Goal: Task Accomplishment & Management: Manage account settings

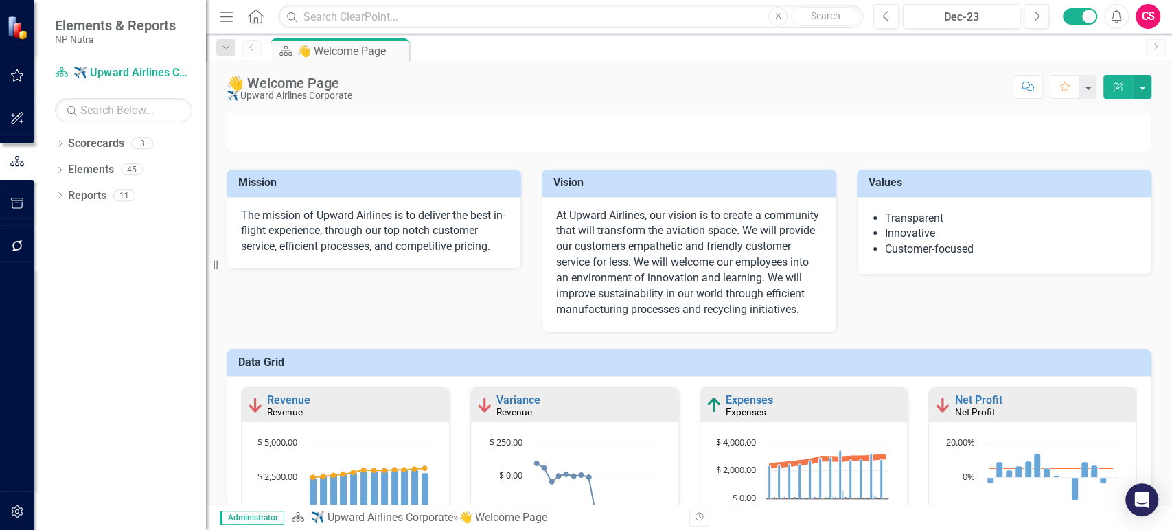
click at [54, 143] on div "Dropdown Scorecards 3 ✈️ Upward Airlines Corporate Dropdown Scorecard Template …" at bounding box center [120, 332] width 172 height 398
click at [62, 146] on icon "Dropdown" at bounding box center [60, 145] width 10 height 8
click at [99, 193] on link "Scorecard Template" at bounding box center [130, 196] width 151 height 16
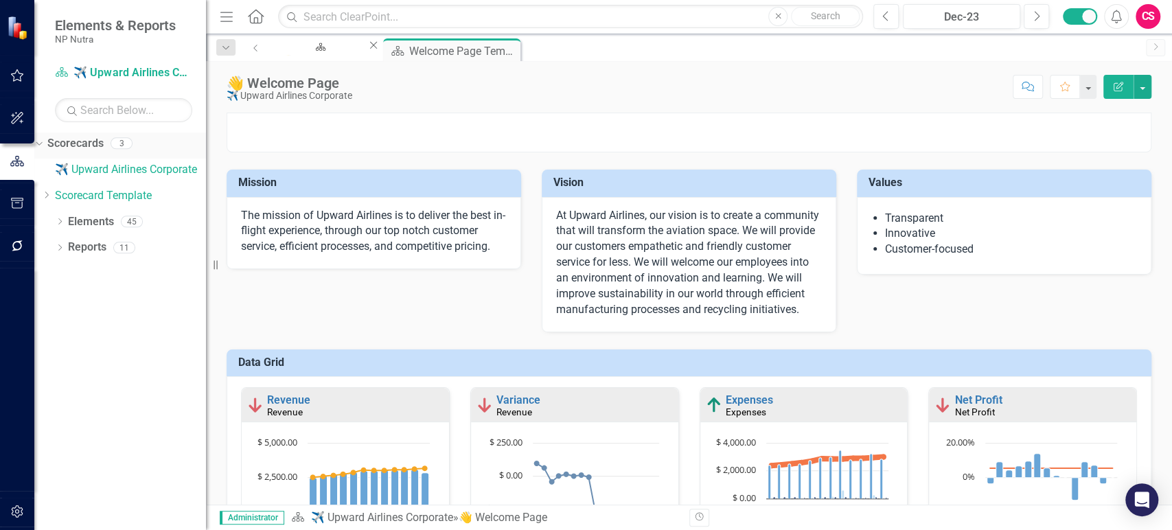
click at [104, 146] on link "Scorecards" at bounding box center [75, 144] width 56 height 16
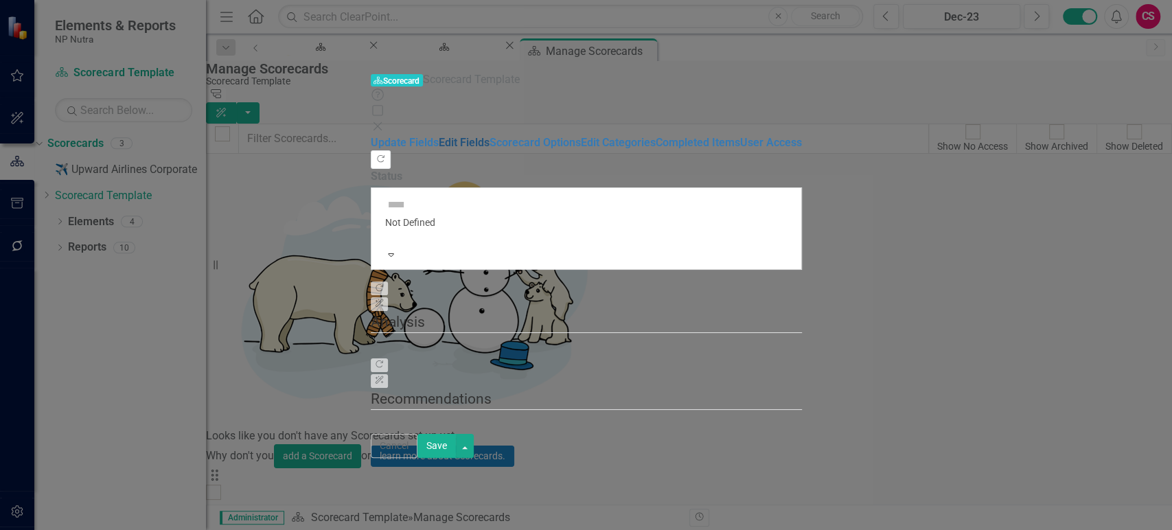
click at [439, 136] on link "Edit Fields" at bounding box center [464, 142] width 51 height 13
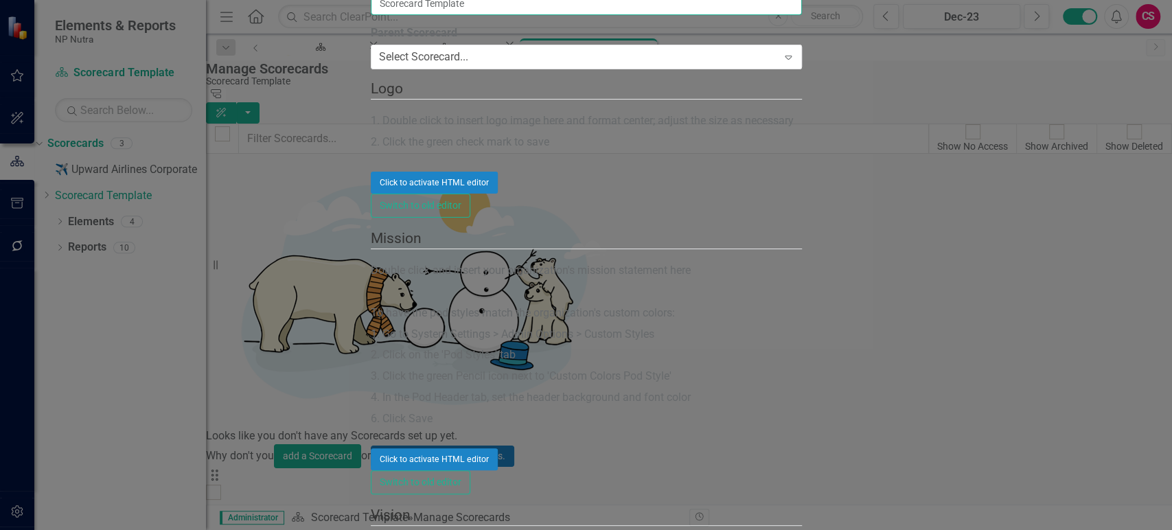
click at [430, 15] on input "Scorecard Template" at bounding box center [586, 3] width 431 height 23
type input "NP Nutra"
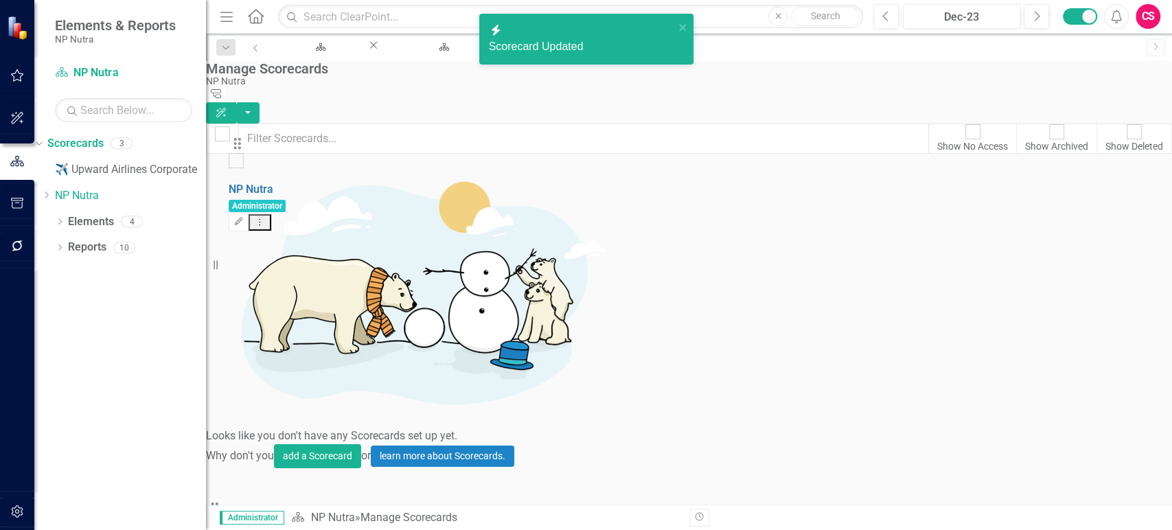
drag, startPoint x: 243, startPoint y: 214, endPoint x: 245, endPoint y: 158, distance: 56.3
click at [251, 514] on link "NP Nutra" at bounding box center [228, 520] width 45 height 13
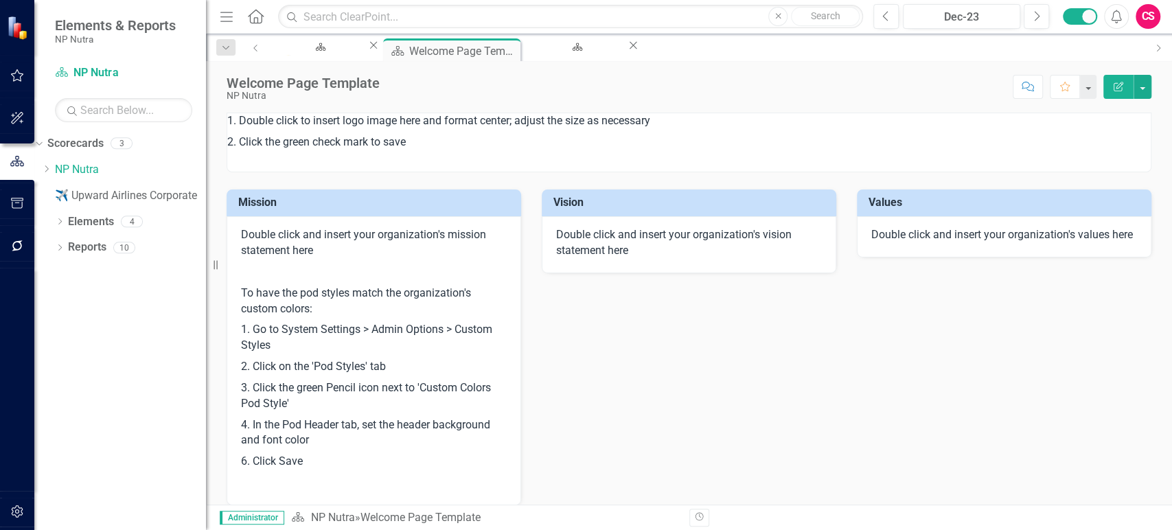
click at [363, 297] on p "To have the pod styles match the organization's custom colors:" at bounding box center [374, 301] width 266 height 37
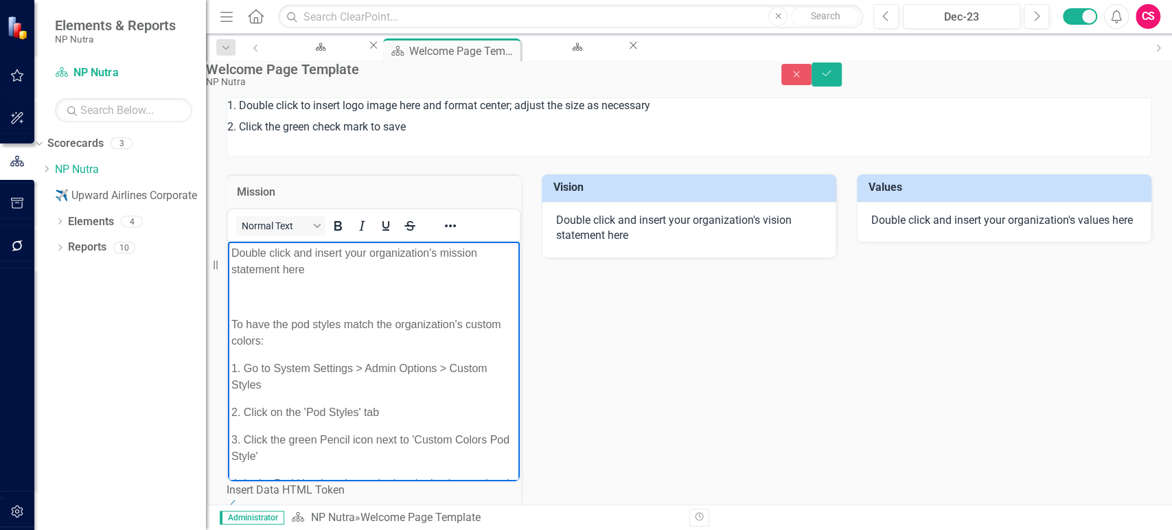
click at [323, 309] on body "Double click and insert your organization's mission statement here To have the …" at bounding box center [374, 409] width 292 height 336
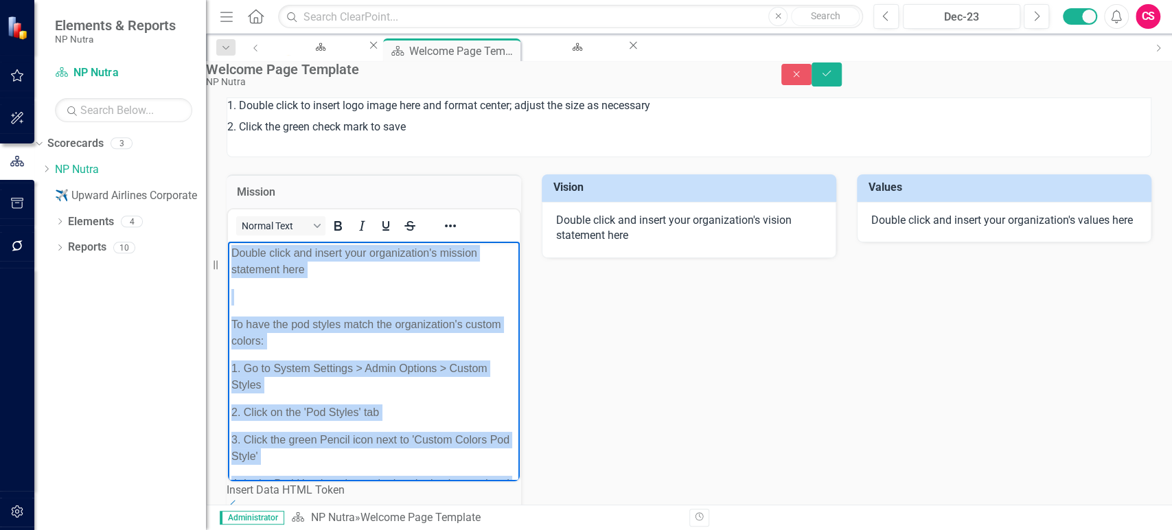
paste body "Rich Text Area. Press ALT-0 for help."
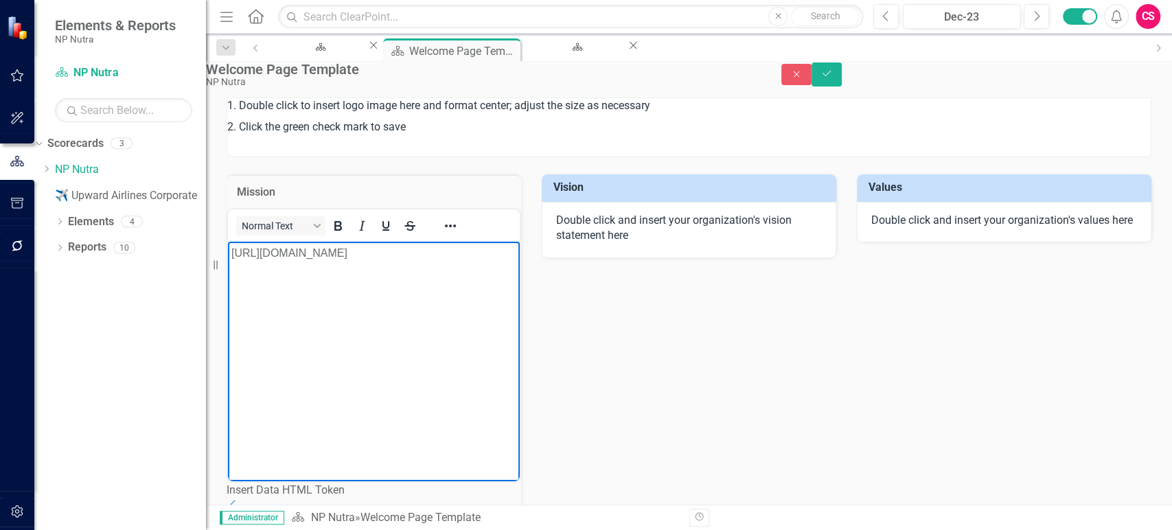
click at [318, 348] on body "https://support.clearpointstrategy.com/en/articles/8715714-collaborate-with-you…" at bounding box center [374, 344] width 292 height 206
click at [334, 330] on body "https://support.clearpointstrategy.com/en/articles/8715714-collaborate-with-you…" at bounding box center [374, 344] width 292 height 206
drag, startPoint x: 394, startPoint y: 347, endPoint x: 398, endPoint y: 341, distance: 8.0
click at [398, 343] on body "https://support.clearpointstrategy.com/en/articles/8715714-collaborate-with-you…" at bounding box center [374, 344] width 292 height 206
click at [459, 234] on icon "Reveal or hide additional toolbar items" at bounding box center [450, 226] width 16 height 16
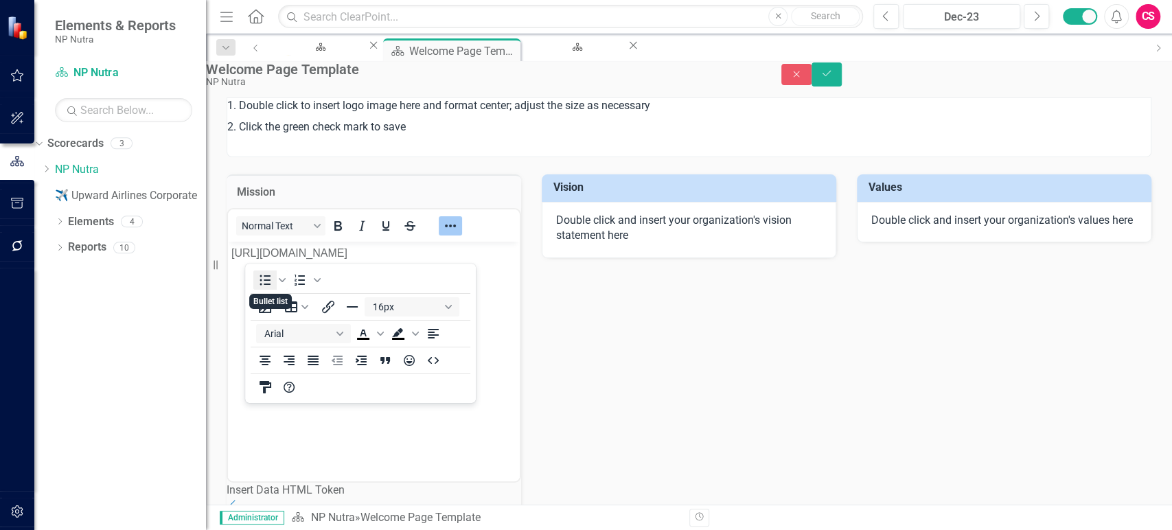
click at [269, 273] on icon "Bullet list" at bounding box center [265, 280] width 16 height 16
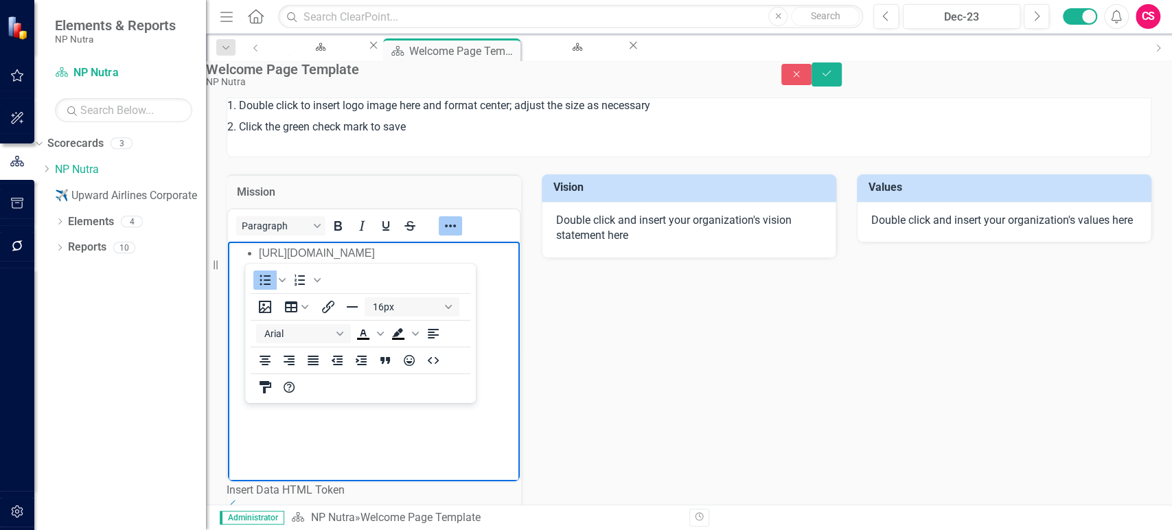
click at [325, 388] on body "https://support.clearpointstrategy.com/en/articles/8715714-collaborate-with-you…" at bounding box center [374, 344] width 292 height 206
click at [459, 234] on icon "Reveal or hide additional toolbar items" at bounding box center [450, 226] width 16 height 16
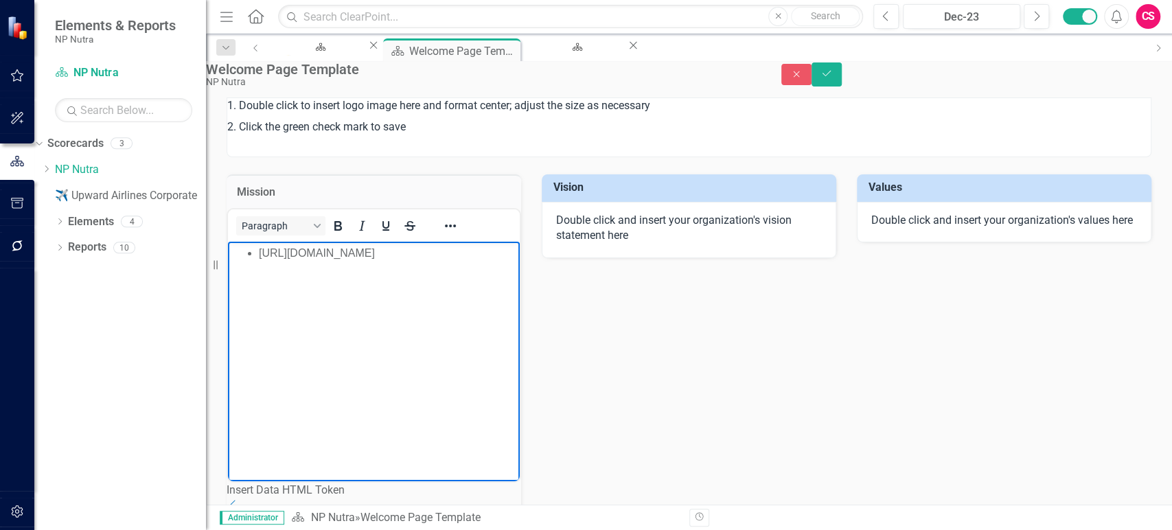
click at [401, 317] on body "https://support.clearpointstrategy.com/en/articles/8715714-collaborate-with-you…" at bounding box center [374, 344] width 292 height 206
drag, startPoint x: 415, startPoint y: 286, endPoint x: 243, endPoint y: 253, distance: 175.3
click at [243, 253] on ul "https://support.clearpointstrategy.com/en/articles/8715714-collaborate-with-you…" at bounding box center [373, 252] width 285 height 16
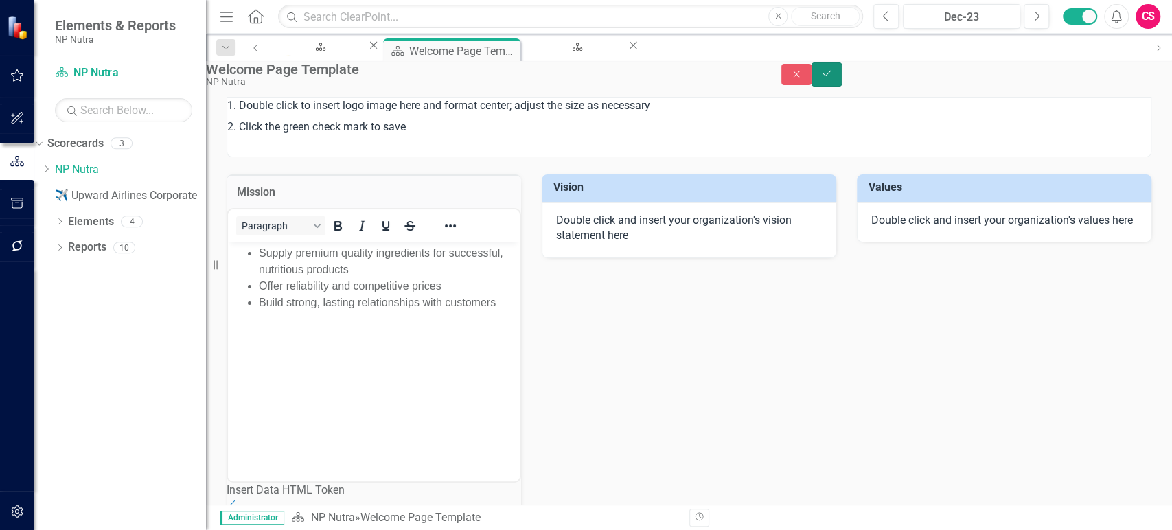
click at [842, 73] on button "Save" at bounding box center [827, 74] width 30 height 24
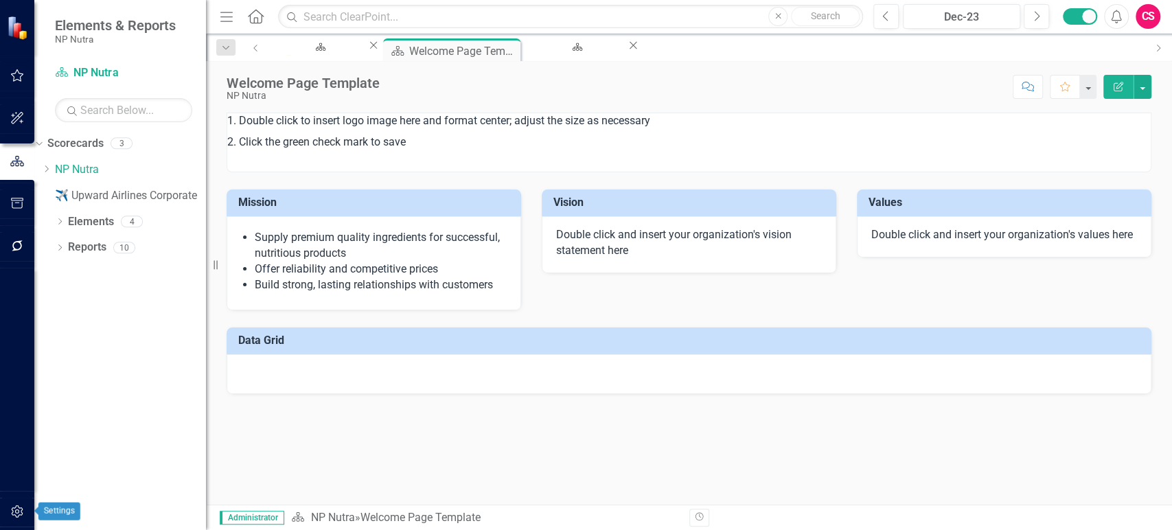
click at [21, 508] on icon "button" at bounding box center [17, 511] width 12 height 12
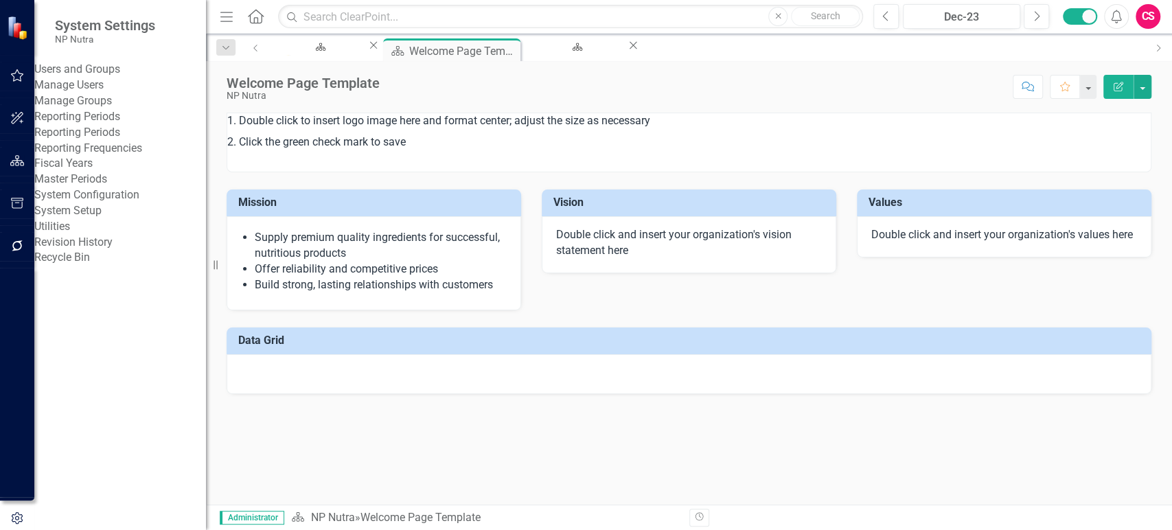
click at [95, 219] on div "System Setup" at bounding box center [120, 211] width 172 height 16
click at [102, 219] on link "System Setup" at bounding box center [120, 211] width 172 height 16
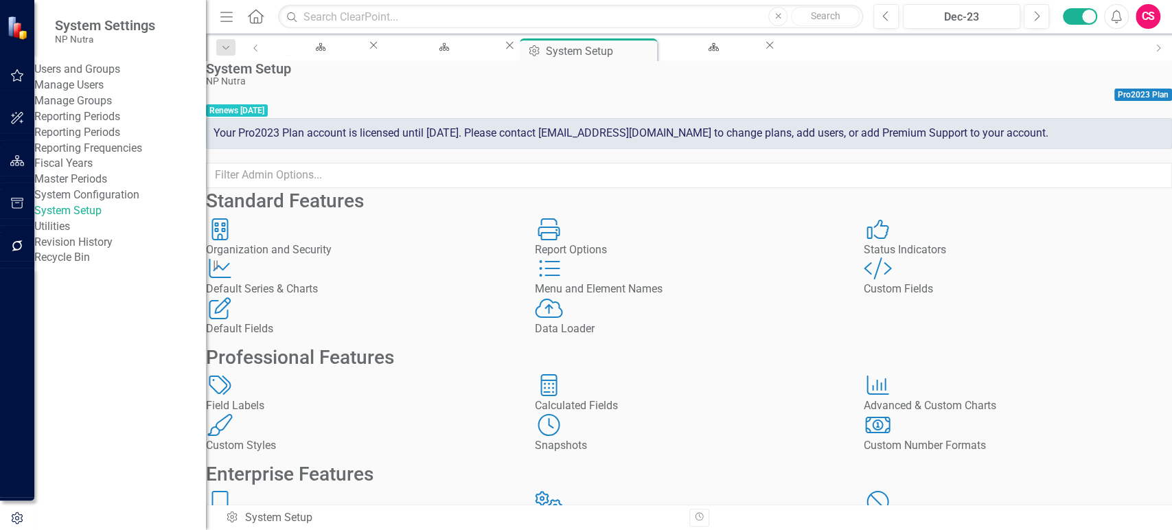
click at [888, 279] on icon "Custom Style" at bounding box center [878, 268] width 28 height 22
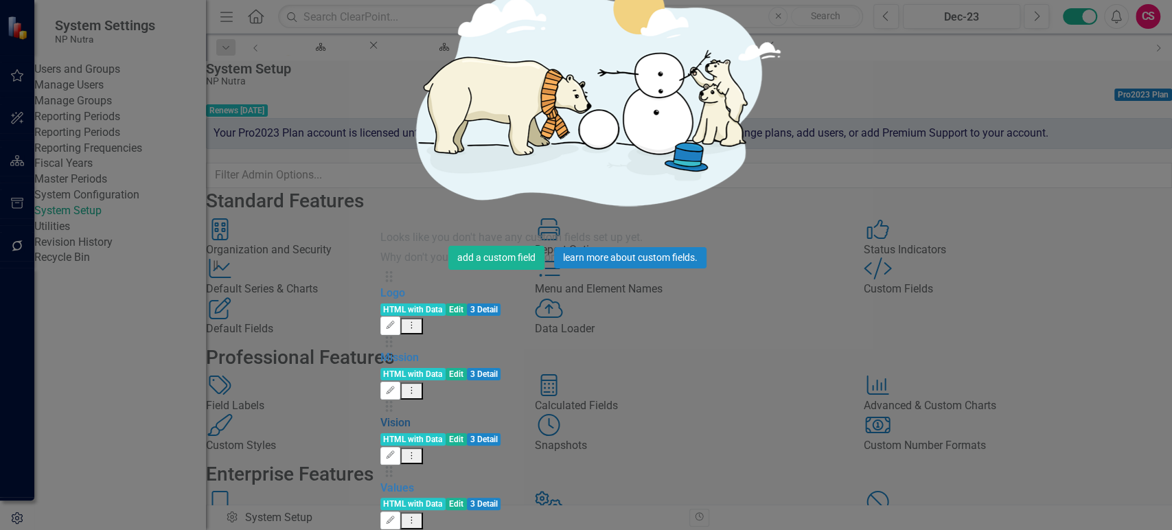
click at [380, 416] on link "Vision" at bounding box center [395, 422] width 30 height 13
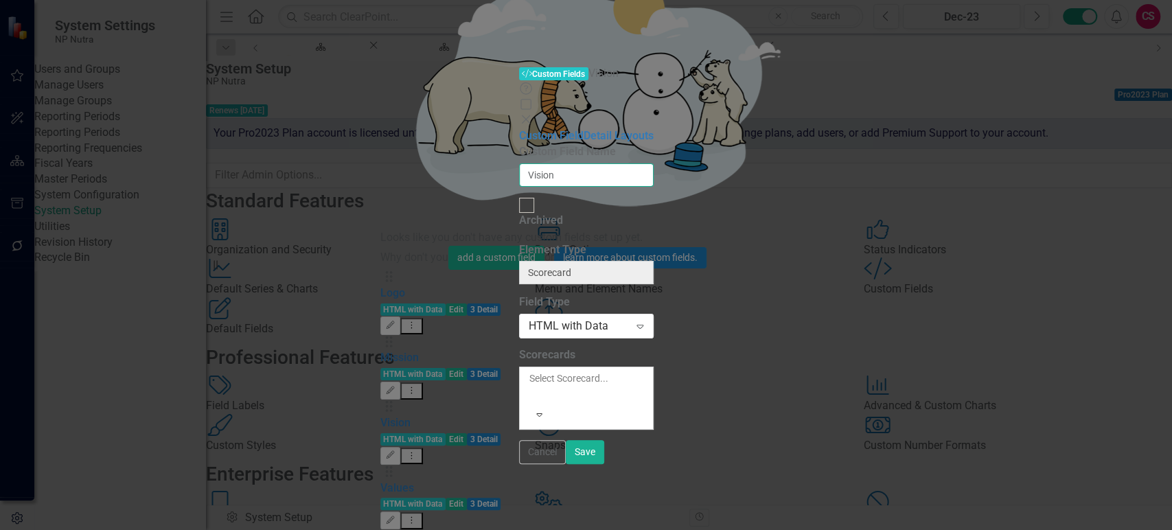
click at [519, 163] on input "Vision" at bounding box center [586, 174] width 135 height 23
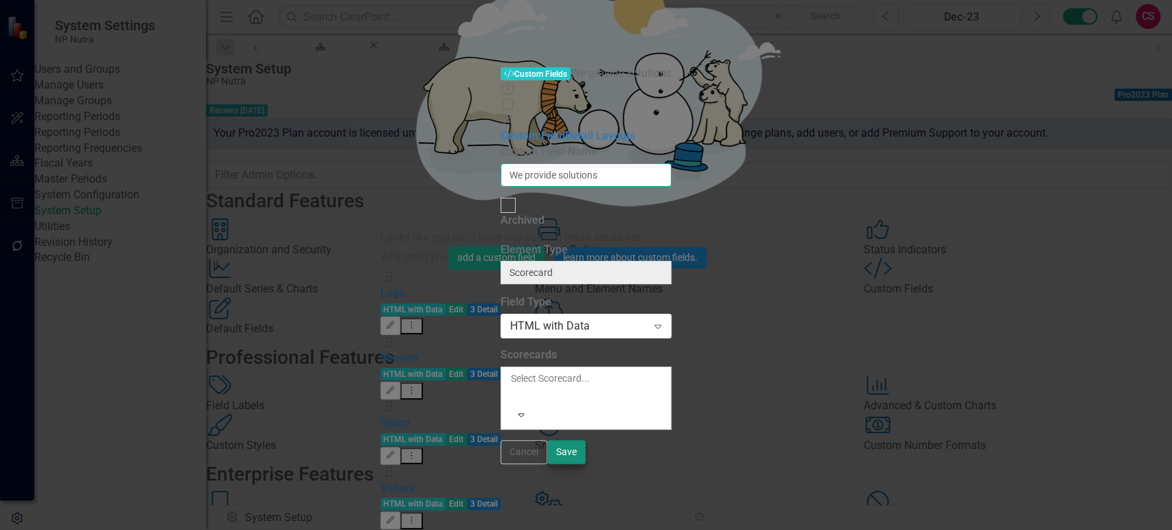
type input "We provide solutions"
click at [586, 464] on button "Save" at bounding box center [566, 452] width 38 height 24
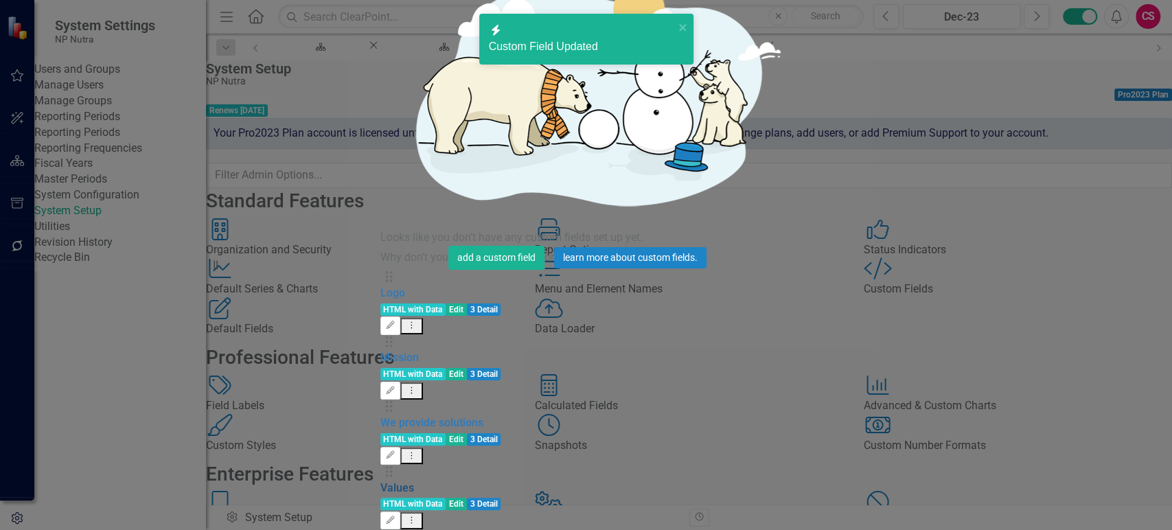
click at [391, 481] on link "Values" at bounding box center [397, 487] width 34 height 13
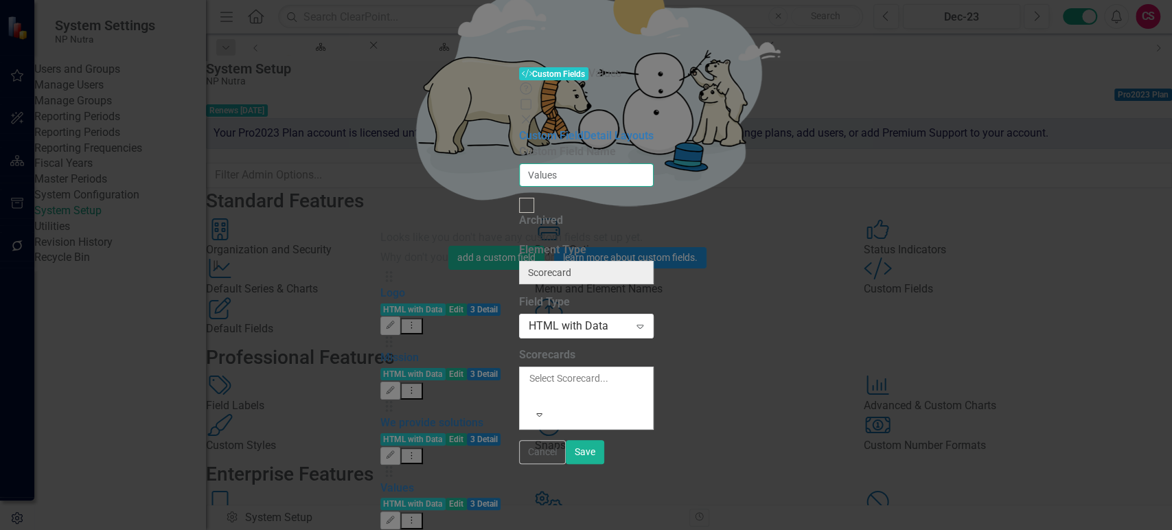
click at [519, 163] on input "Values" at bounding box center [586, 174] width 135 height 23
type input "Our Story"
click at [604, 464] on button "Save" at bounding box center [585, 452] width 38 height 24
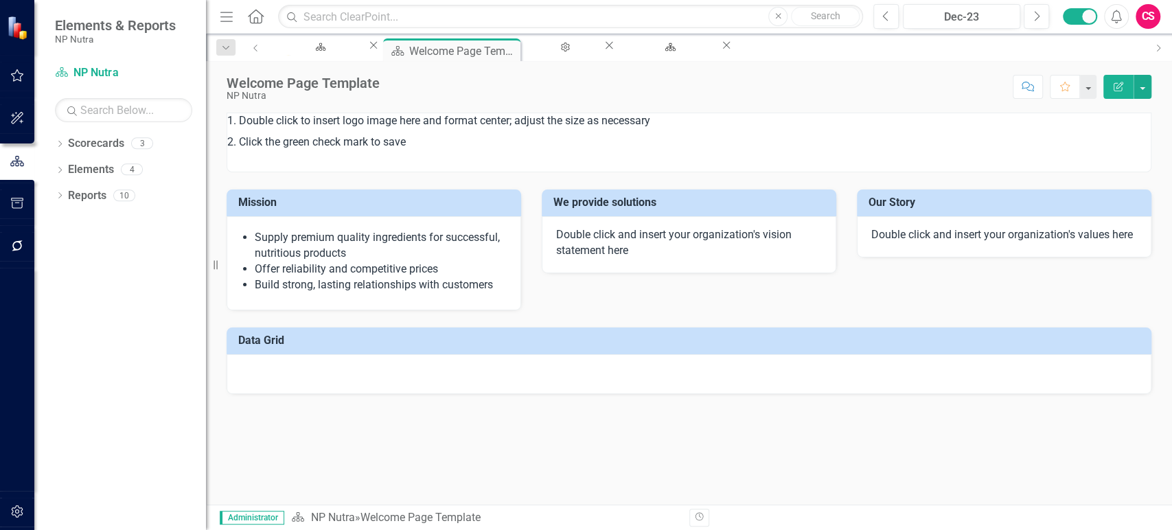
click at [652, 232] on p "Double click and insert your organization's vision statement here" at bounding box center [689, 243] width 266 height 32
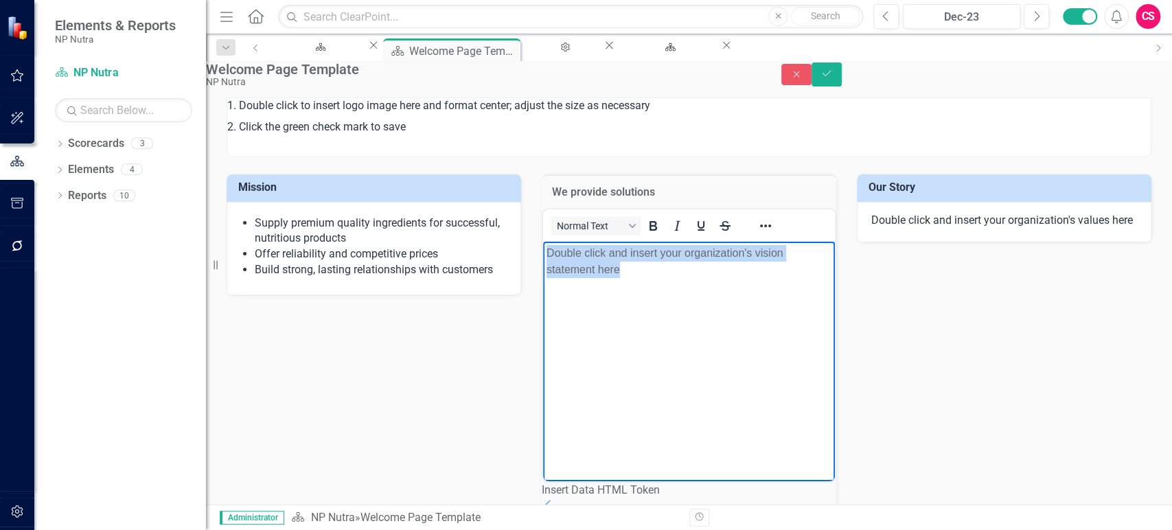
drag, startPoint x: 681, startPoint y: 279, endPoint x: 529, endPoint y: 243, distance: 156.5
click at [543, 243] on html "Double click and insert your organization's vision statement here" at bounding box center [689, 344] width 292 height 206
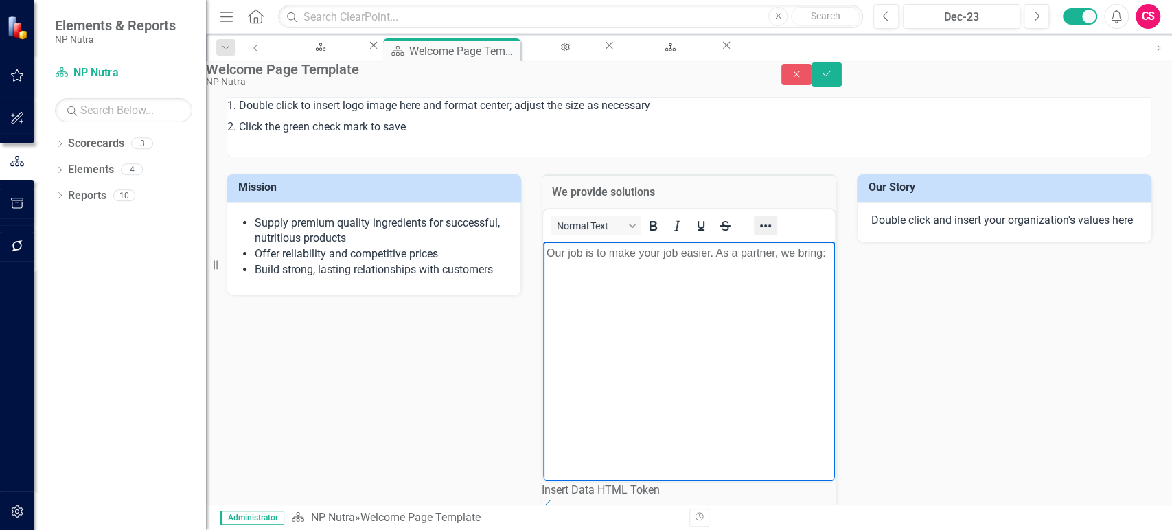
click at [774, 234] on icon "Reveal or hide additional toolbar items" at bounding box center [765, 226] width 16 height 16
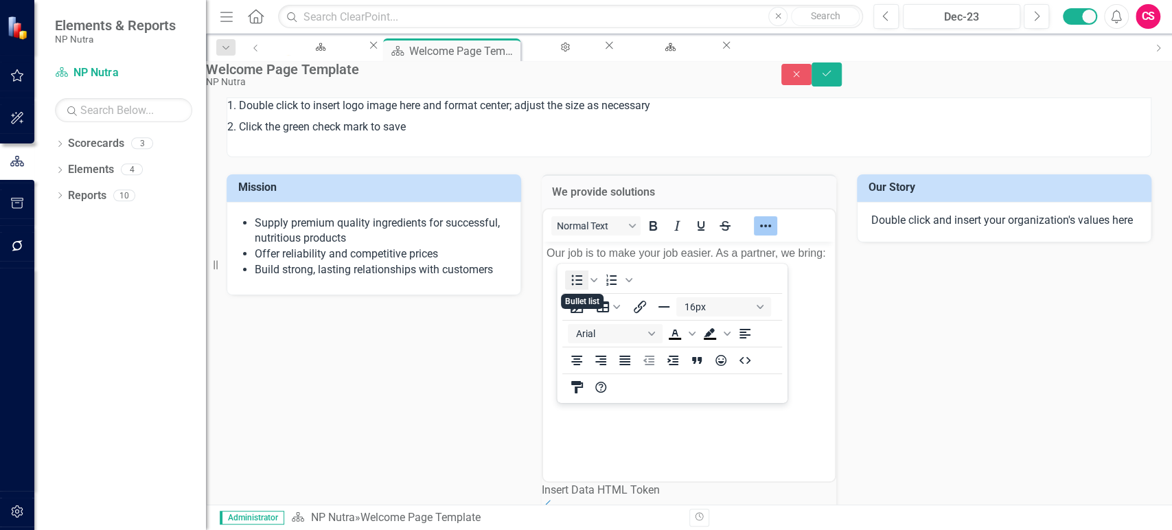
click at [575, 281] on icon "Bullet list" at bounding box center [576, 280] width 16 height 16
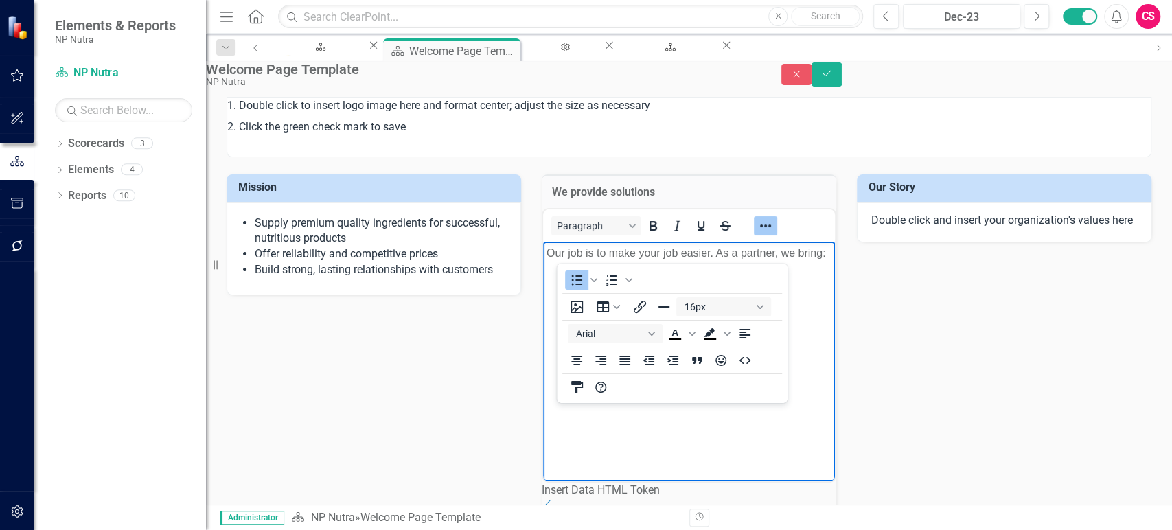
click at [578, 411] on body "Our job is to make your job easier. As a partner, we bring:" at bounding box center [689, 344] width 292 height 206
click at [774, 234] on icon "Reveal or hide additional toolbar items" at bounding box center [765, 226] width 16 height 16
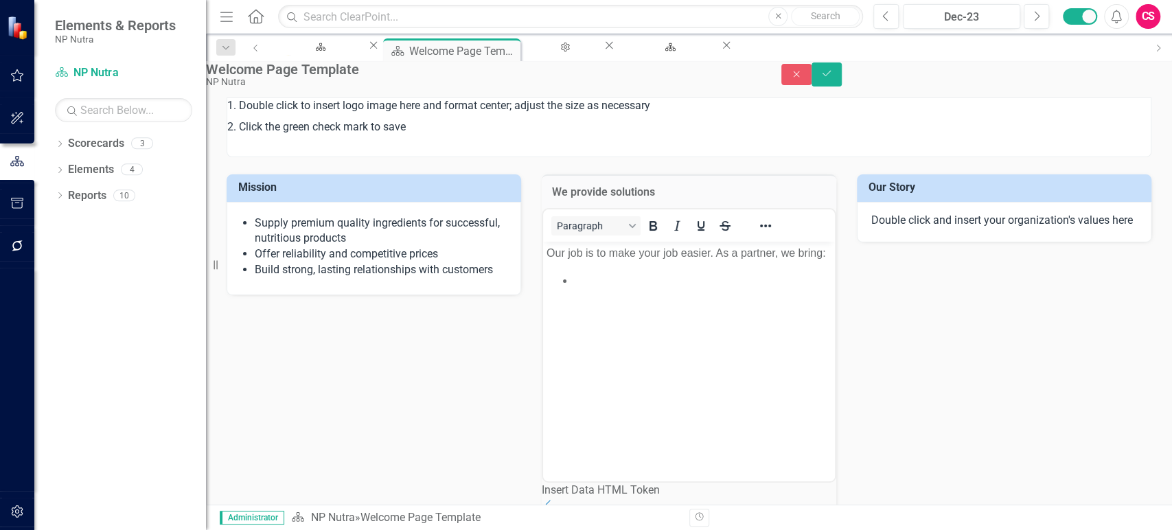
click at [593, 284] on body "Our job is to make your job easier. As a partner, we bring:" at bounding box center [689, 344] width 292 height 206
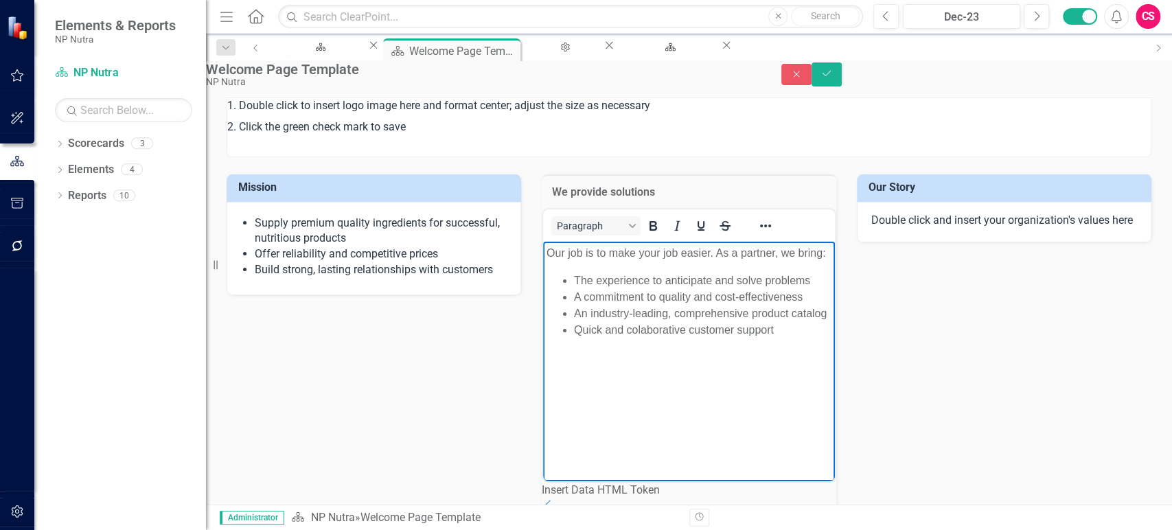
click at [637, 321] on li "An industry-leading, comprehensive product catalog" at bounding box center [702, 313] width 257 height 16
drag, startPoint x: 637, startPoint y: 385, endPoint x: 636, endPoint y: 394, distance: 9.0
click at [636, 338] on li "Quick and colaborative customer support" at bounding box center [702, 329] width 257 height 16
drag, startPoint x: 636, startPoint y: 394, endPoint x: 633, endPoint y: 387, distance: 8.0
click at [616, 321] on li "An industry-leading, comprehensive product catalog" at bounding box center [702, 313] width 257 height 16
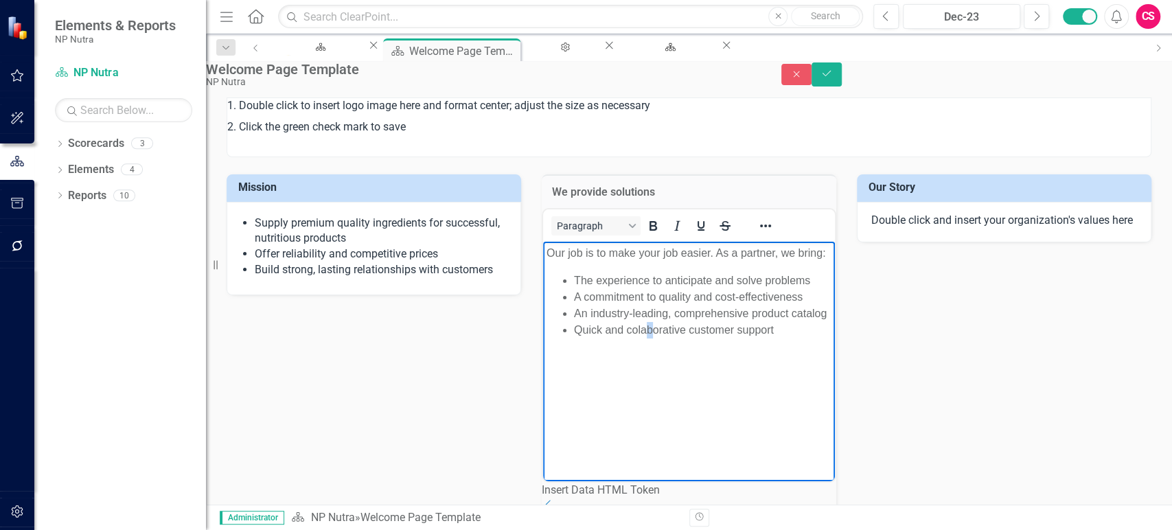
click at [649, 338] on li "Quick and colaborative customer support" at bounding box center [702, 329] width 257 height 16
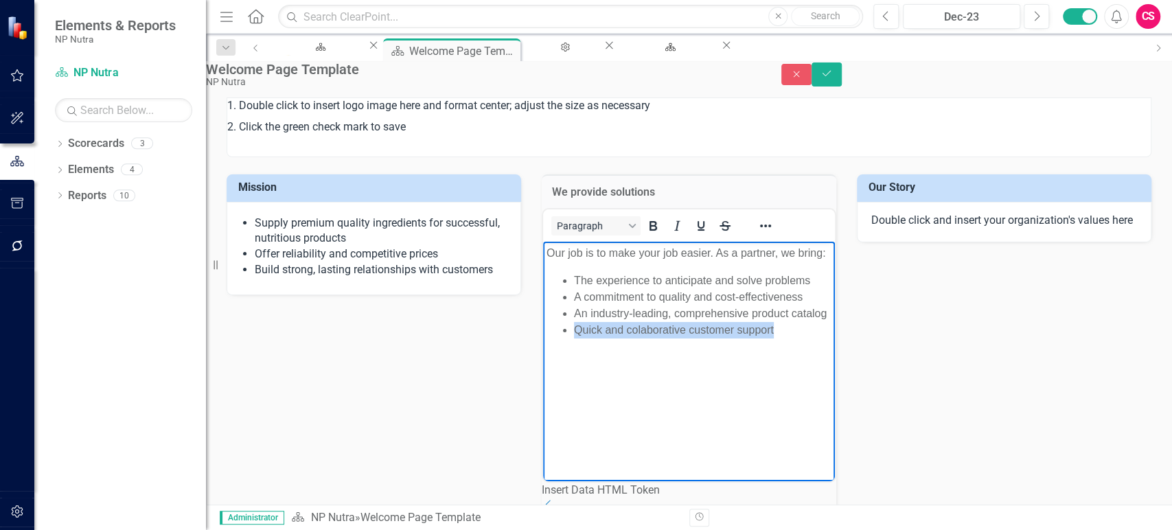
click at [661, 338] on li "Quick and colaborative customer support" at bounding box center [702, 329] width 257 height 16
click at [962, 229] on p "Double click and insert your organization's values here" at bounding box center [1004, 221] width 266 height 16
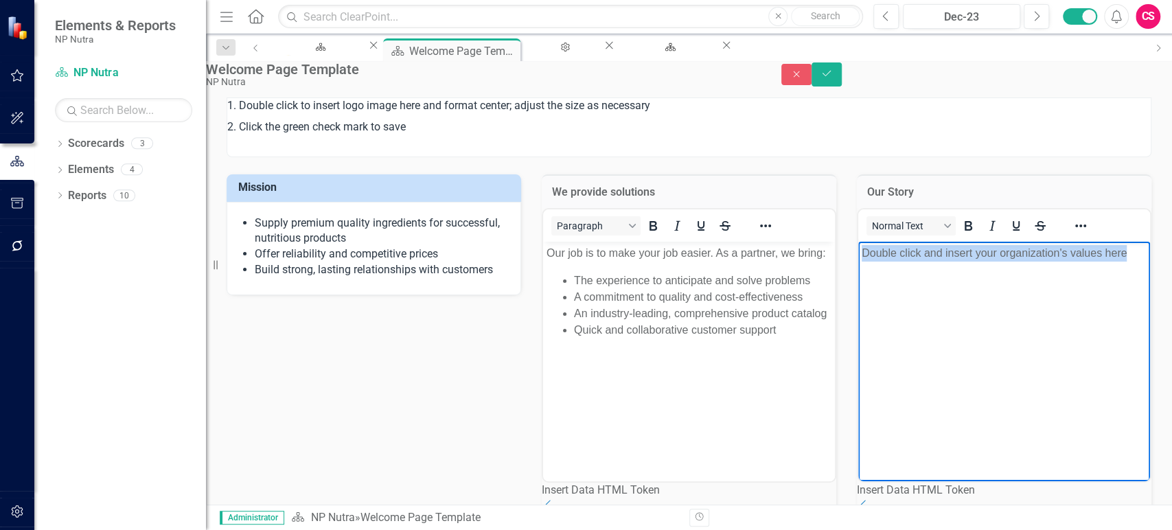
drag, startPoint x: 935, startPoint y: 298, endPoint x: 822, endPoint y: 253, distance: 121.8
click at [858, 253] on html "Double click and insert your organization's values here" at bounding box center [1004, 344] width 292 height 206
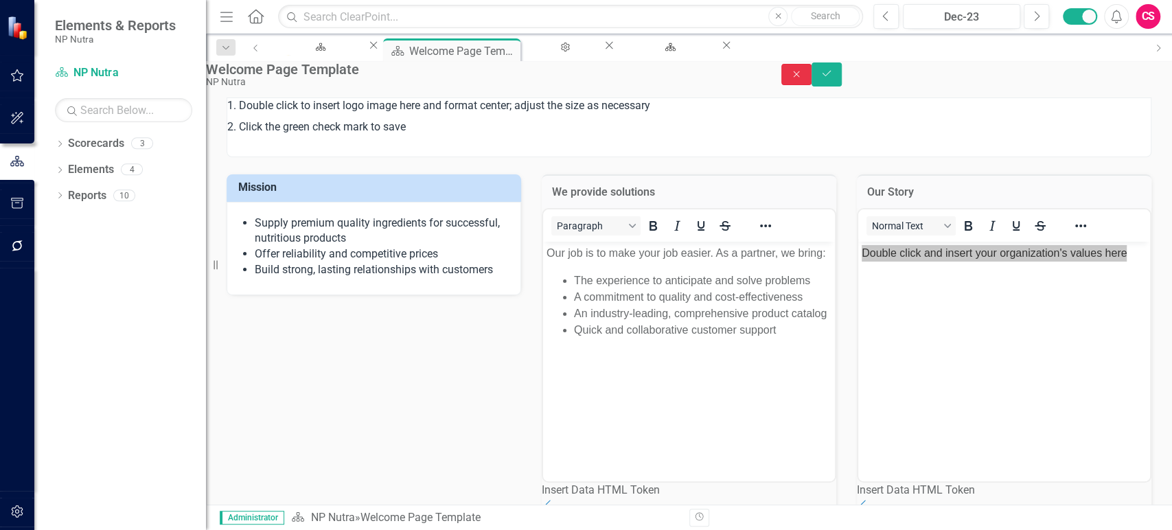
click at [803, 76] on icon "Close" at bounding box center [796, 74] width 12 height 10
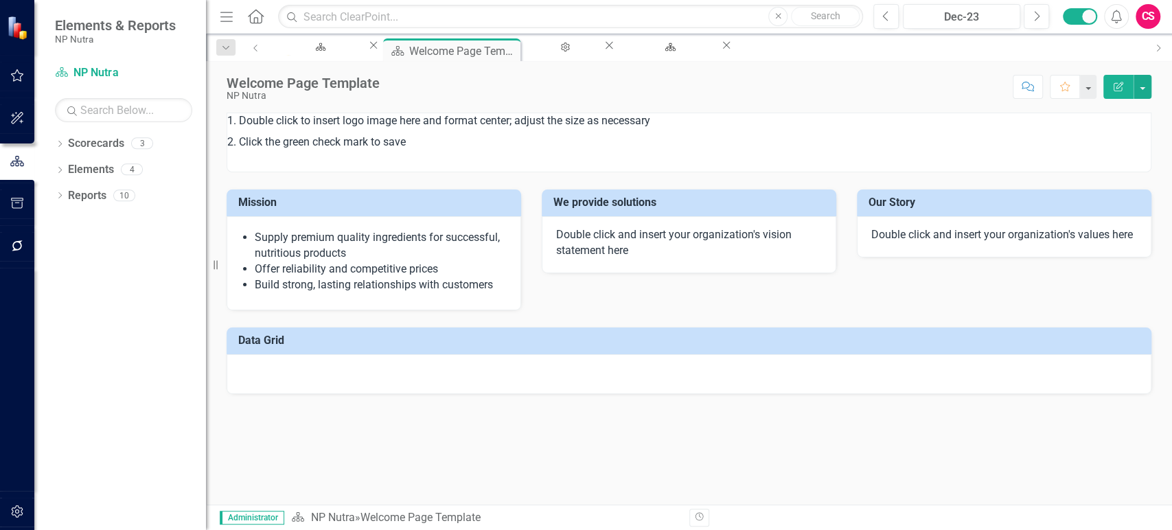
click at [663, 223] on div "Double click and insert your organization's vision statement here" at bounding box center [689, 244] width 295 height 57
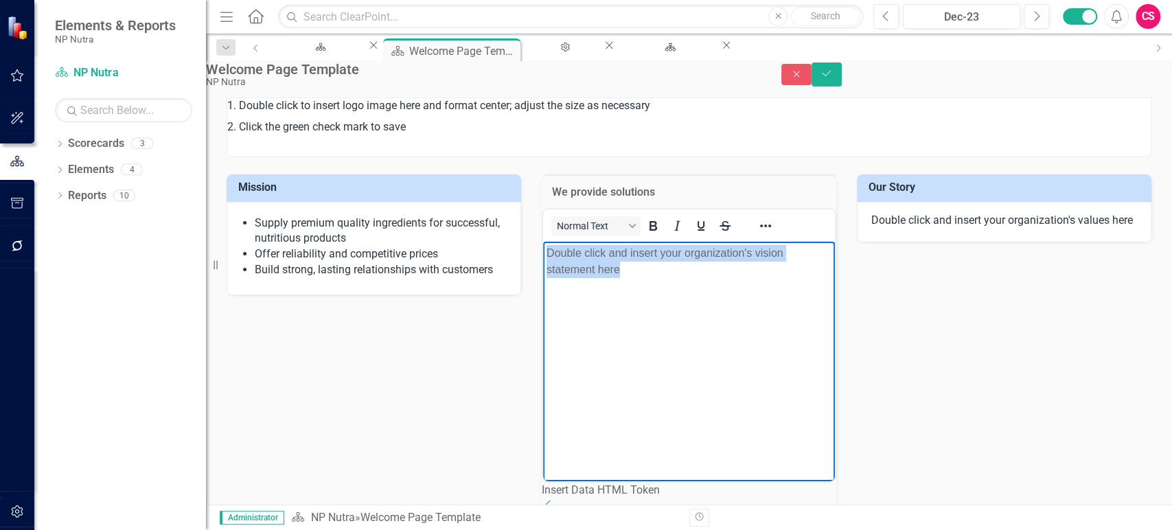
drag, startPoint x: 692, startPoint y: 278, endPoint x: 1057, endPoint y: 509, distance: 431.8
click at [543, 241] on html "Double click and insert your organization's vision statement here" at bounding box center [689, 344] width 292 height 206
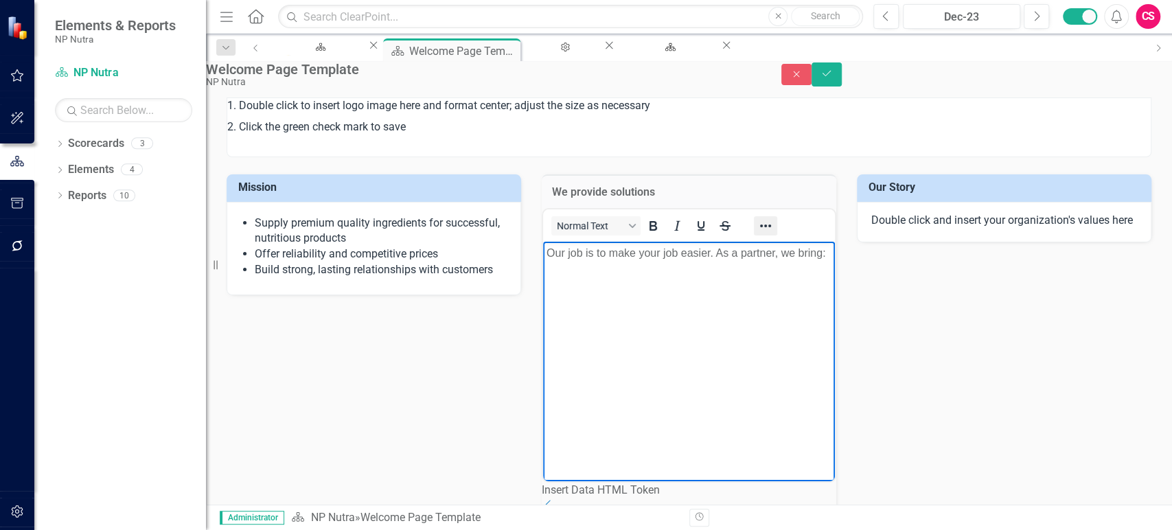
click at [774, 234] on icon "Reveal or hide additional toolbar items" at bounding box center [765, 226] width 16 height 16
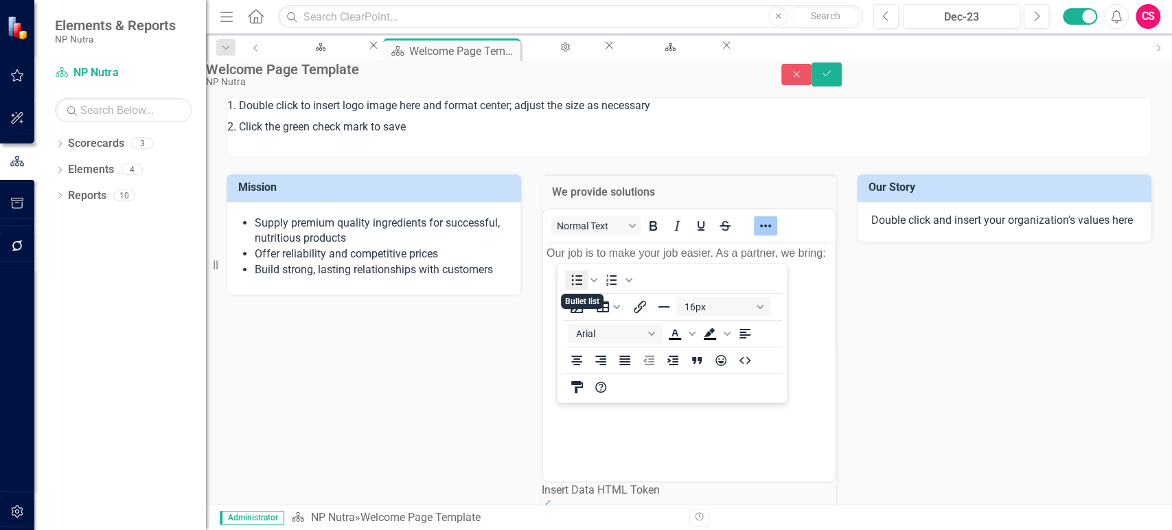
click at [571, 279] on icon "Bullet list" at bounding box center [576, 280] width 16 height 16
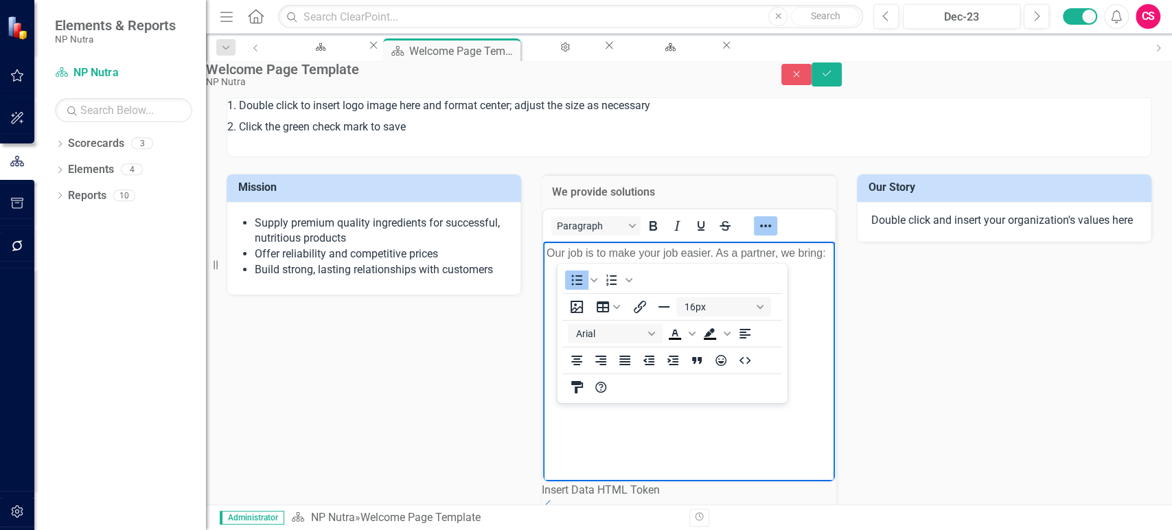
drag, startPoint x: 1098, startPoint y: 653, endPoint x: 552, endPoint y: 400, distance: 601.8
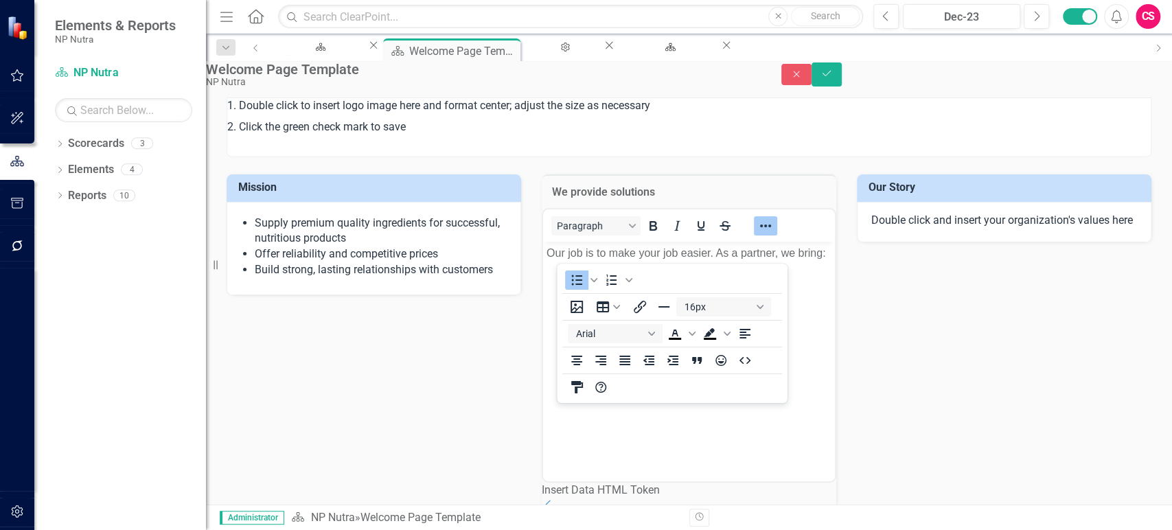
click at [777, 235] on button "Reveal or hide additional toolbar items" at bounding box center [765, 225] width 23 height 19
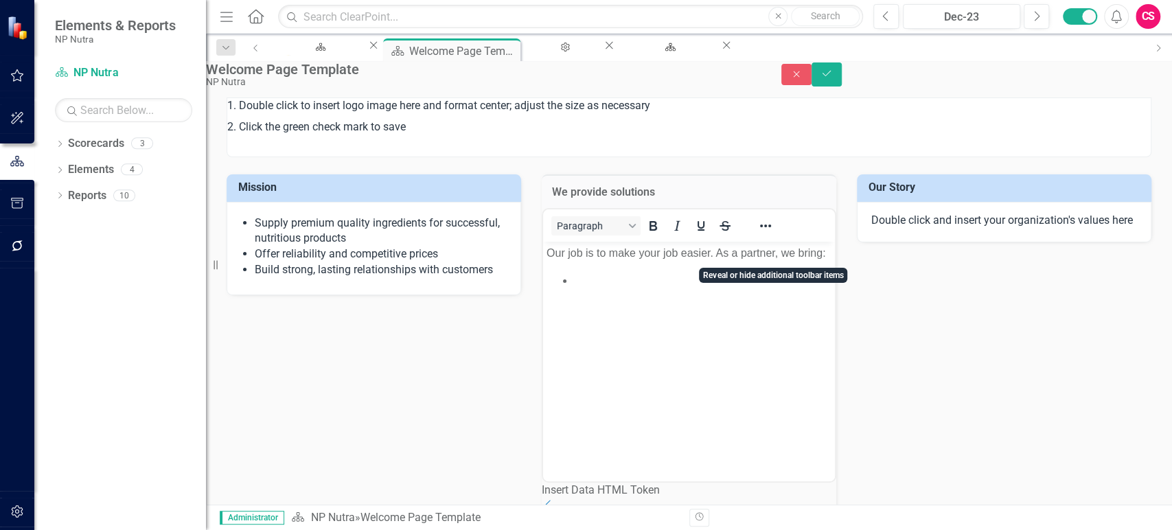
click at [623, 288] on li "Rich Text Area. Press ALT-0 for help." at bounding box center [702, 280] width 257 height 16
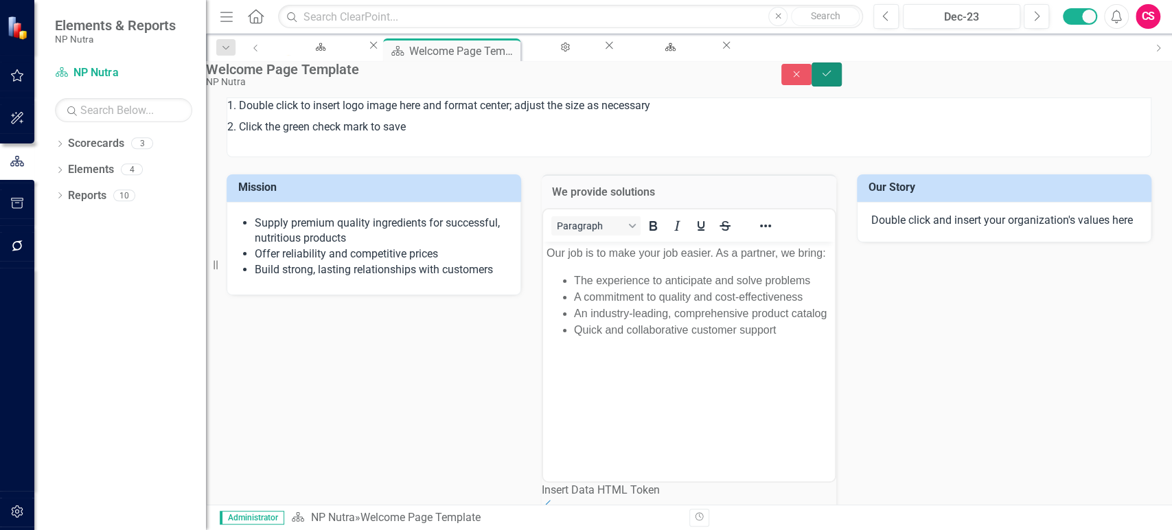
click at [842, 87] on button "Save" at bounding box center [827, 74] width 30 height 24
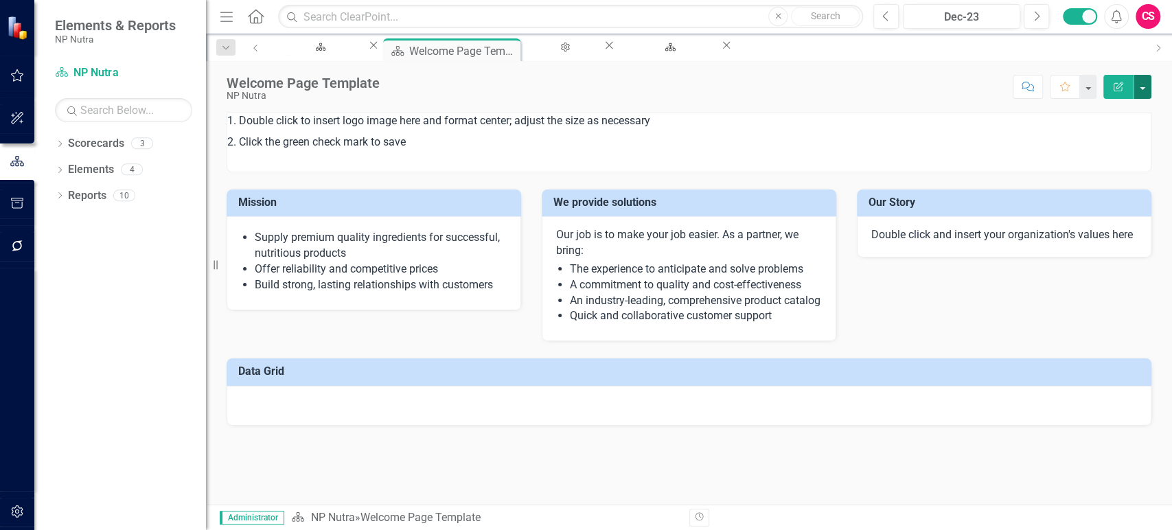
click at [1150, 91] on button "button" at bounding box center [1143, 87] width 18 height 24
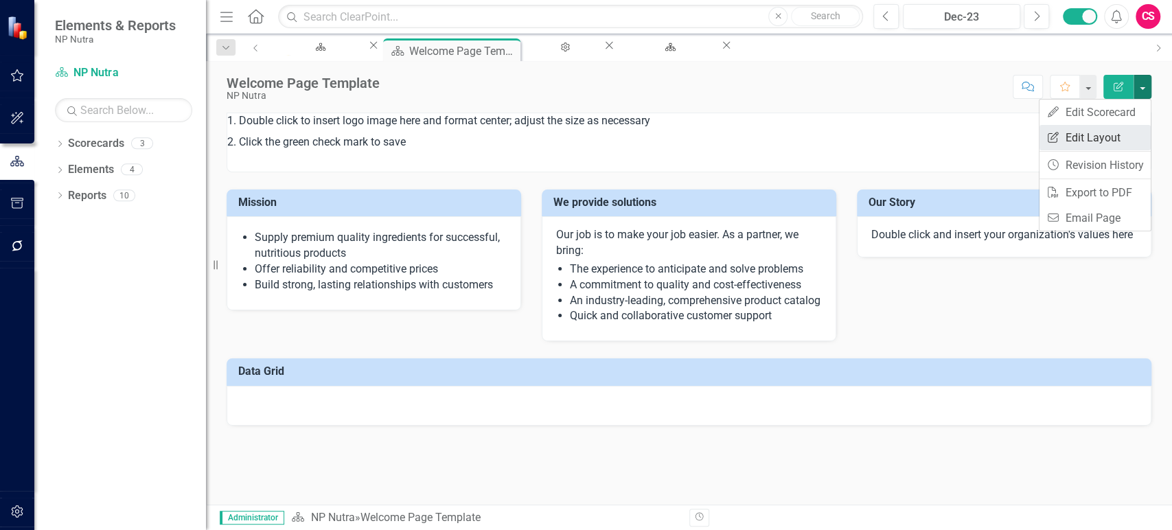
click at [1099, 137] on link "Edit Report Edit Layout" at bounding box center [1094, 137] width 111 height 25
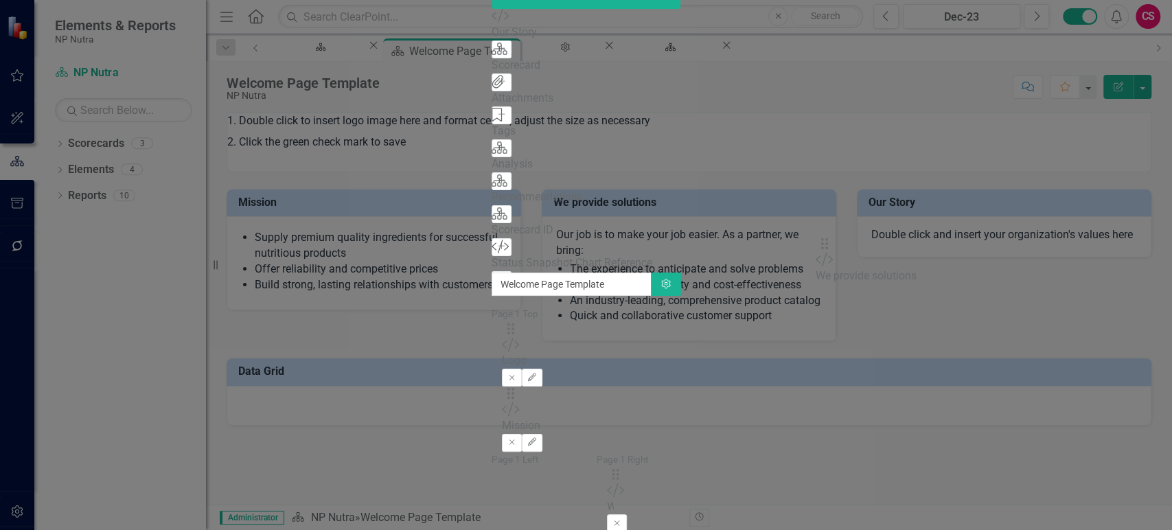
drag, startPoint x: 683, startPoint y: 176, endPoint x: 849, endPoint y: 253, distance: 182.7
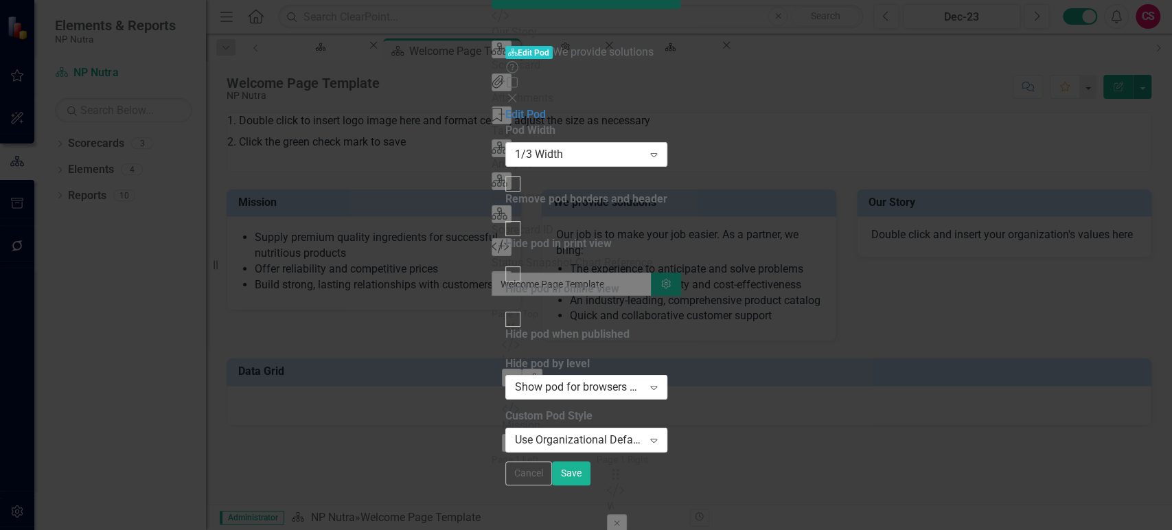
click at [643, 146] on div "1/3 Width" at bounding box center [579, 154] width 128 height 16
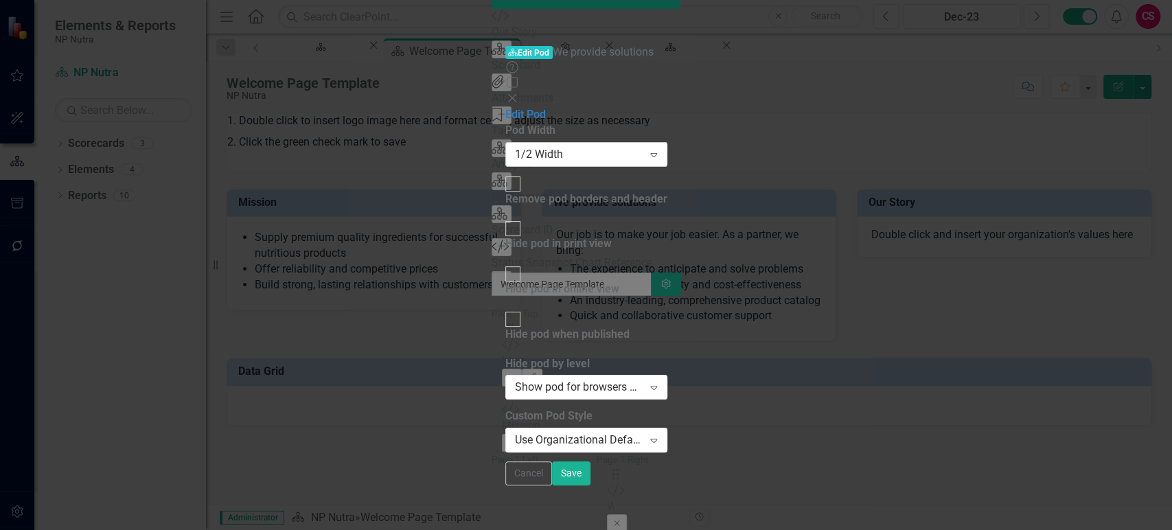
click at [515, 146] on div "1/2 Width" at bounding box center [579, 154] width 128 height 16
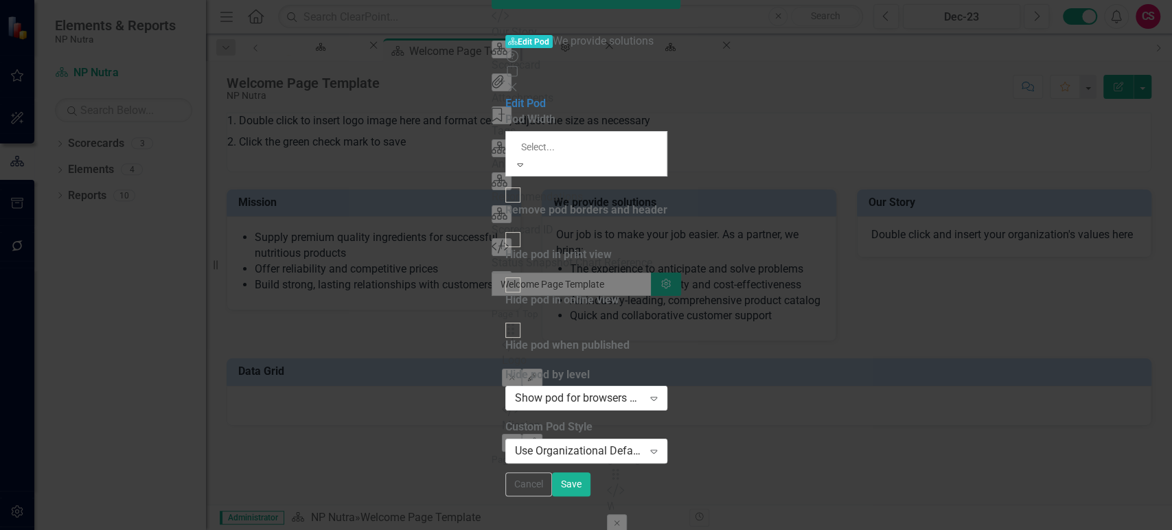
click at [501, 529] on div "Full Width" at bounding box center [586, 538] width 1172 height 16
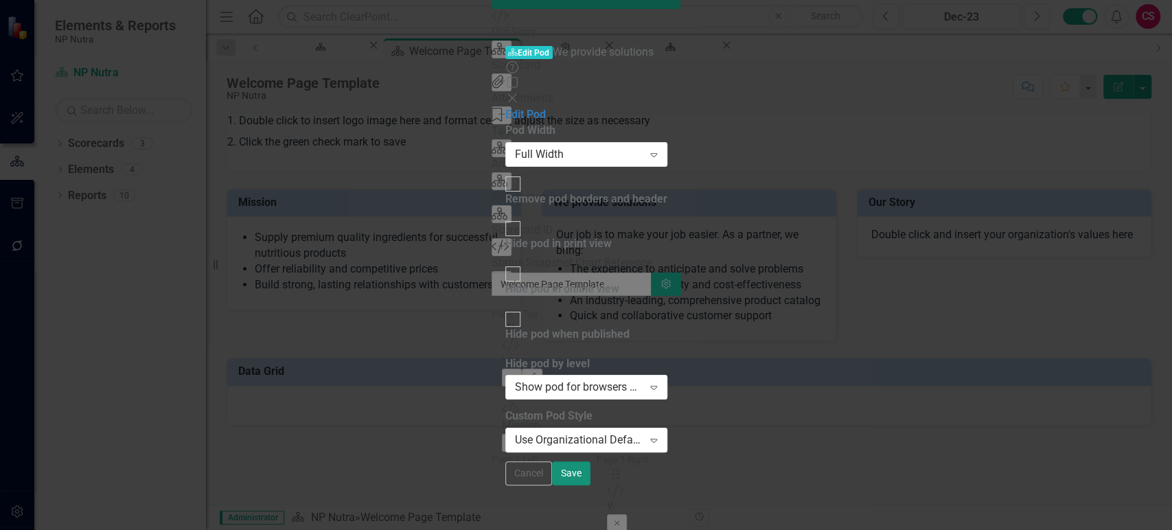
drag, startPoint x: 1135, startPoint y: 515, endPoint x: 1121, endPoint y: 509, distance: 15.1
click at [590, 485] on button "Save" at bounding box center [571, 473] width 38 height 24
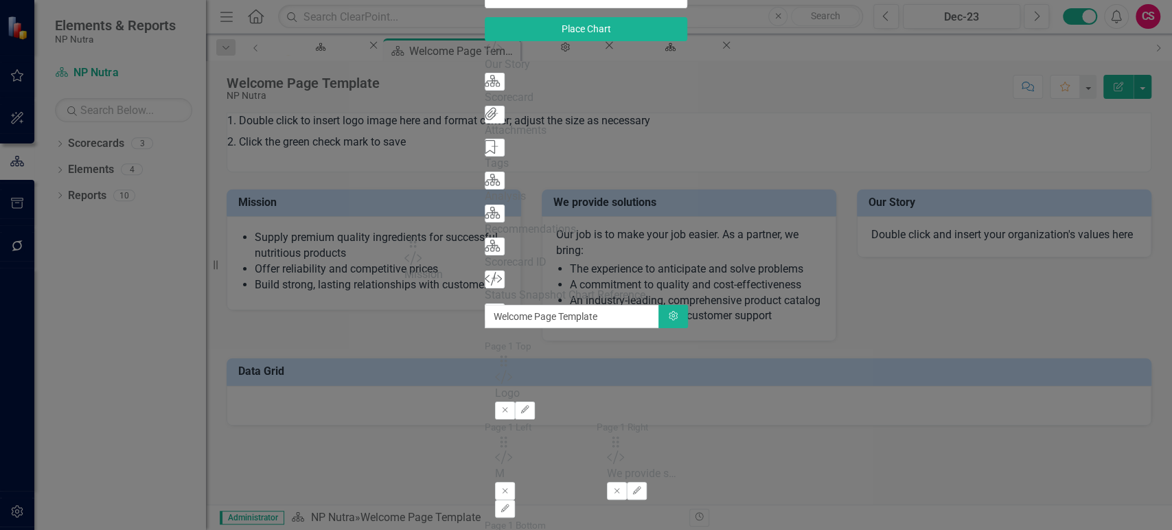
drag, startPoint x: 422, startPoint y: 174, endPoint x: 427, endPoint y: 251, distance: 77.1
click at [500, 505] on icon "Edit" at bounding box center [505, 509] width 10 height 8
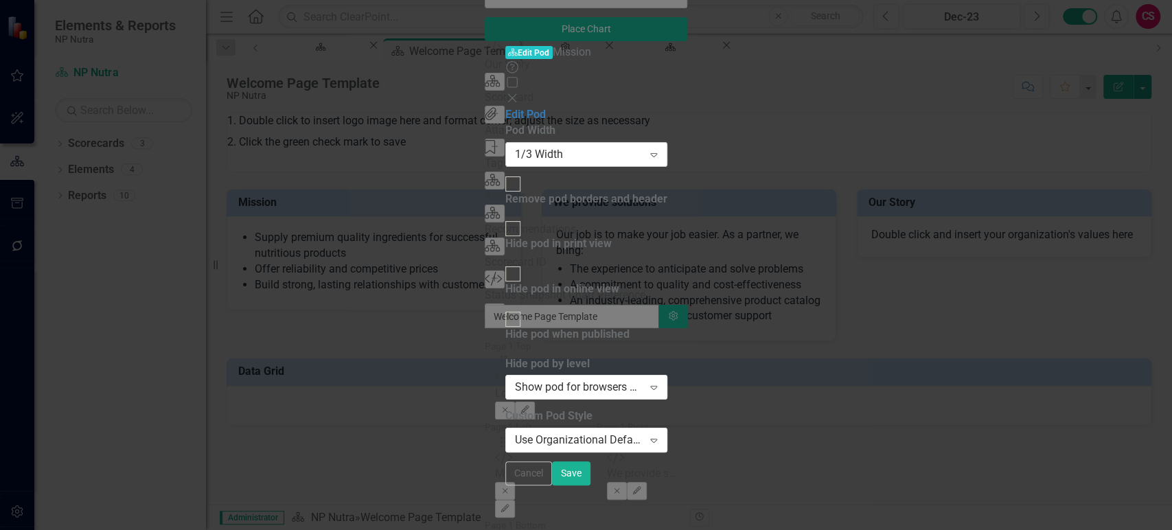
click at [515, 146] on div "1/3 Width" at bounding box center [579, 154] width 128 height 16
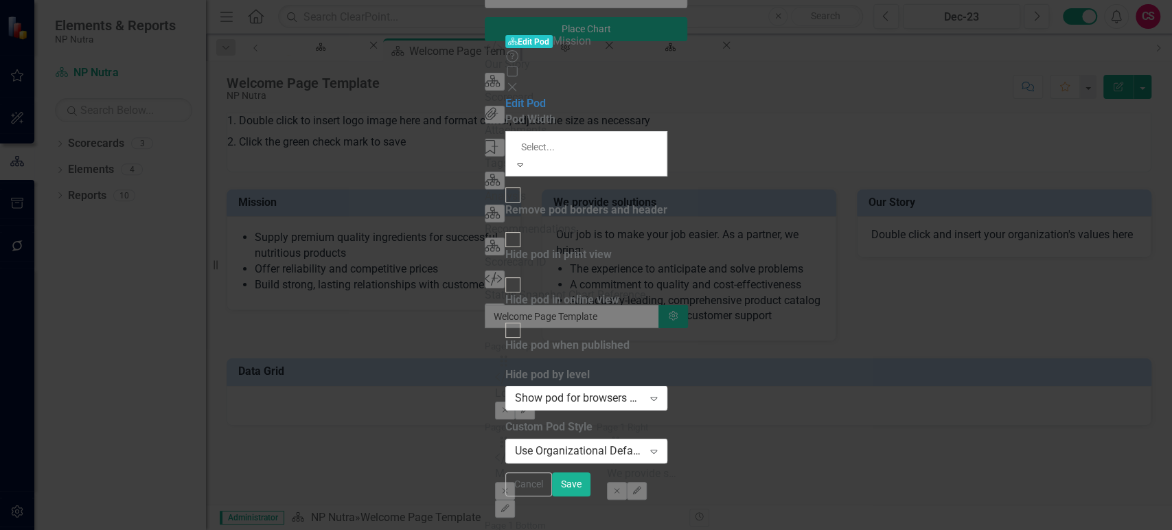
click at [508, 529] on div "Full Width" at bounding box center [586, 538] width 1172 height 16
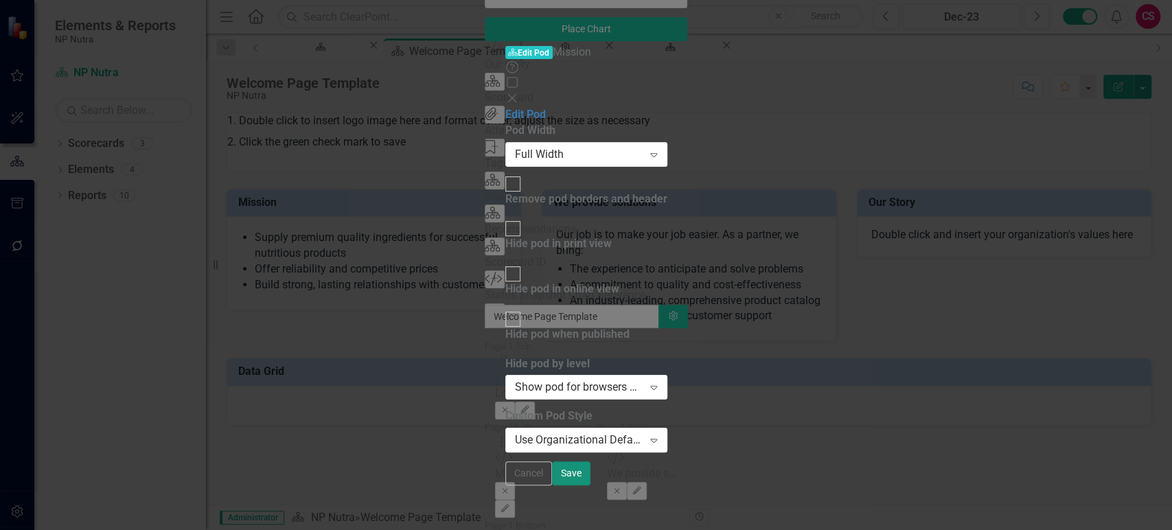
click at [590, 485] on button "Save" at bounding box center [571, 473] width 38 height 24
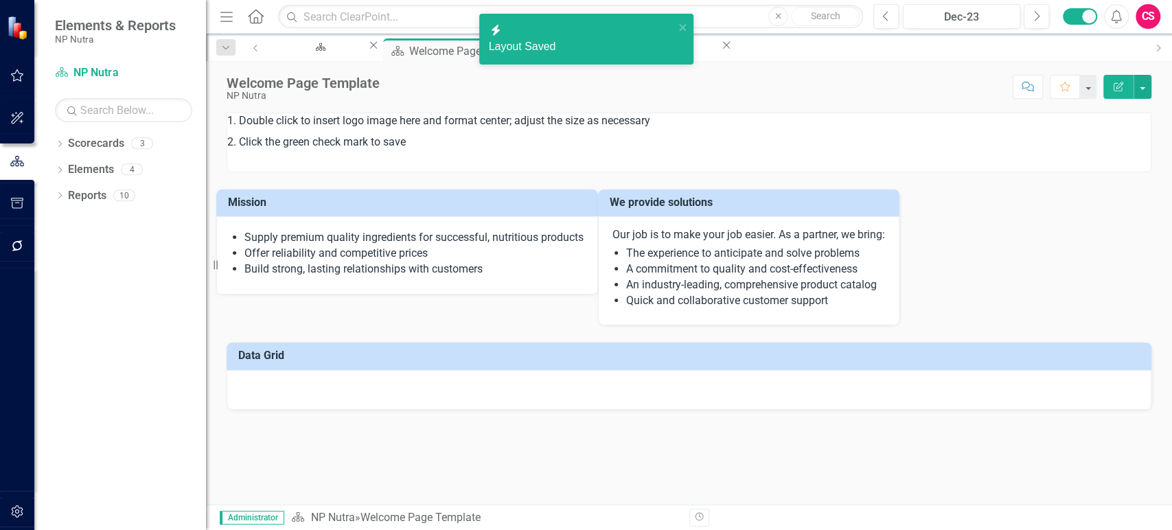
click at [590, 130] on p "1. Double click to insert logo image here and format center; adjust the size as…" at bounding box center [688, 122] width 923 height 19
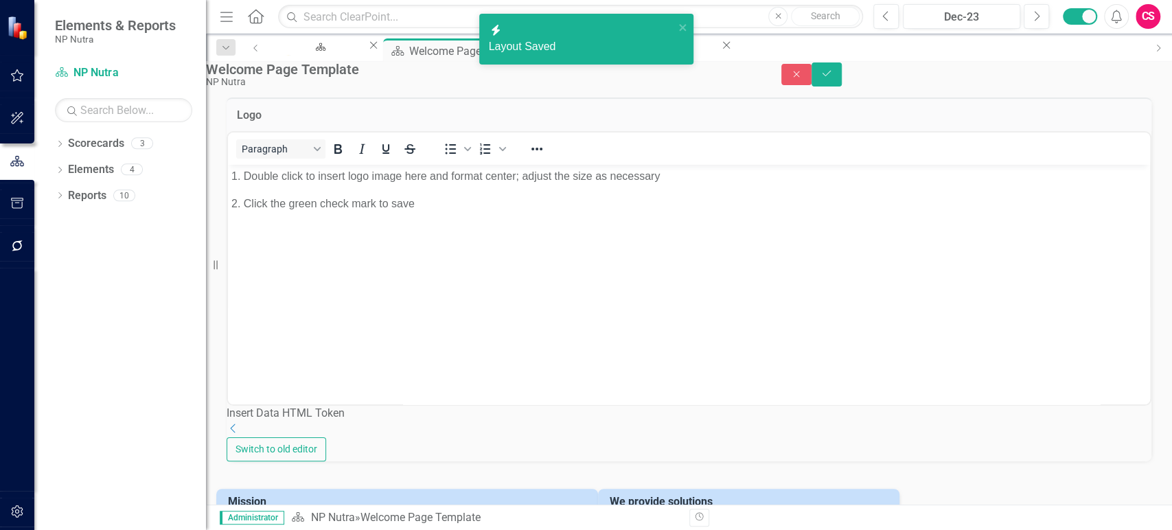
click at [557, 191] on body "1. Double click to insert logo image here and format center; adjust the size as…" at bounding box center [689, 268] width 922 height 206
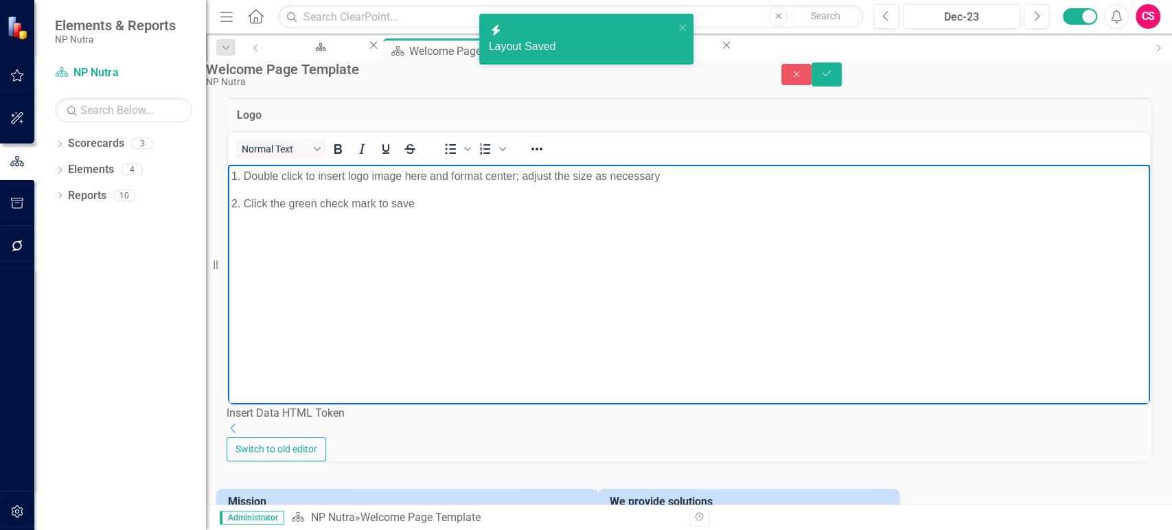
click at [557, 191] on body "1. Double click to insert logo image here and format center; adjust the size as…" at bounding box center [689, 268] width 922 height 206
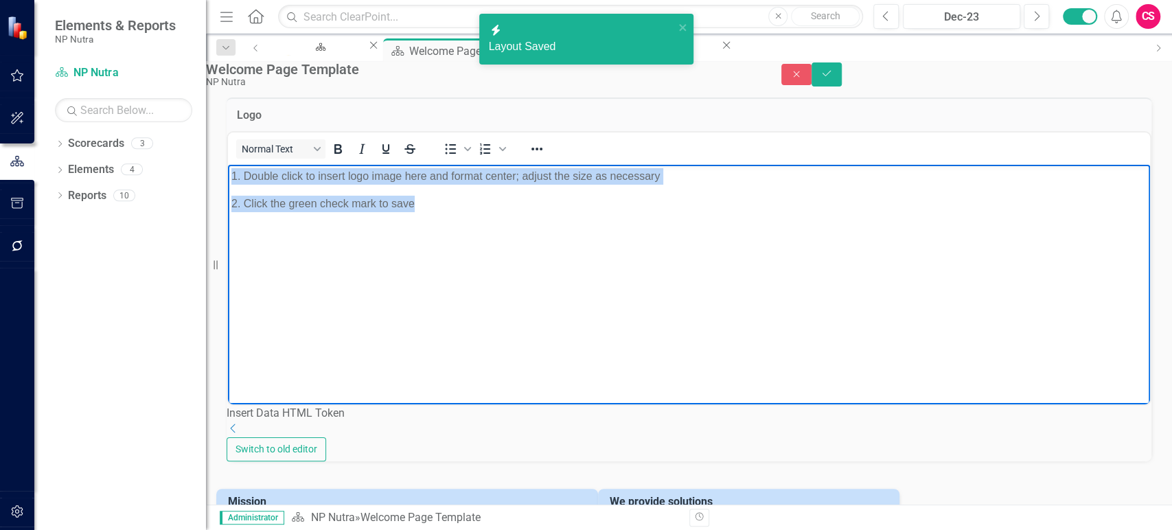
paste body "Rich Text Area. Press ALT-0 for help."
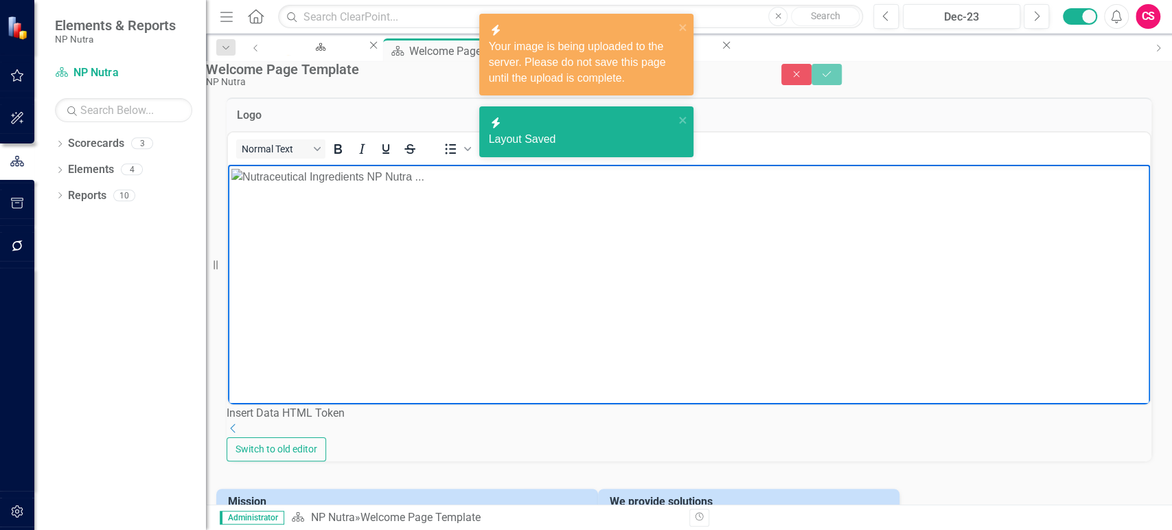
click at [417, 185] on img "Rich Text Area. Press ALT-0 for help." at bounding box center [327, 177] width 193 height 16
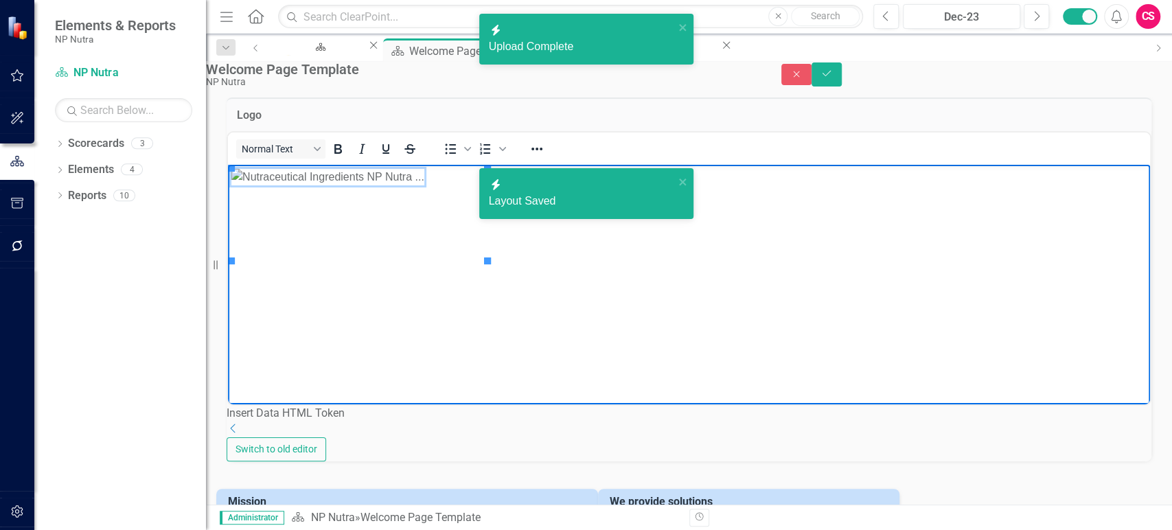
click at [530, 358] on body "Rich Text Area. Press ALT-0 for help." at bounding box center [689, 268] width 922 height 206
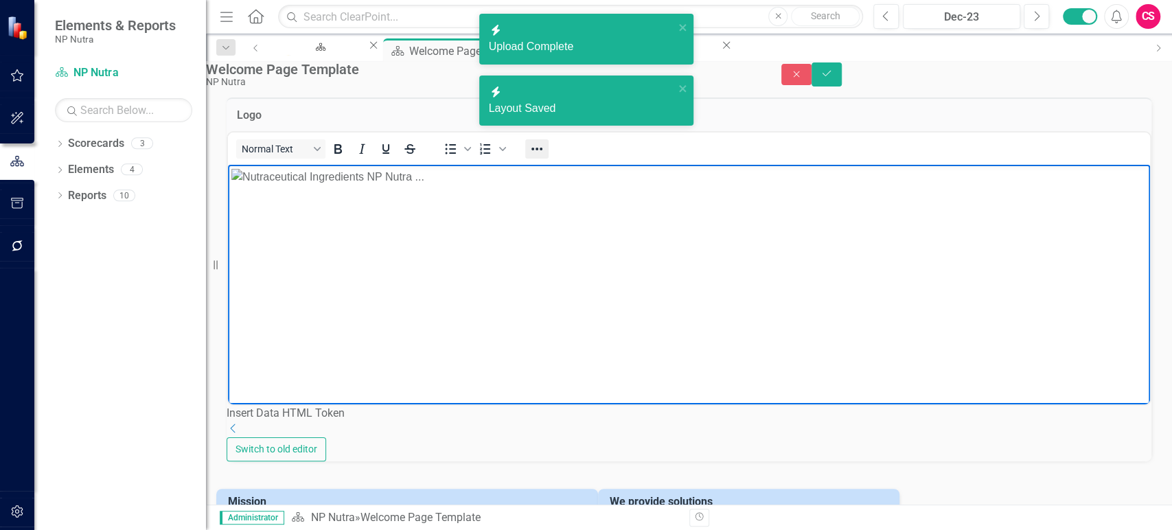
click at [549, 159] on button "Reveal or hide additional toolbar items" at bounding box center [536, 148] width 23 height 19
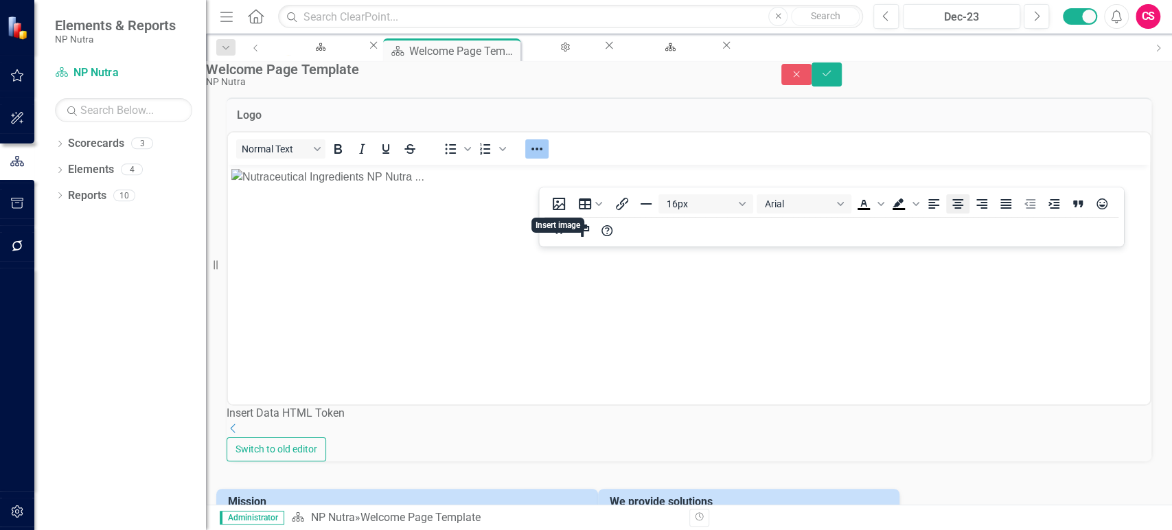
click at [954, 209] on icon "Align center" at bounding box center [958, 204] width 16 height 16
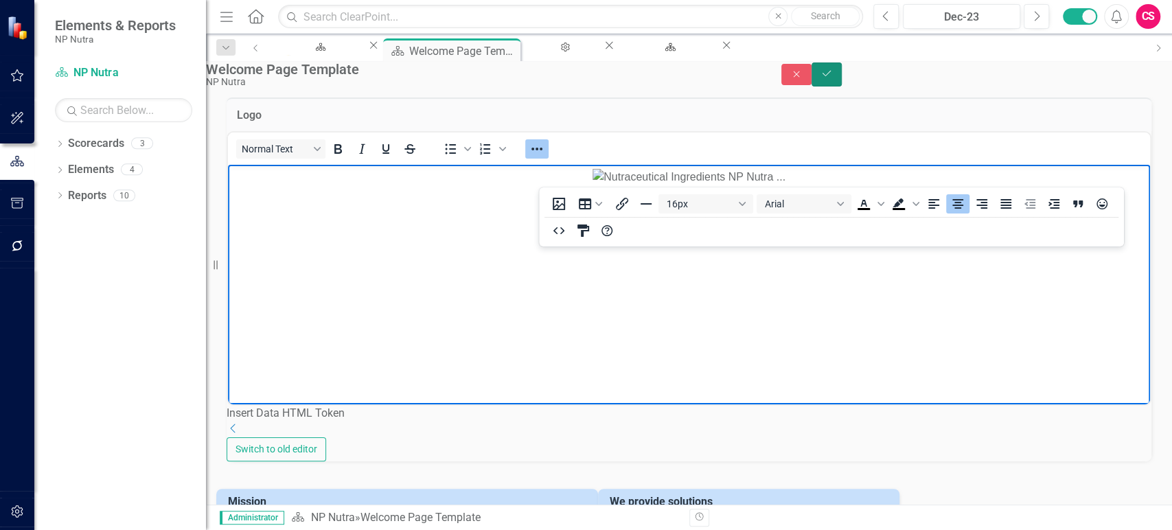
click at [831, 76] on icon "submit" at bounding box center [827, 73] width 8 height 5
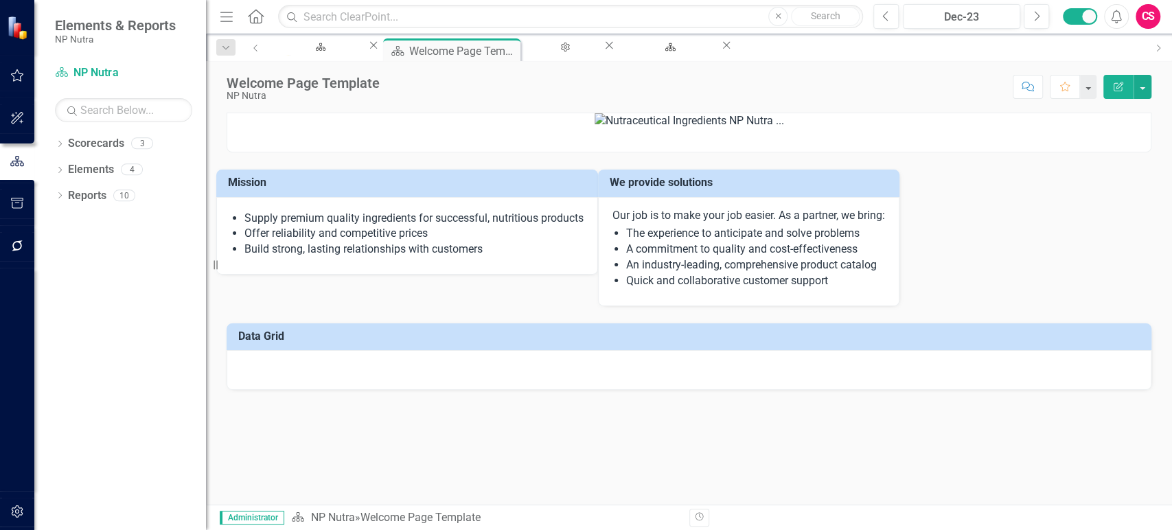
click at [842, 129] on p at bounding box center [688, 121] width 923 height 16
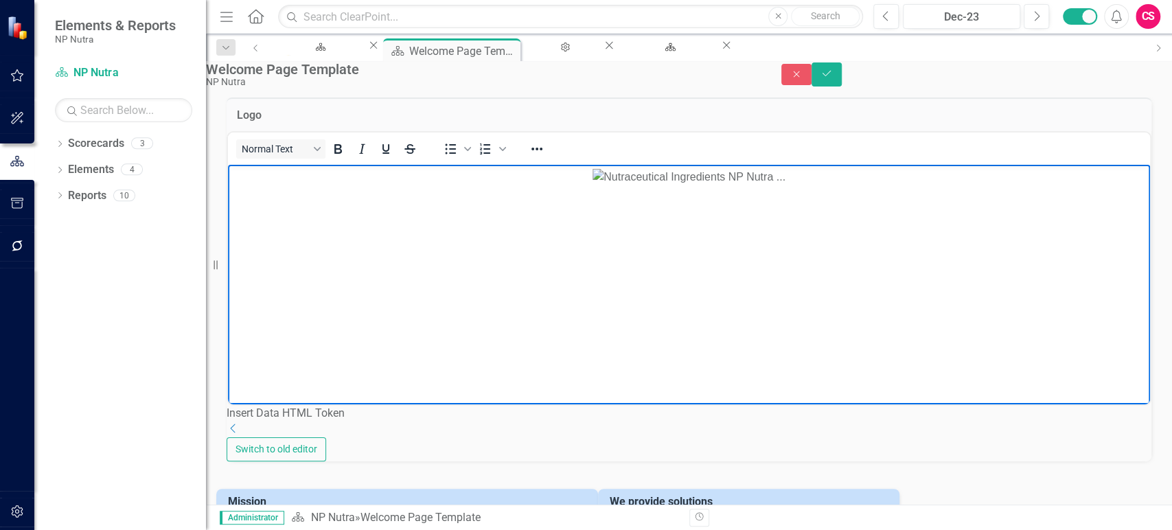
click at [828, 280] on body "Rich Text Area. Press ALT-0 for help." at bounding box center [689, 268] width 922 height 206
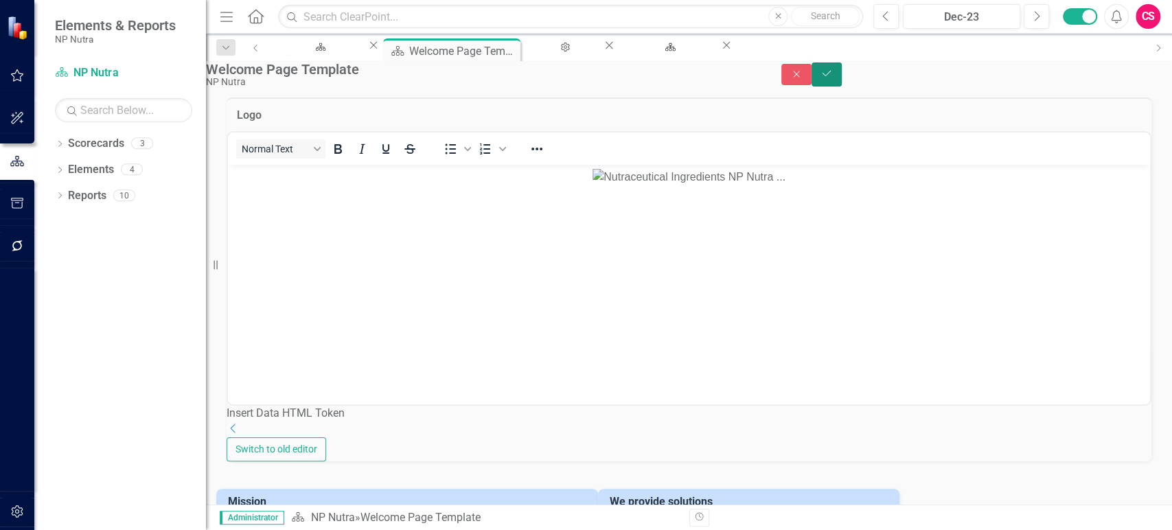
click at [842, 75] on button "Save" at bounding box center [827, 74] width 30 height 24
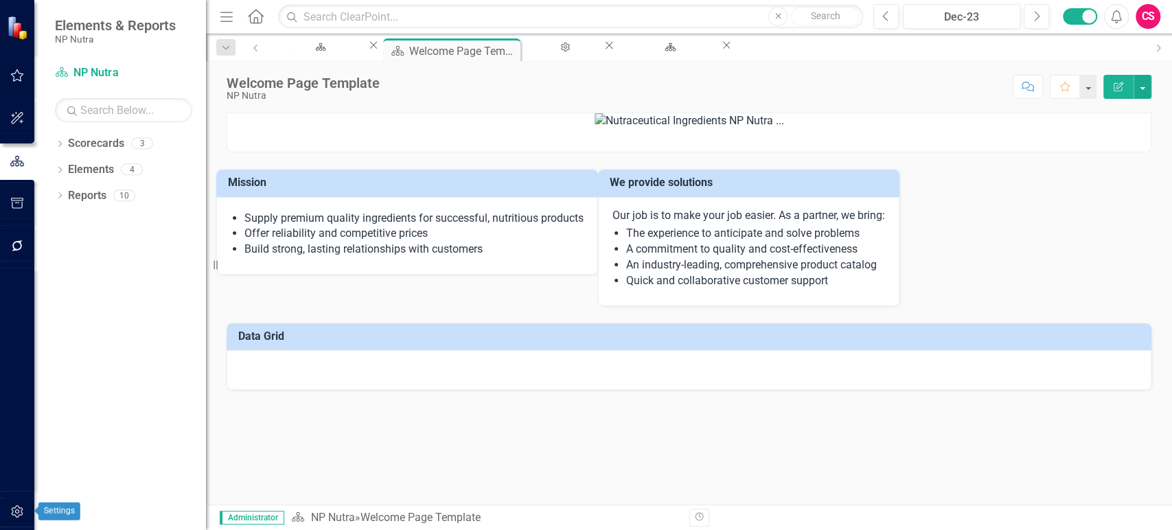
click at [16, 515] on icon "button" at bounding box center [17, 511] width 12 height 12
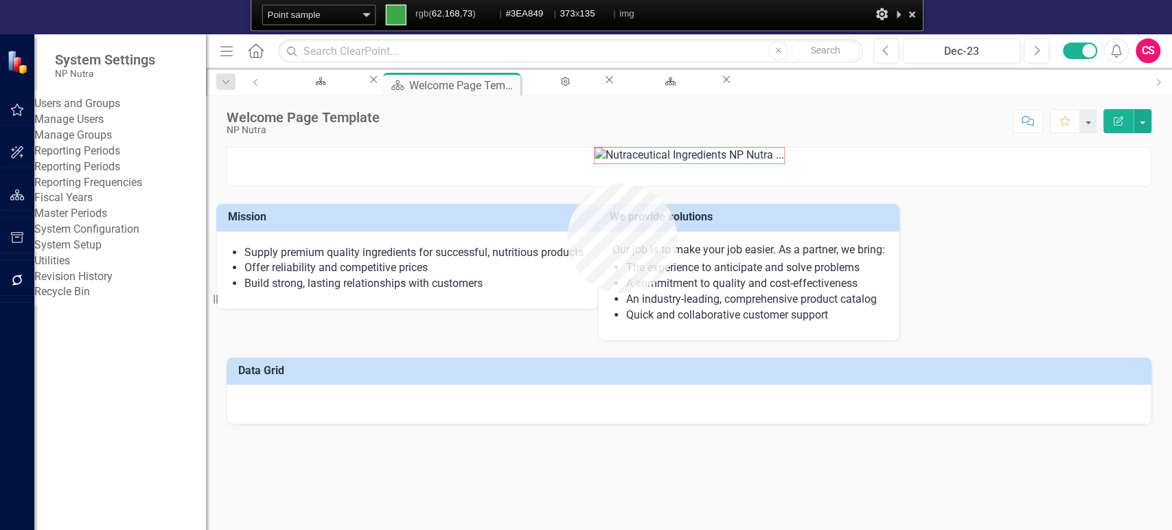
click at [595, 163] on img at bounding box center [689, 156] width 189 height 16
click at [89, 285] on link "Revision History" at bounding box center [120, 277] width 172 height 16
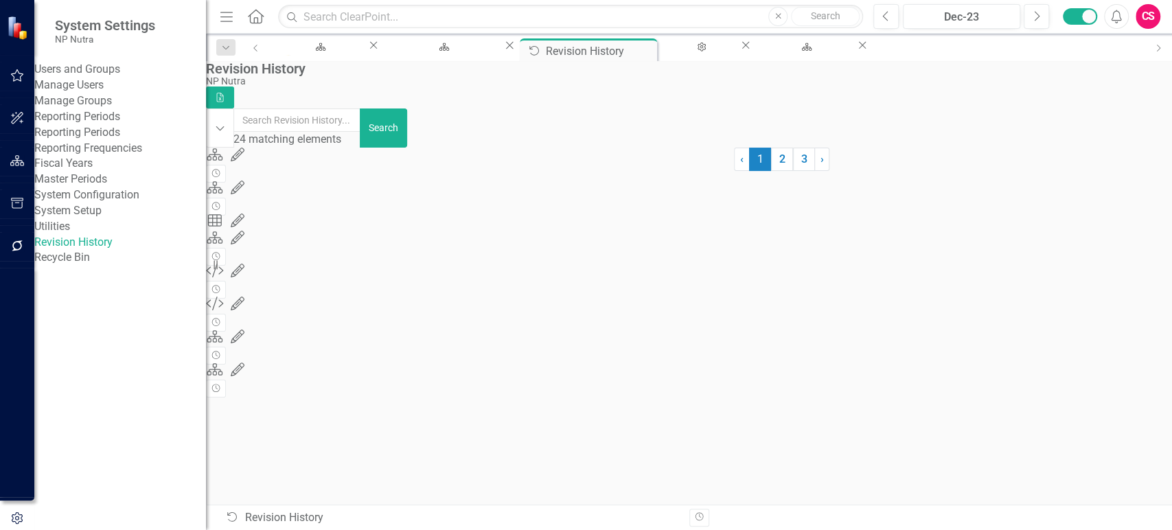
click at [121, 219] on link "System Setup" at bounding box center [120, 211] width 172 height 16
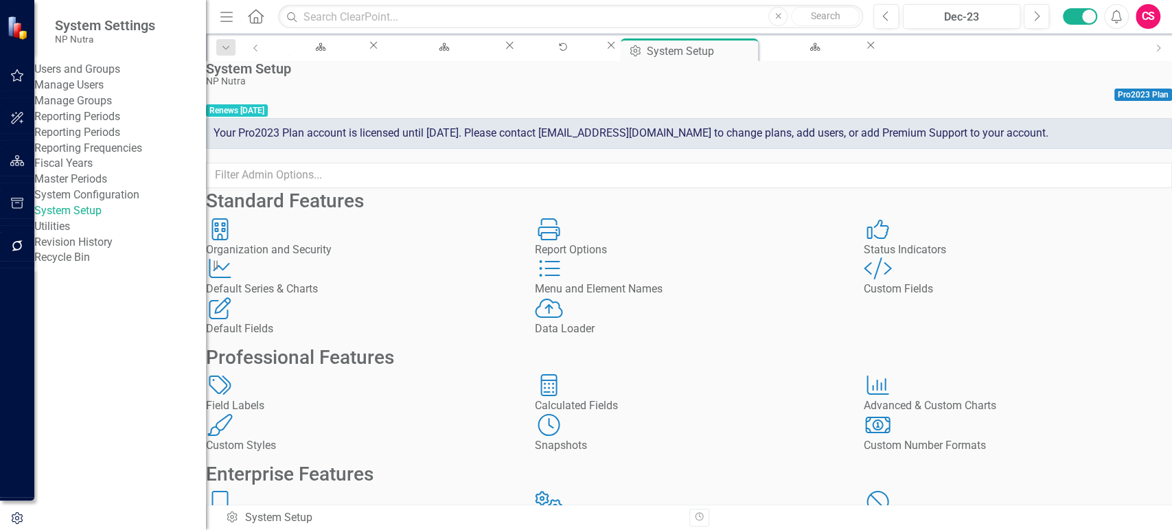
click at [944, 297] on div "Custom Fields" at bounding box center [1018, 289] width 308 height 16
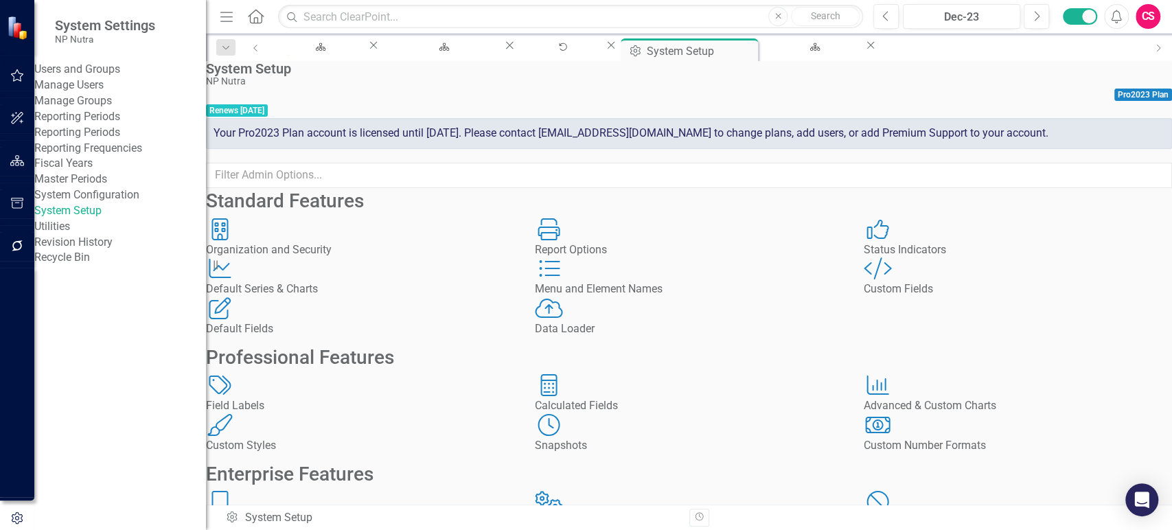
scroll to position [82, 0]
click at [472, 454] on div "Custom Styles Custom Styles" at bounding box center [360, 434] width 308 height 40
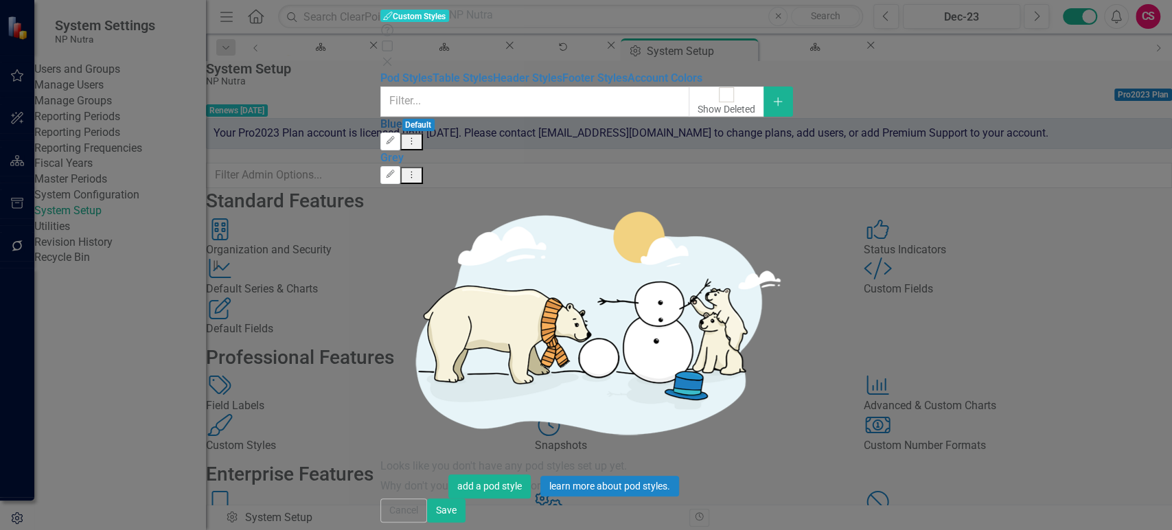
click at [380, 117] on link "Blue" at bounding box center [391, 123] width 22 height 13
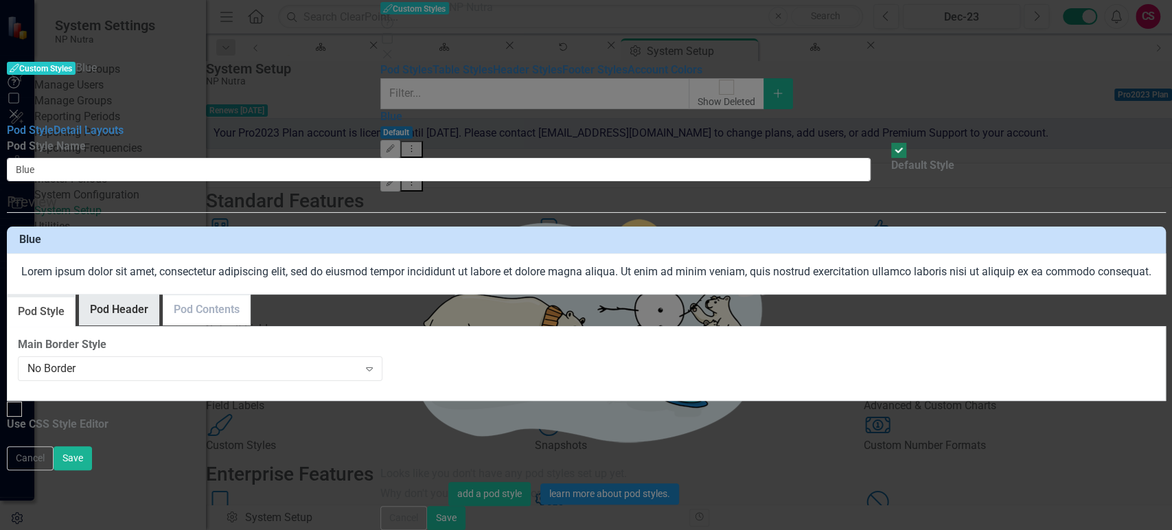
click at [159, 295] on link "Pod Header" at bounding box center [119, 310] width 79 height 30
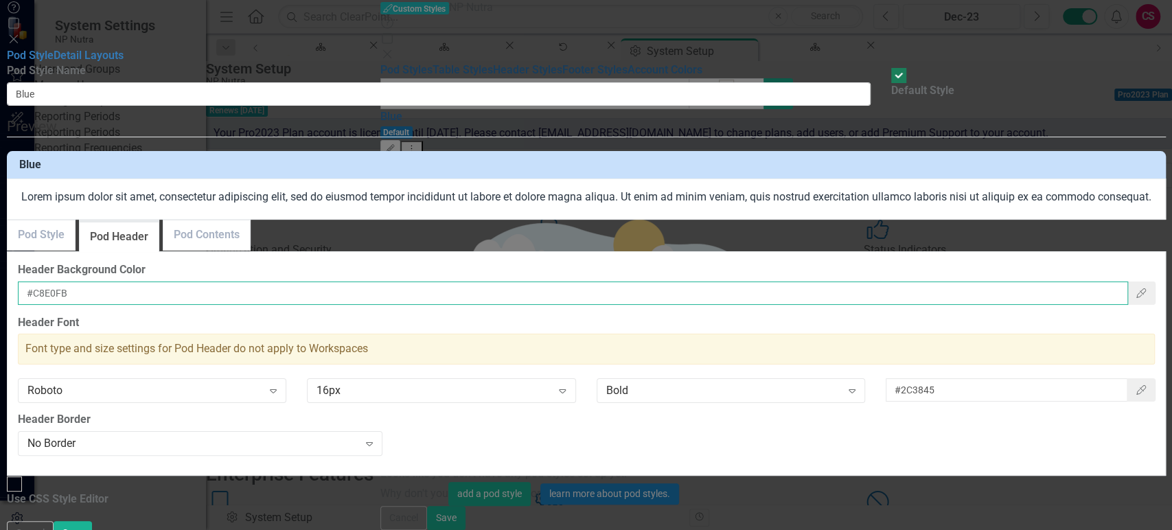
click at [477, 305] on input "#C8E0FB" at bounding box center [573, 292] width 1110 height 23
click at [473, 305] on input "#C8E0FB" at bounding box center [573, 292] width 1110 height 23
paste input "#3EA849"
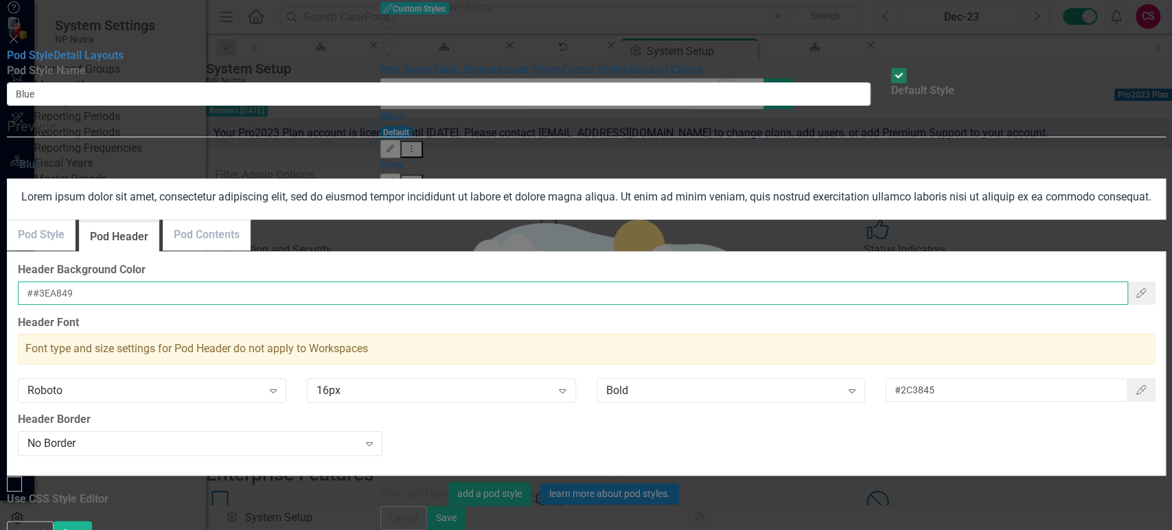
click at [470, 305] on input "##3EA849" at bounding box center [573, 292] width 1110 height 23
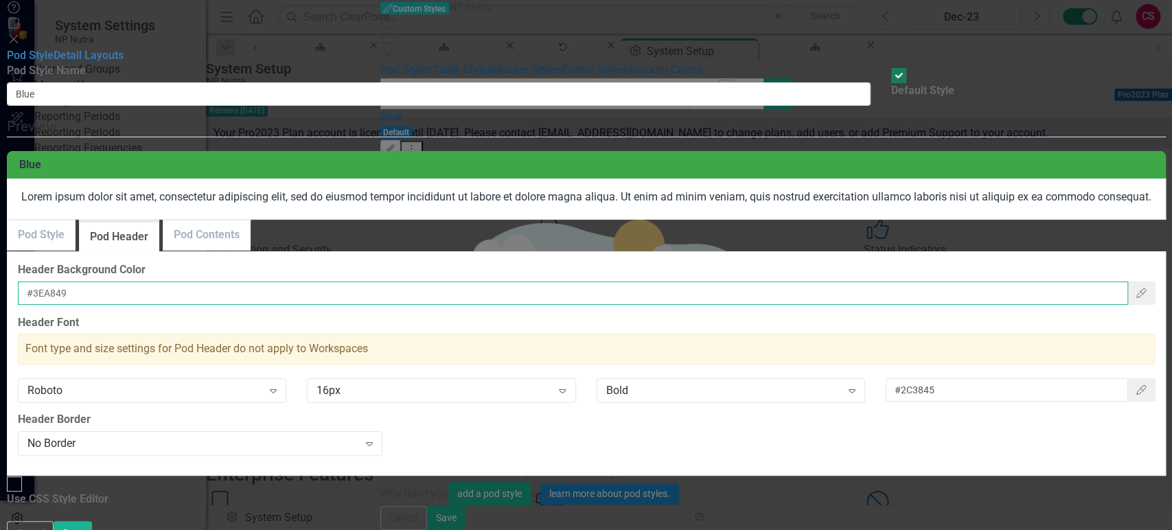
type input "#3EA849"
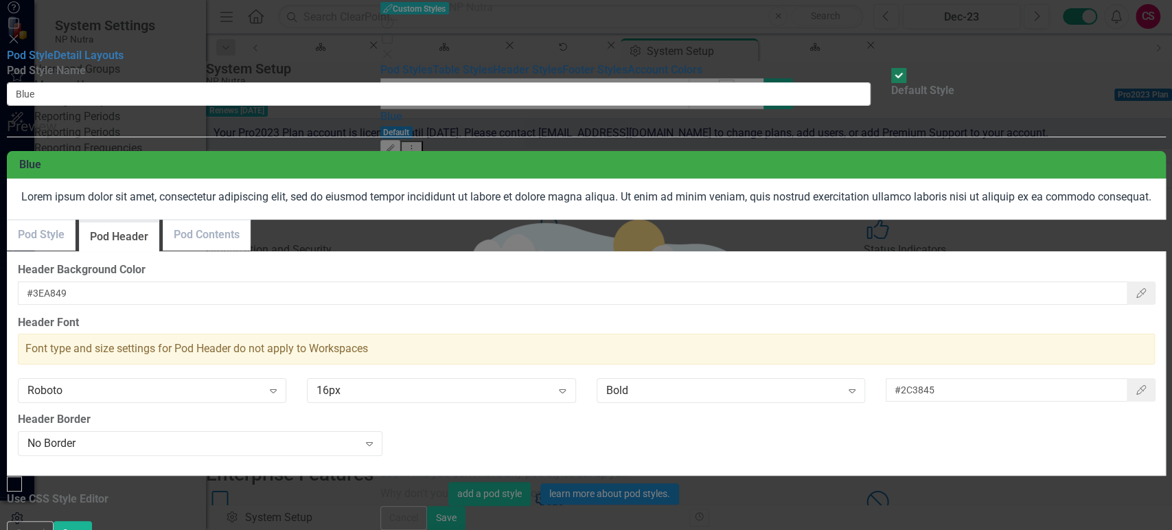
click at [1139, 412] on div "#2C3845 Color Picker" at bounding box center [1020, 395] width 290 height 34
click at [1127, 402] on button "Color Picker" at bounding box center [1141, 389] width 29 height 23
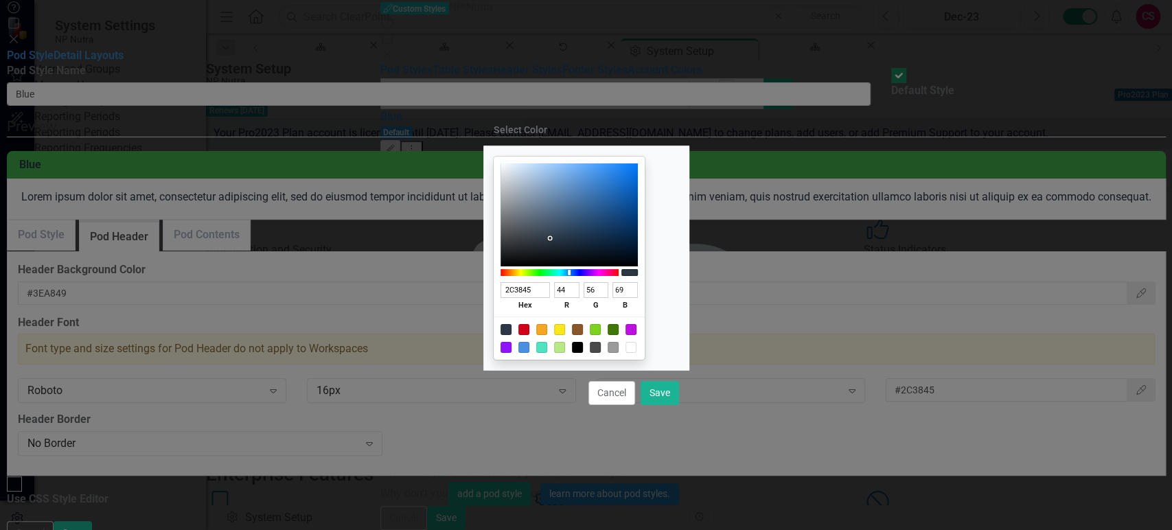
click at [636, 349] on div at bounding box center [630, 347] width 11 height 11
type input "FFFFFF"
type input "255"
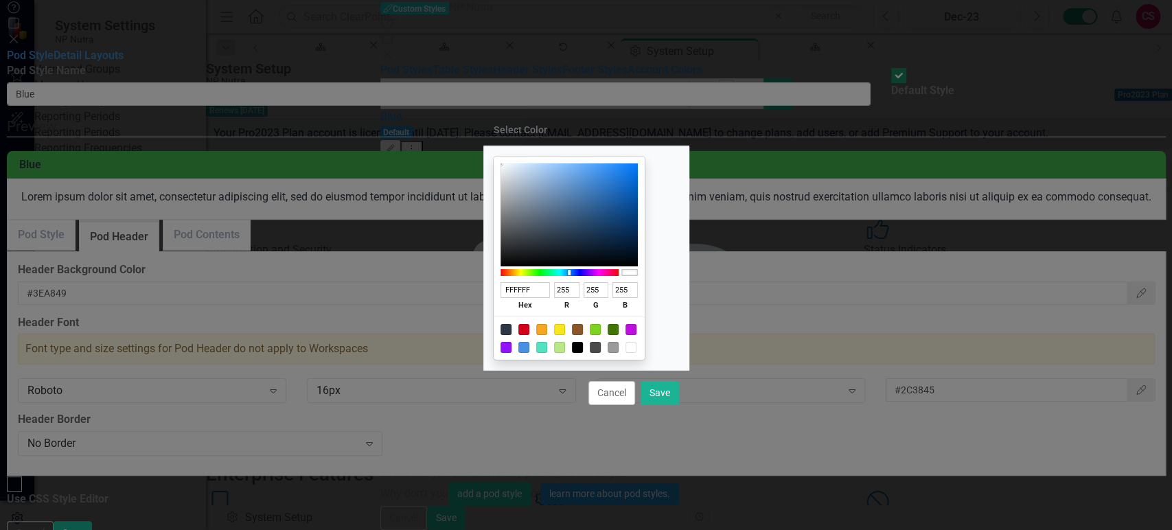
click at [671, 413] on div "Cancel Save" at bounding box center [586, 392] width 206 height 45
click at [664, 393] on button "Save" at bounding box center [660, 393] width 38 height 24
type input "#ffffff"
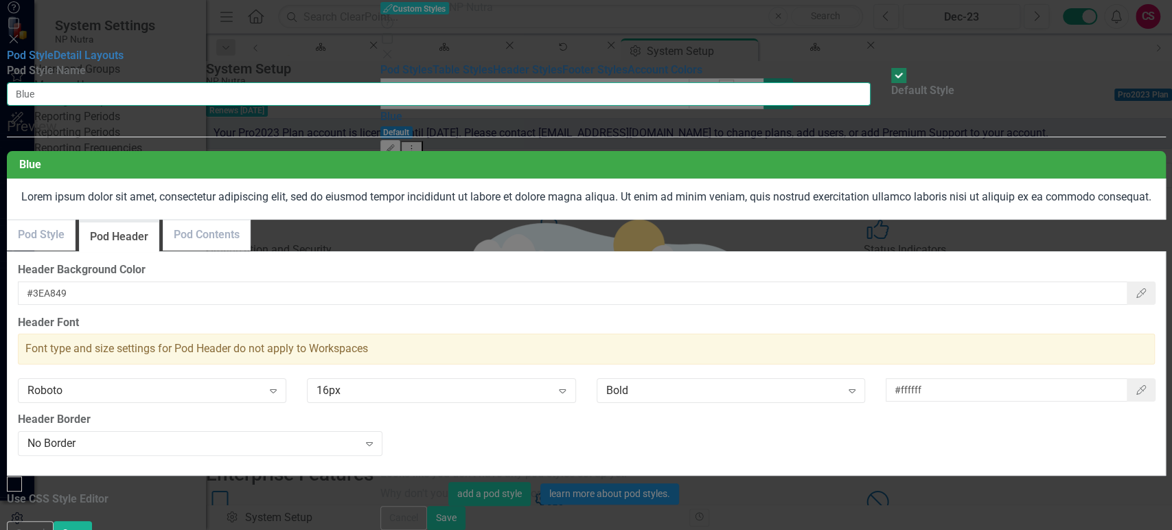
click at [466, 82] on input "Blue" at bounding box center [439, 93] width 864 height 23
type input "NP Nutra Green"
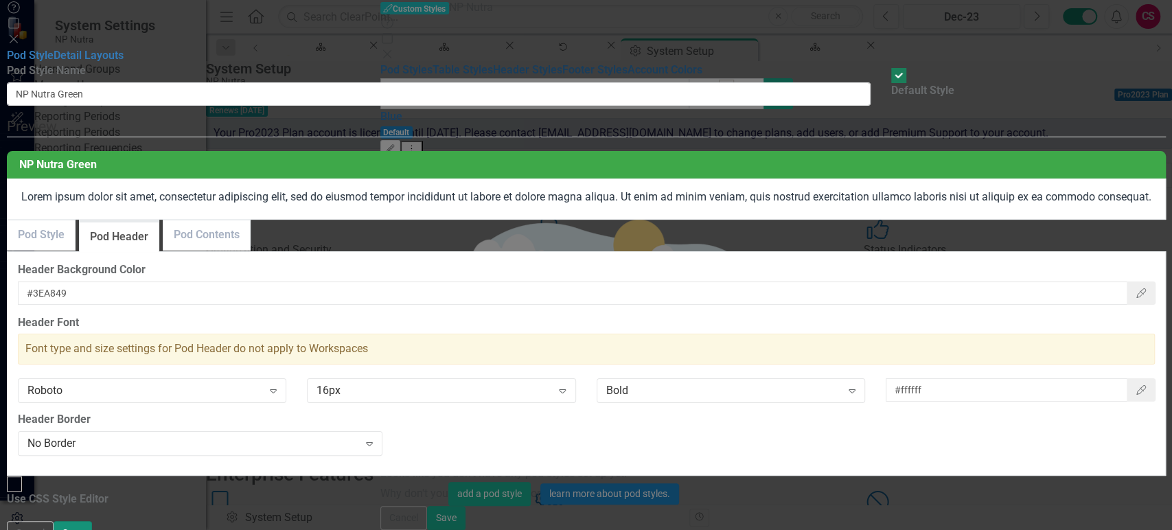
click at [92, 521] on button "Save" at bounding box center [73, 533] width 38 height 24
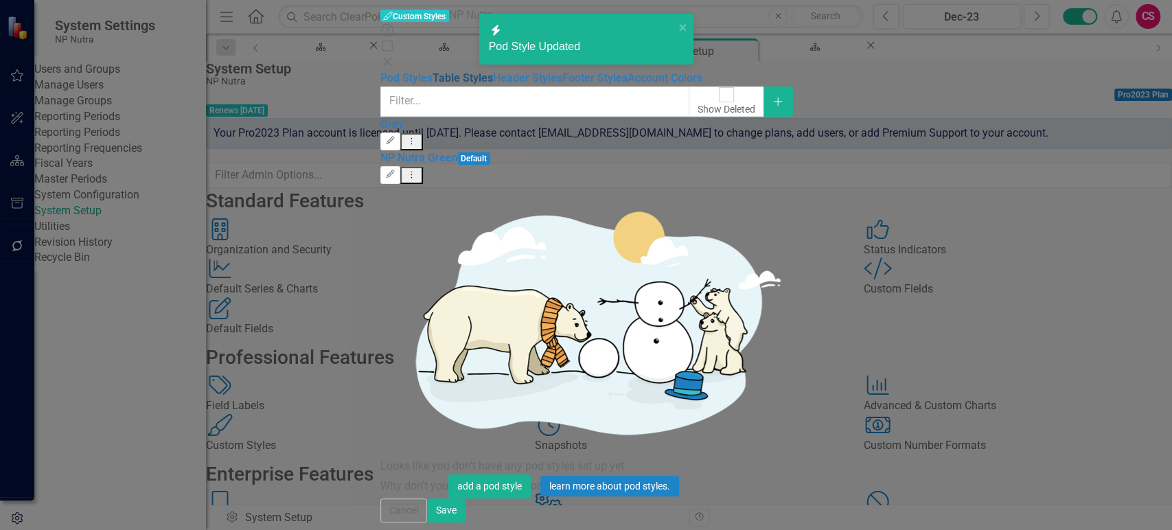
click at [433, 84] on link "Table Styles" at bounding box center [463, 77] width 60 height 13
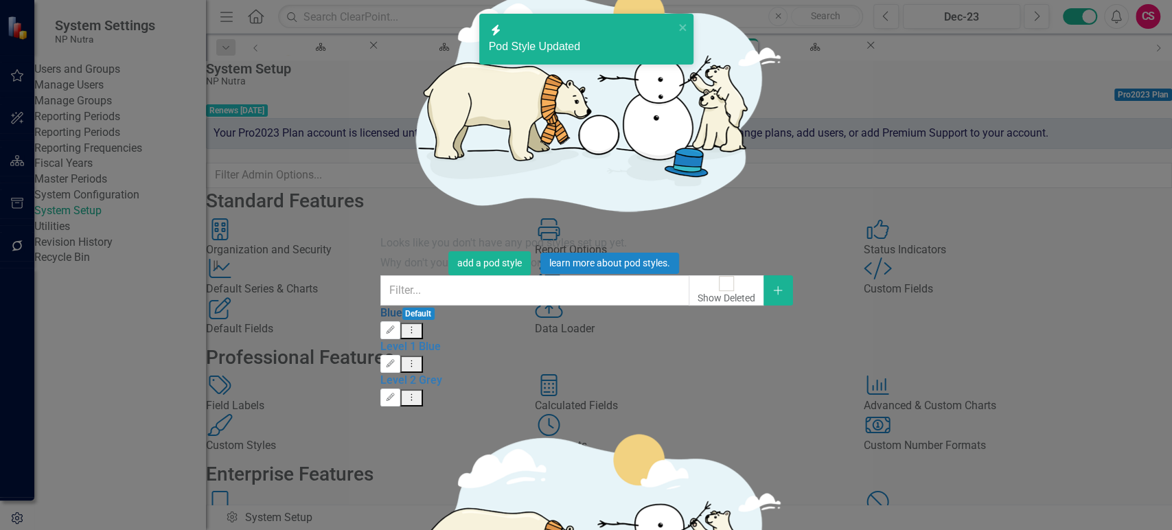
click at [380, 306] on link "Blue" at bounding box center [391, 312] width 22 height 13
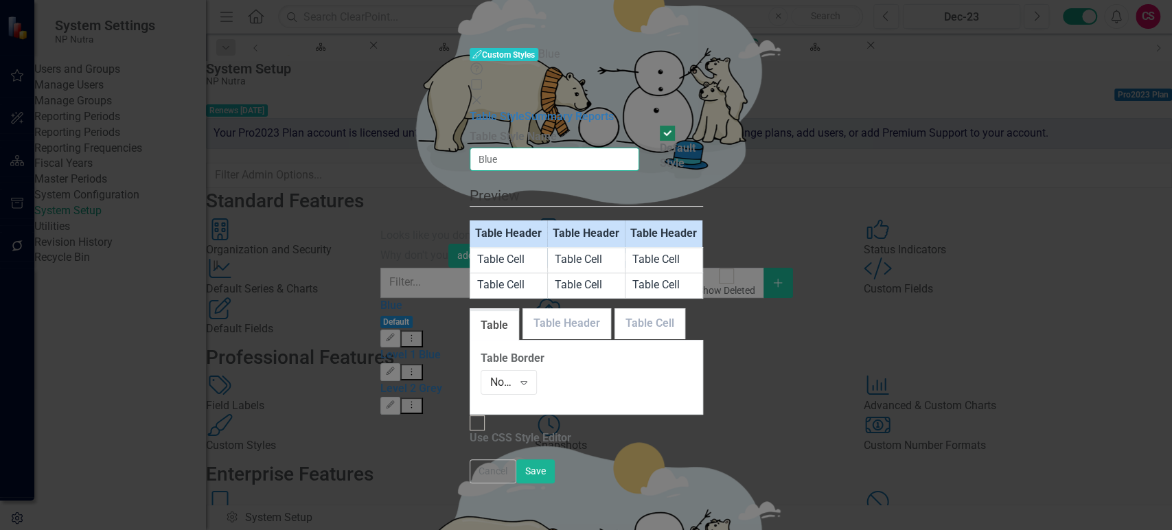
click at [470, 148] on input "Blue" at bounding box center [555, 159] width 170 height 23
click at [470, 148] on input "NP utra Green" at bounding box center [555, 159] width 170 height 23
type input "NP Nutra Green"
click at [523, 309] on link "Table Header" at bounding box center [566, 324] width 87 height 30
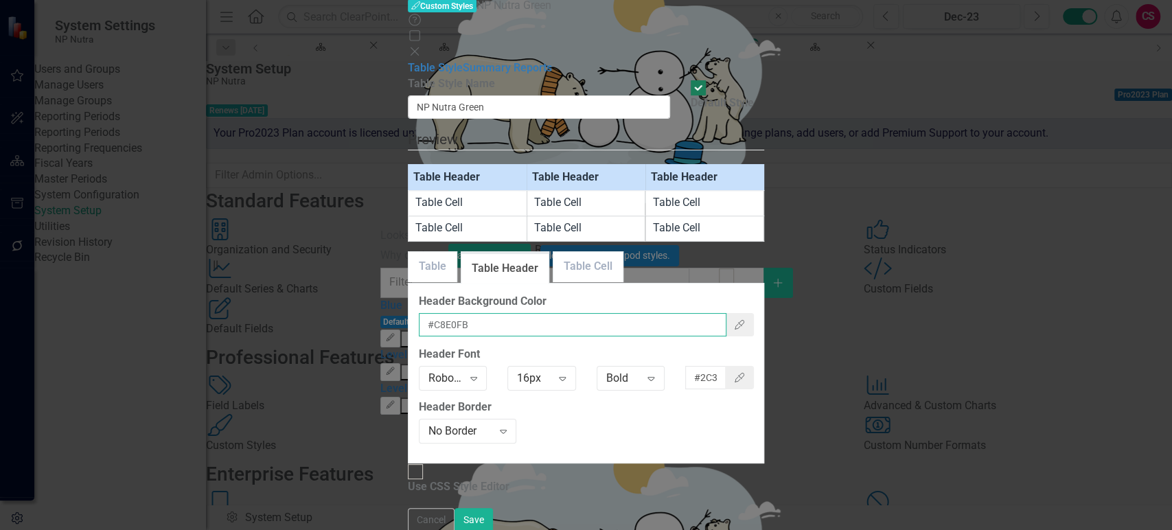
click at [474, 313] on input "#C8E0FB" at bounding box center [573, 324] width 308 height 23
paste input "3EA849"
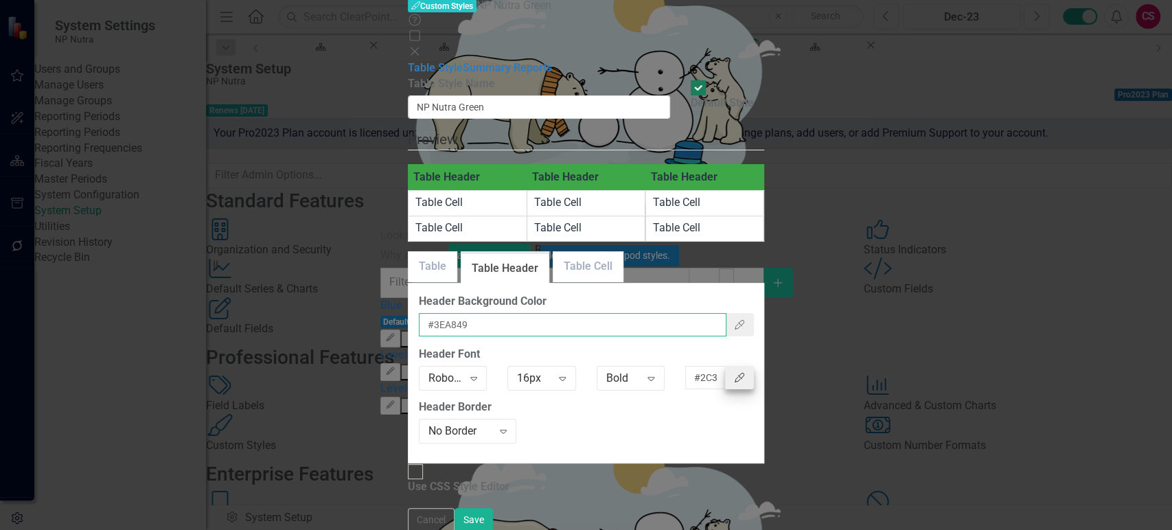
type input "#3EA849"
click at [754, 366] on button "Color Picker" at bounding box center [739, 377] width 29 height 23
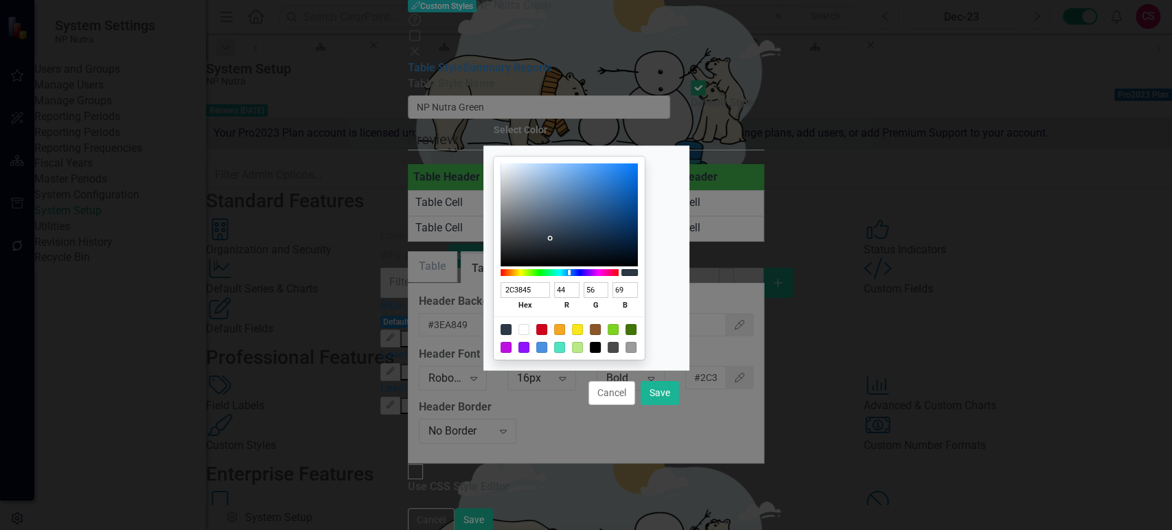
click at [529, 330] on div at bounding box center [523, 329] width 11 height 11
type input "FFFFFF"
type input "255"
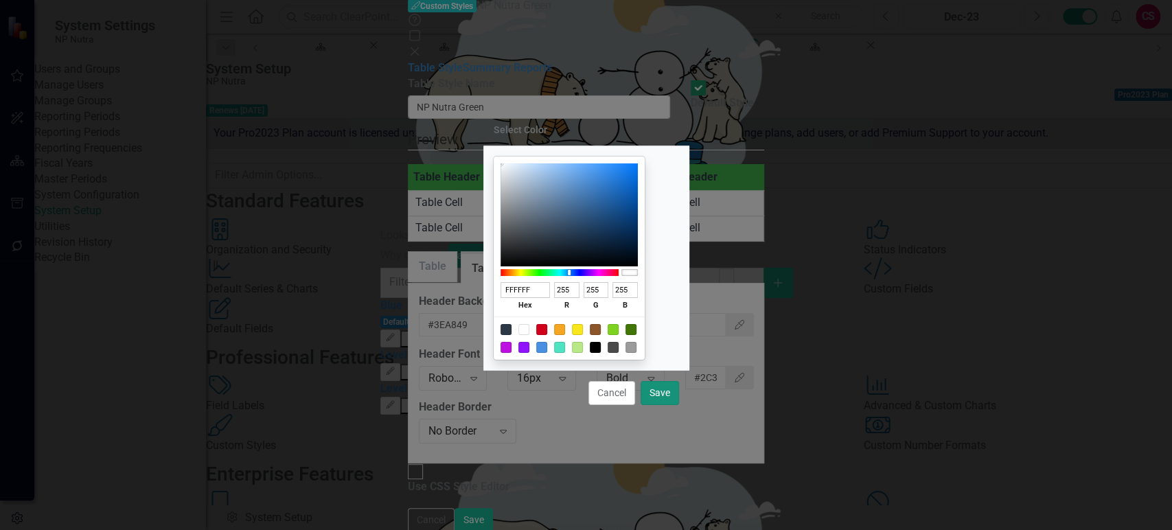
click at [664, 393] on button "Save" at bounding box center [660, 393] width 38 height 24
type input "#ffffff"
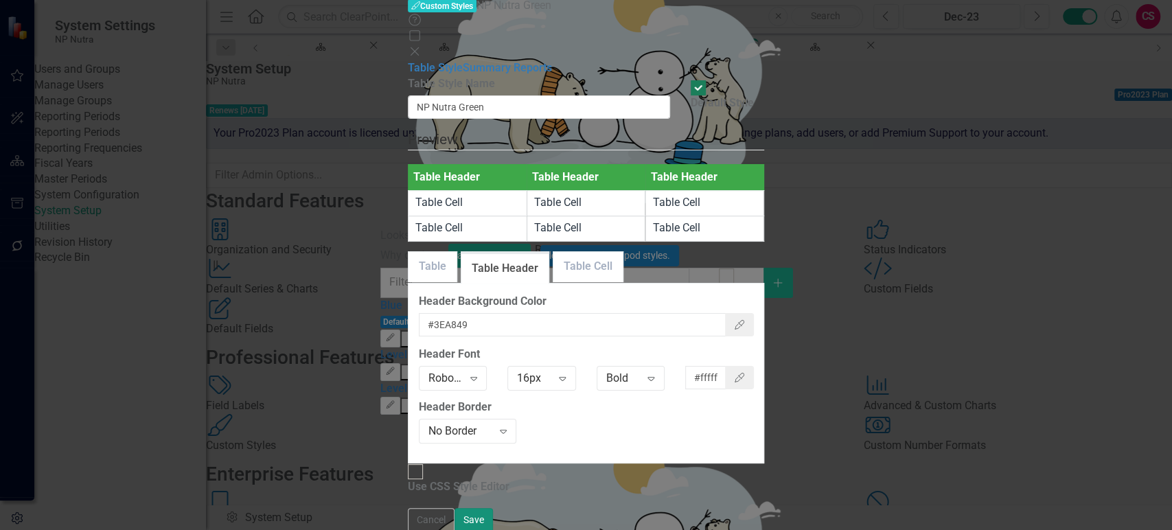
click at [493, 519] on button "Save" at bounding box center [474, 520] width 38 height 24
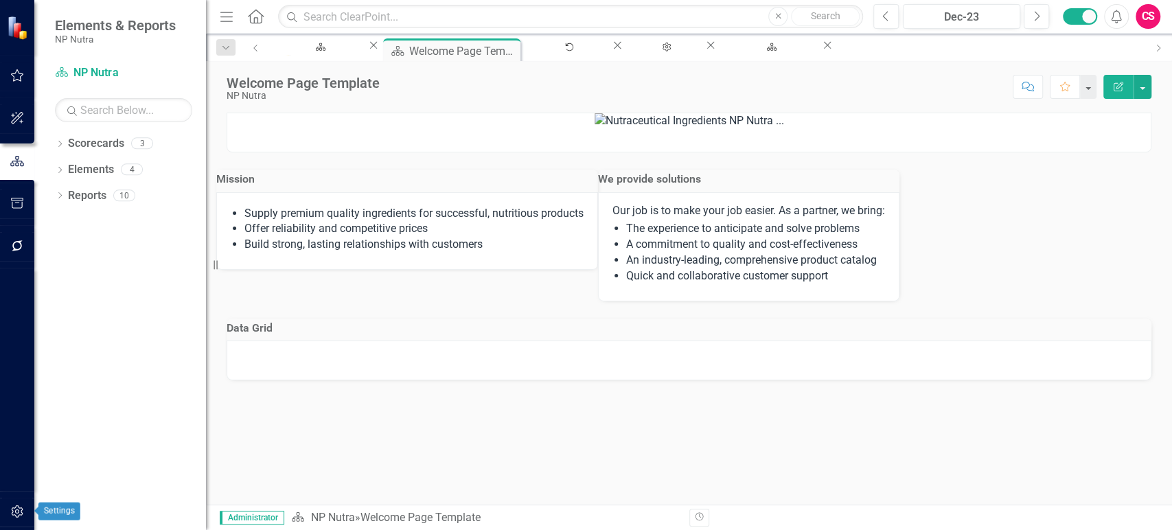
click at [8, 525] on button "button" at bounding box center [17, 512] width 31 height 29
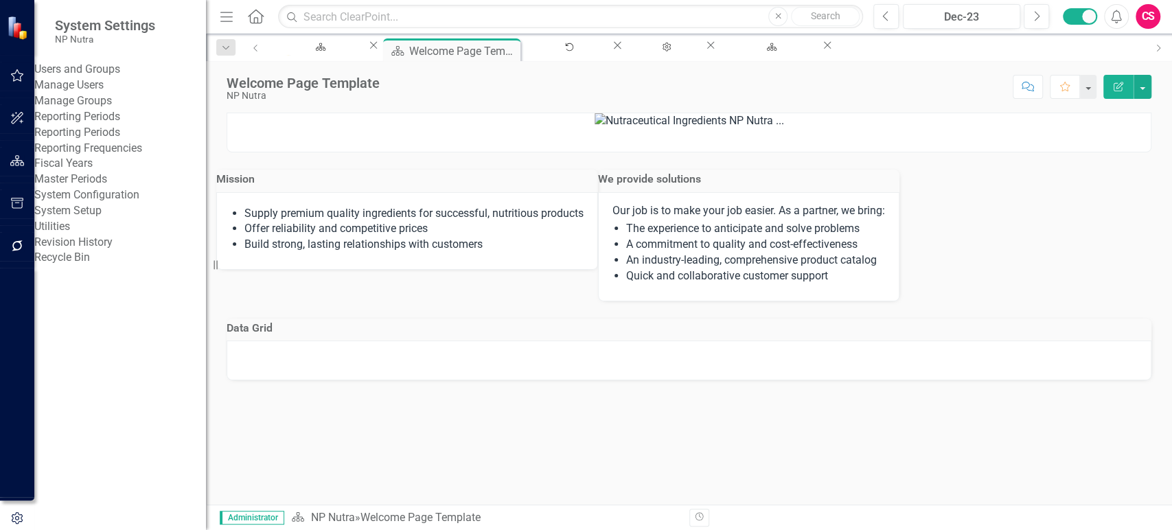
click at [112, 219] on link "System Setup" at bounding box center [120, 211] width 172 height 16
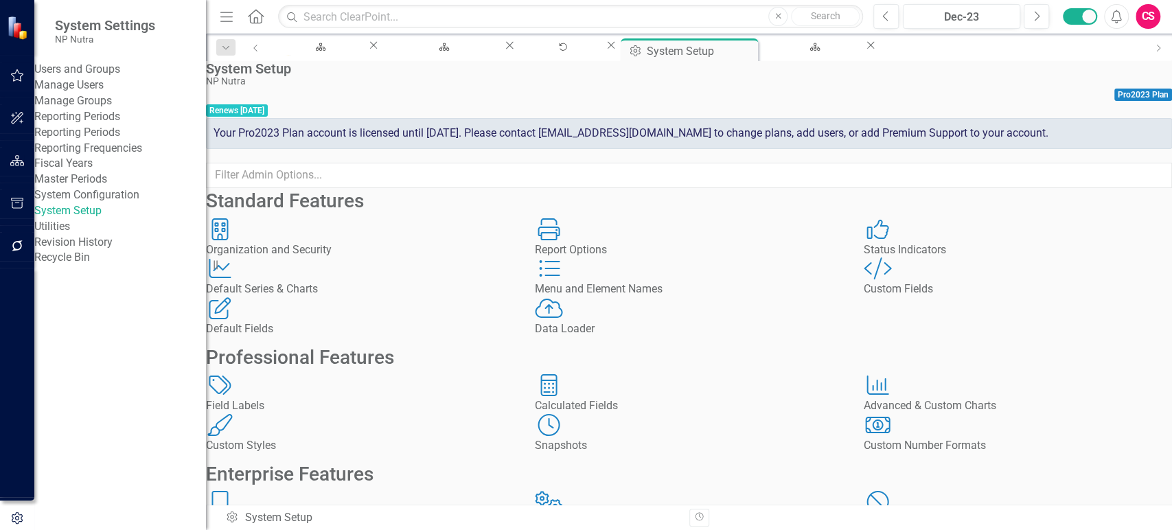
click at [970, 297] on div "Custom Fields" at bounding box center [1018, 289] width 308 height 16
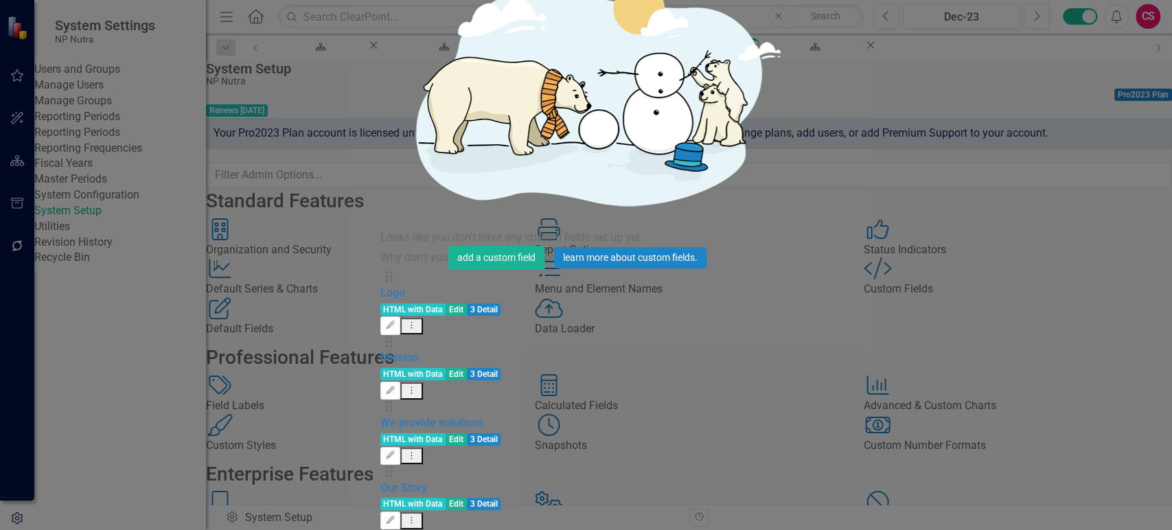
click at [426, 400] on div "Drag We provide solutions HTML with Data Edit 3 Detail Edit Dropdown Menu" at bounding box center [586, 432] width 412 height 65
click at [424, 416] on link "We provide solutions" at bounding box center [431, 422] width 103 height 13
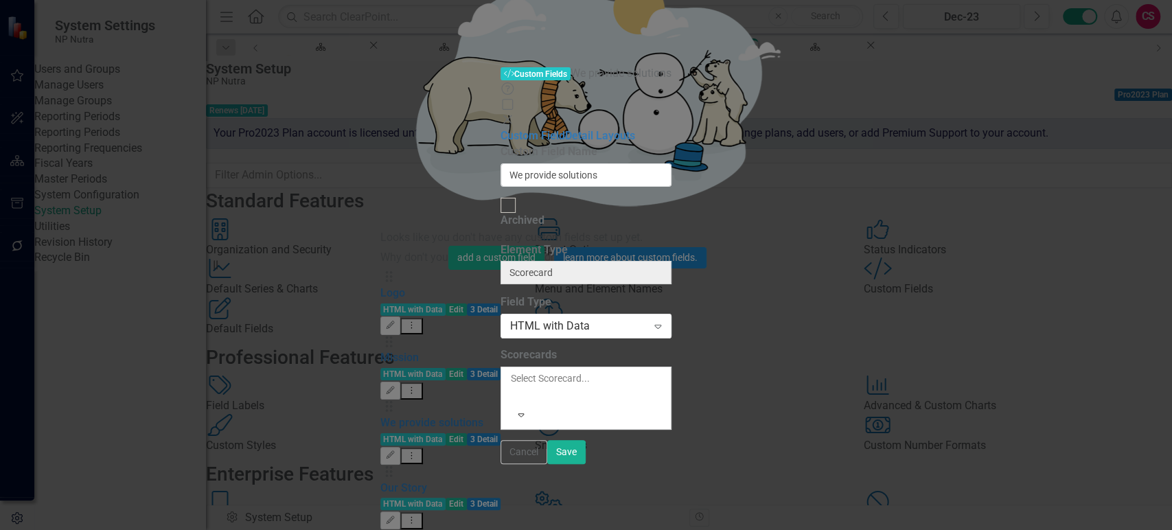
click at [501, 144] on div "Custom Field Name We provide solutions Archived Element Type Scorecard ClearPoi…" at bounding box center [586, 287] width 171 height 286
click at [501, 163] on input "We provide solutions" at bounding box center [586, 174] width 171 height 23
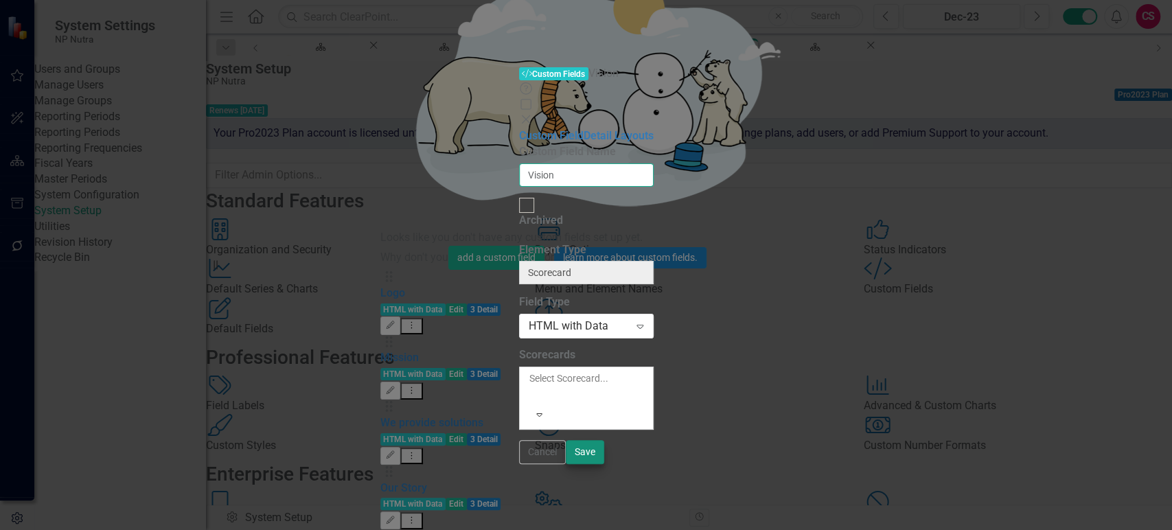
type input "Vision"
click at [604, 464] on button "Save" at bounding box center [585, 452] width 38 height 24
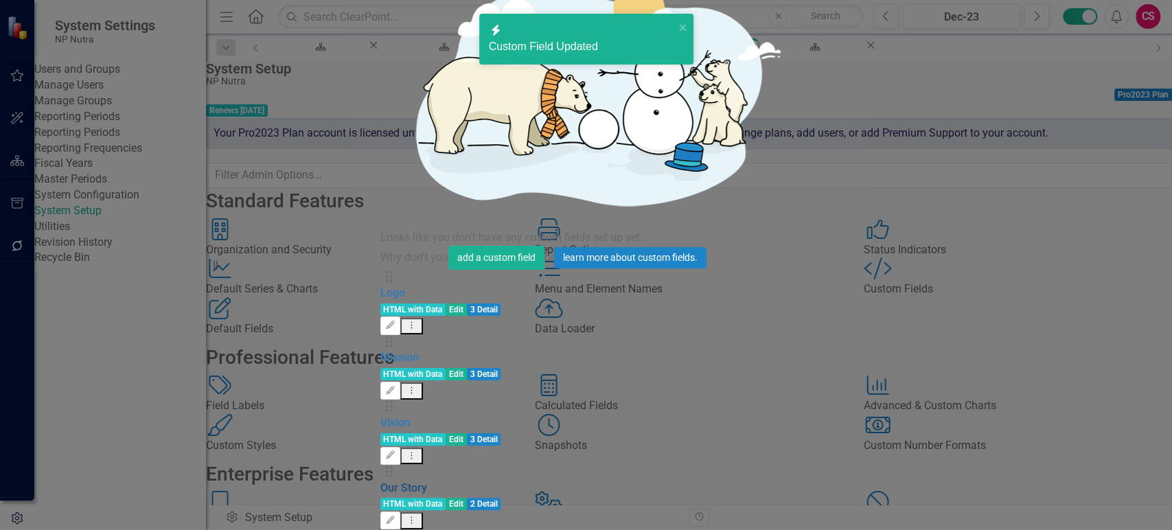
click at [391, 481] on link "Our Story" at bounding box center [403, 487] width 47 height 13
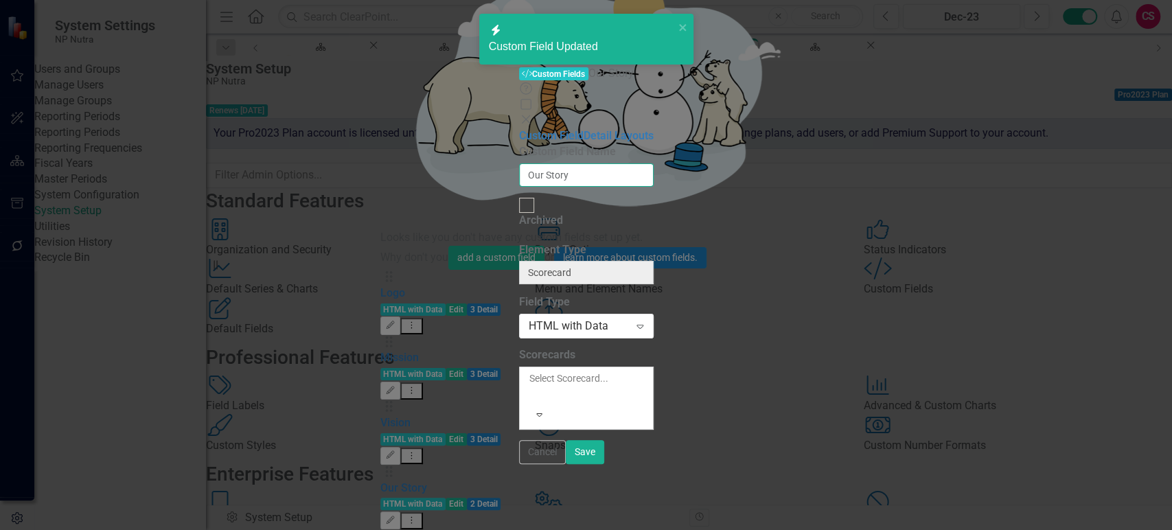
click at [519, 163] on input "Our Story" at bounding box center [586, 174] width 135 height 23
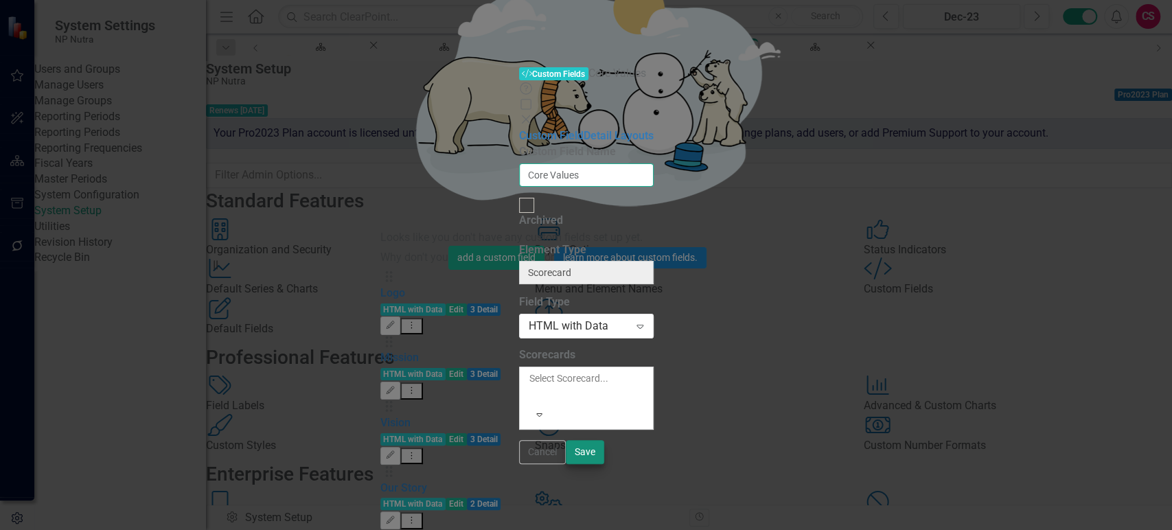
type input "Core Values"
click at [604, 464] on button "Save" at bounding box center [585, 452] width 38 height 24
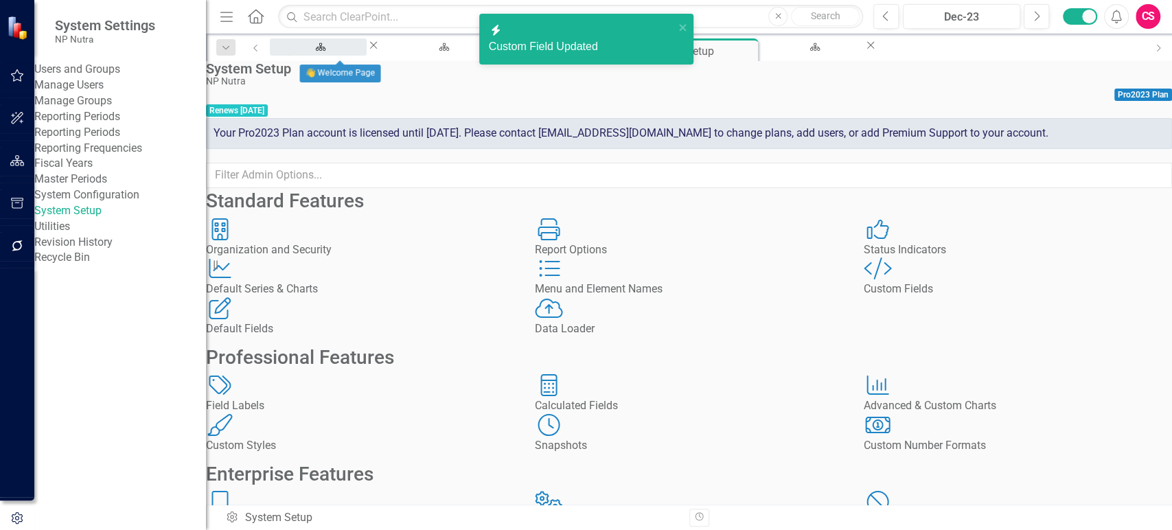
click at [354, 51] on div "👋 Welcome Page" at bounding box center [318, 59] width 72 height 17
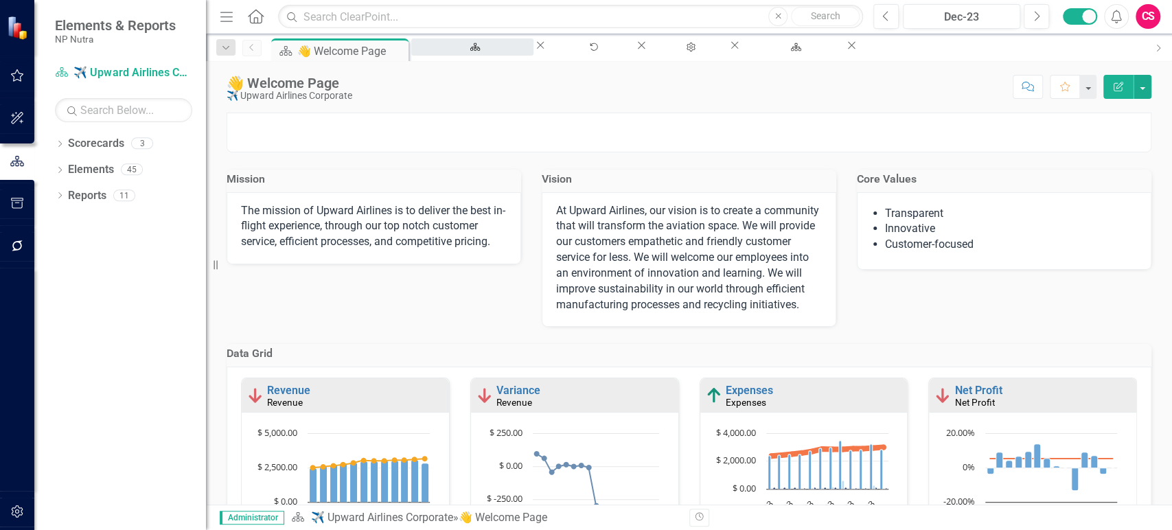
click at [516, 51] on div "Welcome Page Template" at bounding box center [472, 59] width 97 height 17
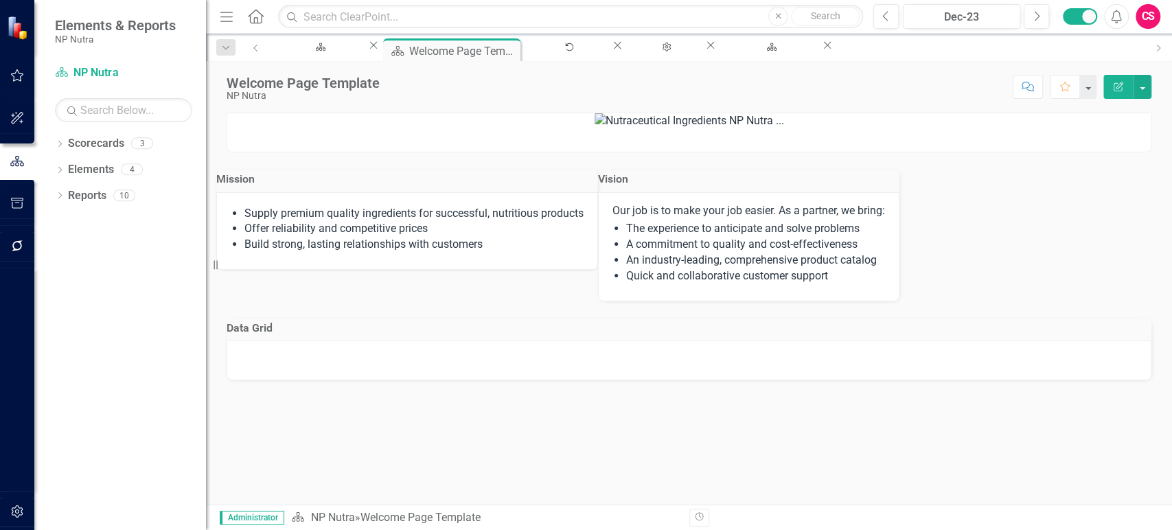
click at [1122, 95] on button "Edit Report" at bounding box center [1118, 87] width 30 height 24
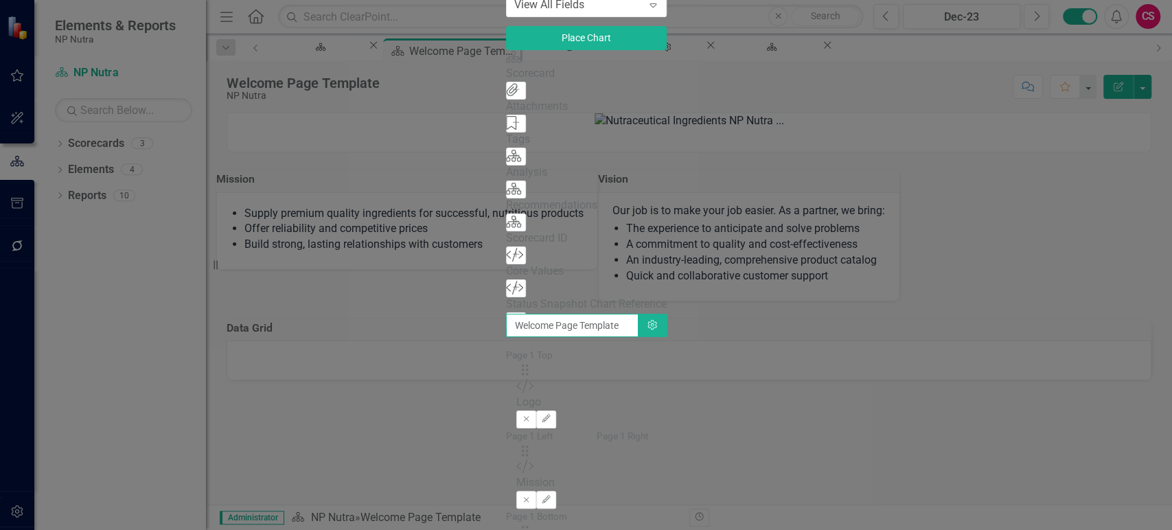
click at [522, 314] on input "Welcome Page Template" at bounding box center [572, 325] width 133 height 23
type input "Welcome Page"
click at [511, 292] on icon "Add" at bounding box center [516, 288] width 10 height 8
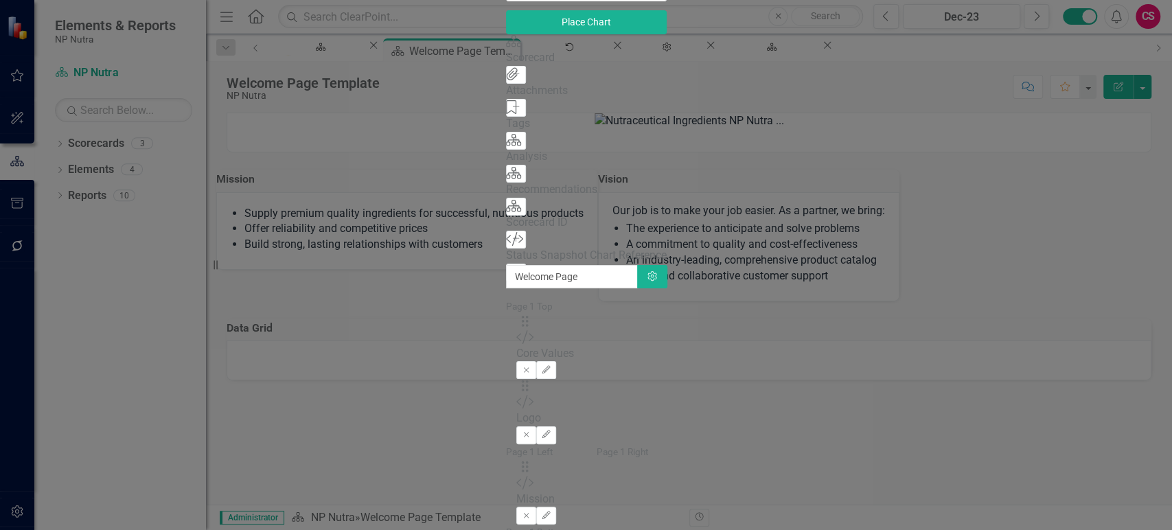
scroll to position [0, 0]
drag, startPoint x: 425, startPoint y: 136, endPoint x: 621, endPoint y: 183, distance: 201.2
drag, startPoint x: 426, startPoint y: 264, endPoint x: 440, endPoint y: 185, distance: 80.3
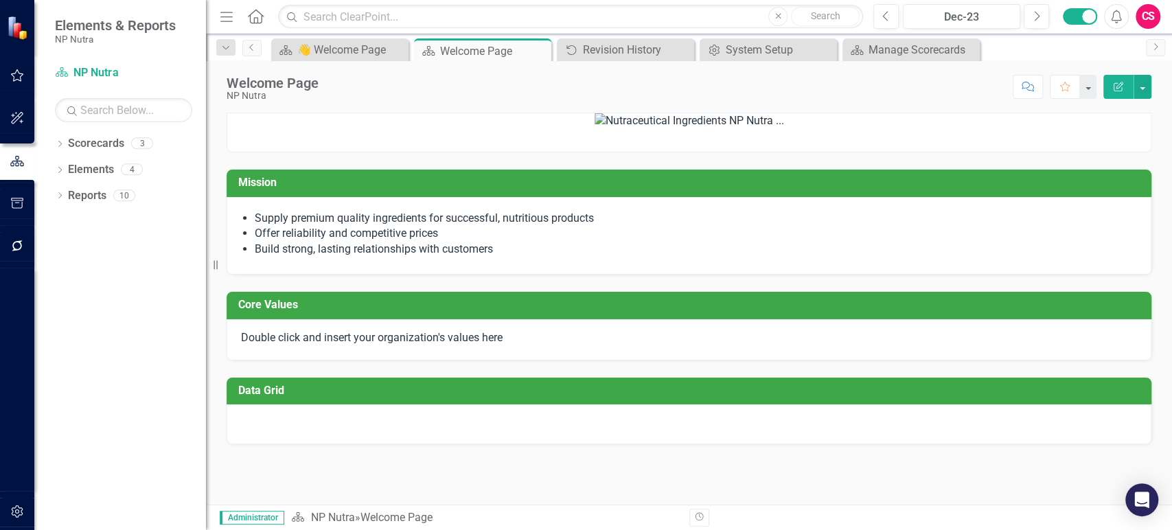
scroll to position [18, 0]
click at [595, 242] on li "Offer reliability and competitive prices" at bounding box center [696, 234] width 882 height 16
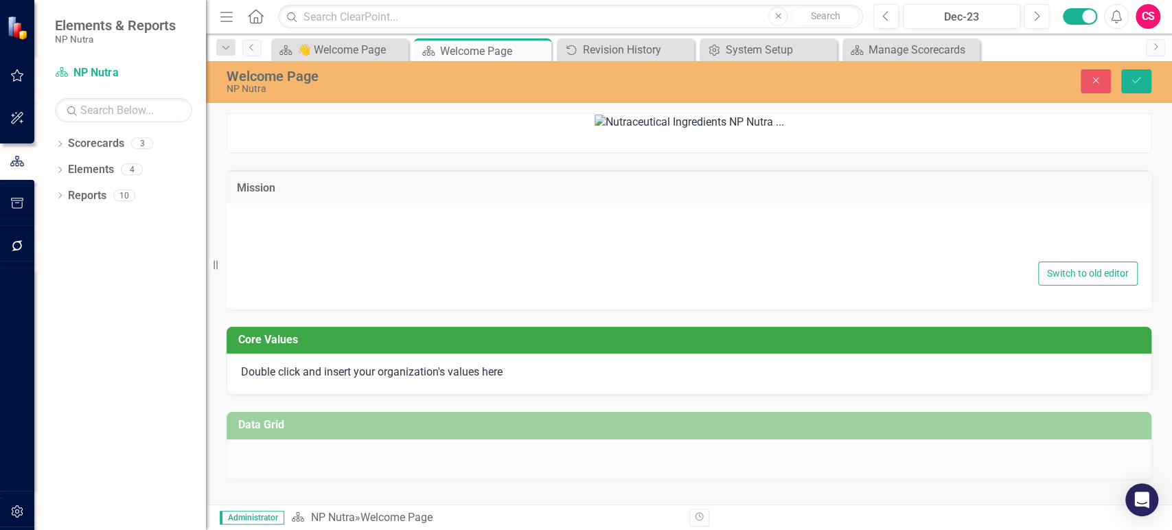
type textarea "<ul> <li>Supply premium quality ingredients for successful, nutritious products…"
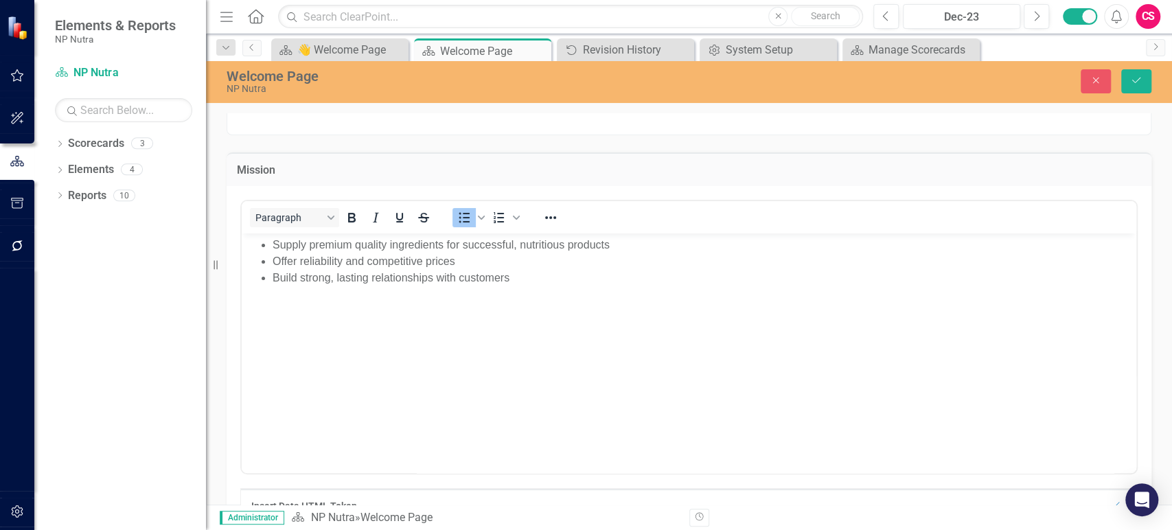
scroll to position [0, 0]
click at [518, 338] on body "Supply premium quality ingredients for successful, nutritious products Offer re…" at bounding box center [689, 336] width 895 height 206
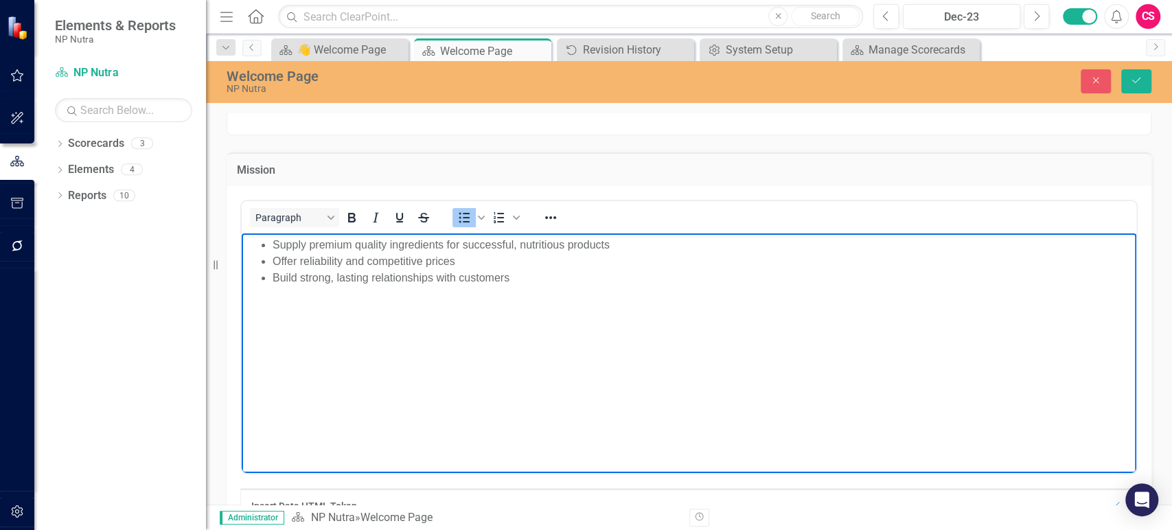
paste body "Rich Text Area. Press ALT-0 for help."
click at [555, 226] on icon "Reveal or hide additional toolbar items" at bounding box center [550, 217] width 16 height 16
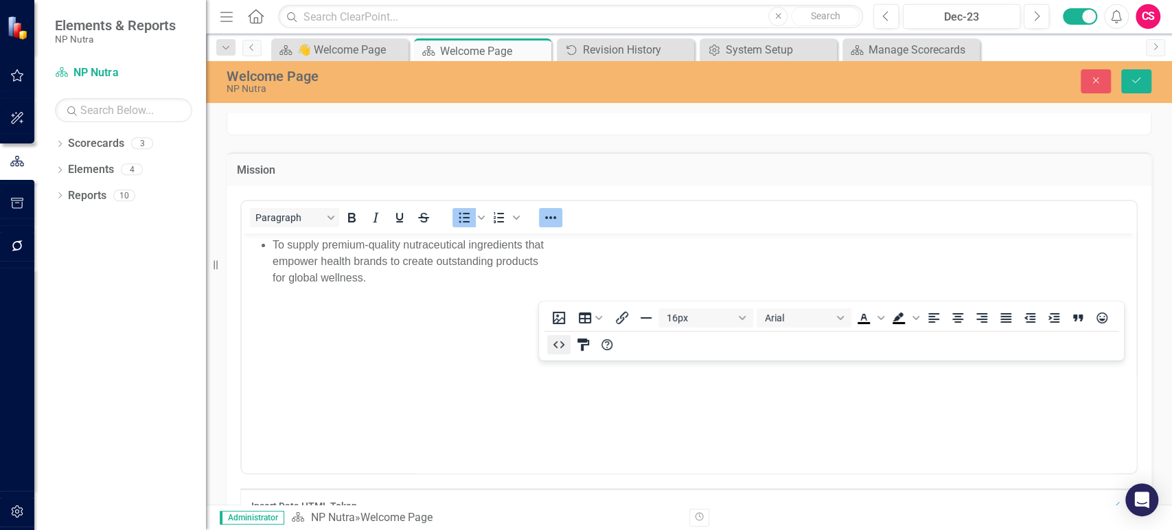
click at [562, 339] on icon "HTML Editor" at bounding box center [559, 344] width 16 height 16
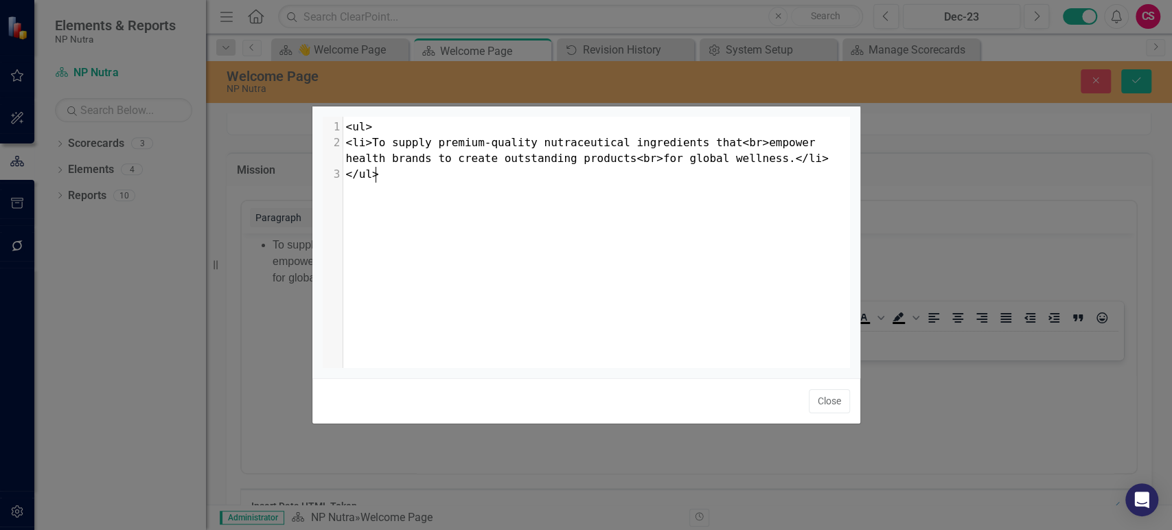
scroll to position [1, 0]
click at [513, 272] on div "​ x 1 <ul> 2 <li>To supply premium-quality nutraceutical ingredients that<br>em…" at bounding box center [604, 259] width 562 height 285
type textarea "<ul> <li>To supply premium-quality nutraceutical ingredients that<br>empower he…"
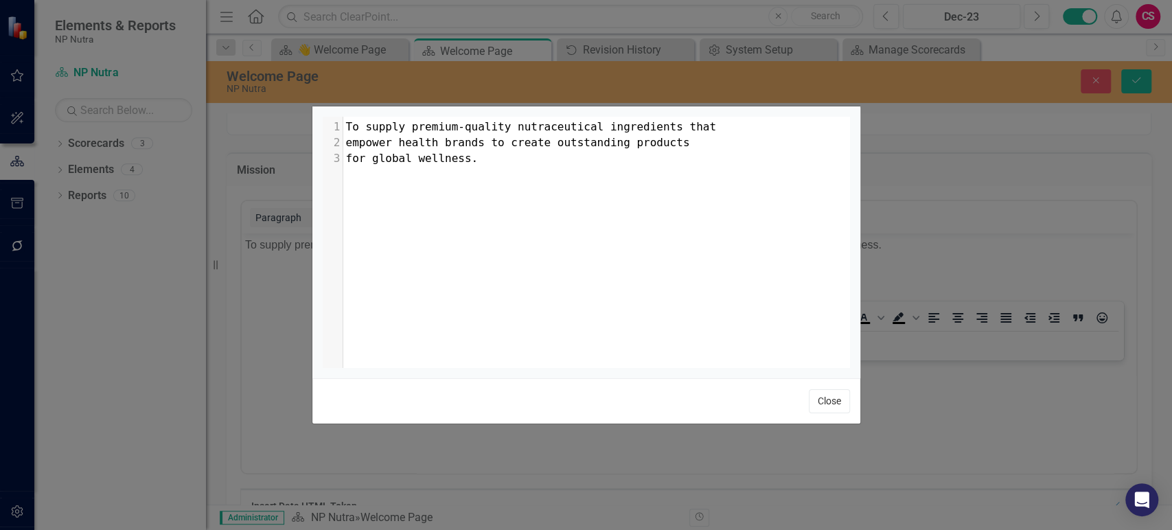
click at [820, 394] on button "Close" at bounding box center [829, 401] width 41 height 24
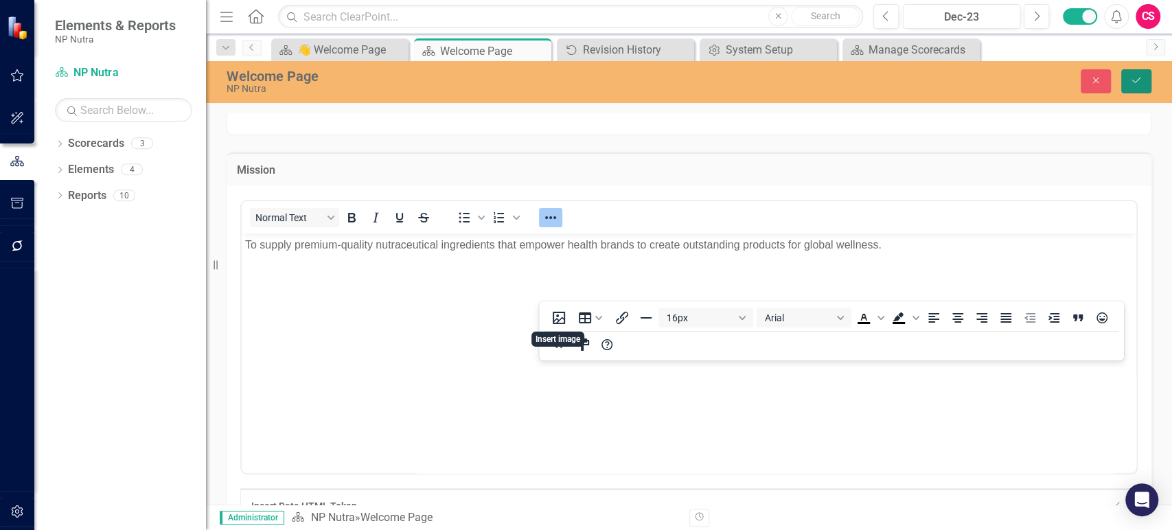
click at [1147, 91] on button "Save" at bounding box center [1136, 81] width 30 height 24
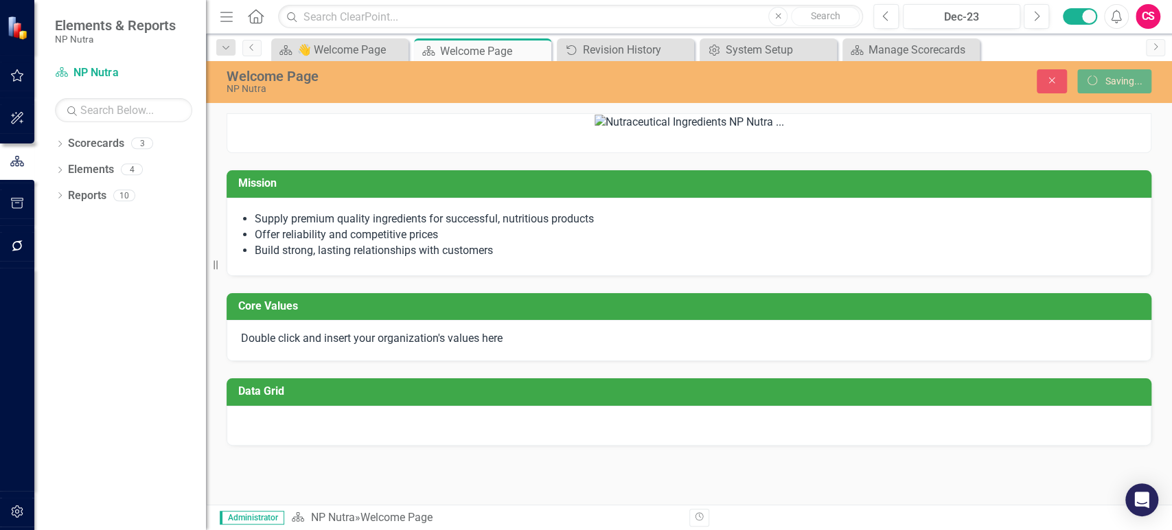
click at [1137, 93] on div "Welcome Page NP Nutra Close icon.saving Saving..." at bounding box center [689, 81] width 966 height 26
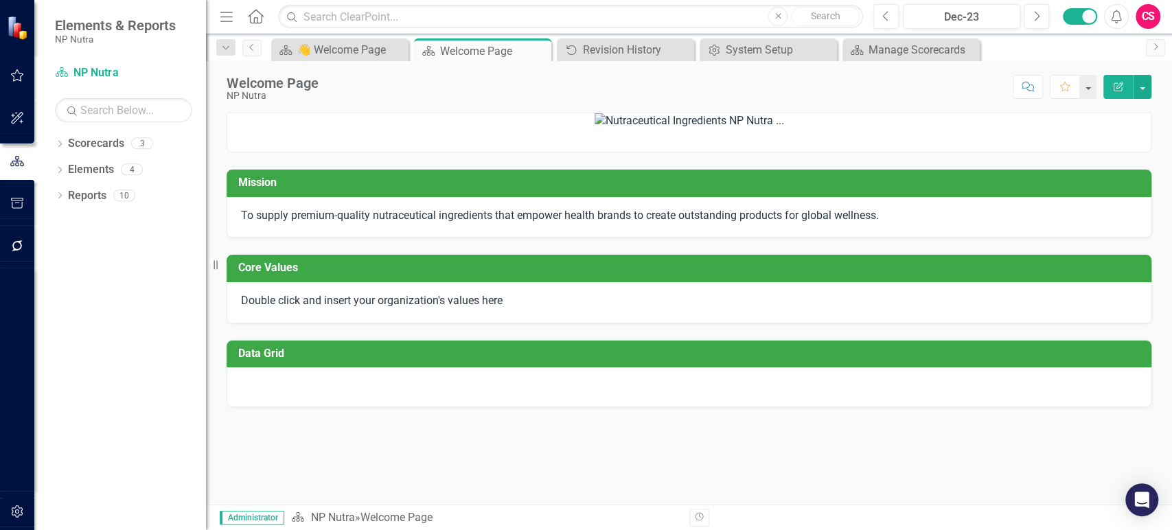
click at [1146, 72] on div "Welcome Page NP Nutra Score: N/A Dec-23 Completed Comment Favorite Edit Report" at bounding box center [689, 81] width 966 height 41
click at [1145, 80] on button "button" at bounding box center [1143, 87] width 18 height 24
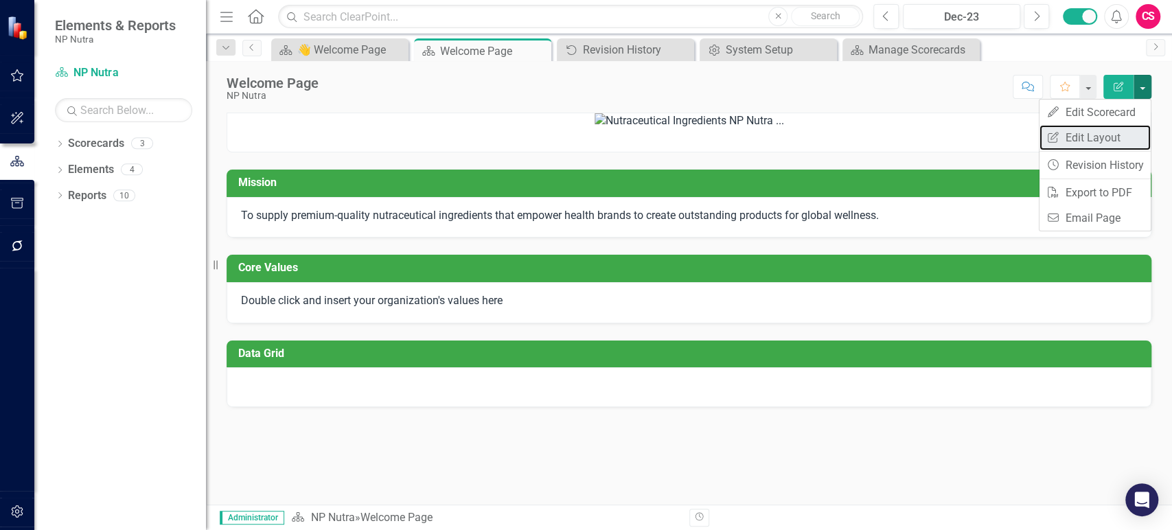
click at [1107, 131] on link "Edit Report Edit Layout" at bounding box center [1094, 137] width 111 height 25
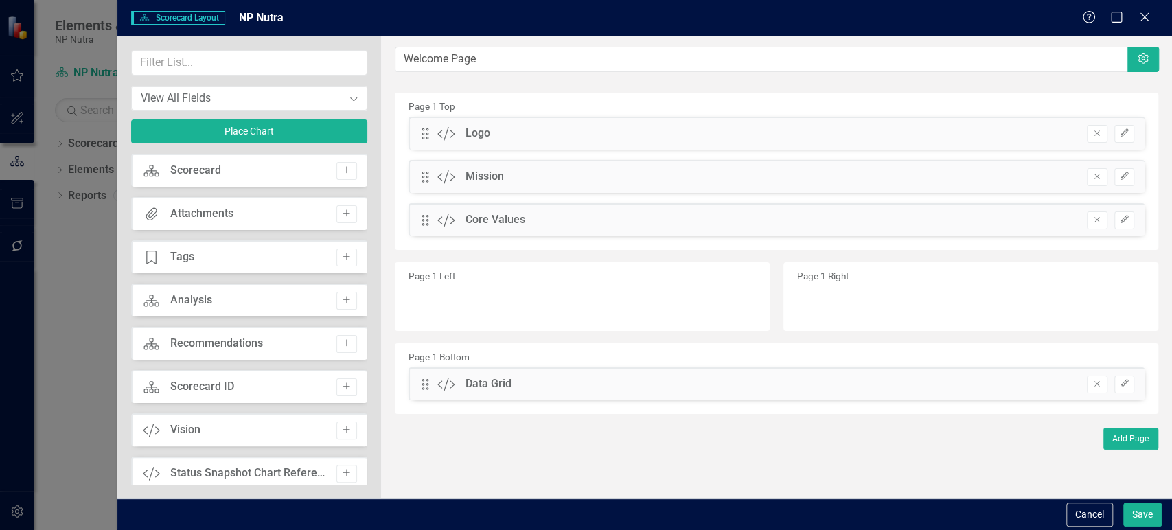
click at [336, 428] on button "Add" at bounding box center [346, 431] width 20 height 18
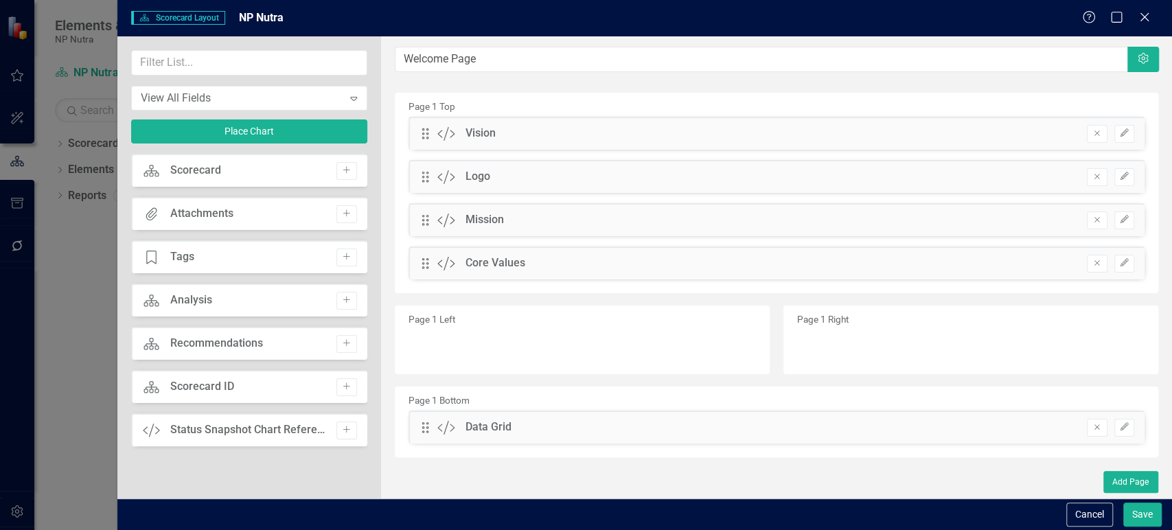
click at [419, 244] on div "Drag Custom Vision Hidden Pod Online Hidden Pod Printed Hidden Pod Published Re…" at bounding box center [776, 203] width 757 height 173
drag, startPoint x: 415, startPoint y: 130, endPoint x: 434, endPoint y: 171, distance: 44.8
click at [435, 240] on div "Drag Custom Vision Hidden Pod Online Hidden Pod Printed Hidden Pod Published Re…" at bounding box center [776, 203] width 757 height 173
drag, startPoint x: 426, startPoint y: 128, endPoint x: 429, endPoint y: 232, distance: 103.7
click at [1124, 173] on icon "Edit" at bounding box center [1124, 176] width 10 height 8
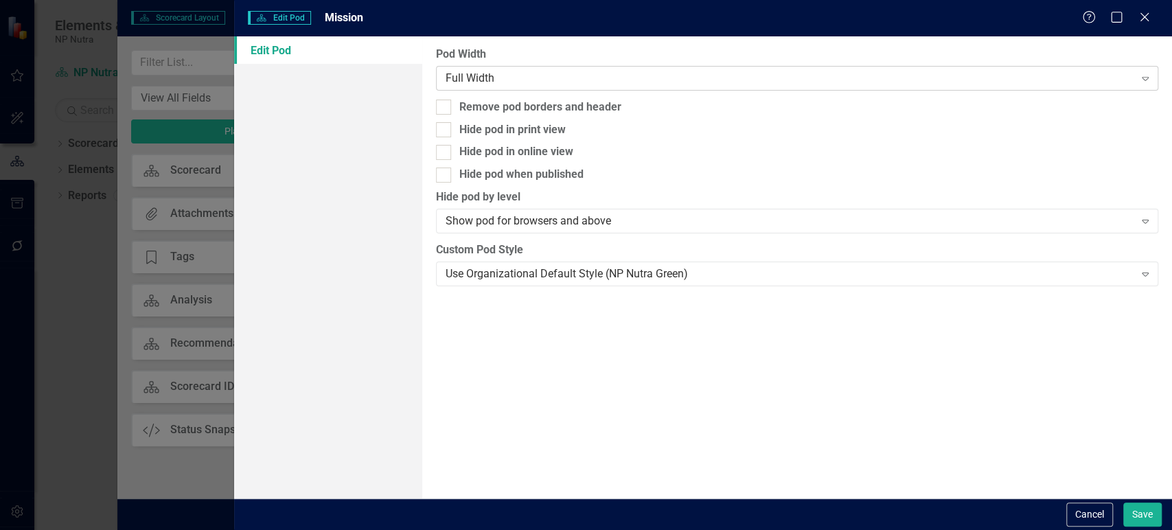
click at [575, 80] on div "Full Width" at bounding box center [790, 78] width 689 height 16
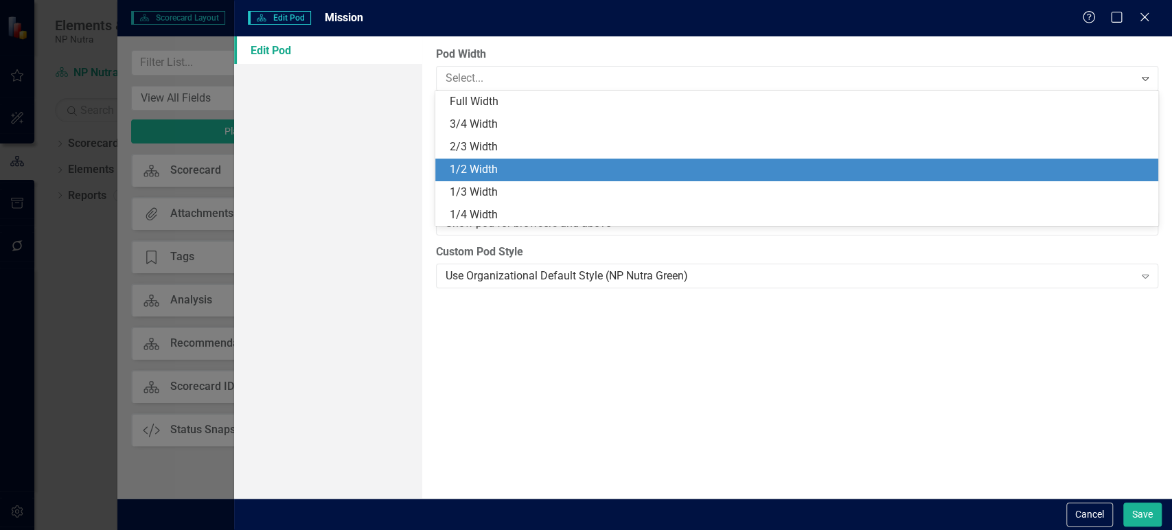
click at [522, 183] on div "1/3 Width" at bounding box center [796, 192] width 722 height 23
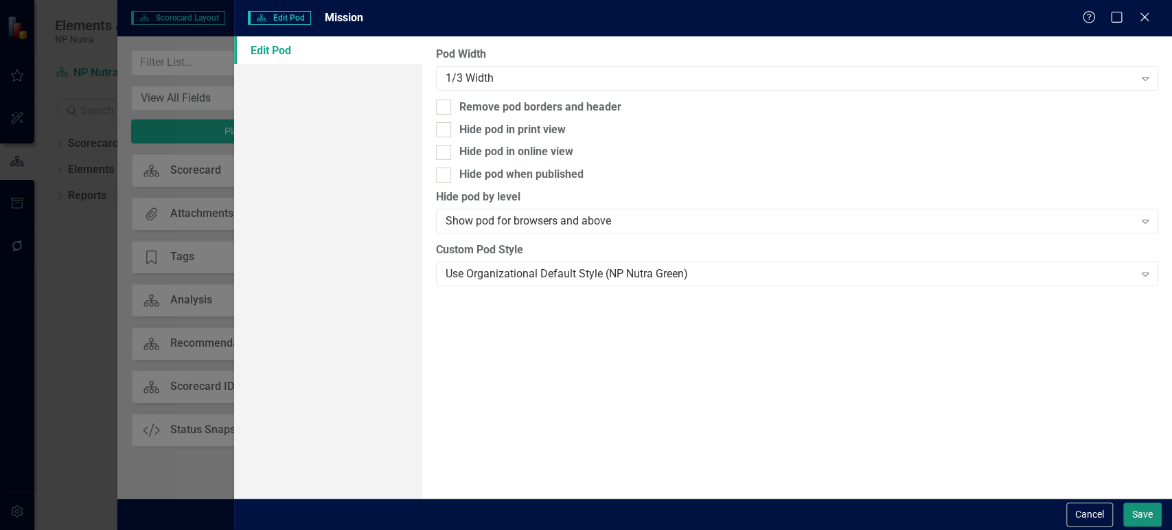
click at [1134, 507] on button "Save" at bounding box center [1142, 515] width 38 height 24
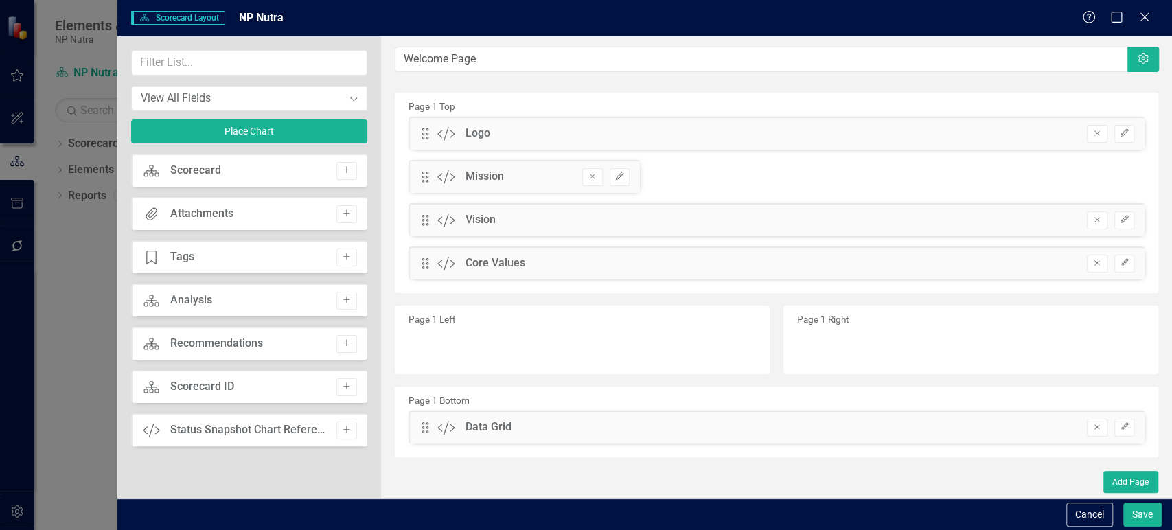
click at [1124, 229] on div "Drag Custom Vision Hidden Pod Online Hidden Pod Printed Hidden Pod Published Re…" at bounding box center [777, 219] width 736 height 33
click at [1134, 214] on div "Drag Custom Vision Hidden Pod Online Hidden Pod Printed Hidden Pod Published Re…" at bounding box center [777, 219] width 736 height 33
click at [1127, 214] on button "Edit" at bounding box center [1124, 220] width 20 height 18
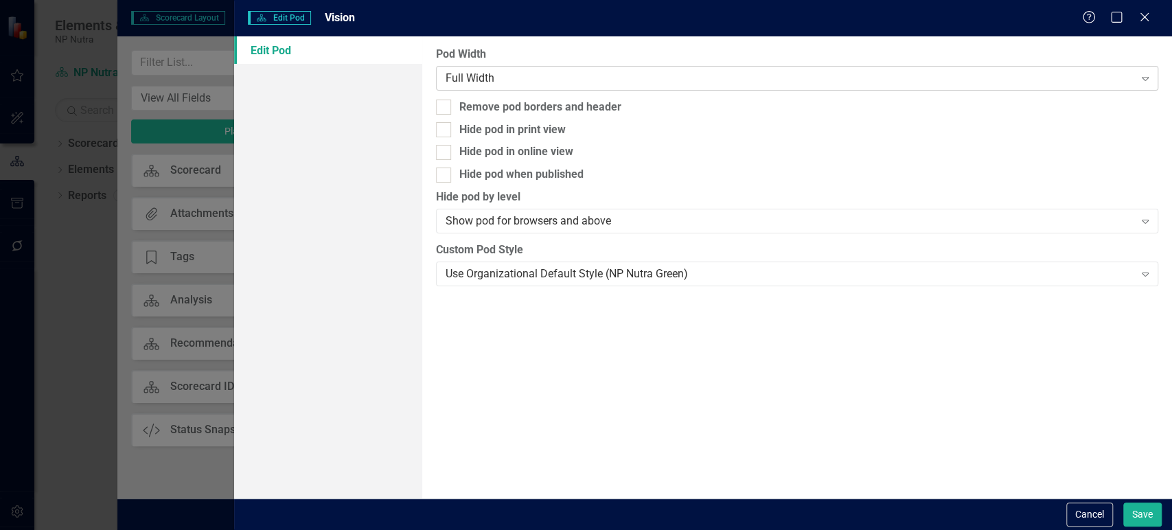
click at [571, 81] on div "Full Width" at bounding box center [790, 78] width 689 height 16
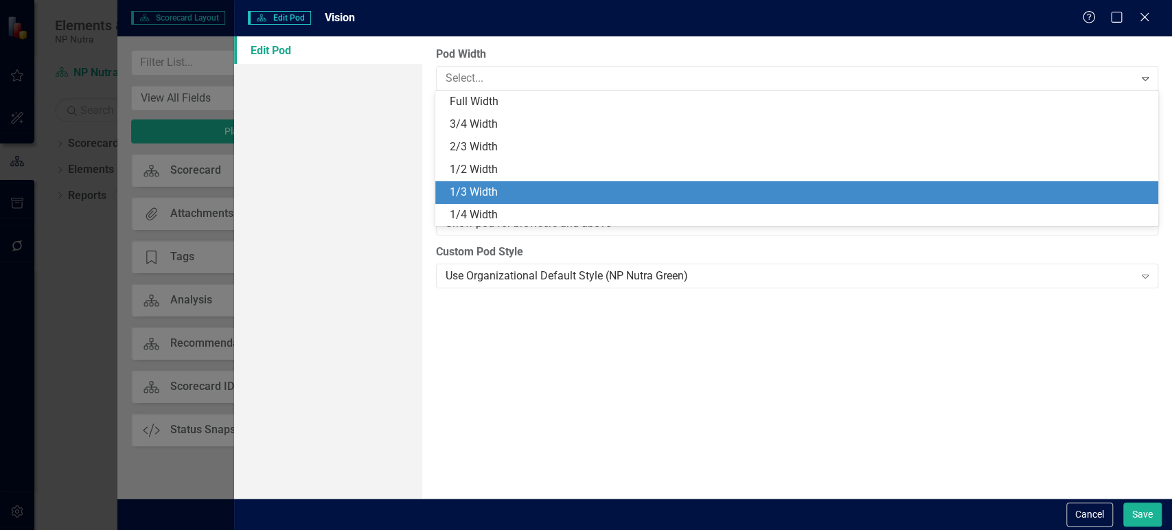
click at [522, 187] on div "1/3 Width" at bounding box center [799, 193] width 700 height 16
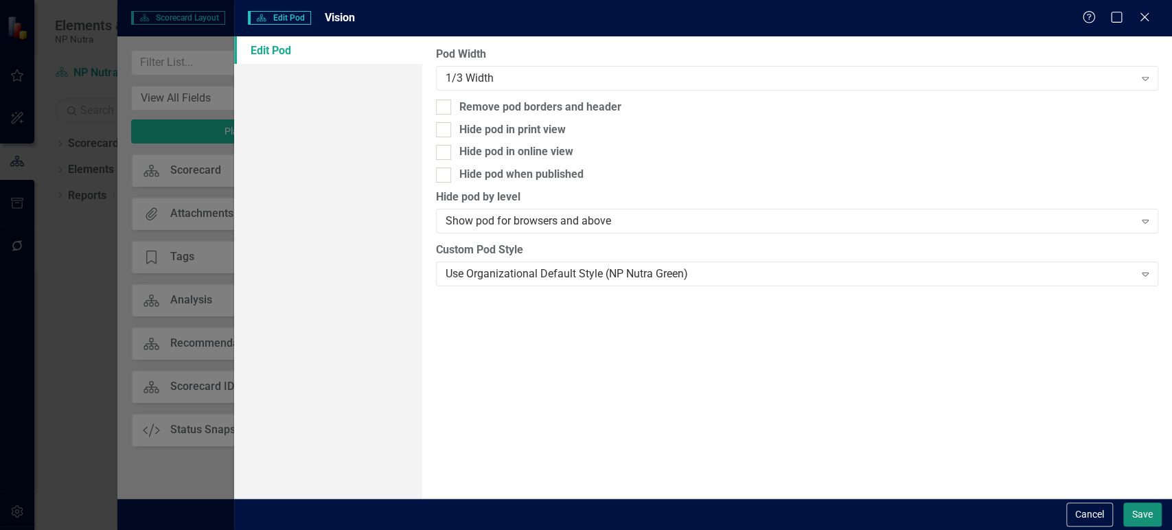
click at [1133, 513] on button "Save" at bounding box center [1142, 515] width 38 height 24
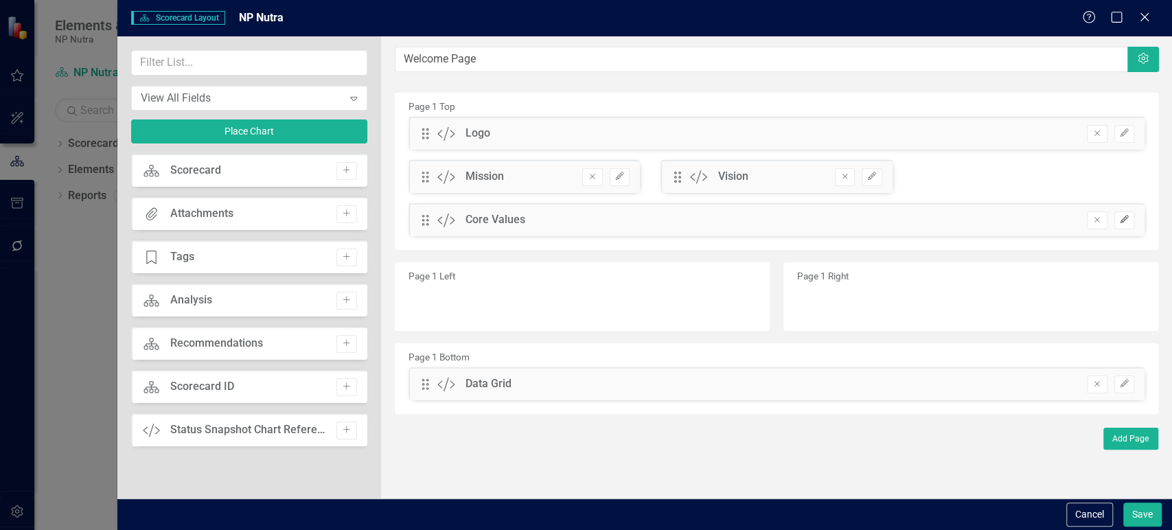
click at [1127, 218] on icon "Edit" at bounding box center [1124, 220] width 10 height 8
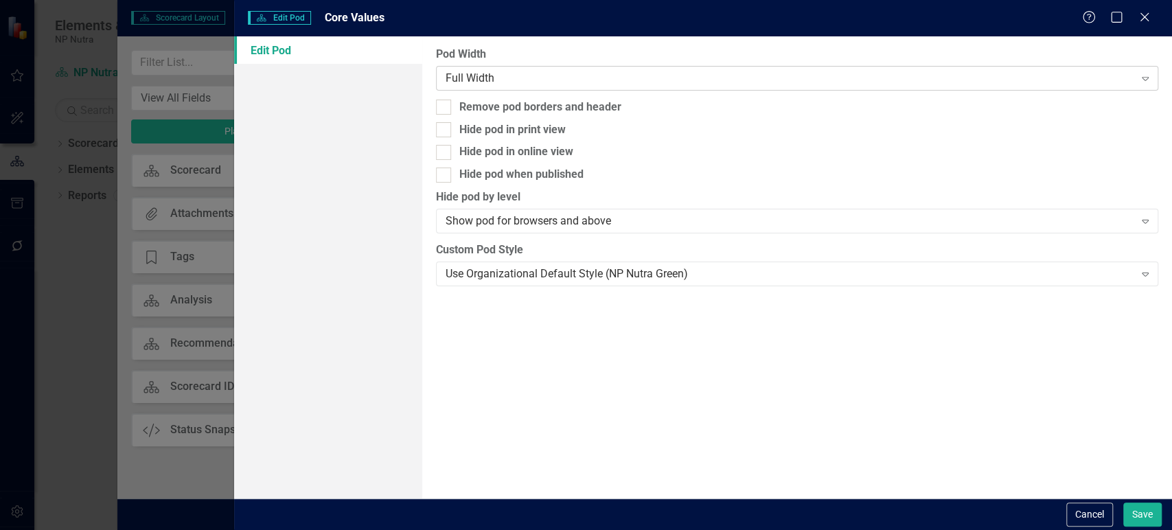
drag, startPoint x: 581, startPoint y: 48, endPoint x: 580, endPoint y: 78, distance: 29.5
click at [582, 54] on label "Pod Width" at bounding box center [797, 55] width 722 height 16
click at [579, 78] on div "Full Width" at bounding box center [790, 78] width 689 height 16
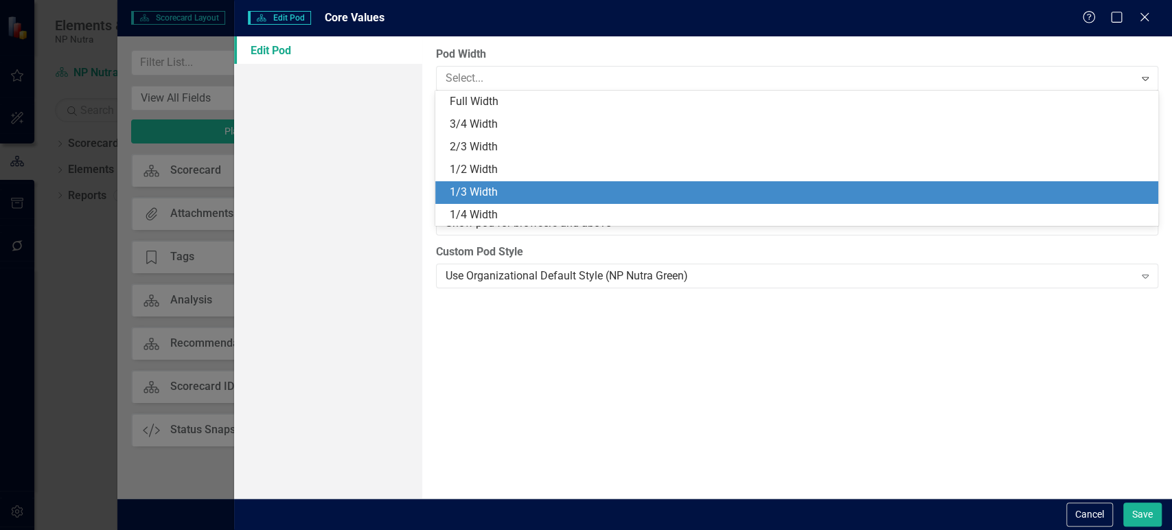
click at [540, 188] on div "1/3 Width" at bounding box center [799, 193] width 700 height 16
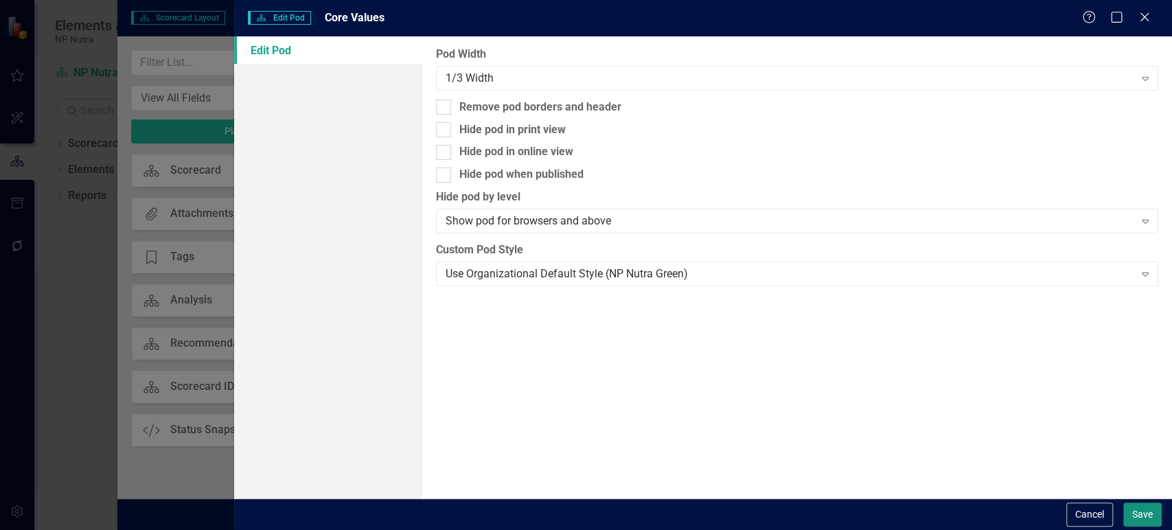
click at [1142, 511] on button "Save" at bounding box center [1142, 515] width 38 height 24
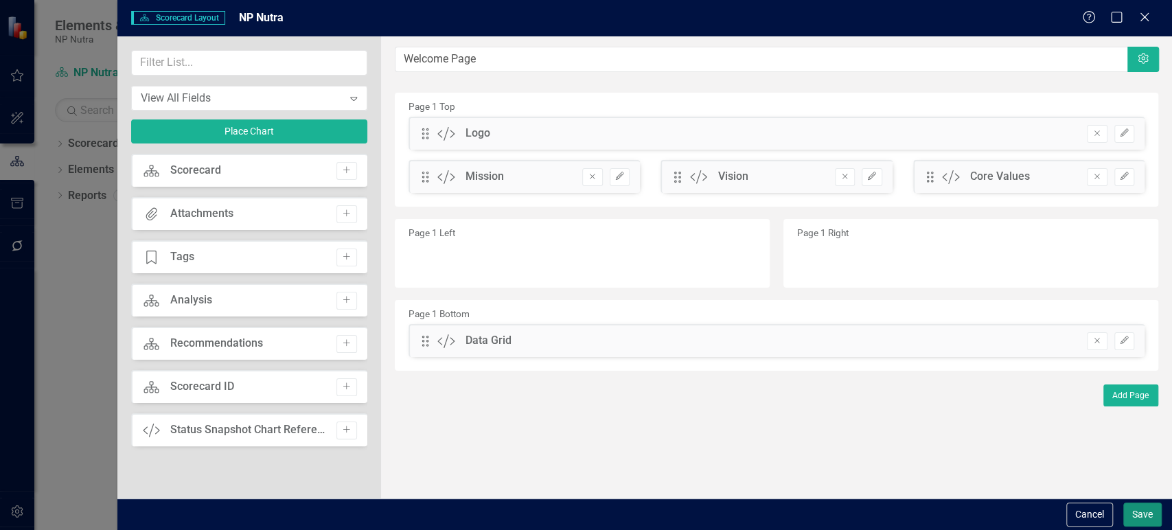
click at [1141, 515] on button "Save" at bounding box center [1142, 515] width 38 height 24
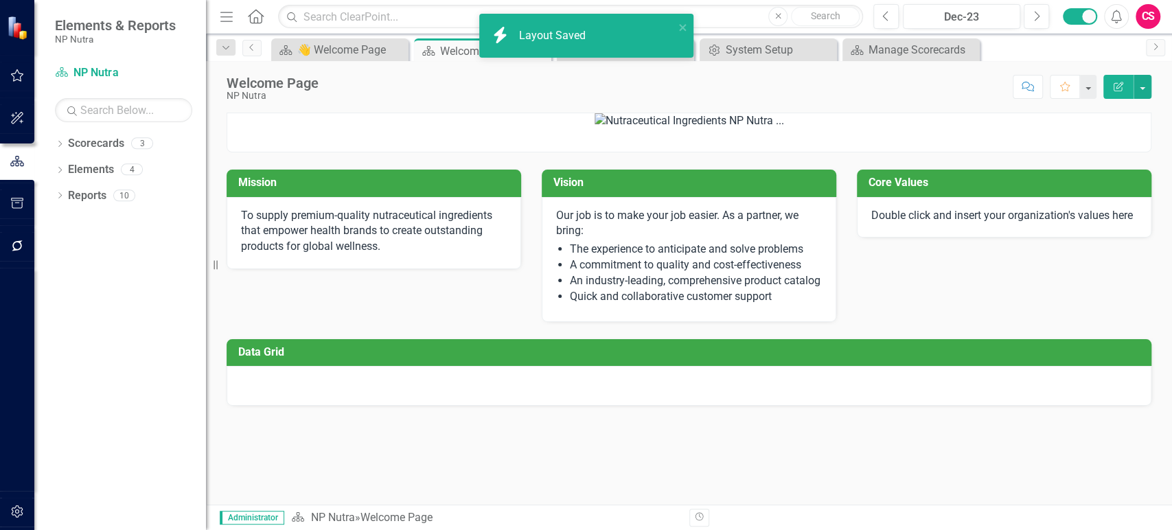
click at [700, 289] on li "An industry-leading, comprehensive product catalog" at bounding box center [696, 281] width 252 height 16
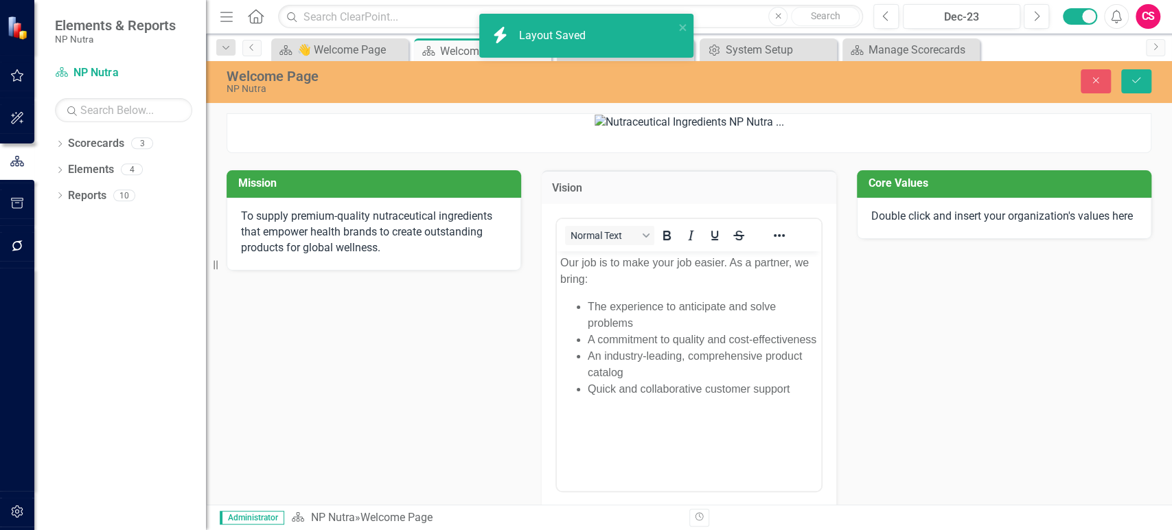
scroll to position [0, 0]
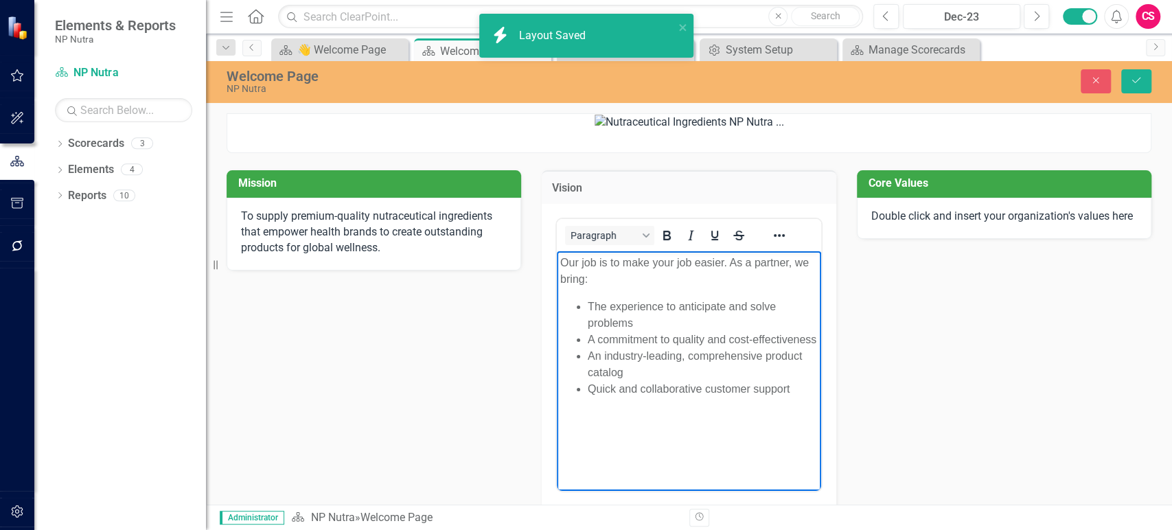
click at [663, 312] on li "The experience to anticipate and solve problems" at bounding box center [703, 315] width 230 height 33
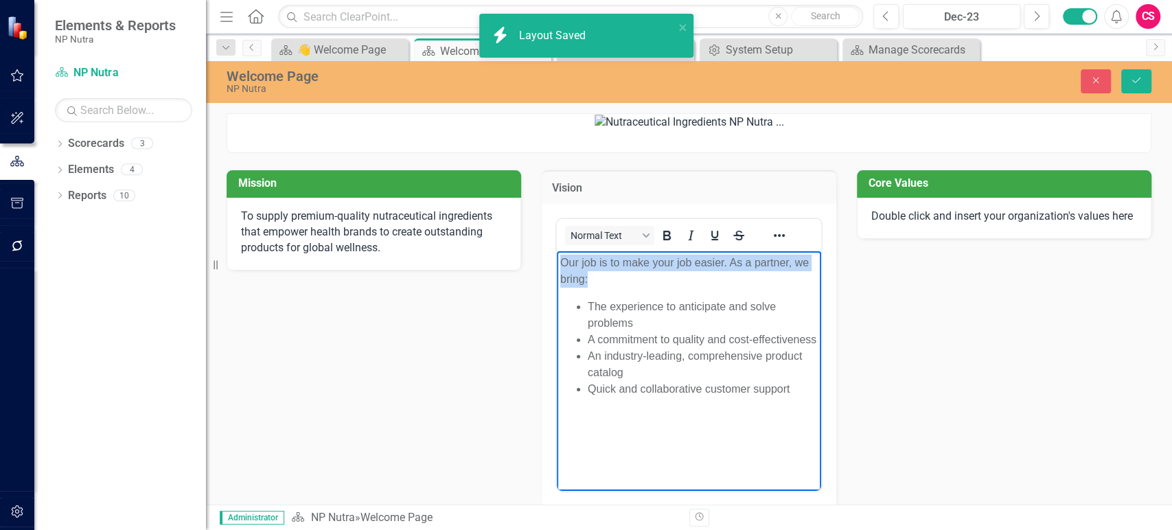
paste body "Rich Text Area. Press ALT-0 for help."
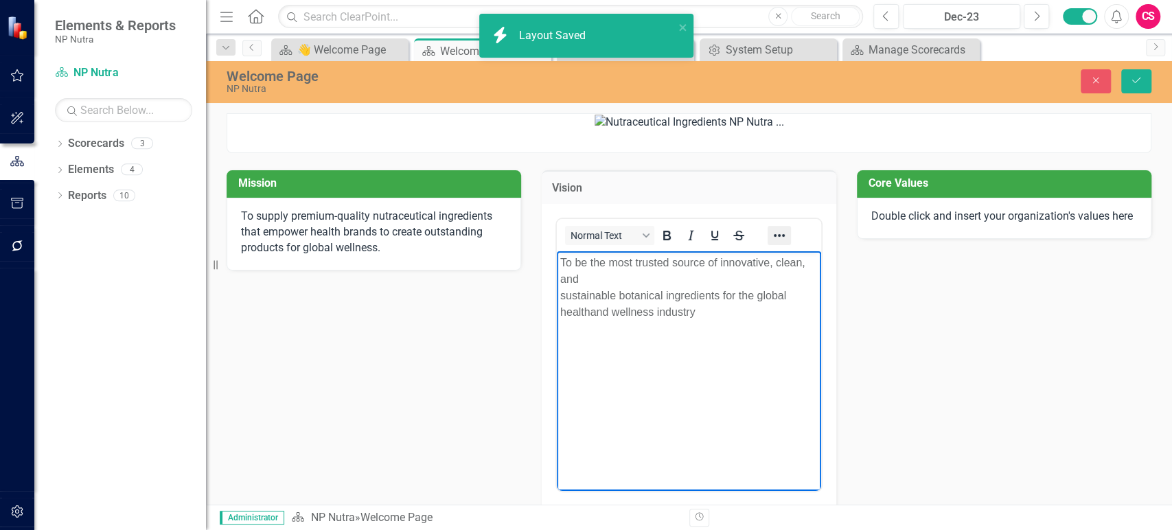
click at [779, 244] on icon "Reveal or hide additional toolbar items" at bounding box center [779, 235] width 16 height 16
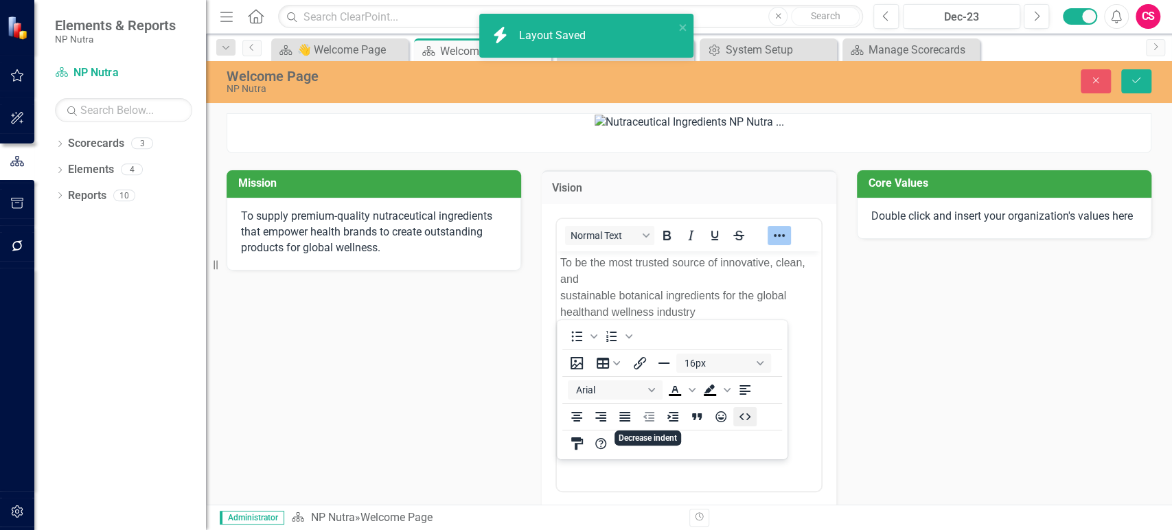
click at [749, 419] on icon "HTML Editor" at bounding box center [745, 417] width 16 height 16
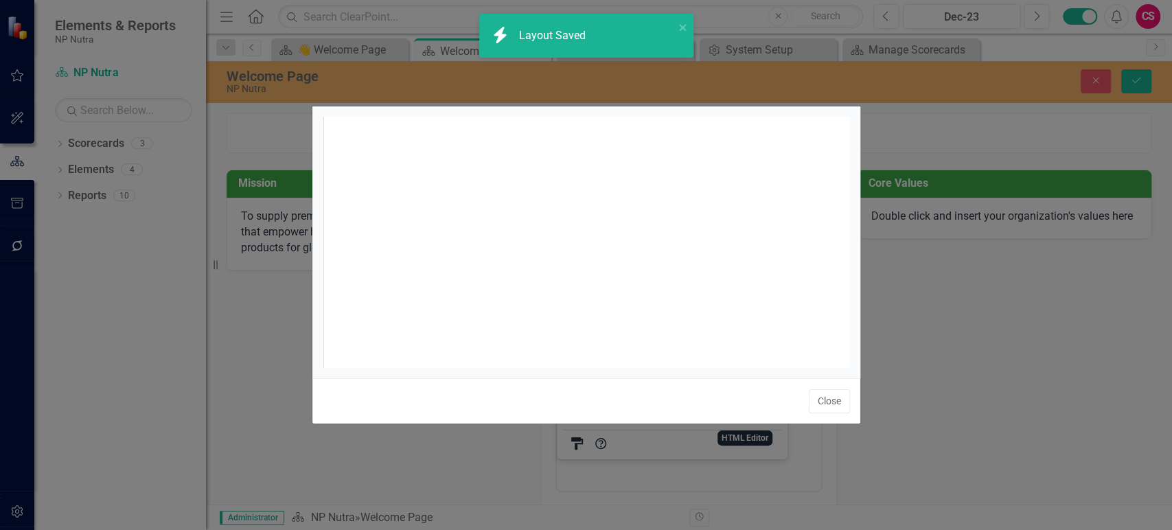
click at [625, 270] on div "xxxxxxxxxx <p>To be the most trusted source of innovative, clean, and<br>sustai…" at bounding box center [604, 259] width 562 height 285
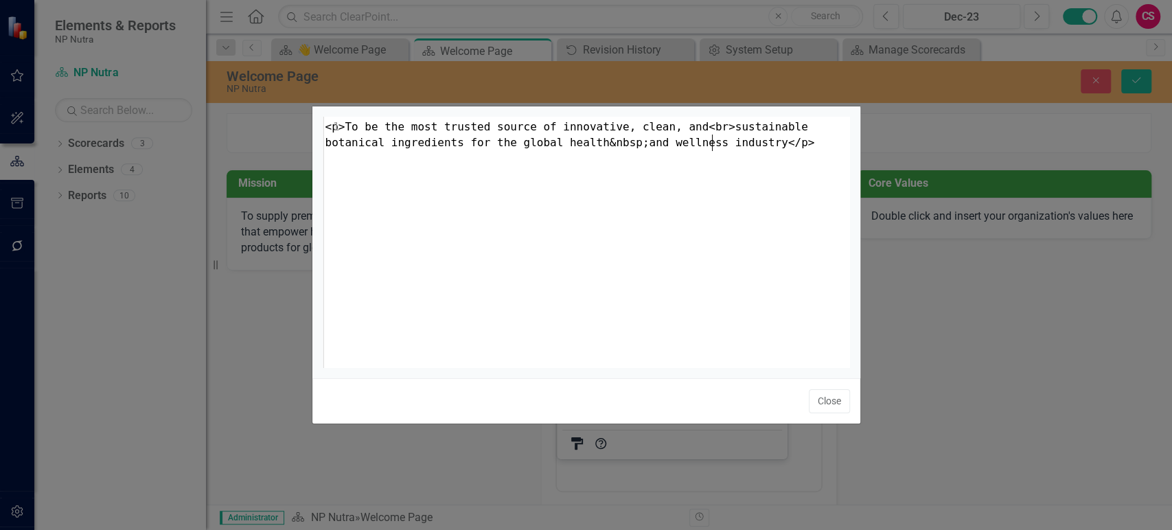
type textarea "<p>To be the most trusted source of innovative, clean, and<br>sustainable botan…"
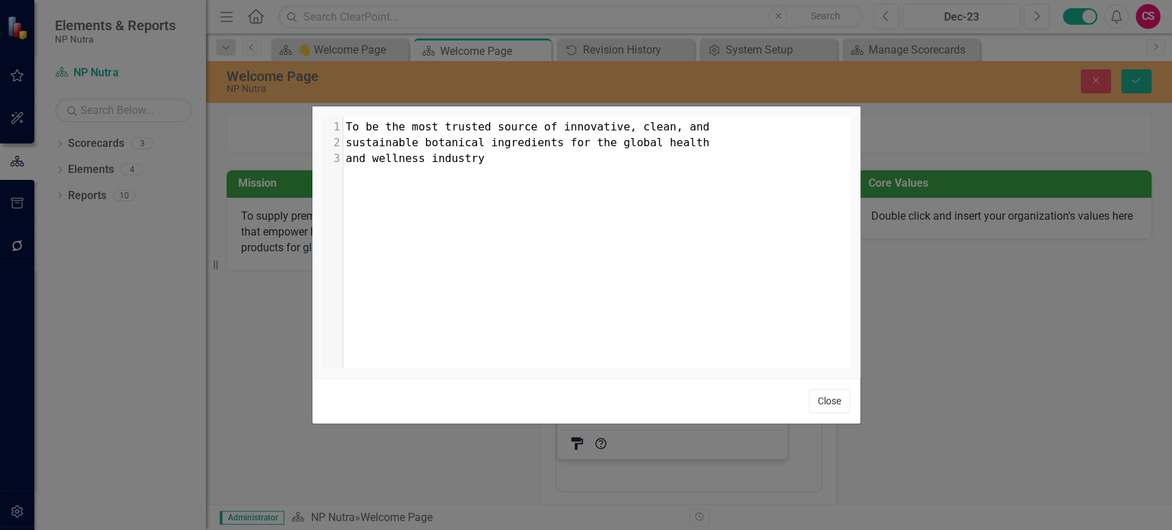
click at [836, 398] on button "Close" at bounding box center [829, 401] width 41 height 24
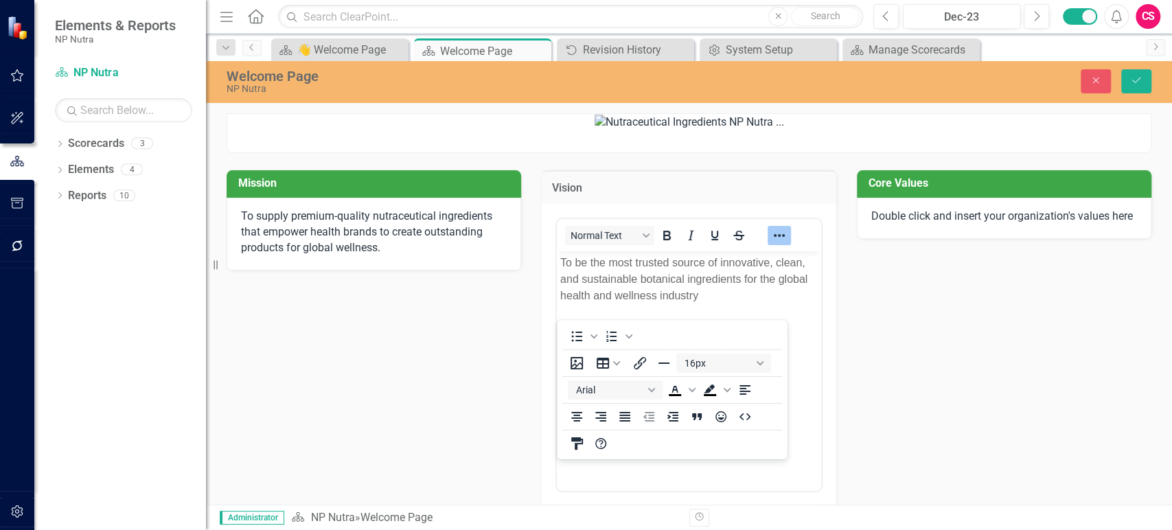
click at [915, 225] on p "Double click and insert your organization's values here" at bounding box center [1004, 217] width 266 height 16
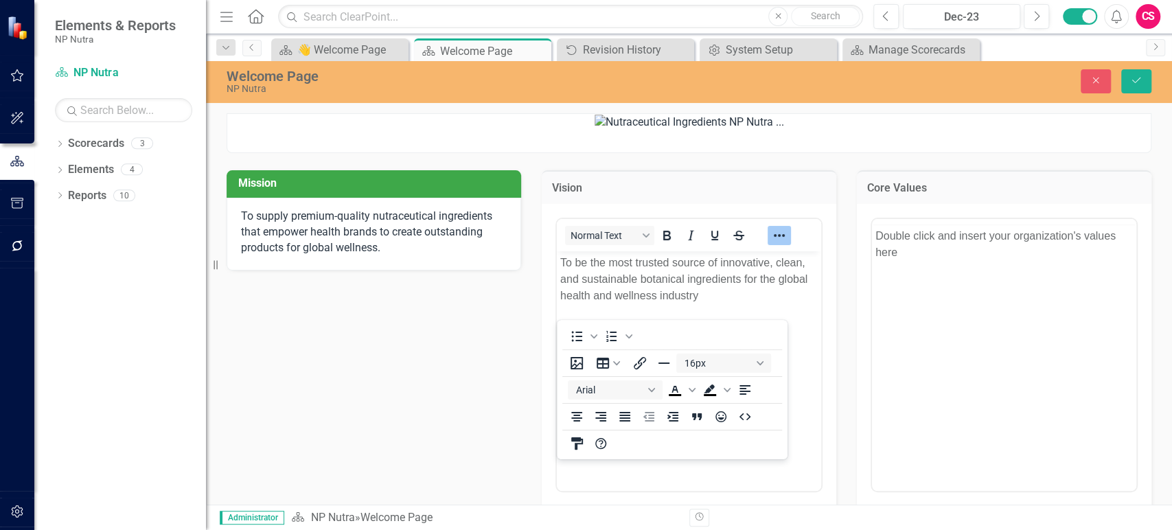
scroll to position [0, 0]
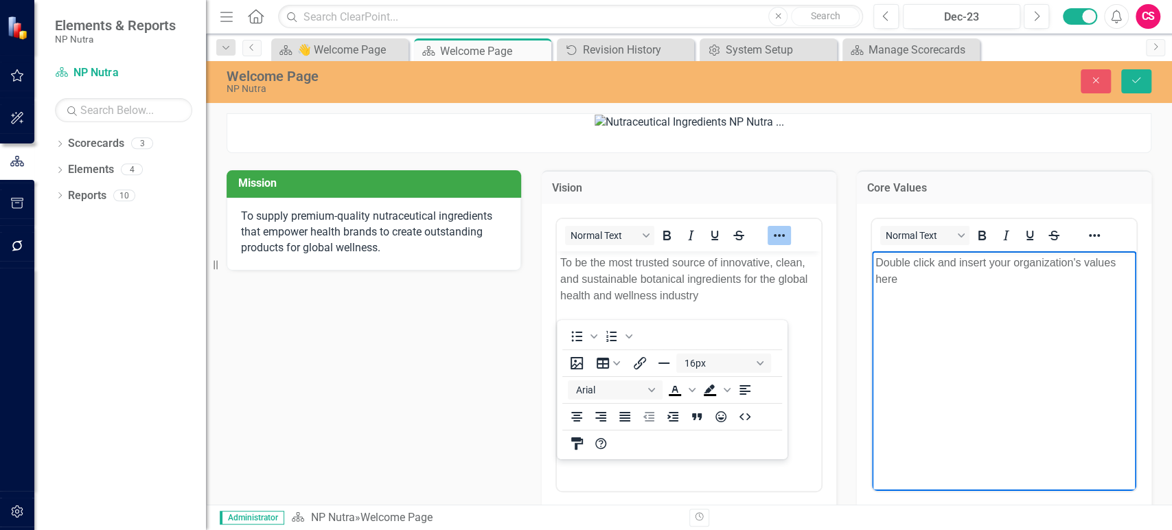
click at [950, 326] on body "Double click and insert your organization's values here" at bounding box center [1004, 354] width 264 height 206
click at [1087, 244] on icon "Reveal or hide additional toolbar items" at bounding box center [1094, 235] width 16 height 16
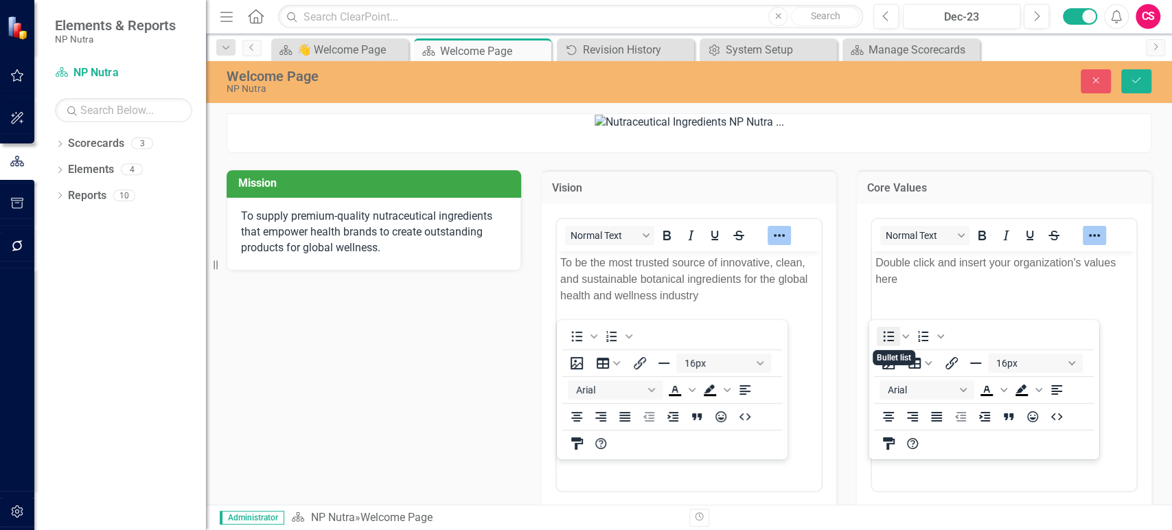
click at [883, 339] on icon "Bullet list" at bounding box center [888, 336] width 16 height 16
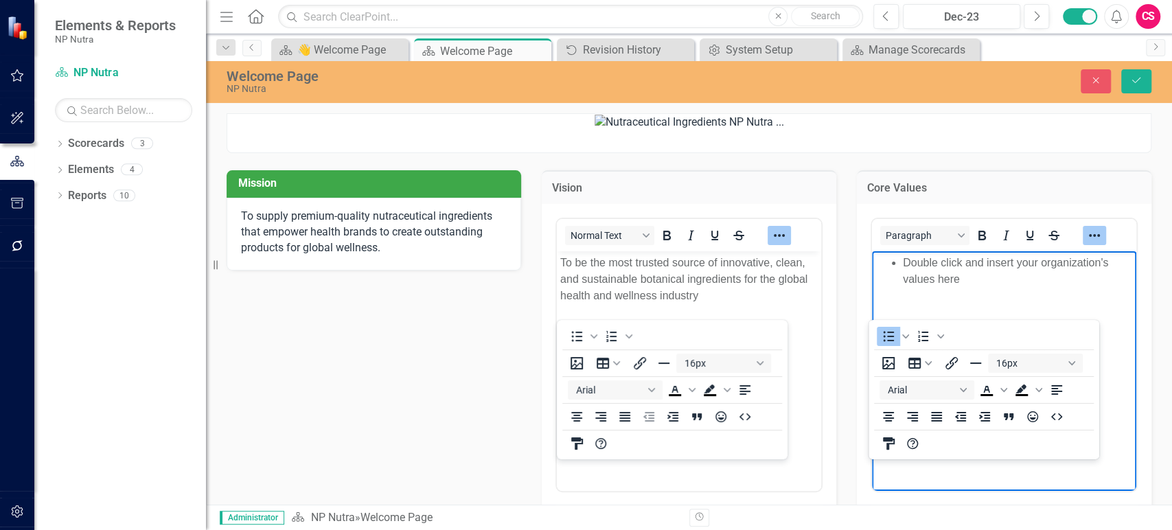
click at [1098, 245] on button "Reveal or hide additional toolbar items" at bounding box center [1094, 235] width 23 height 19
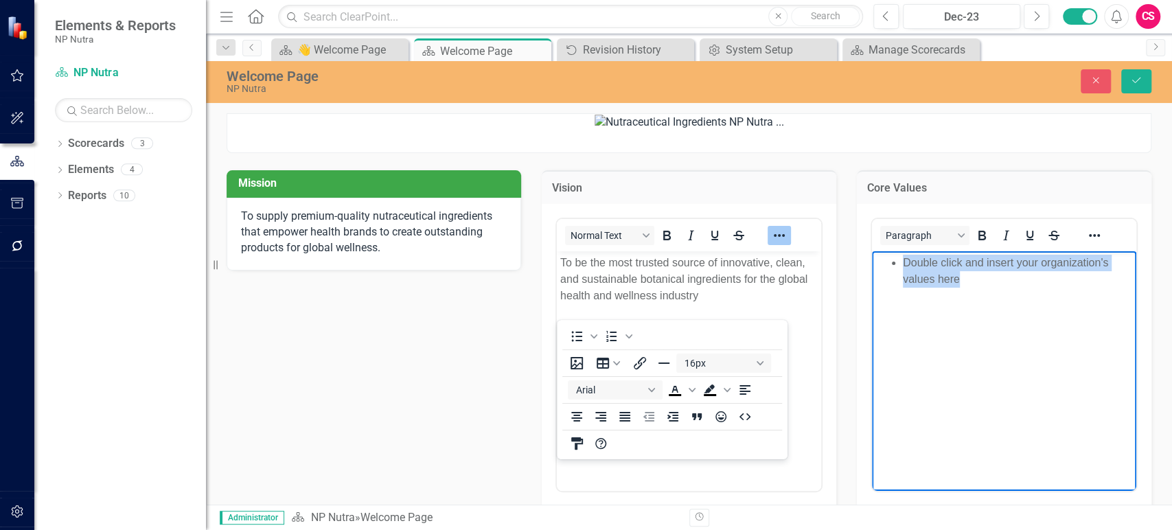
drag, startPoint x: 936, startPoint y: 280, endPoint x: 904, endPoint y: 264, distance: 36.2
click at [904, 264] on li "Double click and insert your organization's values here" at bounding box center [1018, 271] width 230 height 33
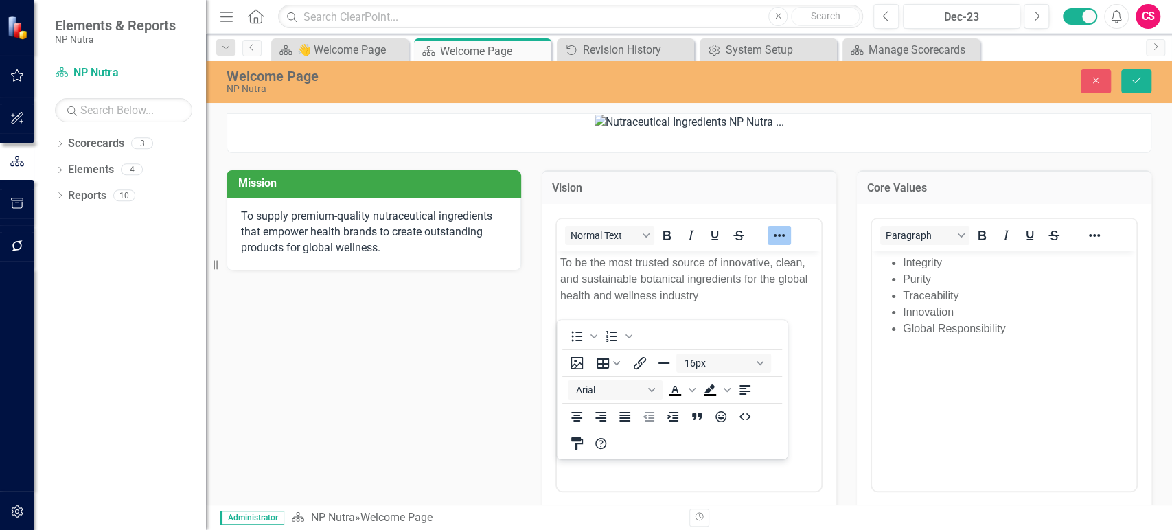
drag, startPoint x: 766, startPoint y: 300, endPoint x: 774, endPoint y: 308, distance: 12.1
click at [774, 249] on div at bounding box center [779, 235] width 40 height 27
click at [774, 244] on icon "Reveal or hide additional toolbar items" at bounding box center [779, 235] width 16 height 16
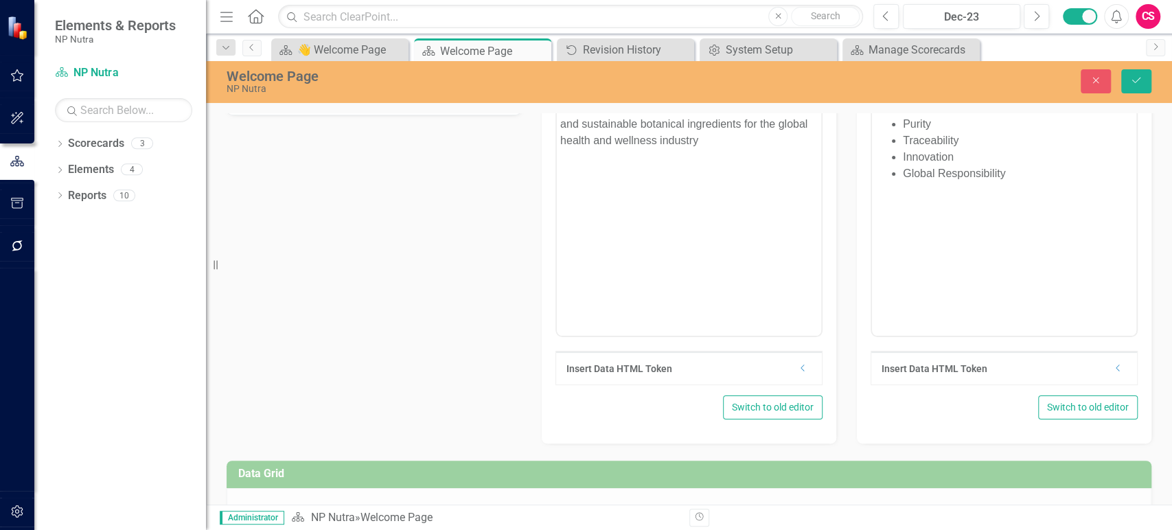
scroll to position [172, 0]
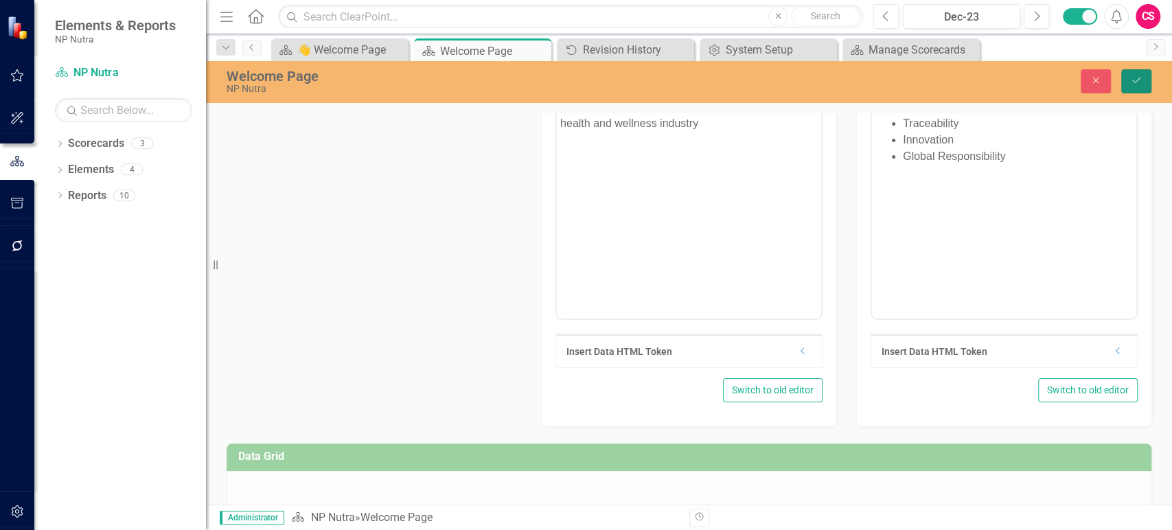
click at [1127, 78] on button "Save" at bounding box center [1136, 81] width 30 height 24
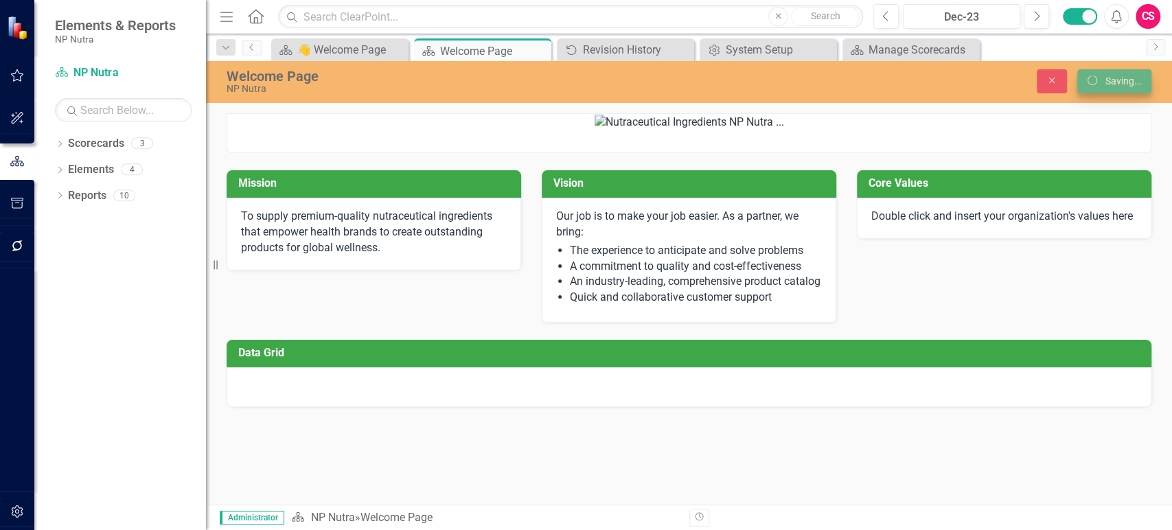
scroll to position [0, 0]
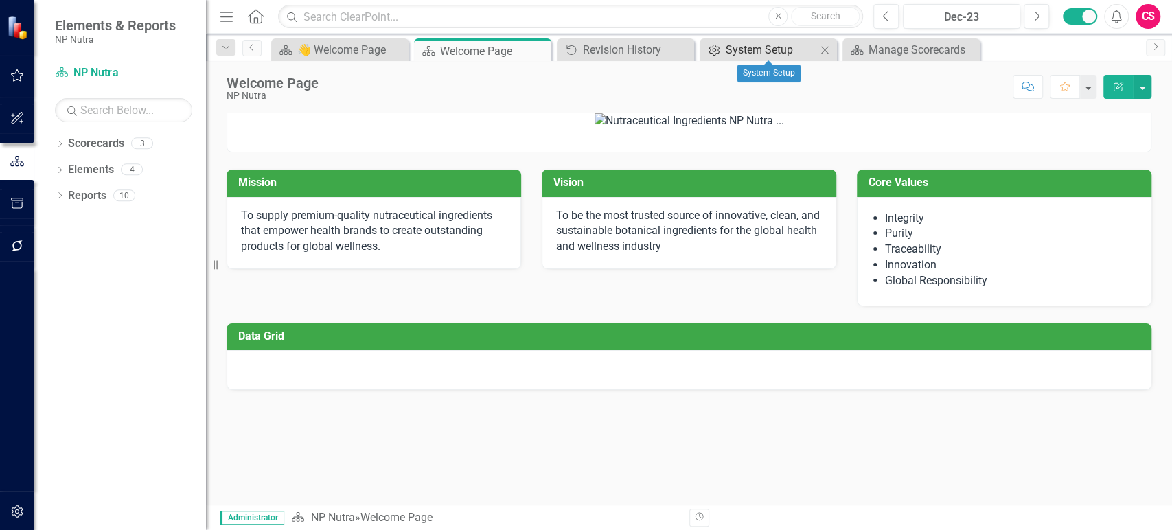
click at [788, 54] on div "System Setup" at bounding box center [771, 49] width 91 height 17
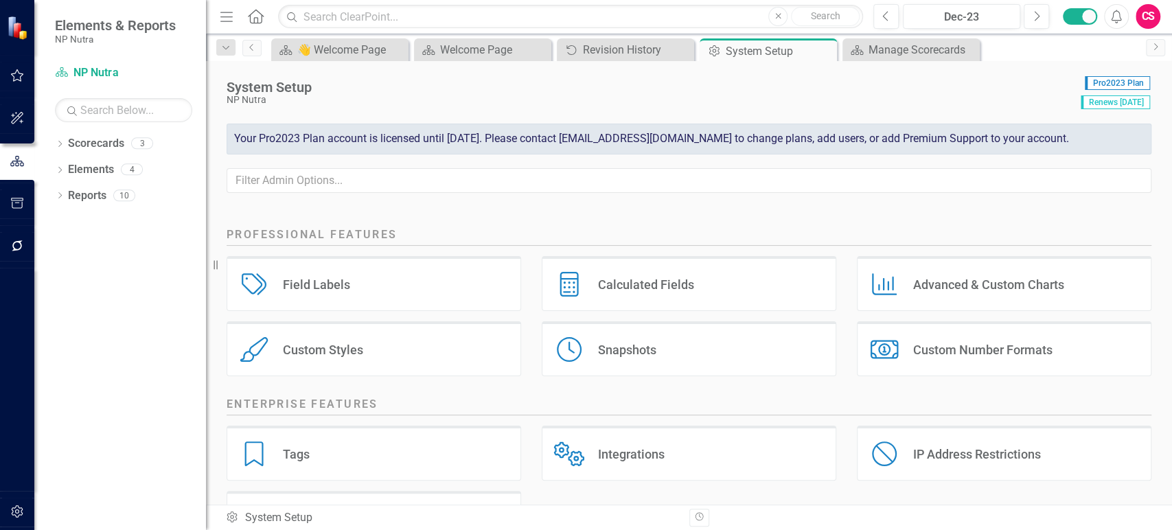
scroll to position [242, 0]
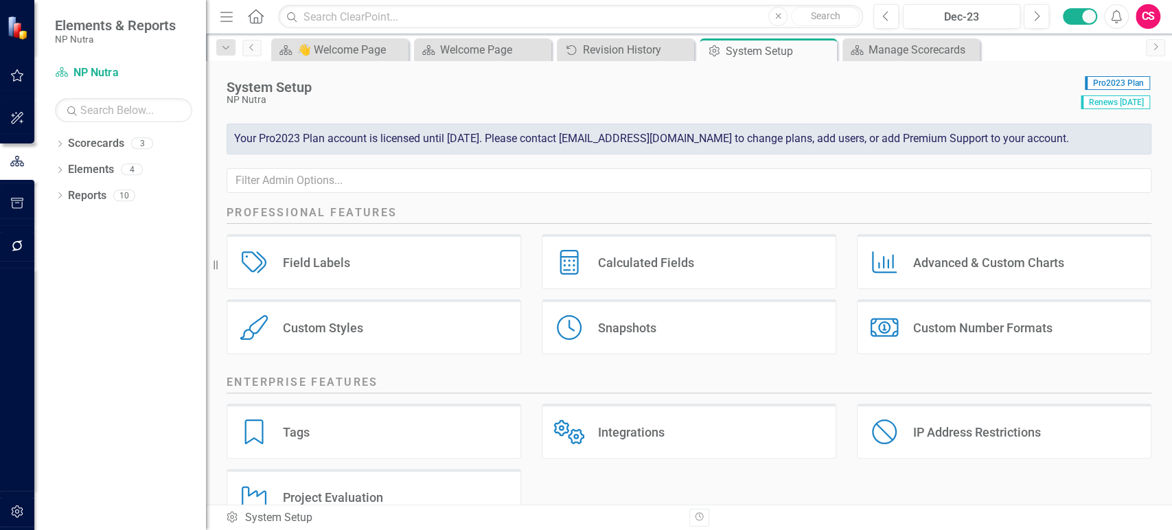
click at [395, 345] on div "Custom Styles Custom Styles" at bounding box center [374, 326] width 295 height 55
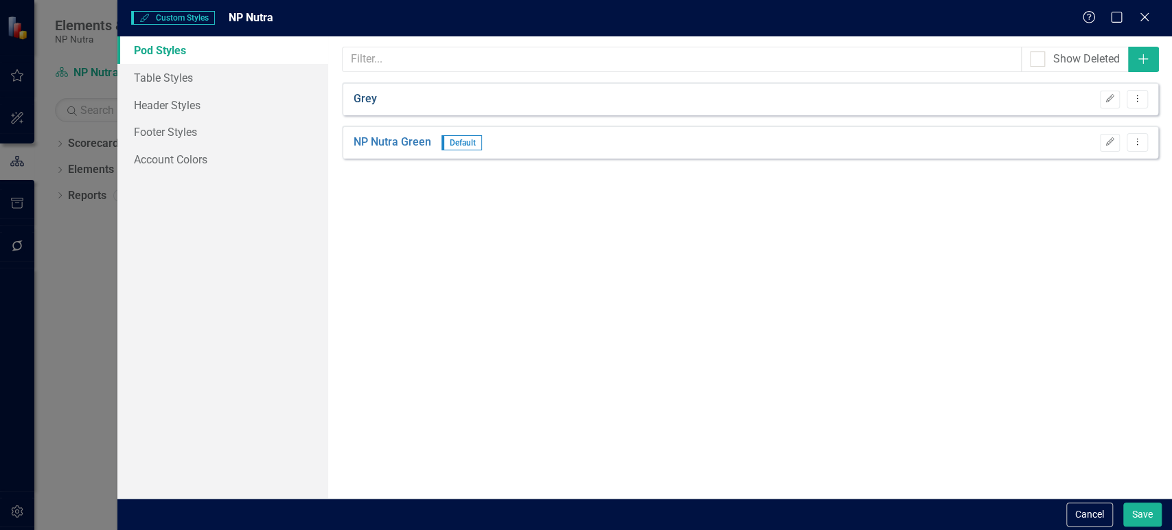
click at [370, 98] on link "Grey" at bounding box center [365, 99] width 23 height 16
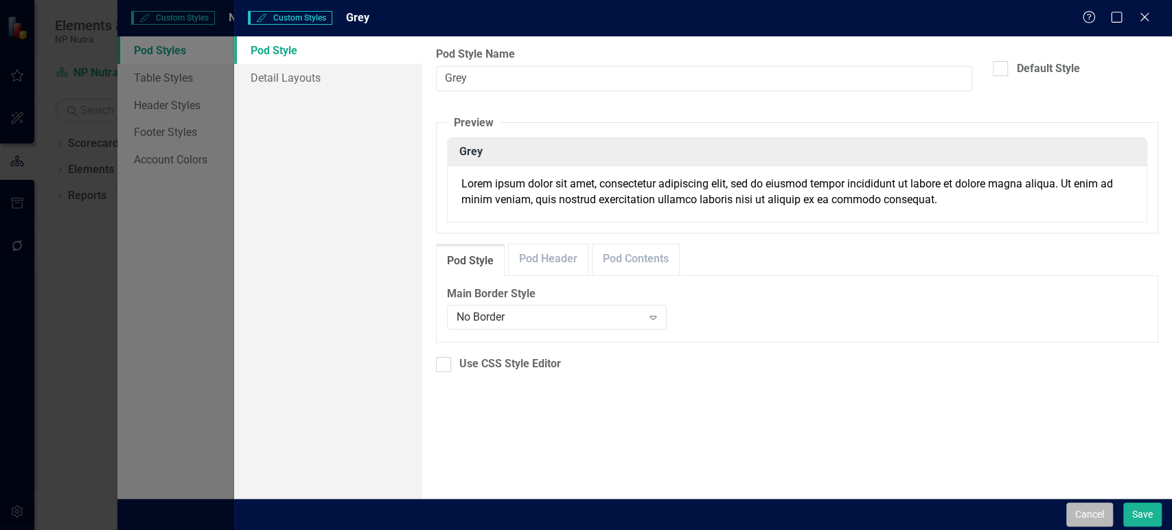
click at [1070, 516] on button "Cancel" at bounding box center [1089, 515] width 47 height 24
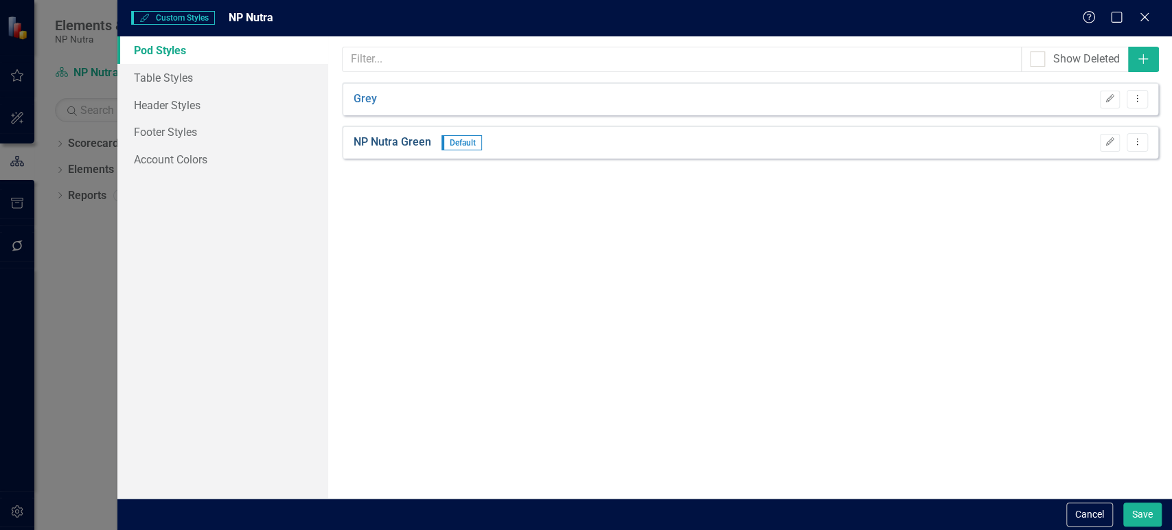
click at [414, 146] on link "NP Nutra Green" at bounding box center [393, 143] width 78 height 16
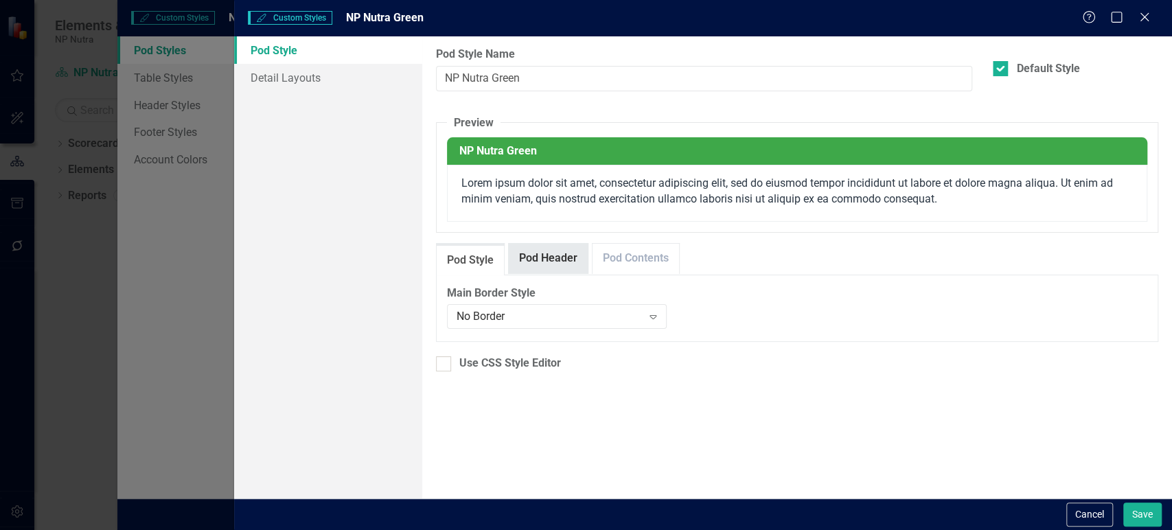
click at [541, 260] on link "Pod Header" at bounding box center [548, 259] width 79 height 30
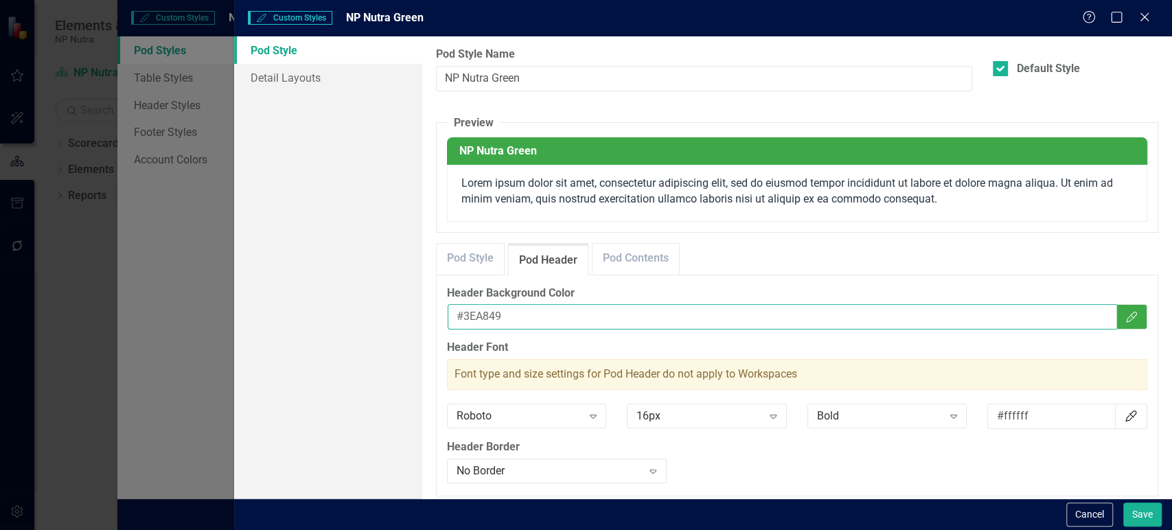
click at [477, 308] on input "#3EA849" at bounding box center [782, 316] width 669 height 25
paste input "40"
type input "#40A849"
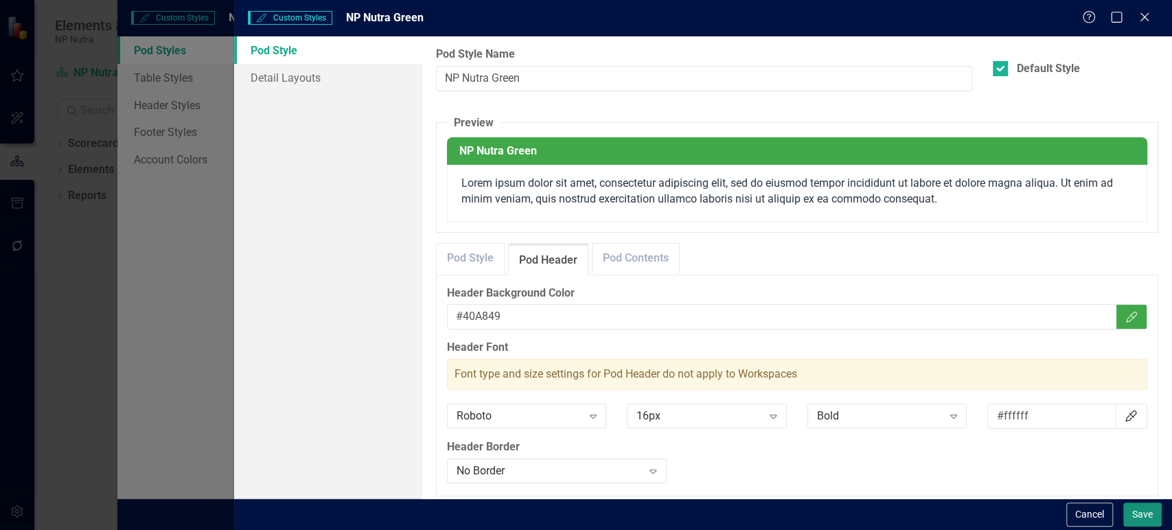
drag, startPoint x: 1136, startPoint y: 526, endPoint x: 1137, endPoint y: 514, distance: 11.8
click at [1137, 514] on div "Cancel Save" at bounding box center [703, 514] width 938 height 32
click at [1137, 514] on button "Save" at bounding box center [1142, 515] width 38 height 24
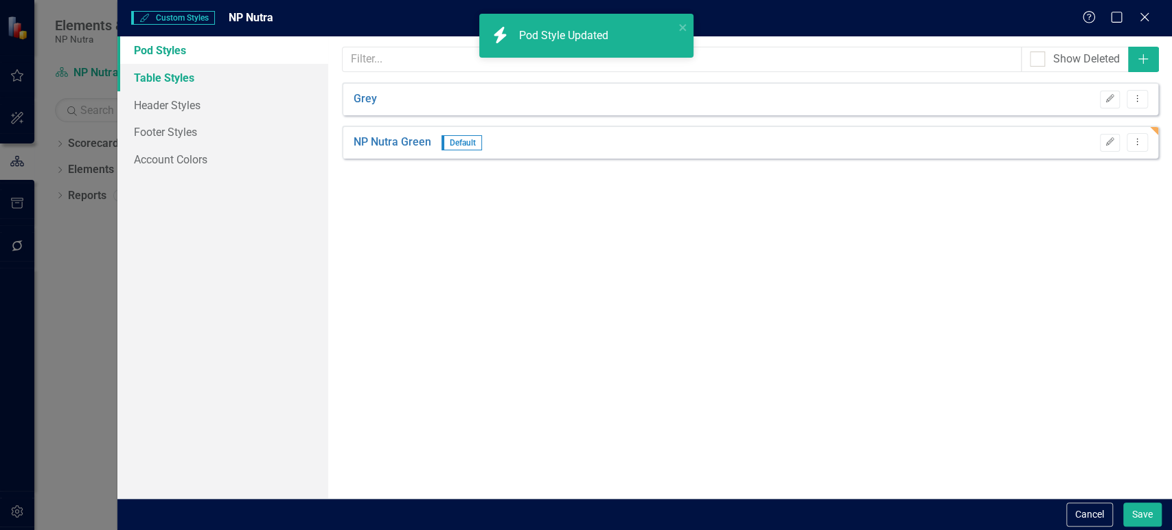
drag, startPoint x: 191, startPoint y: 66, endPoint x: 253, endPoint y: 85, distance: 64.7
click at [192, 66] on link "Table Styles" at bounding box center [222, 77] width 211 height 27
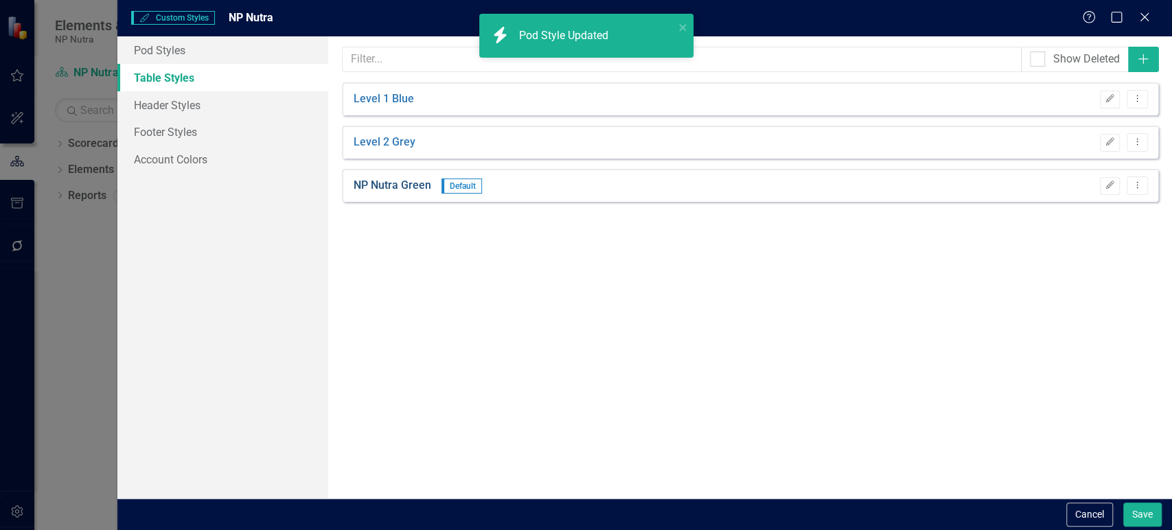
click at [387, 180] on link "NP Nutra Green" at bounding box center [393, 186] width 78 height 16
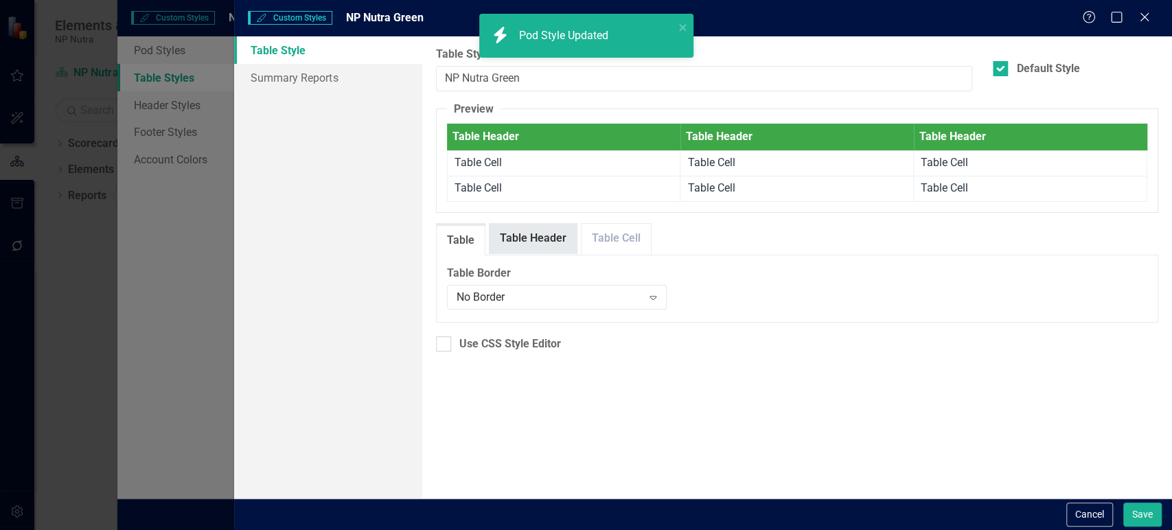
click at [500, 226] on link "Table Header" at bounding box center [533, 239] width 87 height 30
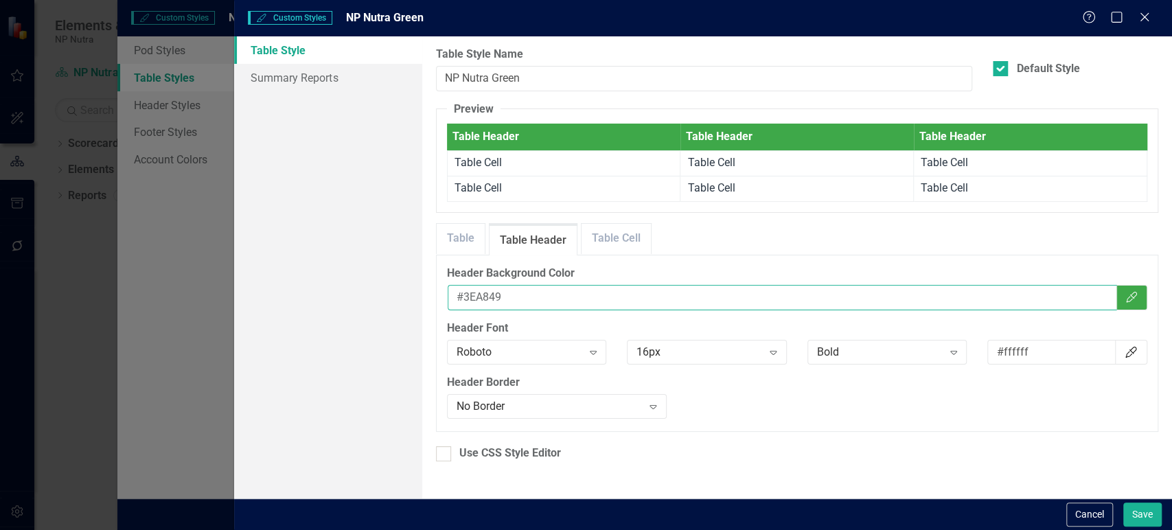
click at [478, 299] on input "#3EA849" at bounding box center [782, 297] width 669 height 25
paste input "40"
type input "#40A849"
click at [1147, 518] on button "Save" at bounding box center [1142, 515] width 38 height 24
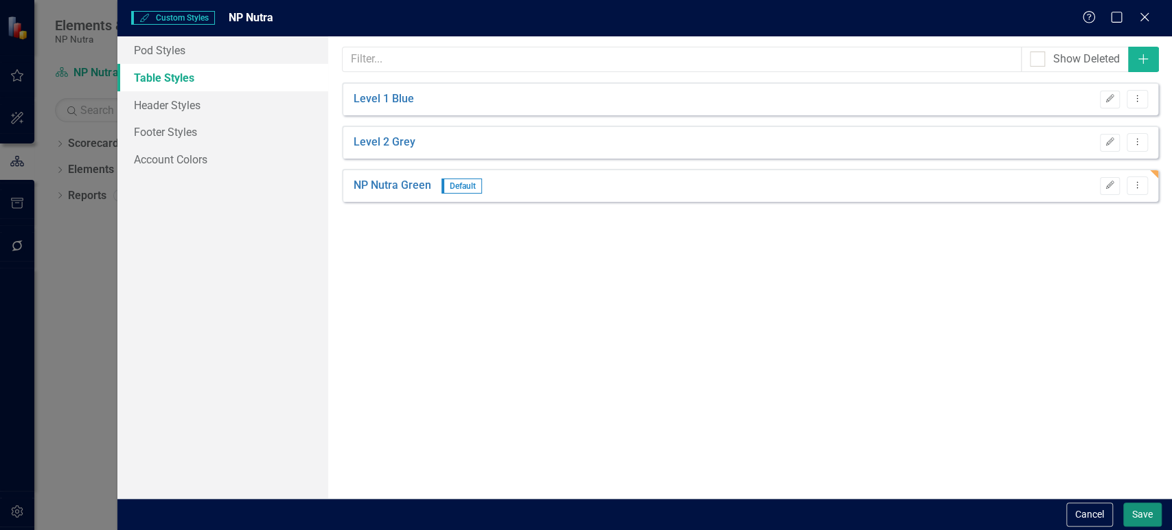
click at [1144, 519] on button "Save" at bounding box center [1142, 515] width 38 height 24
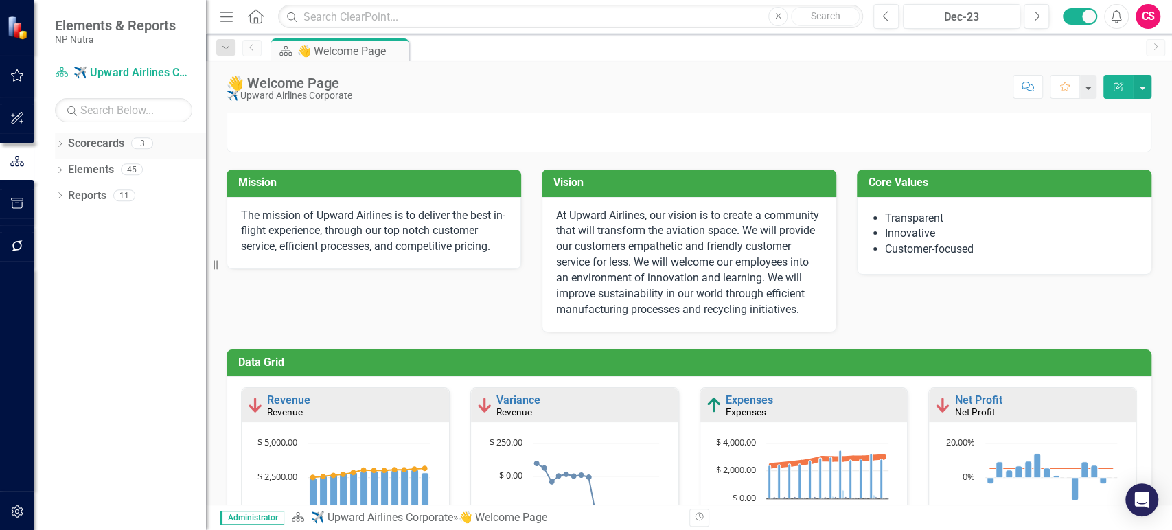
click at [58, 142] on icon "Dropdown" at bounding box center [60, 145] width 10 height 8
click at [104, 141] on link "Scorecards" at bounding box center [75, 144] width 56 height 16
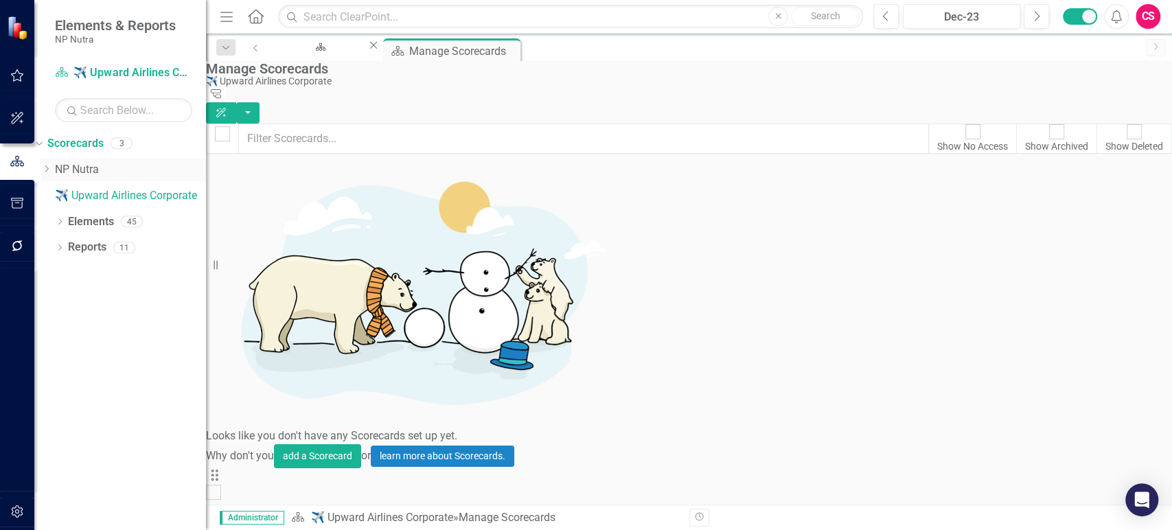
click at [104, 163] on link "NP Nutra" at bounding box center [130, 170] width 151 height 16
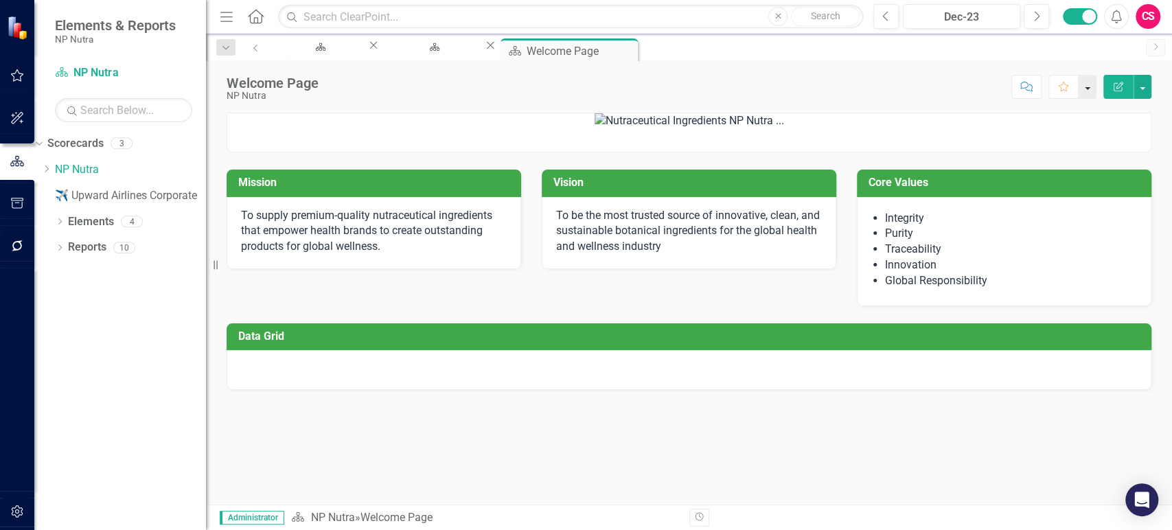
click at [1085, 92] on button "button" at bounding box center [1088, 87] width 18 height 24
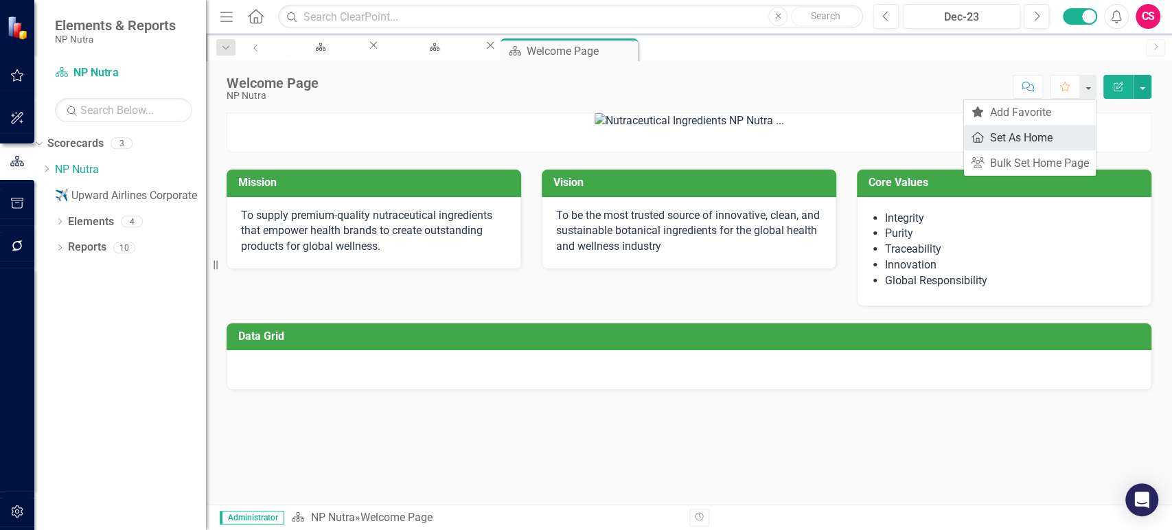
click at [1038, 142] on link "Home Set As Home" at bounding box center [1030, 137] width 132 height 25
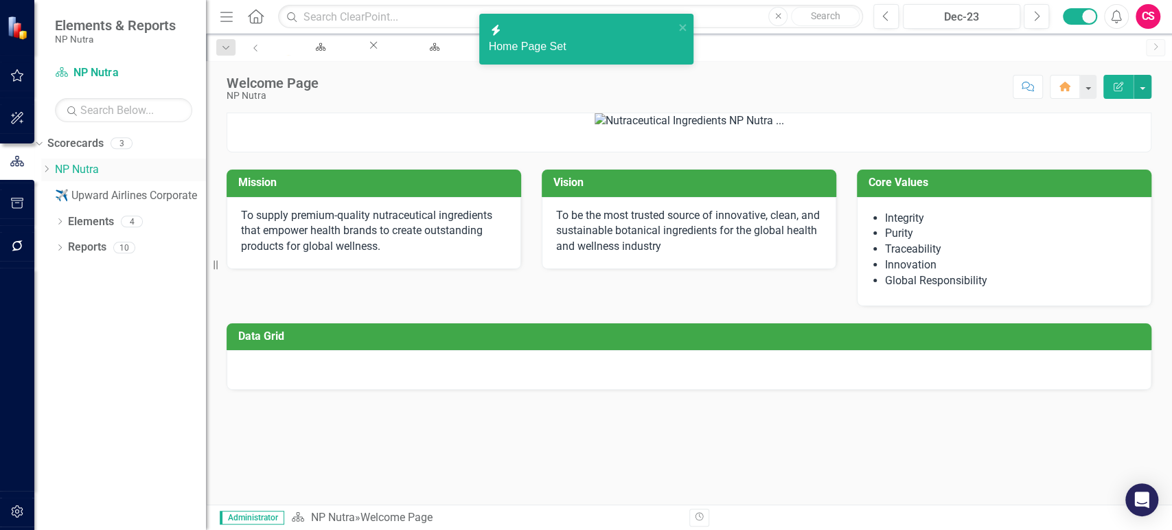
click at [51, 173] on icon "Dropdown" at bounding box center [46, 169] width 10 height 8
click at [109, 166] on link "NP Nutra" at bounding box center [130, 170] width 151 height 16
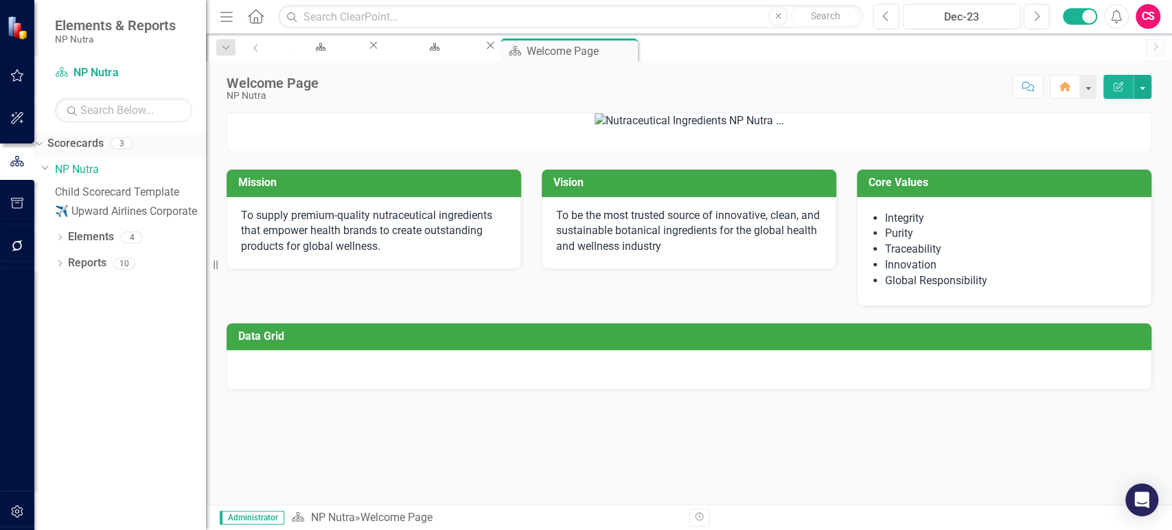
click at [104, 152] on div "Scorecards" at bounding box center [75, 144] width 56 height 23
click at [104, 146] on link "Scorecards" at bounding box center [75, 144] width 56 height 16
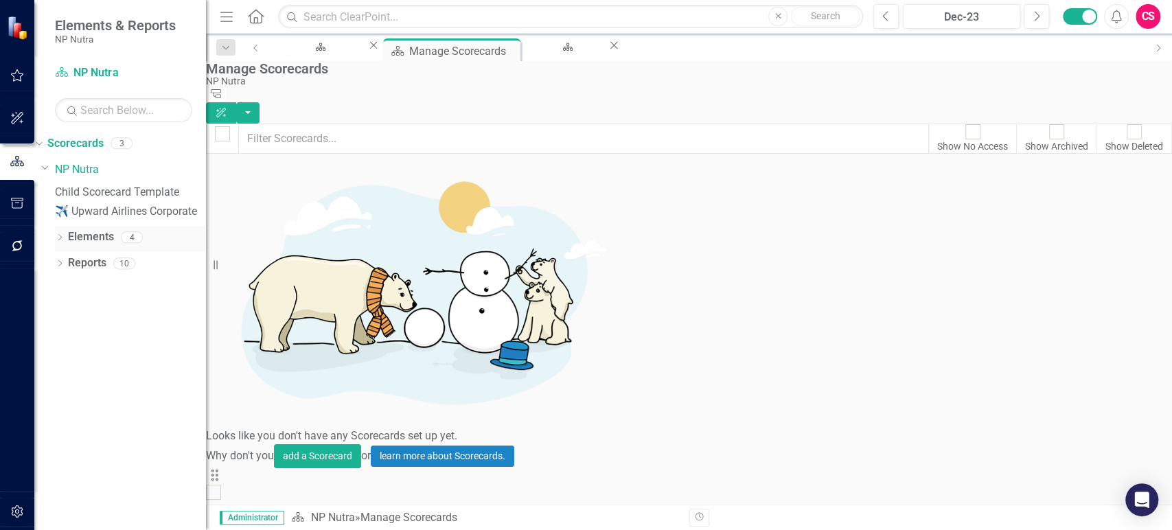
click at [104, 245] on link "Elements" at bounding box center [91, 237] width 46 height 16
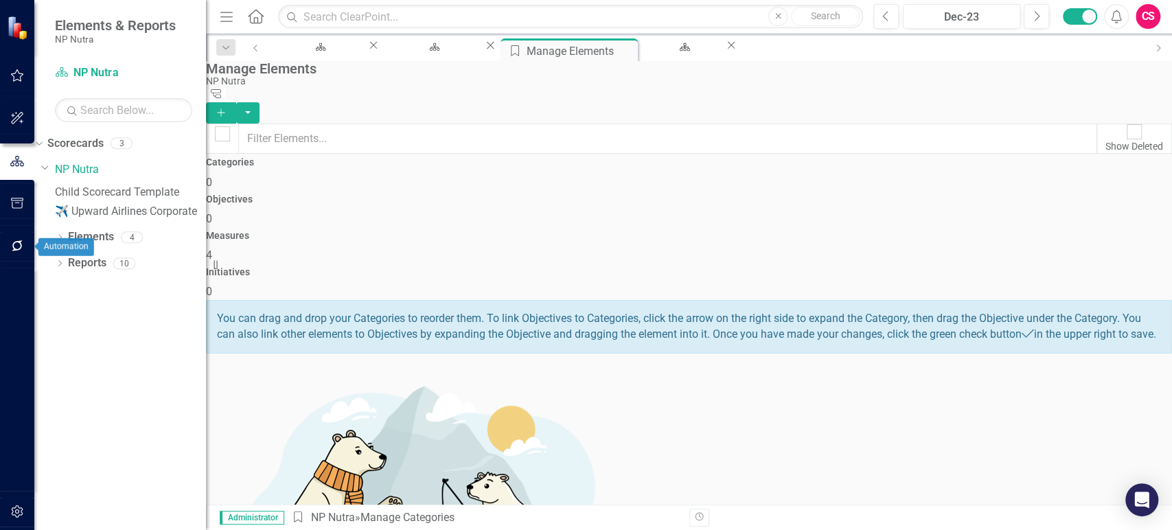
click at [15, 255] on button "button" at bounding box center [17, 246] width 31 height 29
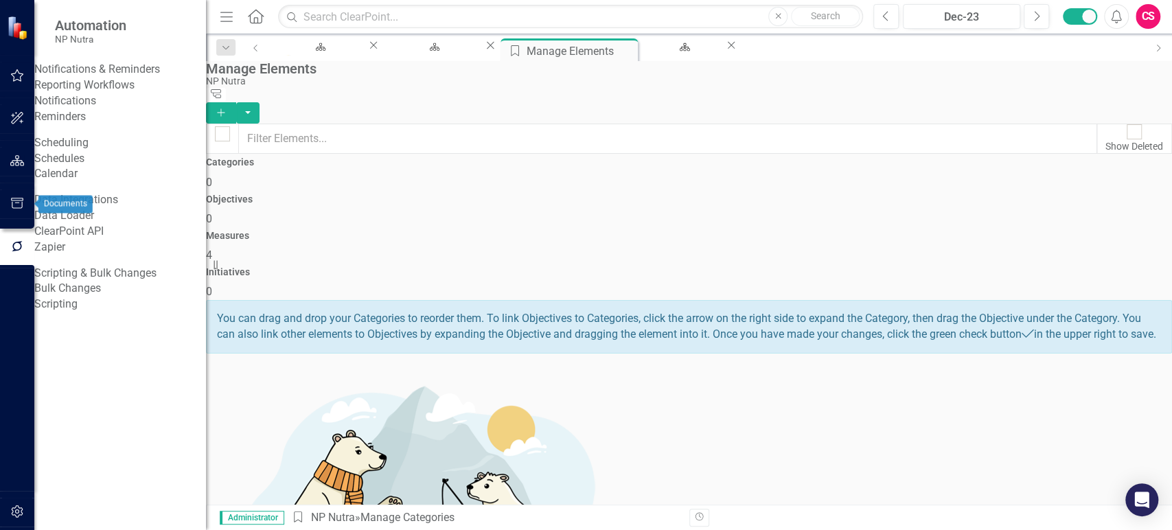
click at [16, 205] on icon "button" at bounding box center [17, 203] width 14 height 11
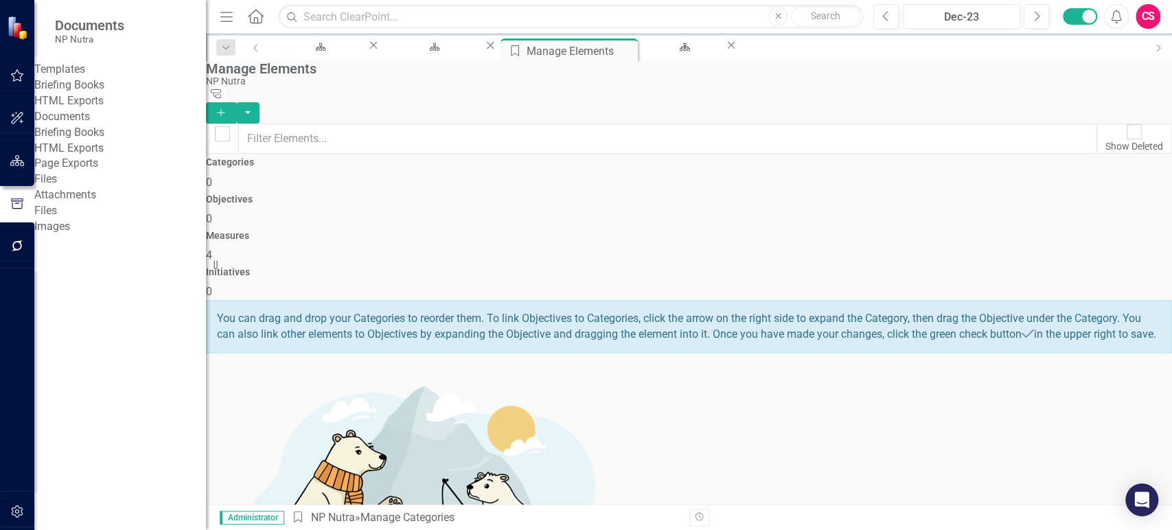
click at [102, 84] on div "Briefing Books" at bounding box center [120, 86] width 172 height 16
click at [101, 93] on link "Briefing Books" at bounding box center [120, 86] width 172 height 16
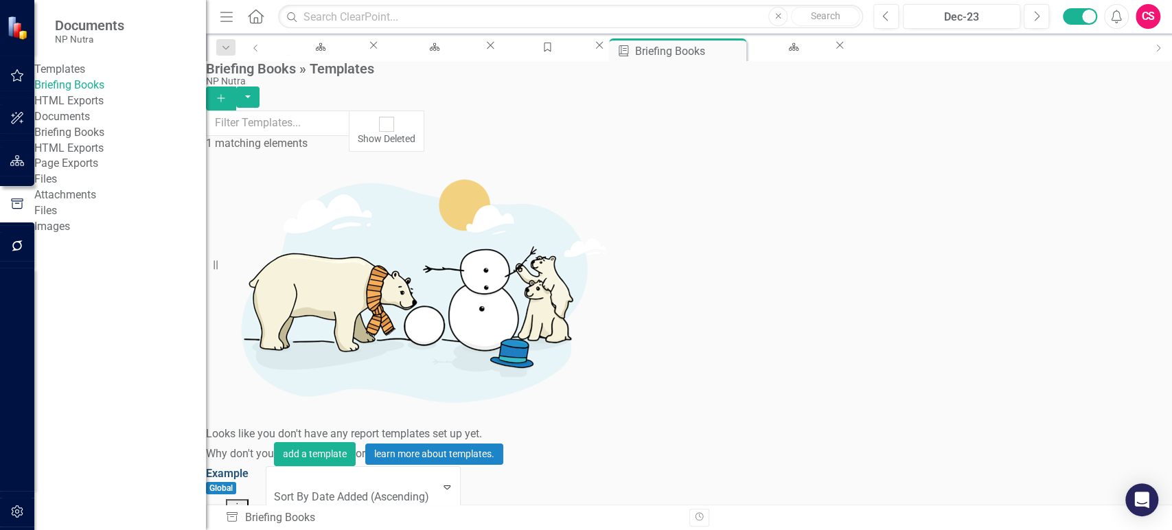
click at [249, 467] on link "Example" at bounding box center [227, 473] width 43 height 13
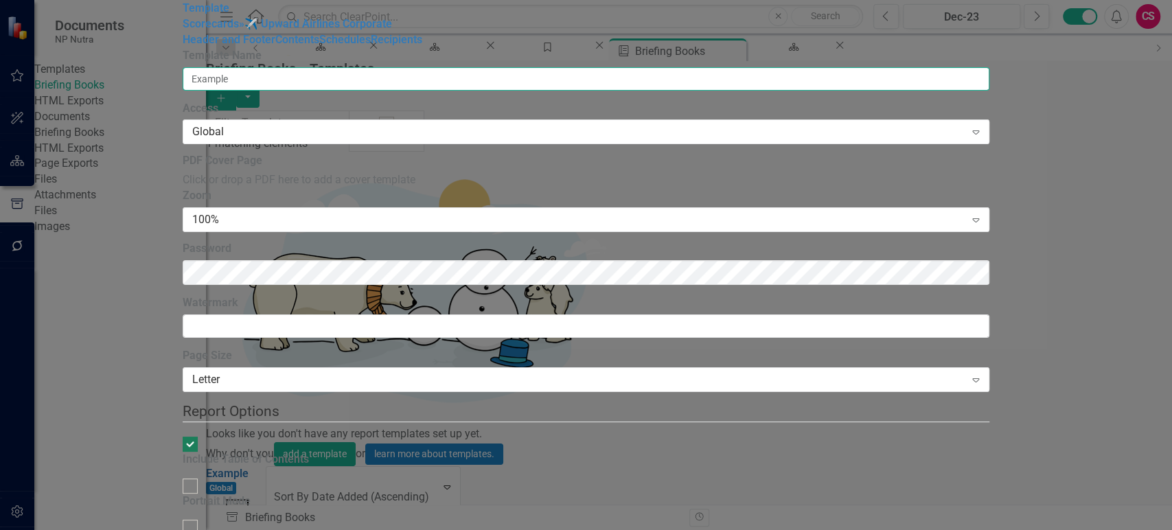
click at [424, 78] on input "Example" at bounding box center [586, 78] width 807 height 23
type input "NP Nutra"
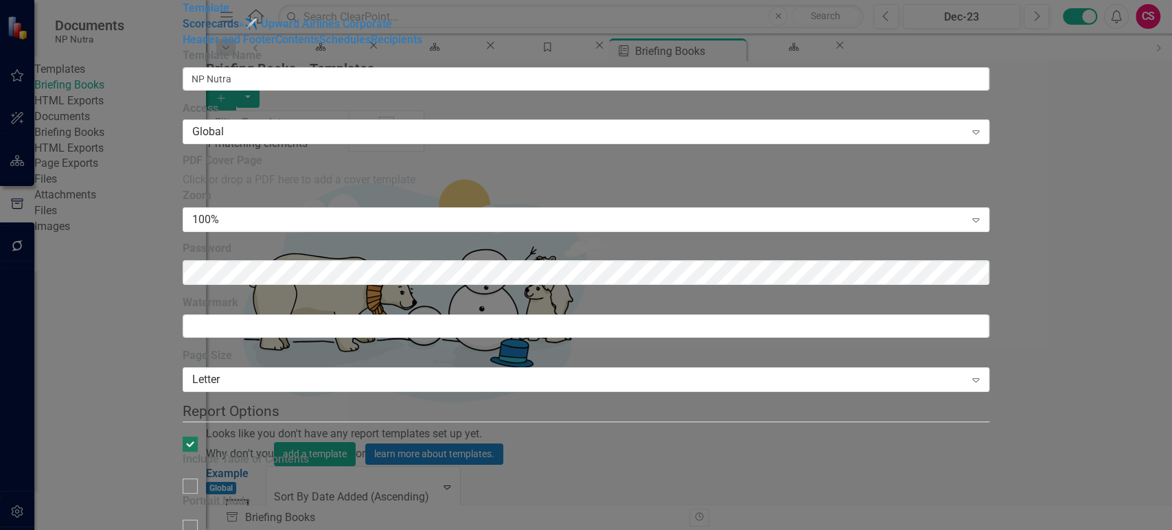
click at [198, 30] on link "Scorecards" at bounding box center [211, 23] width 56 height 13
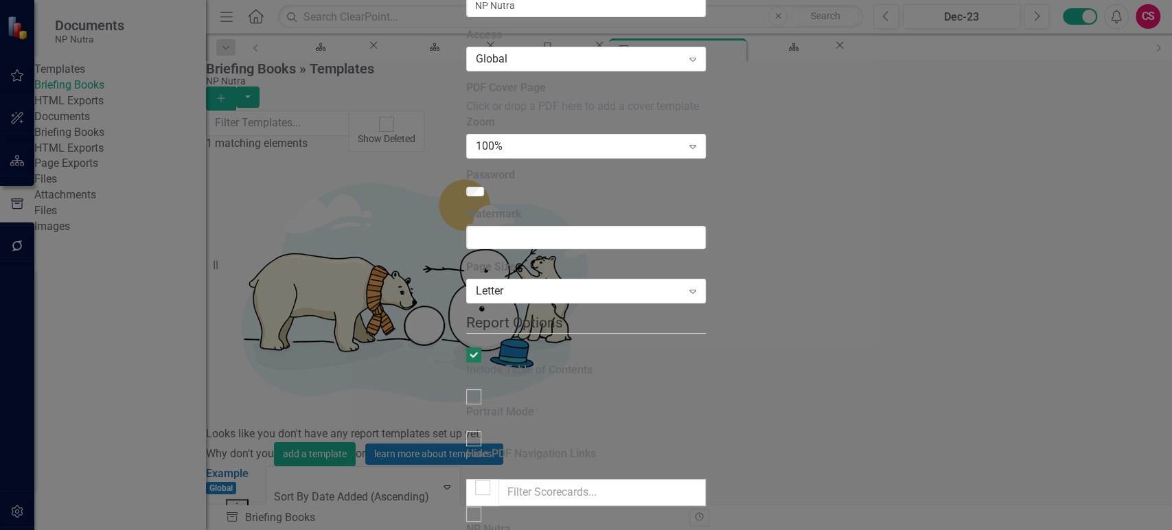
click at [463, 503] on input "NP Nutra" at bounding box center [473, 513] width 21 height 21
checkbox input "true"
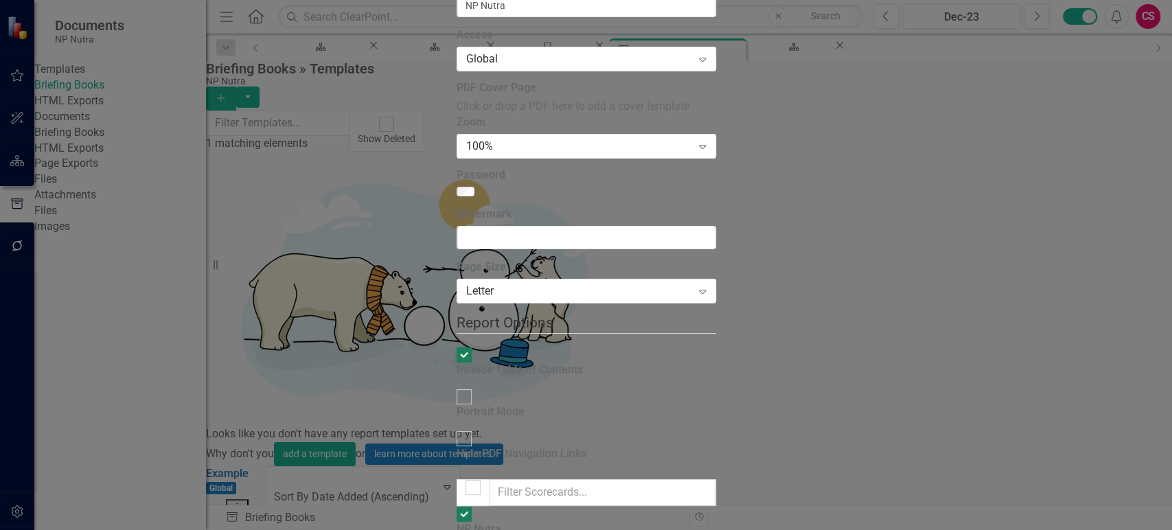
checkbox input "false"
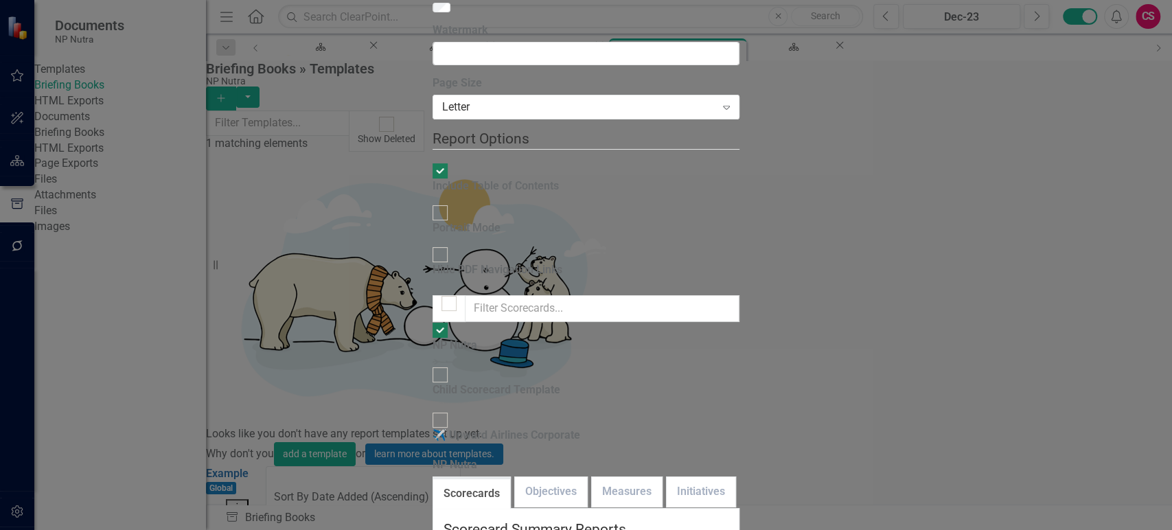
checkbox input "true"
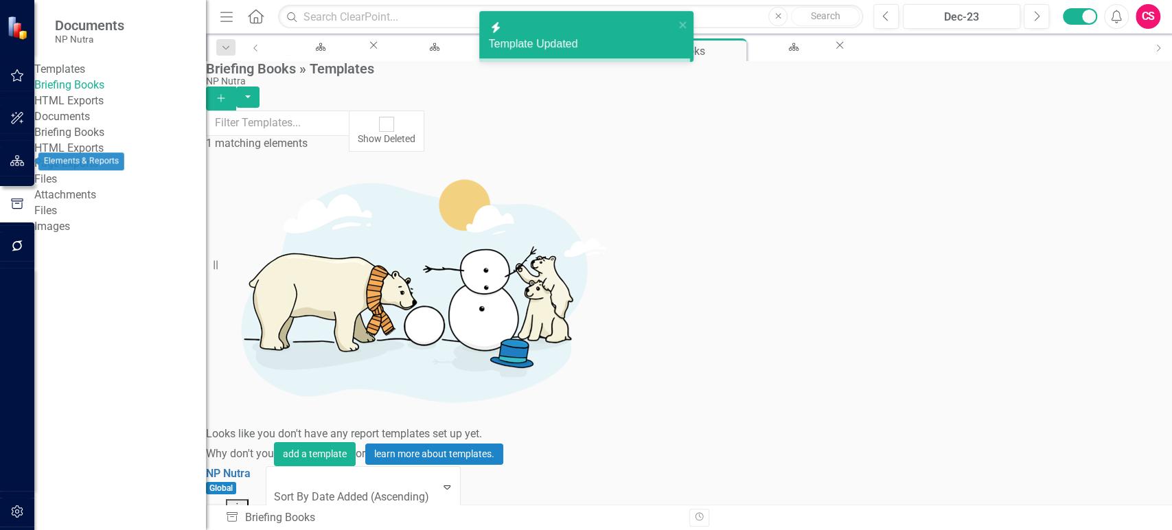
click at [15, 156] on icon "button" at bounding box center [17, 160] width 14 height 11
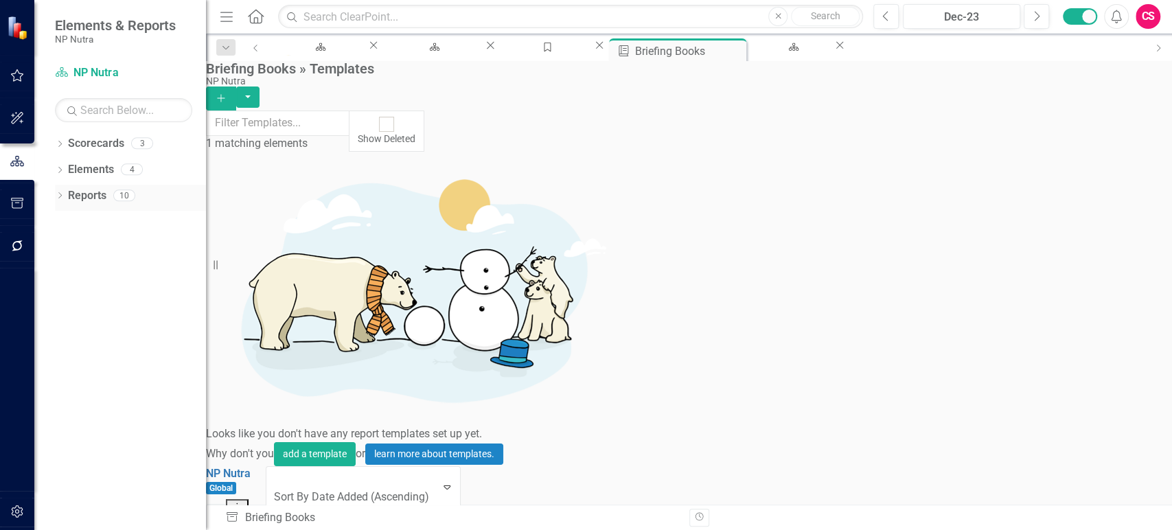
click at [56, 198] on icon "Dropdown" at bounding box center [60, 197] width 10 height 8
click at [50, 223] on icon "Dropdown" at bounding box center [46, 221] width 10 height 8
click at [86, 203] on div "Reports" at bounding box center [66, 196] width 38 height 23
click at [86, 202] on link "Reports" at bounding box center [66, 196] width 38 height 16
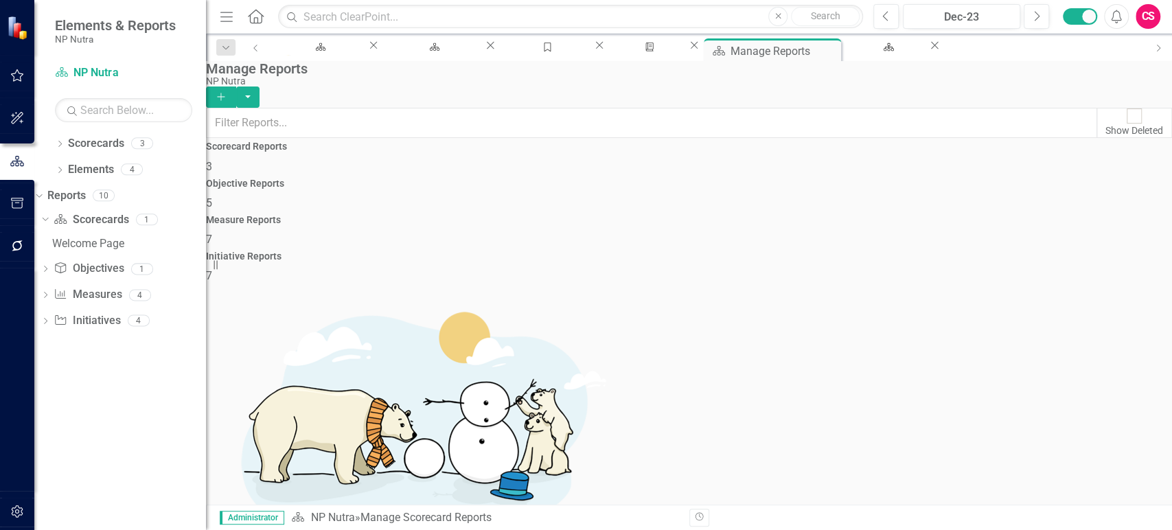
click at [548, 211] on div "Objective Reports 5" at bounding box center [689, 195] width 966 height 33
click at [757, 215] on div "Measure Reports 7" at bounding box center [689, 231] width 966 height 33
click at [1027, 251] on div "Initiative Reports 7" at bounding box center [689, 267] width 966 height 33
click at [12, 250] on icon "button" at bounding box center [17, 245] width 11 height 11
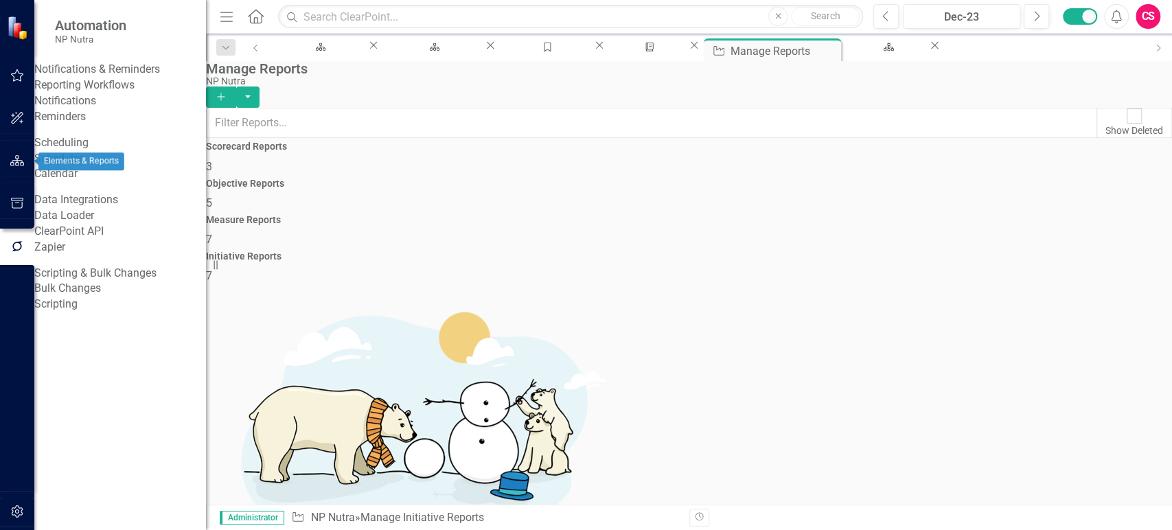
click at [16, 157] on icon "button" at bounding box center [17, 160] width 14 height 11
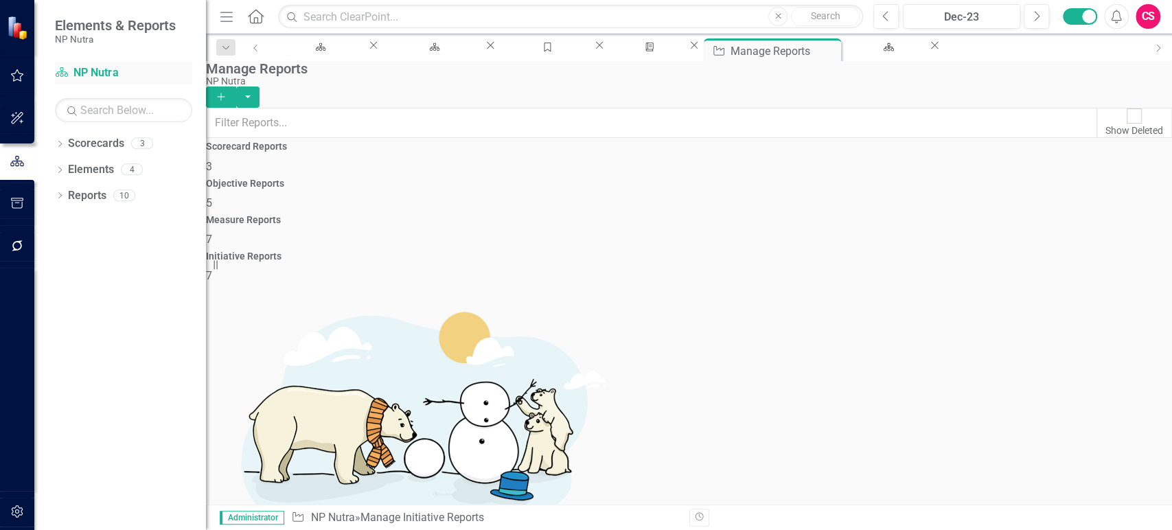
click at [93, 67] on link "Scorecard NP Nutra" at bounding box center [123, 73] width 137 height 16
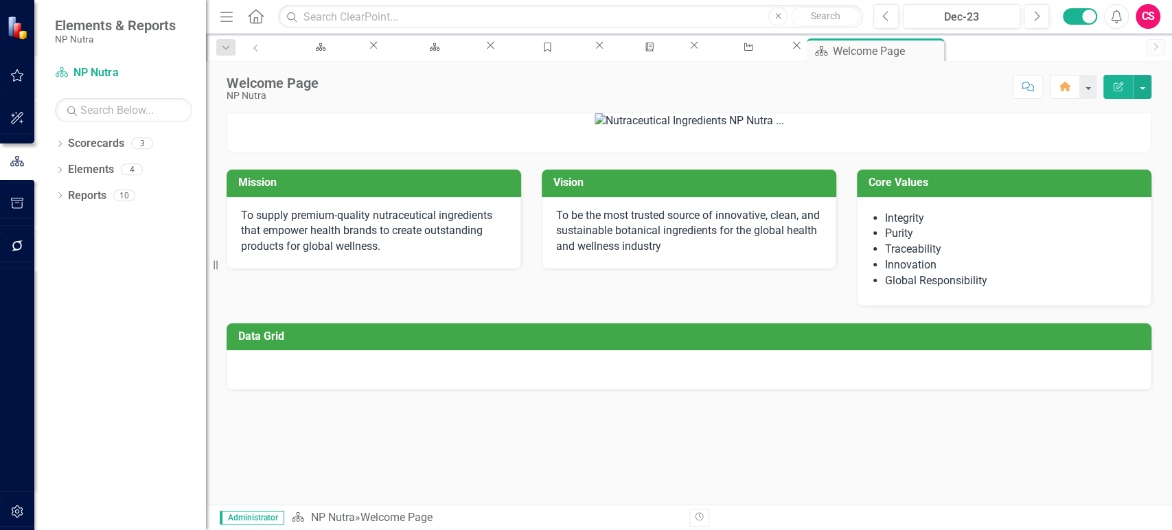
click at [1070, 196] on td "Core Values" at bounding box center [1007, 184] width 276 height 23
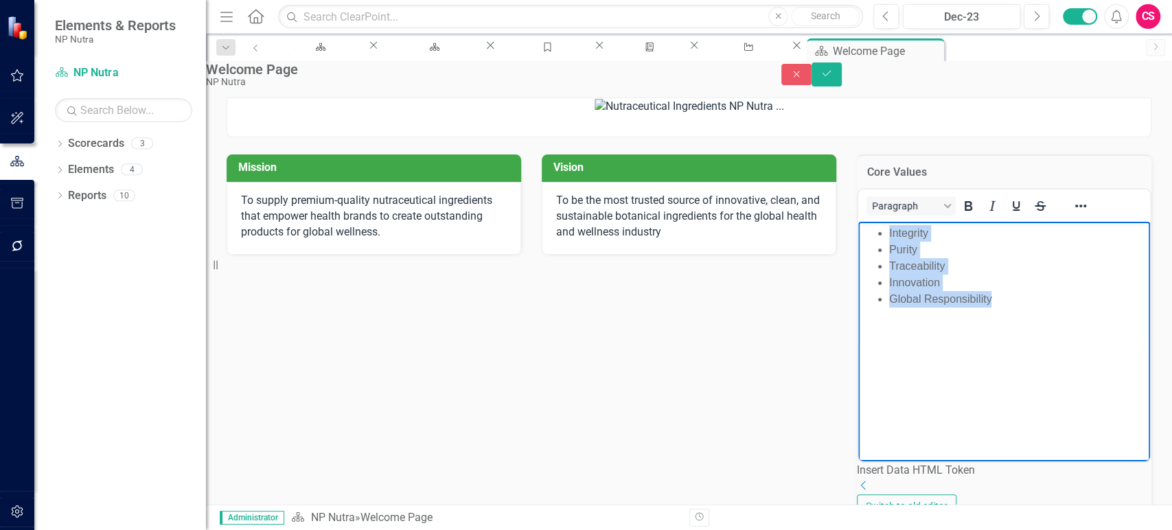
drag, startPoint x: 1011, startPoint y: 295, endPoint x: 876, endPoint y: 222, distance: 153.0
click at [876, 222] on body "Integrity Purity Traceability Innovation Global Responsibility" at bounding box center [1004, 325] width 292 height 206
click at [1083, 214] on icon "Reveal or hide additional toolbar items" at bounding box center [1080, 206] width 16 height 16
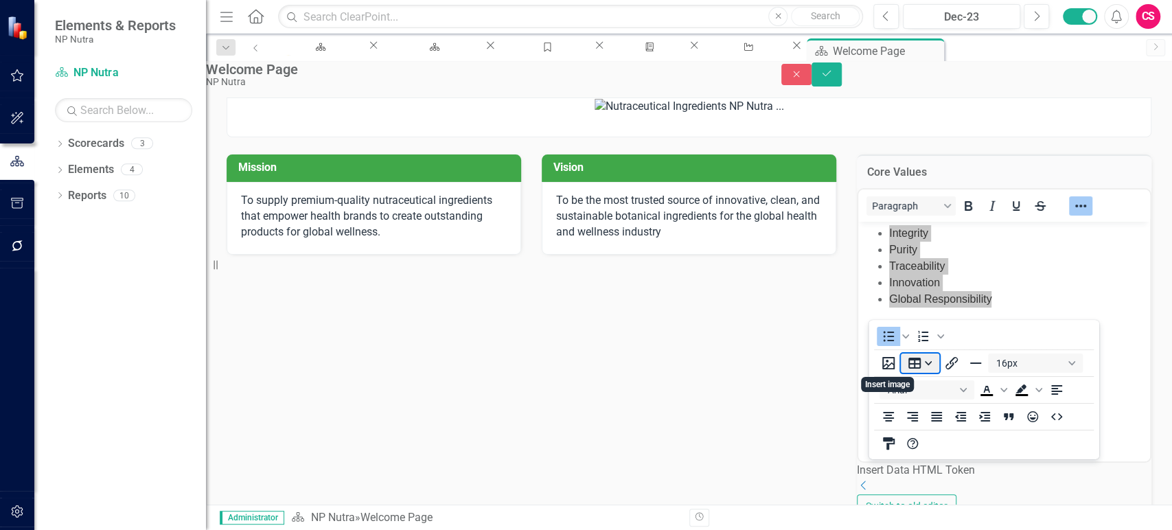
click at [918, 361] on button "Table" at bounding box center [920, 363] width 38 height 19
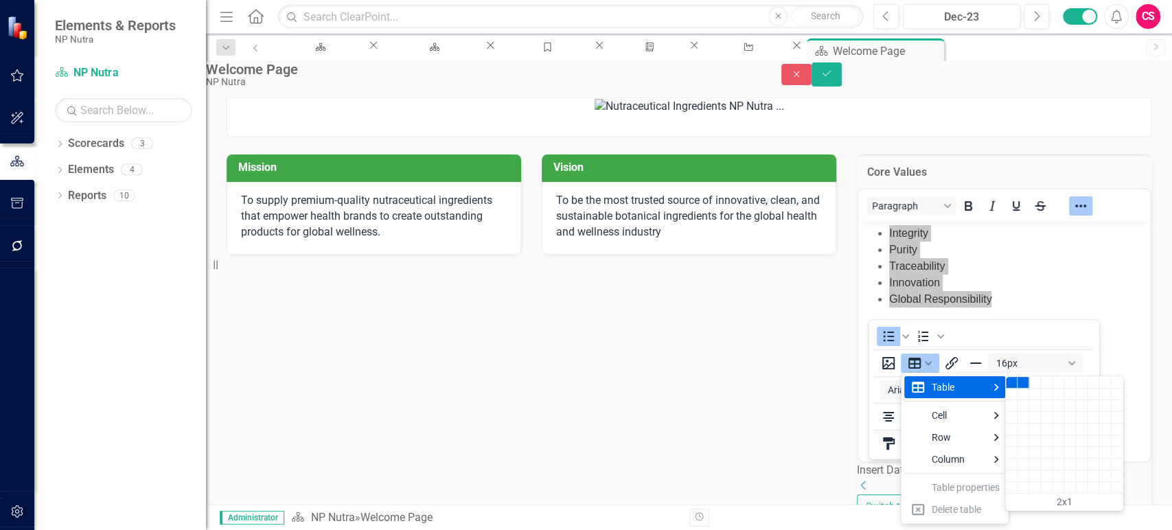
click at [1024, 383] on div "2 columns, 1 rows" at bounding box center [1024, 383] width 12 height 12
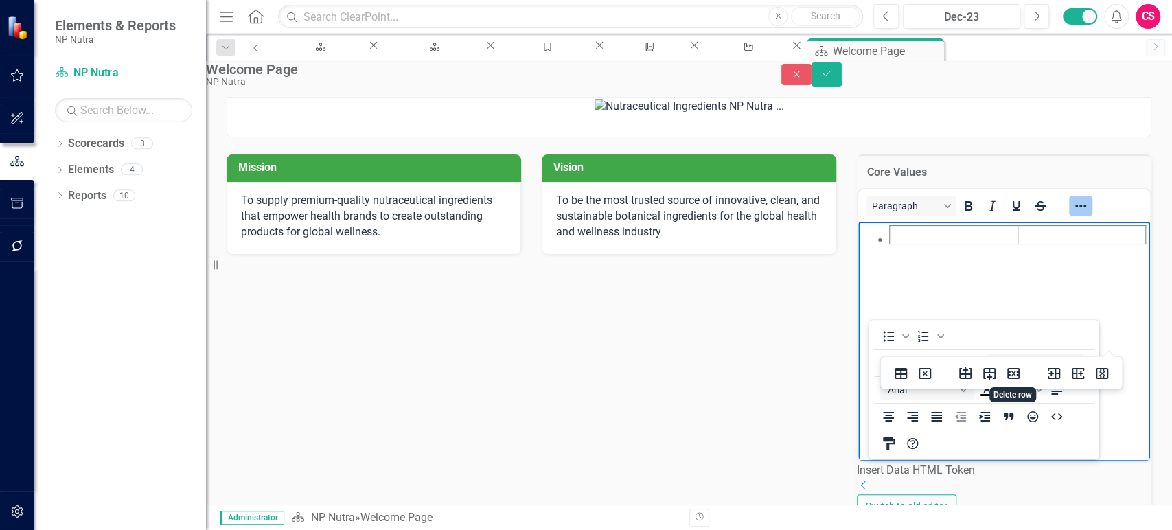
click at [980, 398] on body "Rich Text Area. Press ALT-0 for help." at bounding box center [1004, 325] width 292 height 206
click at [1089, 214] on icon "Reveal or hide additional toolbar items" at bounding box center [1080, 206] width 16 height 16
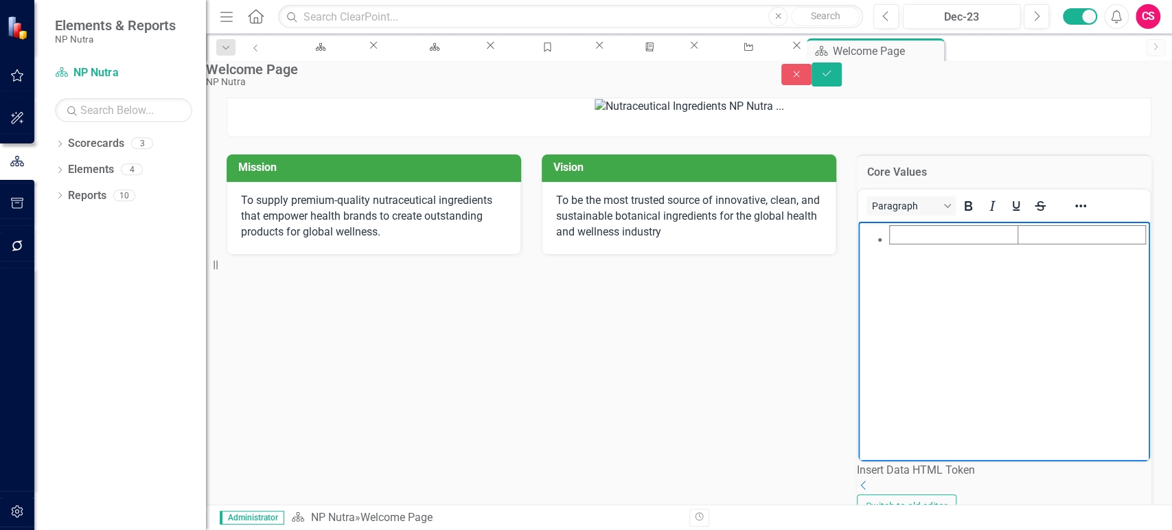
click at [928, 261] on body "Rich Text Area. Press ALT-0 for help." at bounding box center [1004, 325] width 292 height 206
click at [932, 281] on li "Innovation" at bounding box center [1017, 283] width 257 height 16
click at [1010, 311] on body "Integrity Purity Traceability Innovation Global Responsibility" at bounding box center [1004, 325] width 292 height 206
click at [1088, 214] on icon "Reveal or hide additional toolbar items" at bounding box center [1080, 206] width 16 height 16
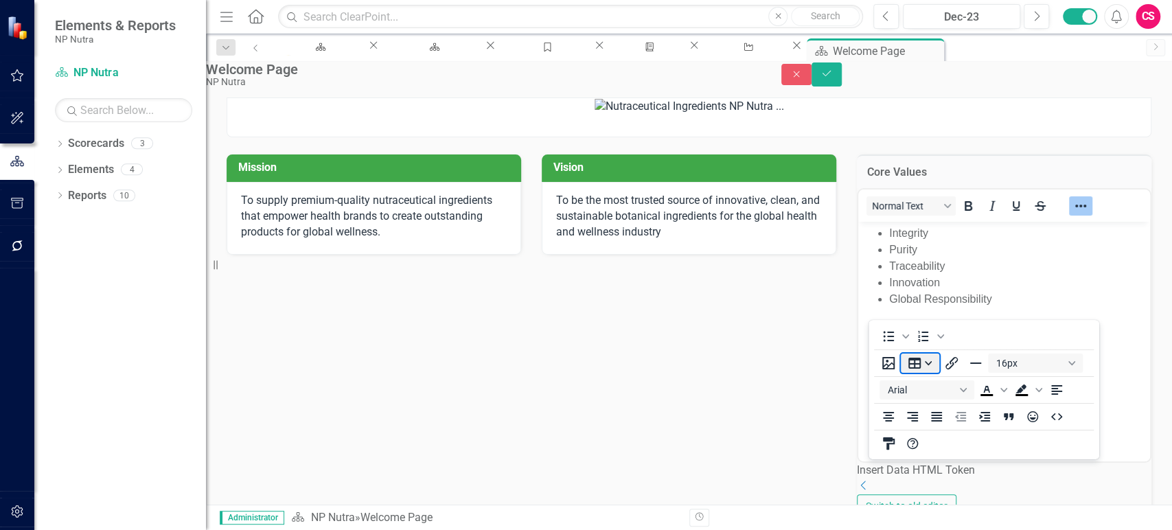
click at [912, 361] on button "Table" at bounding box center [920, 363] width 38 height 19
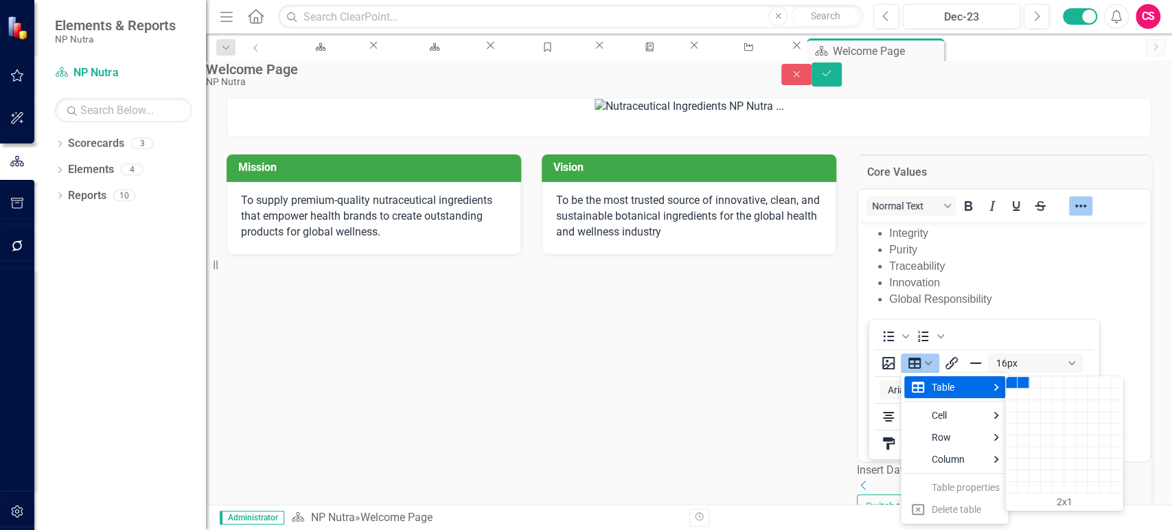
click at [1021, 383] on div "2 columns, 1 rows" at bounding box center [1024, 383] width 12 height 12
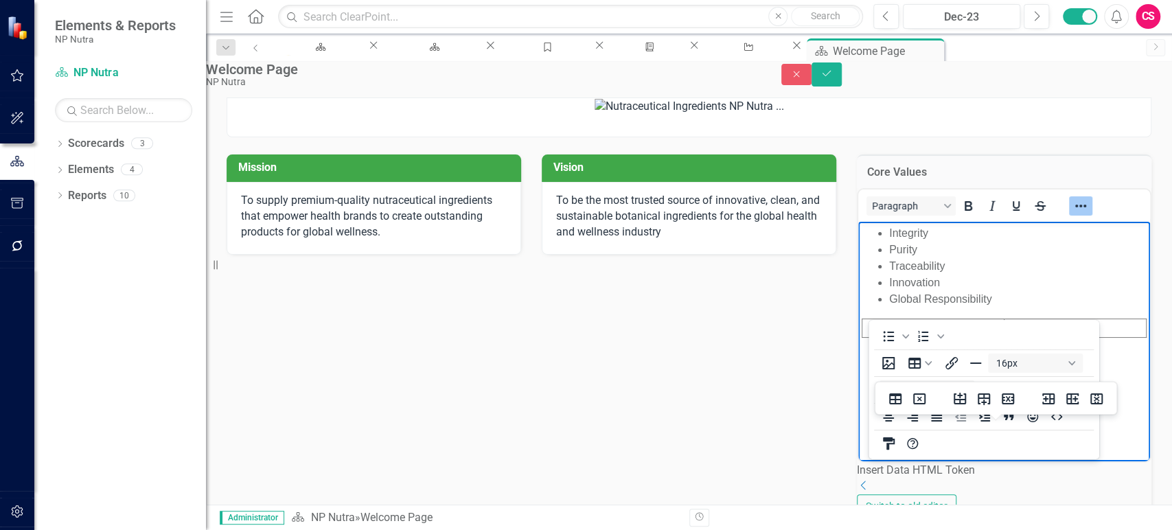
click at [939, 392] on body "Integrity Purity Traceability Innovation Global Responsibility" at bounding box center [1004, 325] width 292 height 206
click at [1092, 216] on button "Reveal or hide additional toolbar items" at bounding box center [1080, 205] width 23 height 19
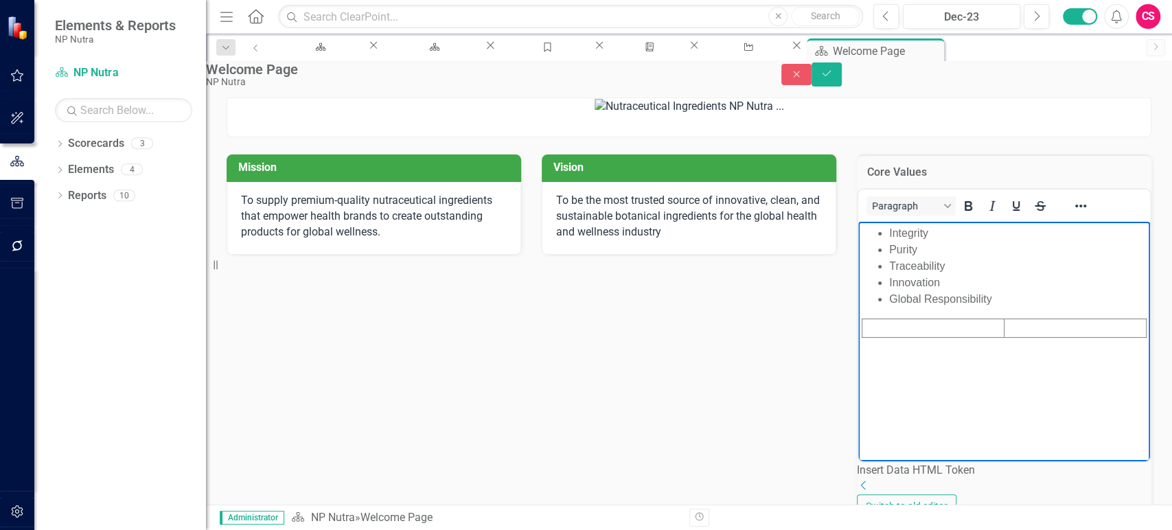
click at [915, 248] on li "Purity" at bounding box center [1017, 250] width 257 height 16
drag, startPoint x: 889, startPoint y: 238, endPoint x: 932, endPoint y: 235, distance: 42.7
click at [932, 235] on li "Integrity" at bounding box center [1017, 233] width 257 height 16
click at [887, 327] on td "Rich Text Area. Press ALT-0 for help." at bounding box center [933, 328] width 142 height 19
drag, startPoint x: 888, startPoint y: 252, endPoint x: 922, endPoint y: 248, distance: 33.9
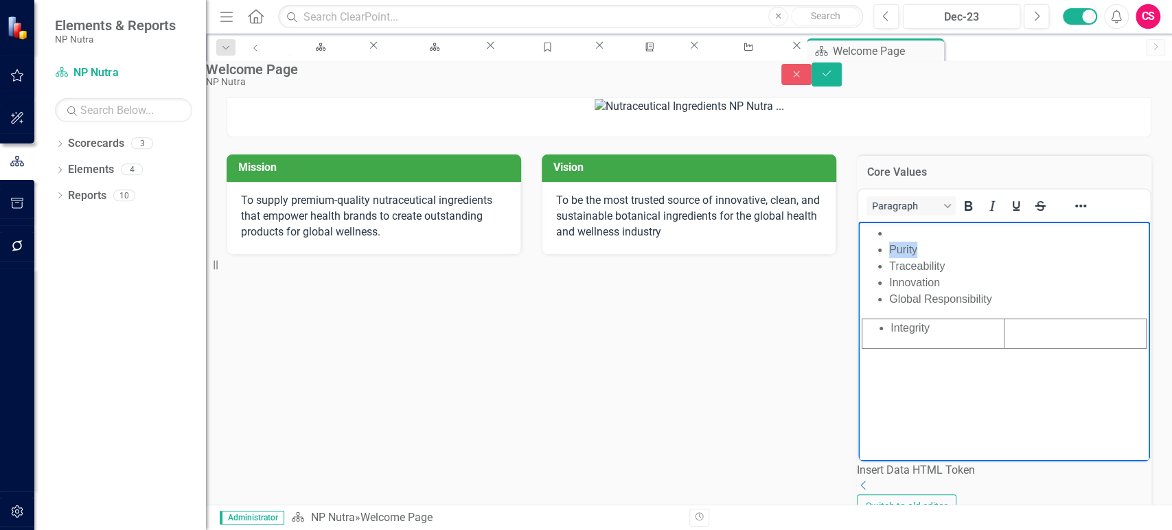
click at [922, 248] on li "Purity" at bounding box center [1017, 250] width 257 height 16
click at [930, 336] on td "Integrity" at bounding box center [933, 334] width 142 height 30
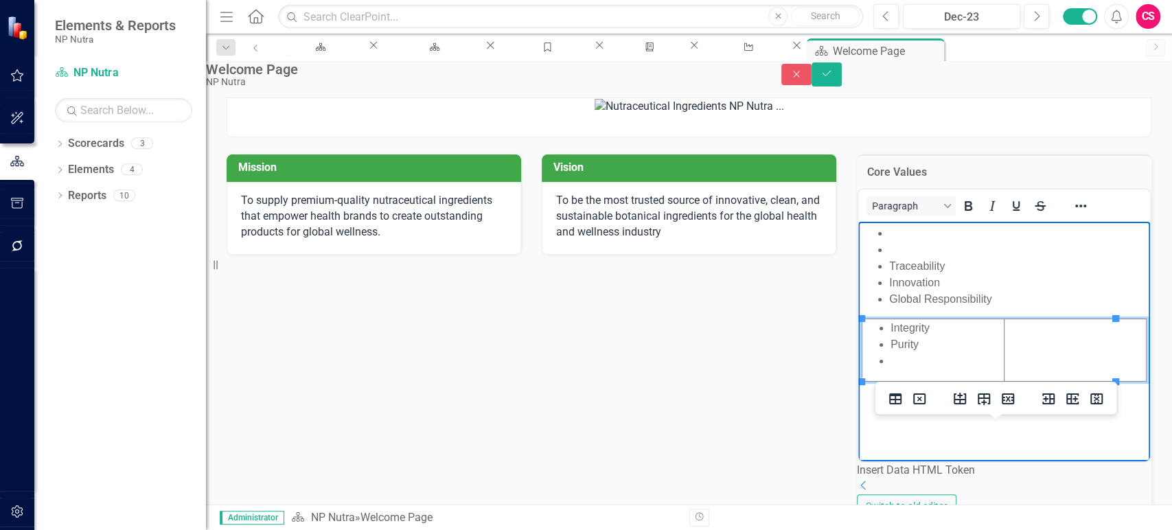
click at [917, 266] on li "Traceability" at bounding box center [1017, 266] width 257 height 16
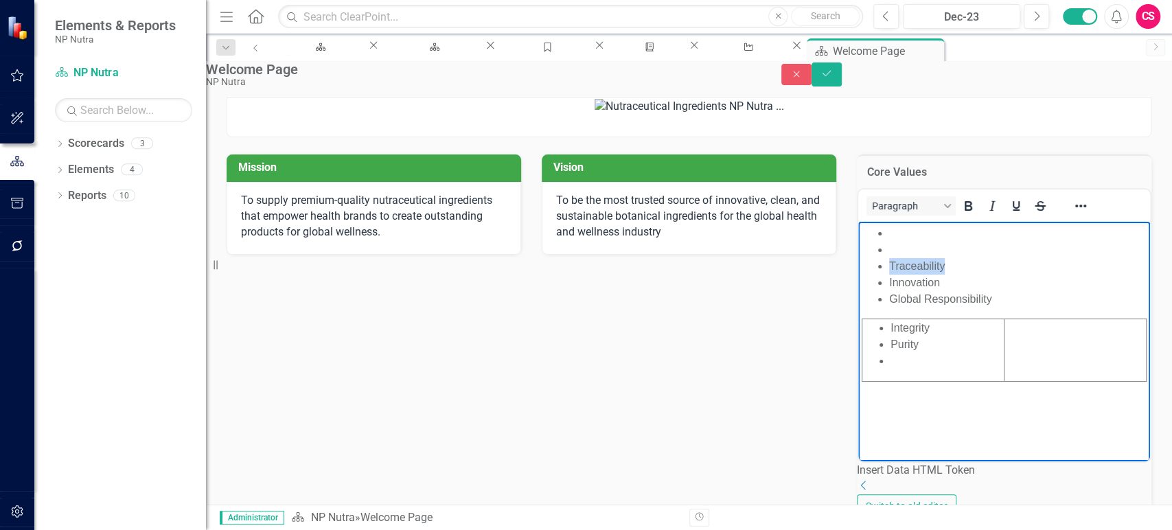
click at [917, 266] on li "Traceability" at bounding box center [1017, 266] width 257 height 16
click at [900, 354] on li "Rich Text Area. Press ALT-0 for help." at bounding box center [946, 361] width 113 height 16
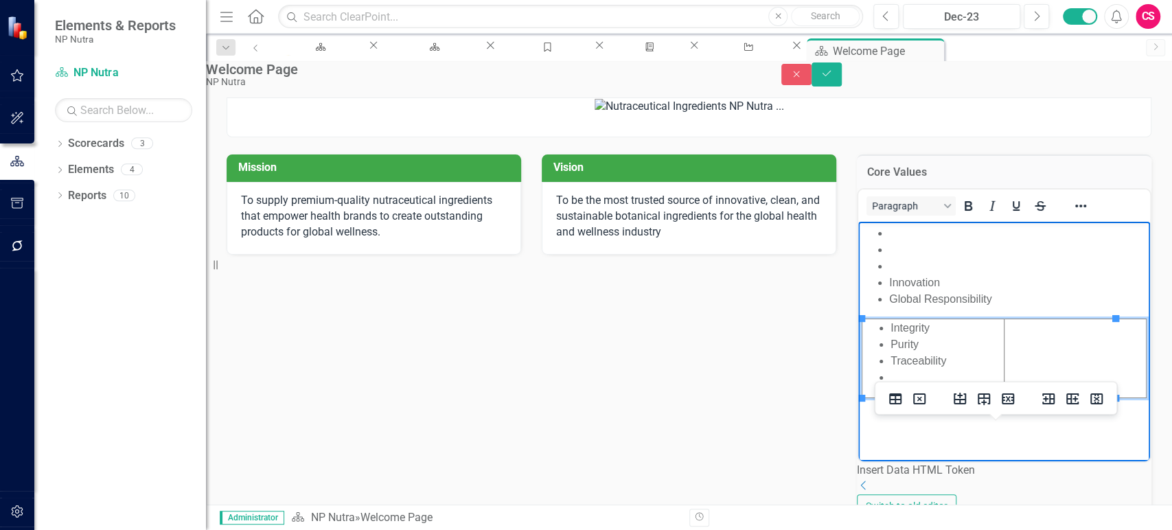
click at [932, 253] on li "Rich Text Area. Press ALT-0 for help." at bounding box center [1017, 250] width 257 height 16
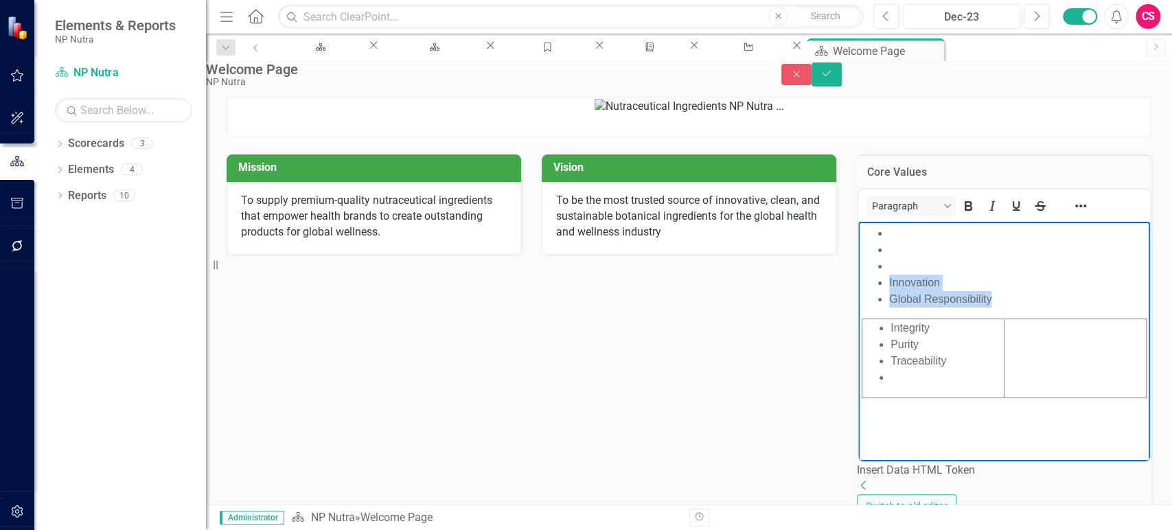
drag, startPoint x: 1002, startPoint y: 299, endPoint x: 874, endPoint y: 279, distance: 129.1
click at [874, 279] on ul "Innovation Global Responsibility" at bounding box center [1004, 266] width 285 height 82
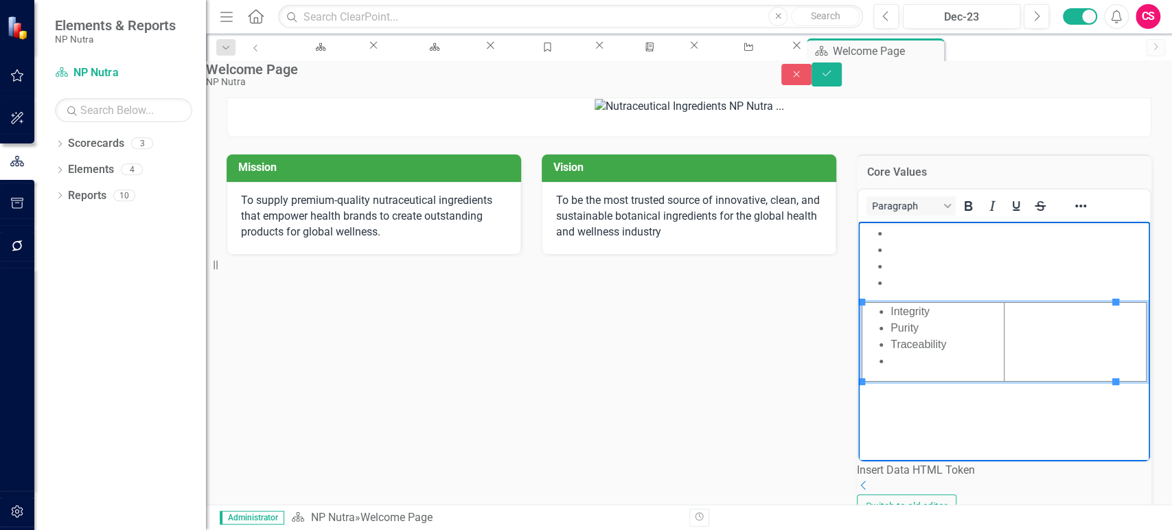
click at [1042, 330] on td "Rich Text Area. Press ALT-0 for help." at bounding box center [1075, 342] width 142 height 79
click at [896, 253] on li "Rich Text Area. Press ALT-0 for help." at bounding box center [1017, 250] width 257 height 16
click at [886, 236] on ul "Rich Text Area. Press ALT-0 for help." at bounding box center [1004, 258] width 285 height 66
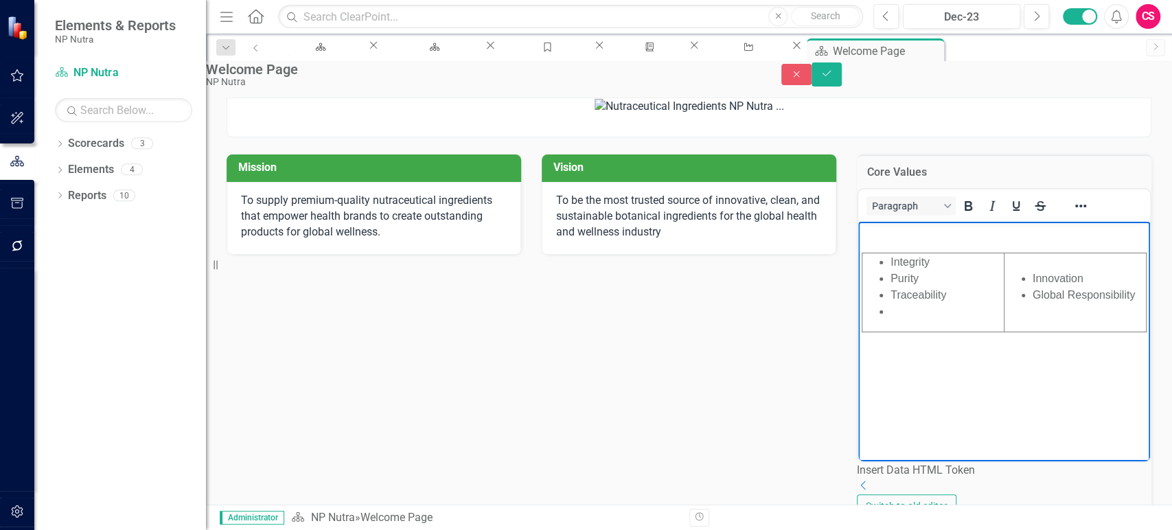
click at [886, 236] on p "Rich Text Area. Press ALT-0 for help." at bounding box center [1004, 233] width 285 height 16
click at [1089, 214] on icon "Reveal or hide additional toolbar items" at bounding box center [1080, 206] width 16 height 16
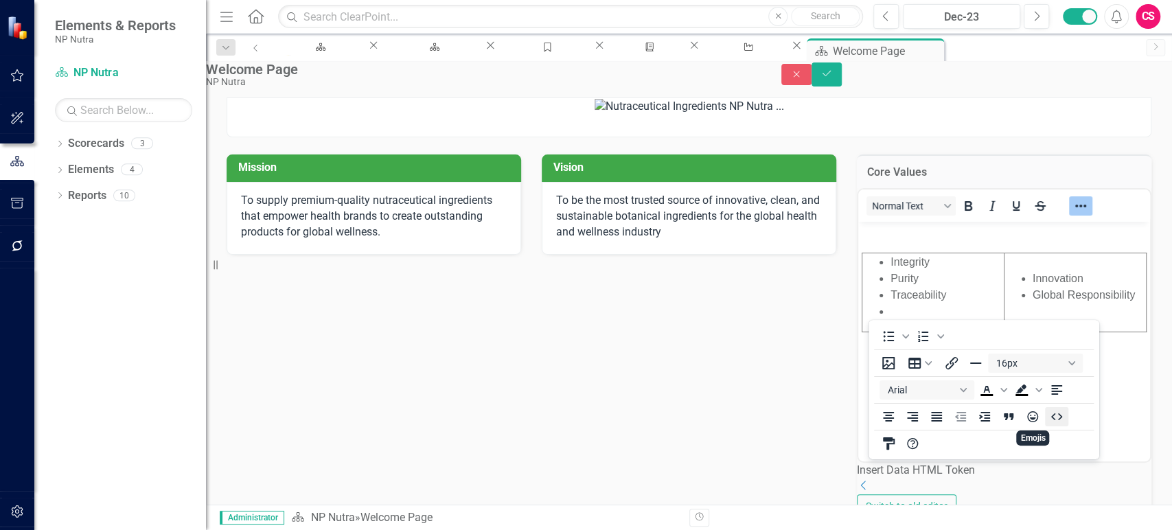
click at [1050, 411] on icon "HTML Editor" at bounding box center [1056, 417] width 16 height 16
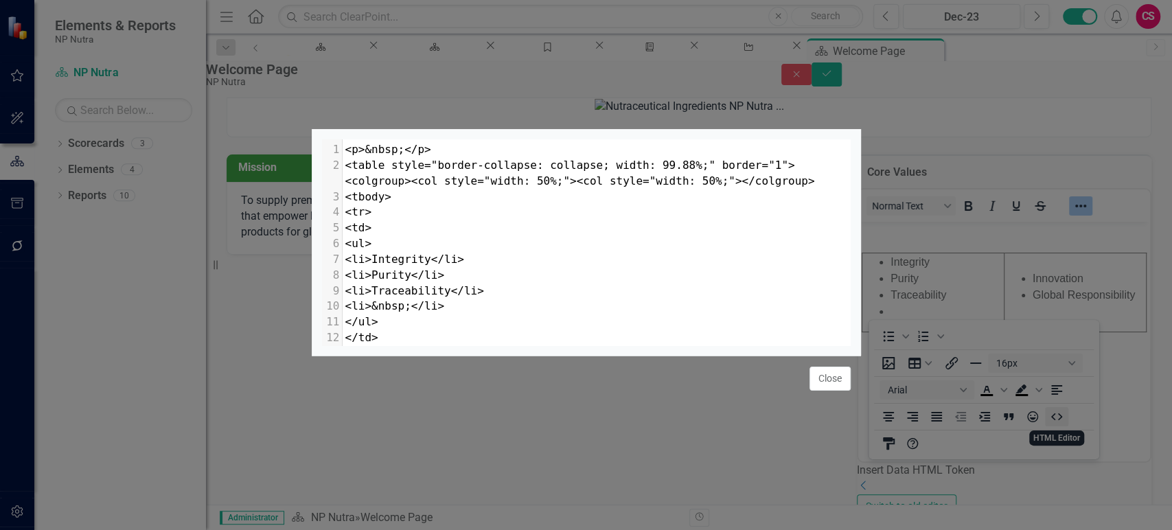
scroll to position [1, 0]
drag, startPoint x: 444, startPoint y: 122, endPoint x: 295, endPoint y: 119, distance: 149.7
click at [295, 119] on div "x 1 <p>&nbsp;</p> 2 <table style="border-collapse: collapse; width: 99.88%;" bo…" at bounding box center [586, 265] width 1172 height 530
type textarea "<p>&nbsp;</p>"
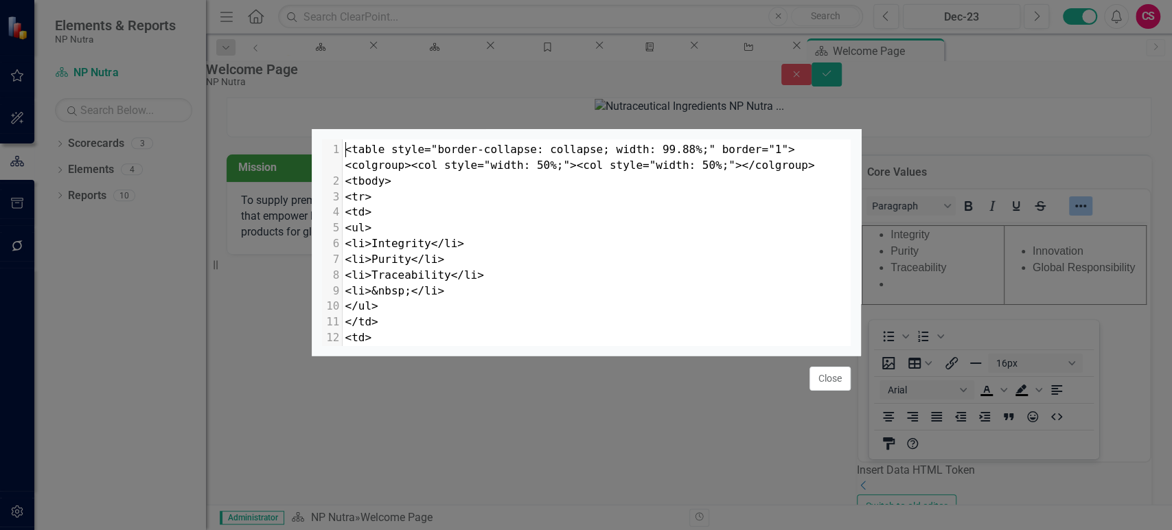
click at [752, 143] on span "<table style="border-collapse: collapse; width: 99.88%;" border="1"><colgroup><…" at bounding box center [580, 157] width 470 height 29
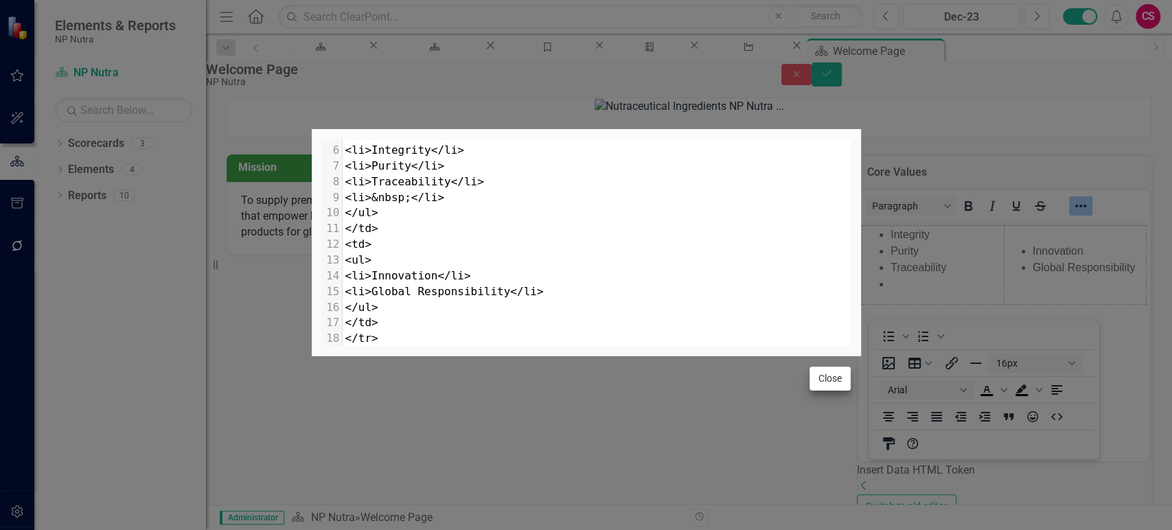
type textarea "0"
click at [826, 391] on button "Close" at bounding box center [829, 379] width 41 height 24
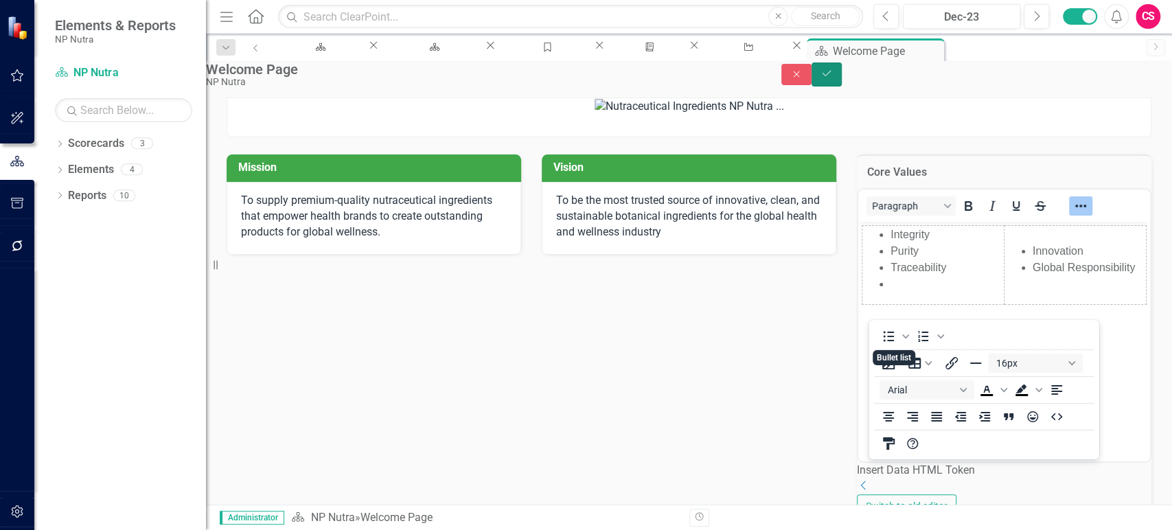
click at [842, 87] on button "Save" at bounding box center [827, 74] width 30 height 24
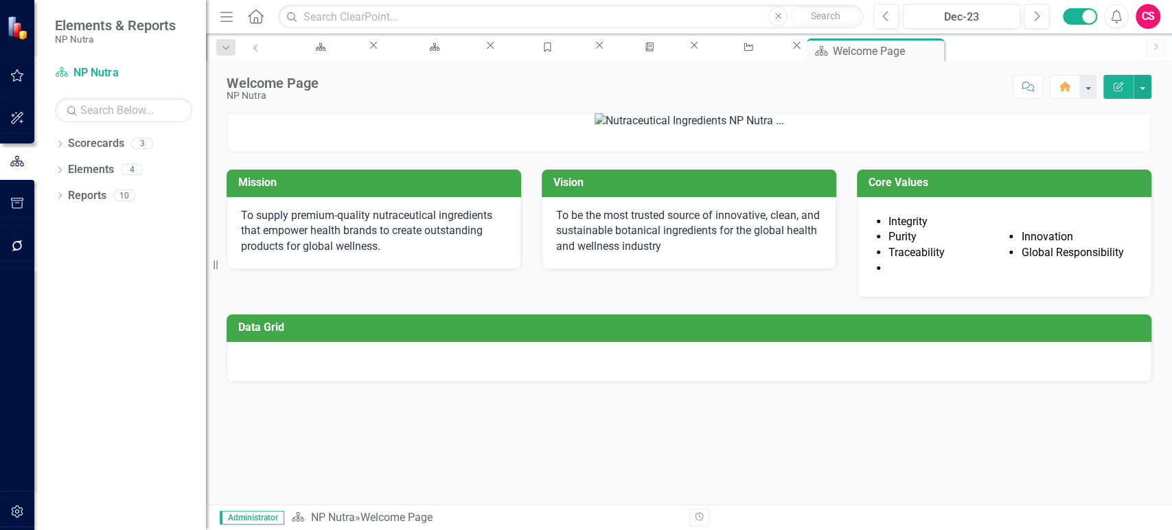
click at [961, 245] on li "Purity" at bounding box center [944, 237] width 112 height 16
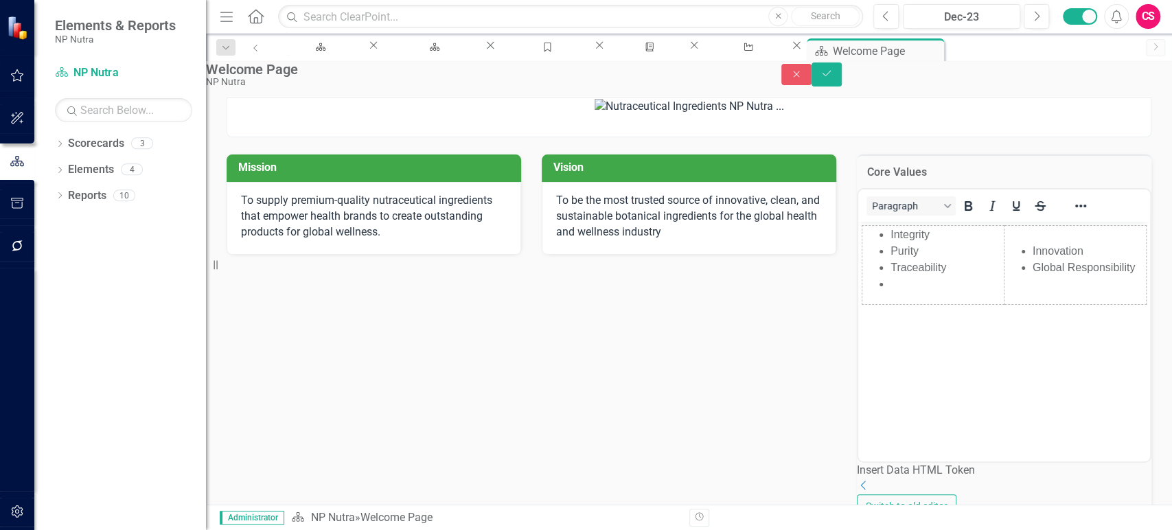
scroll to position [0, 0]
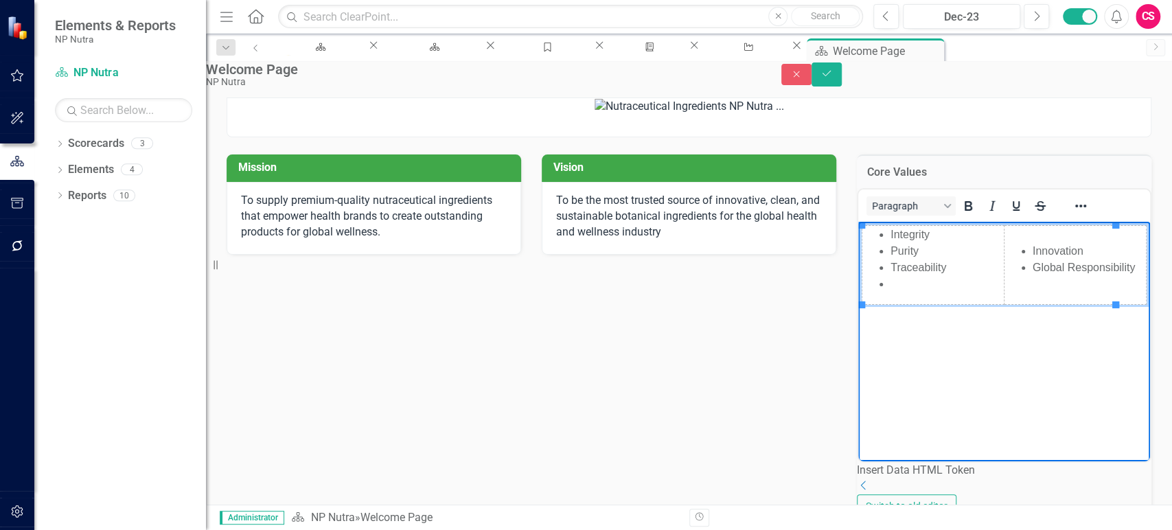
click at [908, 289] on li "Rich Text Area. Press ALT-0 for help." at bounding box center [946, 284] width 113 height 16
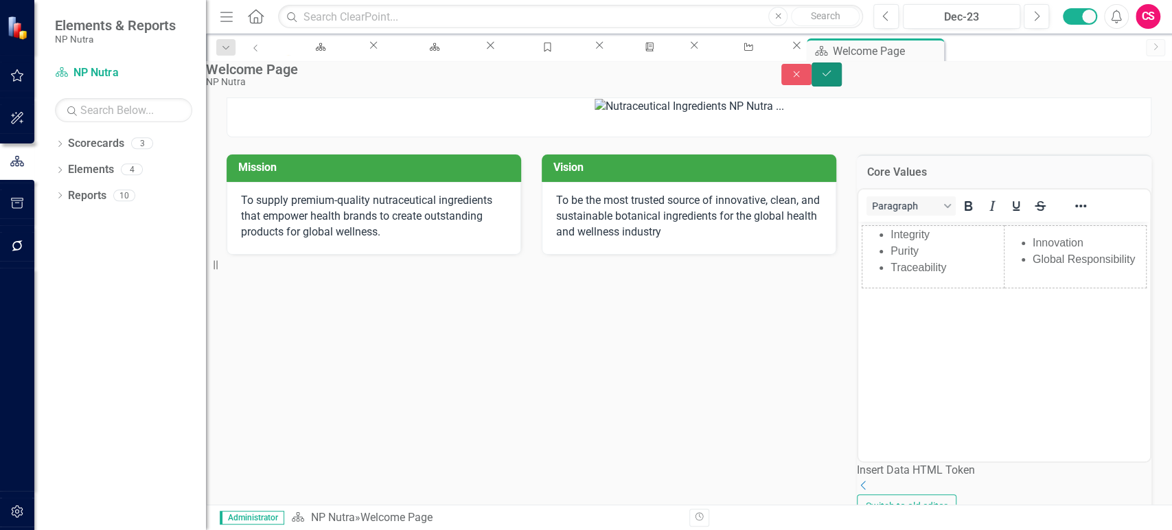
click at [833, 78] on icon "Save" at bounding box center [826, 74] width 12 height 10
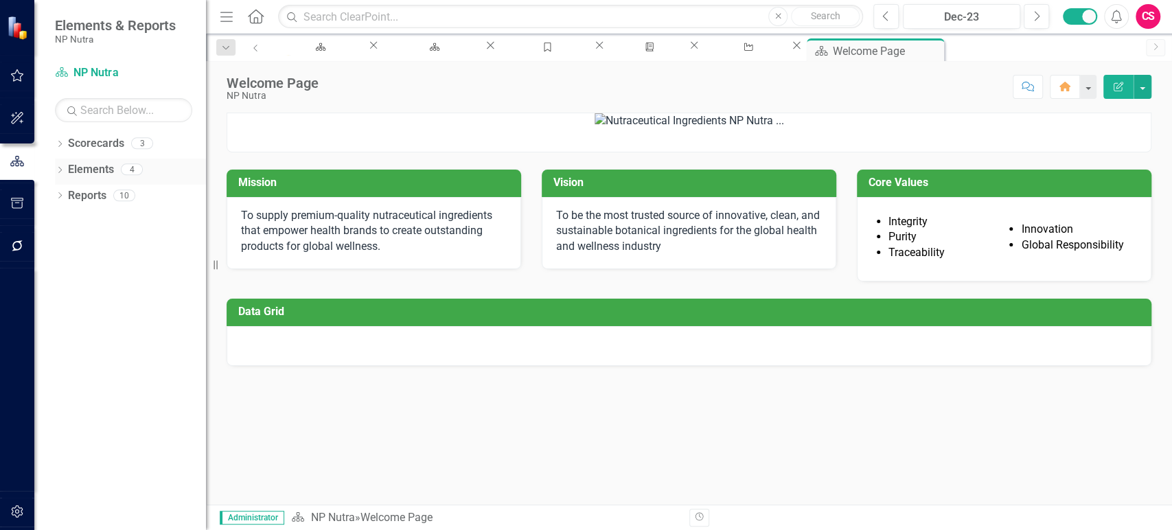
click at [91, 165] on link "Elements" at bounding box center [91, 170] width 46 height 16
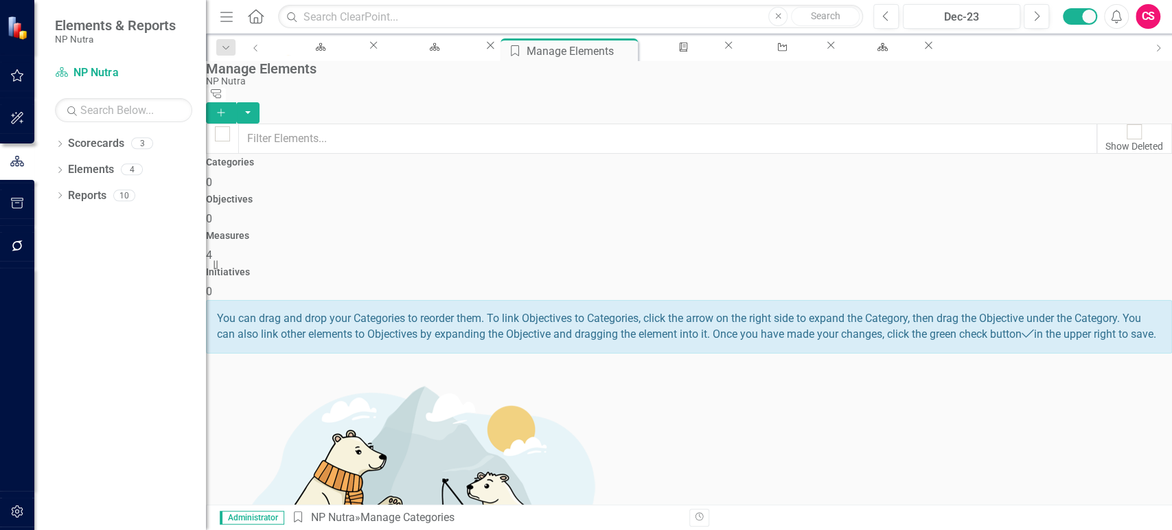
click at [613, 194] on div "Objectives 0" at bounding box center [689, 210] width 966 height 33
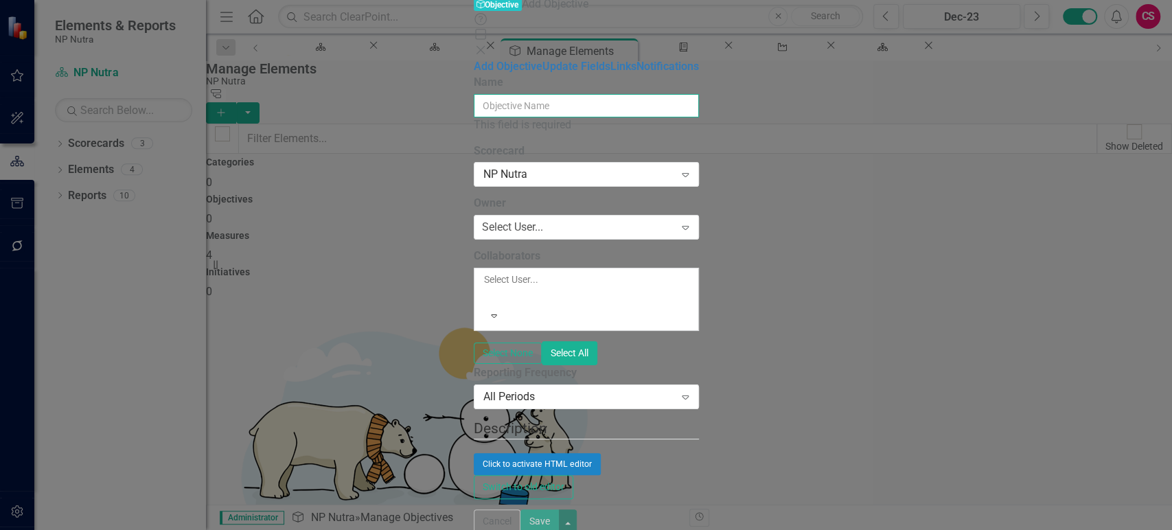
click at [474, 94] on input "Name" at bounding box center [586, 105] width 225 height 23
paste input "scale its operations and innovation capacity to meet surging demand in the heal…"
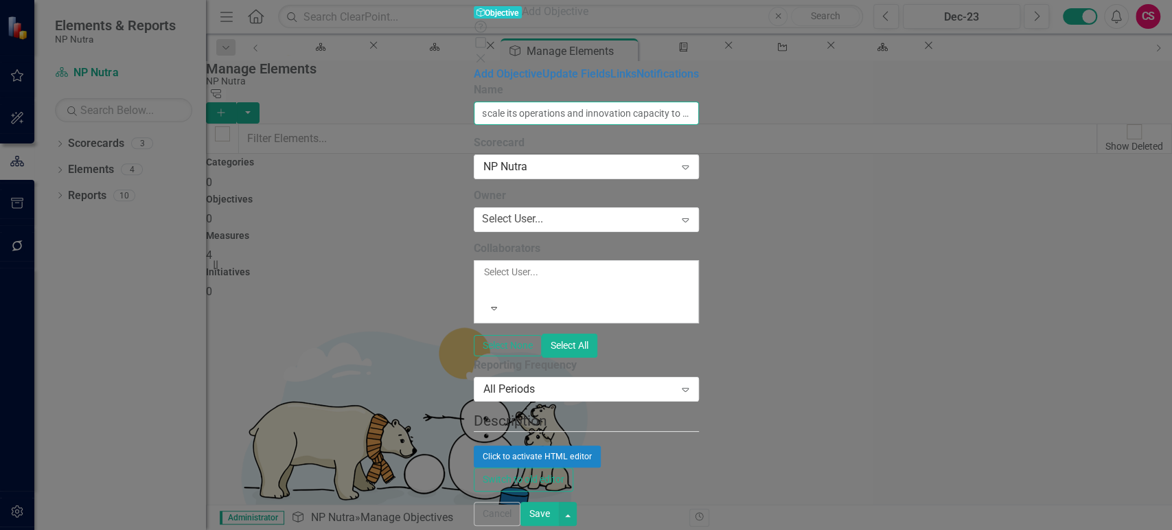
drag, startPoint x: 356, startPoint y: 75, endPoint x: 336, endPoint y: 76, distance: 20.0
click at [474, 82] on div "ClearPoint Can Do More! How ClearPoint Can Help Close Enterprise plans can auto…" at bounding box center [586, 286] width 225 height 409
type input "Scale its operations and innovation capacity to meet surging demand in the heal…"
click at [474, 446] on div "Click to activate HTML editor" at bounding box center [586, 457] width 225 height 22
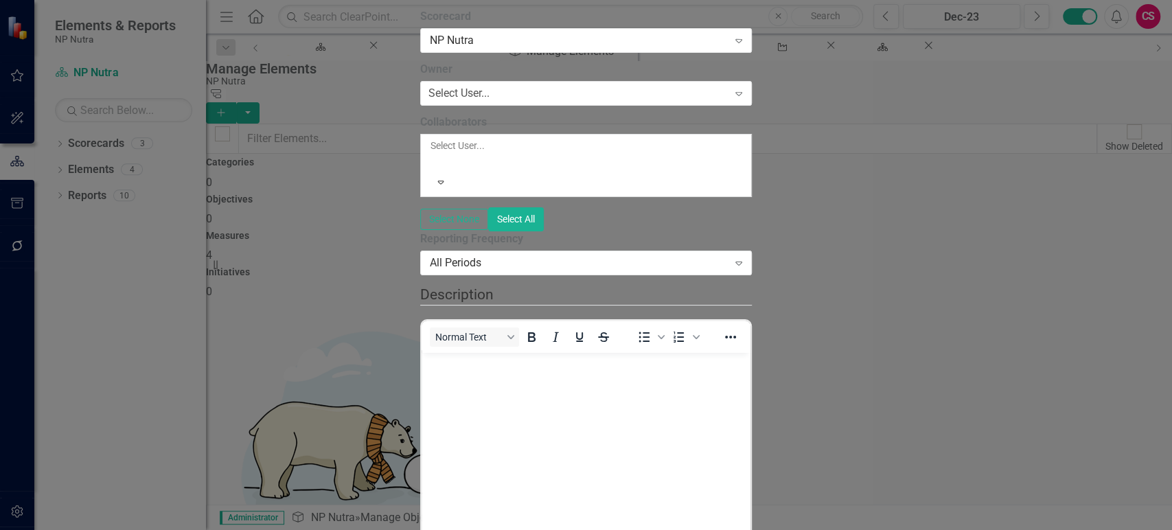
scroll to position [0, 0]
click at [504, 380] on body "Rich Text Area. Press ALT-0 for help." at bounding box center [586, 455] width 329 height 206
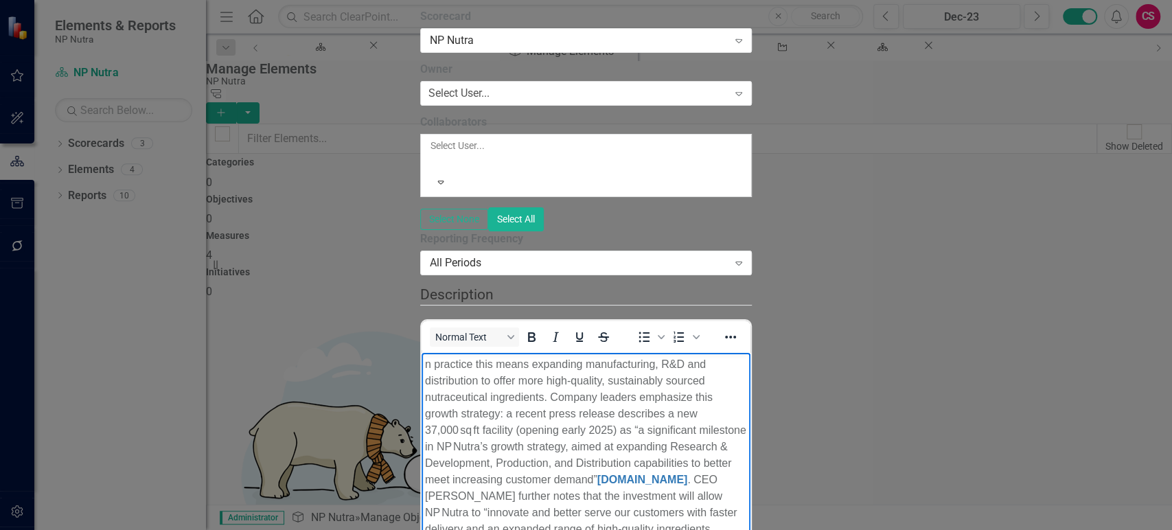
click at [426, 365] on p "n practice this means expanding manufacturing, R&D and distribution to offer mo…" at bounding box center [586, 479] width 322 height 247
drag, startPoint x: 586, startPoint y: 414, endPoint x: 466, endPoint y: 413, distance: 120.2
click at [466, 413] on p "In practice this means expanding manufacturing, R&D and distribution to offer m…" at bounding box center [586, 479] width 322 height 247
drag, startPoint x: 921, startPoint y: 455, endPoint x: 476, endPoint y: 413, distance: 446.8
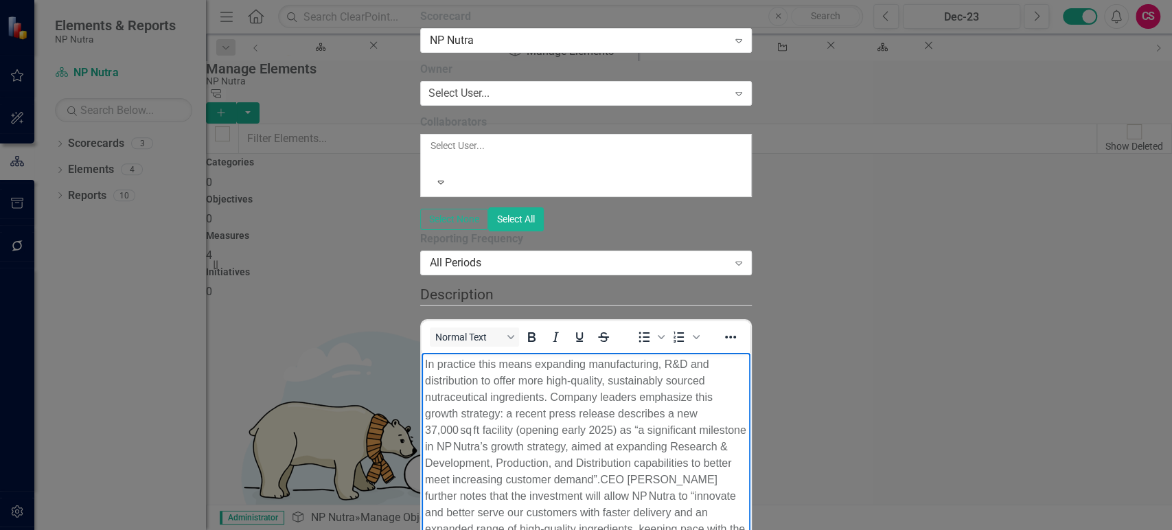
click at [476, 413] on p "In practice this means expanding manufacturing, R&D and distribution to offer m…" at bounding box center [586, 471] width 322 height 231
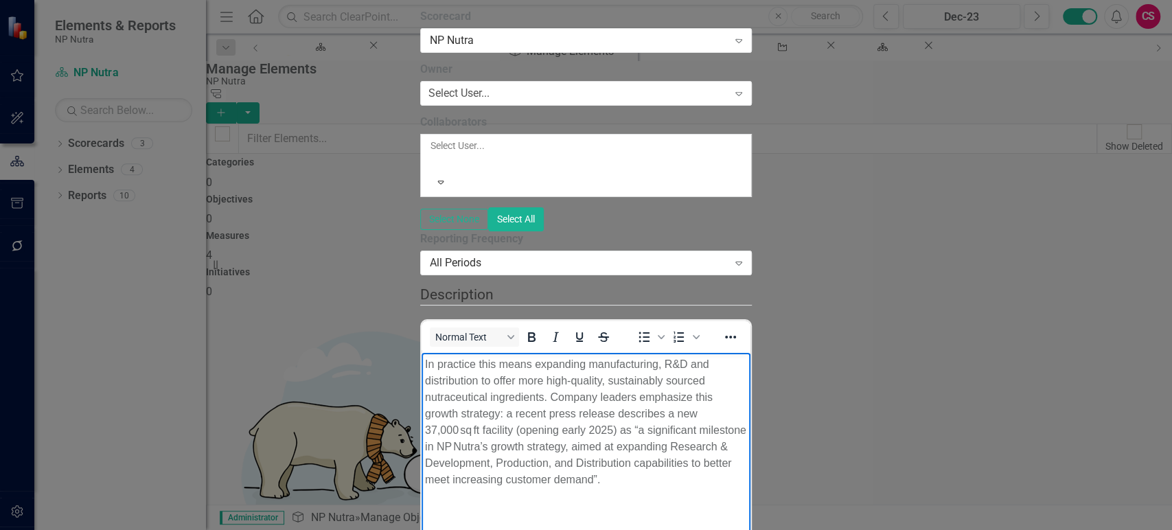
scroll to position [200, 0]
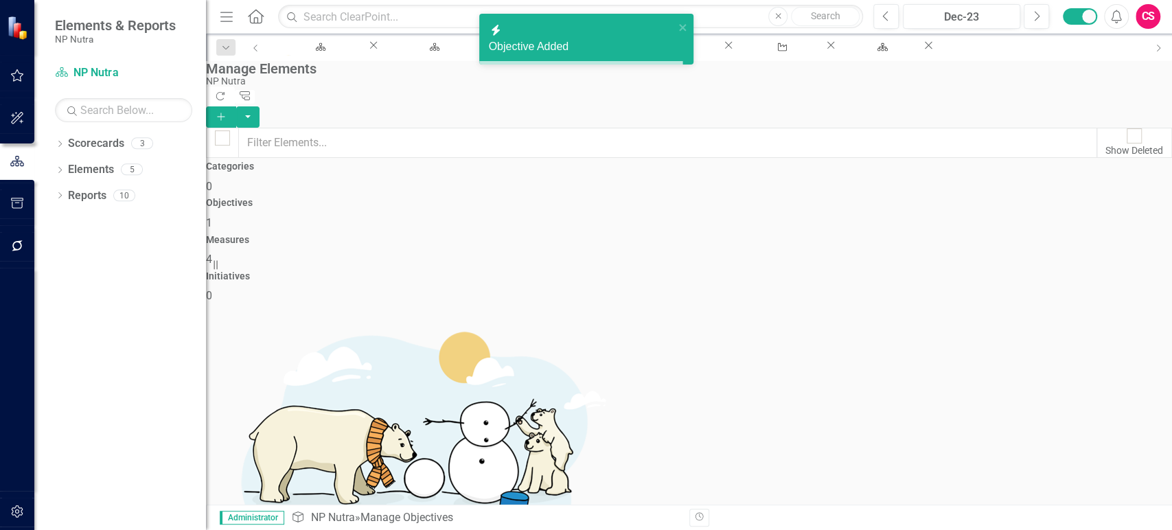
click at [792, 235] on div "Measures 4" at bounding box center [689, 251] width 966 height 33
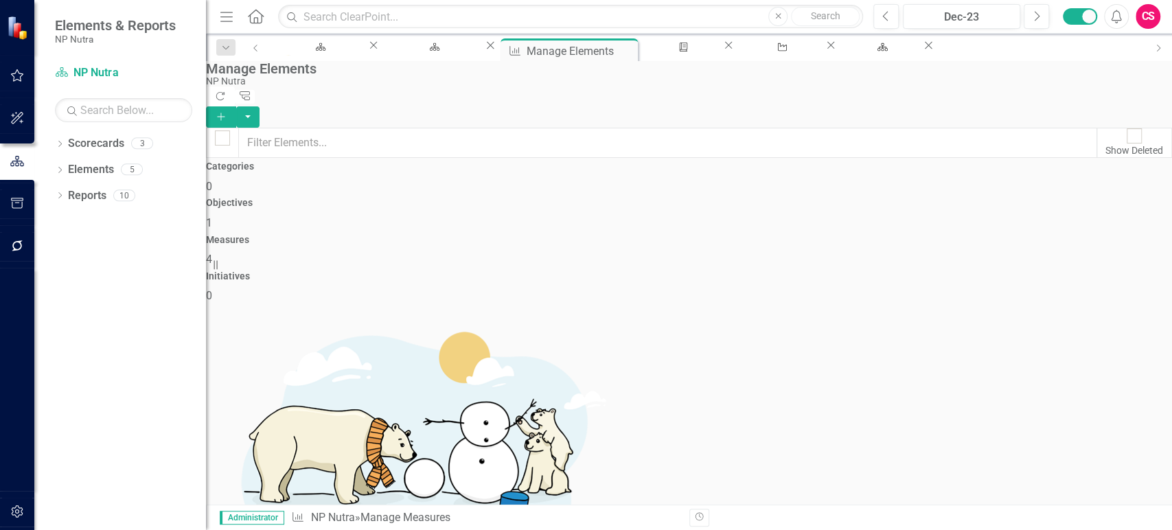
click at [227, 112] on icon "Add" at bounding box center [221, 117] width 12 height 10
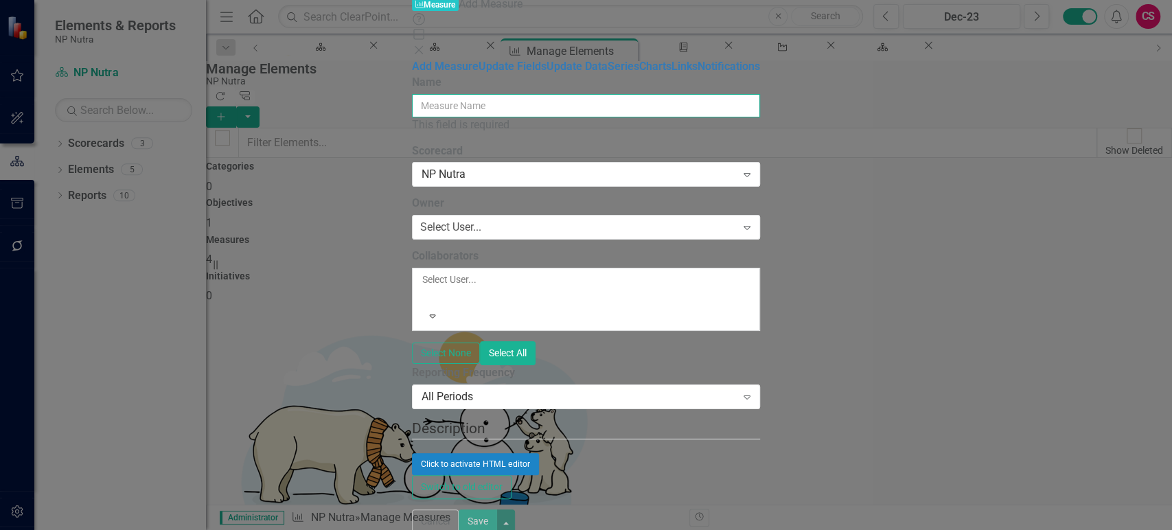
click at [412, 94] on input "Name" at bounding box center [586, 105] width 348 height 23
paste input "Capacity Expansion"
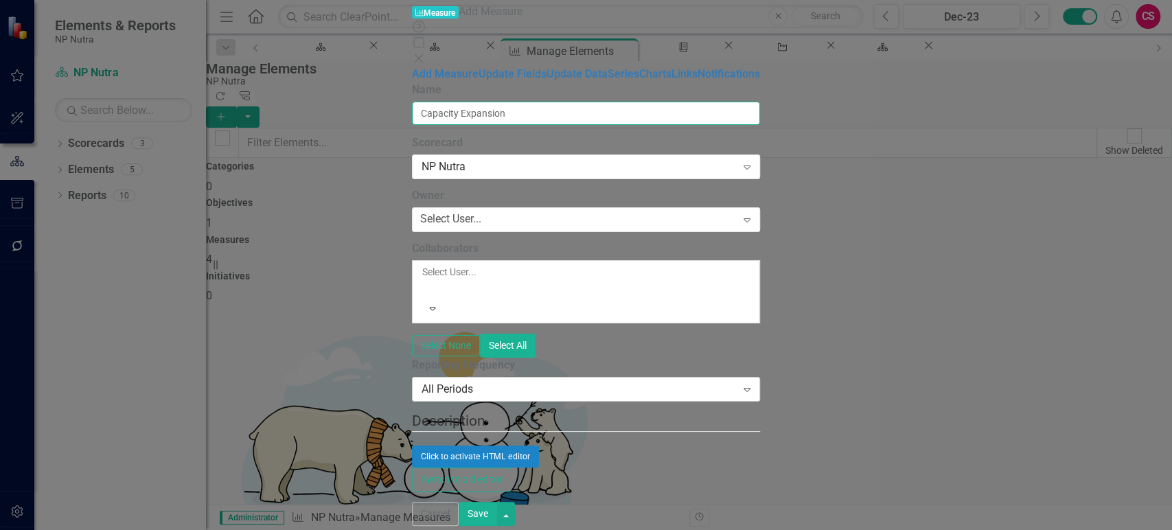
type input "Capacity Expansion"
click at [451, 381] on div "All Periods" at bounding box center [579, 389] width 314 height 16
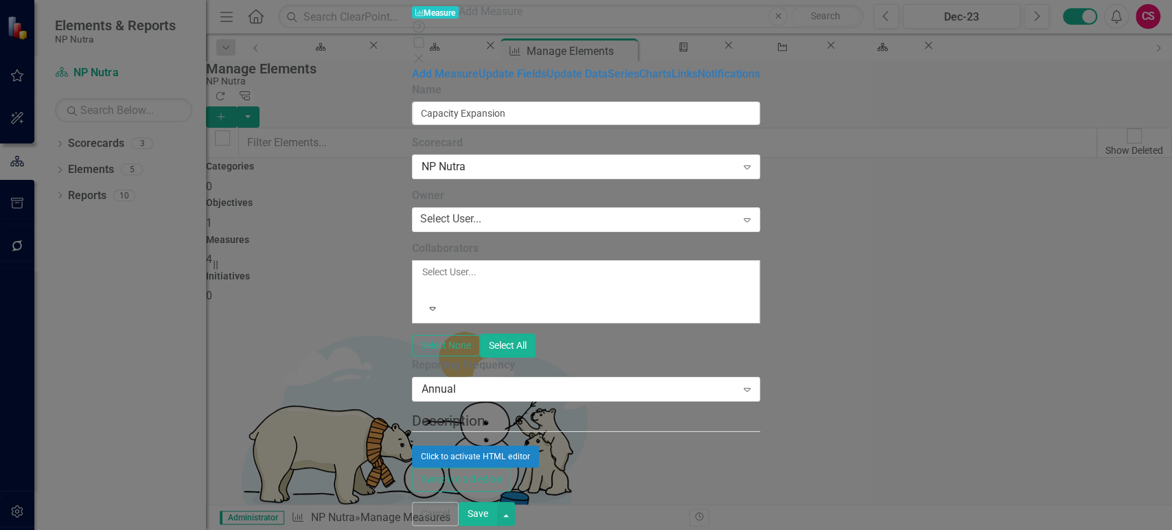
scroll to position [132, 0]
click at [432, 446] on div "Click to activate HTML editor" at bounding box center [586, 457] width 348 height 22
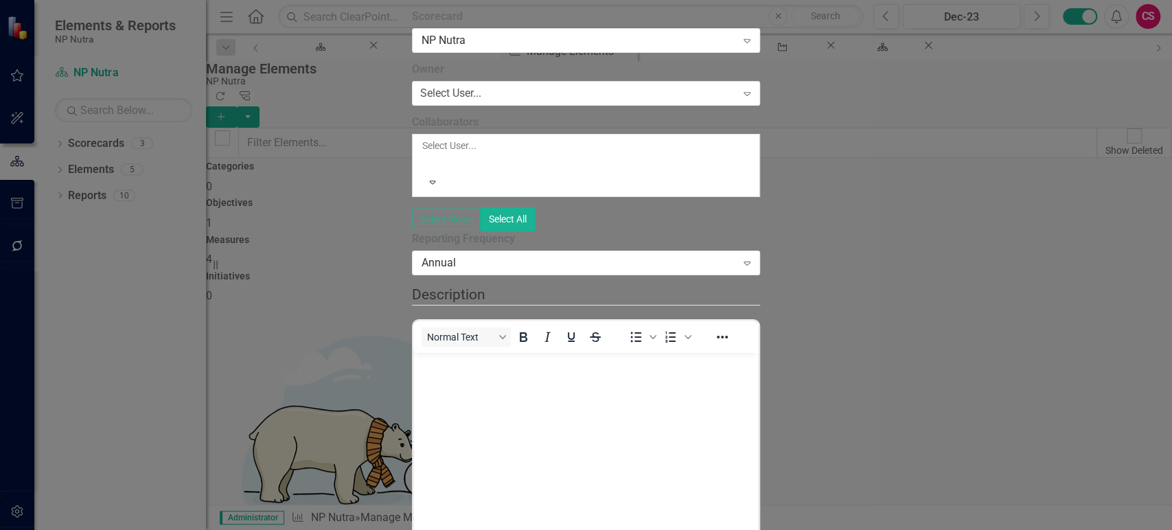
scroll to position [0, 0]
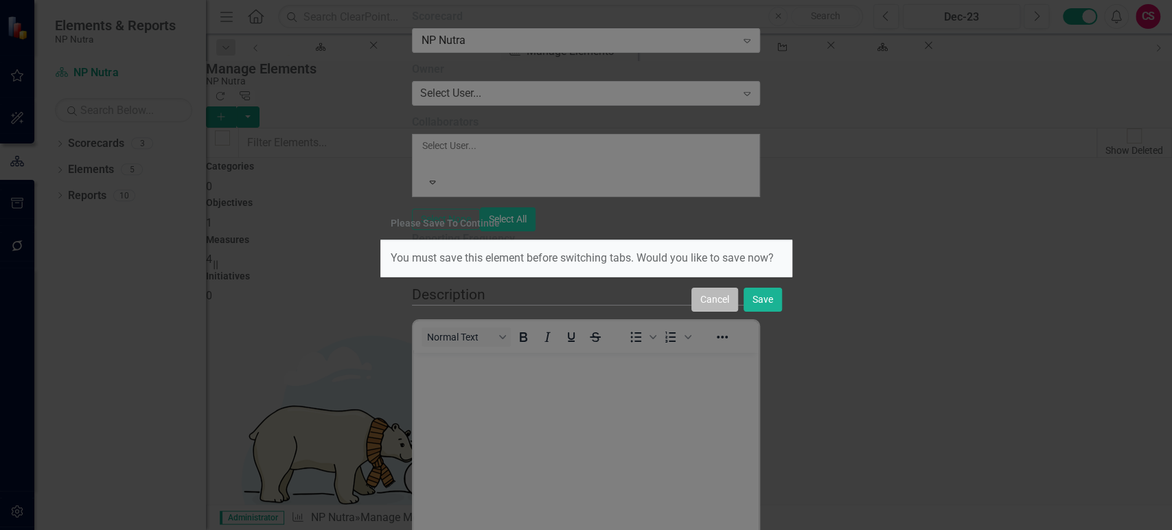
click at [714, 302] on button "Cancel" at bounding box center [714, 300] width 47 height 24
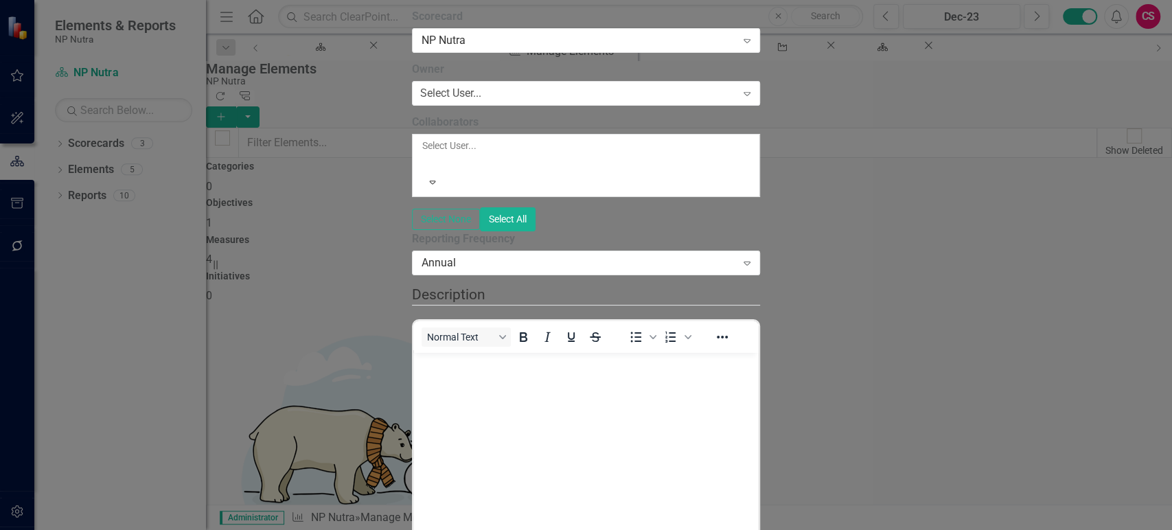
drag, startPoint x: 1120, startPoint y: 517, endPoint x: 1109, endPoint y: 514, distance: 12.0
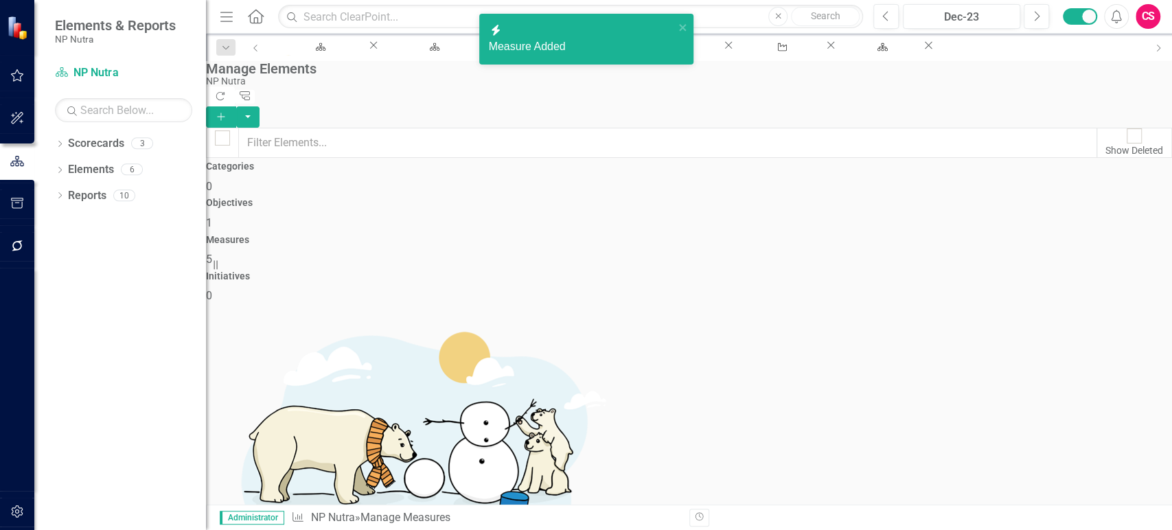
drag, startPoint x: 242, startPoint y: 429, endPoint x: 255, endPoint y: 300, distance: 129.7
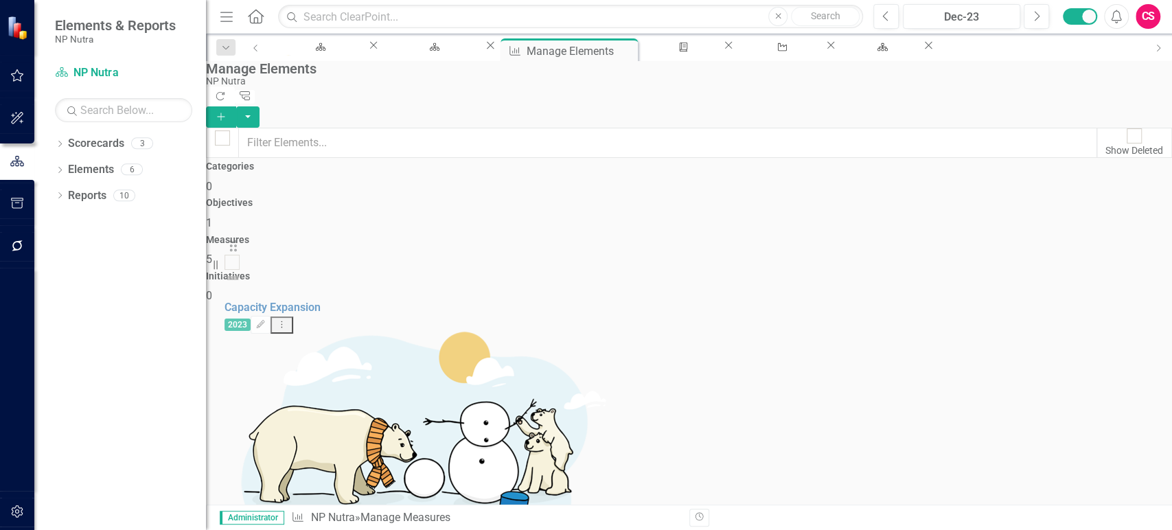
drag, startPoint x: 242, startPoint y: 438, endPoint x: 240, endPoint y: 257, distance: 181.3
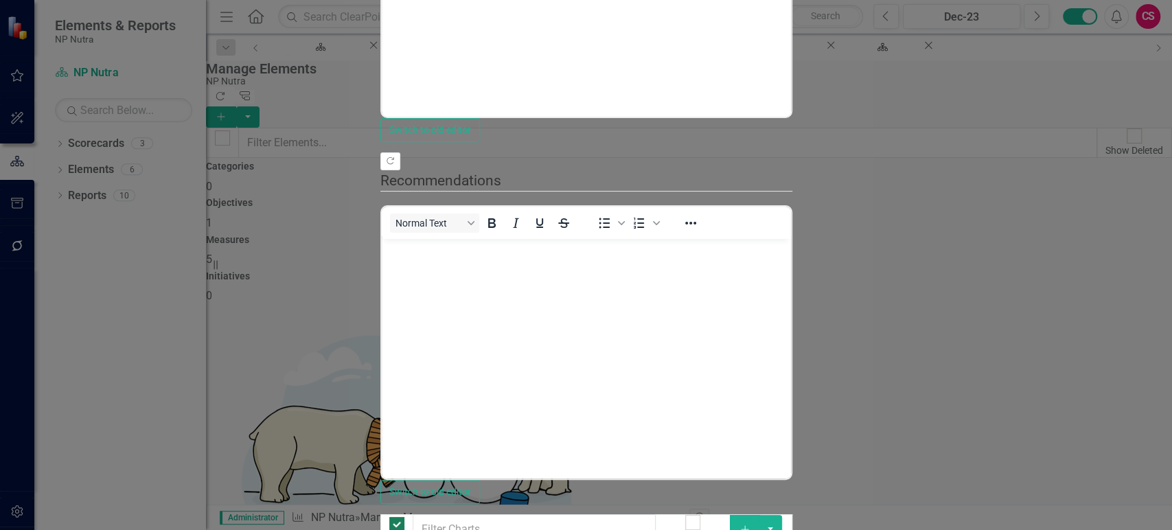
checkbox input "false"
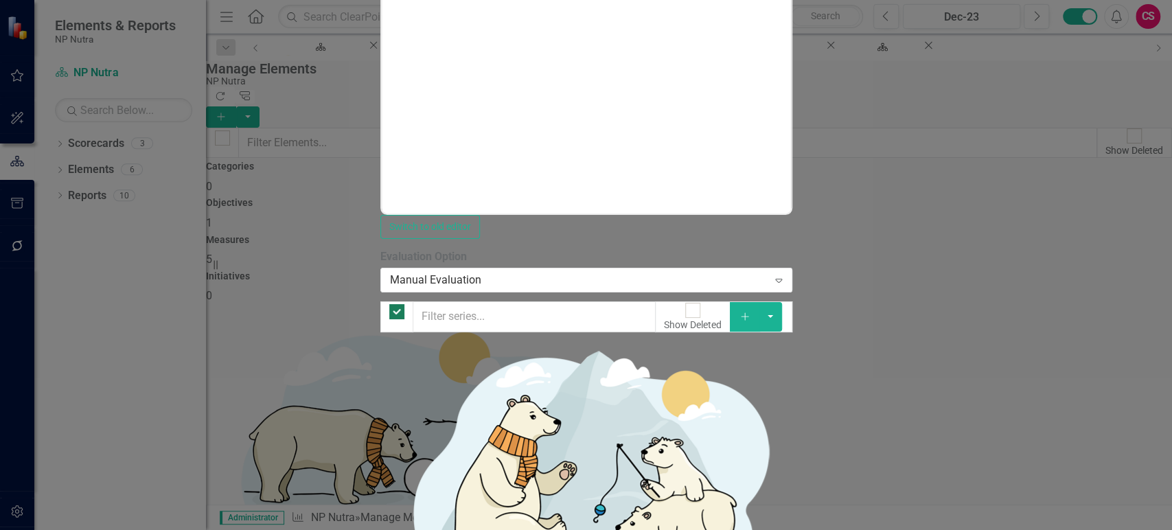
checkbox input "false"
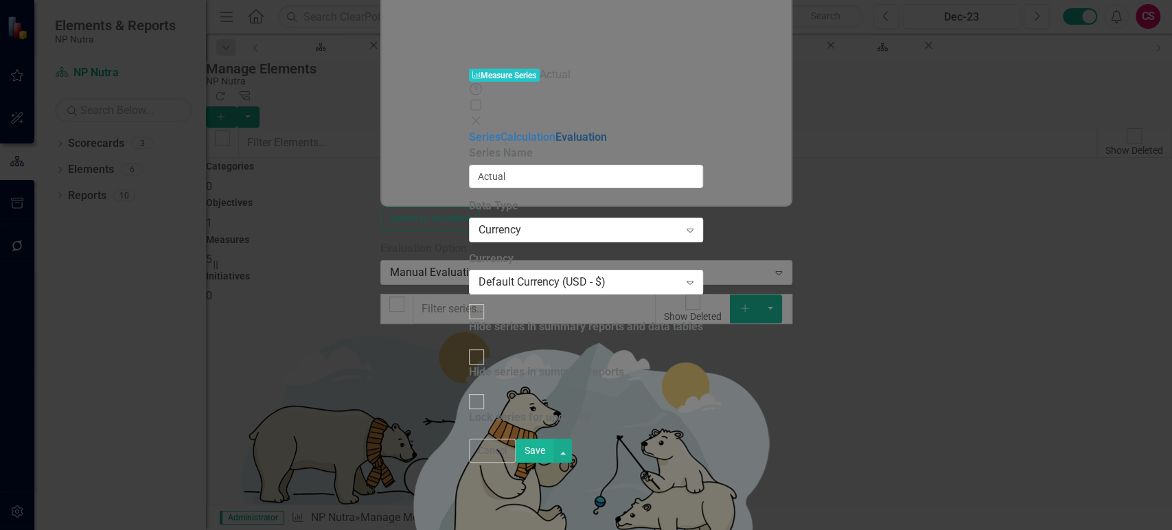
click at [555, 130] on link "Evaluation" at bounding box center [580, 136] width 51 height 13
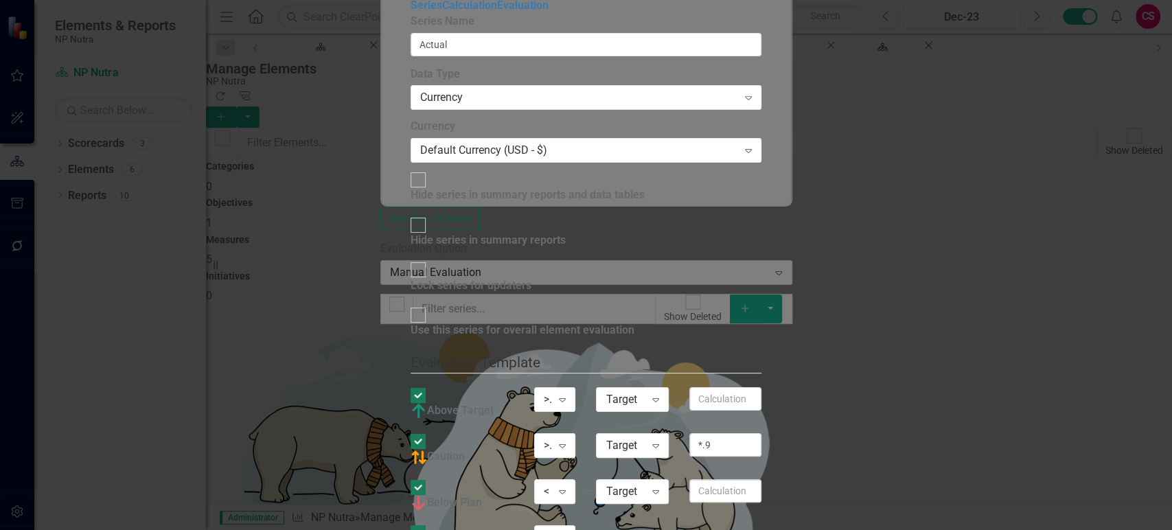
click at [540, 307] on div "Use this series for overall element evaluation Evaluation Template You can defi…" at bounding box center [587, 439] width 352 height 264
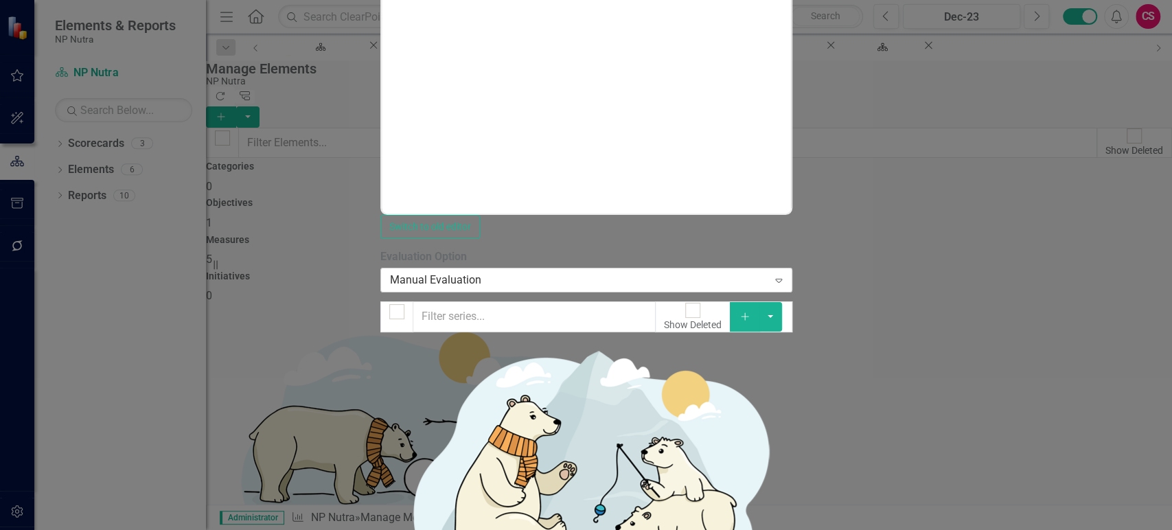
click at [444, 273] on div "Manual Evaluation" at bounding box center [579, 281] width 378 height 16
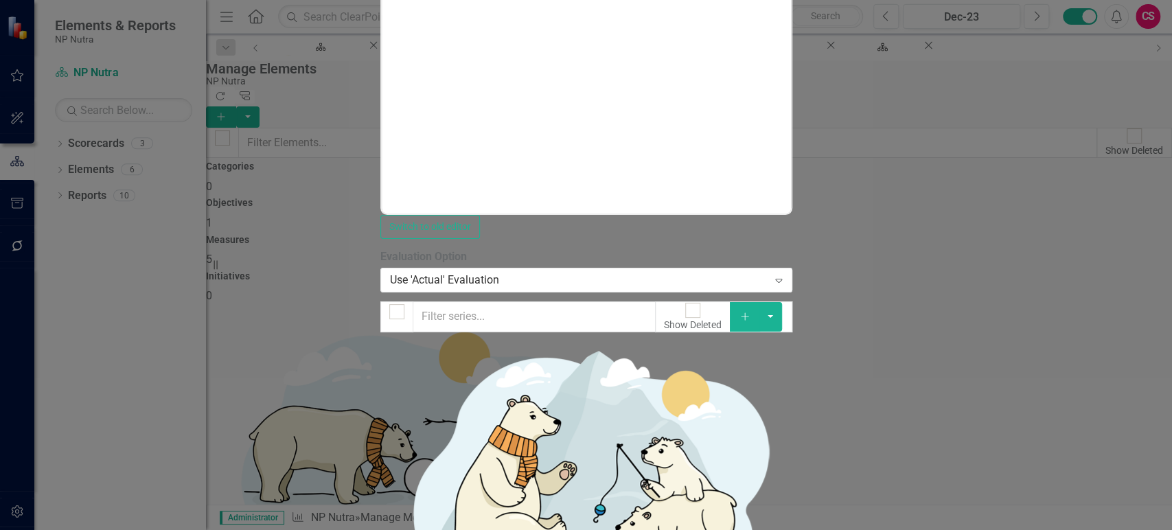
click at [1109, 477] on link "Save and Continue" at bounding box center [1107, 489] width 108 height 25
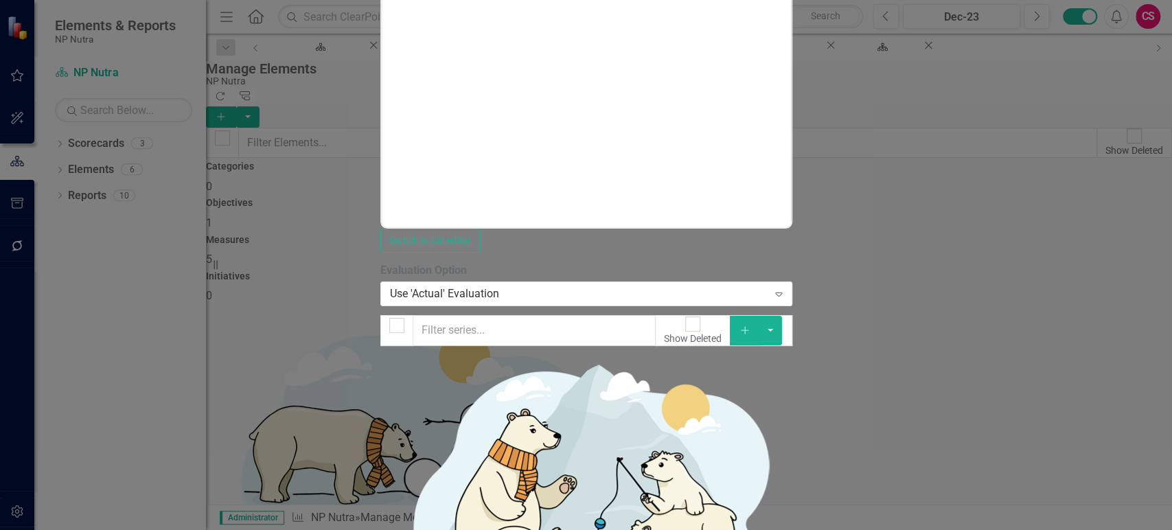
checkbox input "true"
drag, startPoint x: 384, startPoint y: 196, endPoint x: 527, endPoint y: 172, distance: 144.8
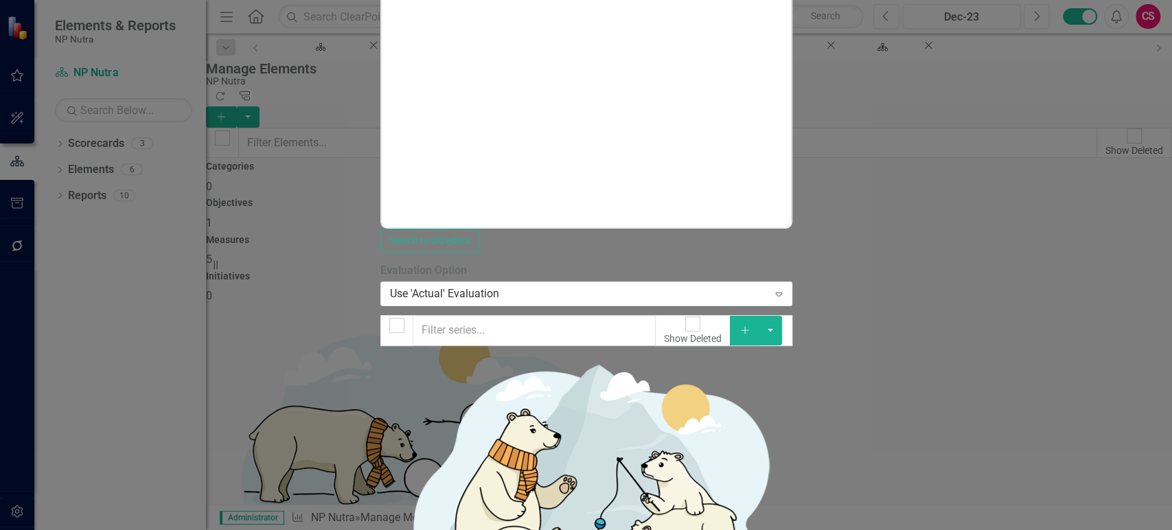
checkbox input "true"
click at [782, 316] on button "button" at bounding box center [770, 330] width 23 height 29
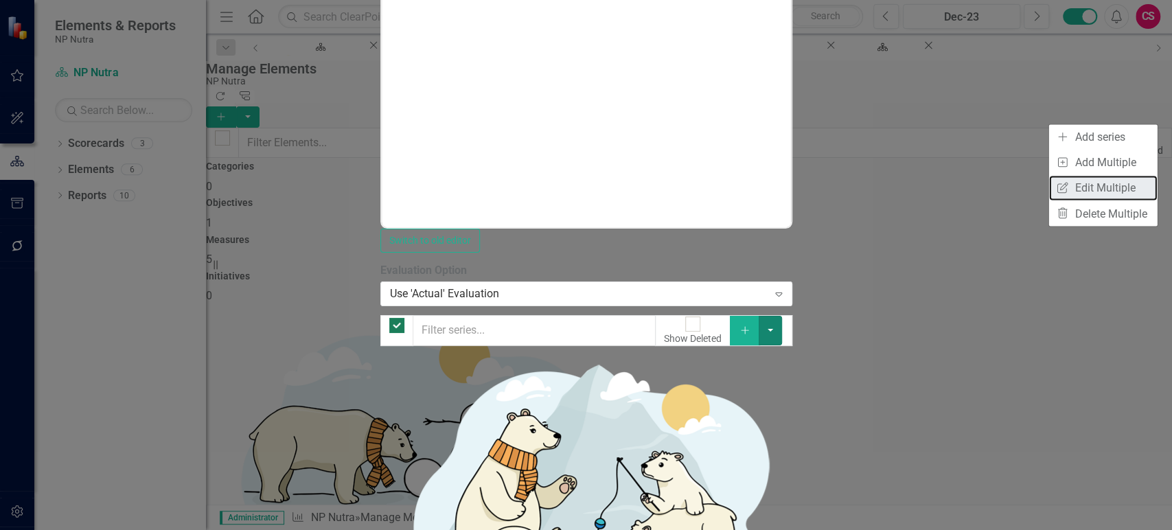
click at [1092, 186] on link "Edit Multiple Edit Multiple" at bounding box center [1103, 187] width 108 height 25
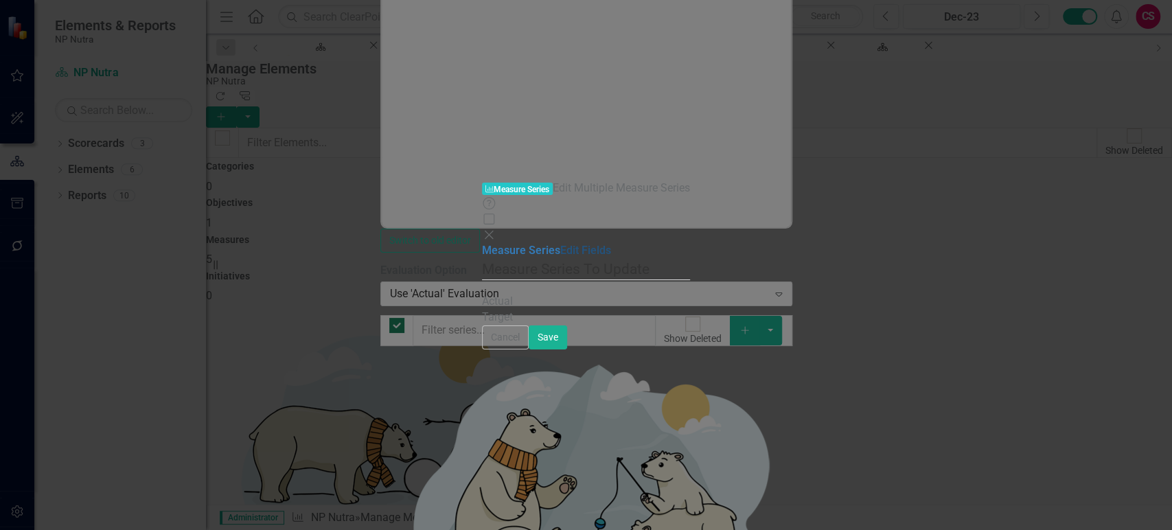
click at [560, 244] on link "Edit Fields" at bounding box center [585, 250] width 51 height 13
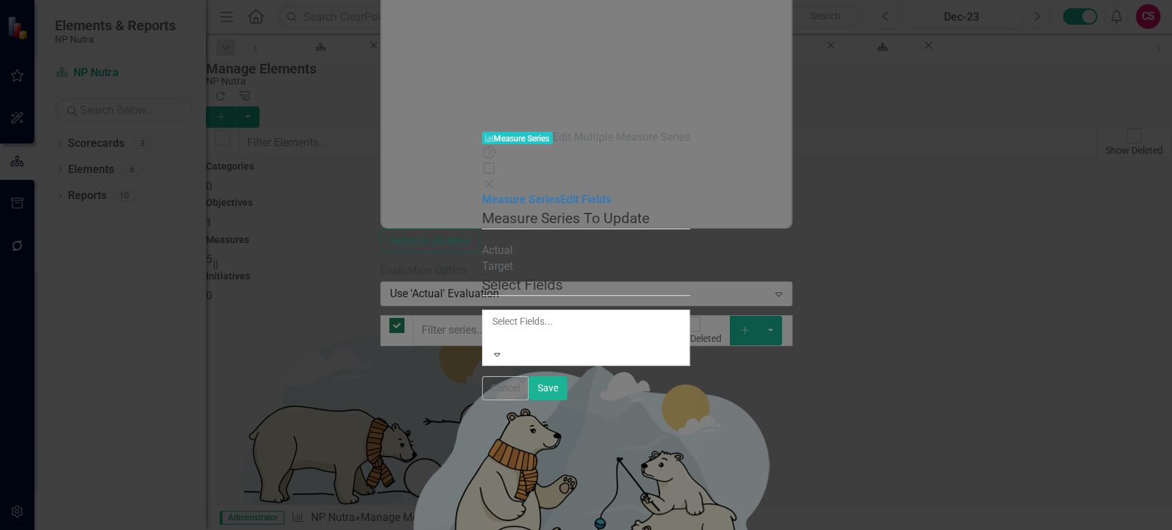
click at [494, 330] on div at bounding box center [493, 338] width 2 height 16
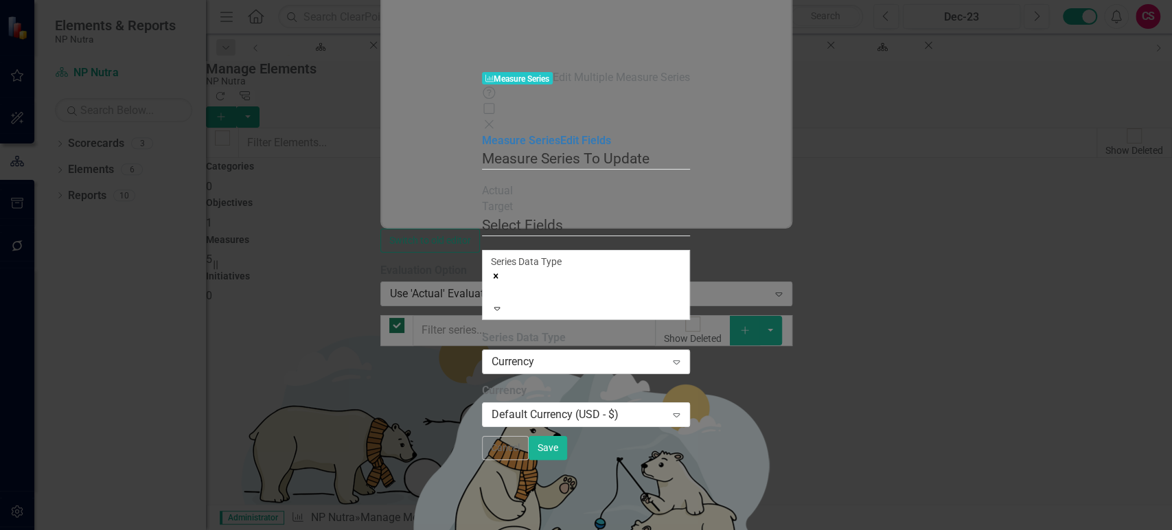
click at [496, 349] on div "Currency Expand" at bounding box center [586, 361] width 208 height 25
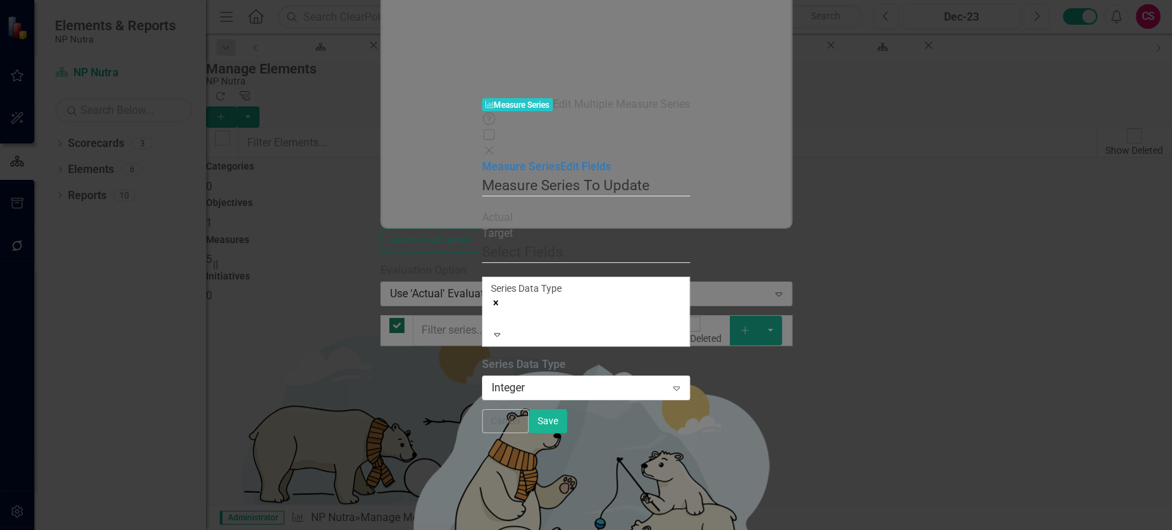
drag, startPoint x: 772, startPoint y: 439, endPoint x: 763, endPoint y: 435, distance: 9.6
click at [690, 400] on div "Select Fields Series Data Type Expand Series Data Type Integer Expand" at bounding box center [586, 321] width 208 height 158
click at [567, 433] on button "Save" at bounding box center [548, 421] width 38 height 24
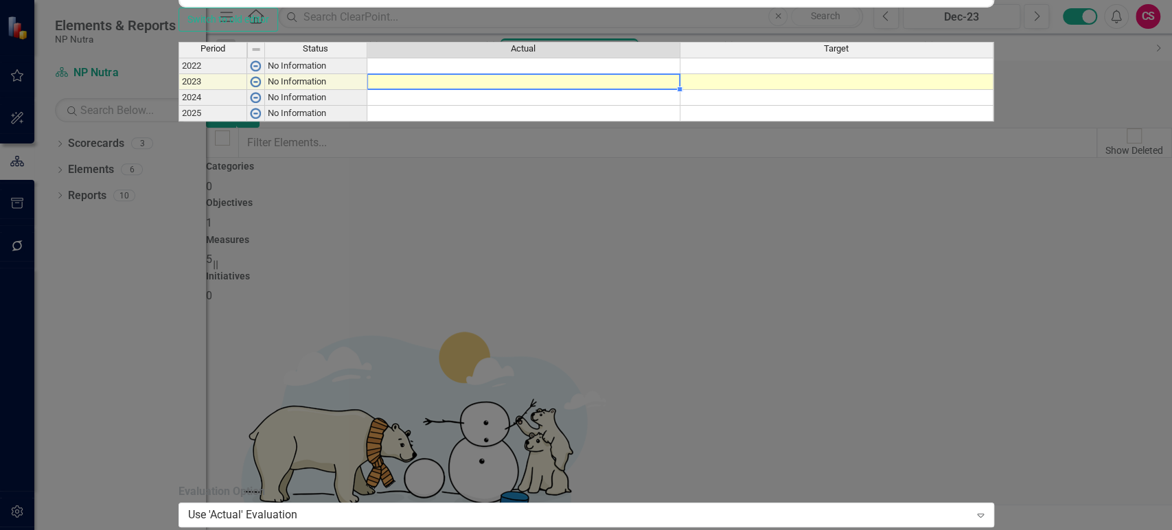
click at [680, 85] on td at bounding box center [523, 82] width 313 height 16
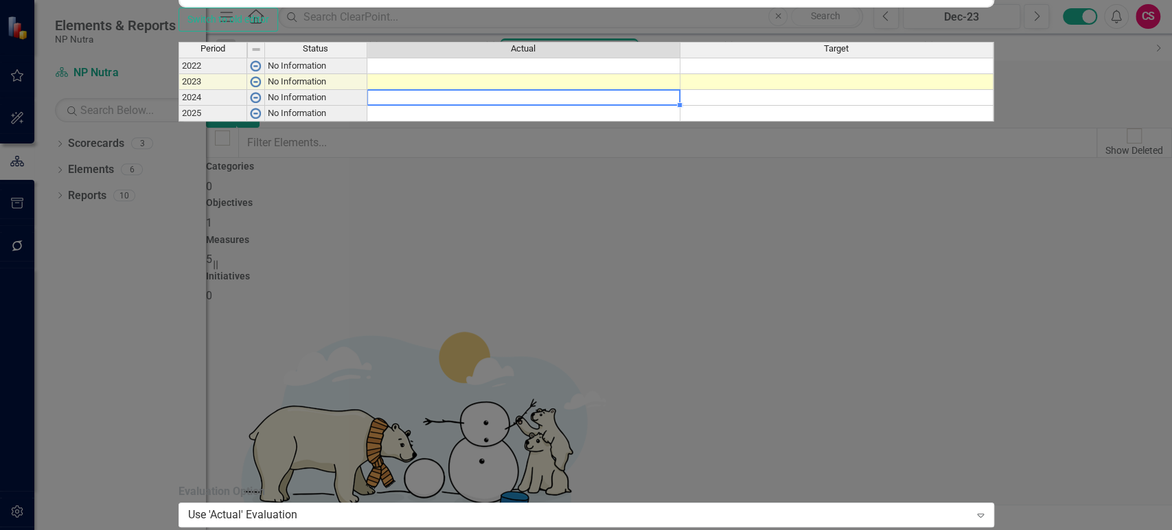
click at [674, 106] on td at bounding box center [523, 98] width 313 height 16
type textarea "37000"
click at [179, 108] on div "Period Status Actual Target 2022 No Information 2023 No Information 2024 No Inf…" at bounding box center [179, 82] width 0 height 80
click at [680, 106] on div at bounding box center [523, 104] width 313 height 1
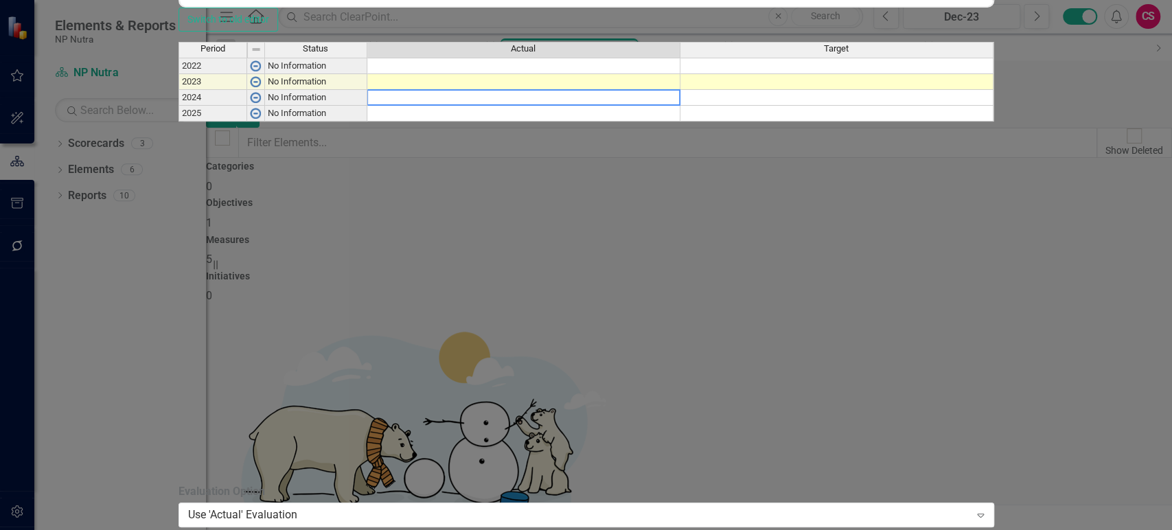
drag, startPoint x: 614, startPoint y: 106, endPoint x: 485, endPoint y: 98, distance: 128.6
click at [485, 98] on div "Period Status Actual Target 2022 No Information 2023 No Information 2024 No Inf…" at bounding box center [587, 263] width 816 height 442
type textarea "37000"
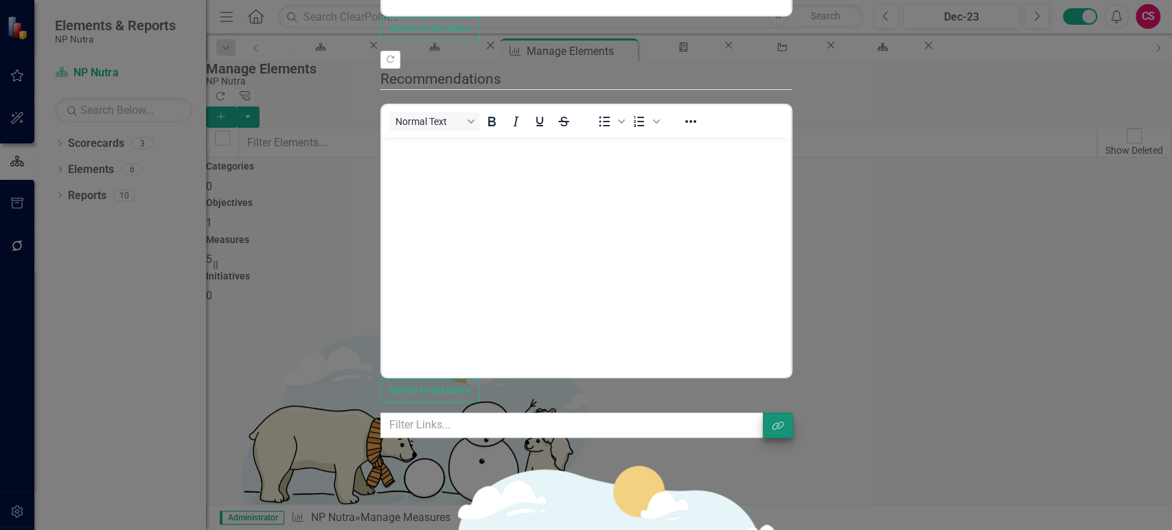
drag, startPoint x: 1162, startPoint y: 51, endPoint x: 1148, endPoint y: 56, distance: 15.2
click at [784, 421] on icon "Link Tag" at bounding box center [778, 426] width 12 height 10
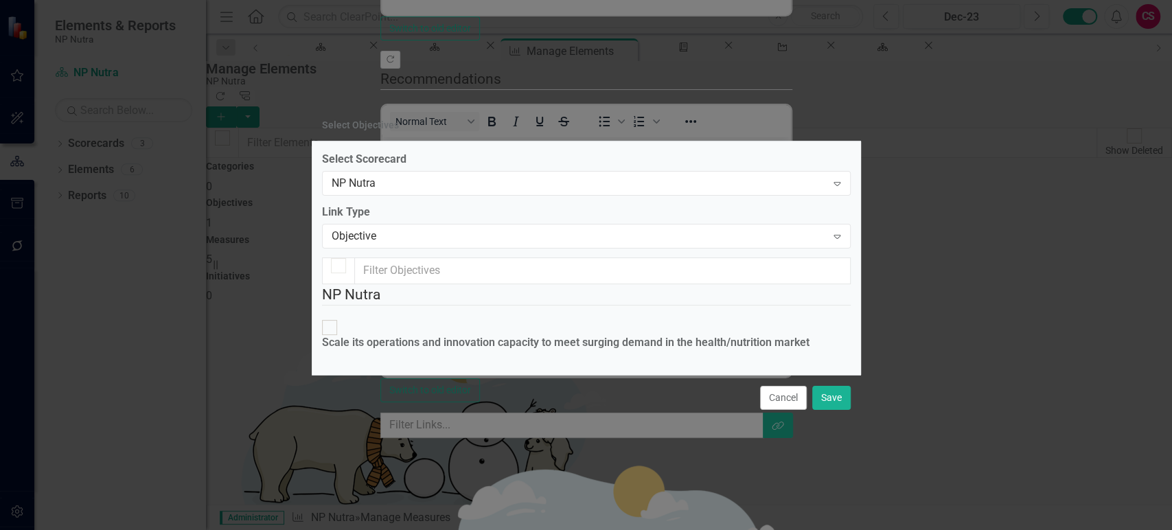
checkbox input "false"
click at [387, 284] on fieldset "NP Nutra Scale its operations and innovation capacity to meet surging demand in…" at bounding box center [586, 324] width 529 height 80
click at [387, 335] on div "Scale its operations and innovation capacity to meet surging demand in the heal…" at bounding box center [565, 343] width 487 height 16
click at [340, 317] on input "Scale its operations and innovation capacity to meet surging demand in the heal…" at bounding box center [329, 327] width 21 height 21
checkbox input "true"
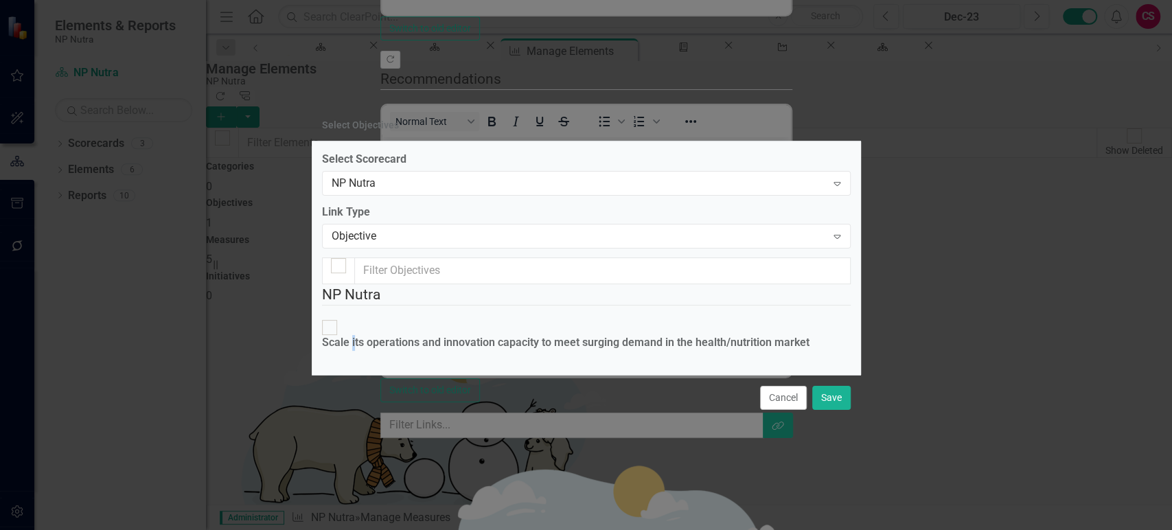
checkbox input "true"
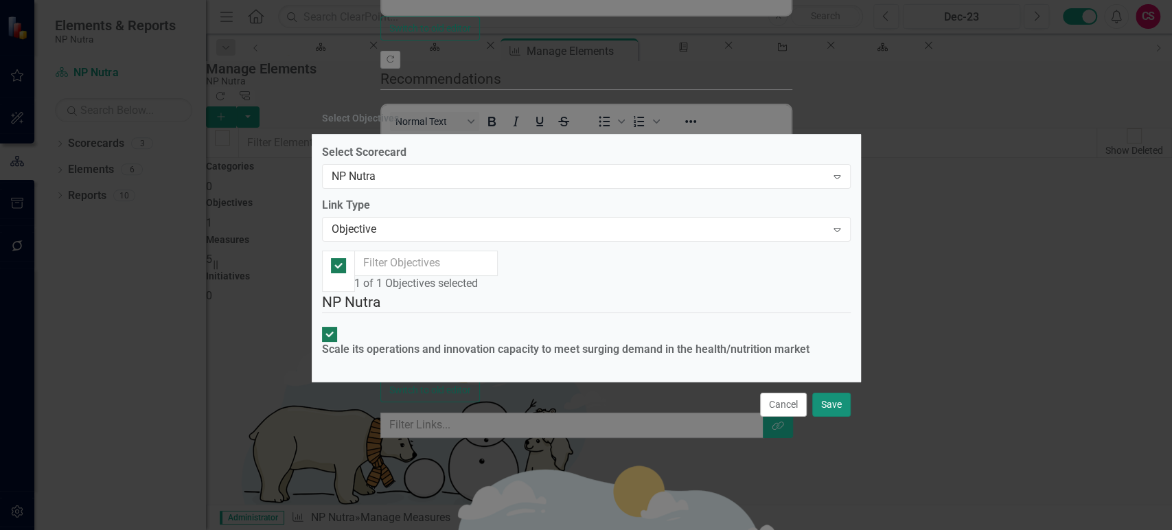
click at [827, 417] on button "Save" at bounding box center [831, 405] width 38 height 24
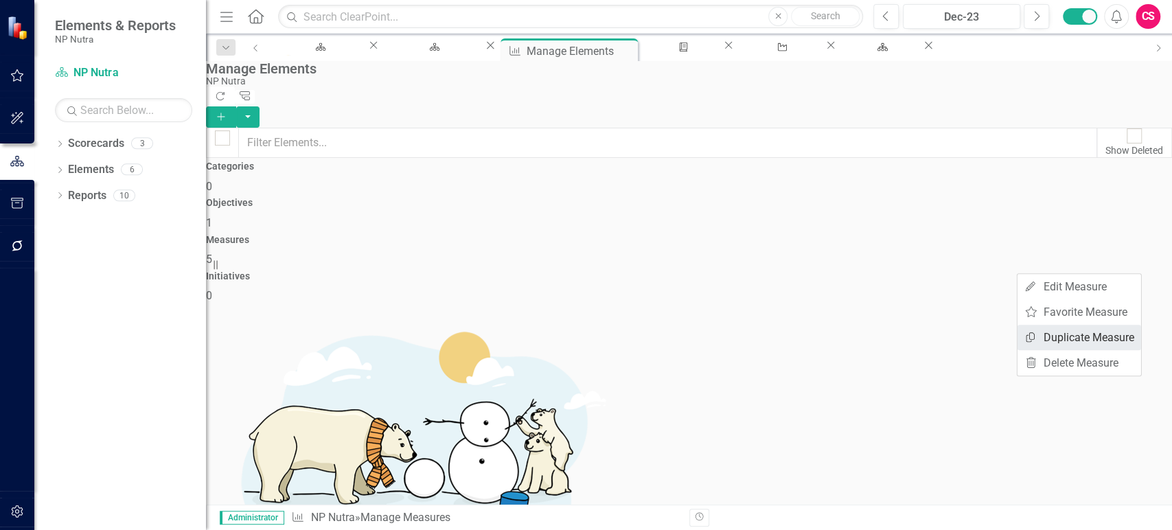
click at [1038, 334] on link "Copy Duplicate Measure" at bounding box center [1080, 337] width 124 height 25
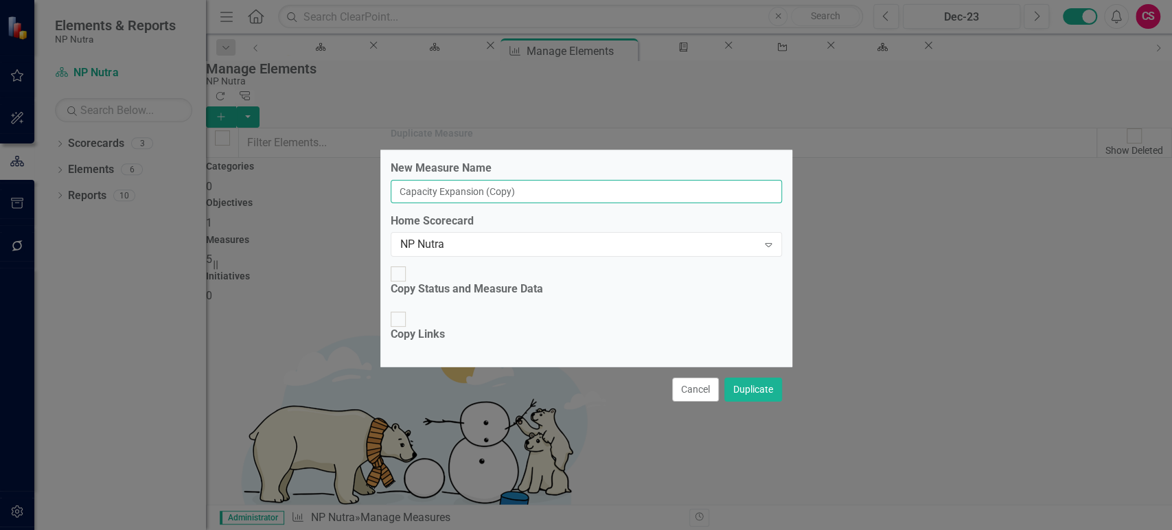
click at [450, 203] on input "Capacity Expansion (Copy)" at bounding box center [586, 191] width 391 height 23
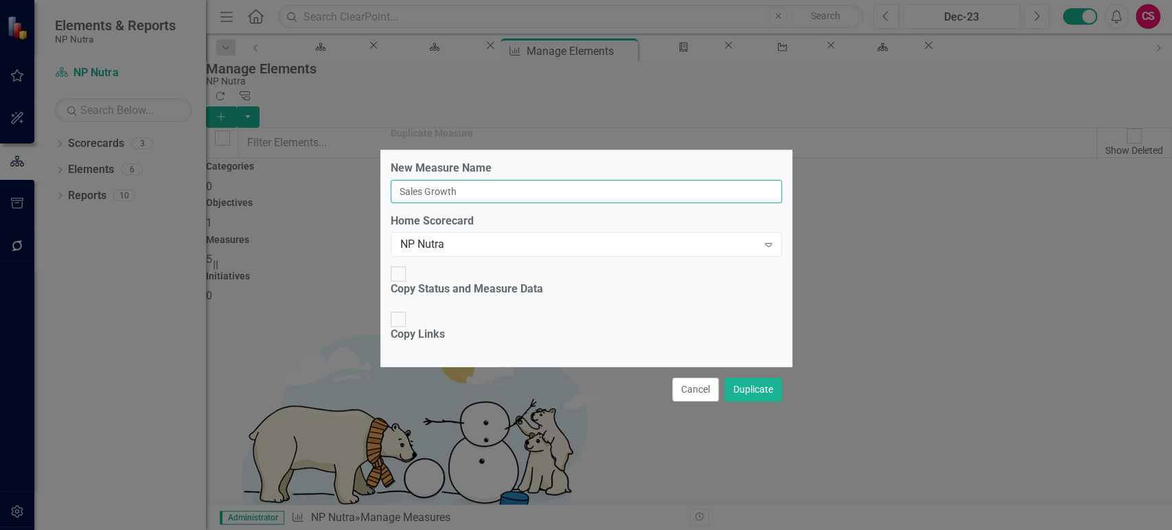
type input "Sales Growth"
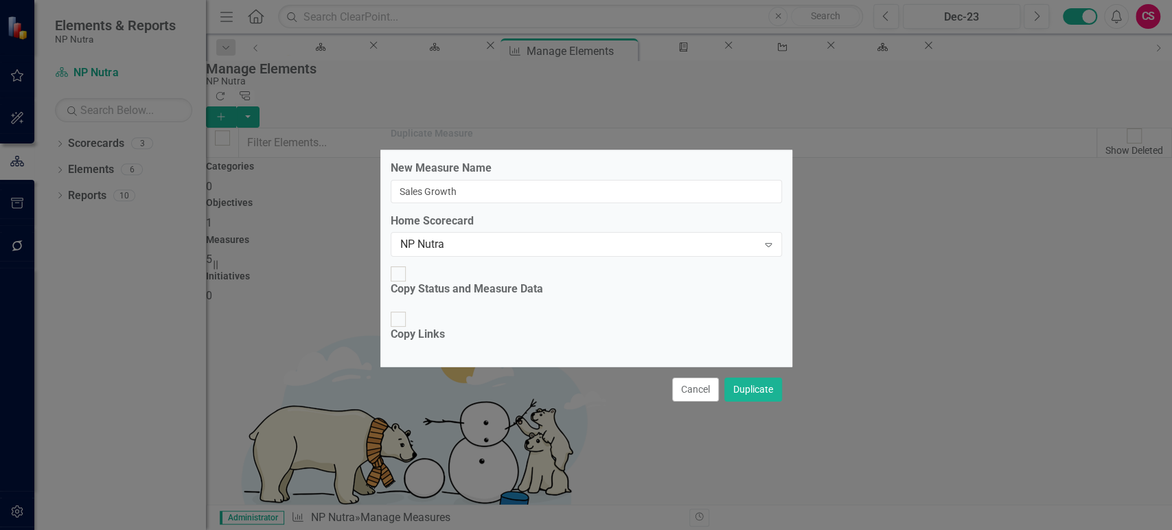
click at [406, 321] on div "Copy Links" at bounding box center [418, 327] width 54 height 32
click at [406, 321] on input "Copy Links" at bounding box center [397, 318] width 21 height 21
checkbox input "true"
click at [738, 378] on button "Duplicate" at bounding box center [753, 390] width 58 height 24
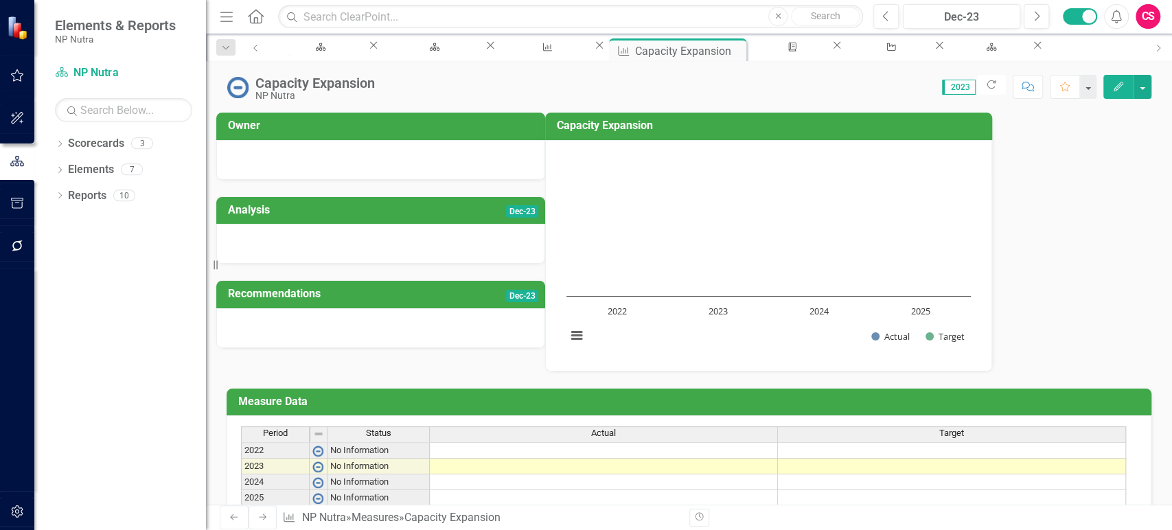
scroll to position [92, 0]
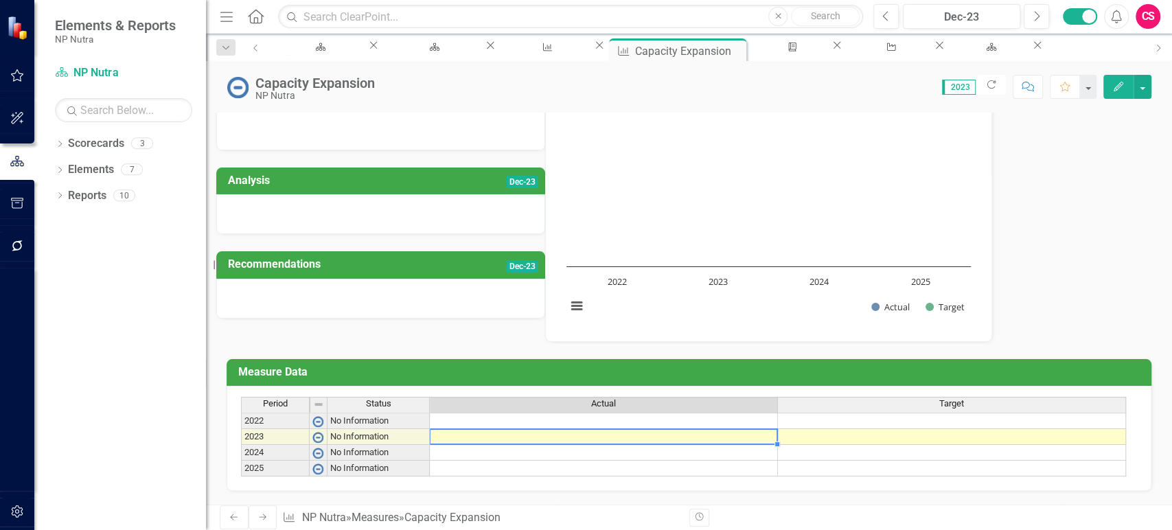
click at [561, 429] on td at bounding box center [604, 437] width 348 height 16
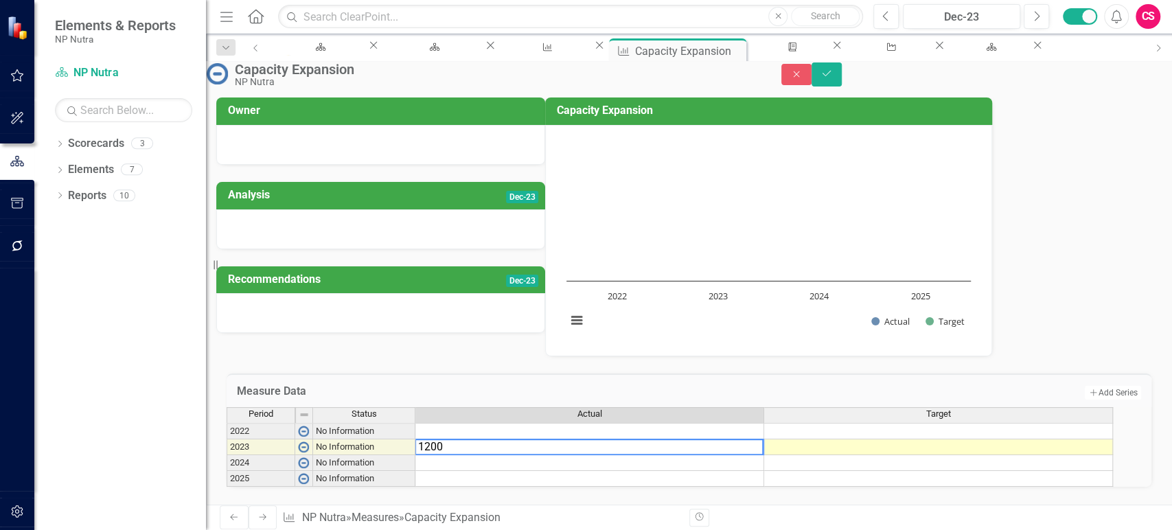
type textarea "12000"
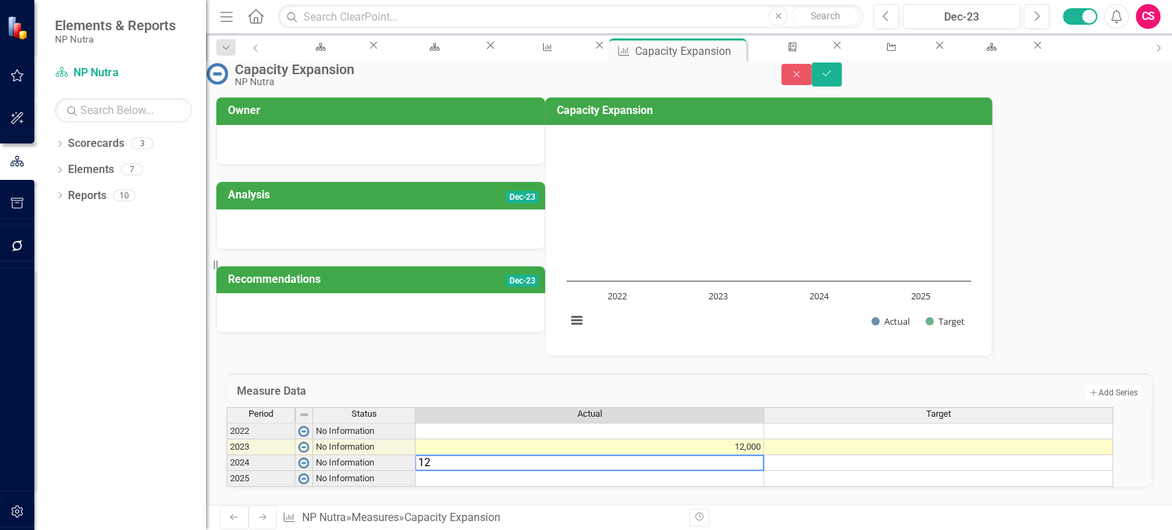
type textarea "1"
click at [227, 407] on div "Period Status Actual Target 2022 No Information 2023 No Information 12,000 2024…" at bounding box center [227, 447] width 0 height 80
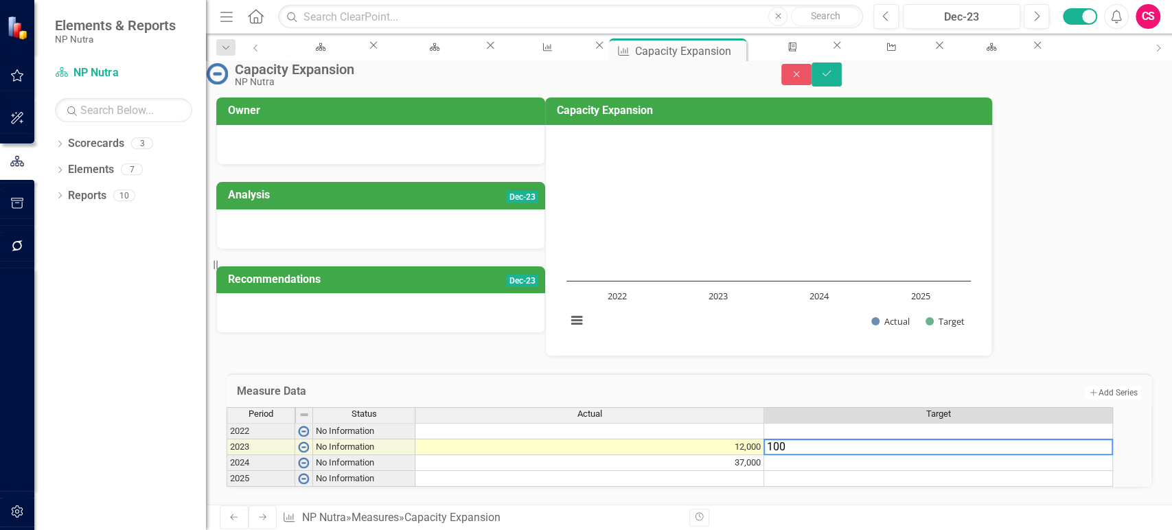
type textarea "1000"
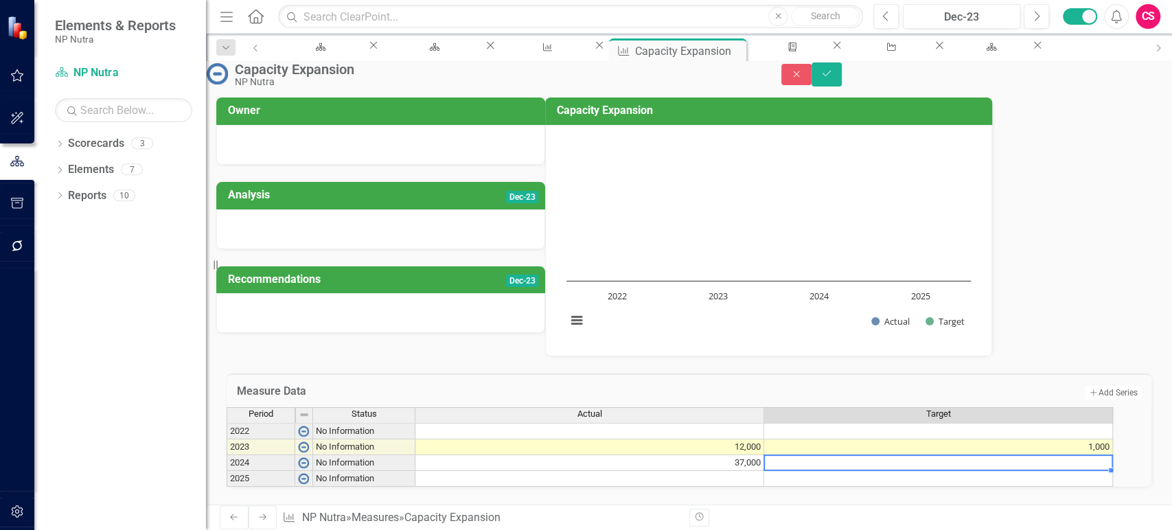
click at [227, 407] on div "Period Status Actual Target 2022 No Information 2023 No Information 12,000 1,00…" at bounding box center [227, 447] width 0 height 80
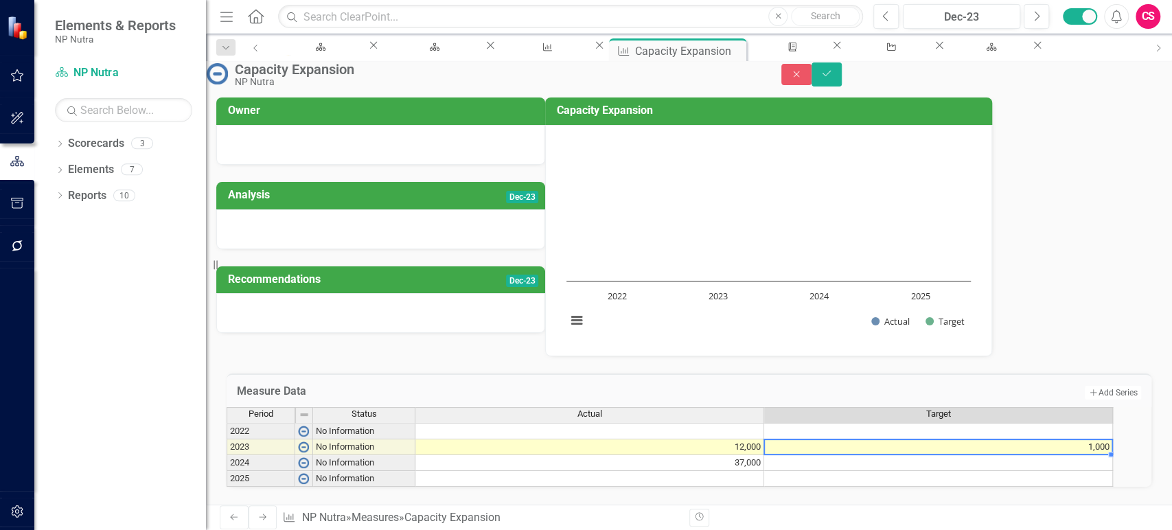
click at [844, 439] on td "1,000" at bounding box center [938, 447] width 349 height 16
type textarea "10000"
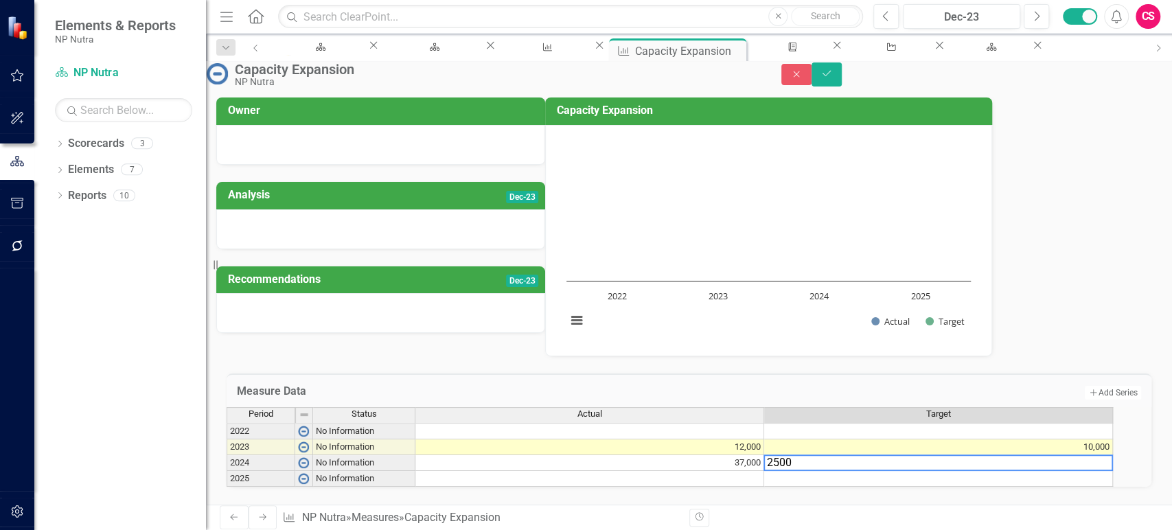
type textarea "25000"
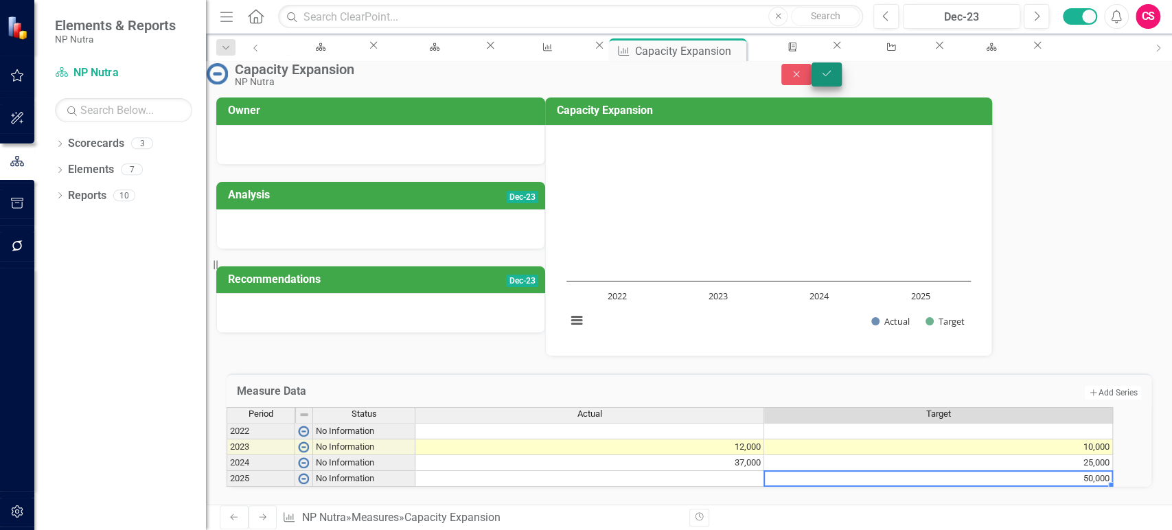
type textarea "50000"
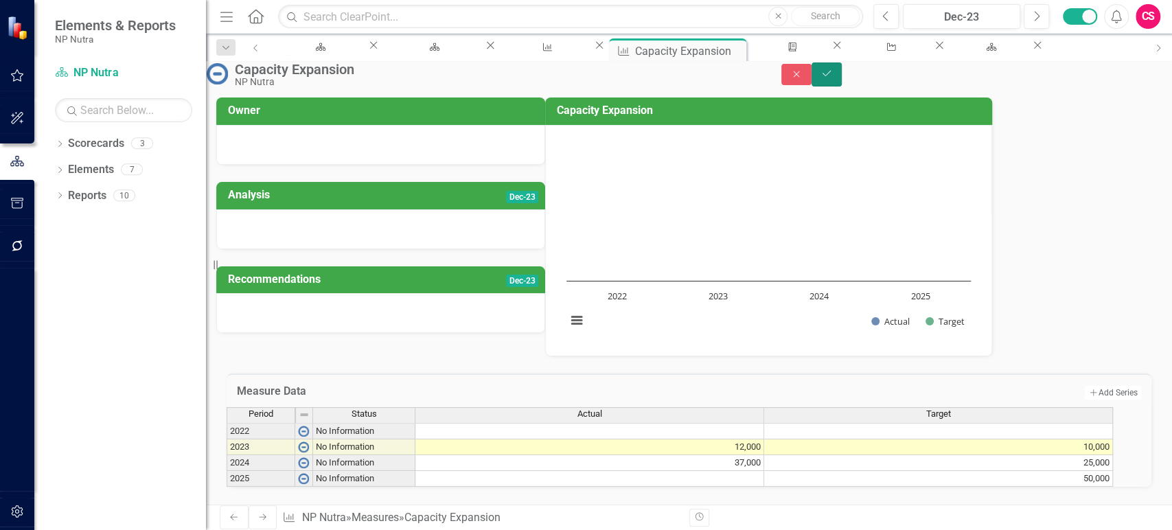
click at [842, 87] on button "Save" at bounding box center [827, 74] width 30 height 24
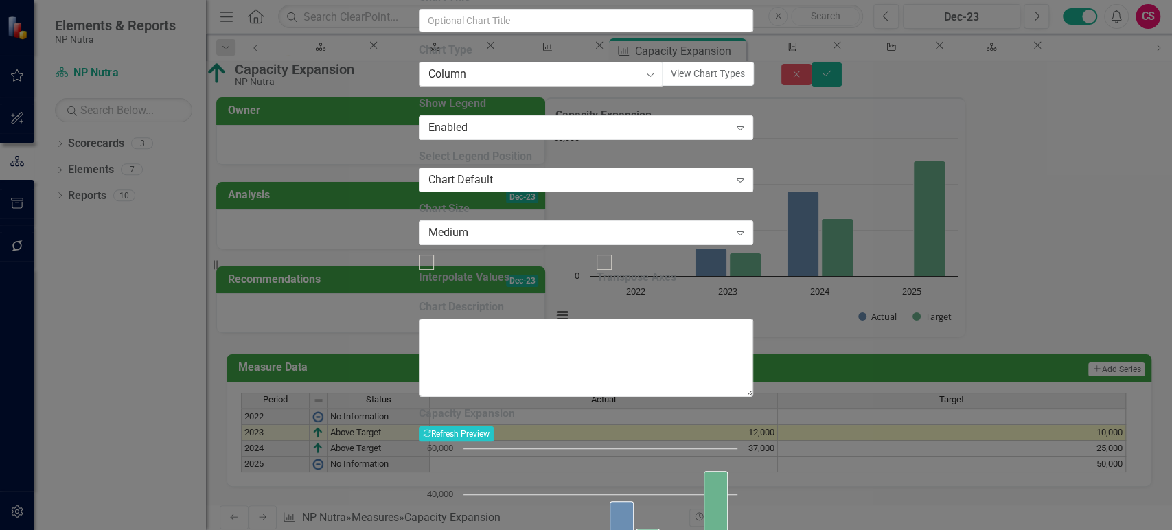
click at [511, 82] on div "Column" at bounding box center [533, 74] width 211 height 16
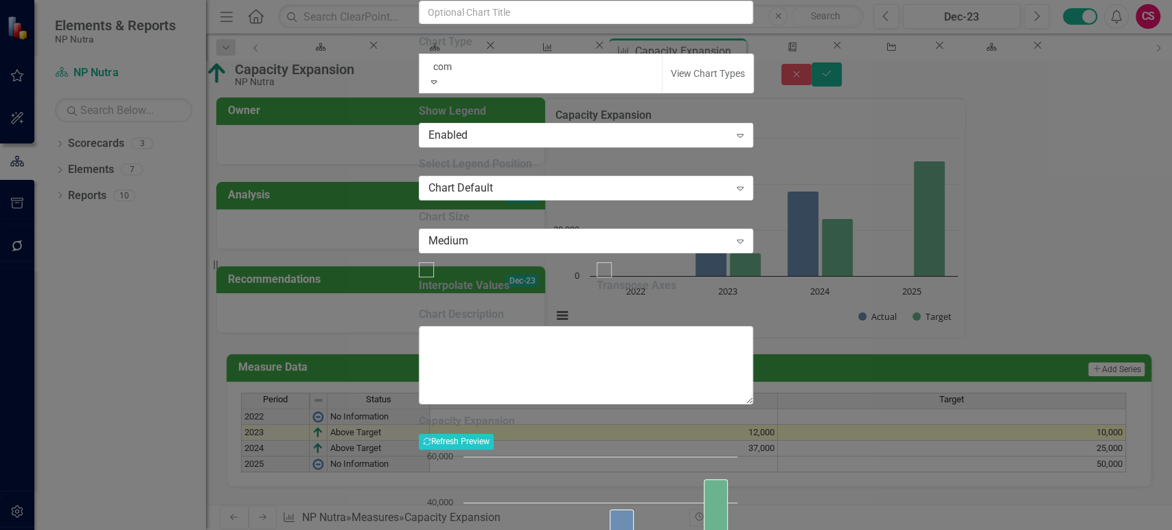
scroll to position [0, 0]
type input "comb"
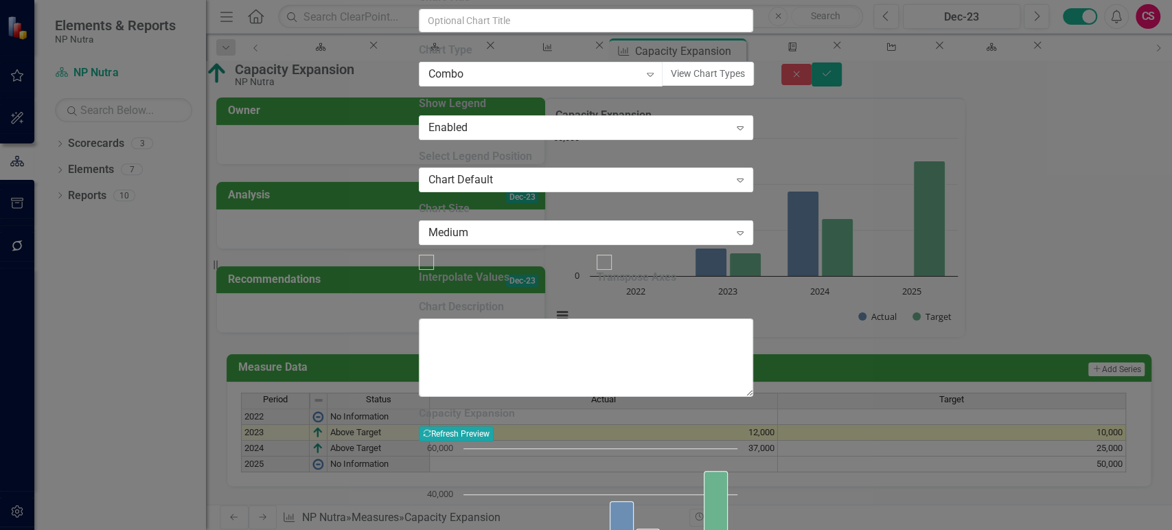
click at [494, 426] on button "Recalculate Refresh Preview" at bounding box center [456, 433] width 75 height 15
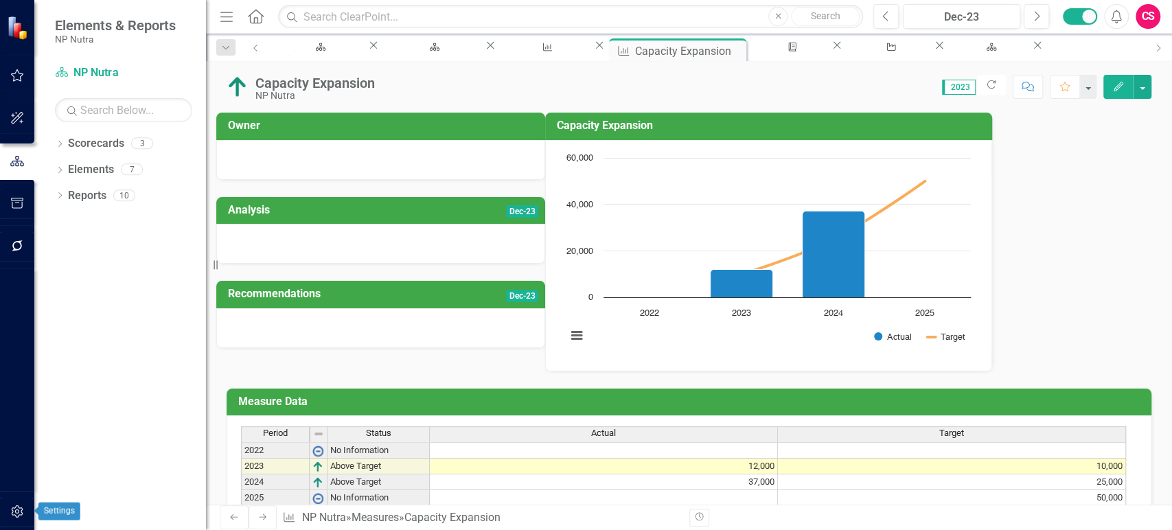
click at [21, 518] on button "button" at bounding box center [17, 512] width 31 height 29
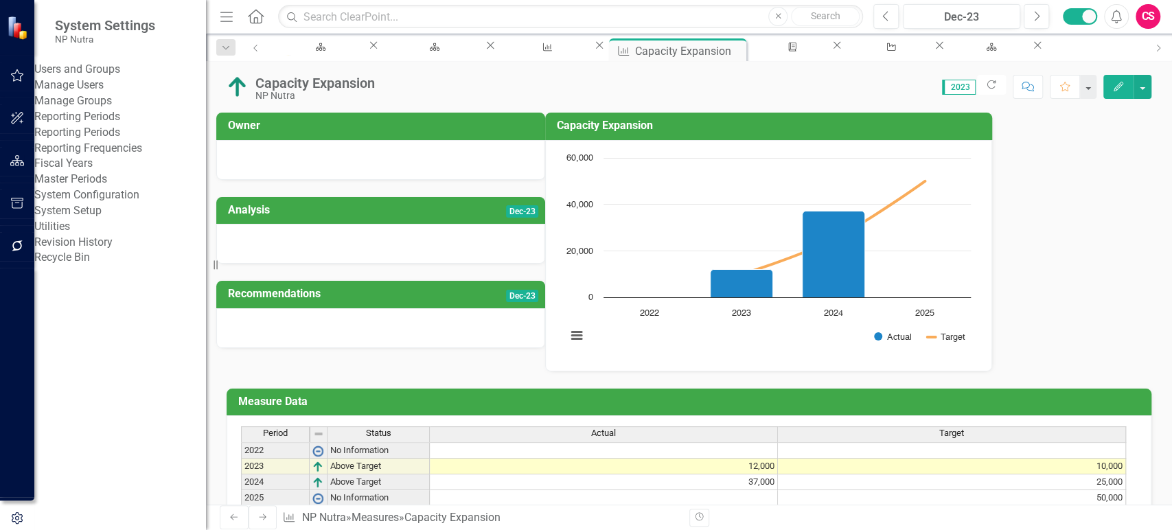
click at [109, 141] on div "Reporting Periods" at bounding box center [120, 133] width 172 height 16
click at [111, 141] on link "Reporting Periods" at bounding box center [120, 133] width 172 height 16
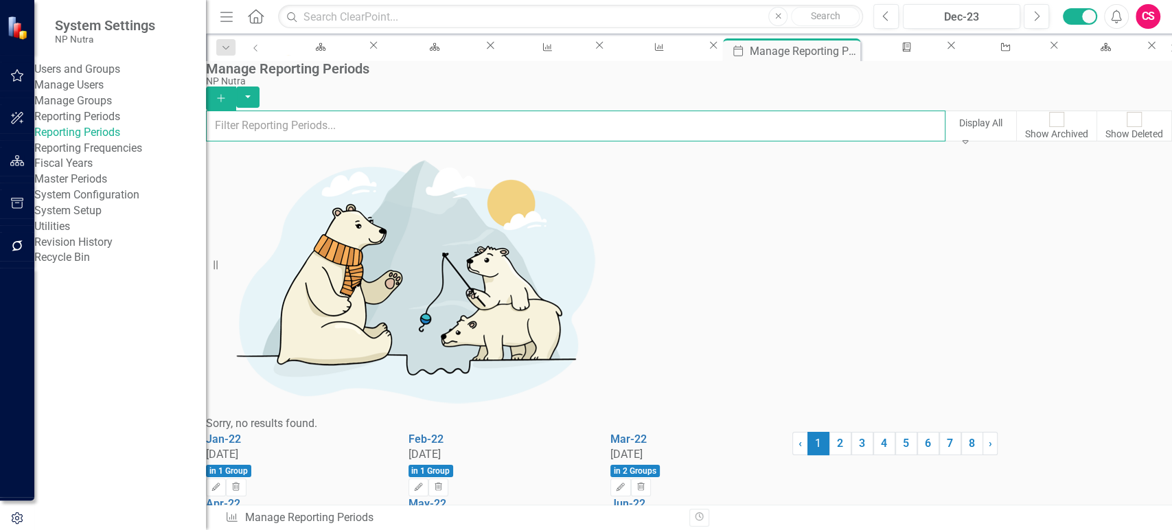
click at [365, 136] on input "text" at bounding box center [575, 126] width 739 height 30
type input "e"
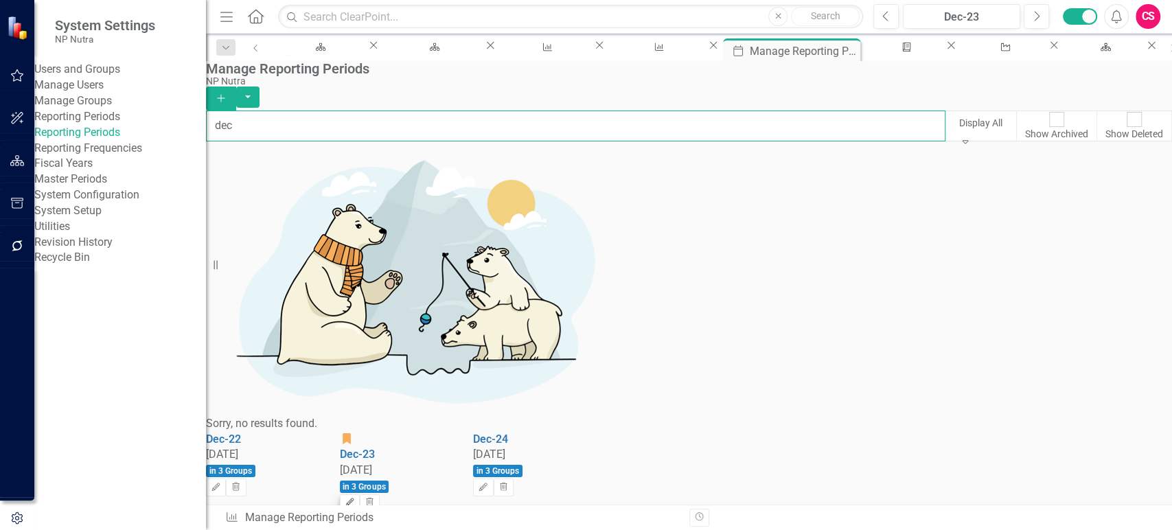
type input "dec"
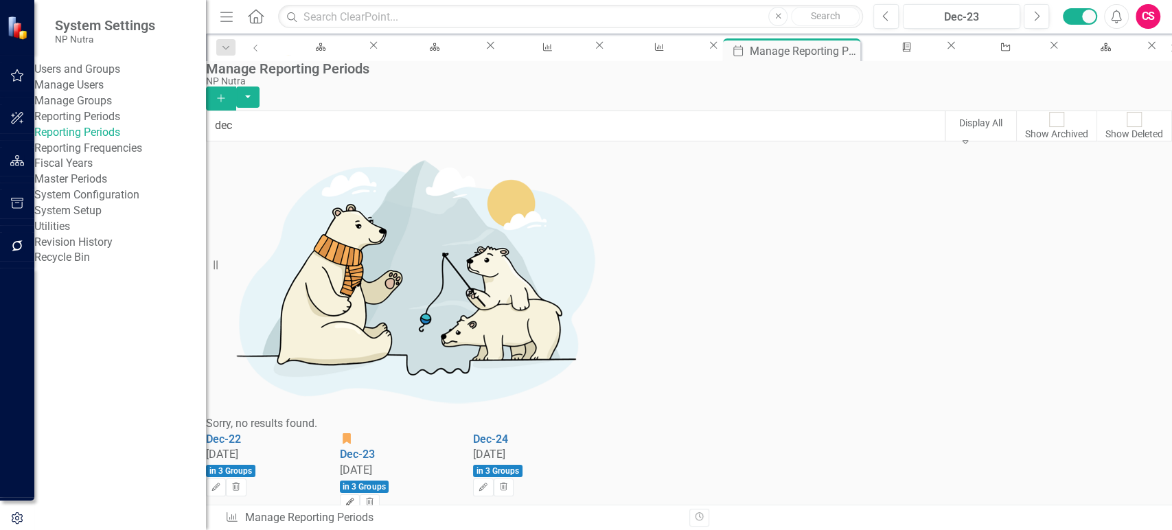
click at [355, 498] on icon "Edit" at bounding box center [350, 502] width 10 height 8
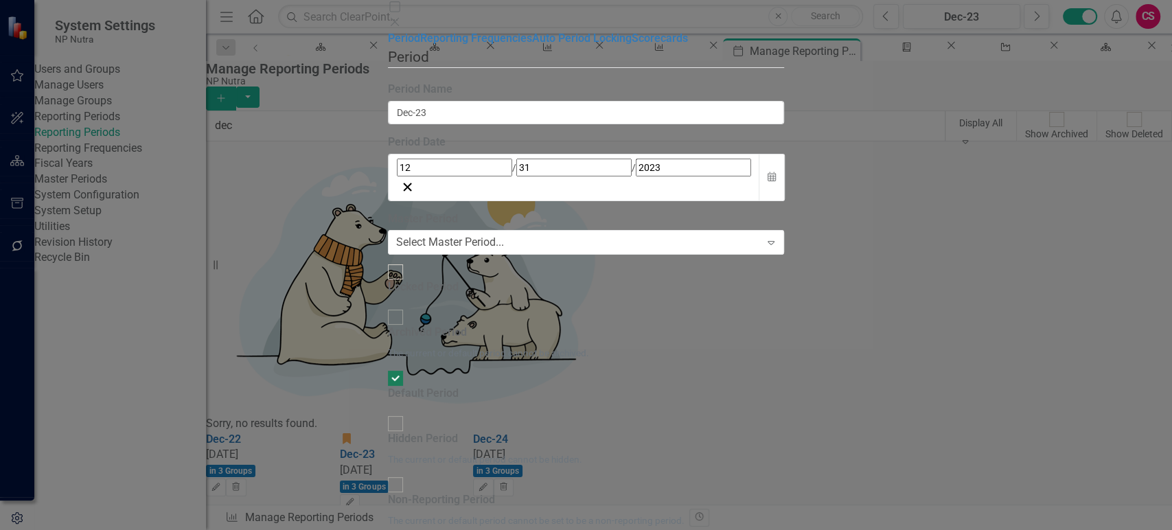
click at [403, 386] on div "Default Period" at bounding box center [423, 394] width 71 height 16
click at [403, 368] on input "Default Period" at bounding box center [394, 378] width 21 height 21
checkbox input "false"
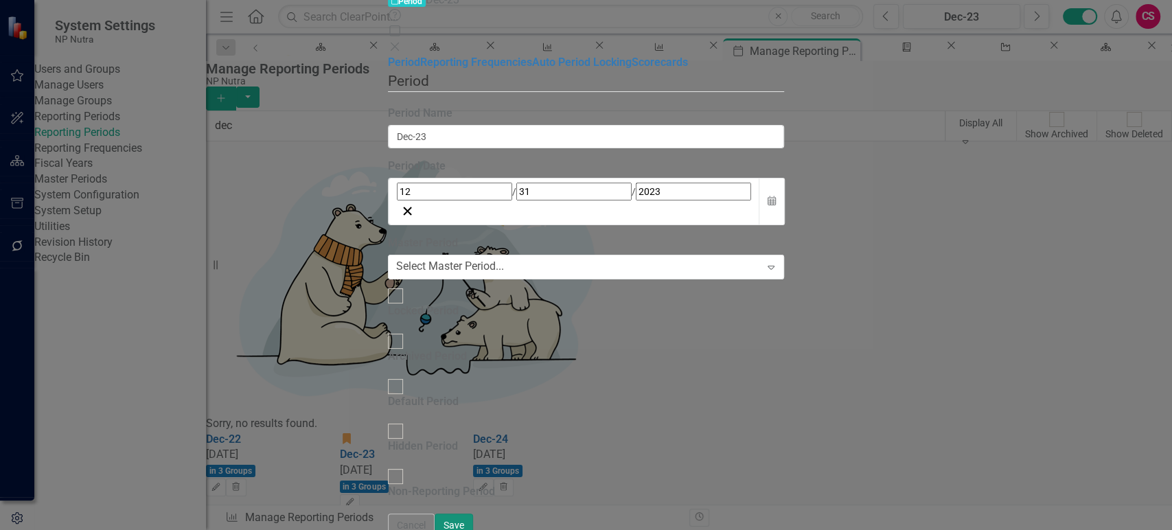
click at [473, 522] on button "Save" at bounding box center [454, 526] width 38 height 24
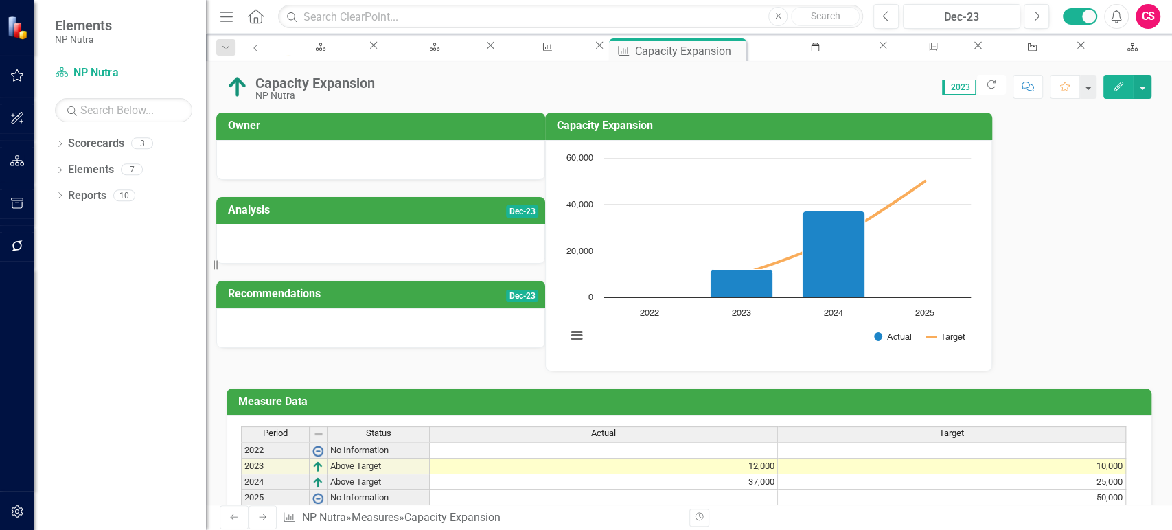
click at [257, 520] on icon "Next" at bounding box center [262, 517] width 11 height 8
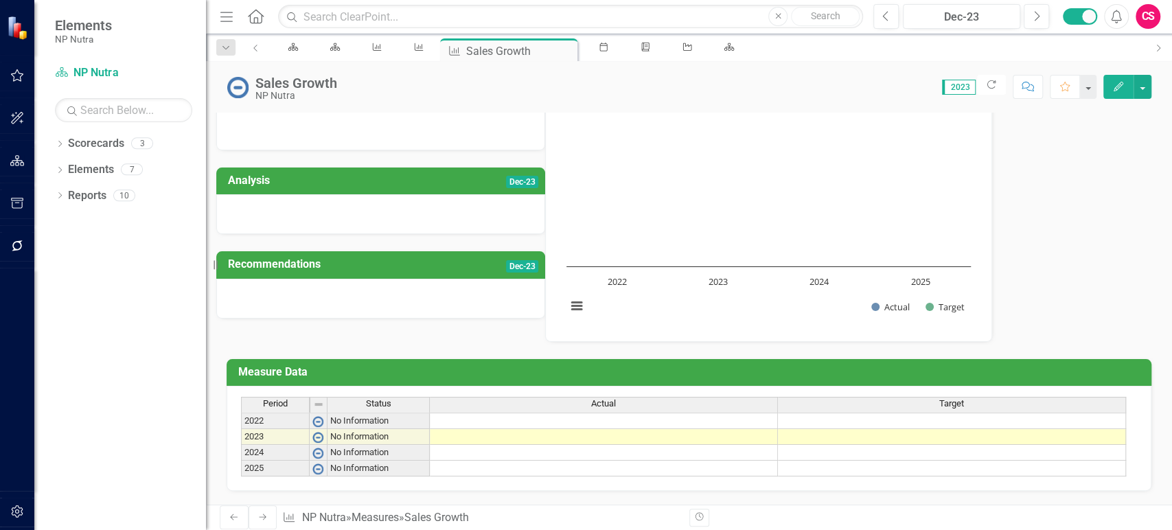
scroll to position [92, 0]
click at [1115, 90] on icon "button" at bounding box center [1119, 87] width 10 height 10
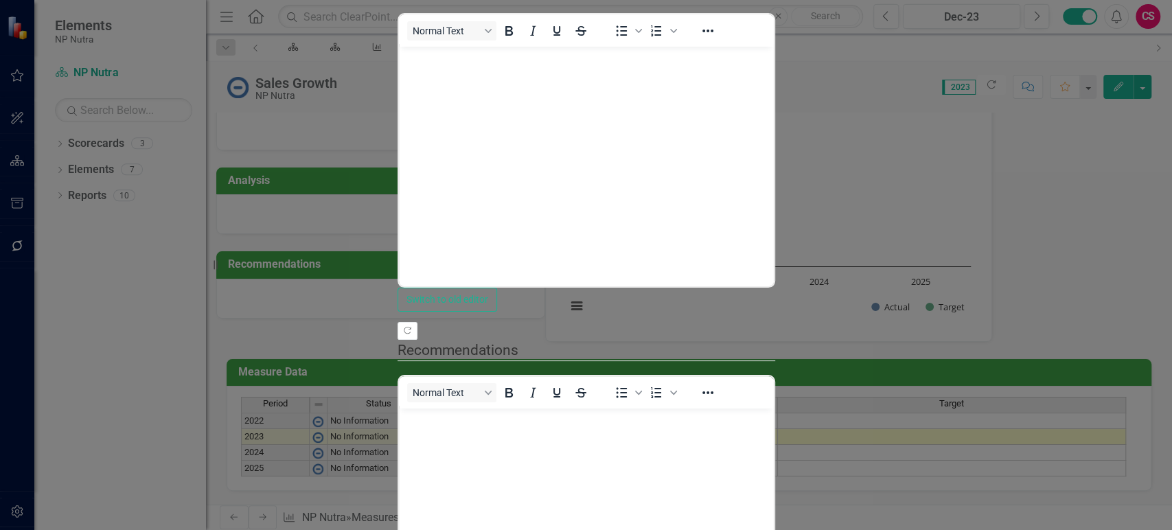
drag, startPoint x: 228, startPoint y: 150, endPoint x: 203, endPoint y: 133, distance: 31.0
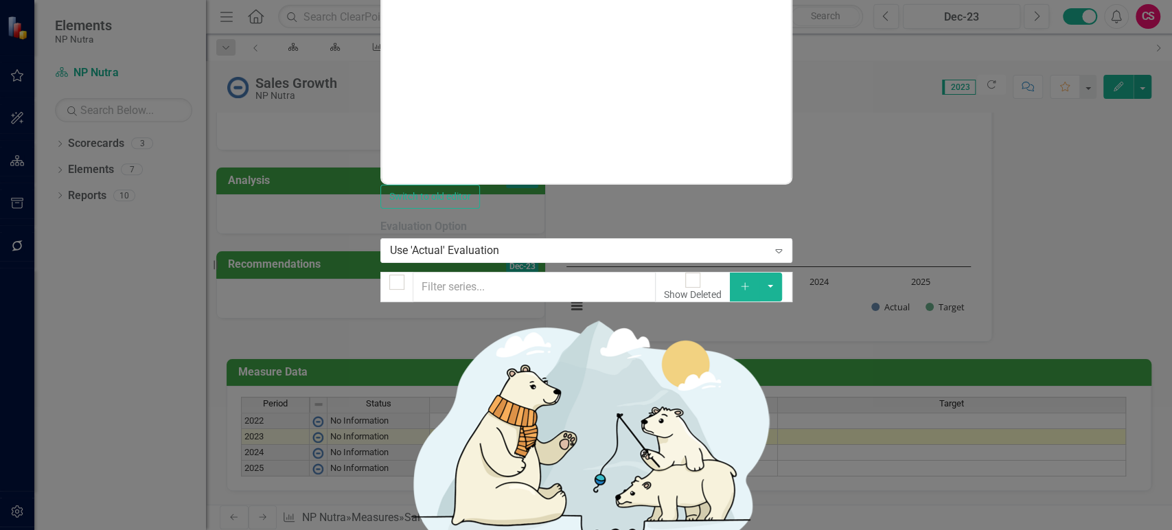
click at [389, 275] on div at bounding box center [396, 282] width 15 height 15
click at [386, 271] on input "checkbox" at bounding box center [396, 281] width 21 height 21
checkbox input "true"
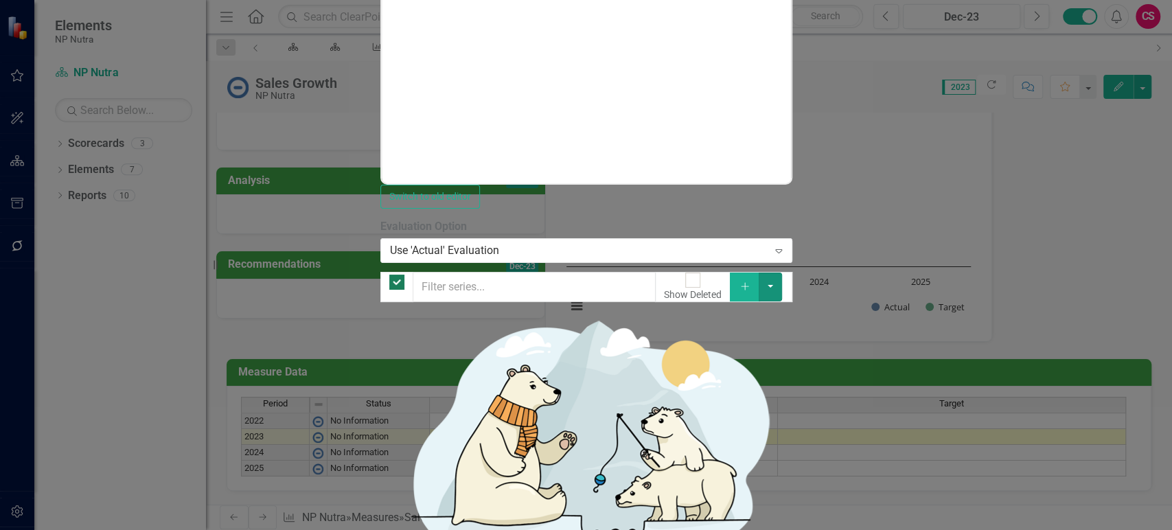
click at [782, 273] on button "button" at bounding box center [770, 287] width 23 height 29
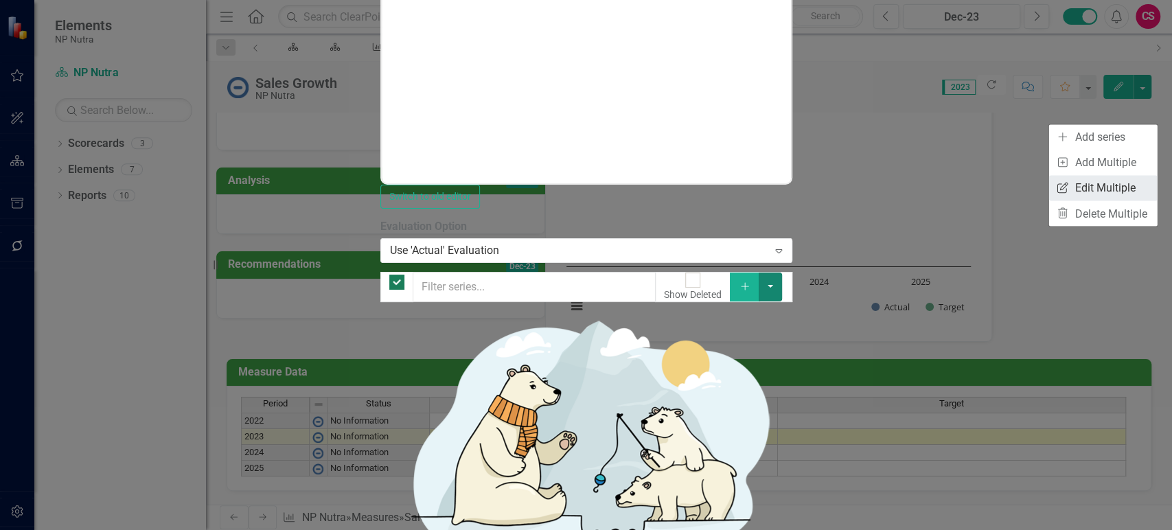
click at [1061, 190] on icon "Edit Multiple" at bounding box center [1063, 187] width 14 height 11
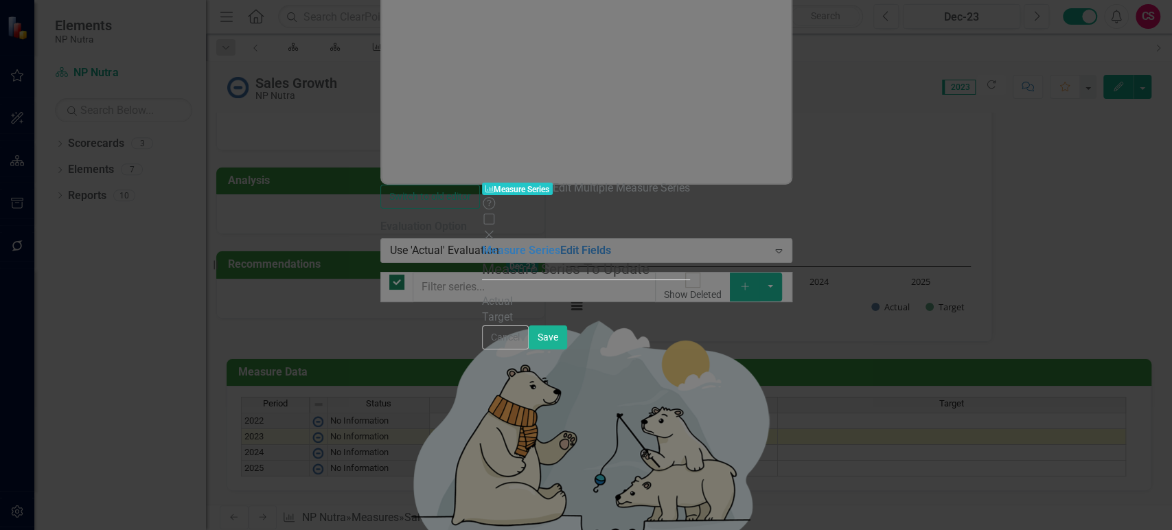
click at [560, 244] on link "Edit Fields" at bounding box center [585, 250] width 51 height 13
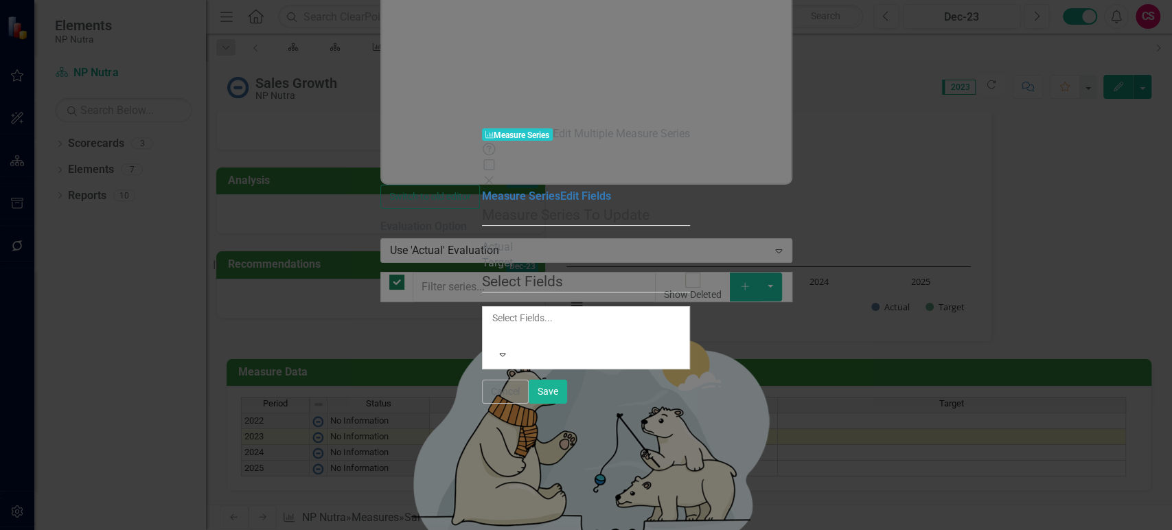
click at [494, 326] on div at bounding box center [493, 334] width 2 height 16
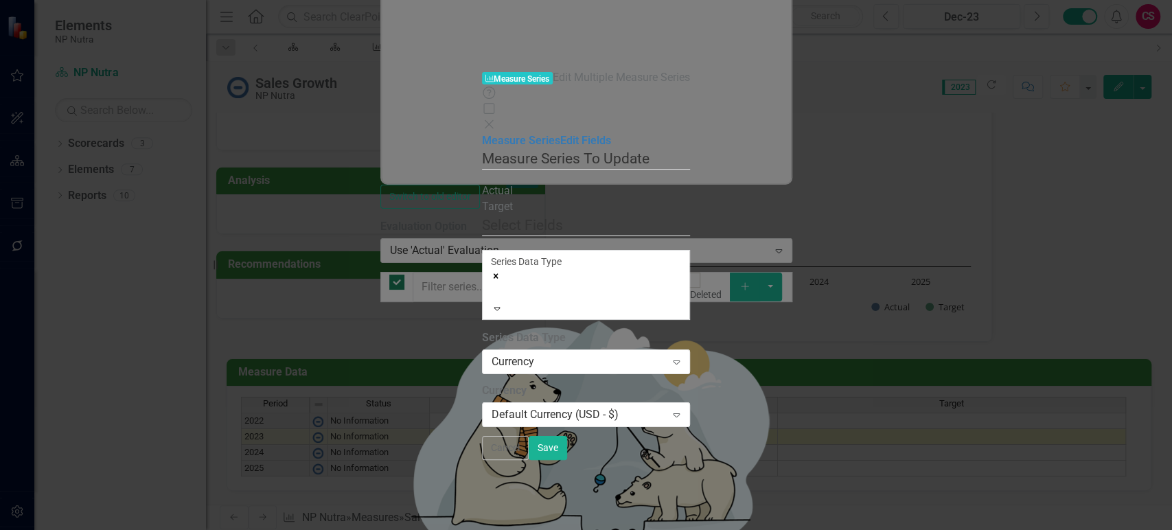
click at [517, 330] on label "Series Data Type" at bounding box center [586, 338] width 208 height 16
click at [517, 354] on div "Currency" at bounding box center [579, 362] width 174 height 16
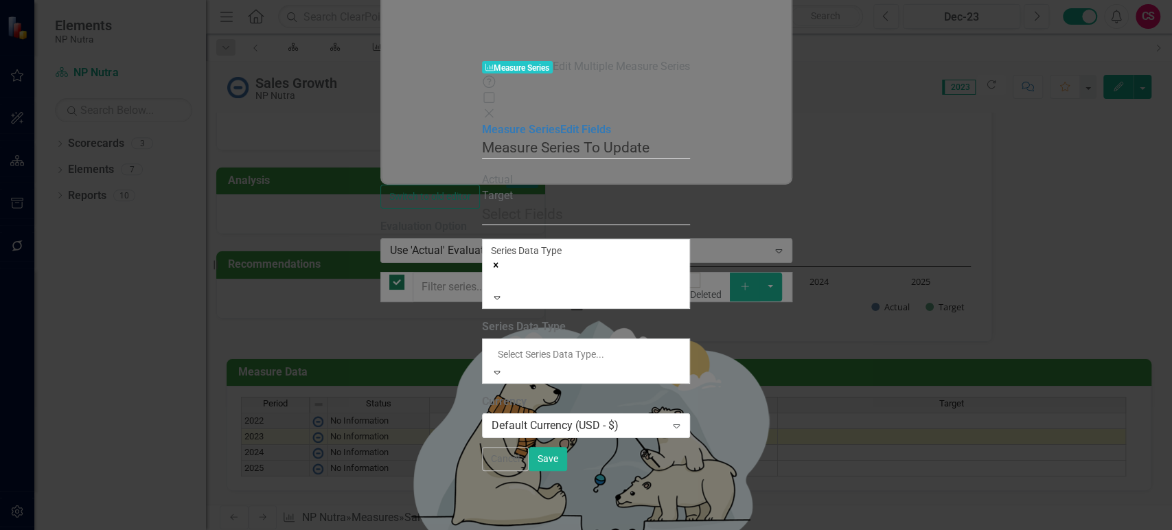
drag, startPoint x: 512, startPoint y: 255, endPoint x: 514, endPoint y: 236, distance: 18.7
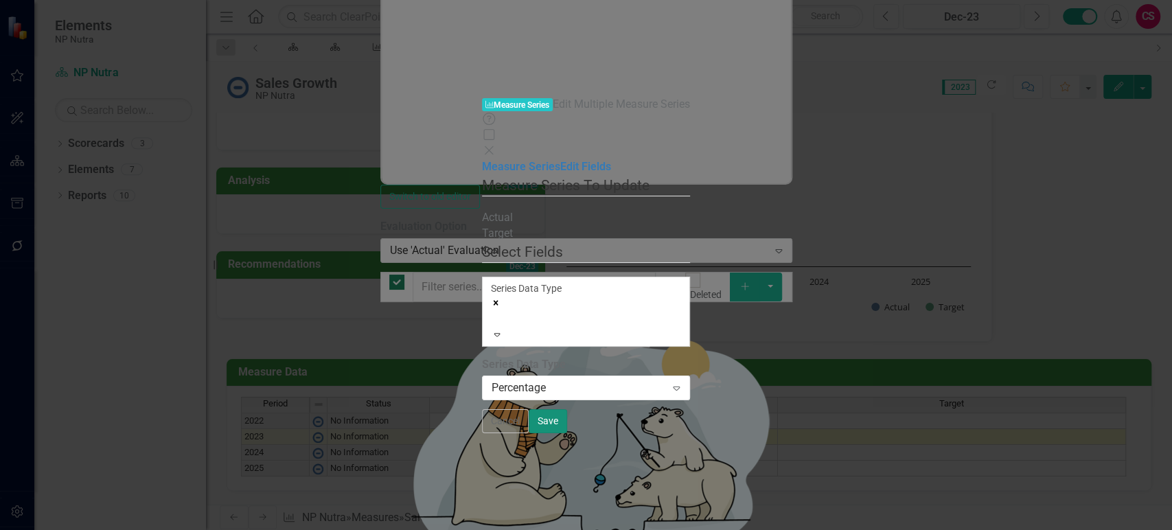
click at [567, 433] on button "Save" at bounding box center [548, 421] width 38 height 24
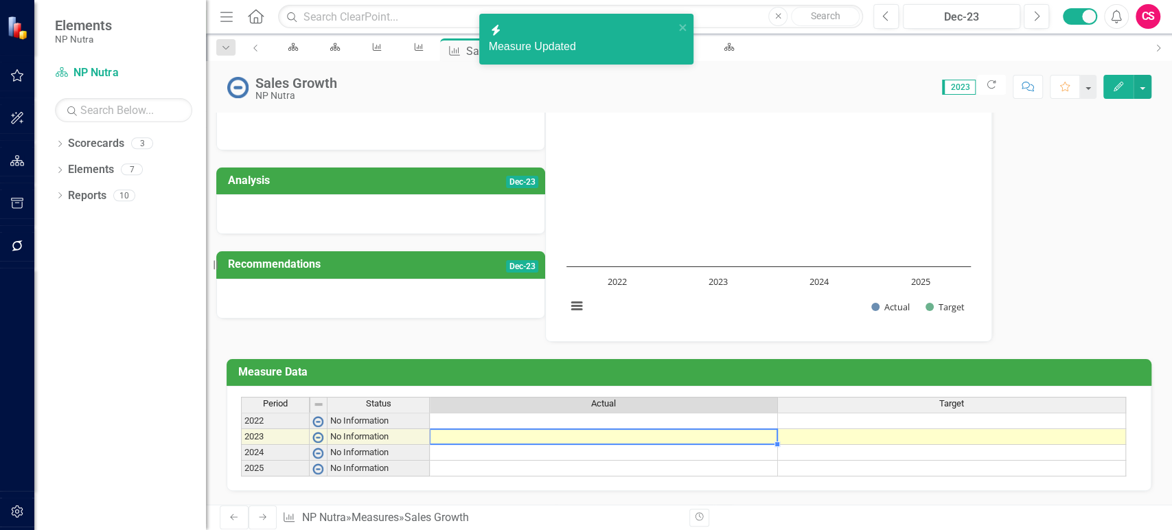
click at [599, 429] on td at bounding box center [604, 437] width 348 height 16
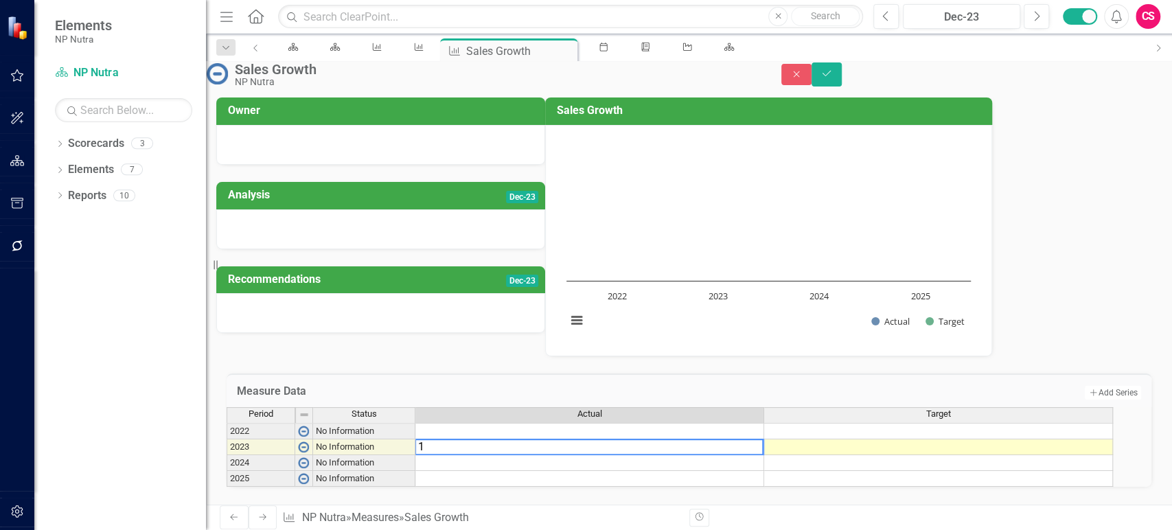
type textarea "15"
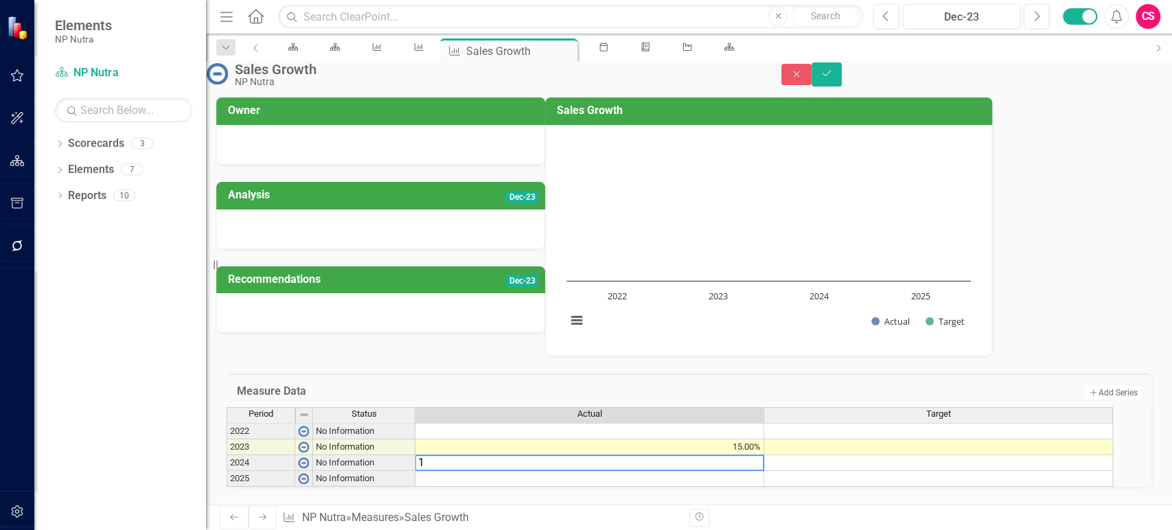
type textarea "18"
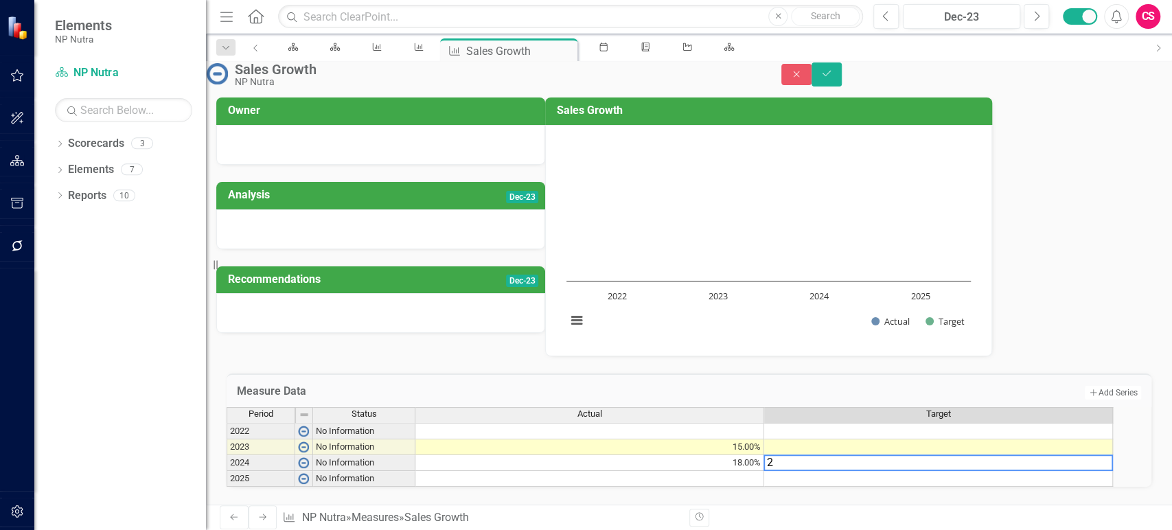
type textarea "20"
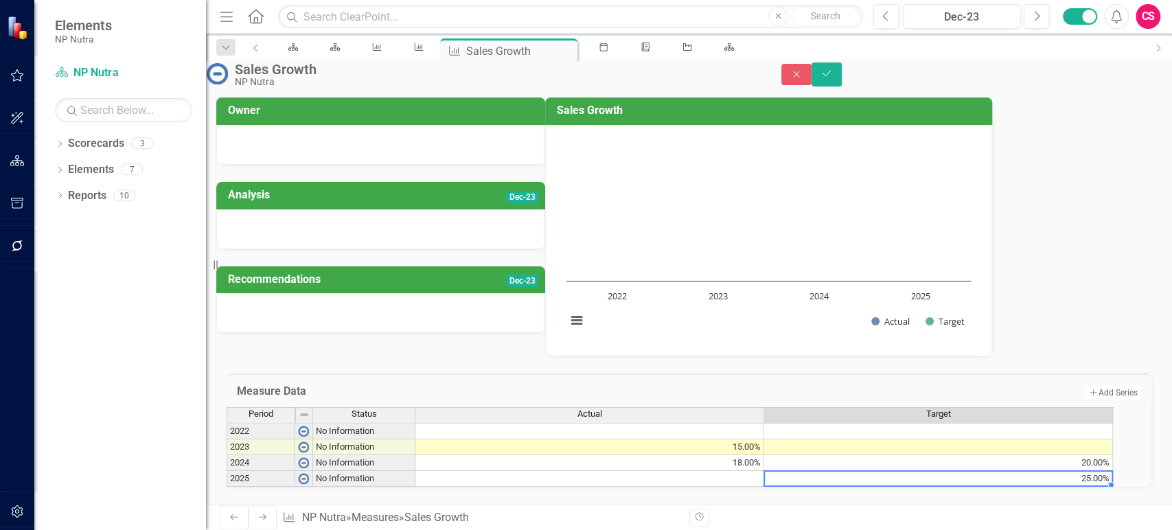
click at [854, 439] on td at bounding box center [938, 447] width 349 height 16
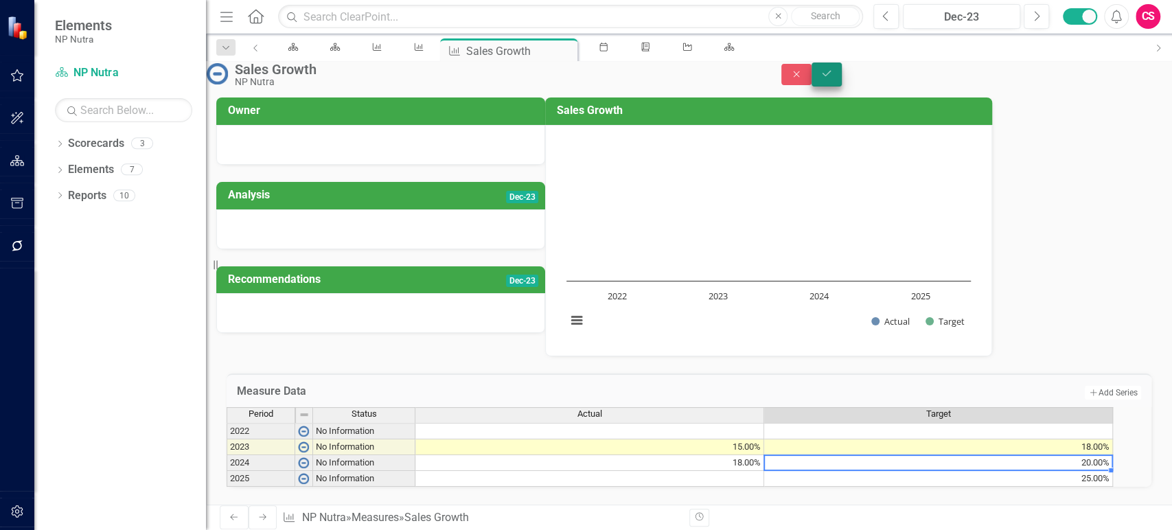
type textarea "20"
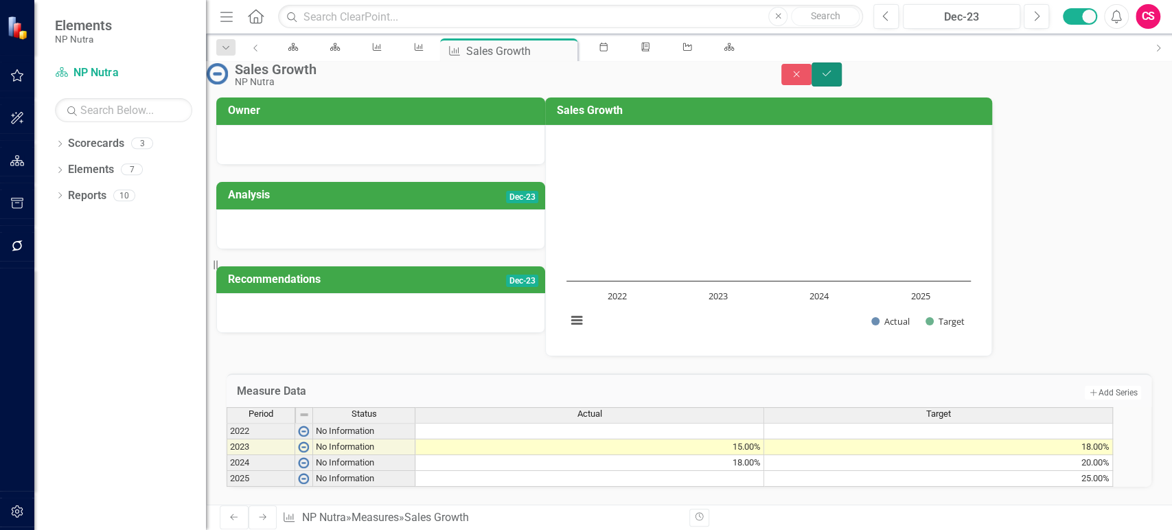
click at [833, 78] on icon "Save" at bounding box center [826, 74] width 12 height 10
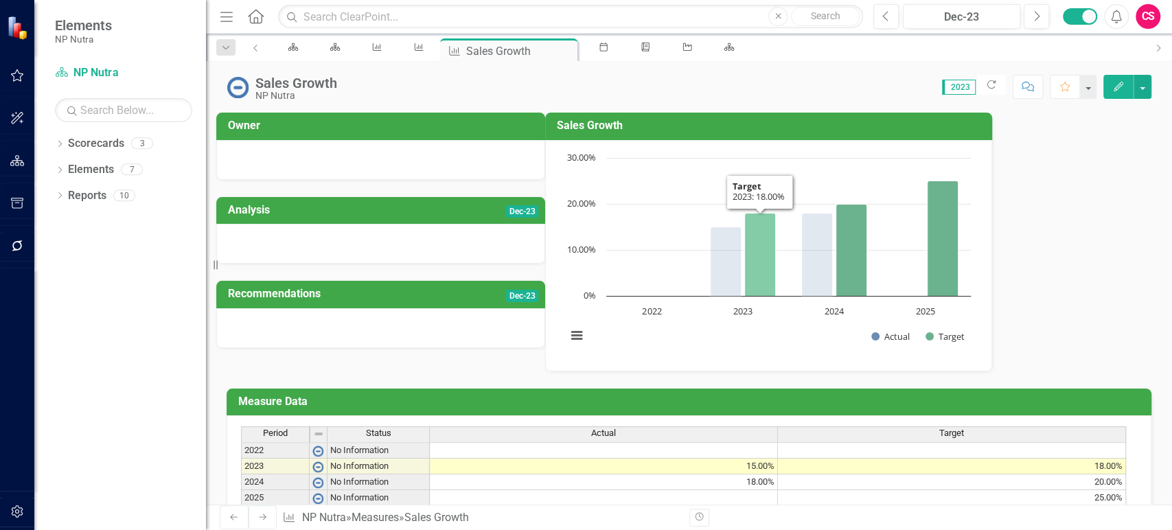
click at [776, 275] on icon "2023, 18. Target." at bounding box center [760, 254] width 31 height 83
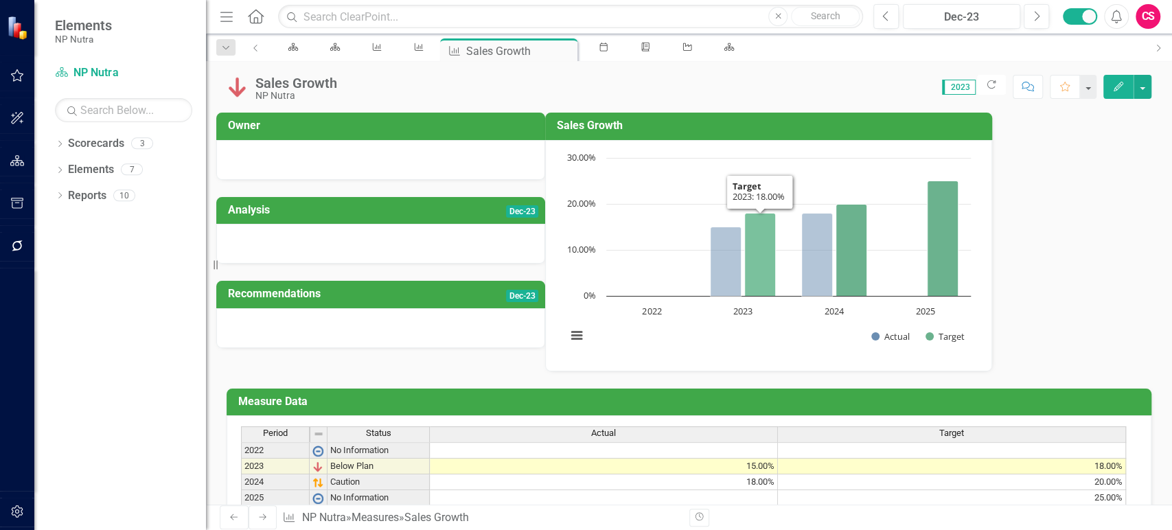
click at [872, 334] on rect "Interactive chart" at bounding box center [769, 254] width 418 height 206
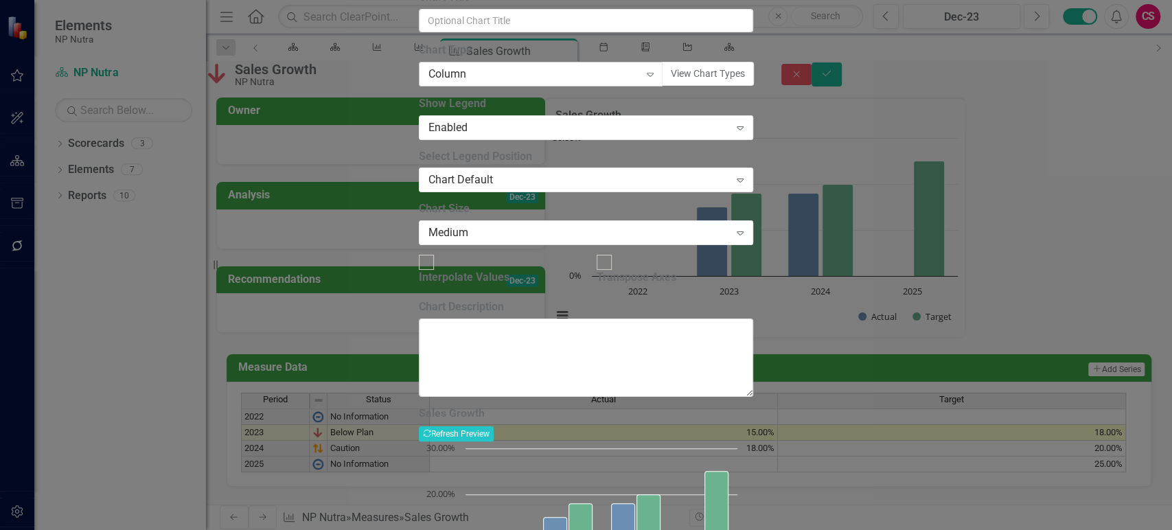
click at [494, 82] on div "Column" at bounding box center [533, 74] width 211 height 16
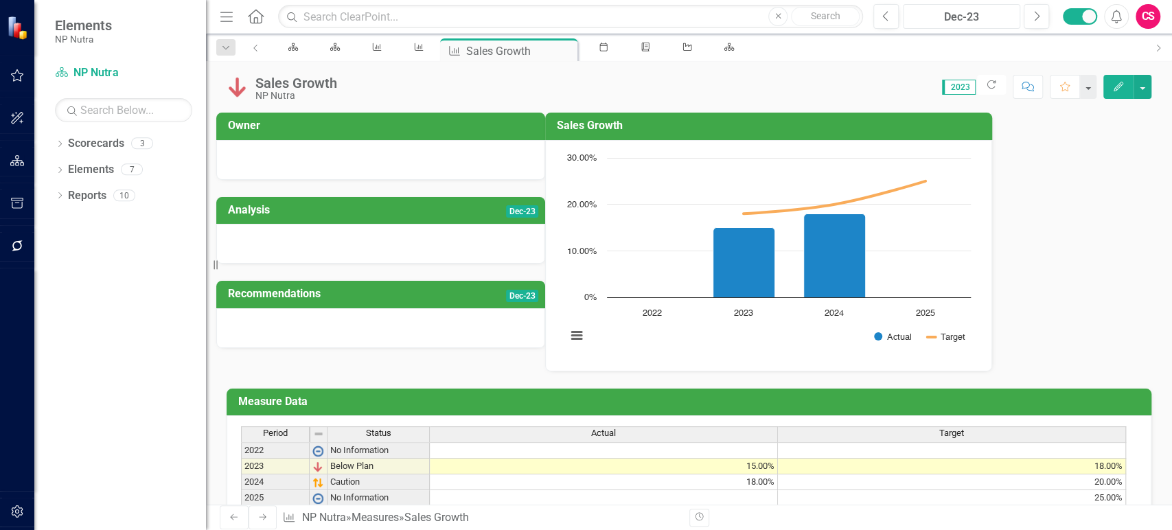
click at [959, 9] on div "Dec-23" at bounding box center [962, 17] width 108 height 16
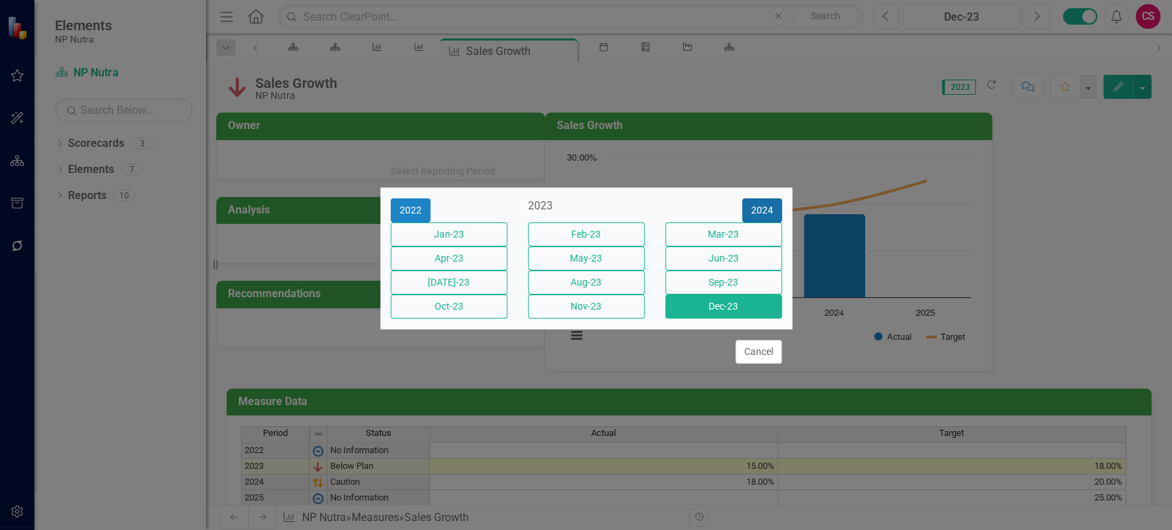
click at [752, 203] on button "2024" at bounding box center [762, 210] width 40 height 24
click at [741, 319] on button "Dec-24" at bounding box center [723, 307] width 117 height 24
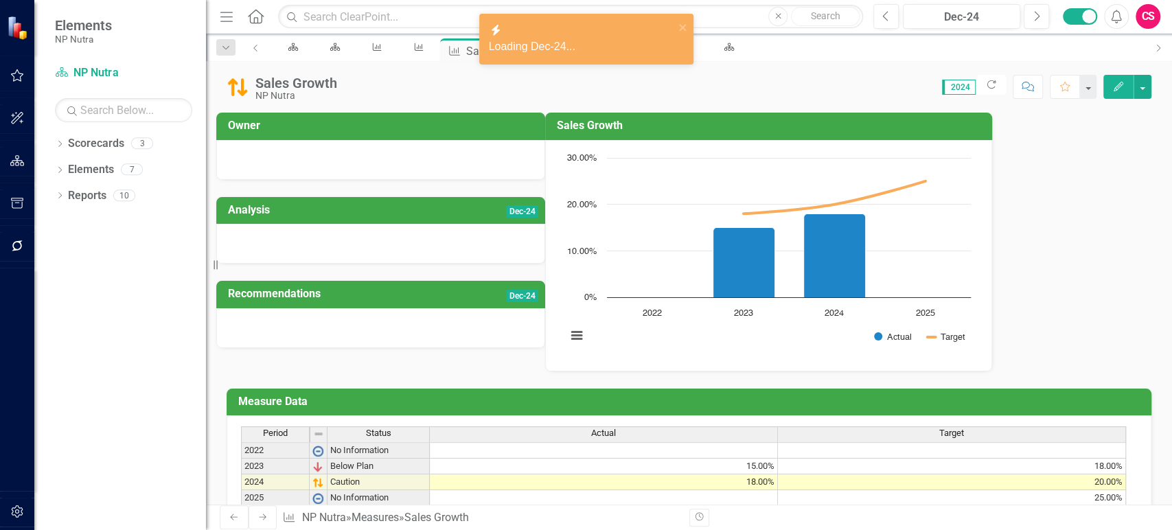
click at [231, 516] on icon "Previous" at bounding box center [234, 517] width 11 height 8
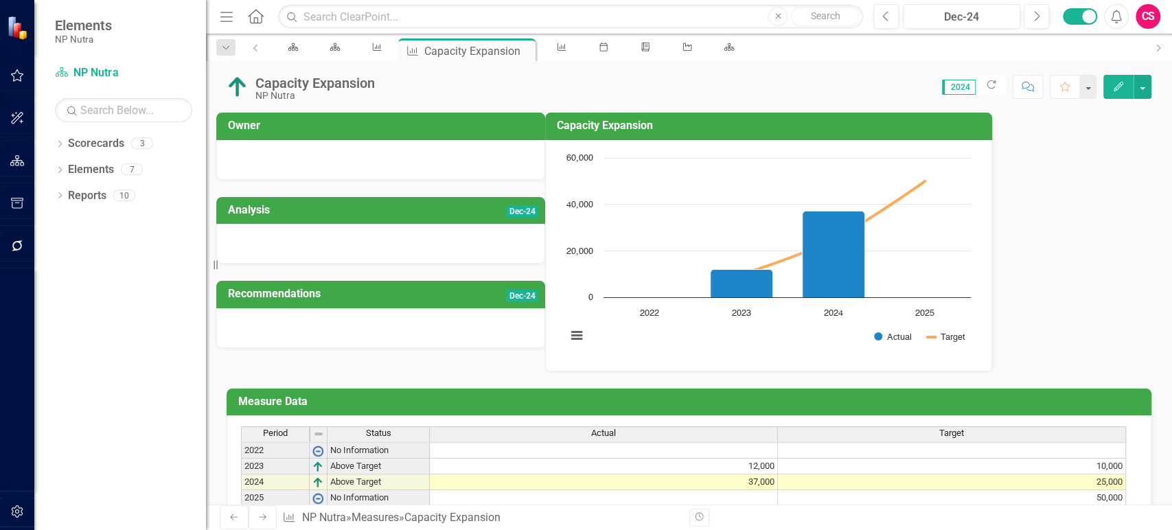
click at [545, 242] on div at bounding box center [380, 244] width 329 height 40
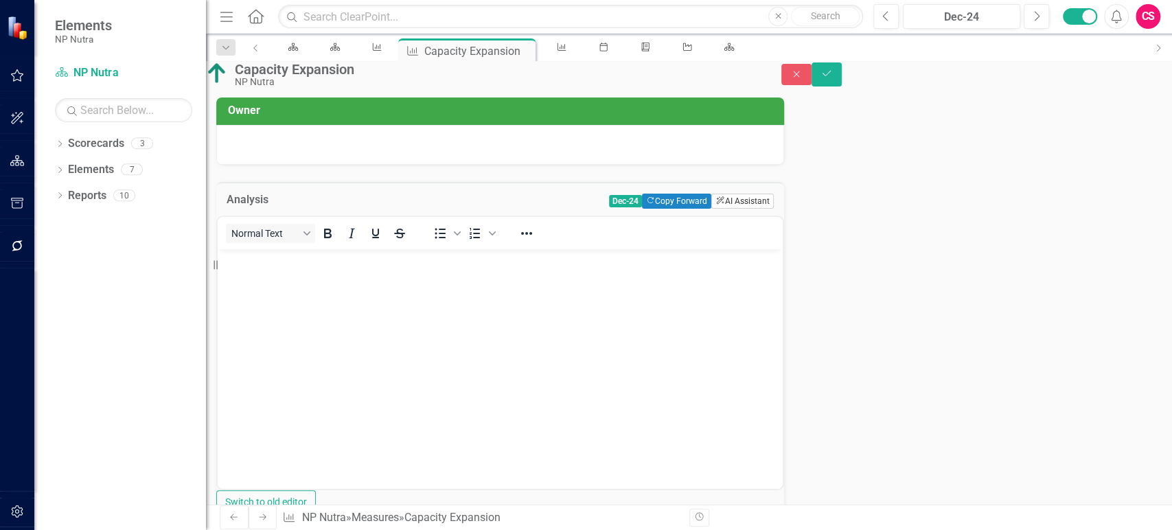
click at [711, 209] on button "ClearPoint AI AI Assistant" at bounding box center [742, 201] width 62 height 15
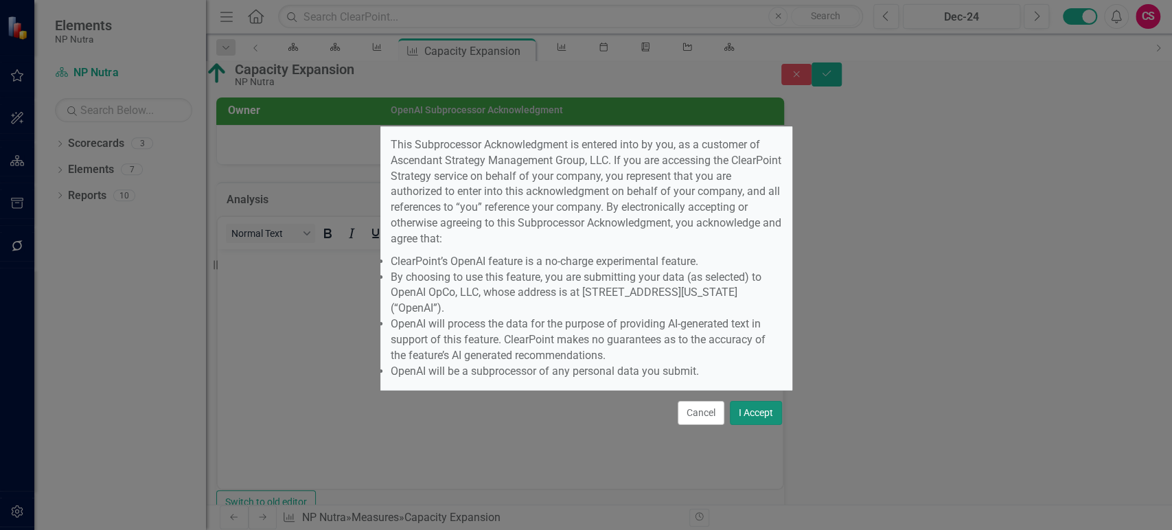
click at [754, 401] on button "I Accept" at bounding box center [756, 413] width 52 height 24
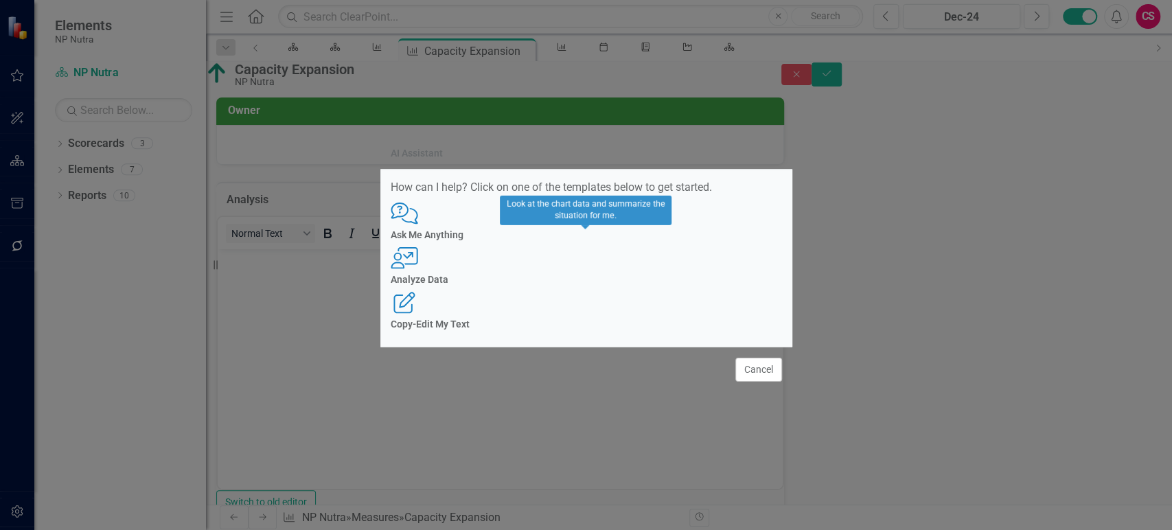
click at [557, 285] on h4 "Analyze Data" at bounding box center [586, 280] width 391 height 10
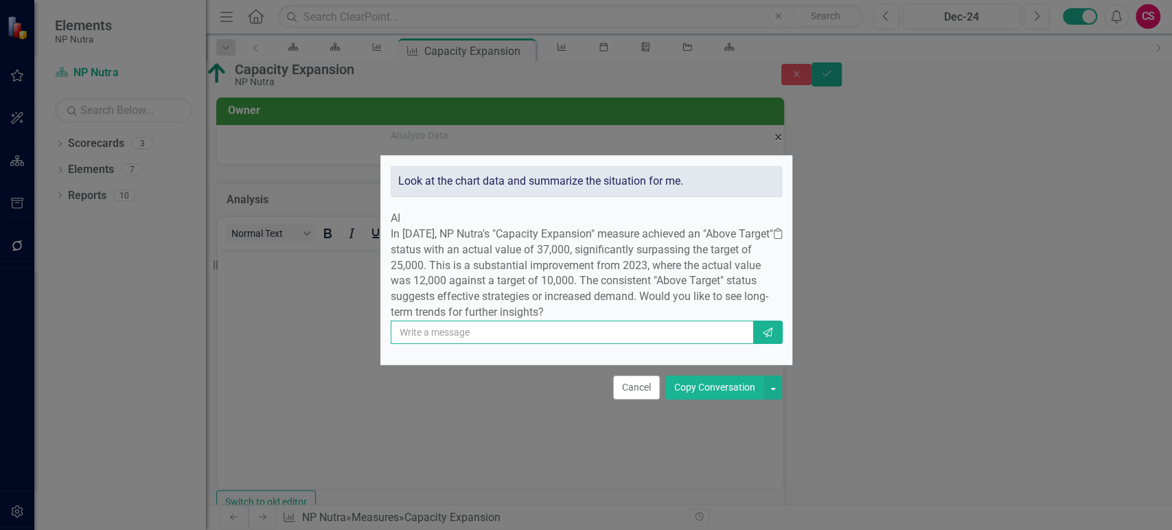
click at [538, 344] on input "text" at bounding box center [572, 332] width 363 height 23
paste input "NP Nutra is dramatically increasing its facility space. The company signed a le…"
type input "add in this context - NP Nutra is dramatically increasing its facility space. T…"
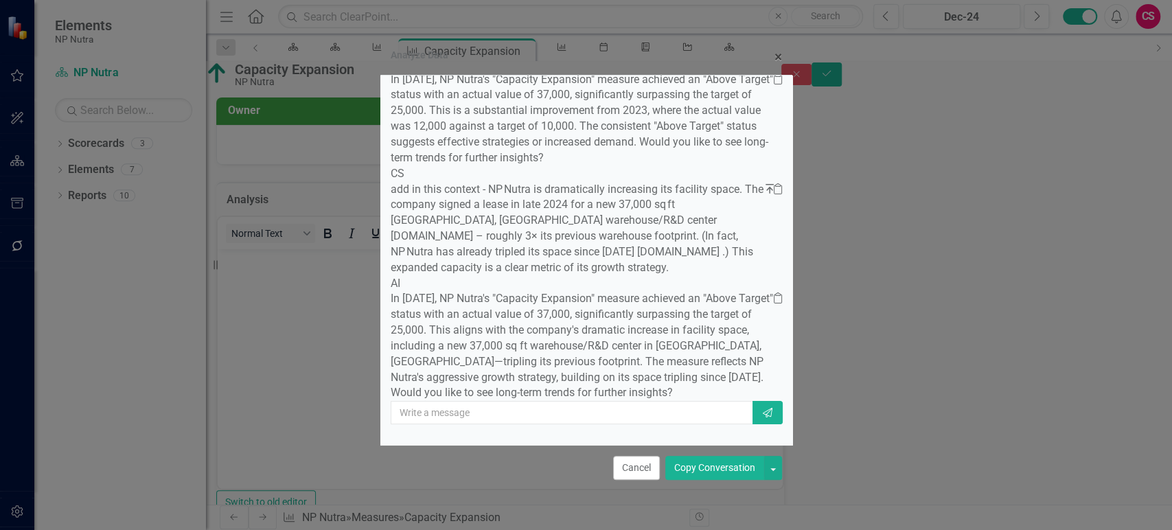
scroll to position [185, 0]
click at [728, 468] on button "Copy Conversation" at bounding box center [714, 468] width 99 height 24
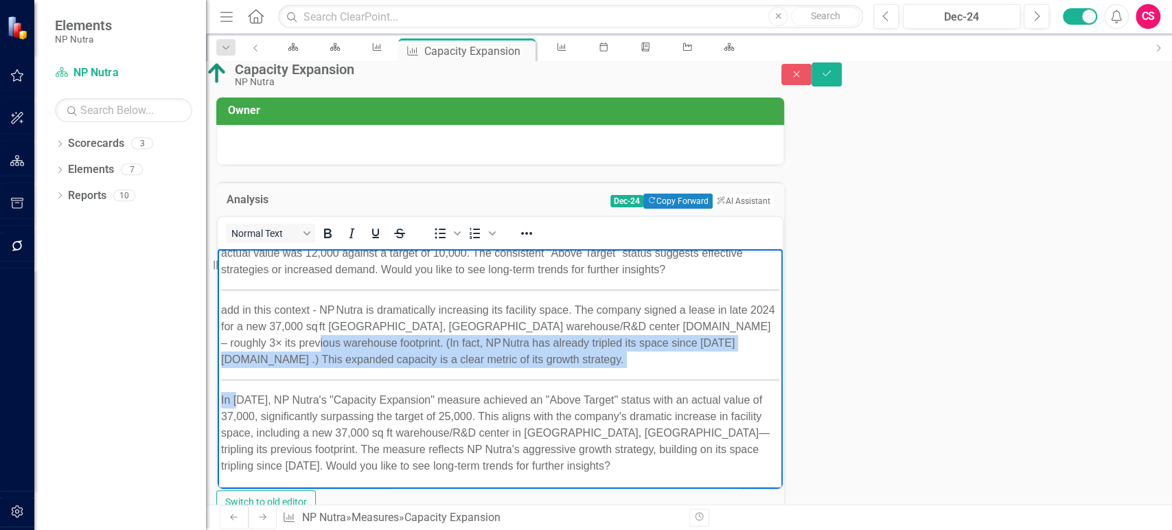
scroll to position [0, 0]
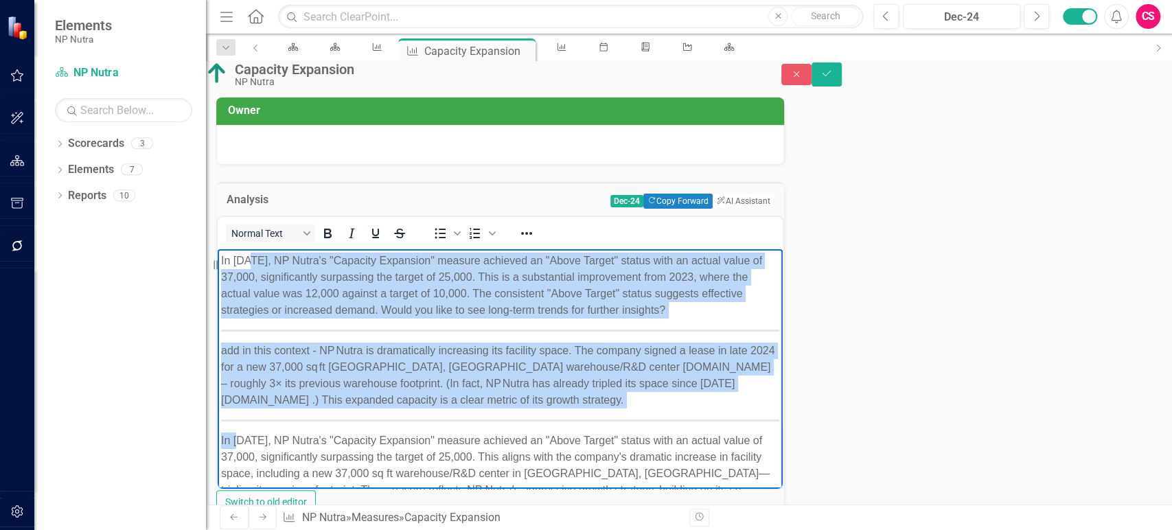
drag, startPoint x: 236, startPoint y: 369, endPoint x: 253, endPoint y: 198, distance: 172.4
click at [253, 249] on html "In 2024, NP Nutra's "Capacity Expansion" measure achieved an "Above Target" sta…" at bounding box center [500, 389] width 565 height 280
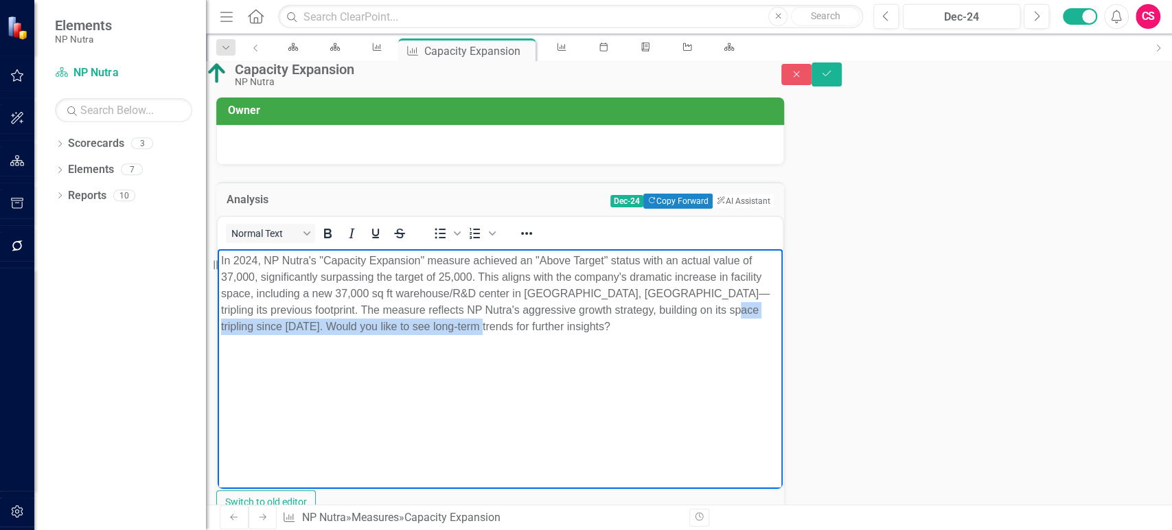
drag, startPoint x: 610, startPoint y: 345, endPoint x: 321, endPoint y: 342, distance: 288.4
click at [321, 334] on p "In 2 024, NP Nutra's "Capacity Expansion" measure achieved an "Above Target" st…" at bounding box center [500, 293] width 558 height 82
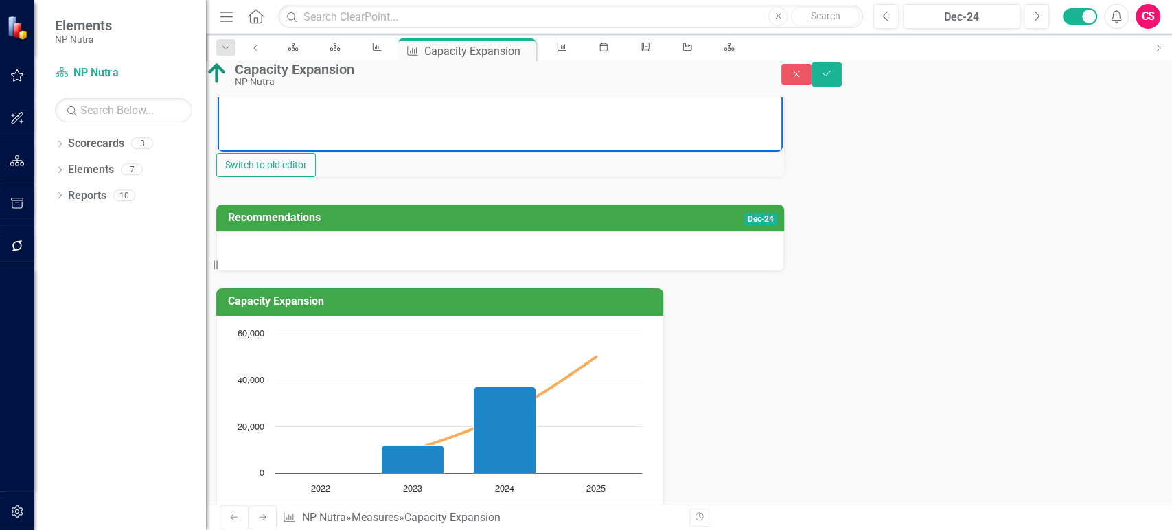
scroll to position [368, 0]
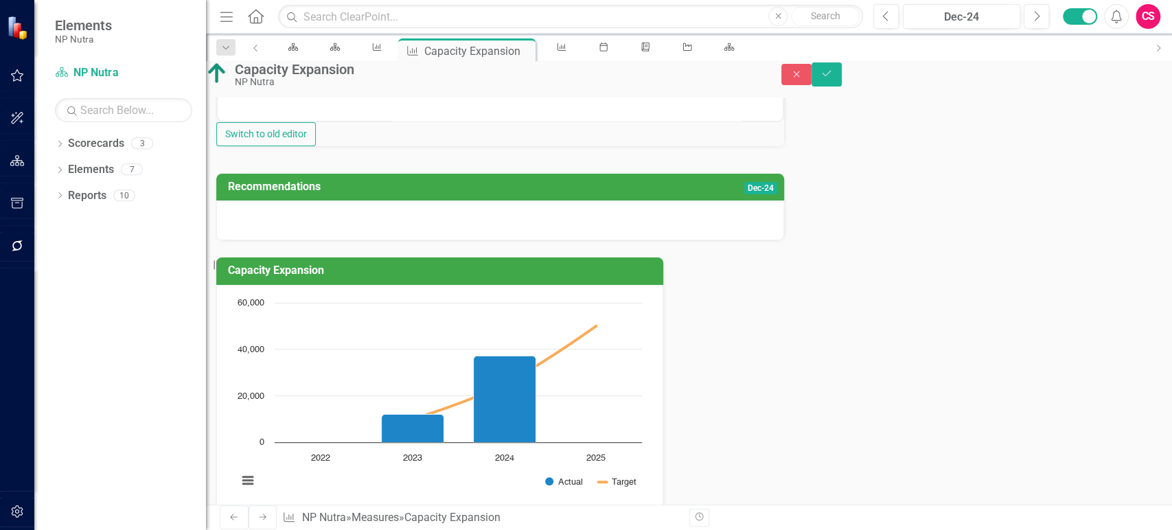
click at [520, 240] on div at bounding box center [500, 220] width 568 height 40
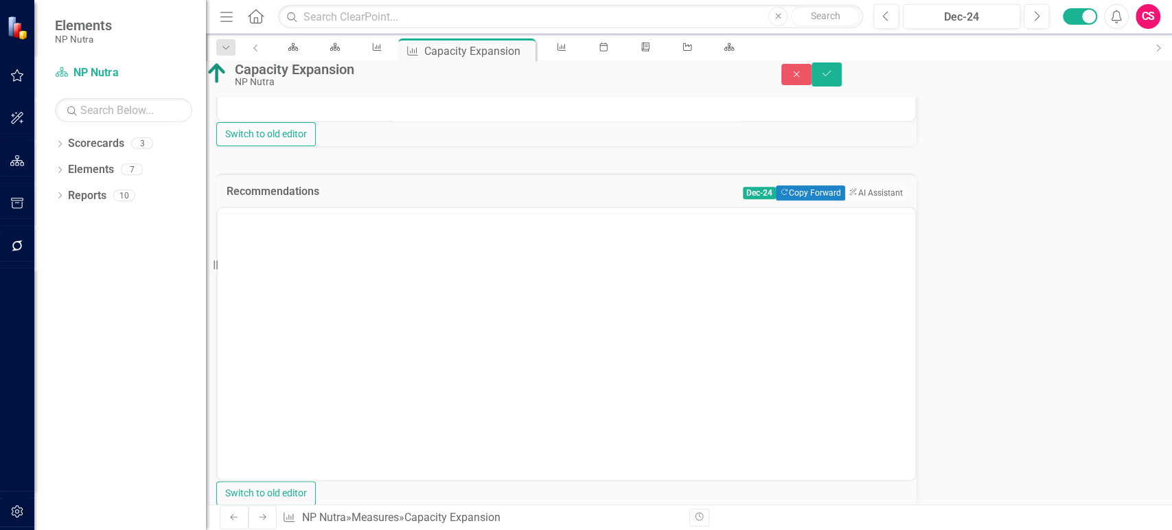
scroll to position [0, 0]
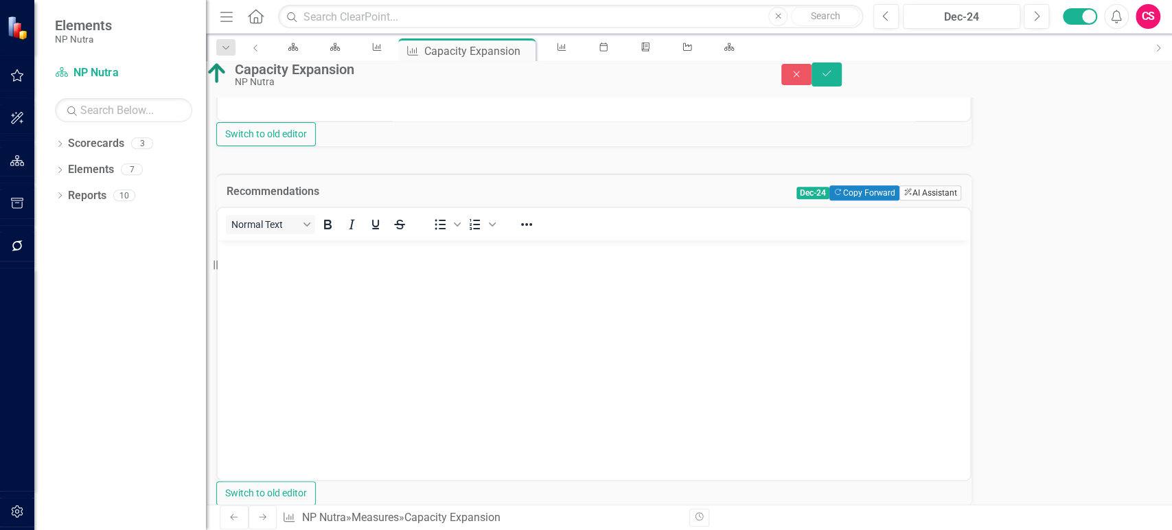
click at [899, 200] on button "ClearPoint AI AI Assistant" at bounding box center [930, 192] width 62 height 15
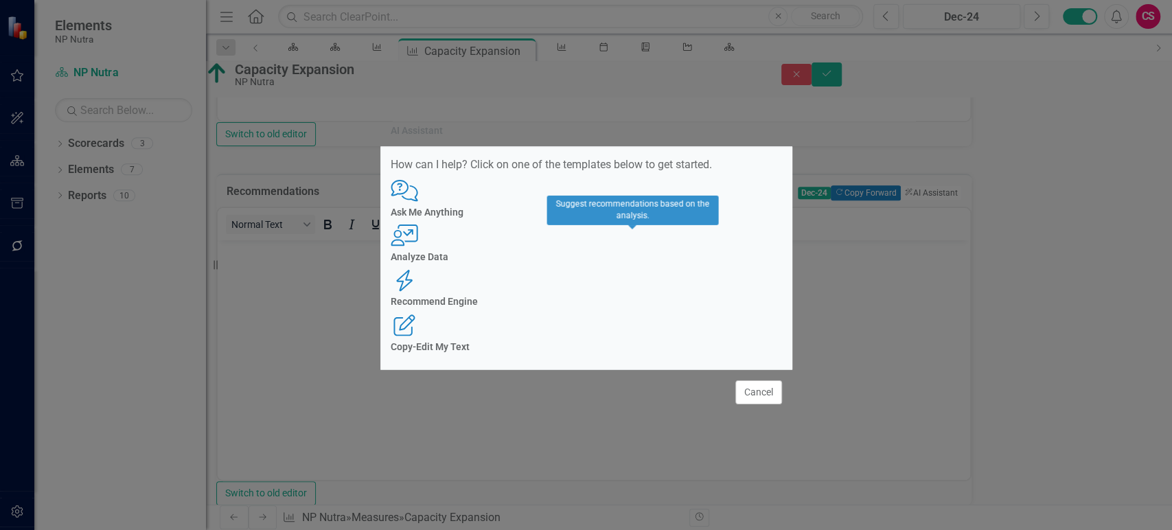
click at [657, 297] on div "Recommend Engine" at bounding box center [586, 302] width 391 height 10
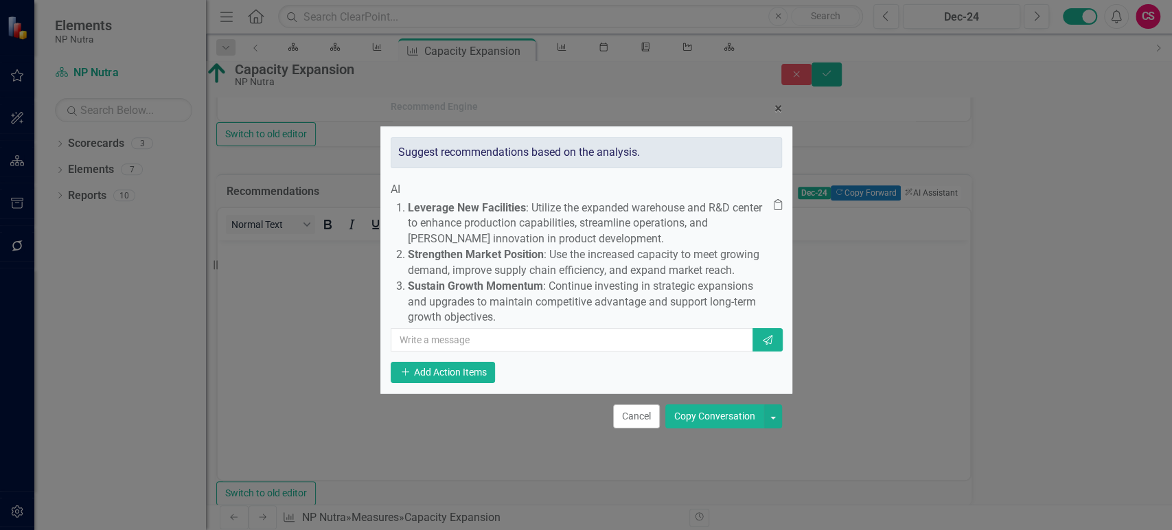
click at [711, 427] on button "Copy Conversation" at bounding box center [714, 416] width 99 height 24
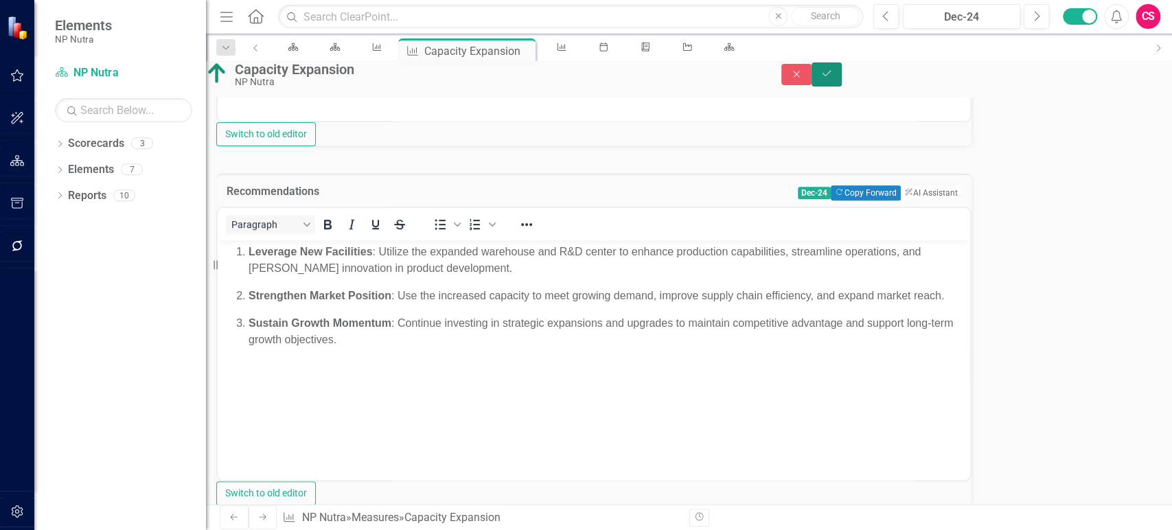
click at [842, 86] on button "Save" at bounding box center [827, 74] width 30 height 24
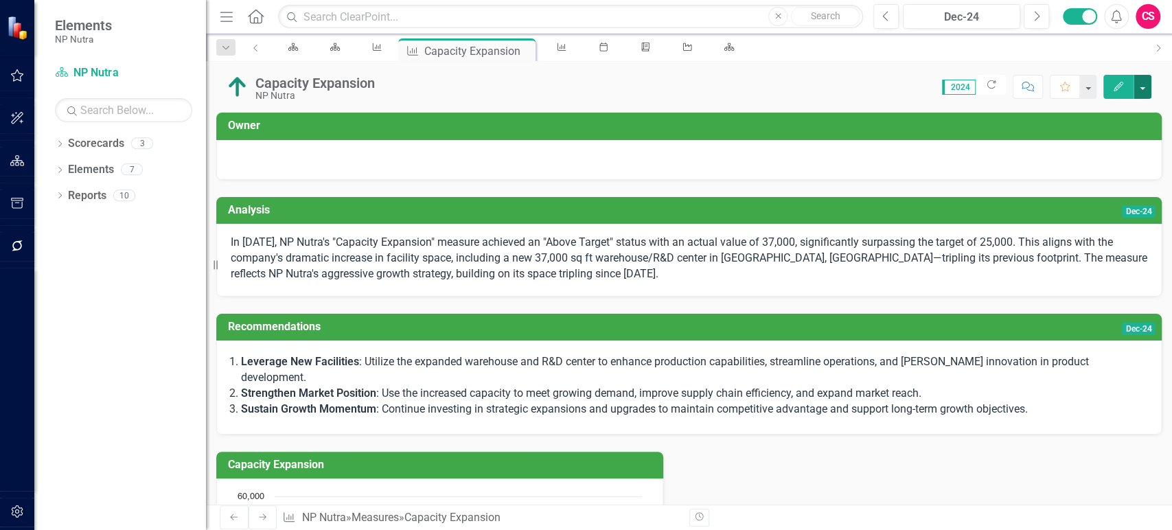
click at [1149, 79] on button "button" at bounding box center [1143, 87] width 18 height 24
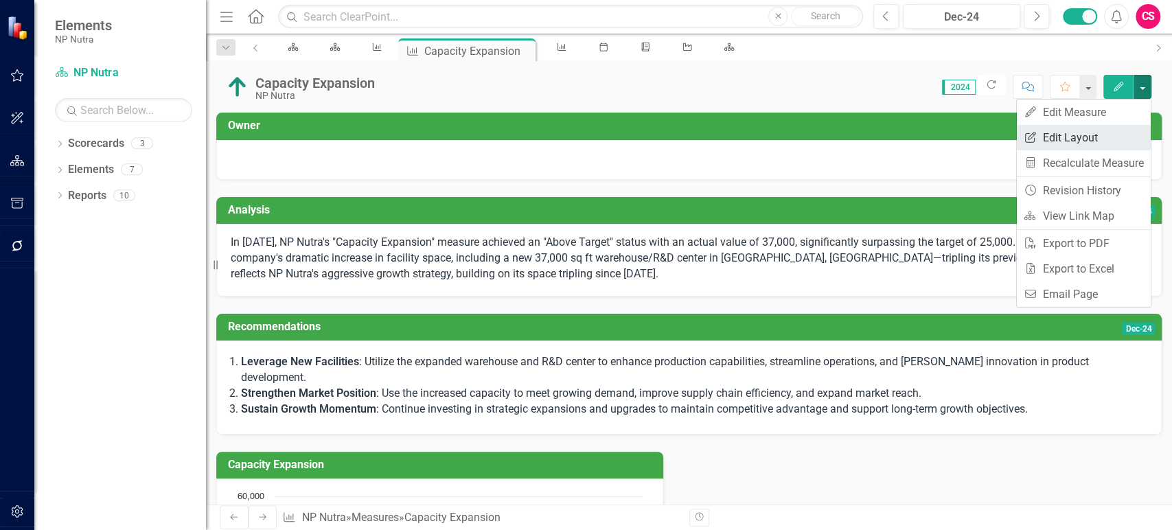
click at [1100, 141] on link "Edit Report Edit Layout" at bounding box center [1084, 137] width 134 height 25
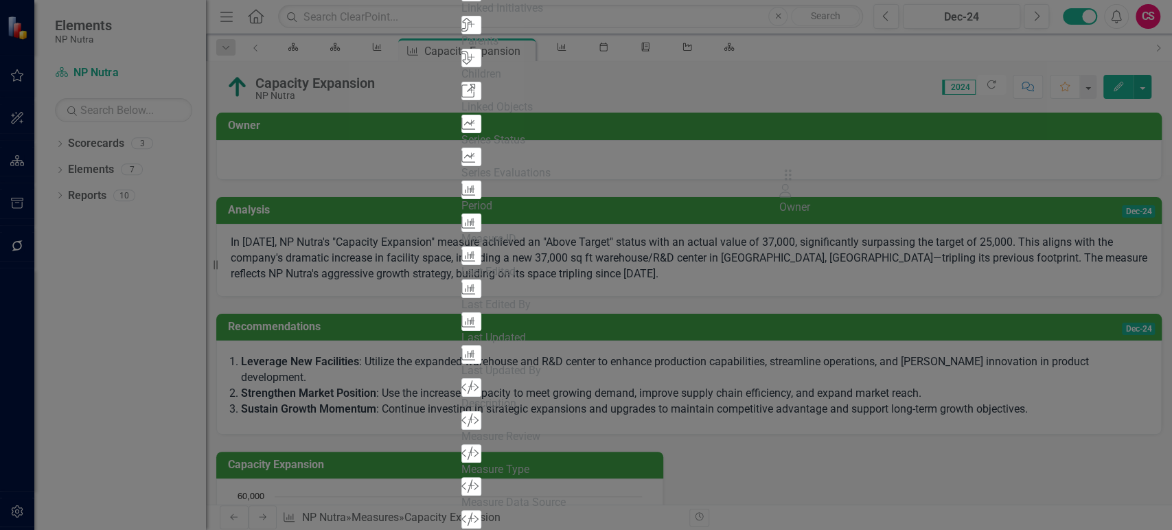
drag, startPoint x: 425, startPoint y: 171, endPoint x: 829, endPoint y: 181, distance: 404.5
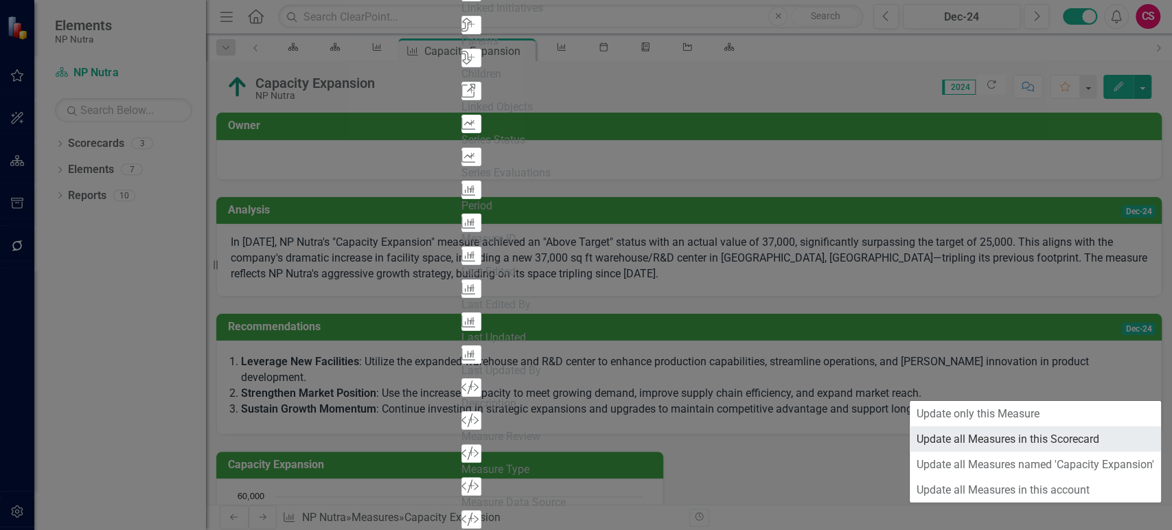
click at [1052, 442] on link "Update all Measures in this Scorecard" at bounding box center [1035, 438] width 251 height 25
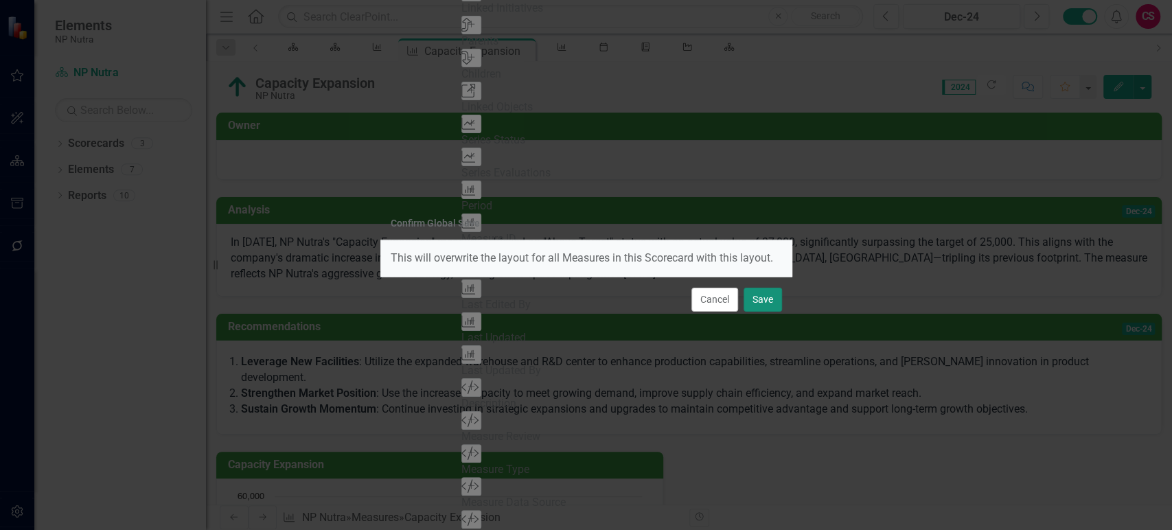
click at [763, 305] on button "Save" at bounding box center [763, 300] width 38 height 24
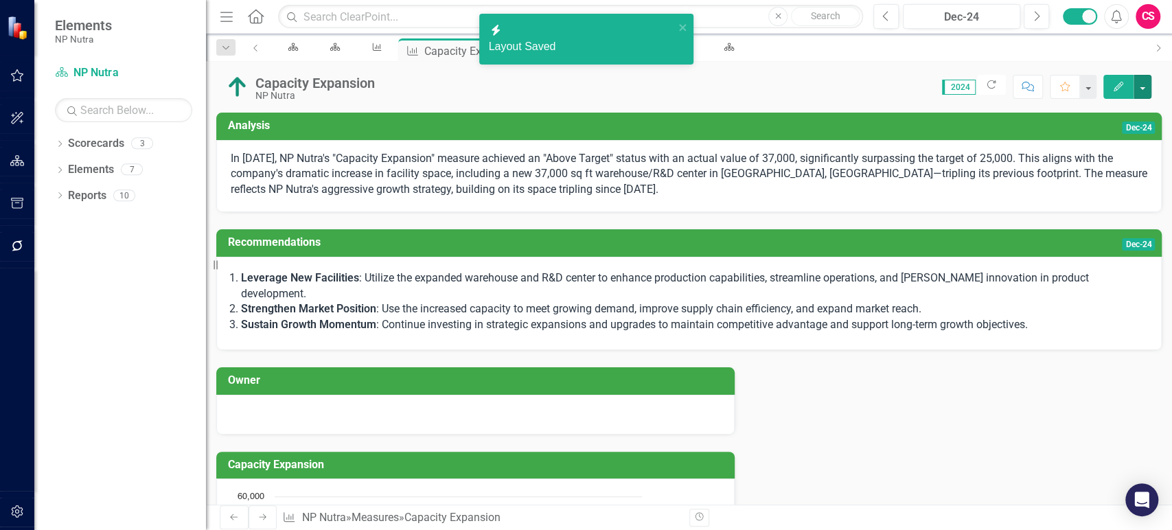
scroll to position [174, 0]
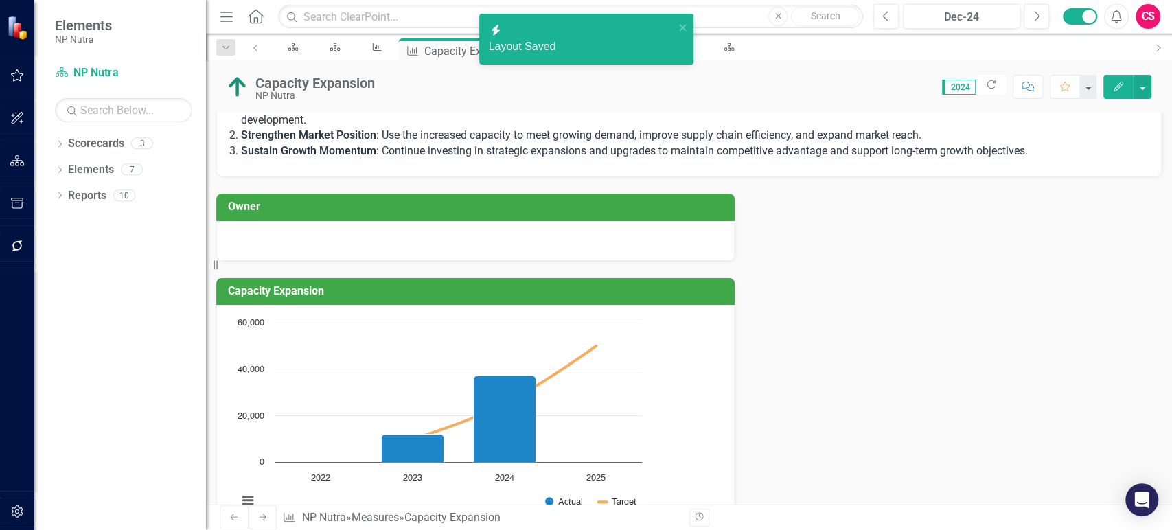
click at [262, 515] on link "Next" at bounding box center [263, 517] width 29 height 24
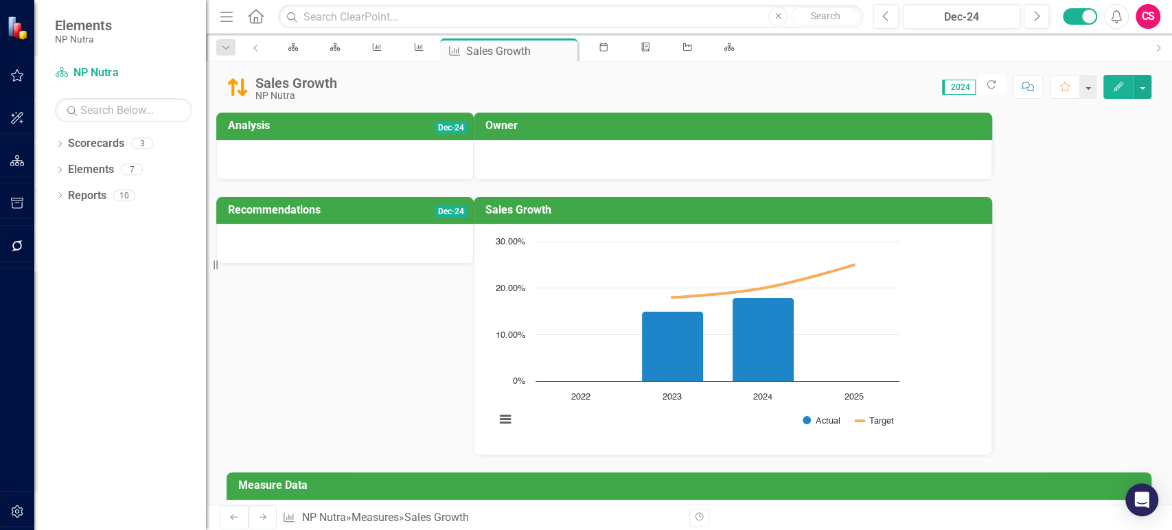
click at [474, 158] on div at bounding box center [344, 160] width 257 height 40
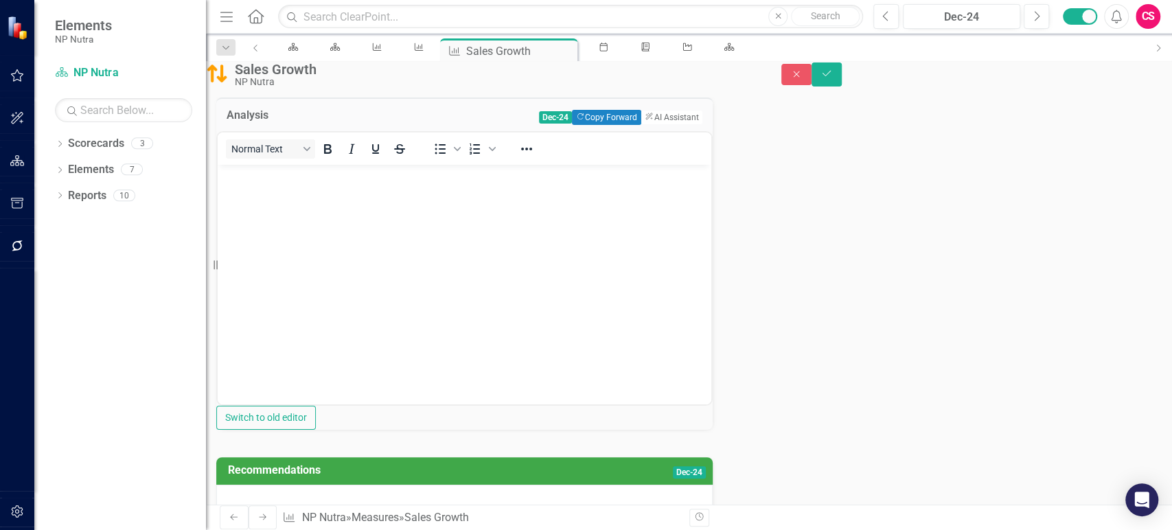
click at [637, 131] on div "Analysis Dec-24 Copy Forward Copy Forward ClearPoint AI AI Assistant" at bounding box center [464, 114] width 496 height 34
click at [640, 125] on button "ClearPoint AI AI Assistant" at bounding box center [671, 117] width 62 height 15
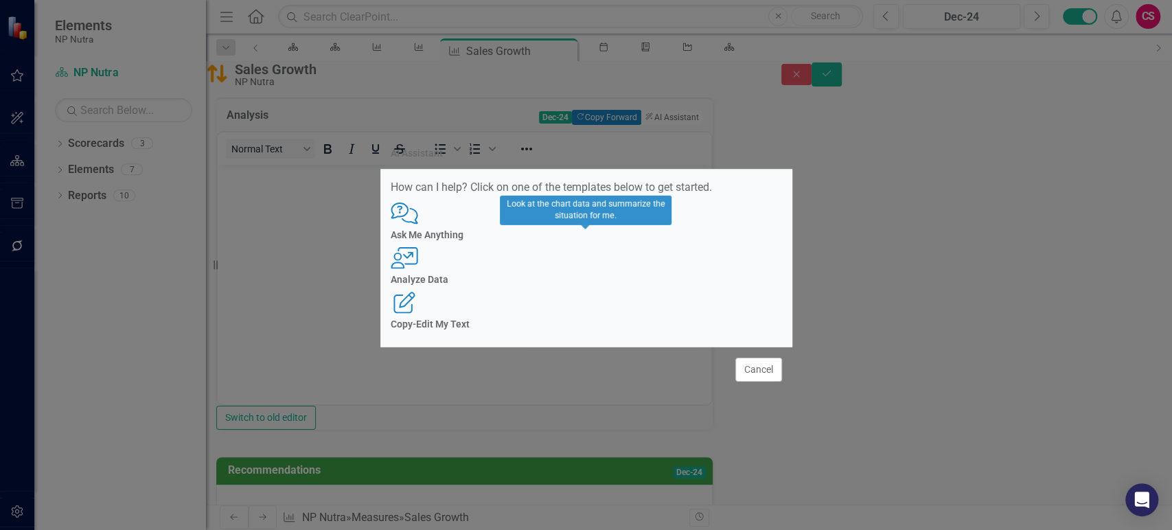
click at [602, 285] on div "Analyze Data" at bounding box center [586, 280] width 391 height 10
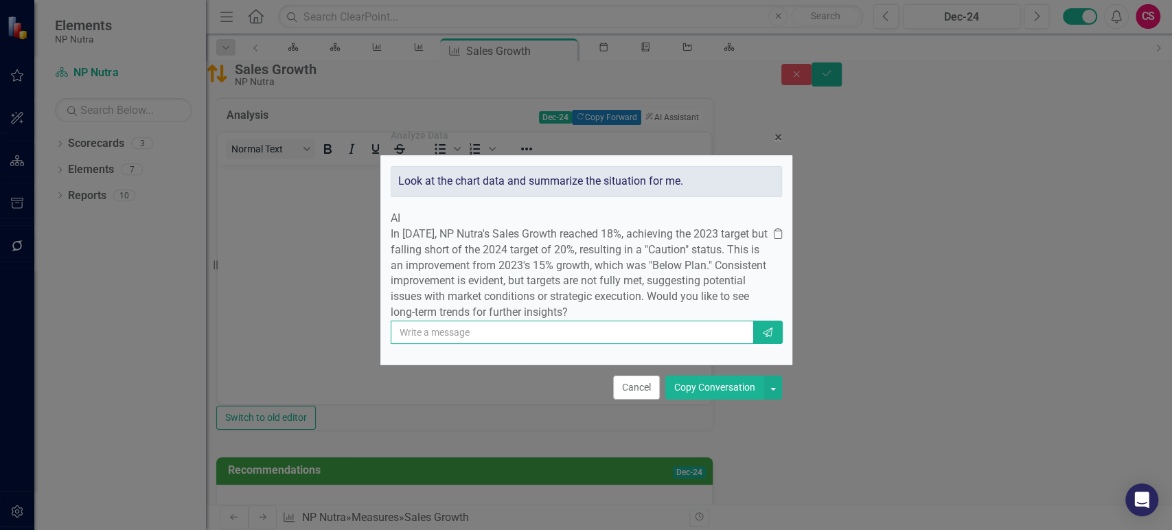
click at [468, 338] on input "text" at bounding box center [572, 332] width 363 height 23
paste input "NP Nutra has achieved strong double‑digit sales growth in recent years. For exa…"
type input "add context around this info - NP Nutra has achieved strong double‑digit sales …"
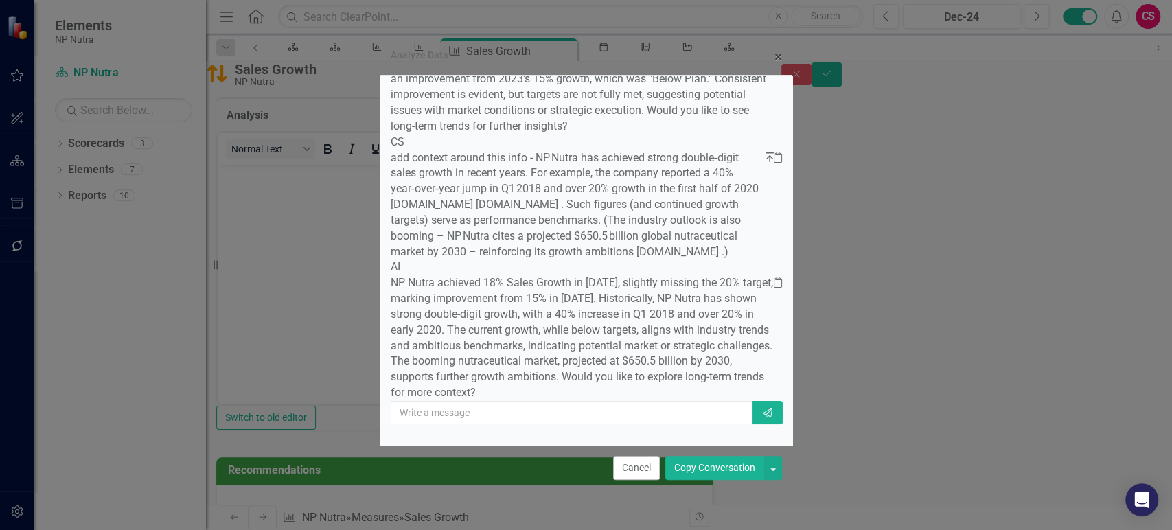
scroll to position [237, 0]
click at [699, 471] on button "Copy Conversation" at bounding box center [714, 468] width 99 height 24
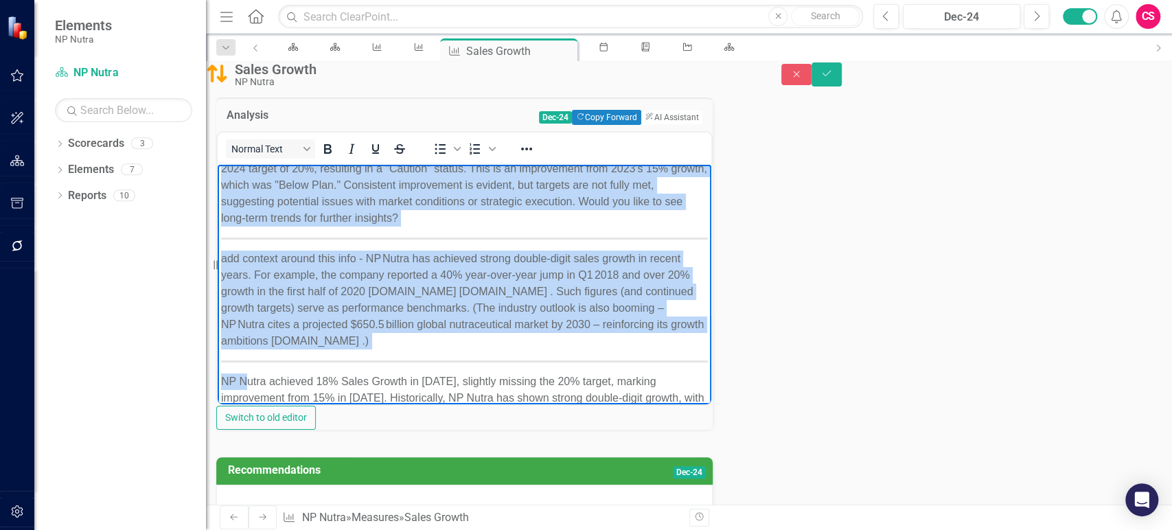
scroll to position [0, 0]
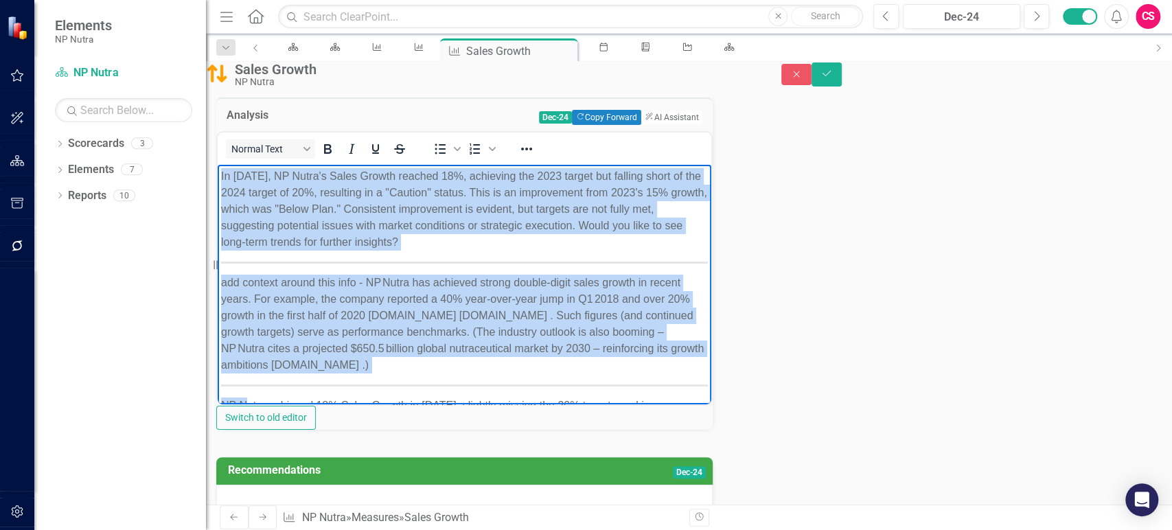
drag, startPoint x: 242, startPoint y: 301, endPoint x: 206, endPoint y: 170, distance: 135.9
click at [218, 170] on html "In 2024, NP Nutra's Sales Growth reached 18%, achieving the 2023 target but fal…" at bounding box center [465, 338] width 494 height 346
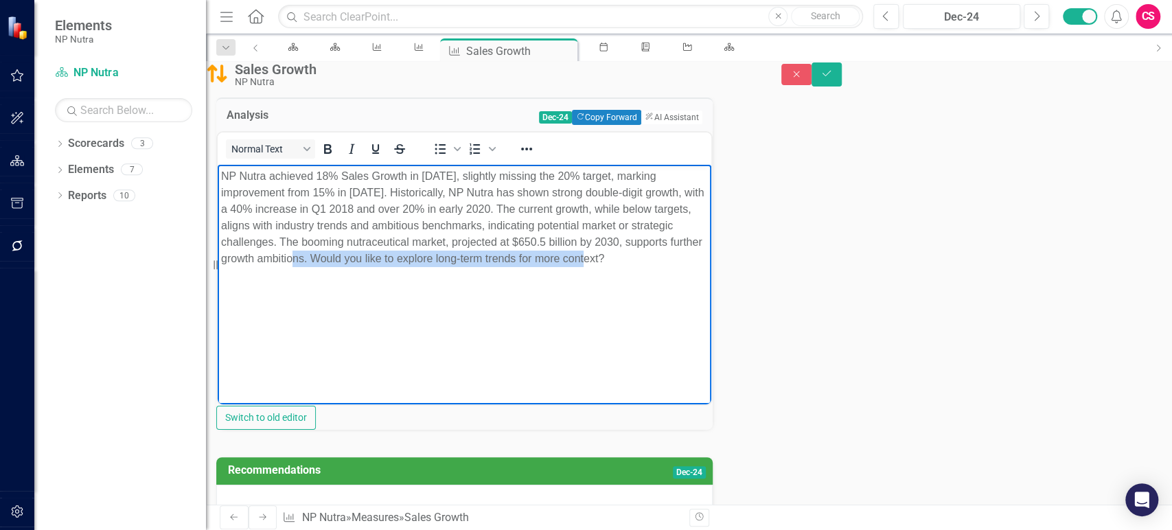
drag, startPoint x: 577, startPoint y: 268, endPoint x: 279, endPoint y: 279, distance: 298.2
click at [279, 267] on p "NP Nutra achieved 18% Sales Growth in 2024, slightly missing the 20% target, ma…" at bounding box center [464, 217] width 487 height 99
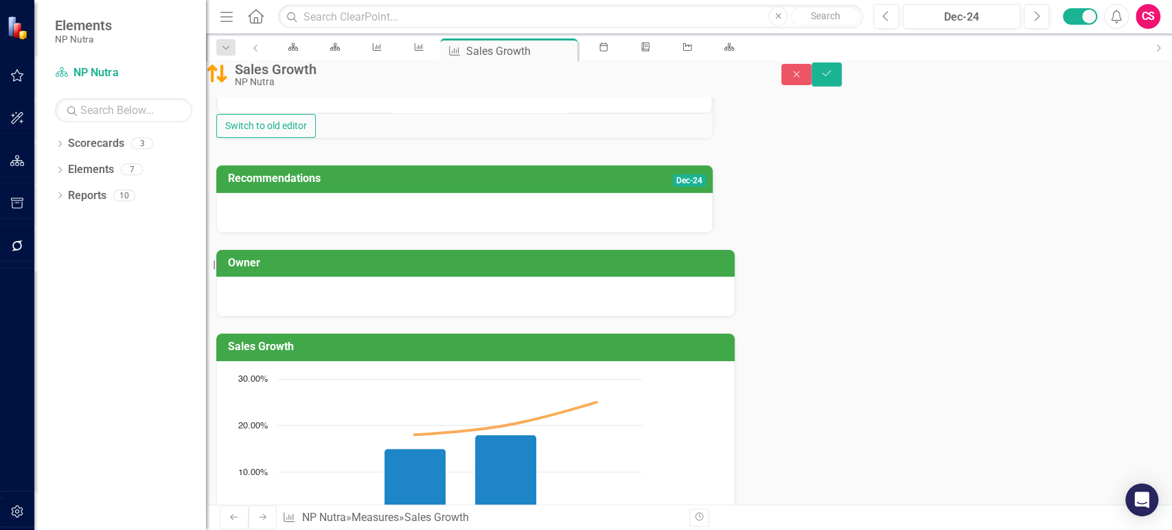
click at [631, 233] on div at bounding box center [464, 213] width 496 height 40
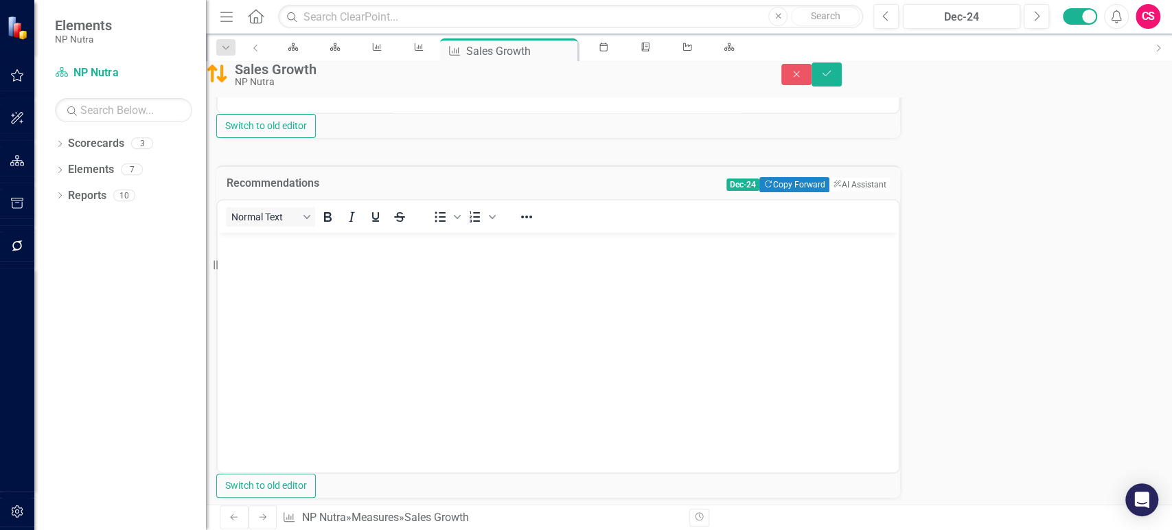
scroll to position [0, 0]
click at [828, 192] on button "ClearPoint AI AI Assistant" at bounding box center [859, 184] width 62 height 15
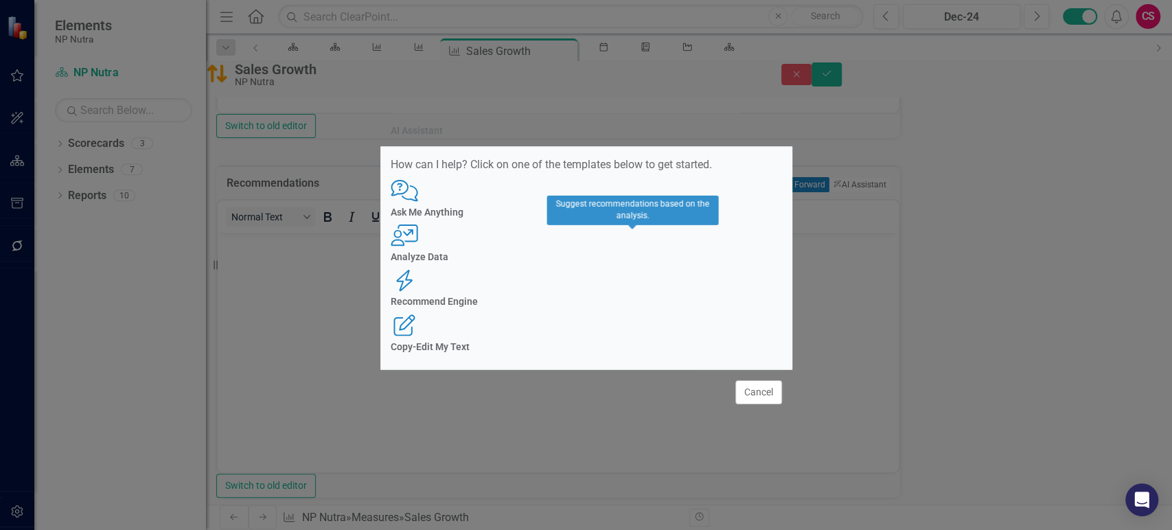
click at [643, 297] on h4 "Recommend Engine" at bounding box center [586, 302] width 391 height 10
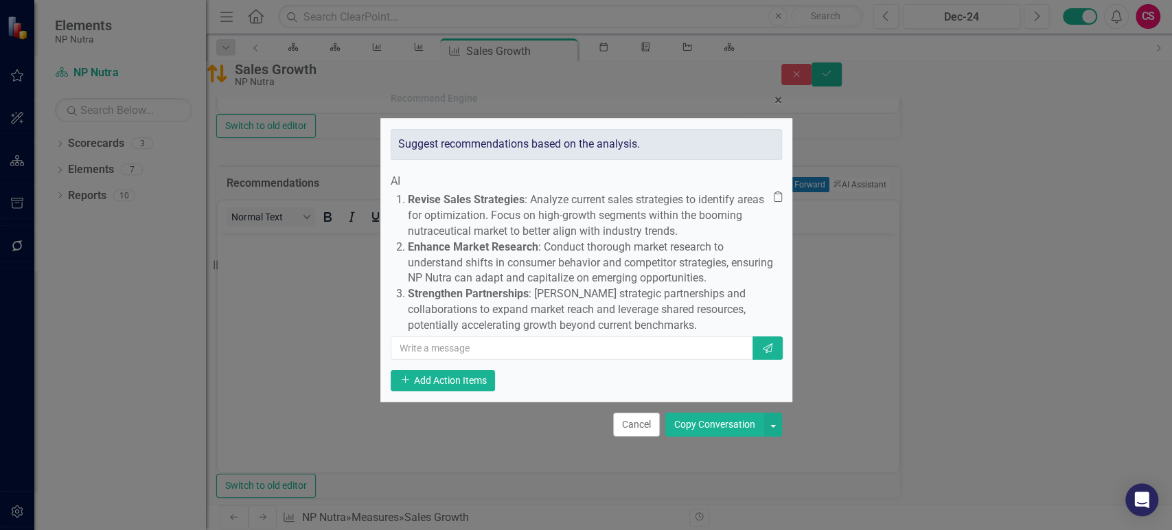
click at [701, 437] on button "Copy Conversation" at bounding box center [714, 425] width 99 height 24
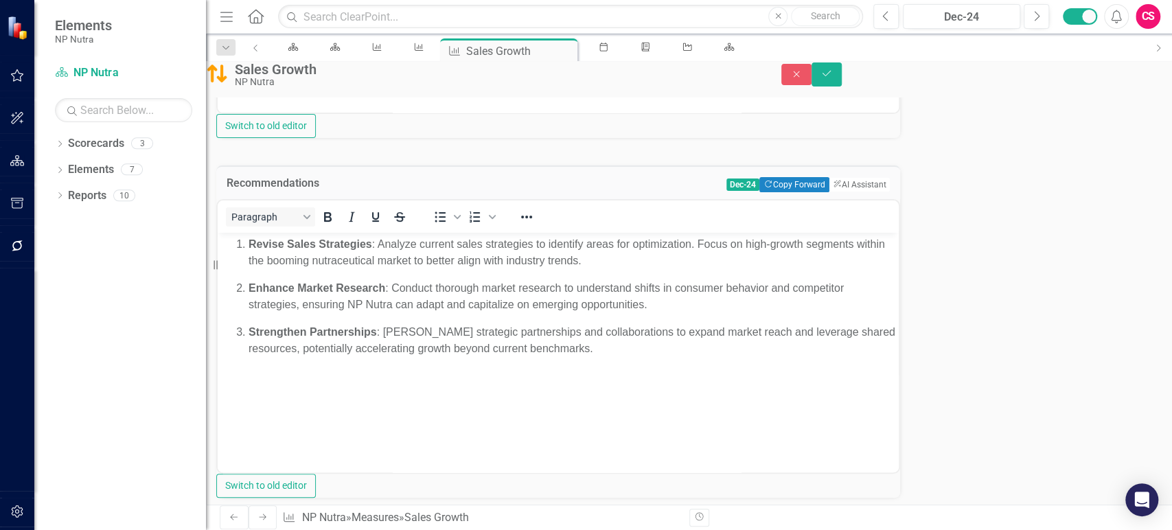
click at [1131, 87] on div "Sales Growth NP Nutra Close Save" at bounding box center [689, 74] width 966 height 26
click at [833, 78] on icon "Save" at bounding box center [826, 74] width 12 height 10
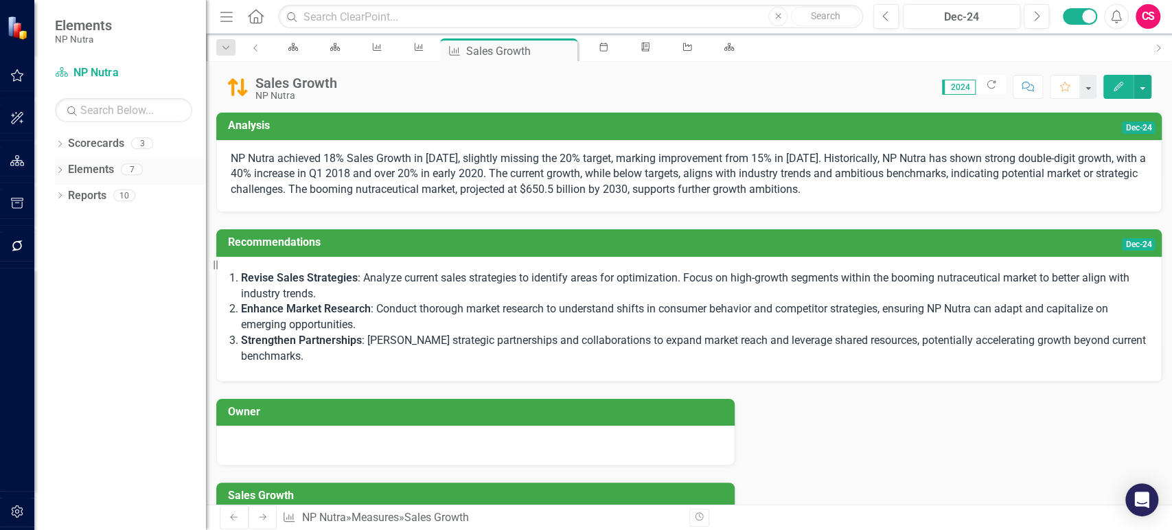
click at [106, 175] on link "Elements" at bounding box center [91, 170] width 46 height 16
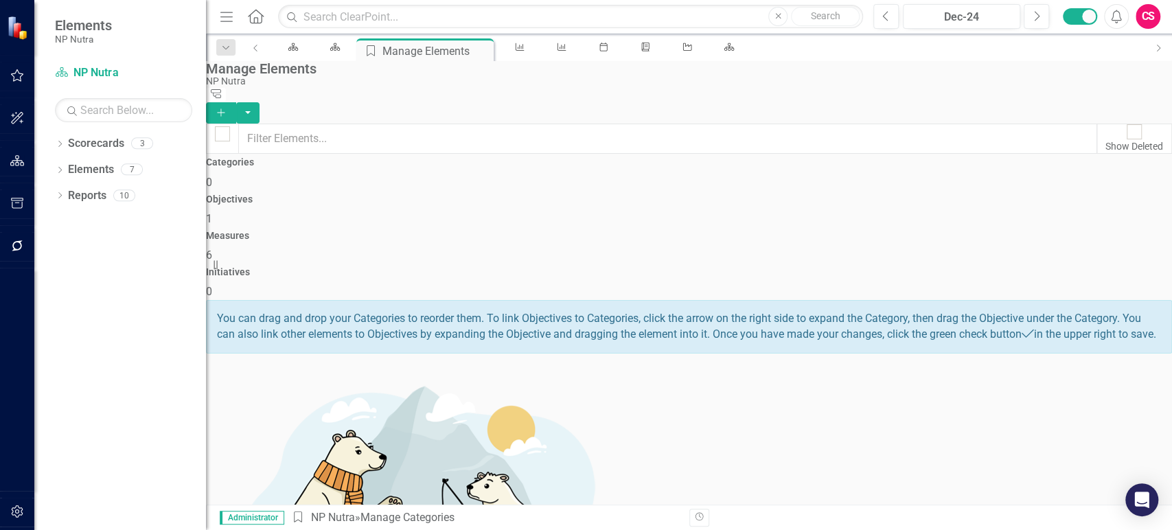
click at [1032, 267] on h4 "Initiatives" at bounding box center [689, 272] width 966 height 10
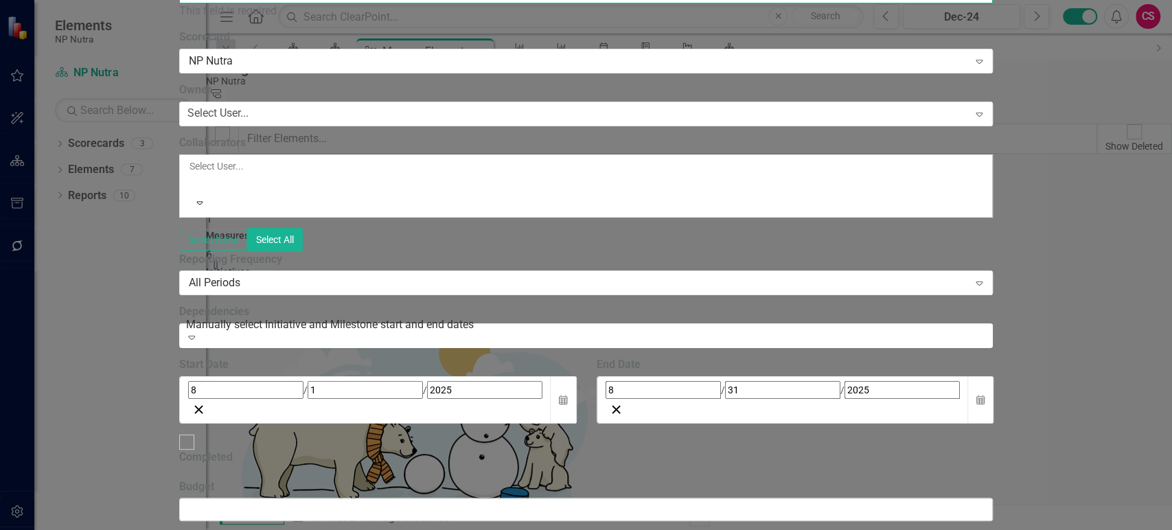
paste input "New [PERSON_NAME] Facility"
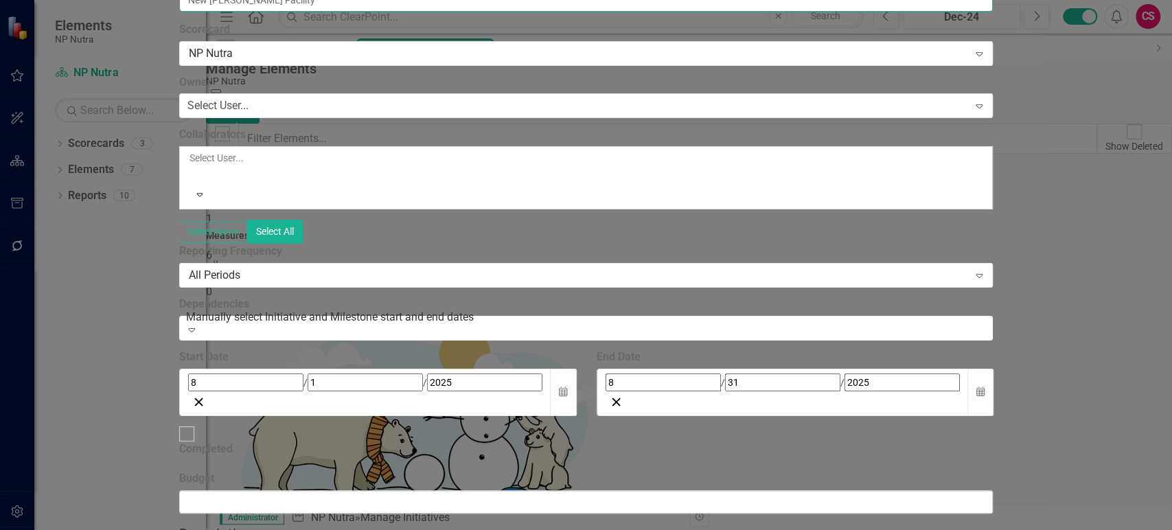
scroll to position [88, 0]
type input "New [PERSON_NAME] Facility"
click at [576, 369] on button "Calendar" at bounding box center [563, 392] width 26 height 47
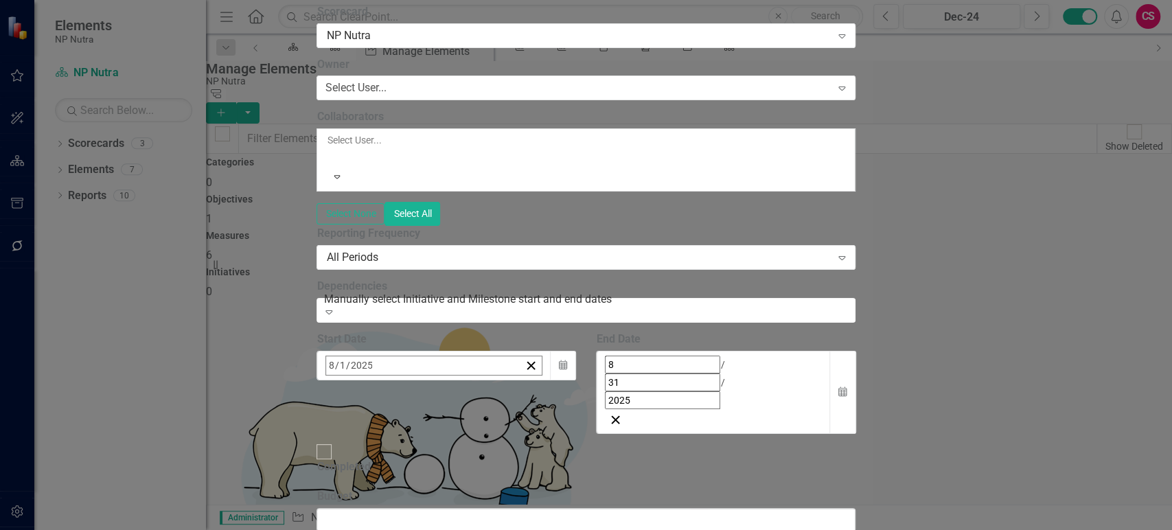
click at [348, 380] on button "«" at bounding box center [333, 395] width 30 height 30
click at [527, 380] on button "›" at bounding box center [511, 395] width 30 height 30
click at [421, 438] on button "1" at bounding box center [404, 450] width 34 height 25
click at [479, 202] on div "Select None Select All" at bounding box center [586, 214] width 538 height 24
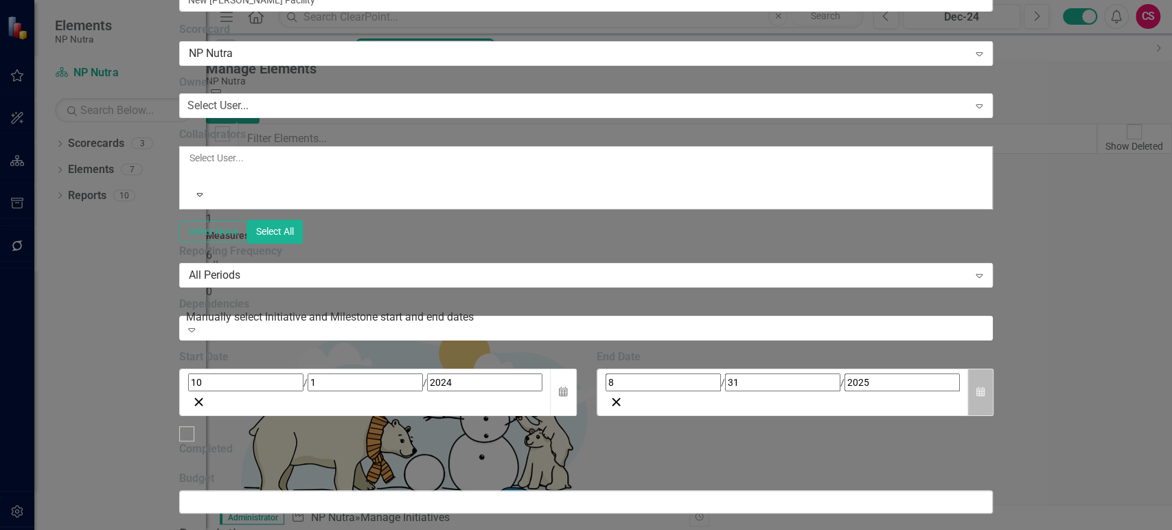
click at [993, 369] on button "Calendar" at bounding box center [980, 392] width 26 height 47
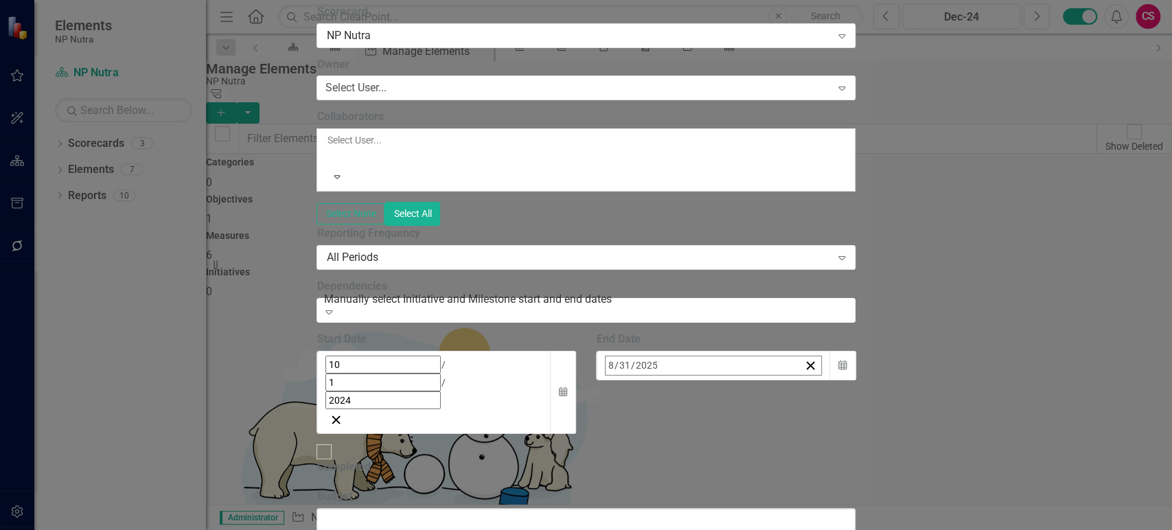
click at [806, 380] on button "›" at bounding box center [791, 395] width 30 height 30
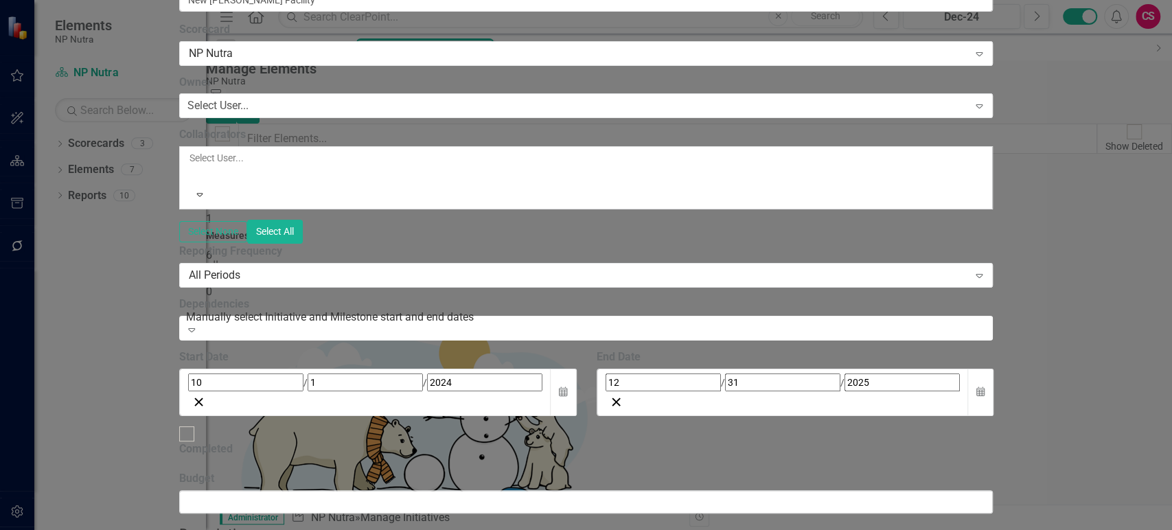
scroll to position [185, 0]
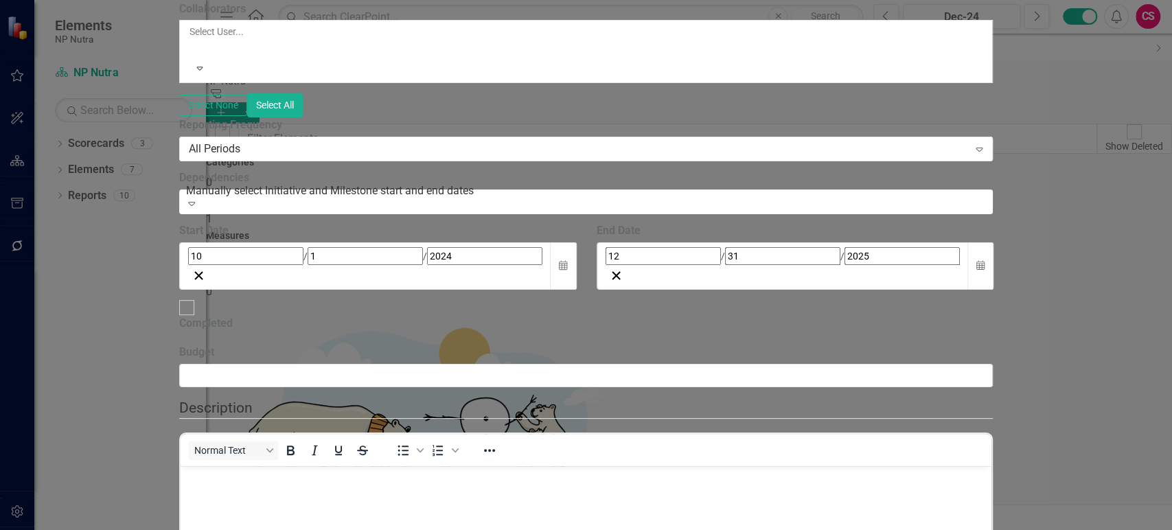
scroll to position [0, 0]
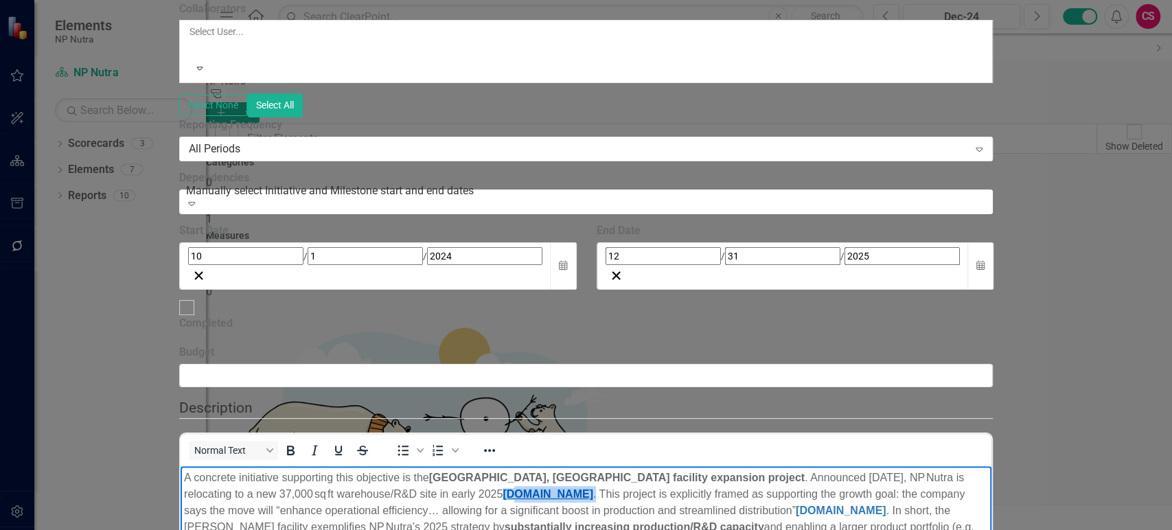
drag, startPoint x: 462, startPoint y: 493, endPoint x: 356, endPoint y: 492, distance: 106.4
click at [356, 492] on p "A concrete initiative supporting this objective is the Carson, CA facility expa…" at bounding box center [586, 511] width 804 height 82
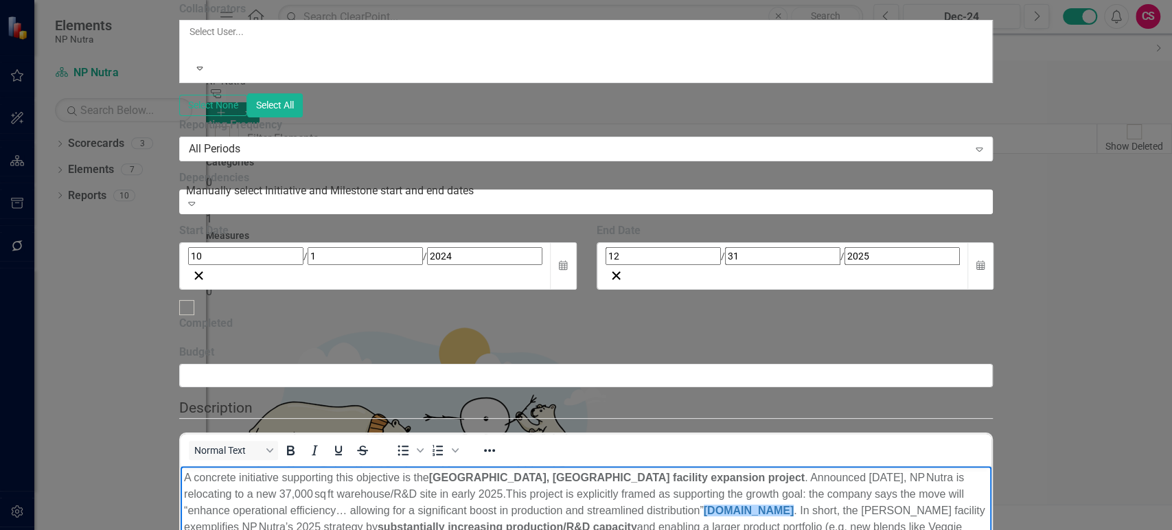
drag, startPoint x: 596, startPoint y: 511, endPoint x: 707, endPoint y: 513, distance: 111.2
click at [707, 513] on p "A concrete initiative supporting this objective is the Carson, CA facility expa…" at bounding box center [586, 511] width 804 height 82
click at [486, 529] on p "A concrete initiative supporting this objective is the Carson, CA facility expa…" at bounding box center [586, 511] width 804 height 82
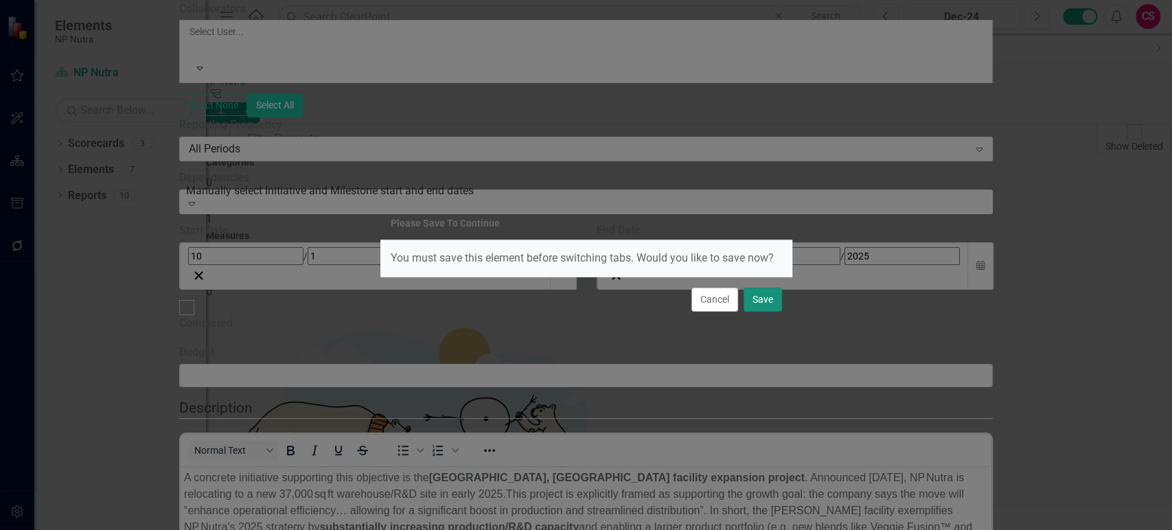
click at [761, 306] on button "Save" at bounding box center [763, 300] width 38 height 24
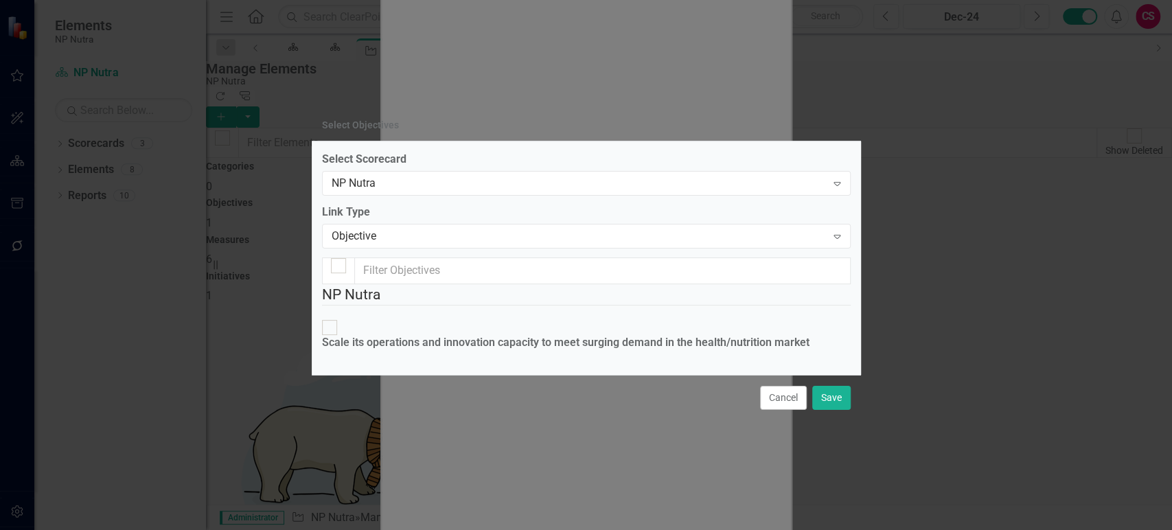
click at [458, 335] on div "Scale its operations and innovation capacity to meet surging demand in the heal…" at bounding box center [565, 343] width 487 height 16
click at [340, 317] on input "Scale its operations and innovation capacity to meet surging demand in the heal…" at bounding box center [329, 327] width 21 height 21
checkbox input "true"
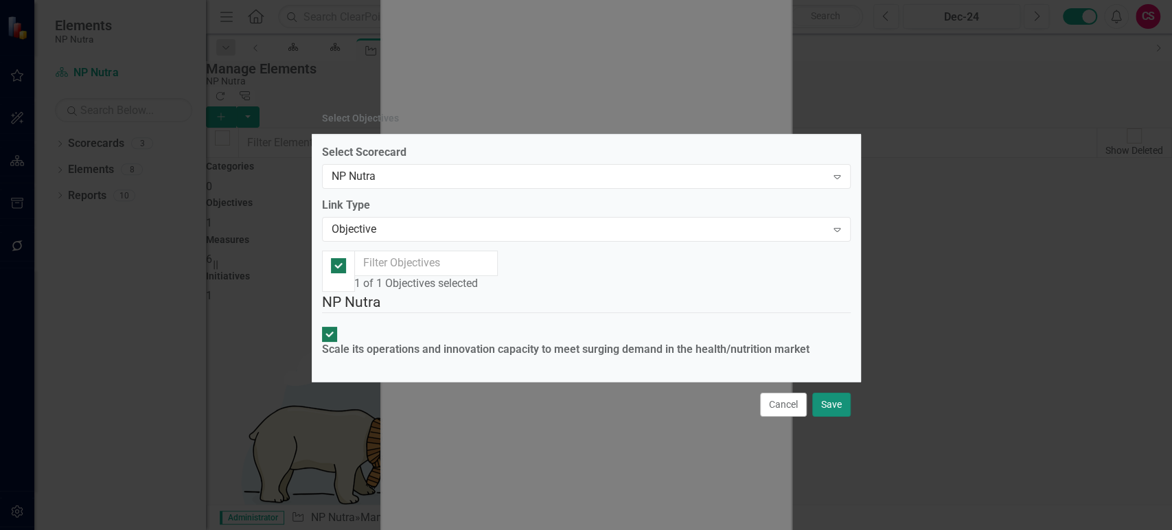
drag, startPoint x: 835, startPoint y: 465, endPoint x: 928, endPoint y: 470, distance: 92.8
click at [835, 417] on button "Save" at bounding box center [831, 405] width 38 height 24
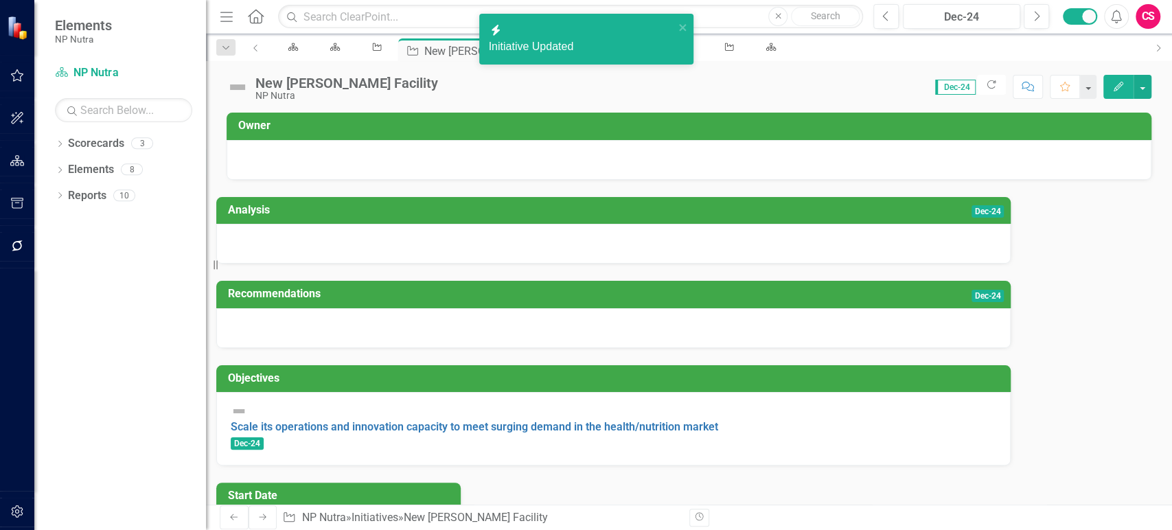
scroll to position [105, 0]
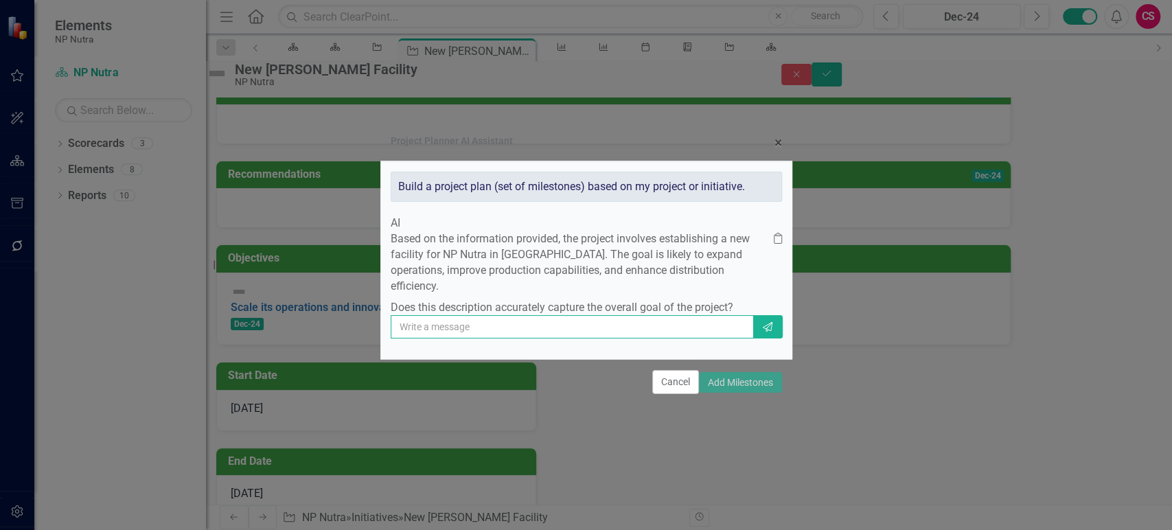
click at [619, 338] on input "text" at bounding box center [572, 326] width 363 height 23
click at [437, 338] on input "text" at bounding box center [572, 326] width 363 height 23
paste input "A concrete initiative supporting this objective is the Carson, CA facility expa…"
type input "plus this A concrete initiative supporting this objective is the Carson, CA fac…"
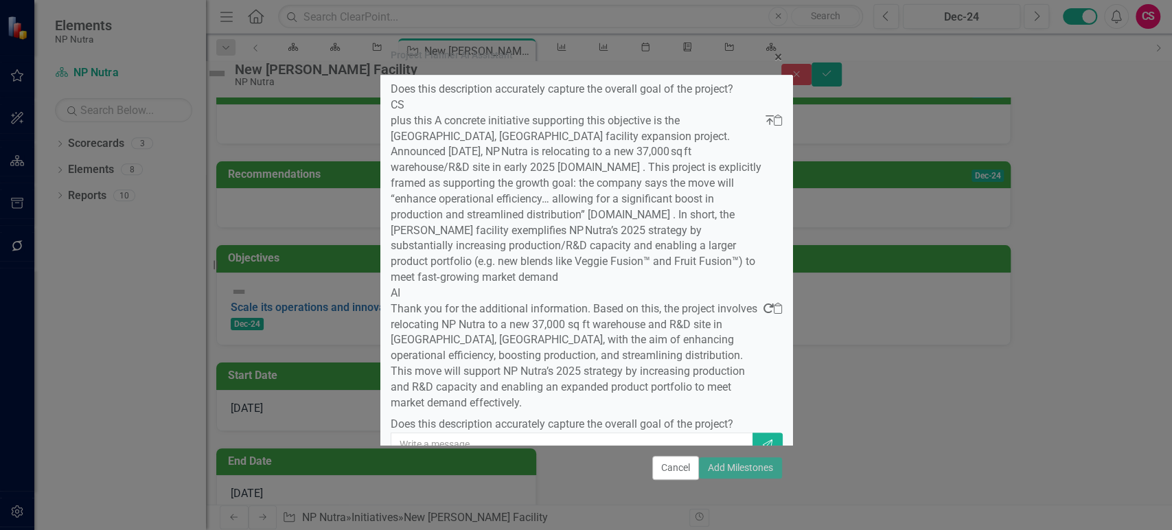
scroll to position [264, 0]
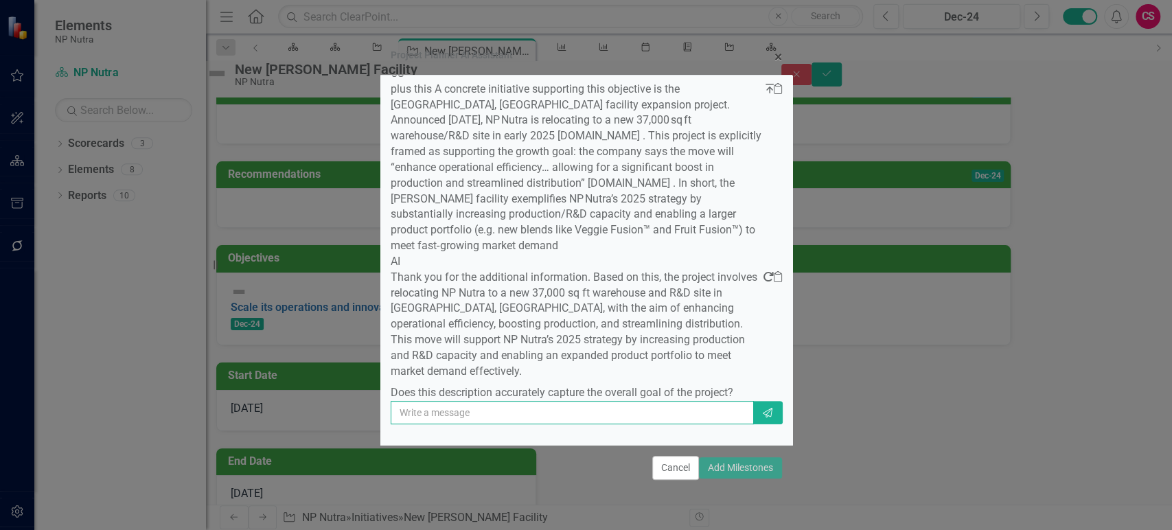
click at [579, 407] on input "text" at bounding box center [572, 412] width 363 height 23
type input "yes"
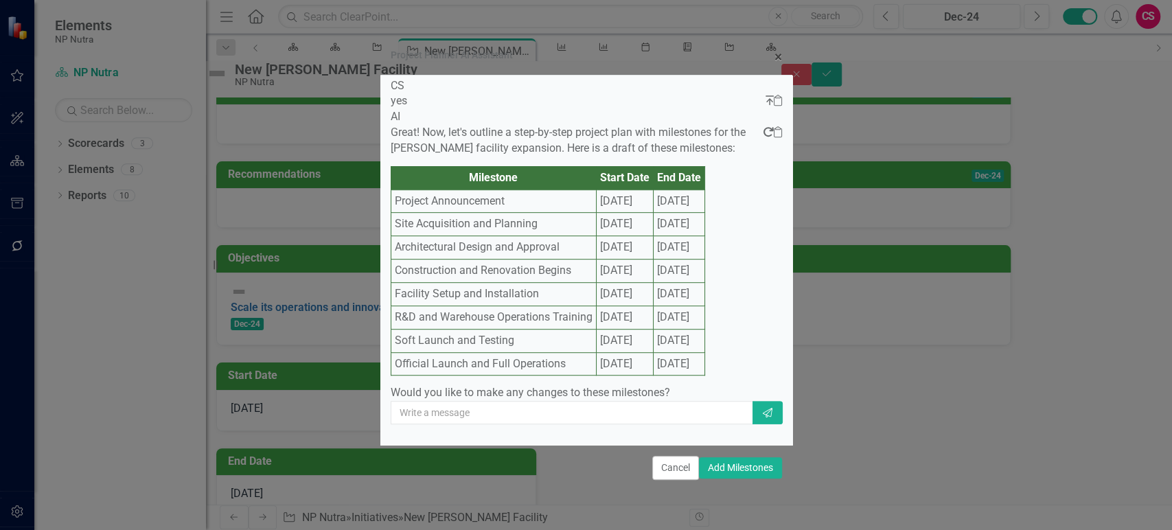
scroll to position [755, 0]
click at [735, 463] on button "Add Milestones" at bounding box center [740, 467] width 83 height 21
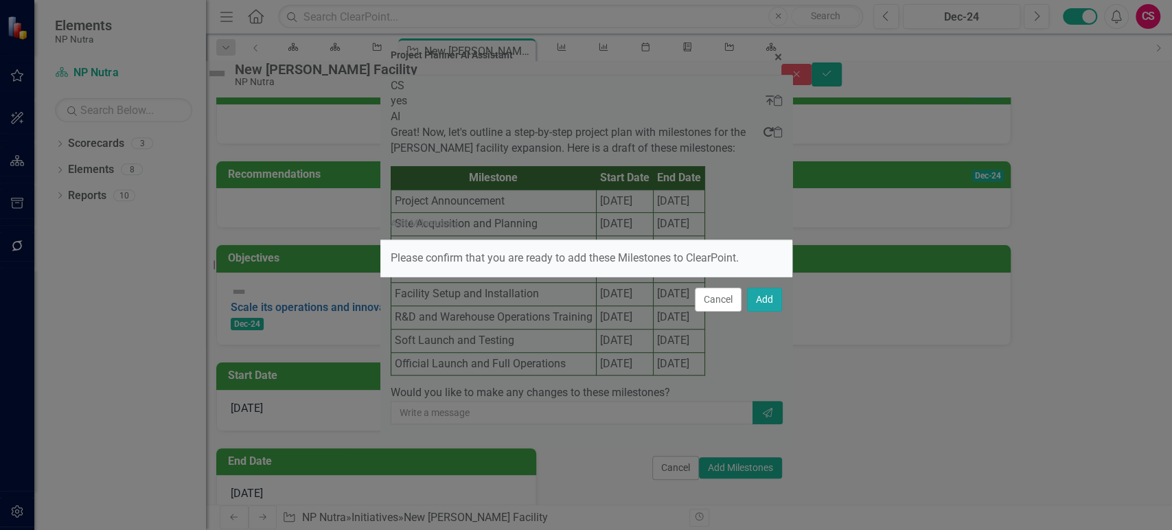
click at [759, 295] on button "Add" at bounding box center [764, 300] width 35 height 24
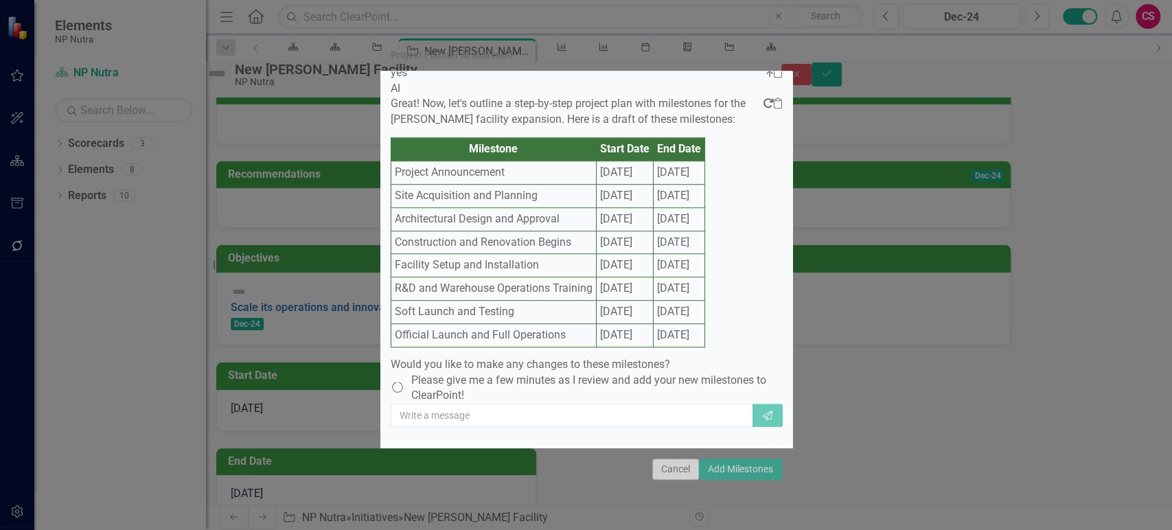
scroll to position [753, 0]
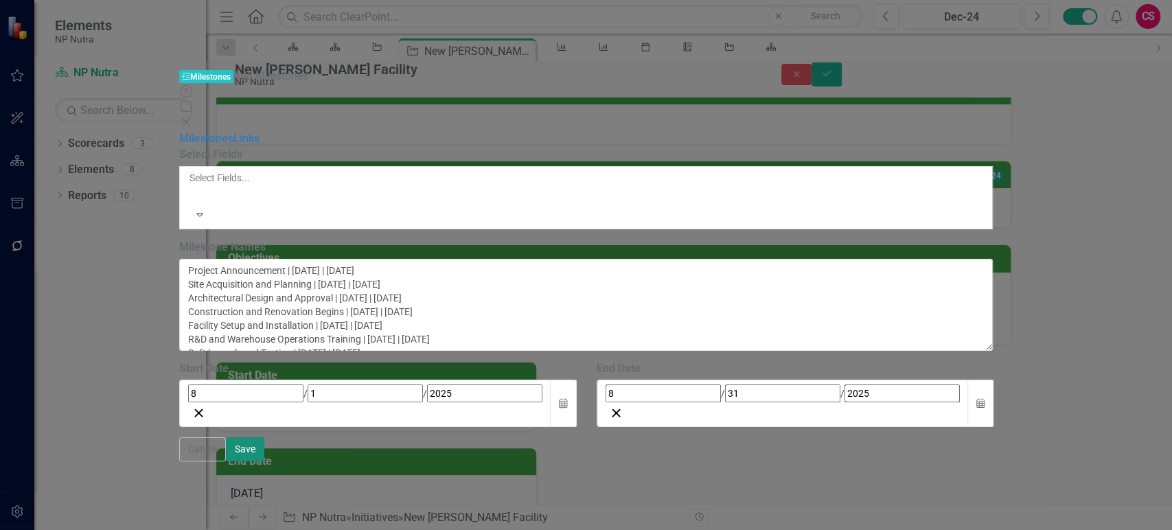
click at [264, 461] on button "Save" at bounding box center [245, 449] width 38 height 24
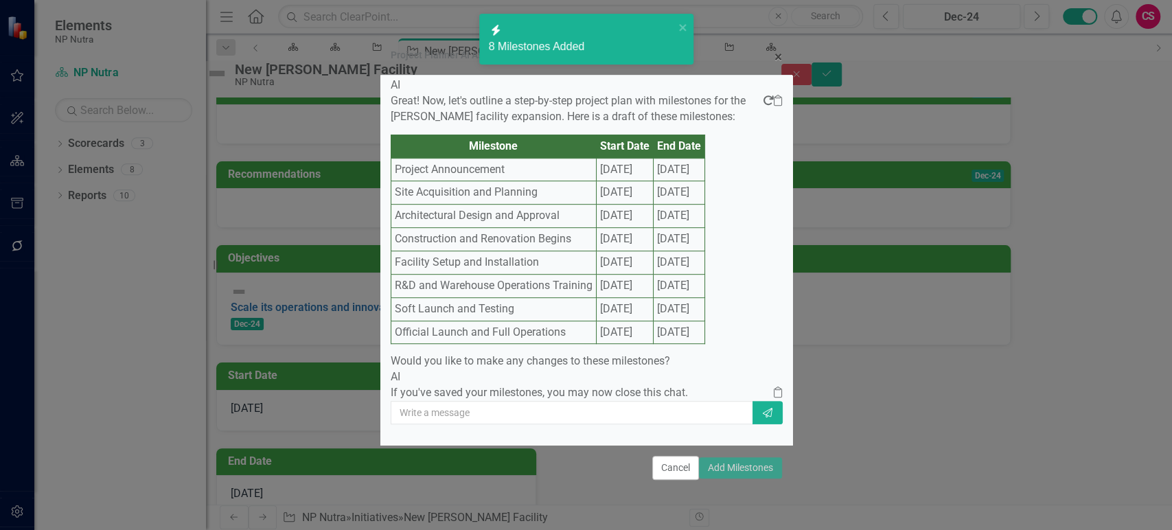
scroll to position [801, 0]
click at [670, 461] on button "Cancel" at bounding box center [675, 468] width 47 height 24
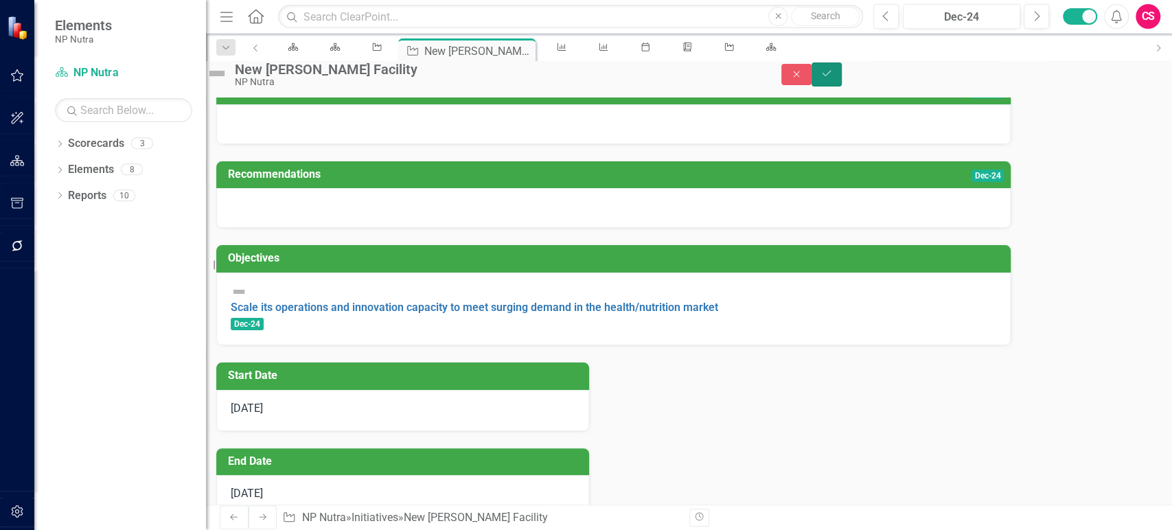
click at [833, 76] on icon "Save" at bounding box center [826, 74] width 12 height 10
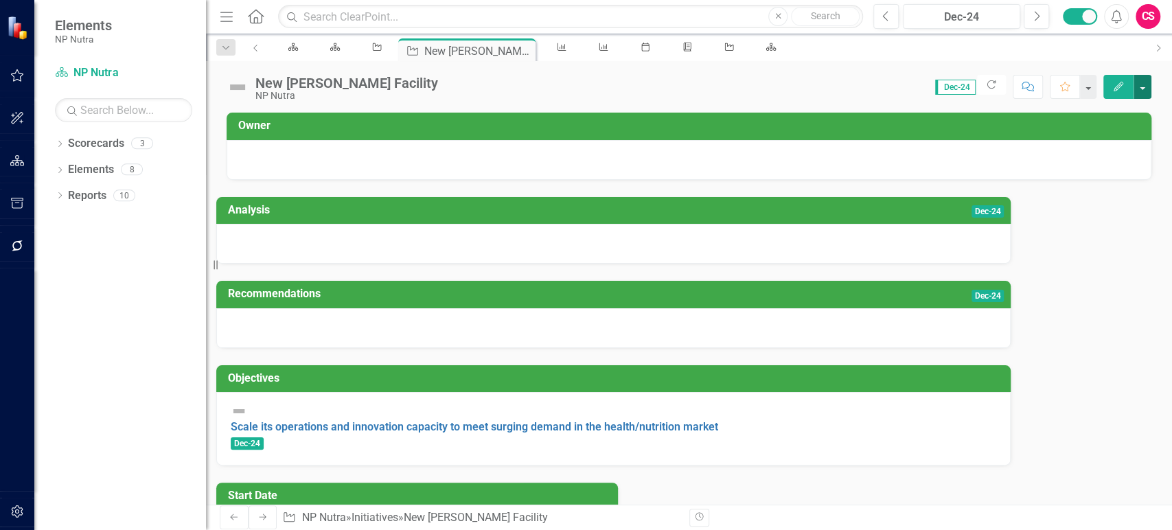
click at [1144, 91] on button "button" at bounding box center [1143, 87] width 18 height 24
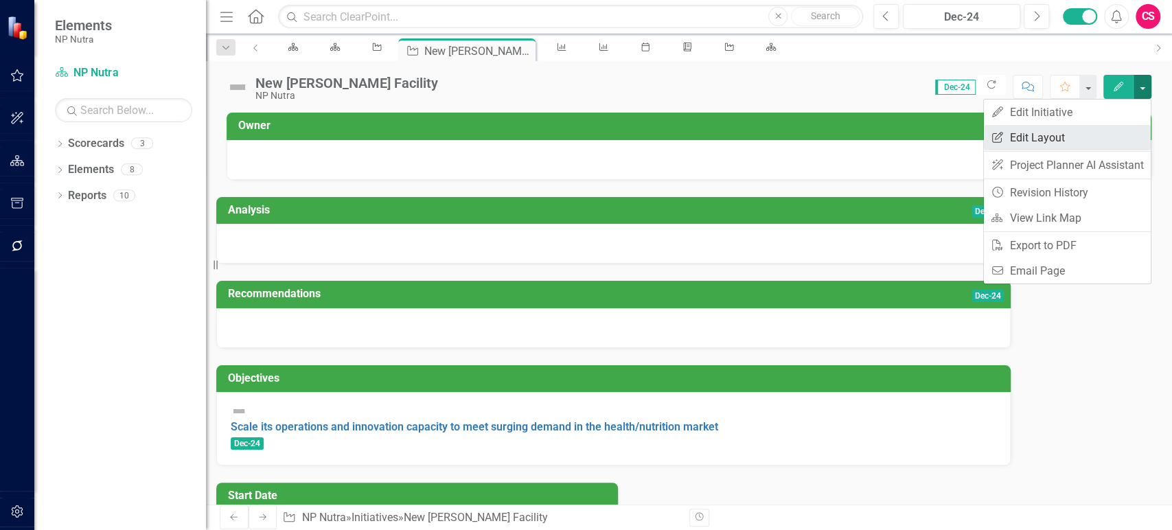
click at [1086, 133] on link "Edit Report Edit Layout" at bounding box center [1067, 137] width 167 height 25
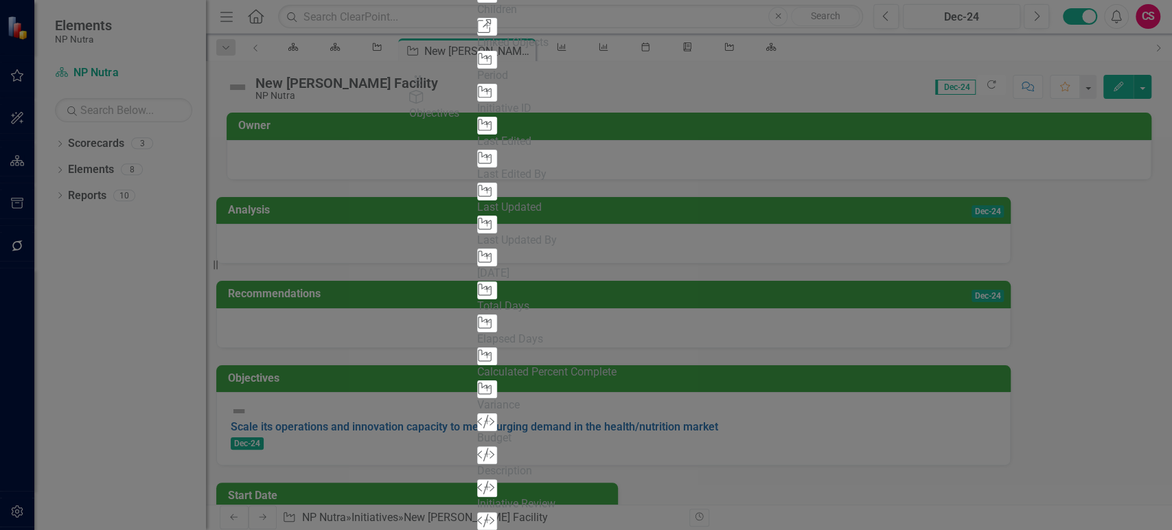
drag, startPoint x: 426, startPoint y: 266, endPoint x: 439, endPoint y: 95, distance: 170.7
drag, startPoint x: 432, startPoint y: 131, endPoint x: 831, endPoint y: 170, distance: 401.4
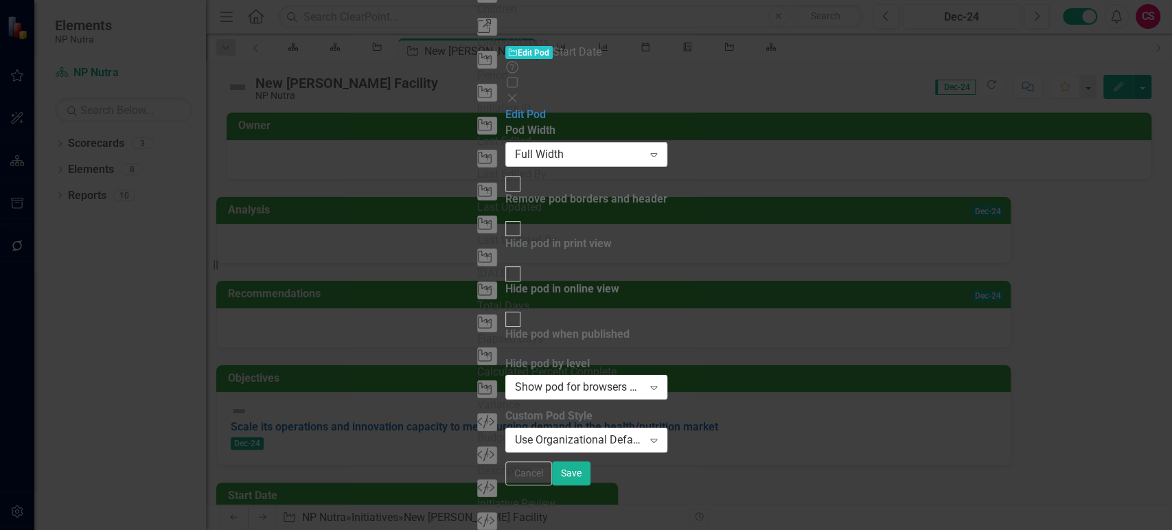
click at [571, 146] on div "Full Width" at bounding box center [579, 154] width 128 height 16
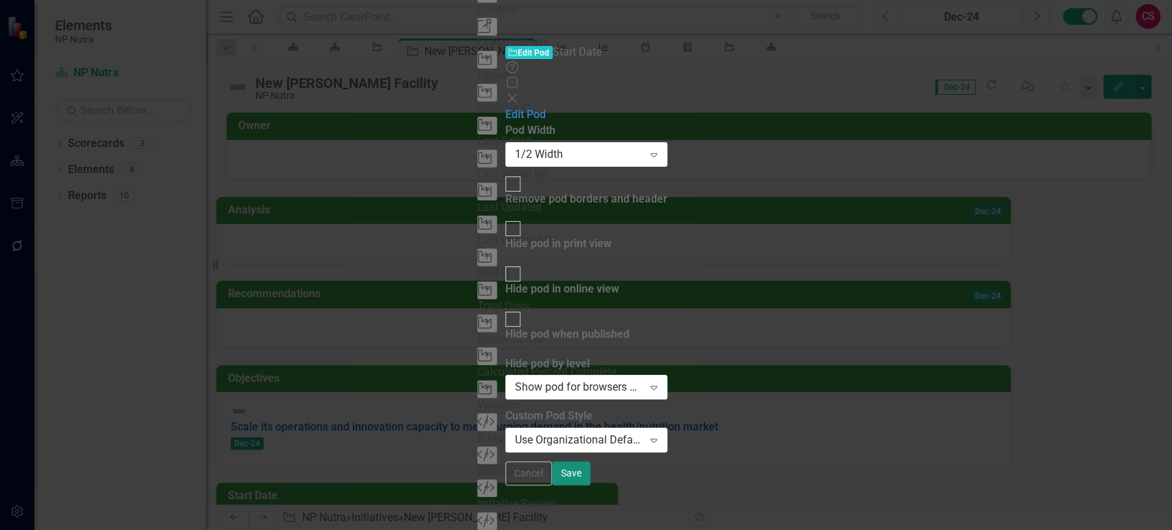
click at [590, 485] on button "Save" at bounding box center [571, 473] width 38 height 24
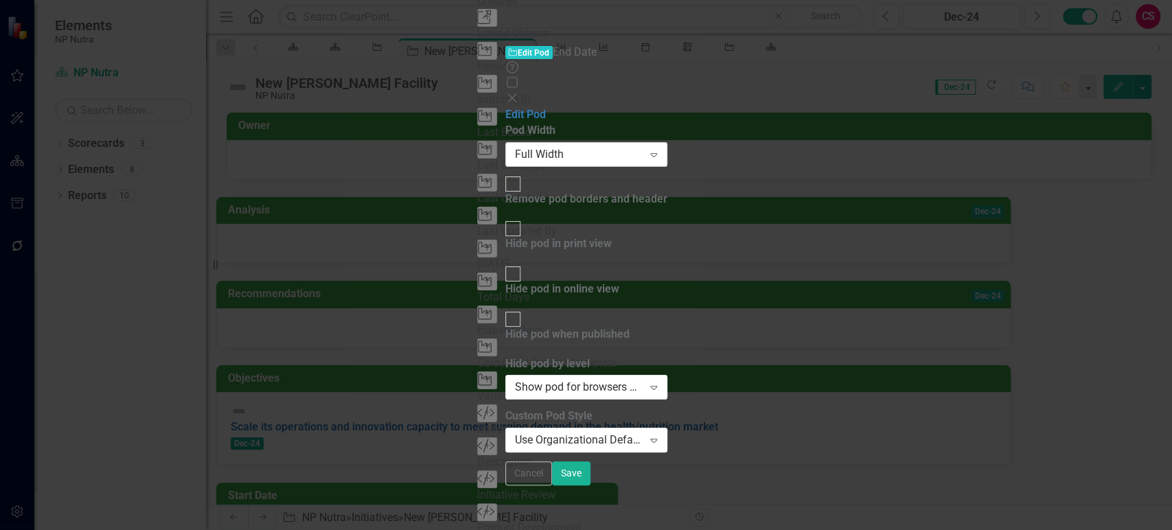
click at [552, 146] on div "Full Width" at bounding box center [579, 154] width 128 height 16
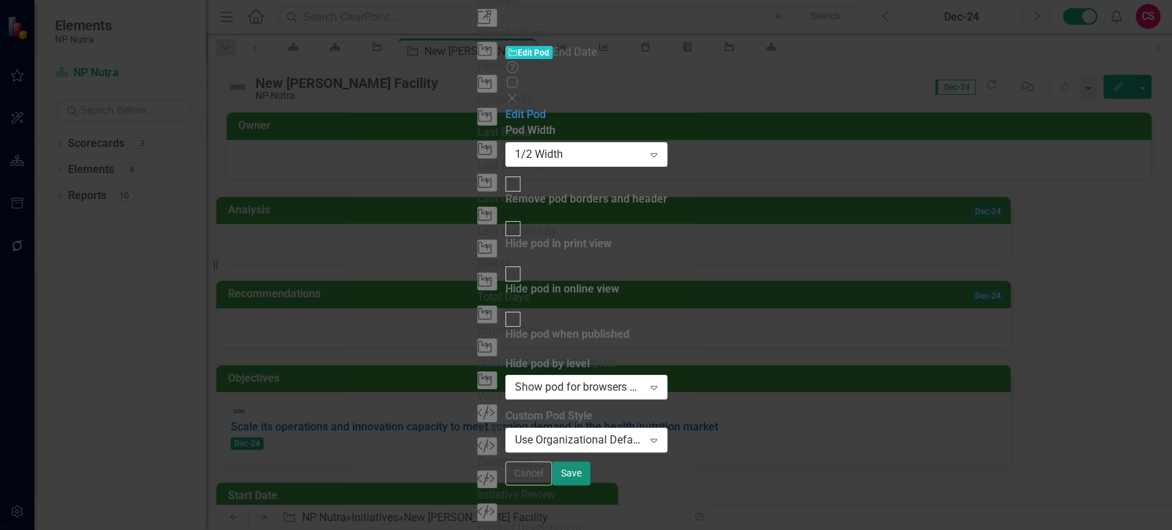
click at [590, 485] on button "Save" at bounding box center [571, 473] width 38 height 24
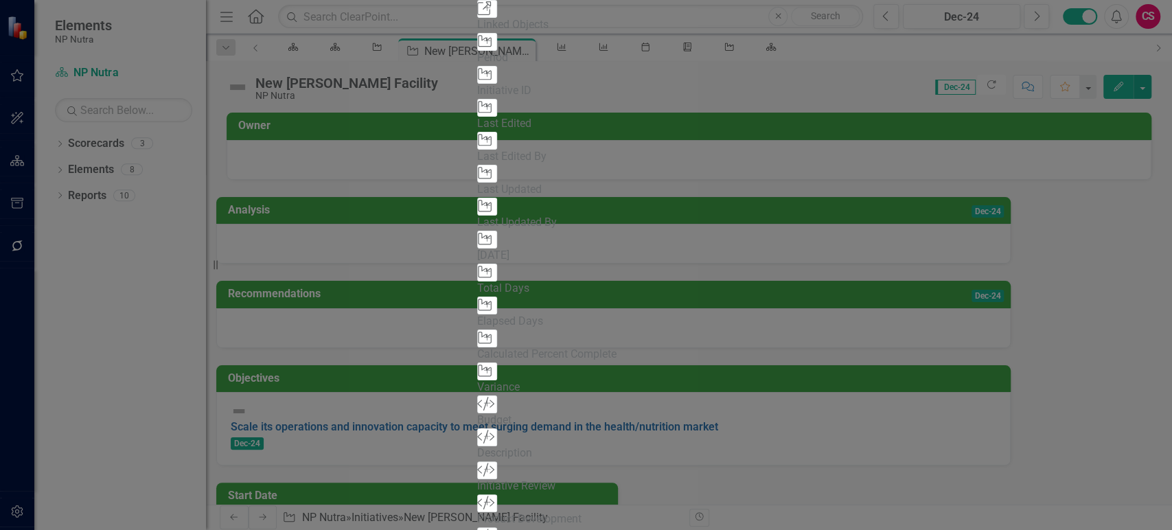
drag, startPoint x: 1156, startPoint y: 520, endPoint x: 1109, endPoint y: 520, distance: 46.7
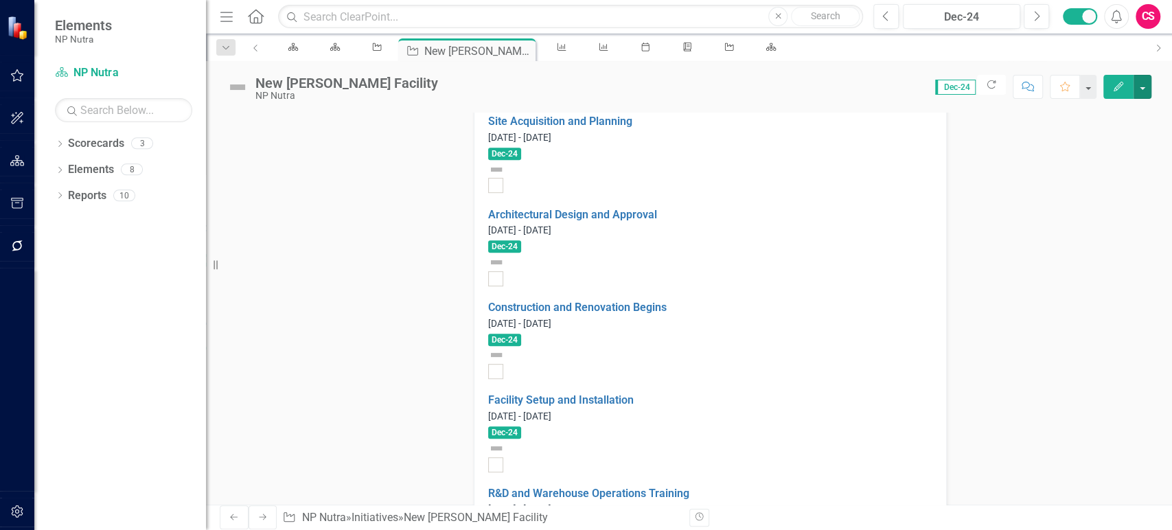
scroll to position [531, 0]
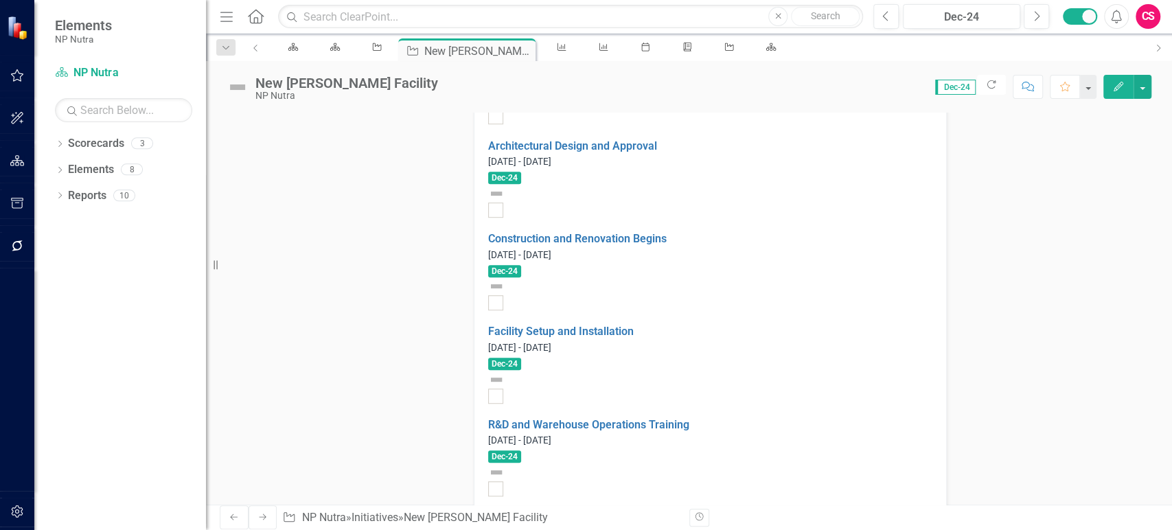
click at [1118, 82] on icon "Edit" at bounding box center [1118, 87] width 12 height 10
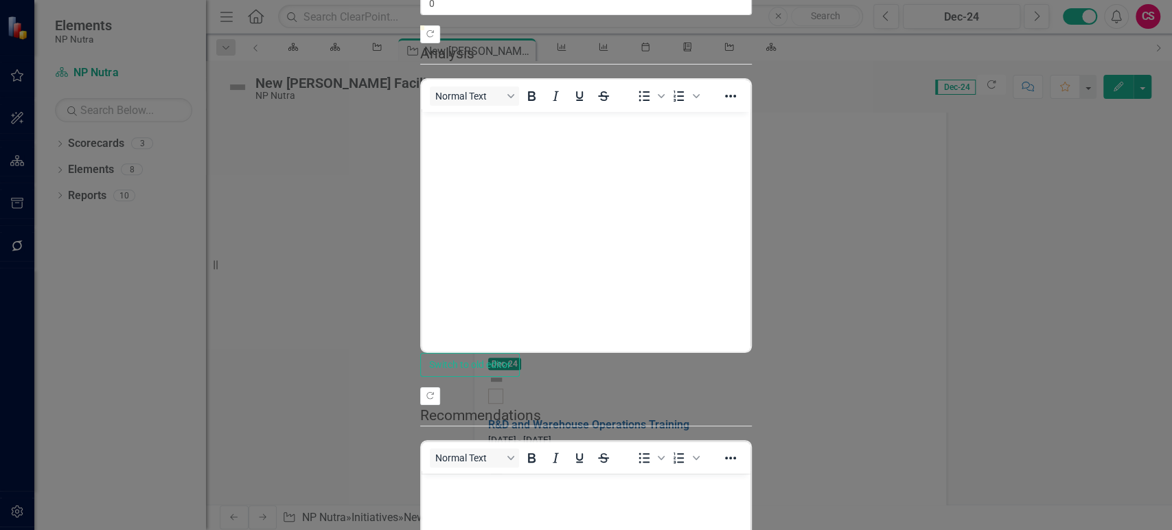
scroll to position [0, 0]
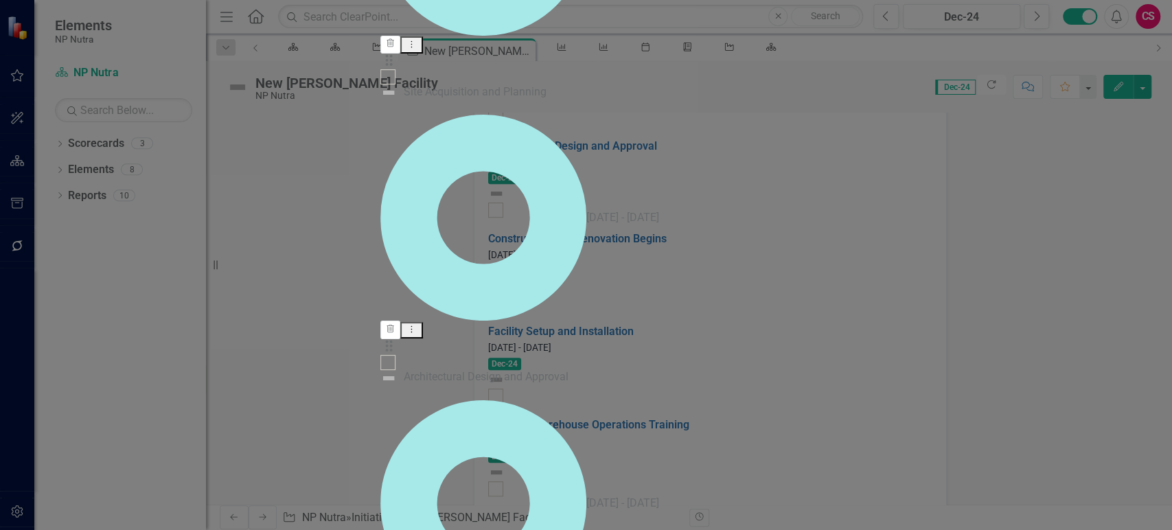
checkbox input "true"
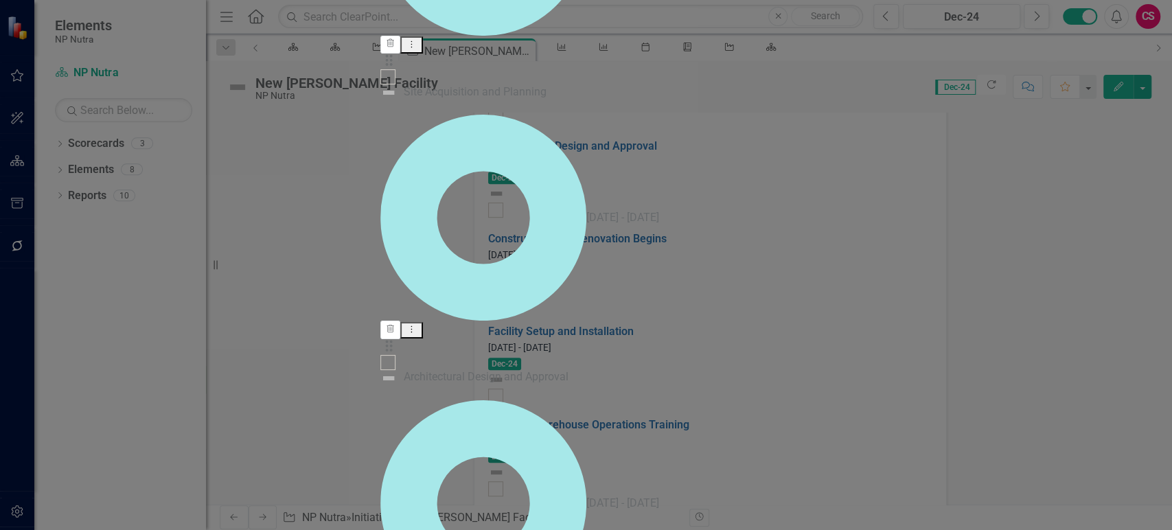
checkbox input "true"
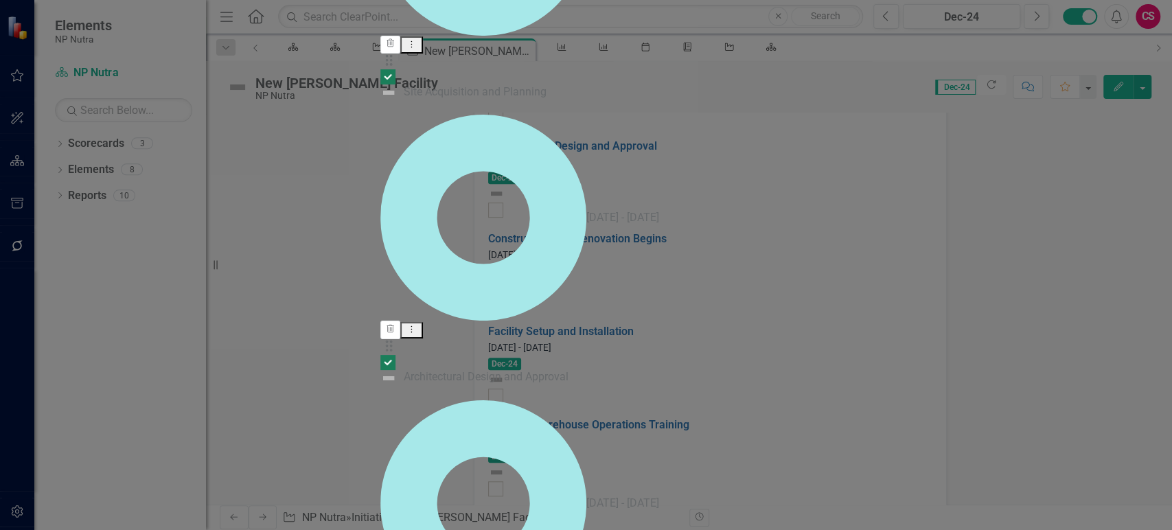
checkbox input "false"
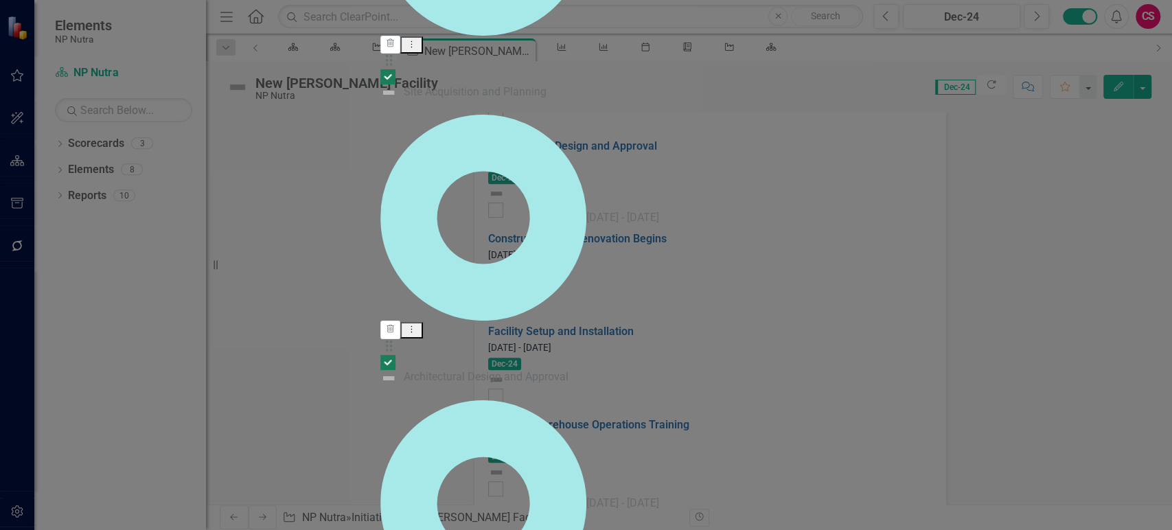
checkbox input "false"
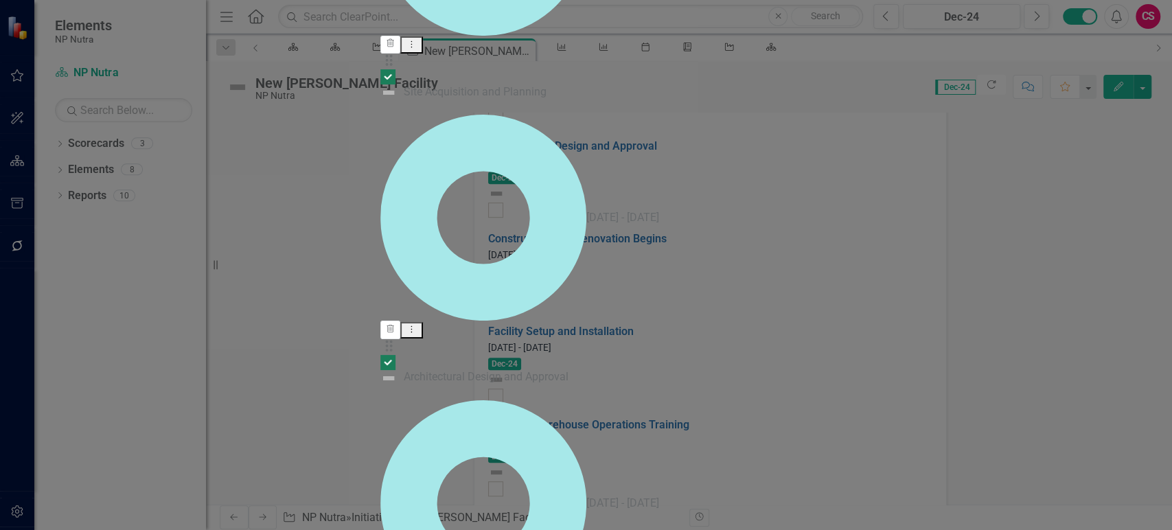
checkbox input "false"
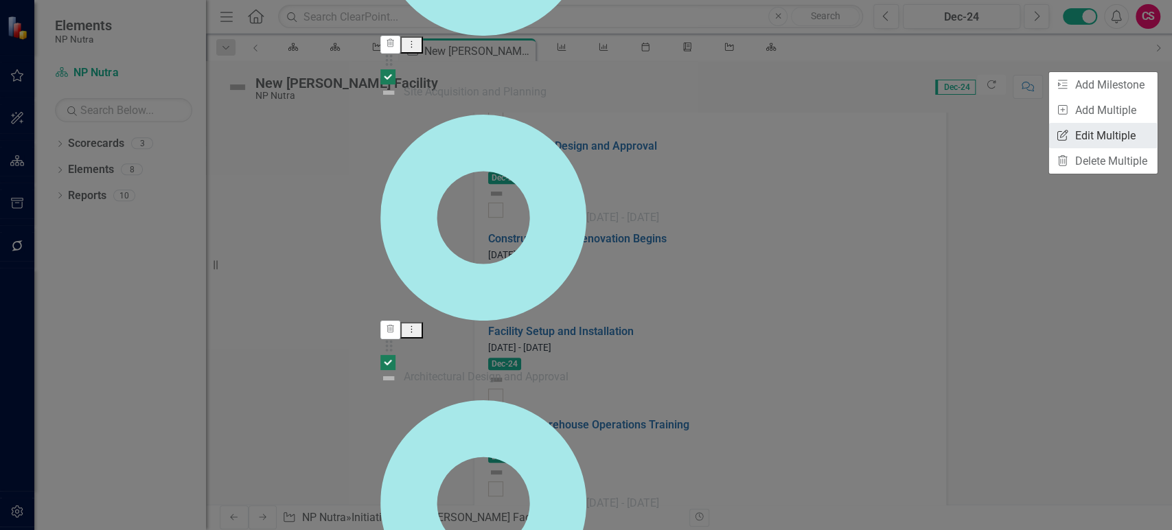
click at [1093, 129] on link "Edit Multiple Edit Multiple" at bounding box center [1103, 135] width 108 height 25
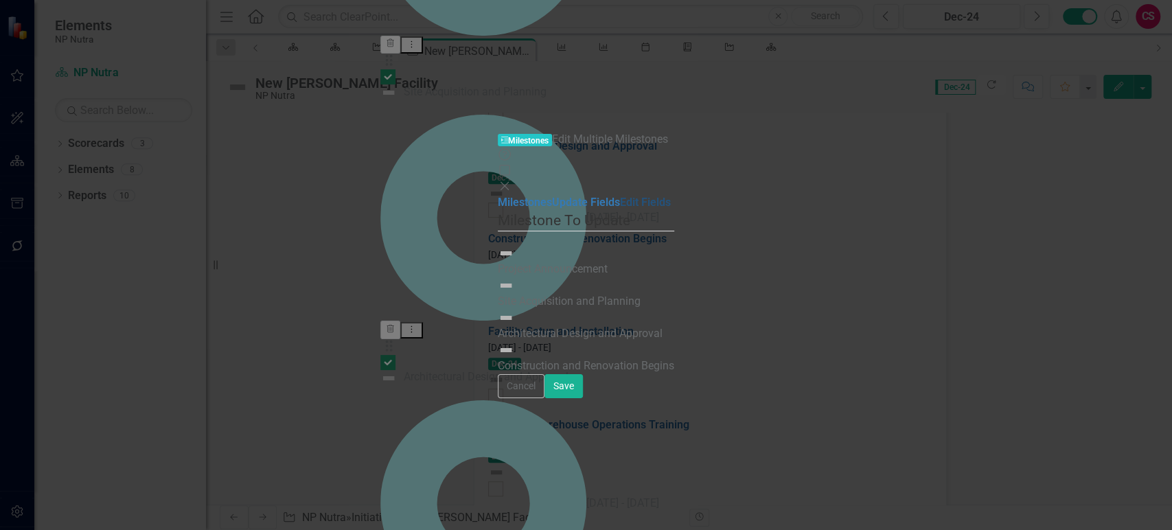
click at [620, 196] on link "Edit Fields" at bounding box center [645, 202] width 51 height 13
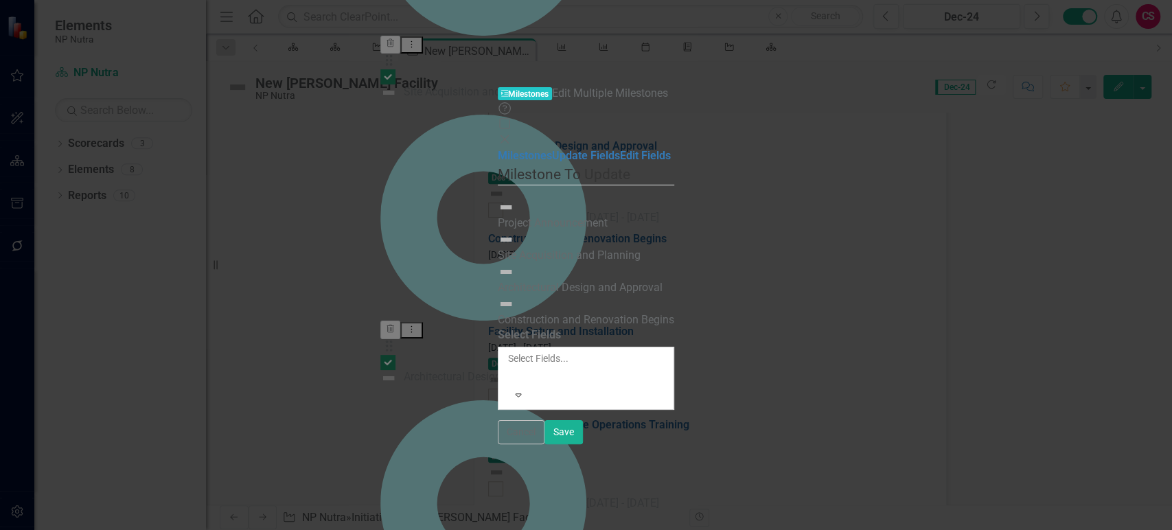
click at [517, 352] on div "Select Fields..." at bounding box center [586, 368] width 159 height 33
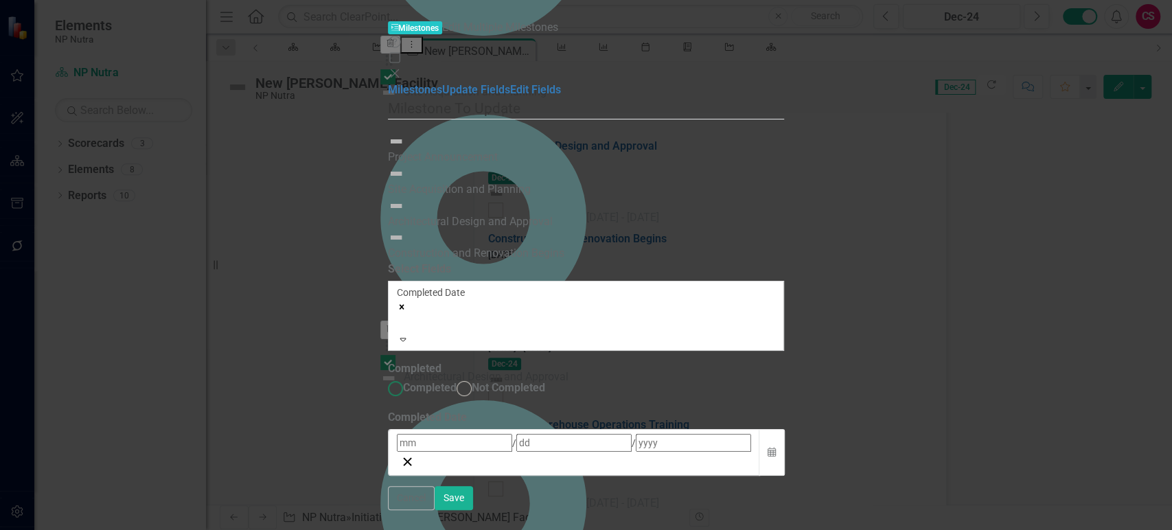
click at [457, 381] on span "Completed" at bounding box center [430, 387] width 54 height 13
click at [406, 378] on input "Completed" at bounding box center [394, 388] width 21 height 21
radio input "true"
click at [516, 434] on input at bounding box center [573, 443] width 115 height 18
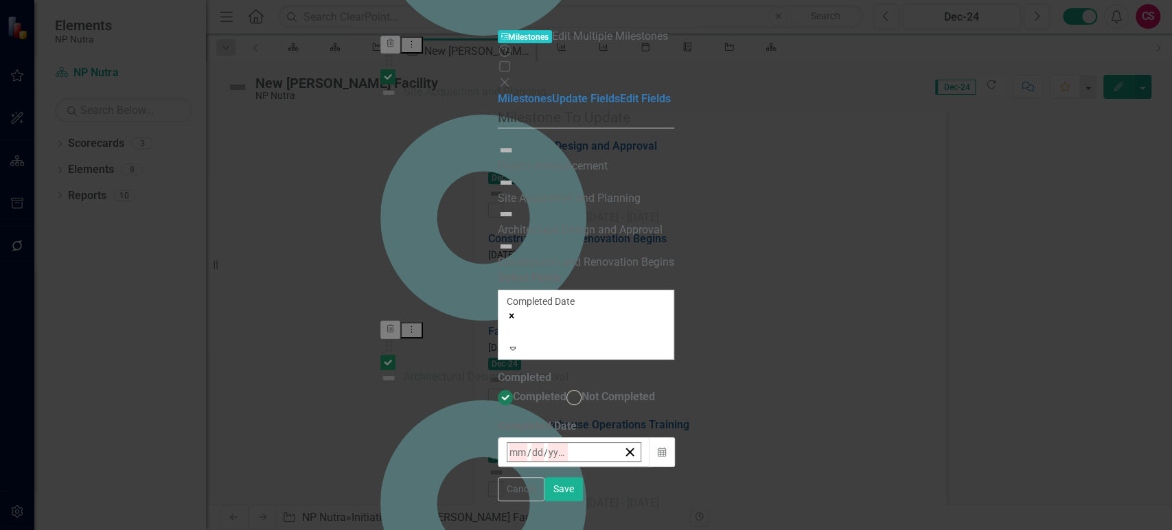
click at [560, 467] on button "‹" at bounding box center [544, 482] width 30 height 30
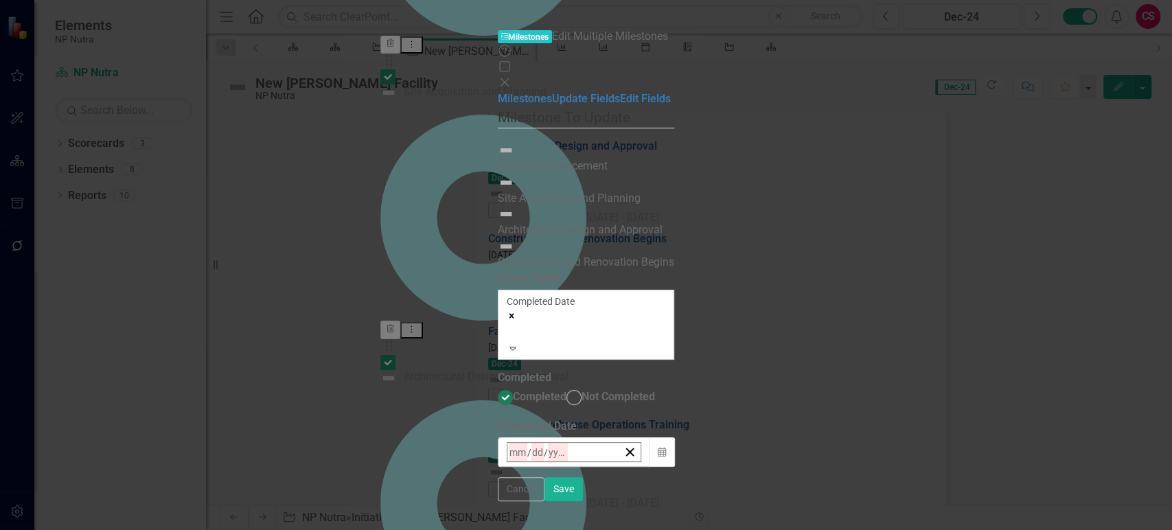
click at [708, 467] on button "›" at bounding box center [693, 482] width 30 height 30
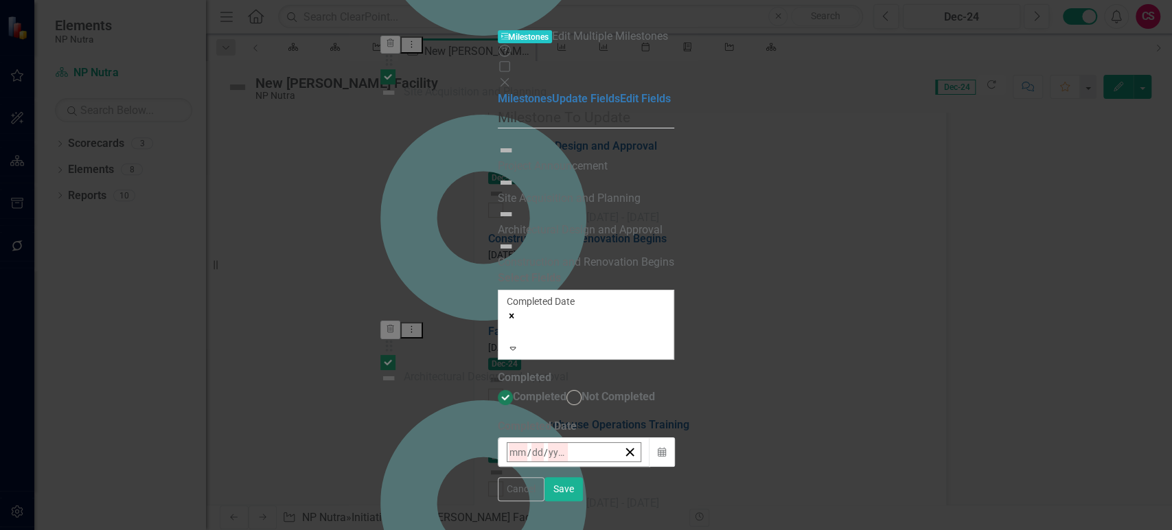
click at [658, 529] on abbr "31" at bounding box center [652, 537] width 11 height 11
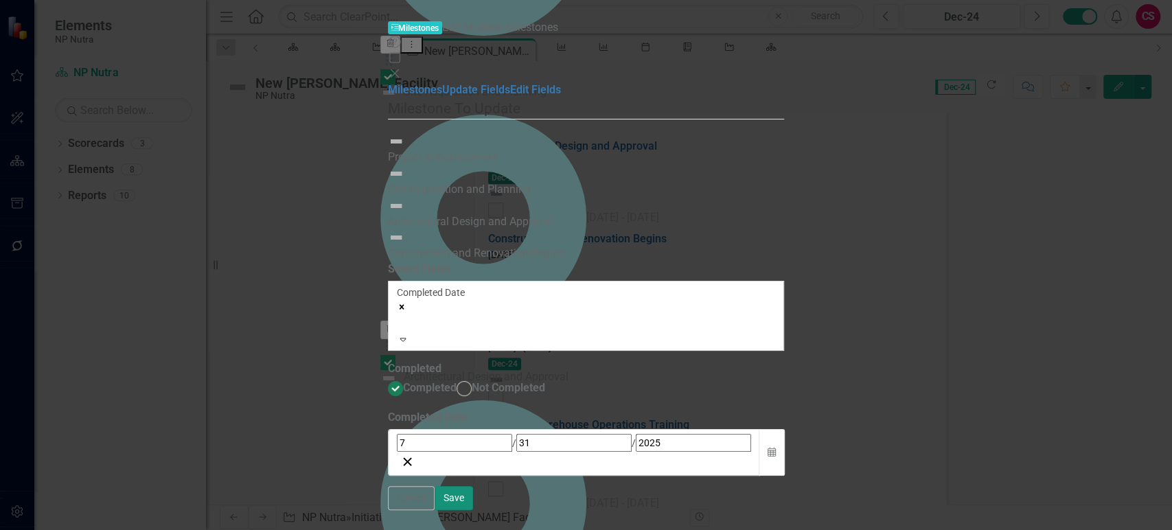
click at [473, 510] on button "Save" at bounding box center [454, 498] width 38 height 24
checkbox input "false"
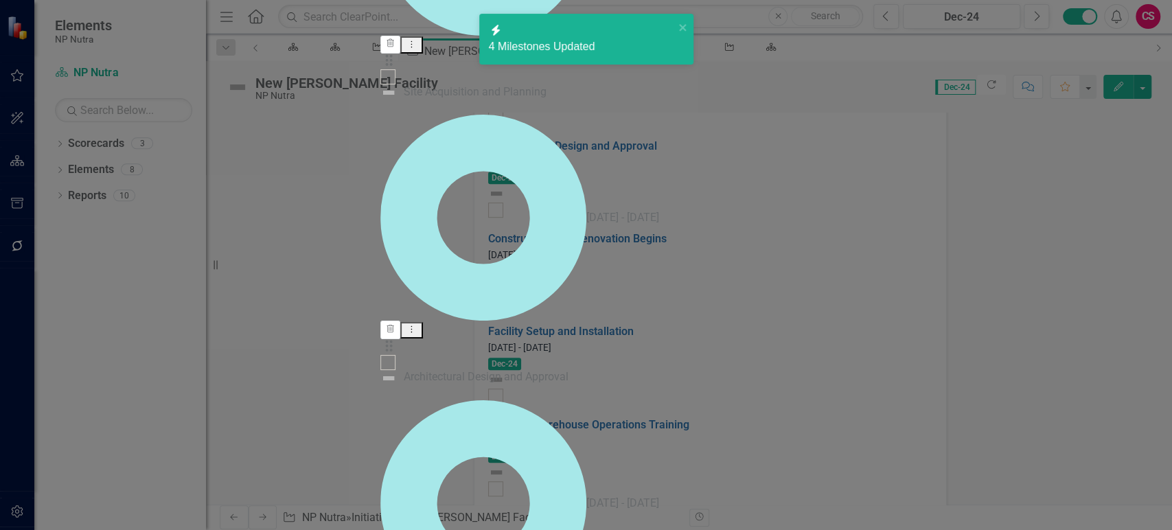
checkbox input "true"
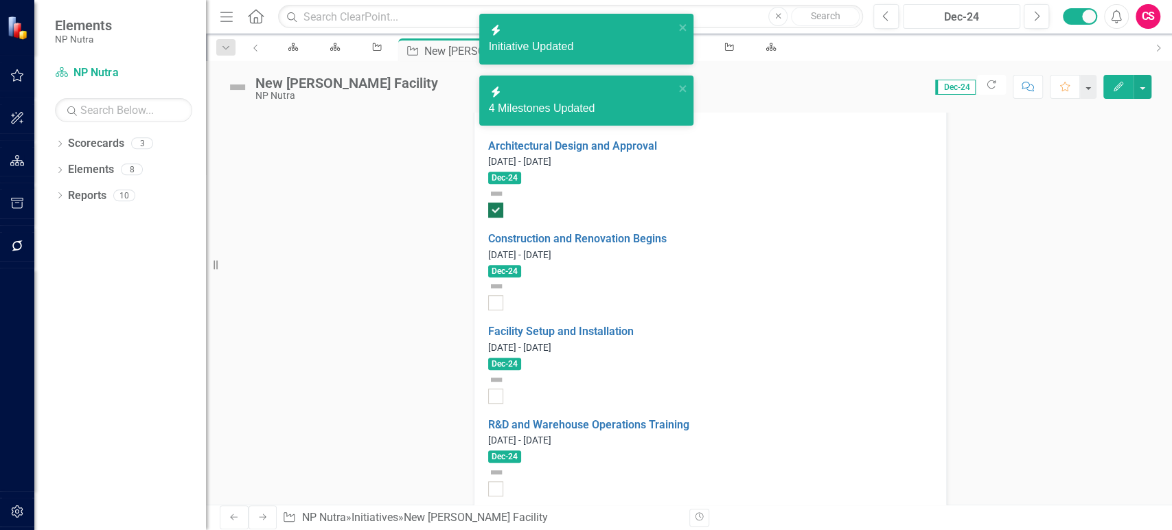
click at [971, 18] on div "Dec-24" at bounding box center [962, 17] width 108 height 16
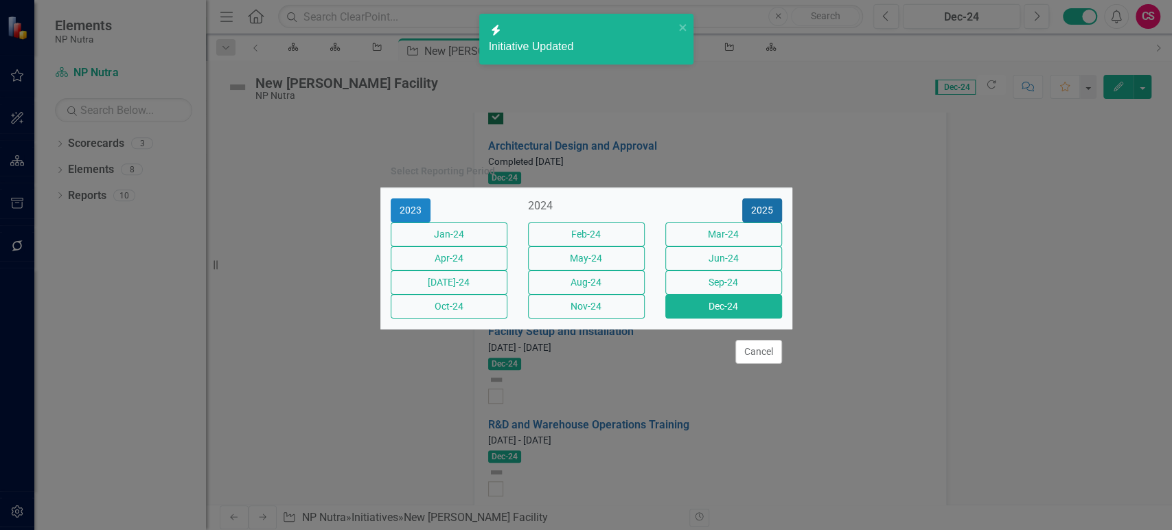
click at [759, 198] on button "2025" at bounding box center [762, 210] width 40 height 24
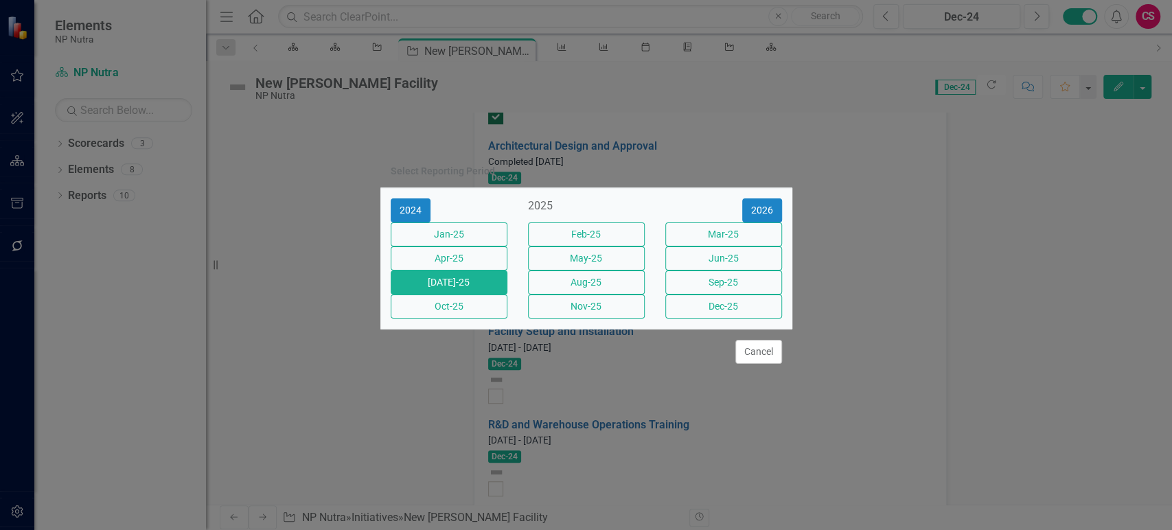
click at [470, 295] on button "Jul-25" at bounding box center [449, 283] width 117 height 24
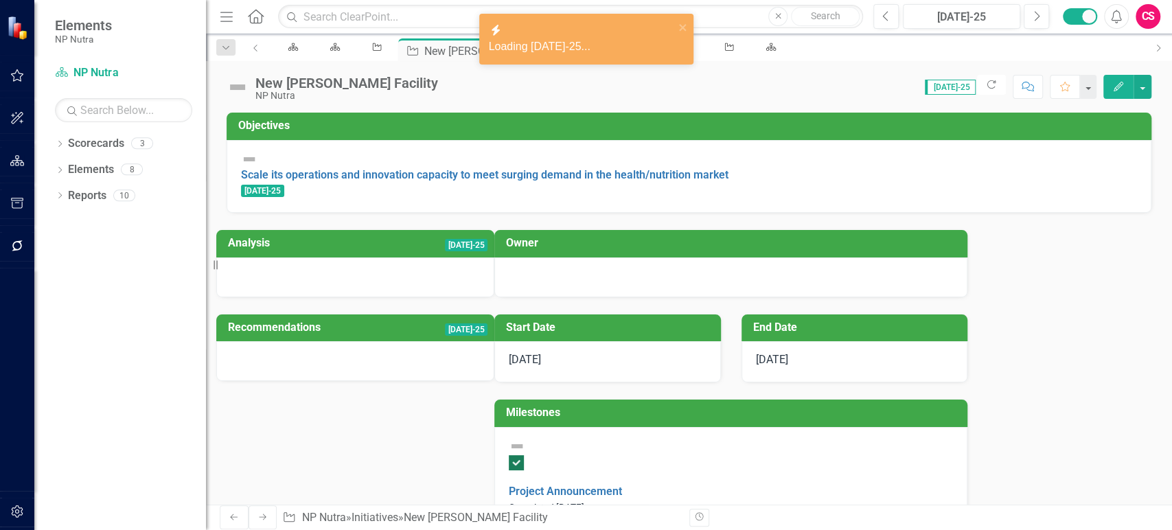
click at [1118, 87] on icon "Edit" at bounding box center [1118, 87] width 12 height 10
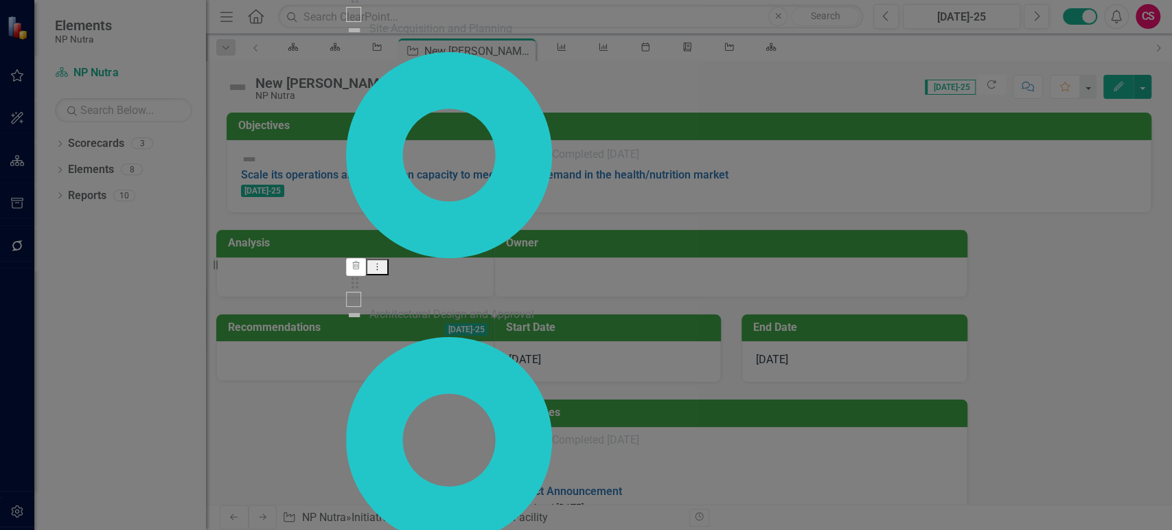
checkbox input "true"
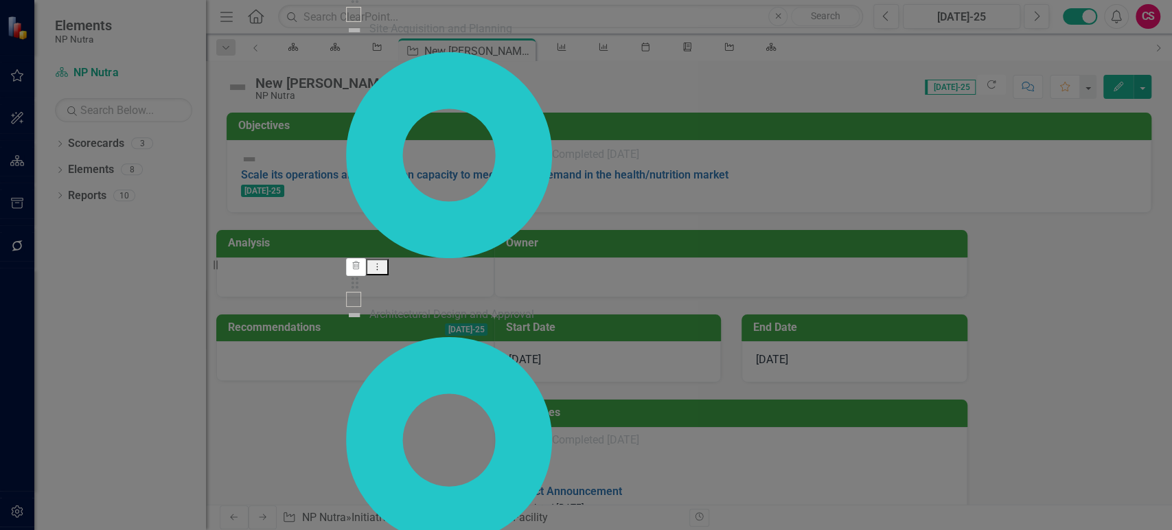
checkbox input "true"
drag, startPoint x: 373, startPoint y: 405, endPoint x: 376, endPoint y: 376, distance: 29.7
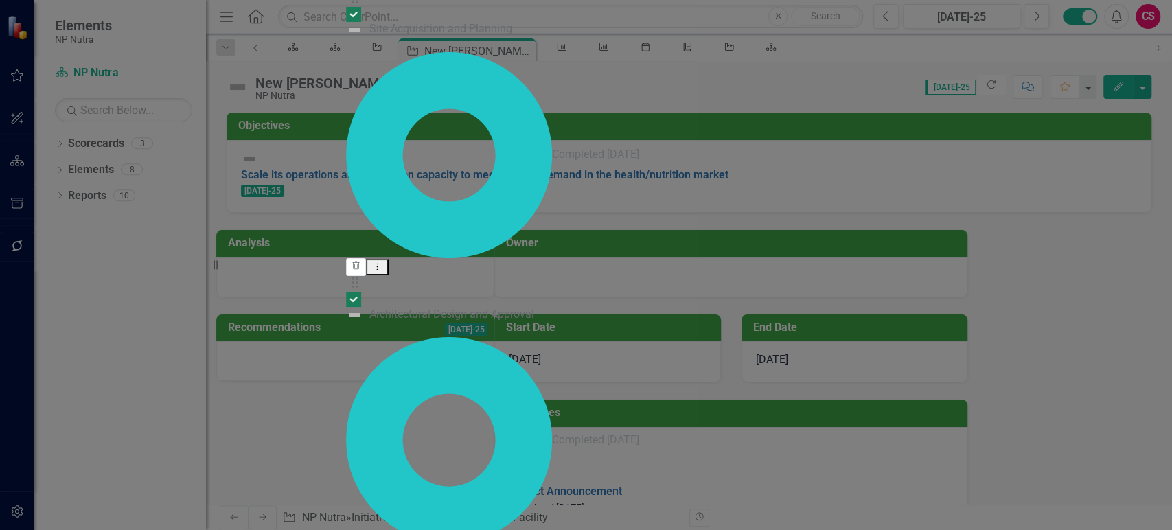
checkbox input "false"
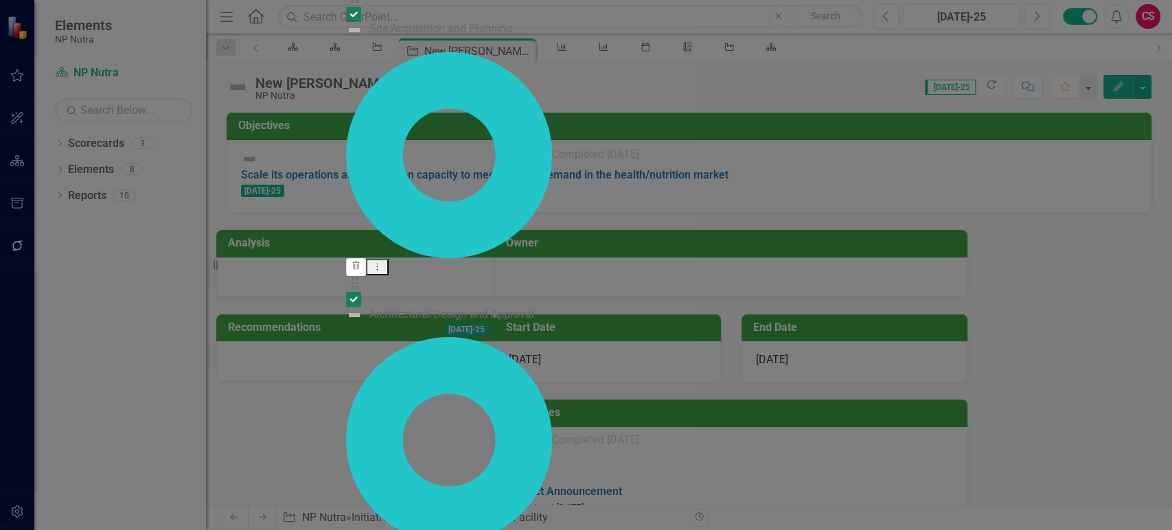
checkbox input "false"
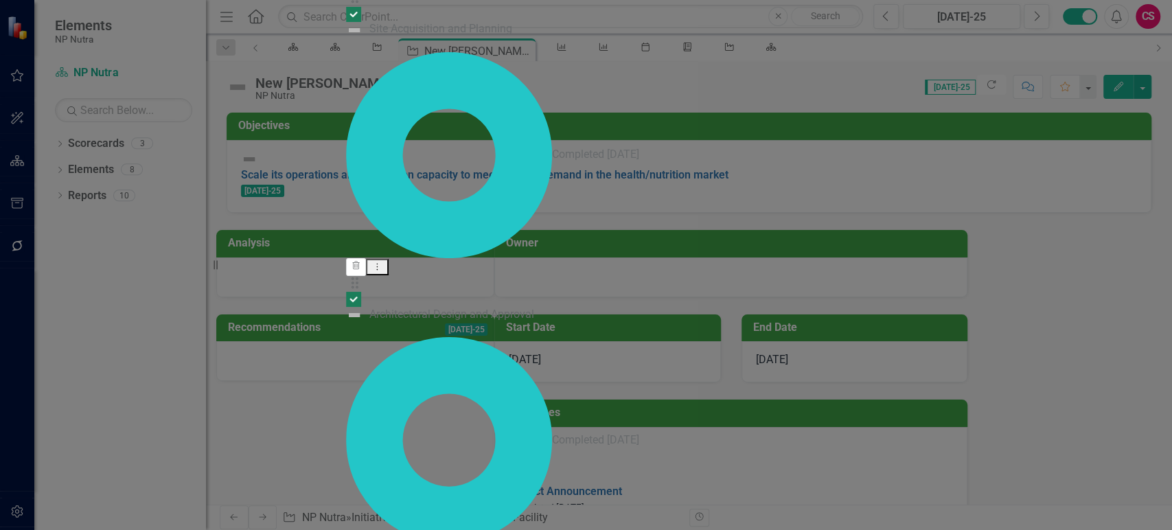
checkbox input "false"
drag, startPoint x: 1149, startPoint y: 56, endPoint x: 1147, endPoint y: 62, distance: 7.2
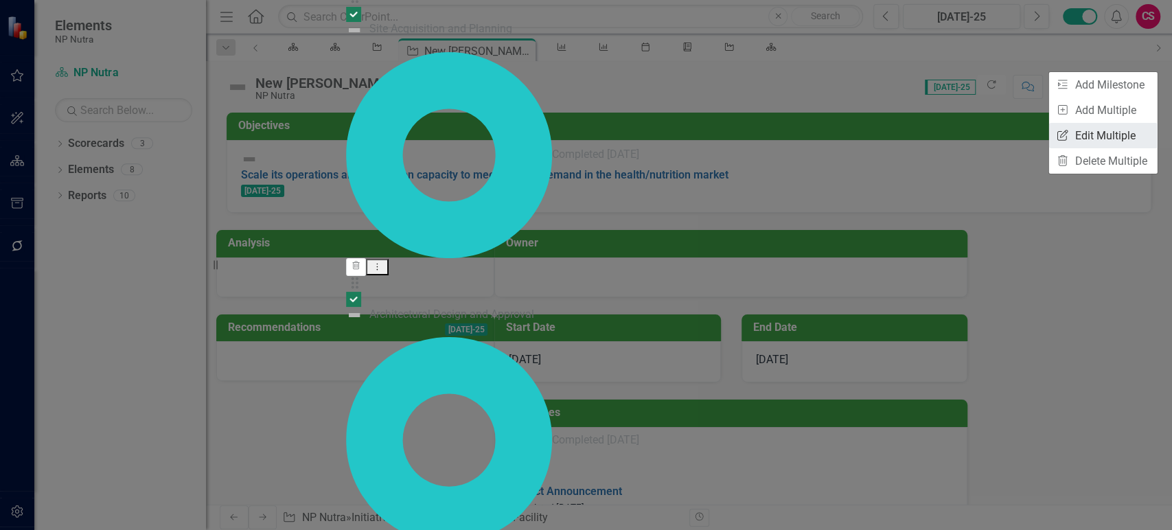
click at [1110, 130] on link "Edit Multiple Edit Multiple" at bounding box center [1103, 135] width 108 height 25
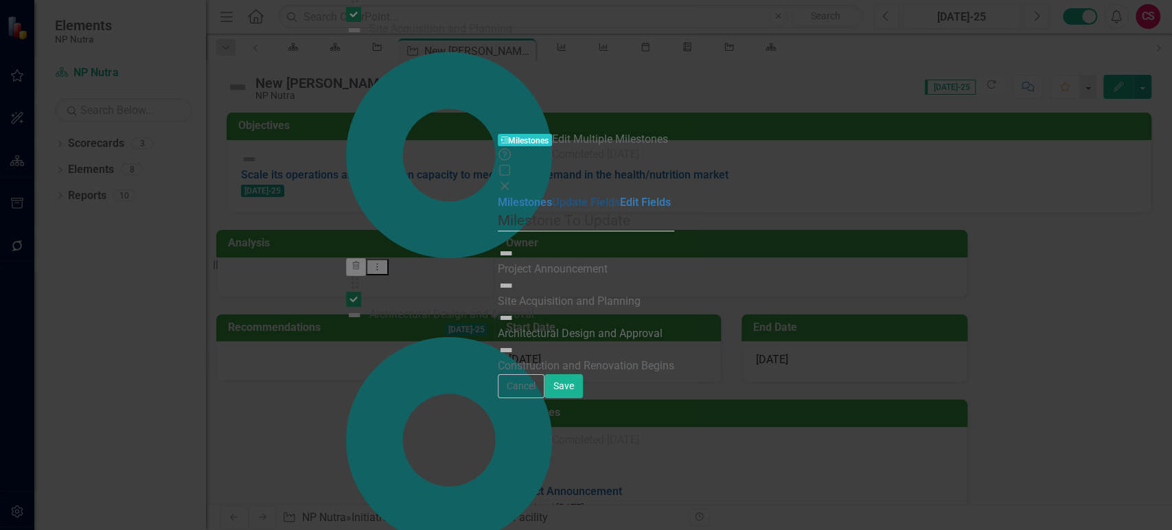
drag, startPoint x: 312, startPoint y: 81, endPoint x: 409, endPoint y: 76, distance: 96.9
click at [552, 196] on link "Update Fields" at bounding box center [586, 202] width 68 height 13
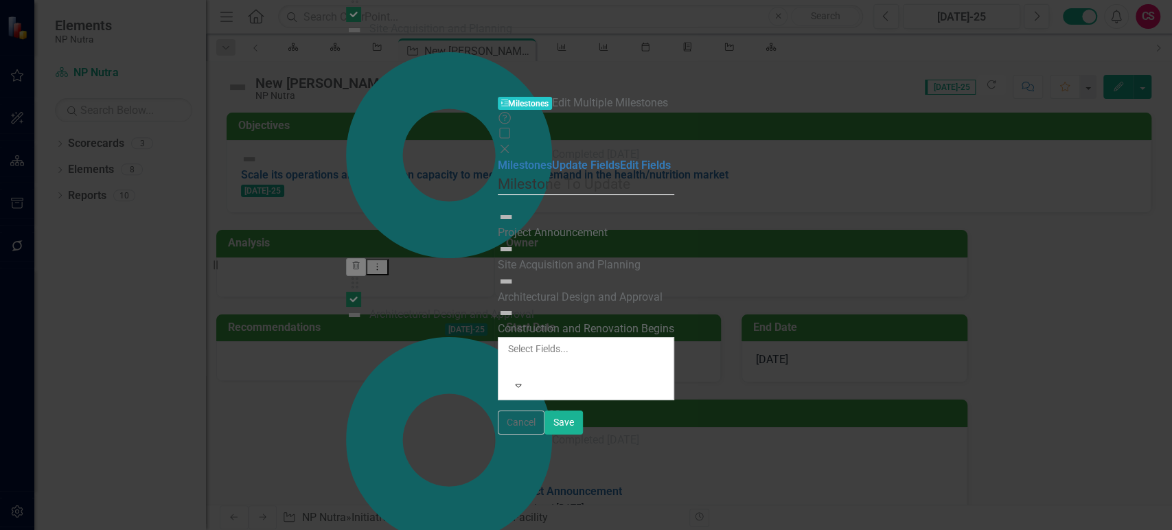
click at [531, 337] on div "ClearPoint Can Do More! How ClearPoint Can Help Close Enterprise plans can auto…" at bounding box center [586, 368] width 176 height 63
click at [510, 357] on div at bounding box center [509, 365] width 2 height 16
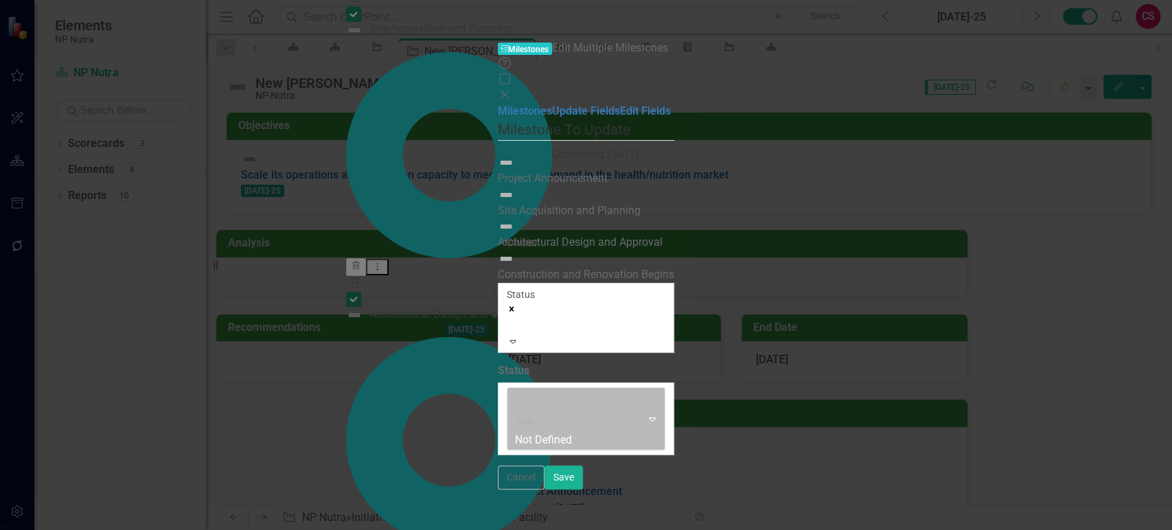
click at [516, 391] on div at bounding box center [574, 400] width 117 height 19
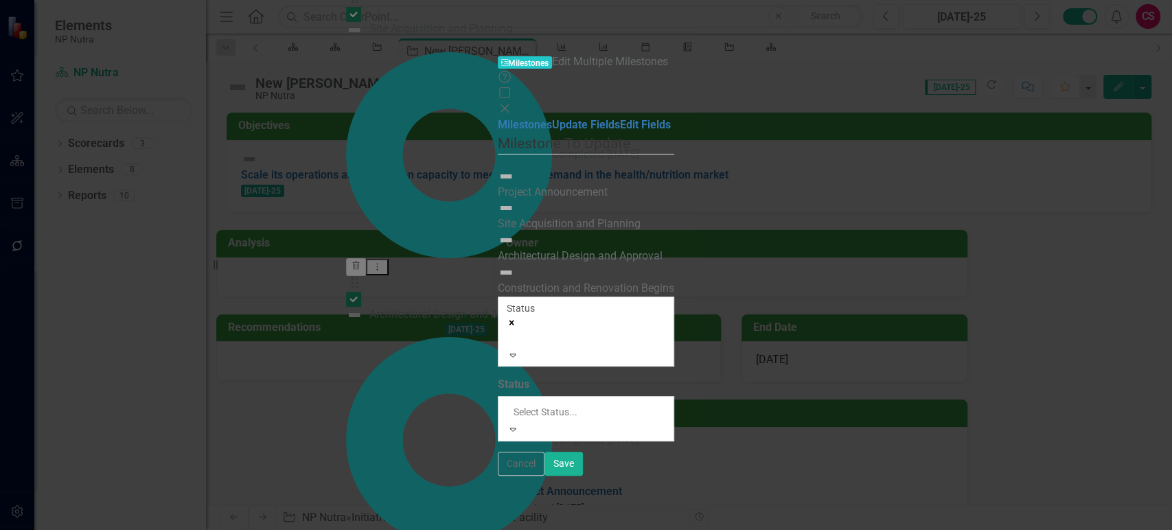
drag, startPoint x: 476, startPoint y: 174, endPoint x: 472, endPoint y: 168, distance: 7.1
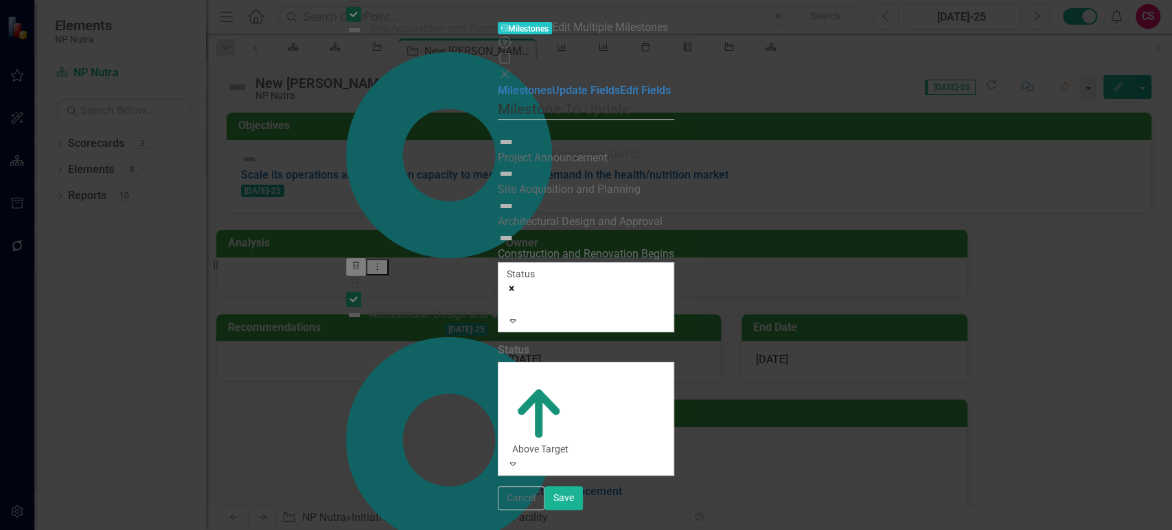
click at [508, 296] on div at bounding box center [509, 304] width 2 height 16
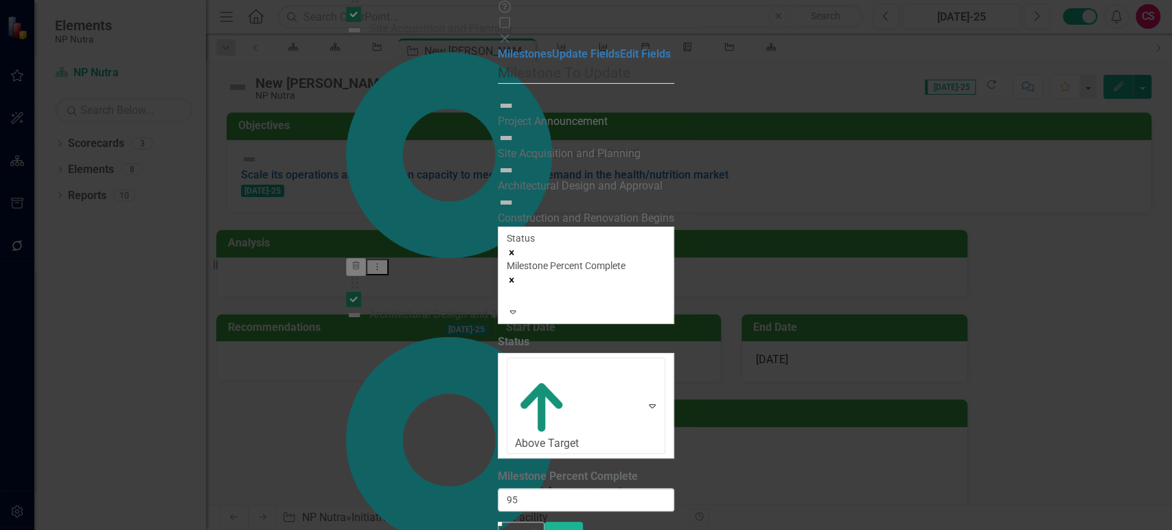
type input "100"
drag, startPoint x: 444, startPoint y: 225, endPoint x: 1171, endPoint y: 260, distance: 728.0
click at [674, 260] on div "ClearPoint Can Do More! How ClearPoint Can Help Close Enterprise plans can auto…" at bounding box center [586, 369] width 176 height 285
click at [583, 522] on button "Save" at bounding box center [563, 534] width 38 height 24
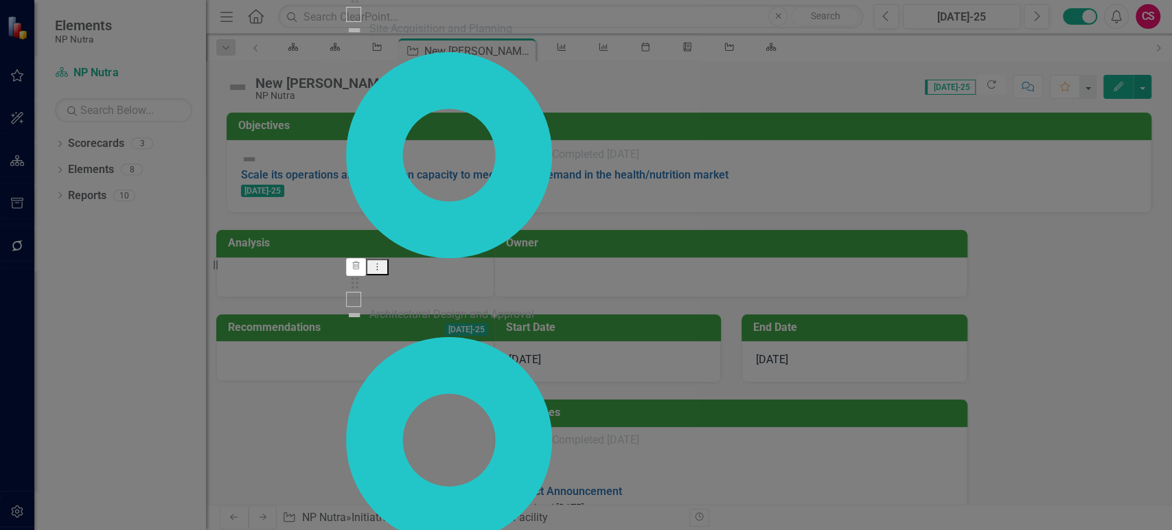
checkbox input "false"
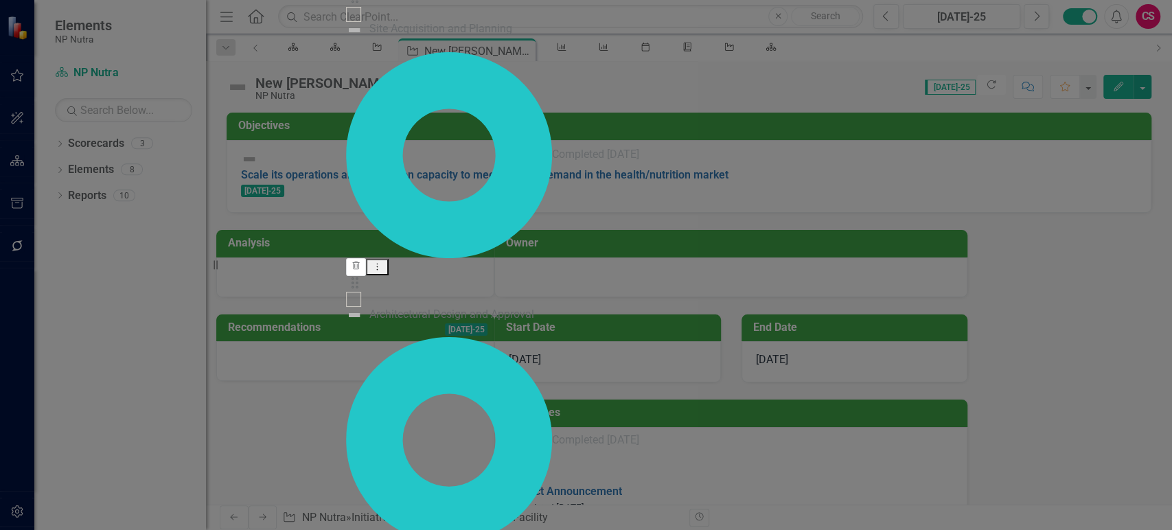
checkbox input "false"
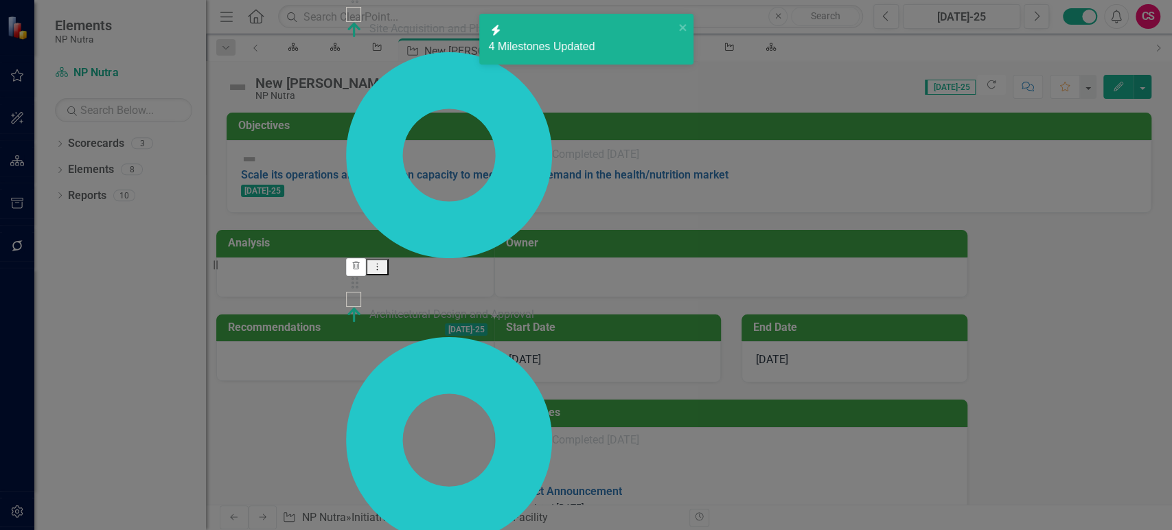
checkbox input "true"
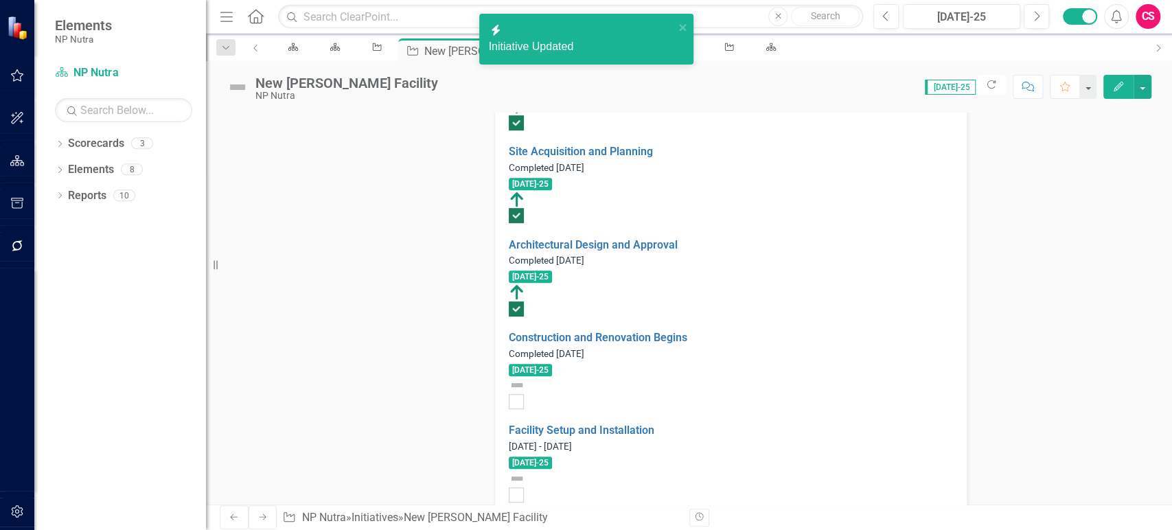
scroll to position [531, 0]
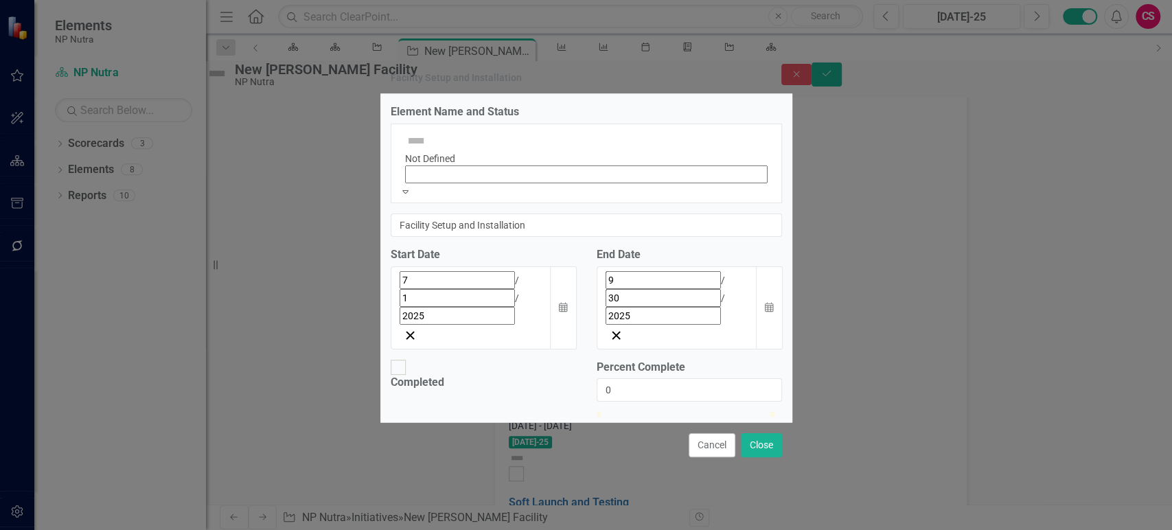
click at [409, 191] on icon at bounding box center [405, 191] width 6 height 3
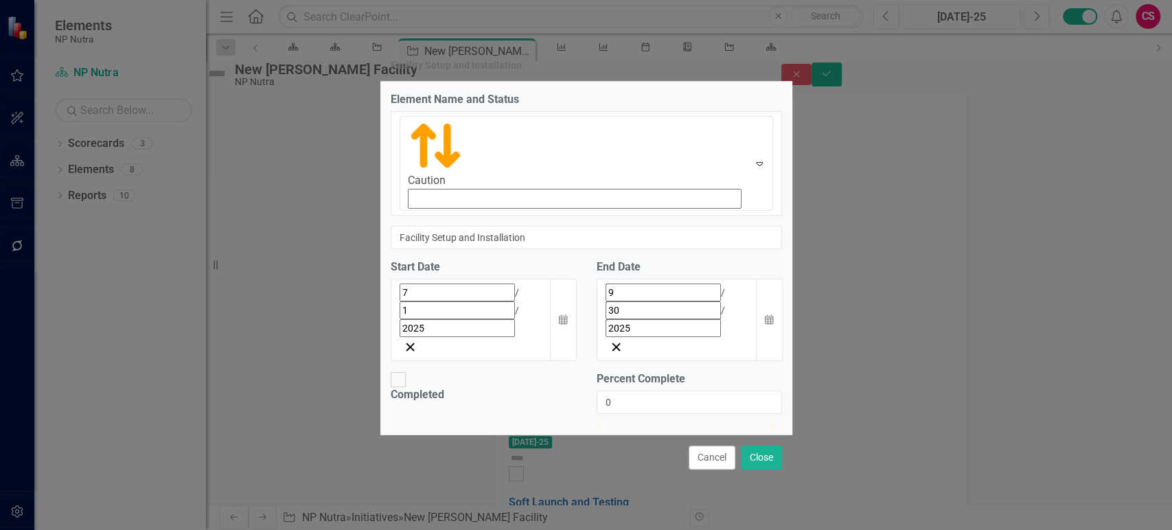
type input "44"
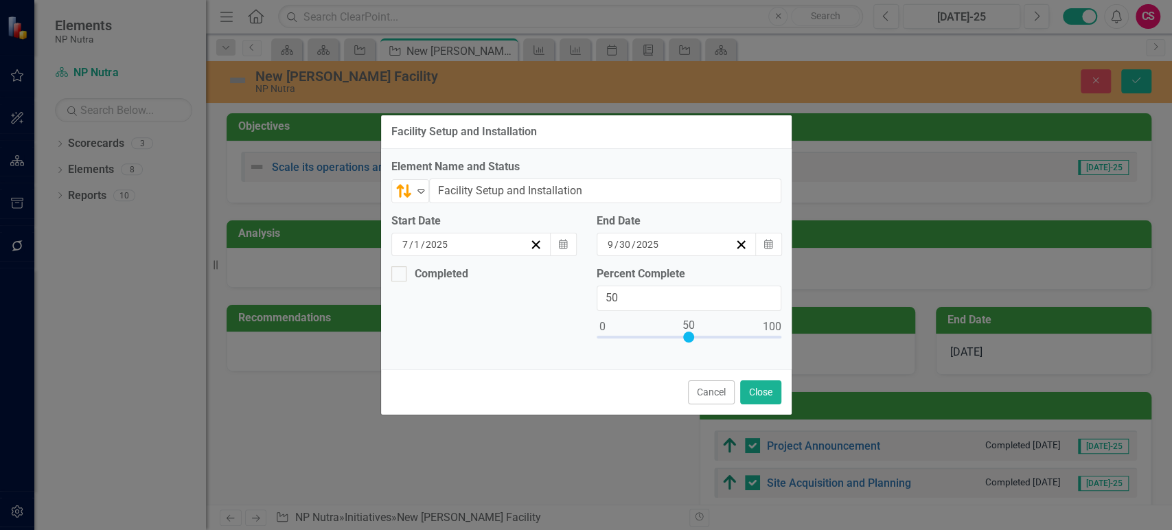
click at [683, 338] on div at bounding box center [688, 337] width 11 height 11
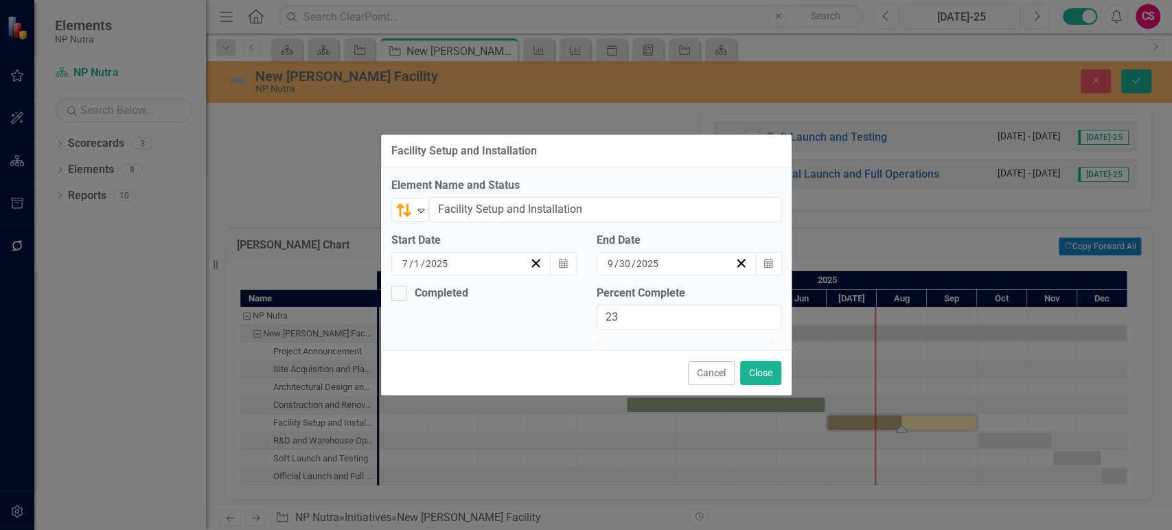
drag, startPoint x: 683, startPoint y: 338, endPoint x: 636, endPoint y: 339, distance: 47.4
click at [636, 340] on div at bounding box center [689, 340] width 185 height 0
drag, startPoint x: 643, startPoint y: 336, endPoint x: 628, endPoint y: 340, distance: 15.5
click at [621, 340] on div at bounding box center [621, 340] width 0 height 0
type input "14"
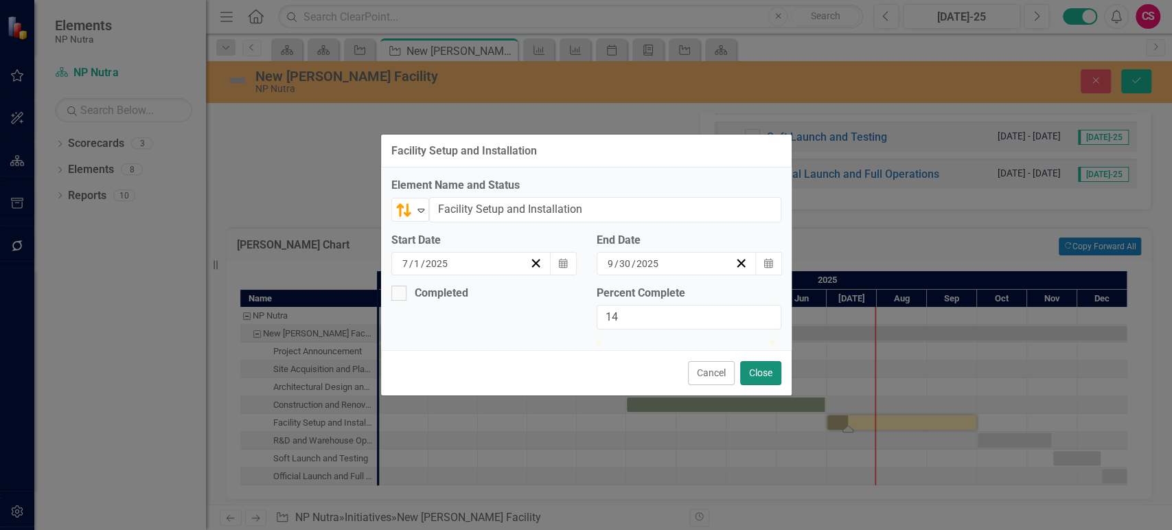
click at [777, 384] on button "Close" at bounding box center [760, 373] width 41 height 24
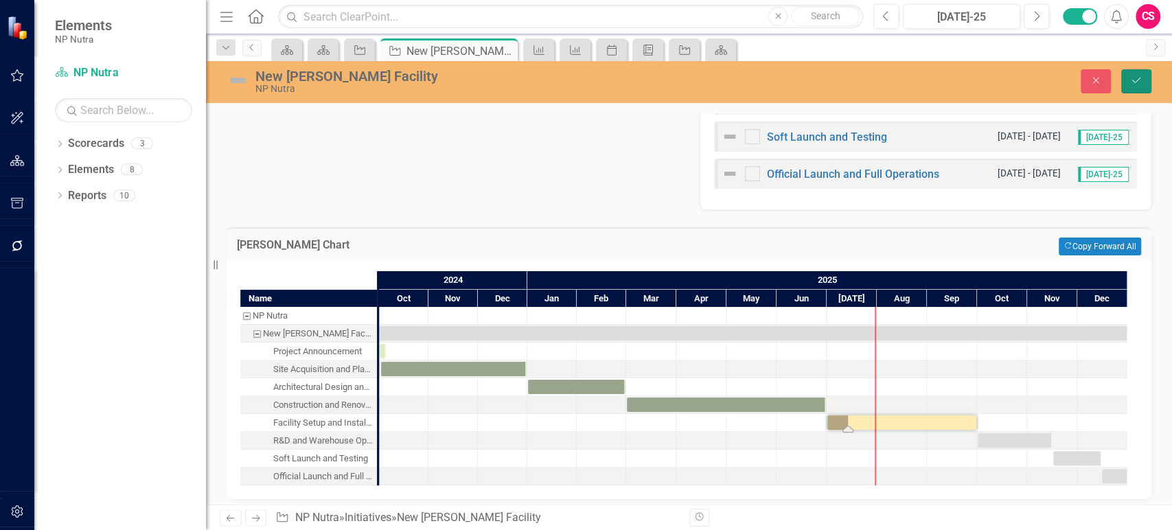
click at [1145, 82] on button "Save" at bounding box center [1136, 81] width 30 height 24
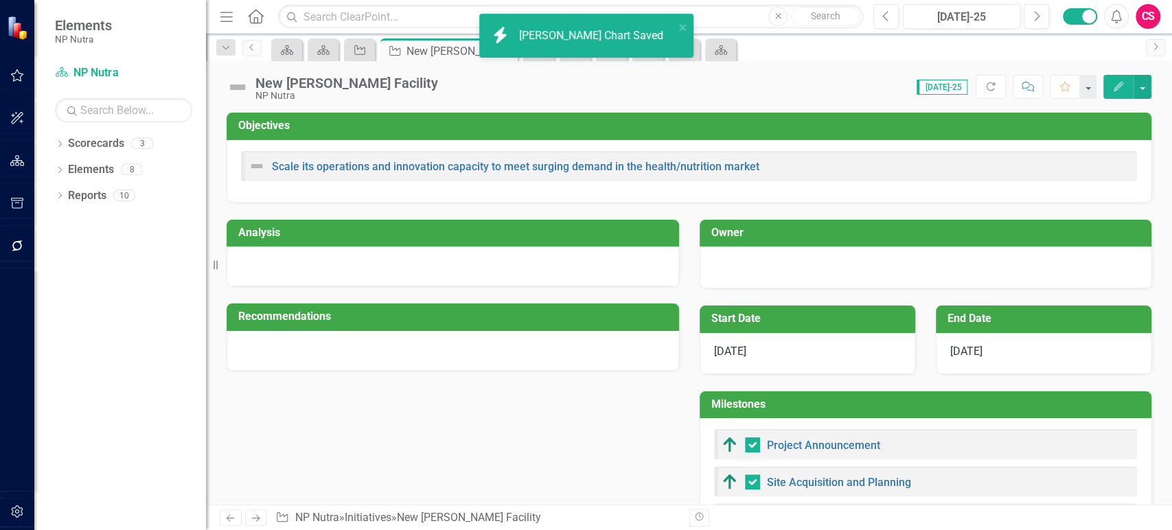
checkbox input "false"
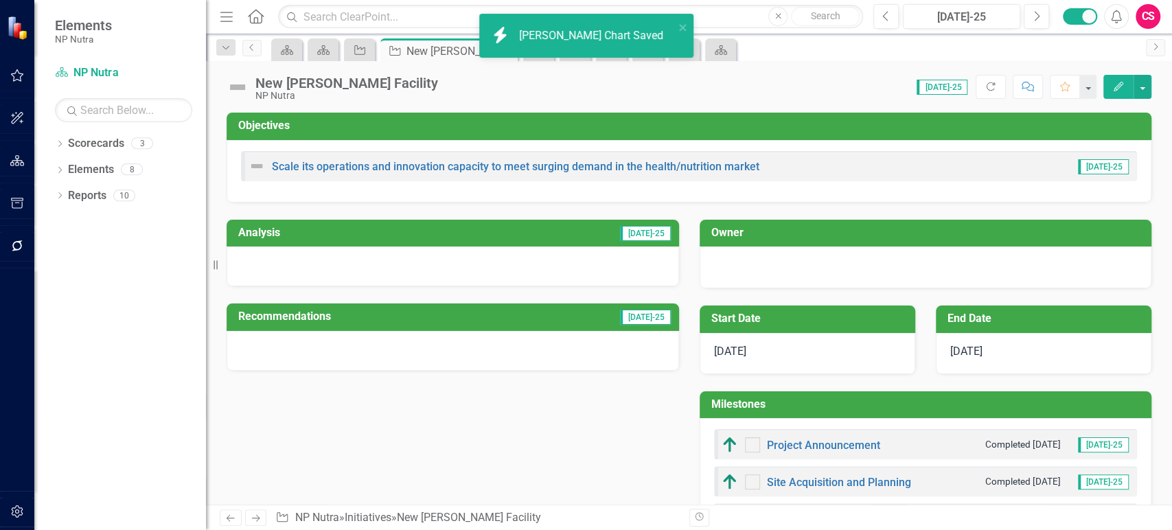
checkbox input "true"
click at [1145, 82] on button "button" at bounding box center [1143, 87] width 18 height 24
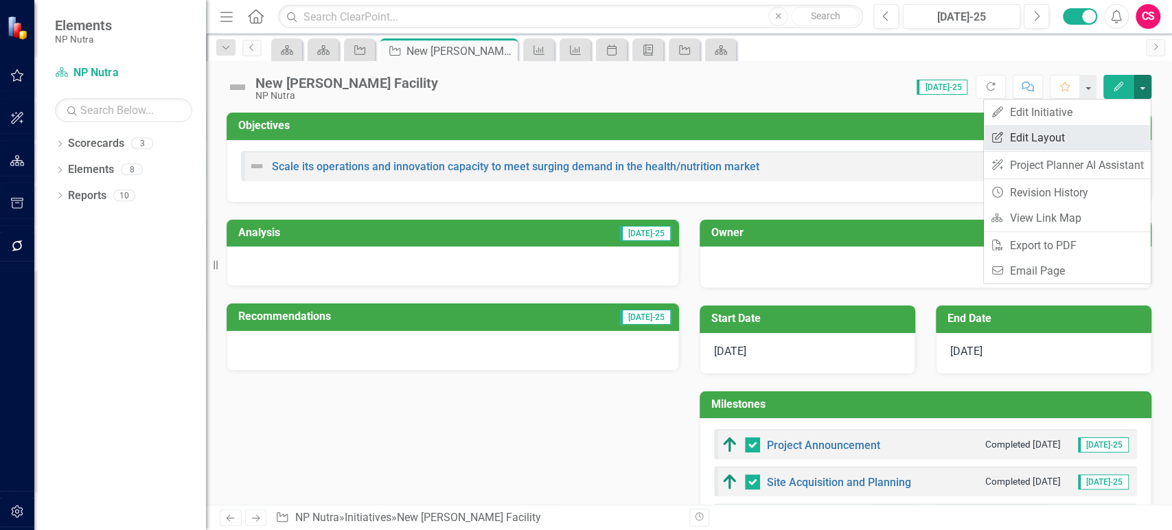
click at [1089, 139] on link "Edit Report Edit Layout" at bounding box center [1067, 137] width 167 height 25
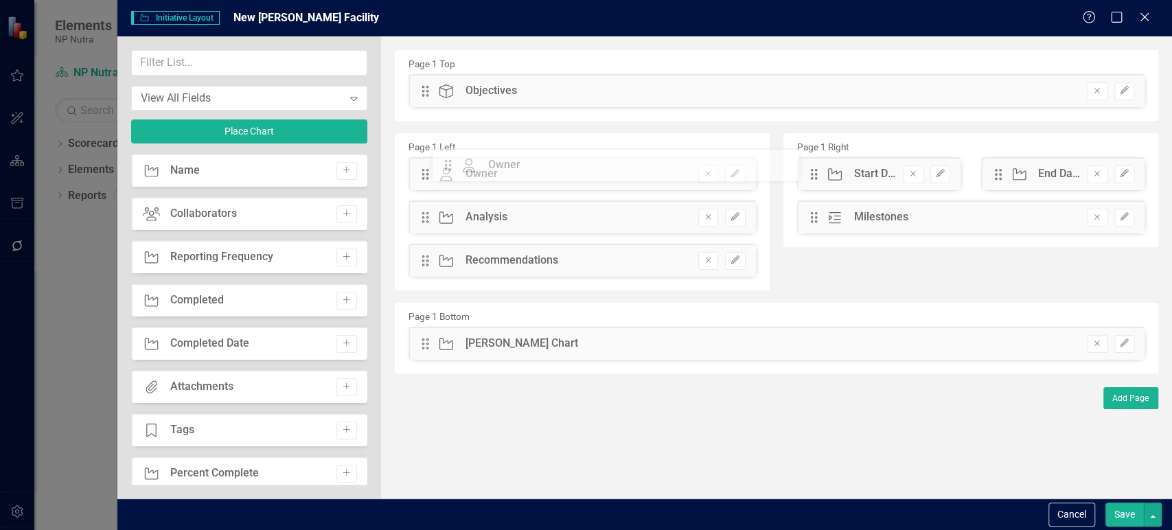
drag, startPoint x: 692, startPoint y: 172, endPoint x: 459, endPoint y: 163, distance: 232.9
drag, startPoint x: 811, startPoint y: 181, endPoint x: 746, endPoint y: 168, distance: 65.8
click at [501, 185] on div "Page 1 Left Drag Owner Owner Hidden Pod Online Hidden Pod Printed Hidden Pod Pu…" at bounding box center [776, 215] width 784 height 170
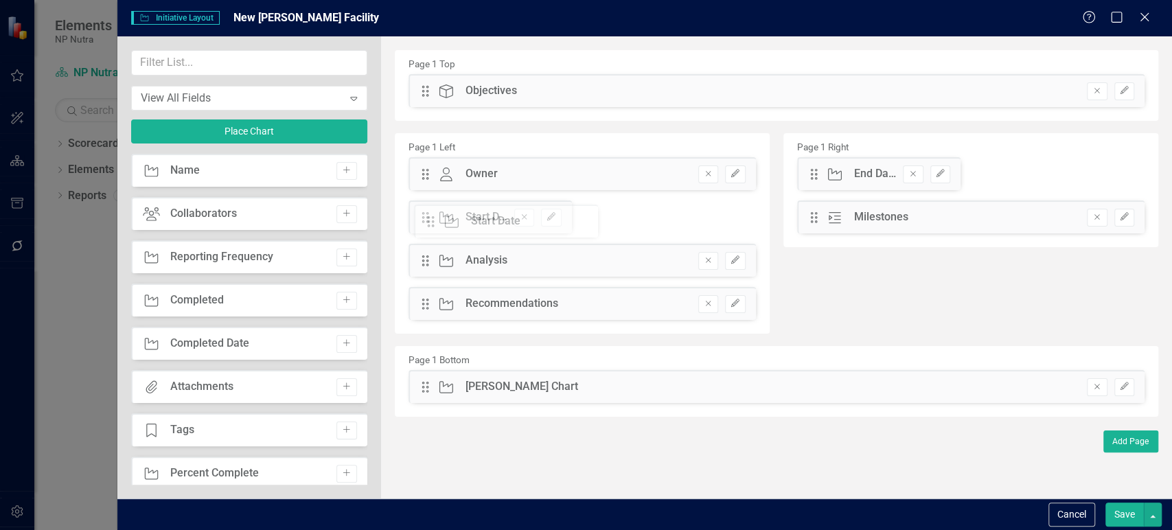
drag, startPoint x: 813, startPoint y: 179, endPoint x: 439, endPoint y: 227, distance: 376.5
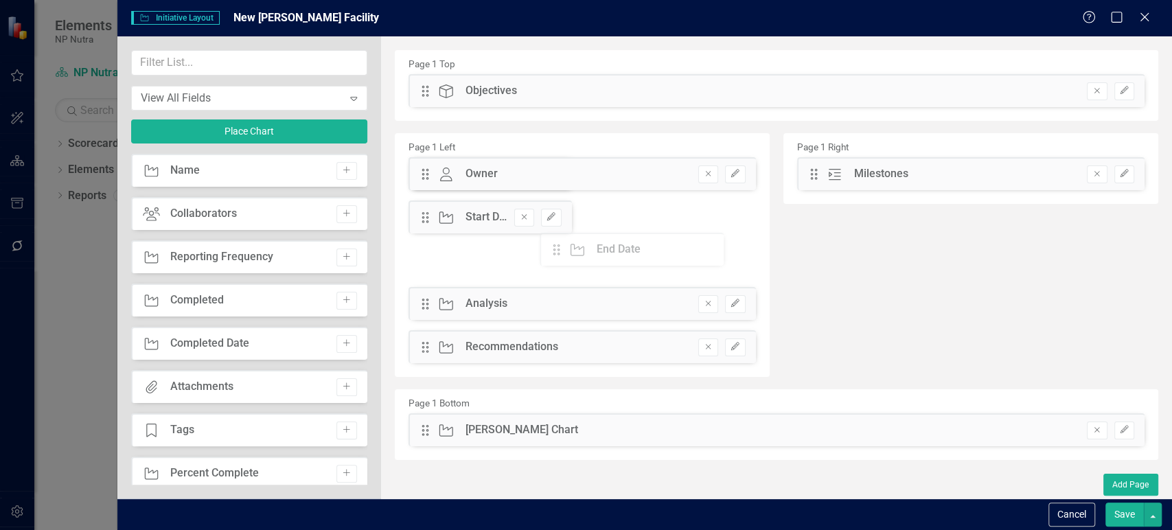
drag, startPoint x: 821, startPoint y: 171, endPoint x: 573, endPoint y: 247, distance: 259.3
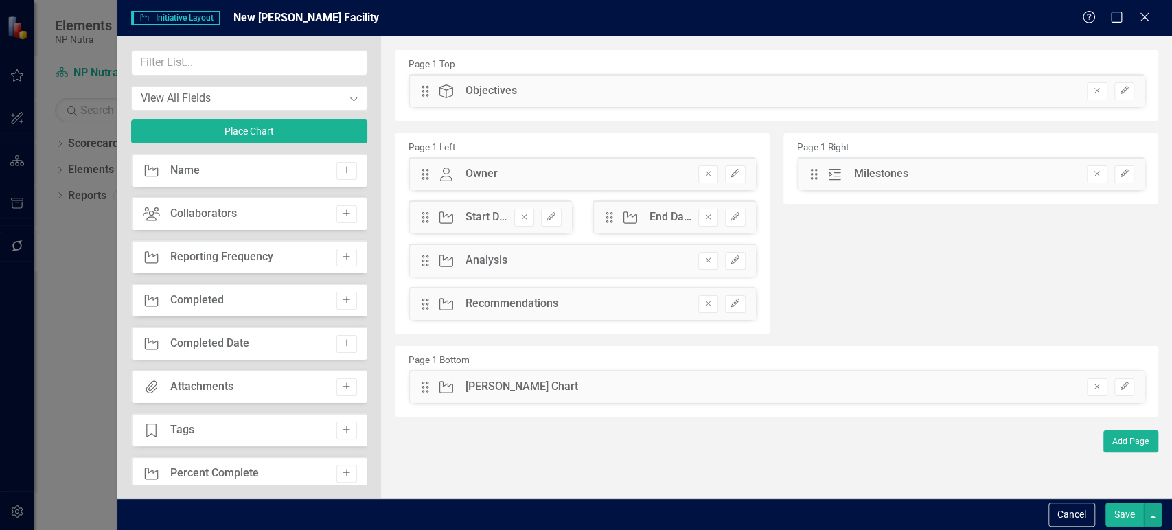
click at [1131, 515] on button "Save" at bounding box center [1124, 515] width 38 height 24
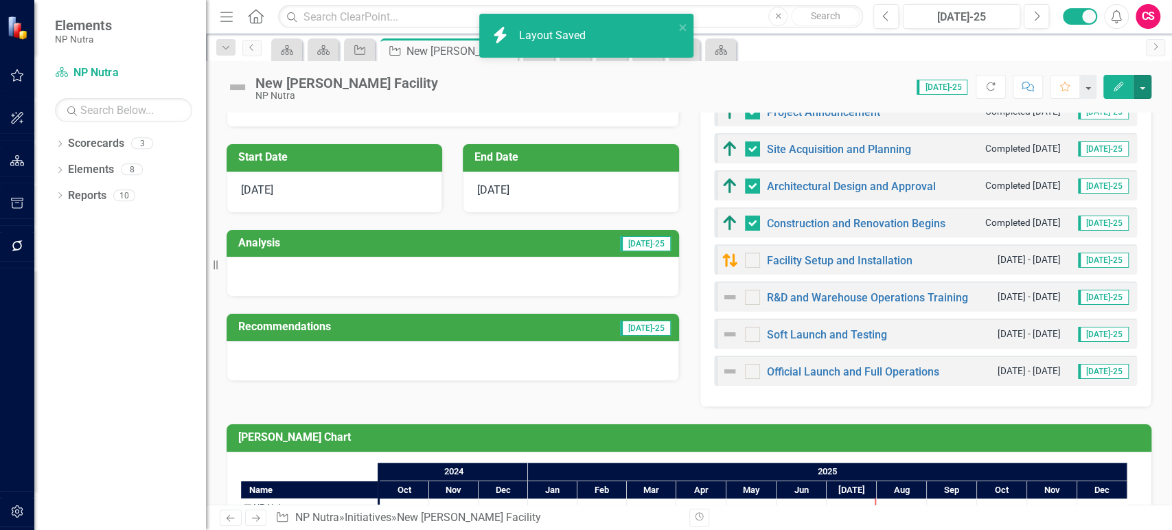
scroll to position [165, 0]
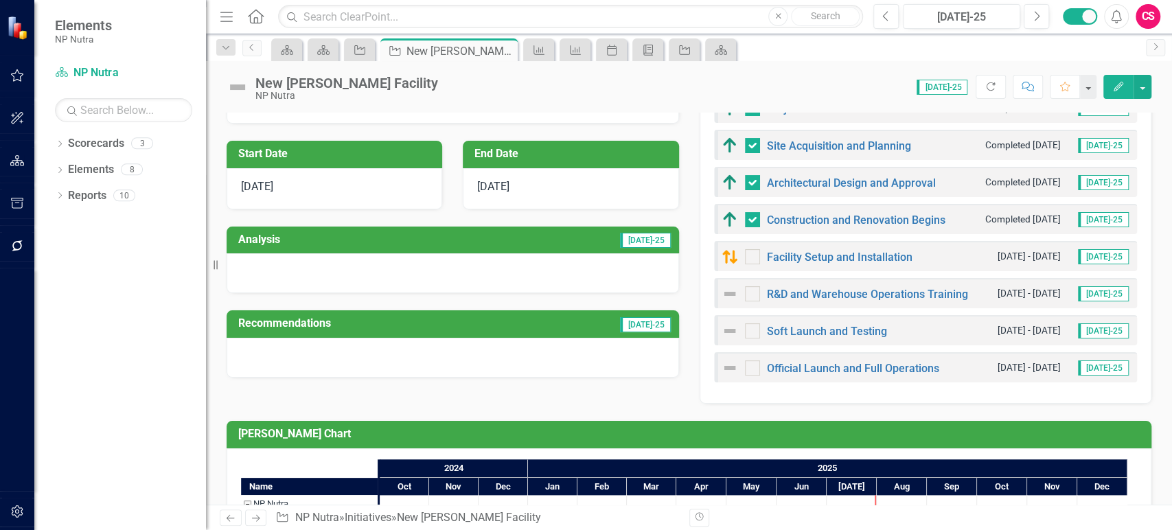
click at [500, 275] on div at bounding box center [453, 273] width 452 height 40
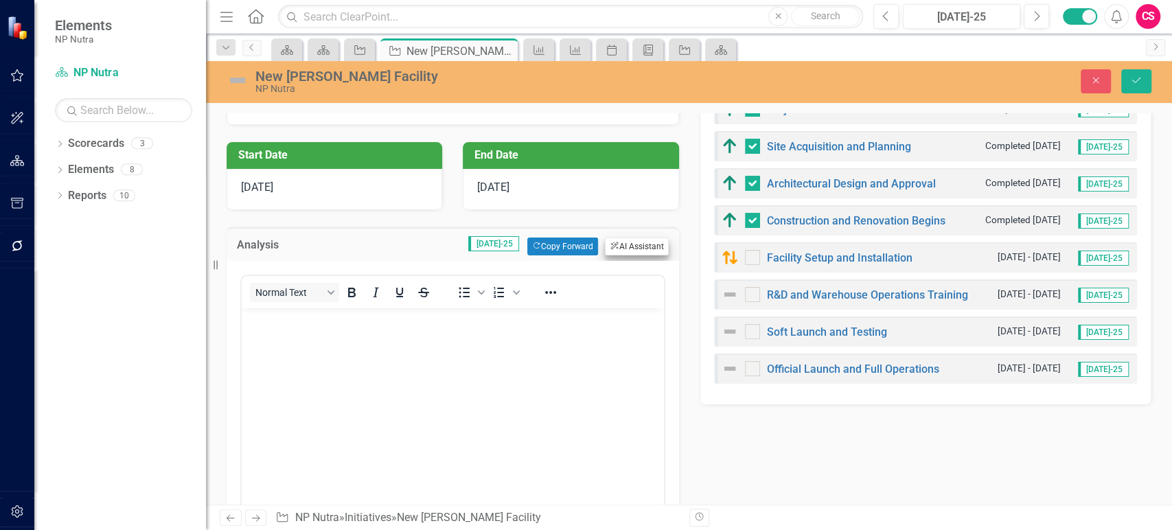
scroll to position [0, 0]
click at [619, 255] on div "Analysis Jul-25 Copy Forward Copy Forward ClearPoint AI AI Assistant" at bounding box center [453, 244] width 452 height 34
click at [623, 247] on button "ClearPoint AI AI Assistant" at bounding box center [636, 247] width 63 height 18
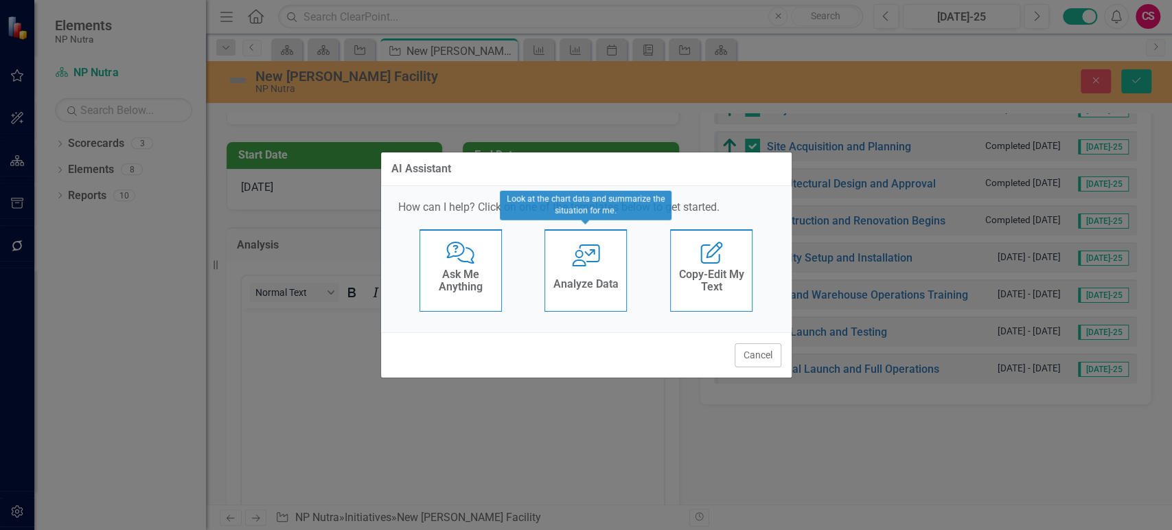
click at [584, 257] on icon "User with Chart" at bounding box center [586, 255] width 28 height 22
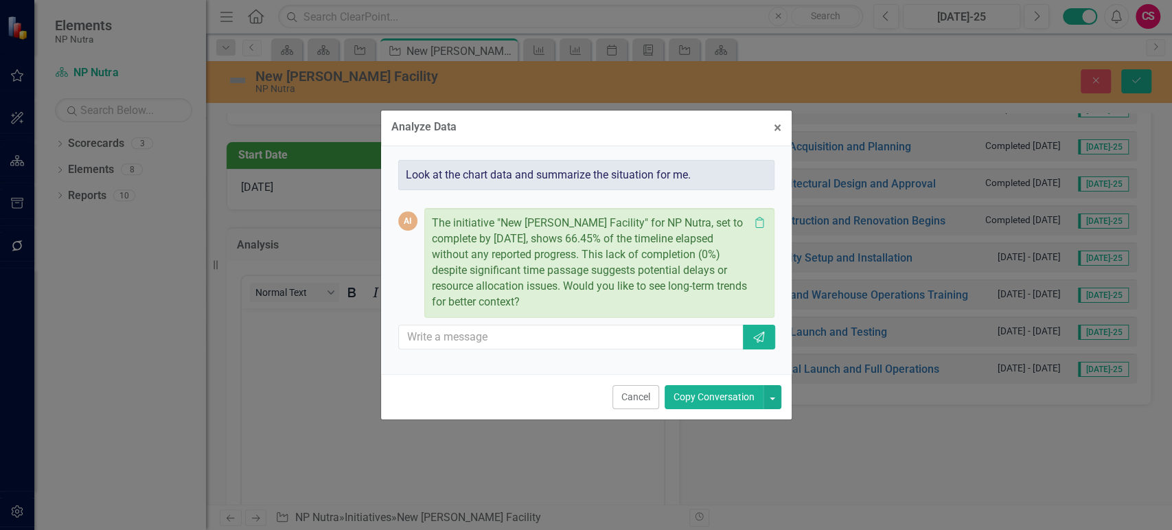
click at [693, 393] on button "Copy Conversation" at bounding box center [714, 397] width 99 height 24
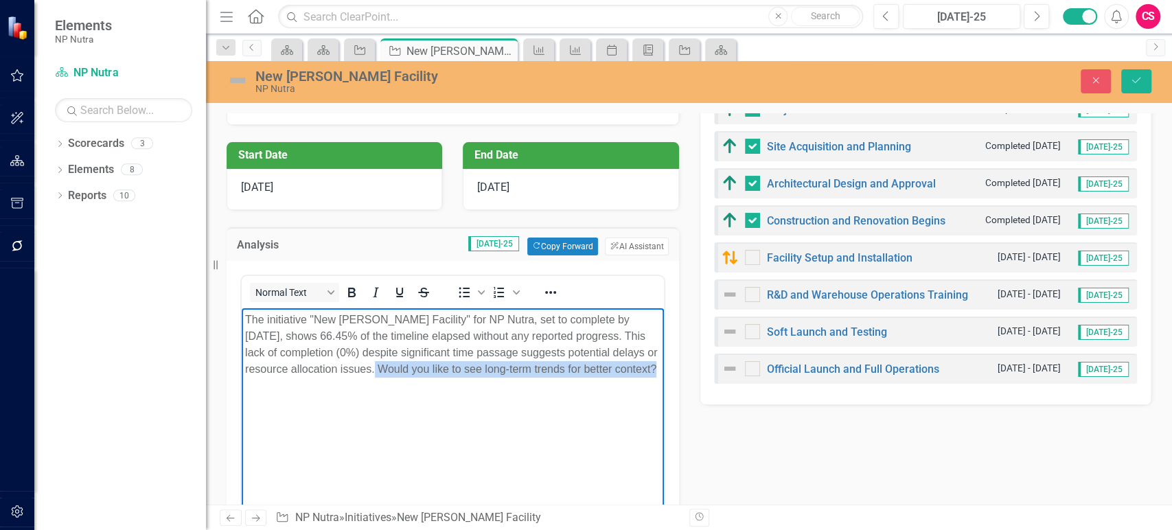
drag, startPoint x: 461, startPoint y: 381, endPoint x: 388, endPoint y: 363, distance: 75.6
click at [388, 363] on p "The initiative "New Carson Facility" for NP Nutra, set to complete by December …" at bounding box center [452, 345] width 415 height 66
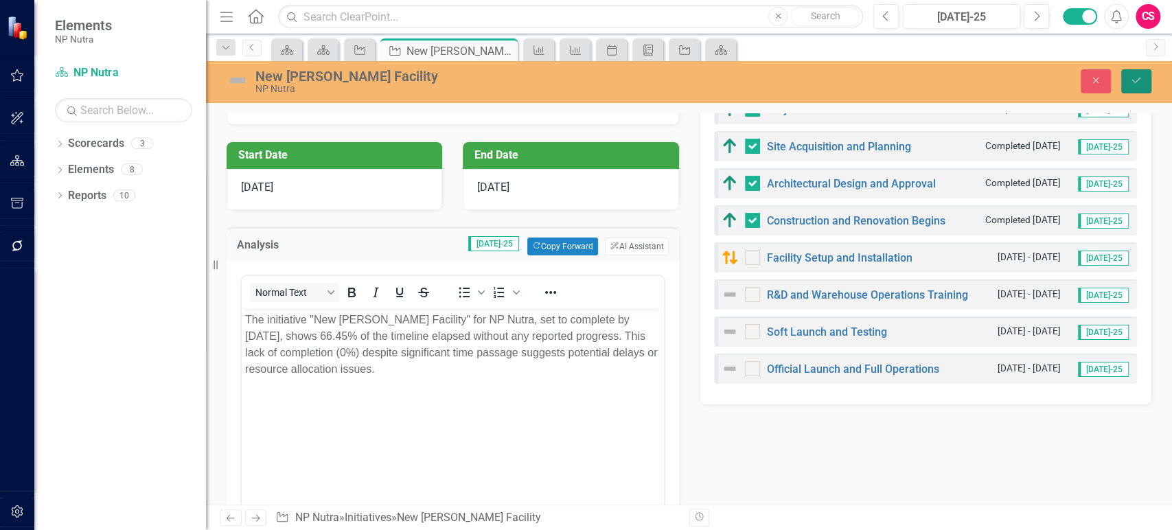
click at [1142, 82] on icon "Save" at bounding box center [1136, 81] width 12 height 10
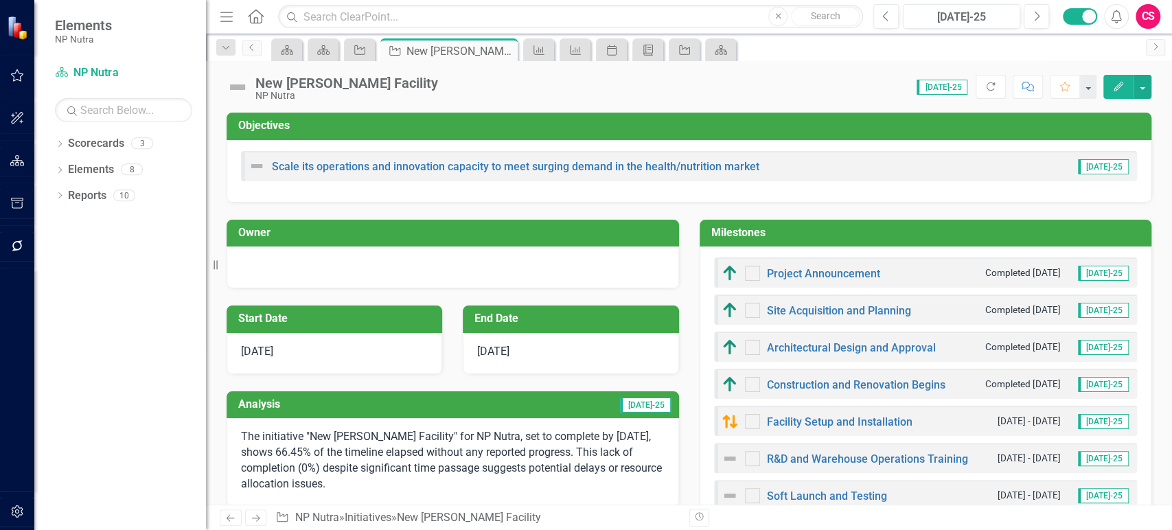
checkbox input "false"
checkbox input "true"
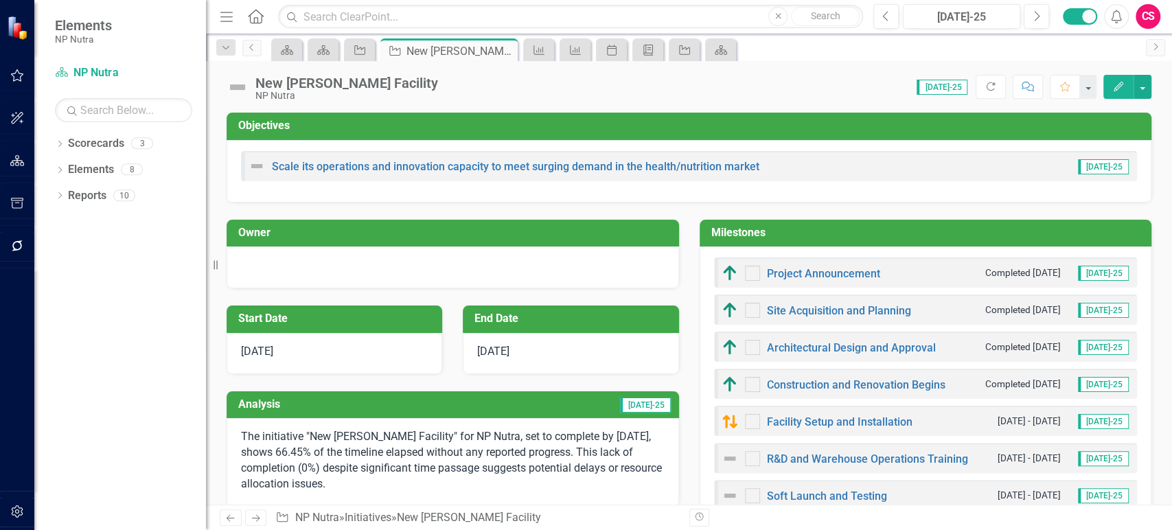
checkbox input "true"
click at [1145, 95] on button "button" at bounding box center [1143, 87] width 18 height 24
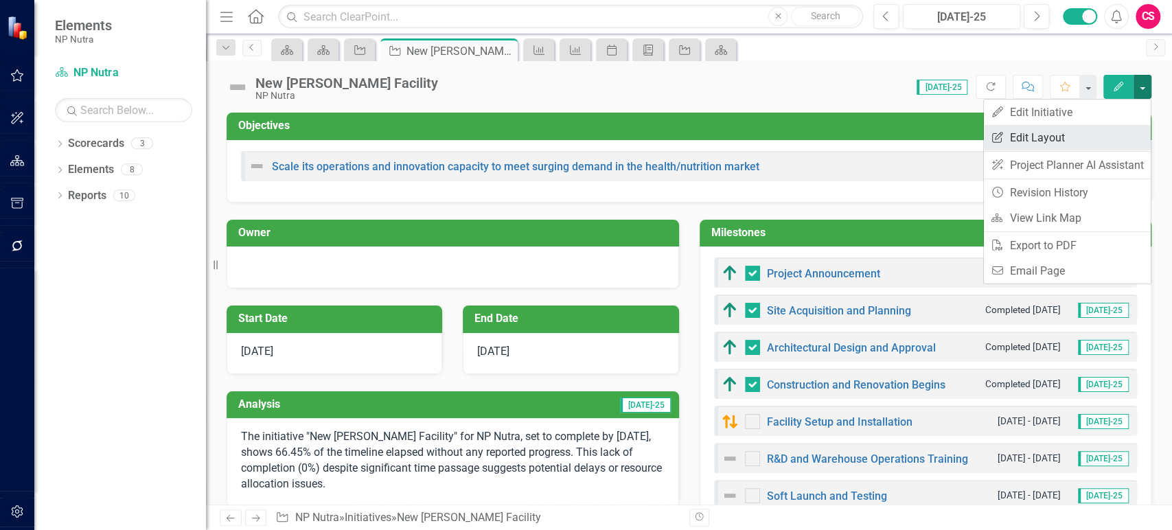
click at [1086, 136] on link "Edit Report Edit Layout" at bounding box center [1067, 137] width 167 height 25
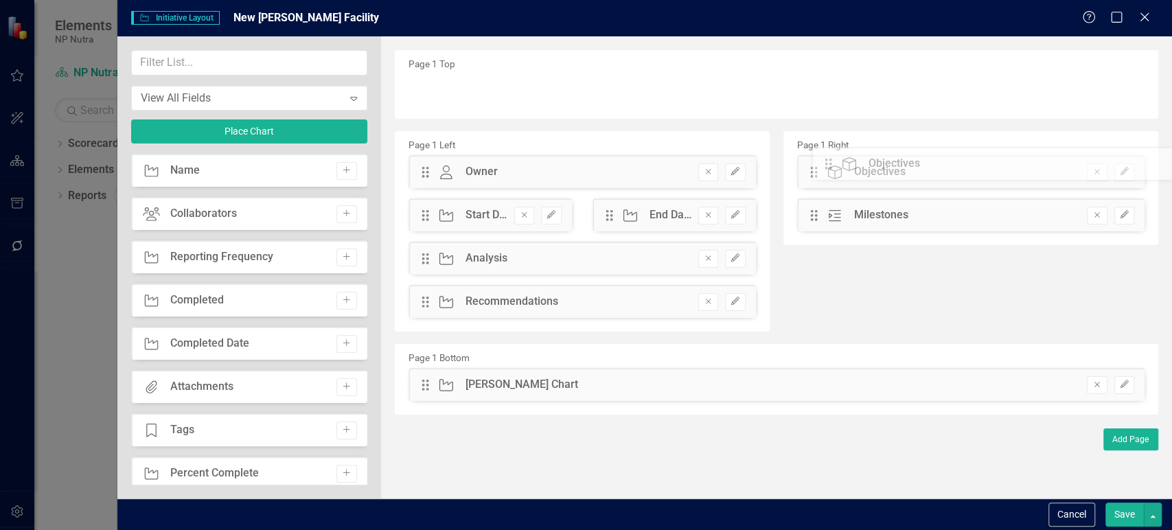
drag, startPoint x: 428, startPoint y: 93, endPoint x: 840, endPoint y: 165, distance: 419.0
click at [1110, 508] on button "Save" at bounding box center [1124, 515] width 38 height 24
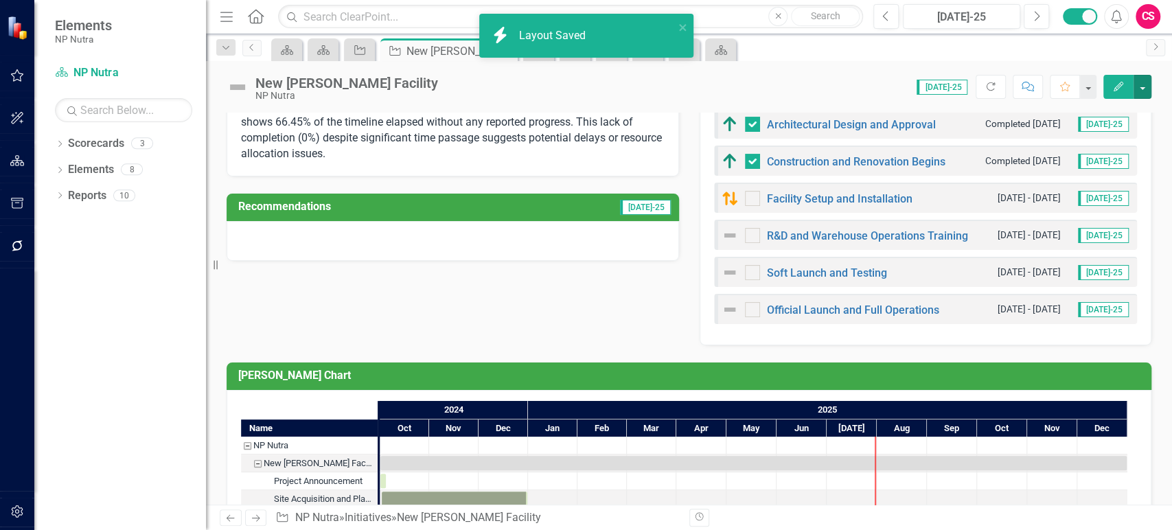
scroll to position [228, 0]
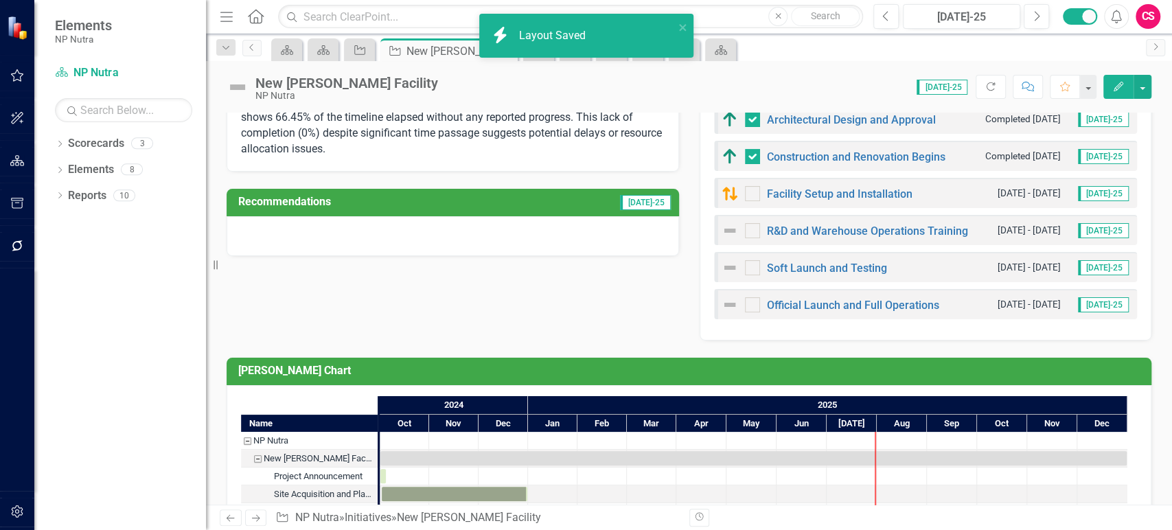
click at [544, 239] on div at bounding box center [453, 236] width 452 height 40
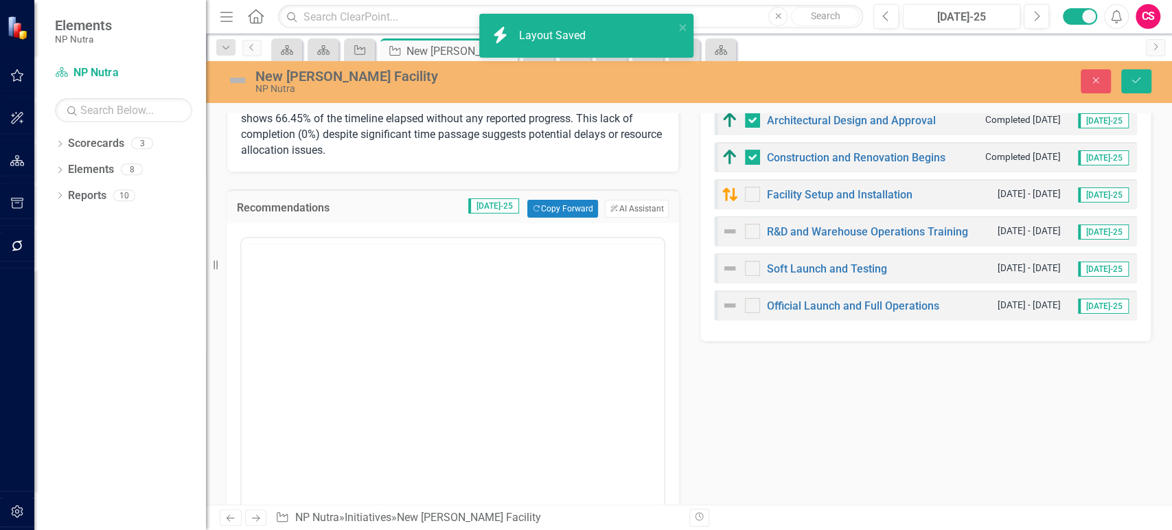
scroll to position [0, 0]
click at [643, 205] on button "ClearPoint AI AI Assistant" at bounding box center [636, 209] width 63 height 18
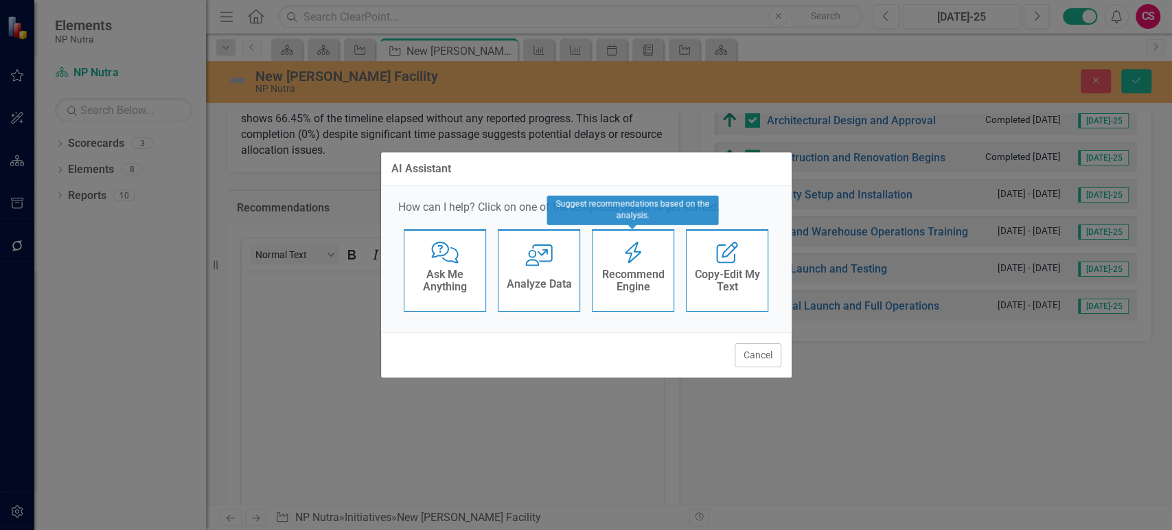
click at [641, 279] on h4 "Recommend Engine" at bounding box center [632, 280] width 67 height 24
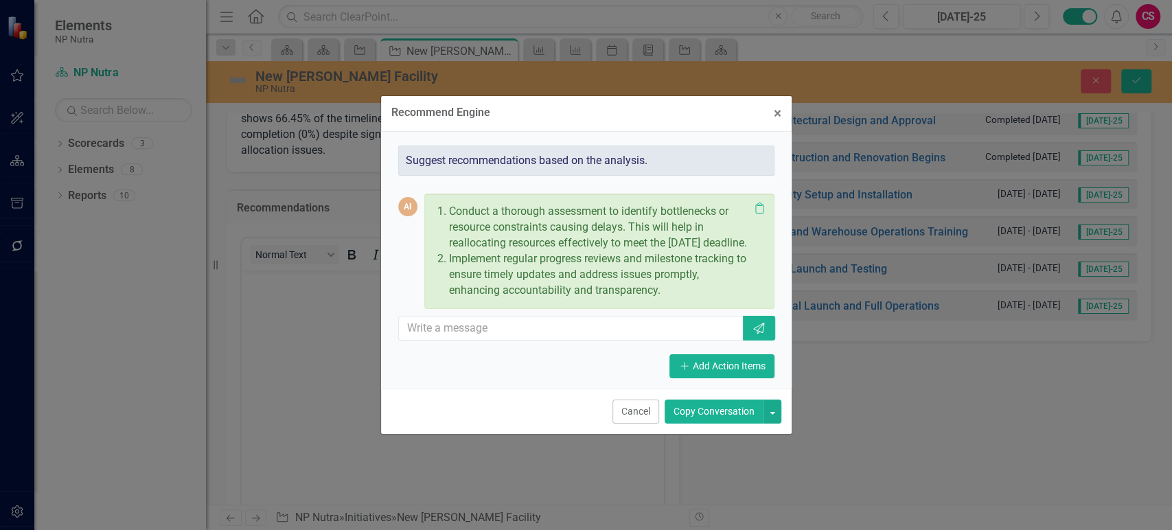
click at [691, 417] on button "Copy Conversation" at bounding box center [714, 412] width 99 height 24
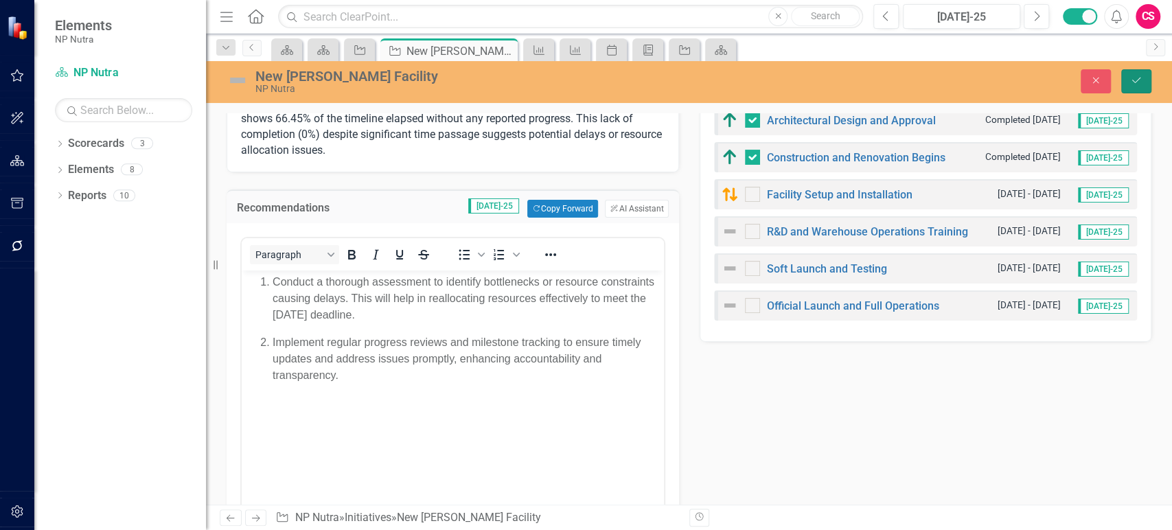
click at [1123, 74] on button "Save" at bounding box center [1136, 81] width 30 height 24
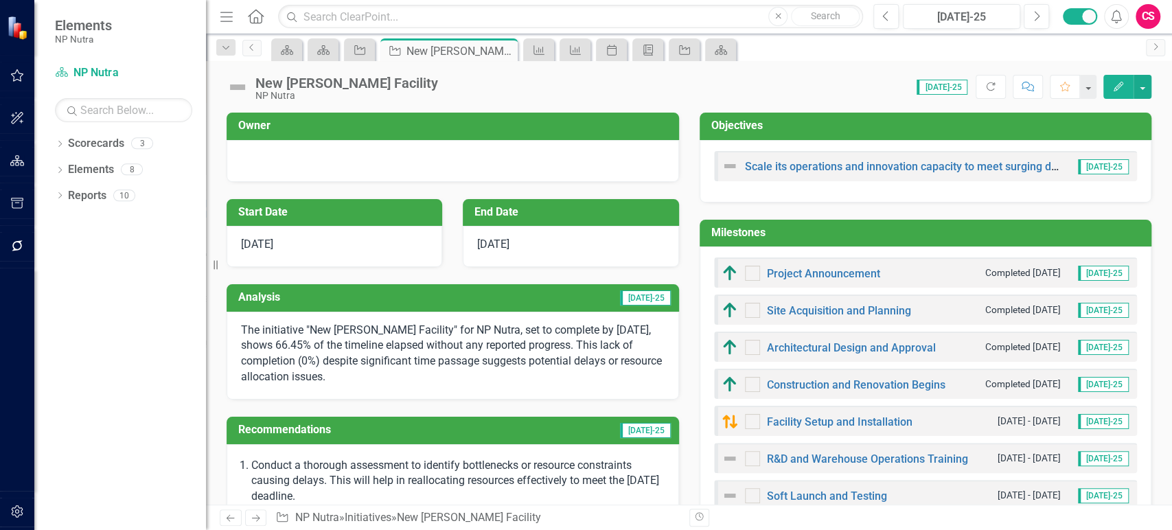
checkbox input "false"
checkbox input "true"
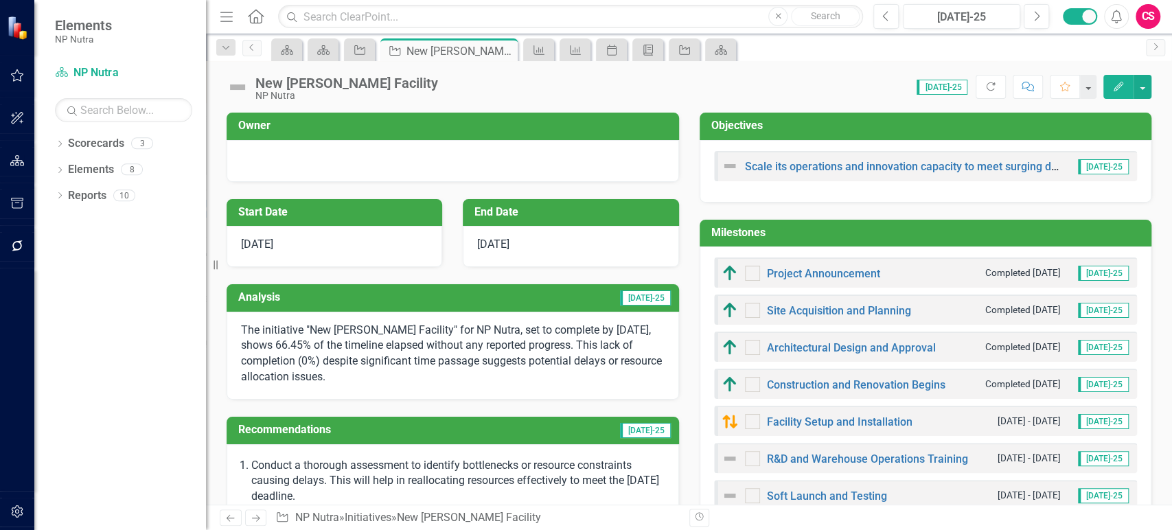
checkbox input "true"
click at [235, 86] on img at bounding box center [238, 87] width 22 height 22
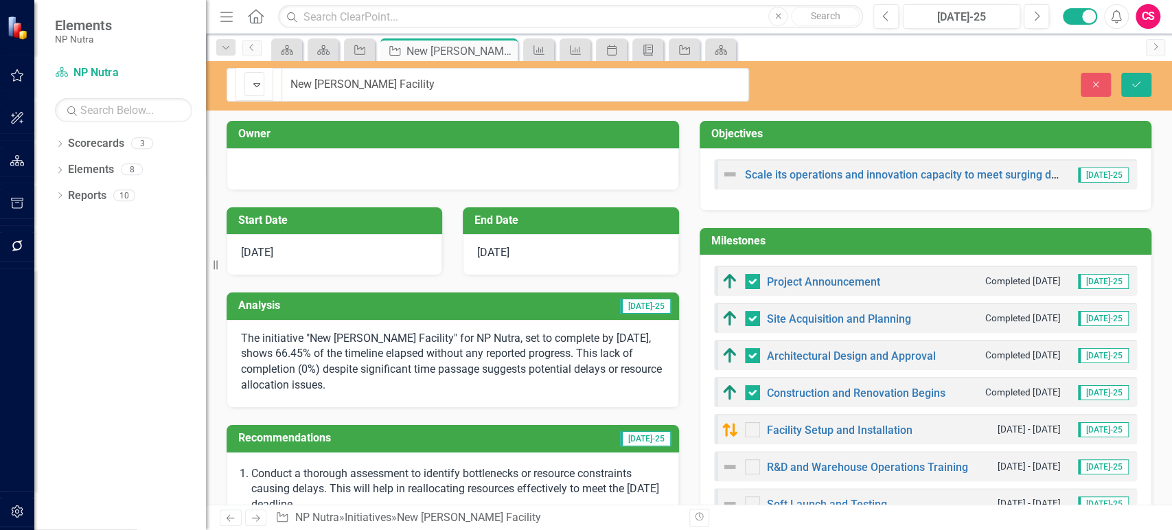
click at [249, 86] on img at bounding box center [257, 84] width 16 height 16
click at [1136, 83] on icon "Save" at bounding box center [1136, 85] width 12 height 10
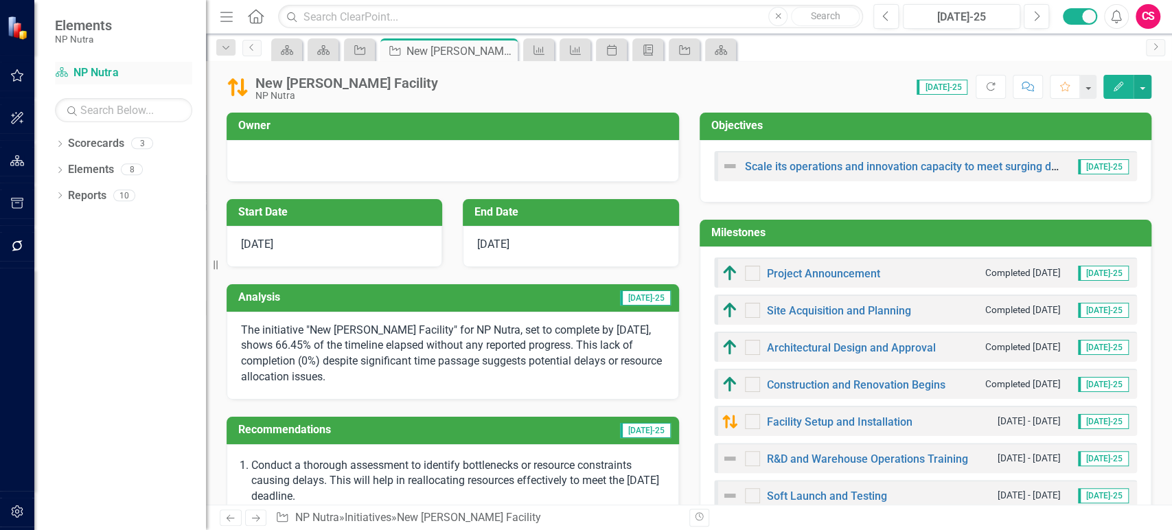
checkbox input "false"
checkbox input "true"
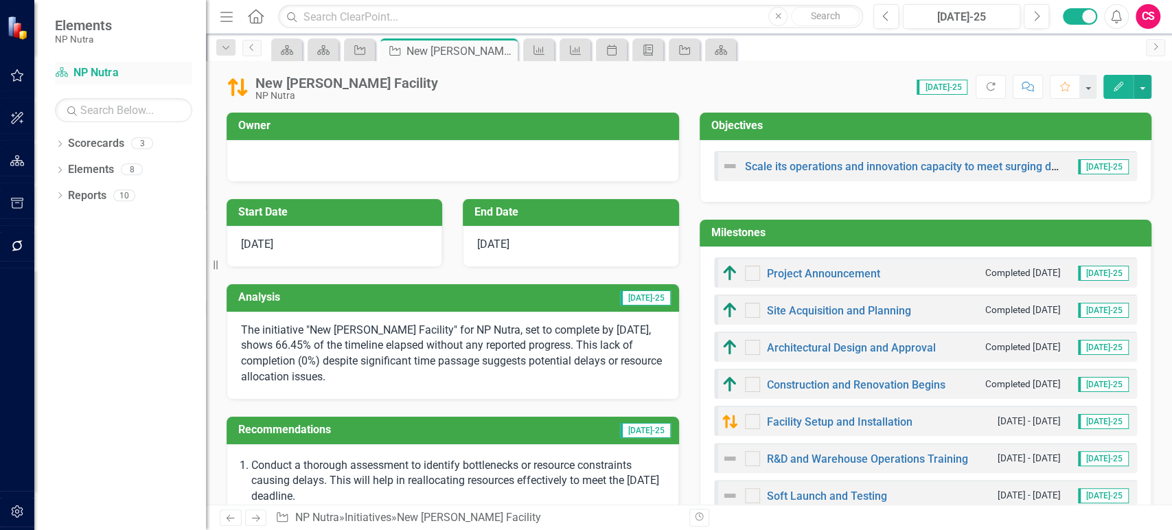
checkbox input "true"
click at [104, 74] on link "Scorecard NP Nutra" at bounding box center [123, 73] width 137 height 16
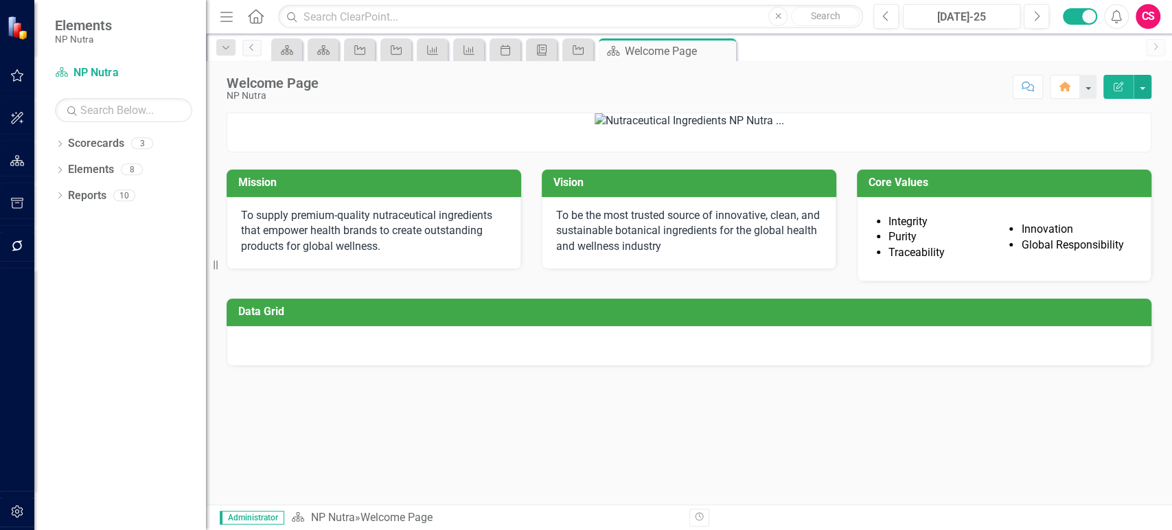
click at [354, 318] on h3 "Data Grid" at bounding box center [691, 312] width 906 height 12
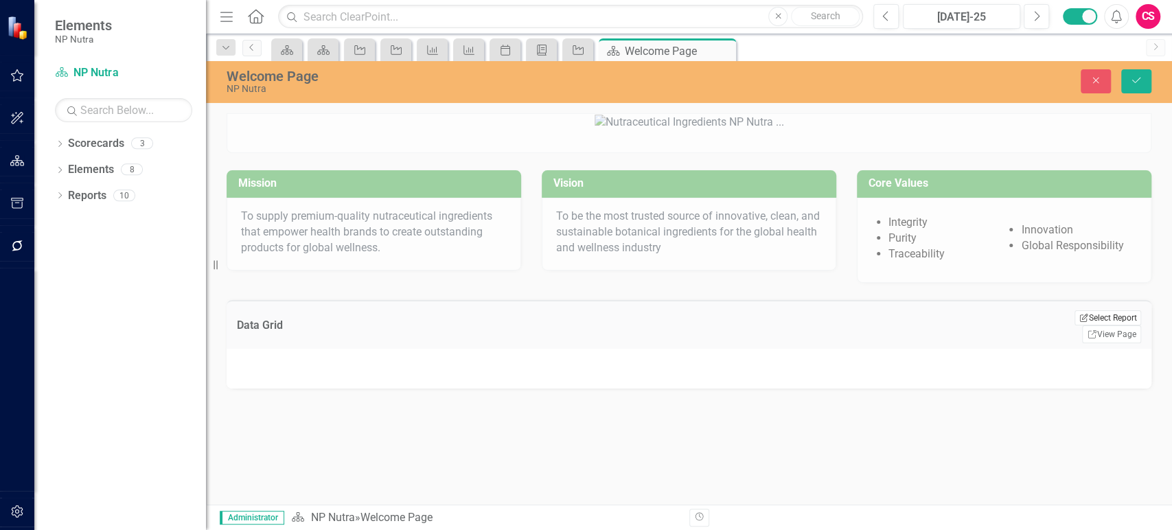
click at [1114, 325] on button "Edit Report Select Report" at bounding box center [1107, 317] width 67 height 15
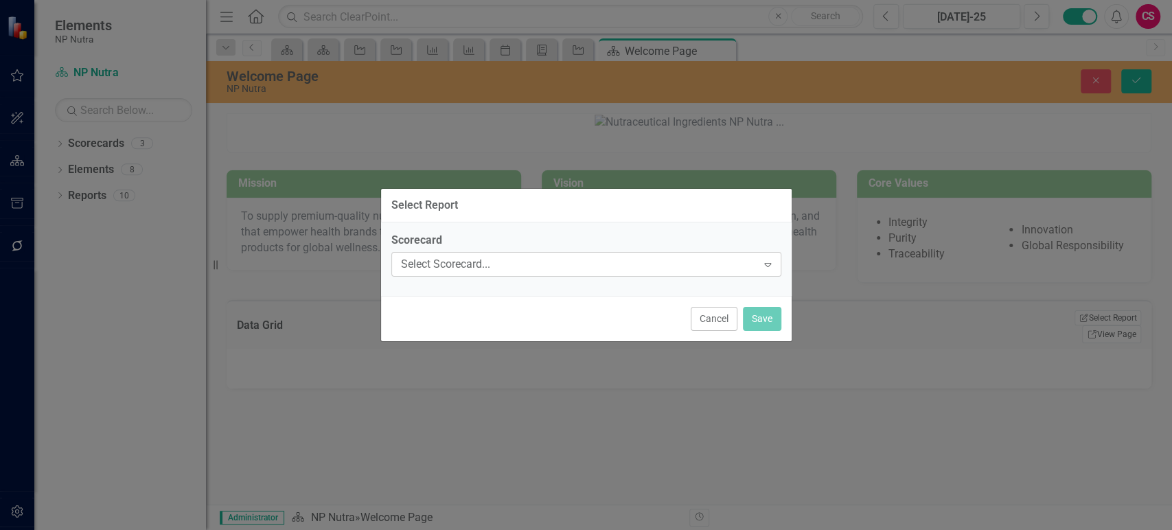
click at [680, 252] on div "Select Scorecard... Expand" at bounding box center [586, 264] width 390 height 25
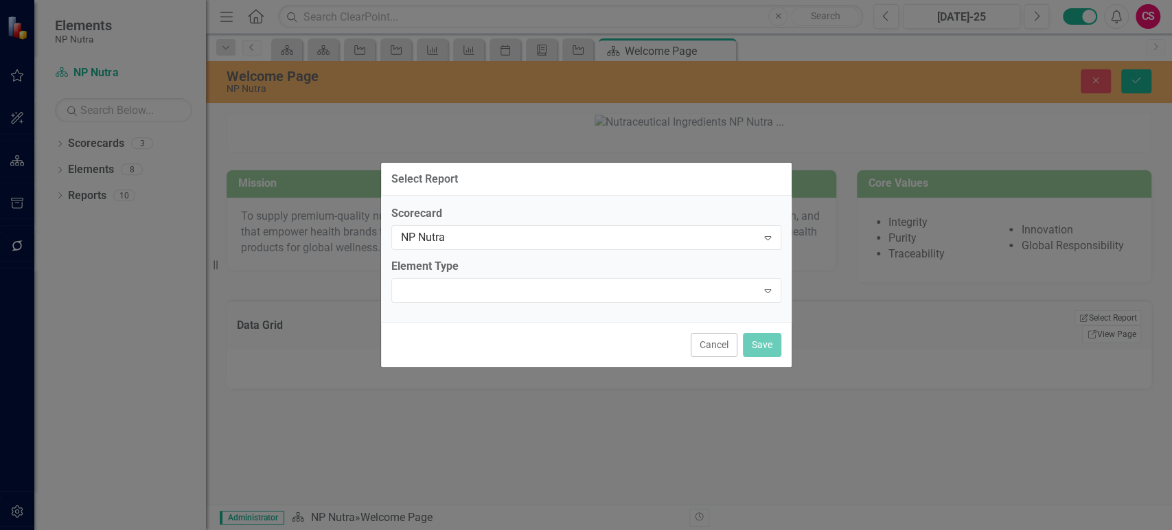
click at [560, 310] on div "Scorecard NP Nutra Expand Element Type Expand" at bounding box center [586, 259] width 411 height 126
click at [560, 286] on div "Expand" at bounding box center [586, 290] width 390 height 25
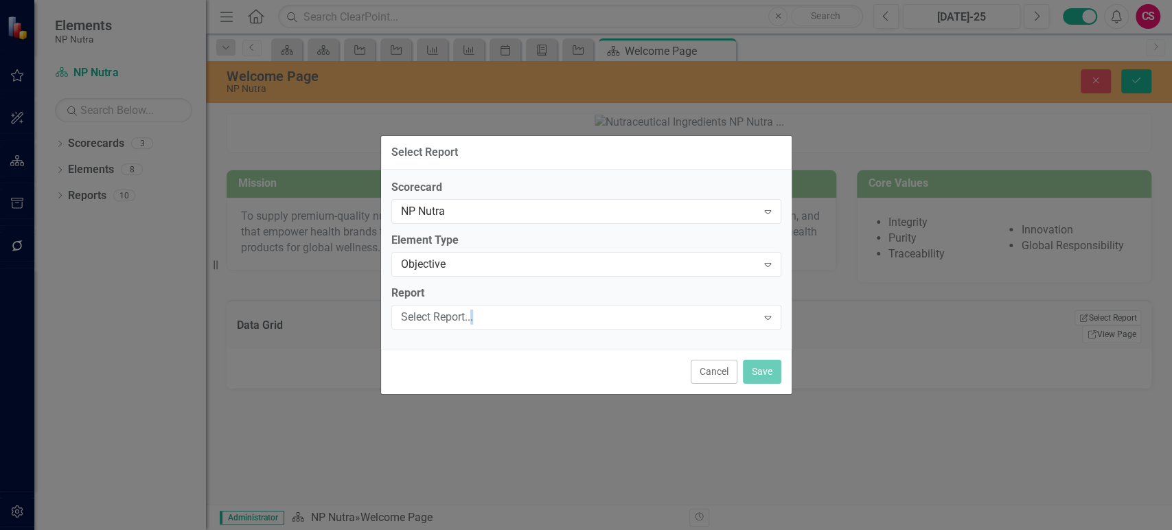
click at [513, 309] on div "Select Report..." at bounding box center [579, 317] width 356 height 16
drag, startPoint x: 505, startPoint y: 206, endPoint x: 518, endPoint y: 210, distance: 14.3
click at [774, 371] on button "Save" at bounding box center [762, 372] width 38 height 24
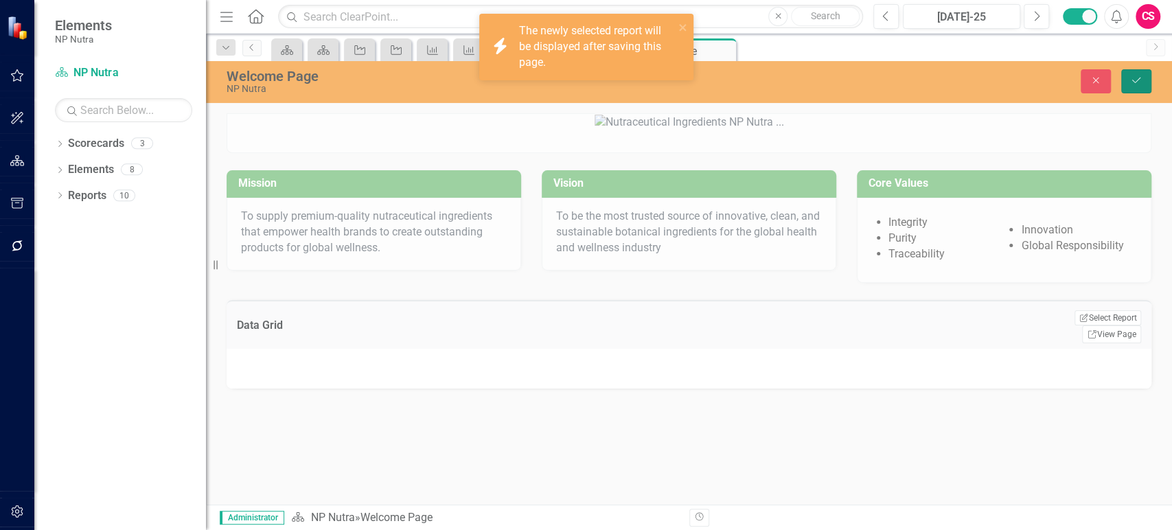
click at [1142, 74] on button "Save" at bounding box center [1136, 81] width 30 height 24
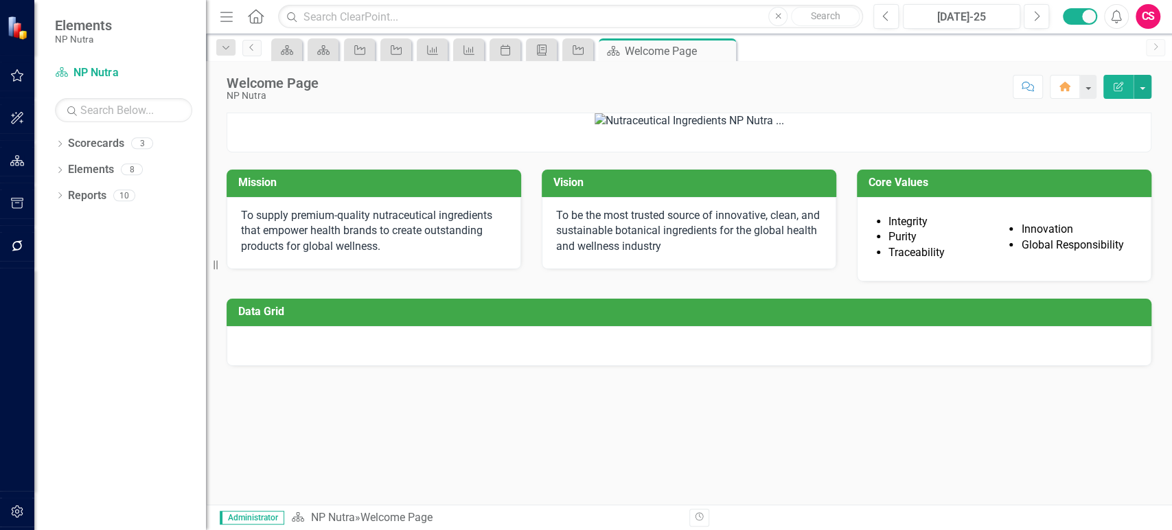
click at [539, 366] on div at bounding box center [689, 346] width 925 height 40
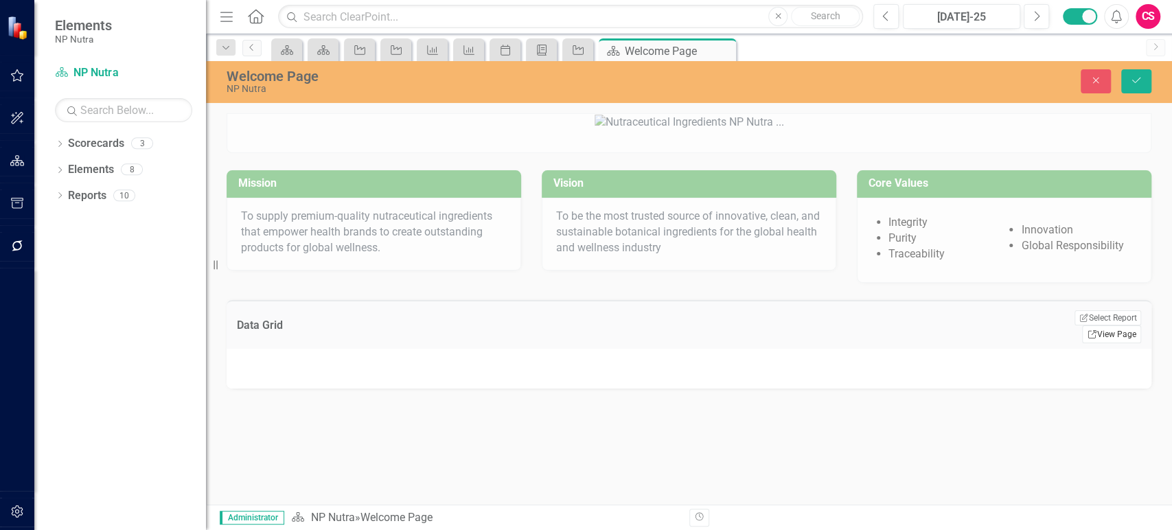
click at [1124, 343] on link "Link View Page" at bounding box center [1111, 334] width 59 height 18
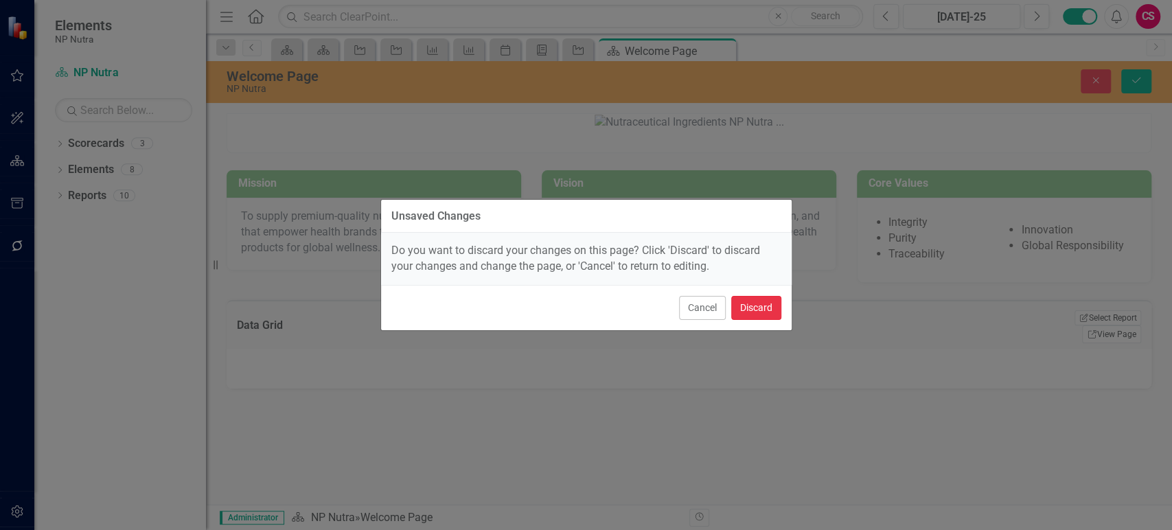
click at [763, 306] on button "Discard" at bounding box center [756, 308] width 50 height 24
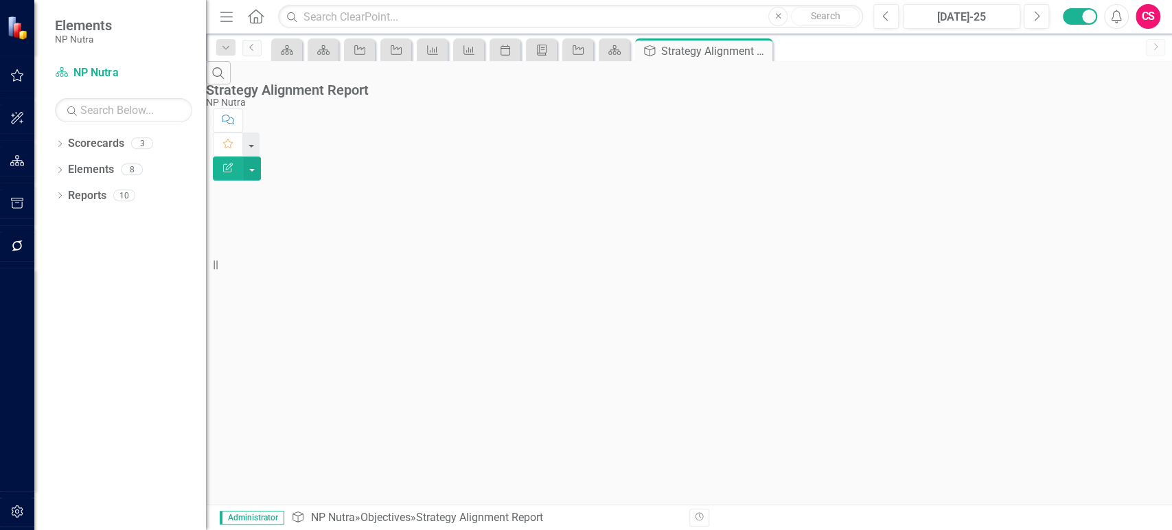
click at [234, 163] on icon "Edit Report" at bounding box center [228, 168] width 12 height 10
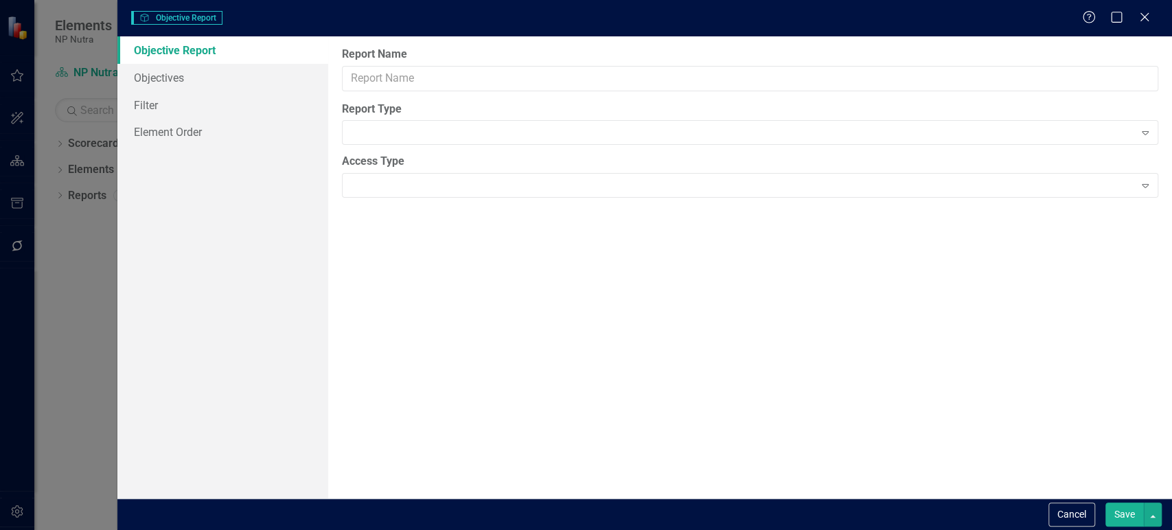
type input "Strategy Alignment Report"
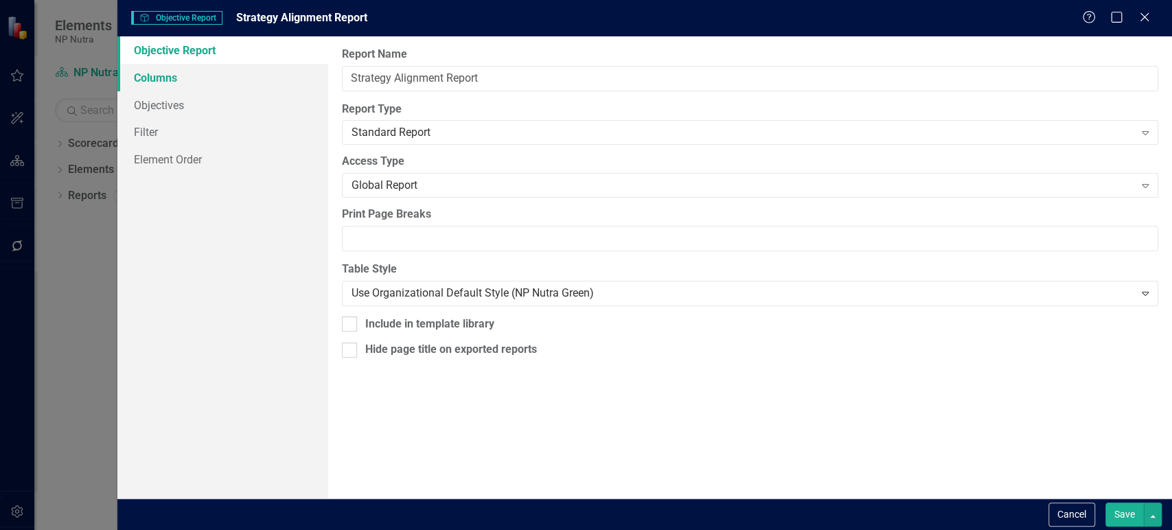
click at [243, 87] on link "Columns" at bounding box center [222, 77] width 211 height 27
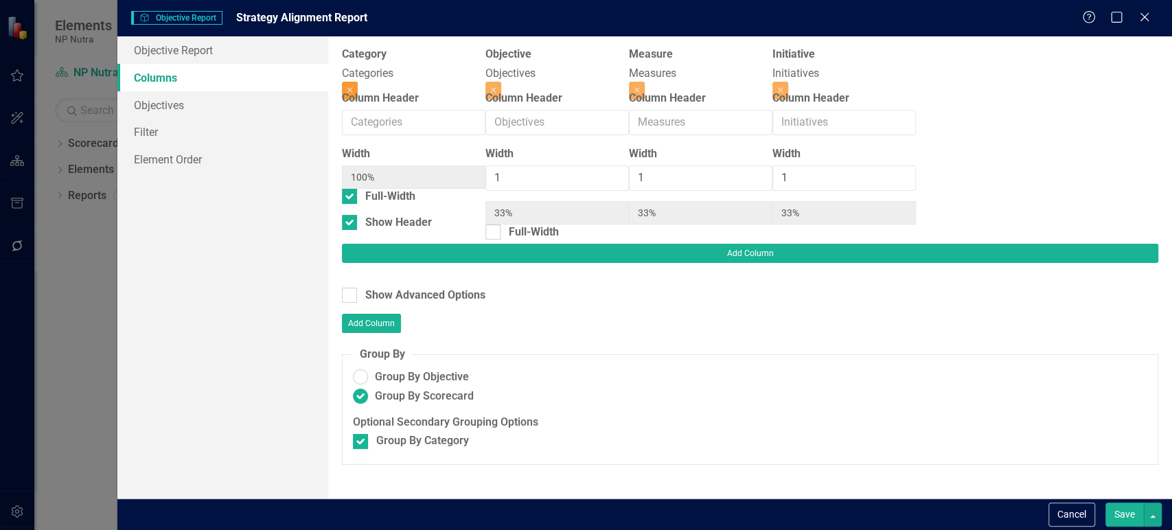
click at [358, 82] on button "Close" at bounding box center [350, 91] width 16 height 18
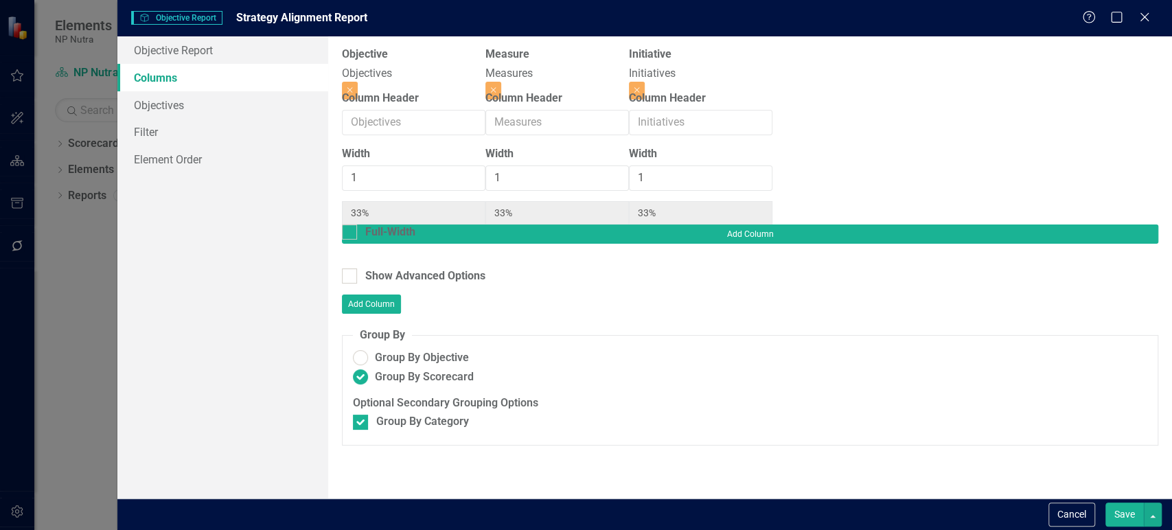
click at [374, 395] on div "Optional Secondary Grouping Options Group By Category" at bounding box center [750, 414] width 794 height 39
click at [362, 415] on input "Group By Category" at bounding box center [357, 419] width 9 height 9
checkbox input "false"
click at [350, 347] on ins at bounding box center [360, 357] width 21 height 21
click at [350, 347] on input "Group By Objective" at bounding box center [360, 357] width 21 height 21
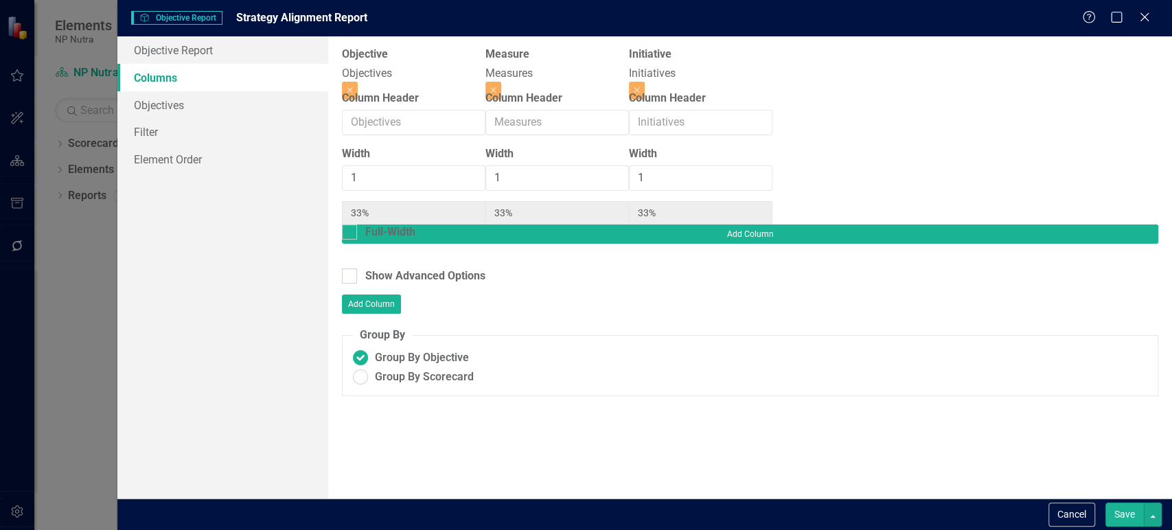
click at [1119, 511] on button "Save" at bounding box center [1124, 515] width 38 height 24
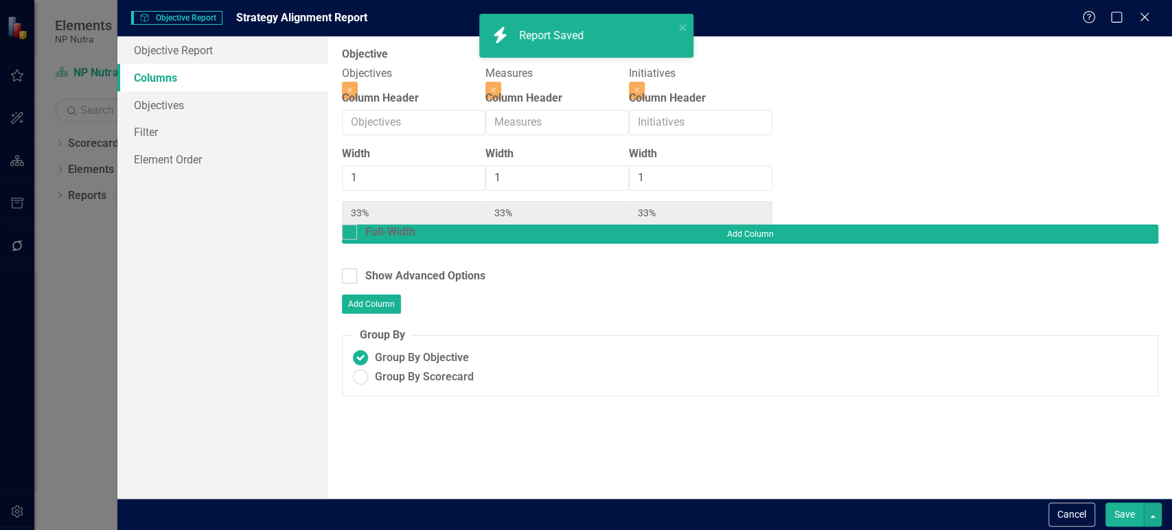
radio input "true"
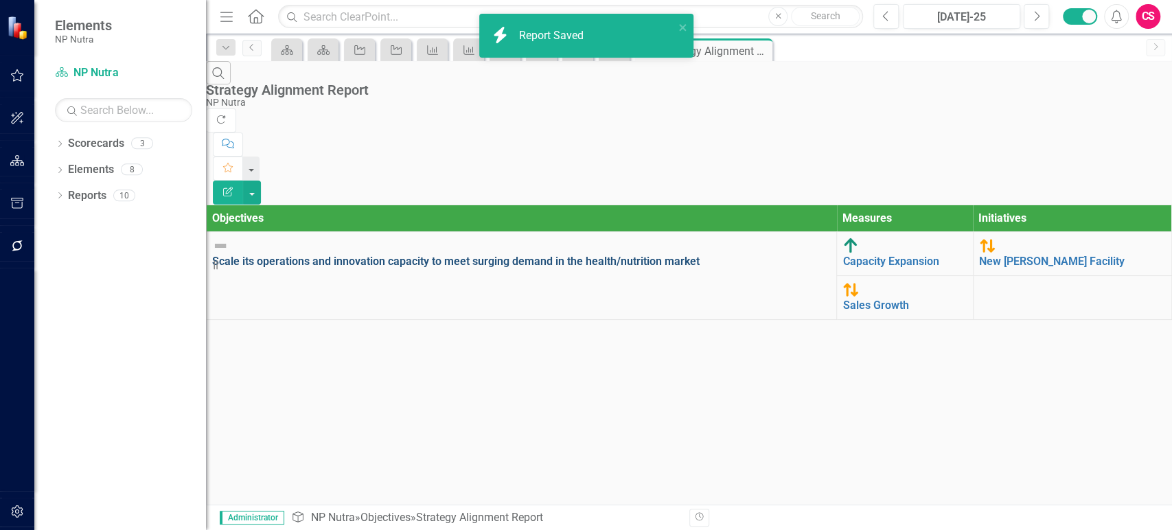
click at [339, 255] on link "Scale its operations and innovation capacity to meet surging demand in the heal…" at bounding box center [455, 261] width 487 height 13
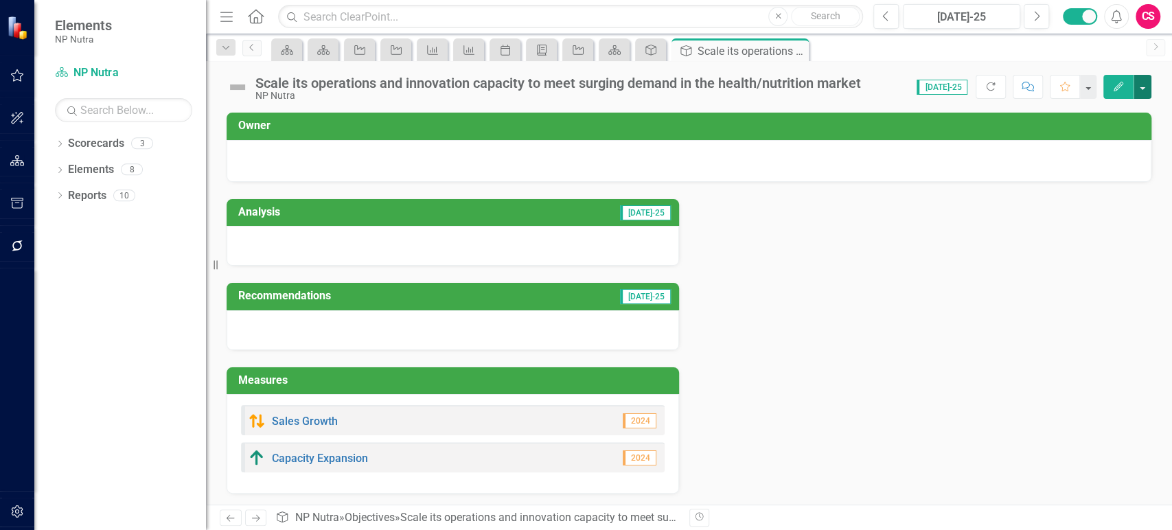
click at [1141, 92] on button "button" at bounding box center [1143, 87] width 18 height 24
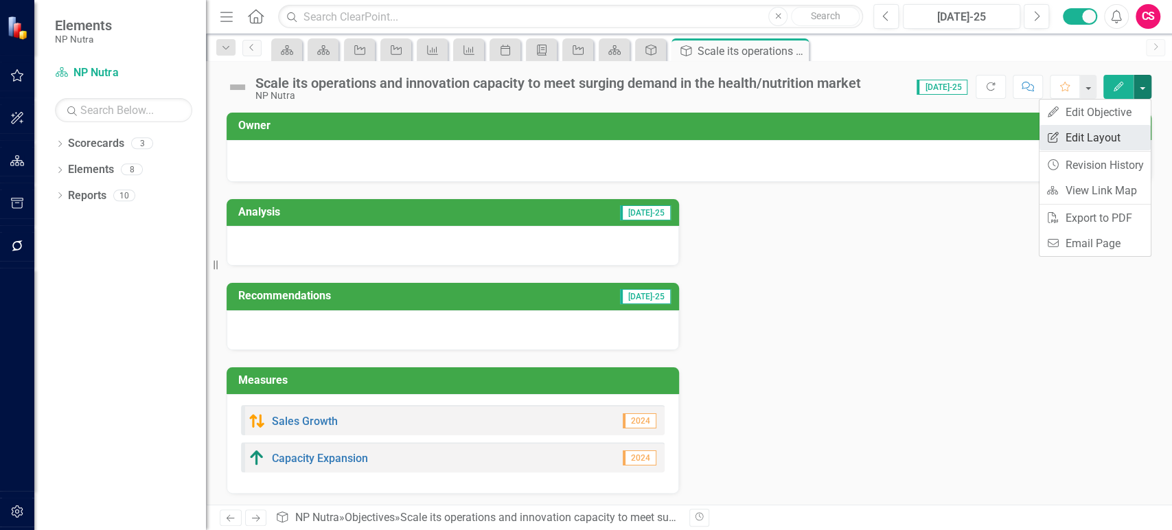
click at [1105, 134] on link "Edit Report Edit Layout" at bounding box center [1094, 137] width 111 height 25
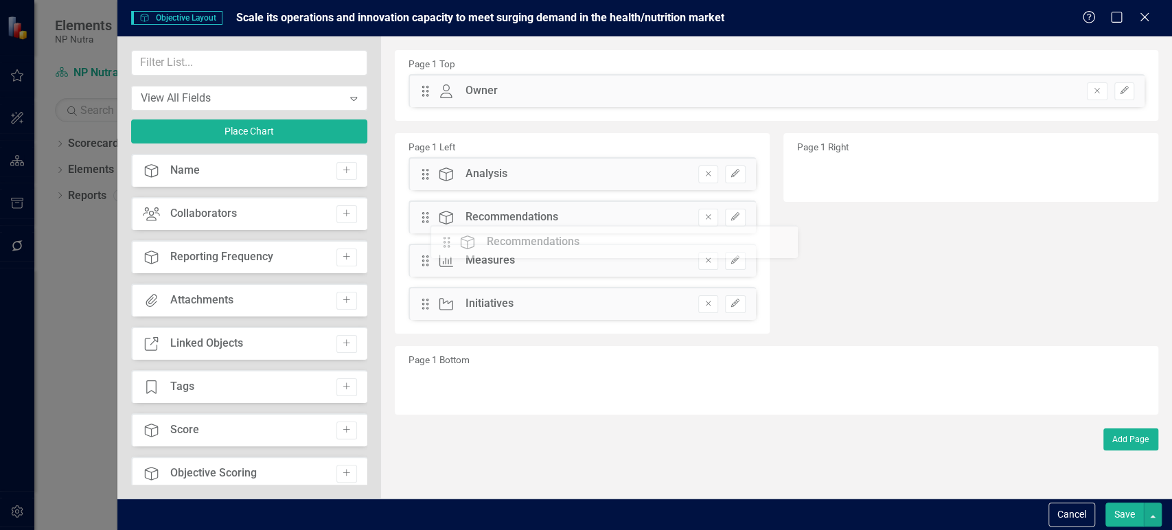
drag, startPoint x: 424, startPoint y: 211, endPoint x: 456, endPoint y: 235, distance: 40.1
drag, startPoint x: 428, startPoint y: 262, endPoint x: 763, endPoint y: 168, distance: 348.2
click at [763, 168] on div "The fields (or pods) that are available for you to include on the detail page a…" at bounding box center [776, 267] width 791 height 462
drag, startPoint x: 424, startPoint y: 165, endPoint x: 709, endPoint y: 165, distance: 284.9
click at [794, 151] on div "Page 1 Left Drag Measure Measures Hidden Pod Online Hidden Pod Printed Hidden P…" at bounding box center [776, 236] width 784 height 213
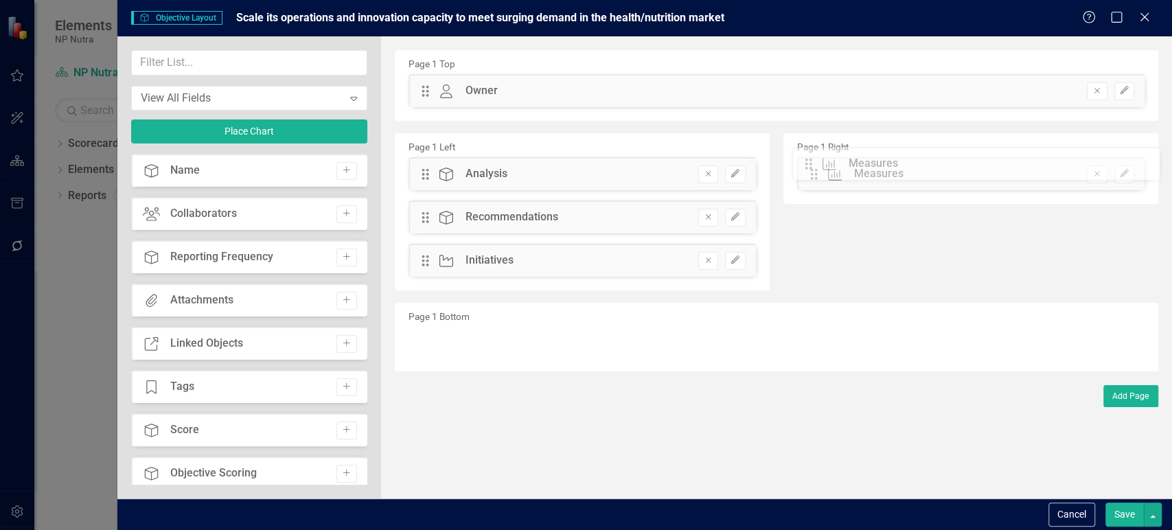
drag, startPoint x: 424, startPoint y: 168, endPoint x: 822, endPoint y: 158, distance: 398.3
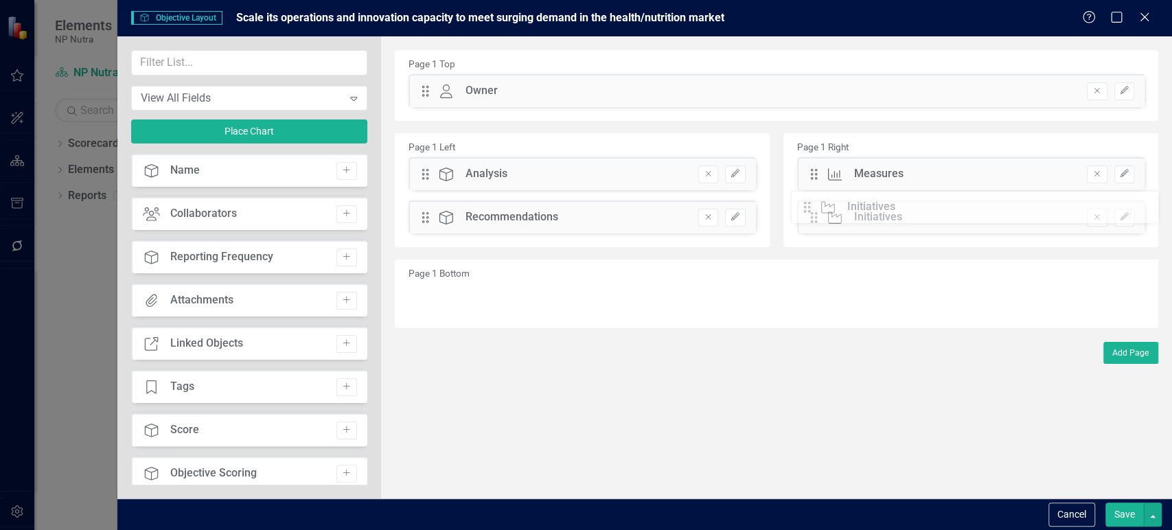
drag, startPoint x: 426, startPoint y: 262, endPoint x: 818, endPoint y: 211, distance: 396.1
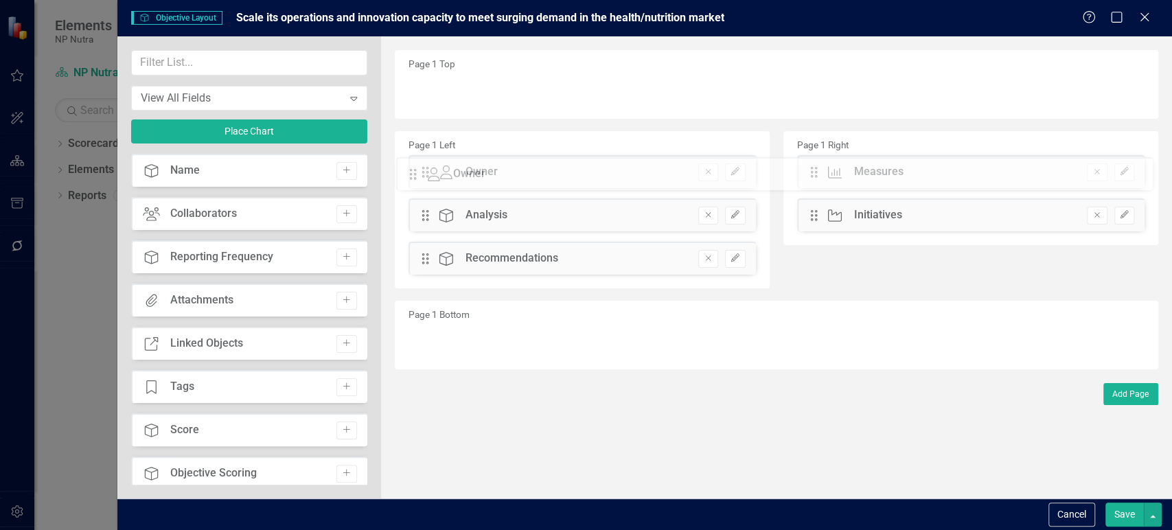
drag, startPoint x: 424, startPoint y: 93, endPoint x: 422, endPoint y: 176, distance: 83.1
click at [1114, 511] on button "Save" at bounding box center [1124, 515] width 38 height 24
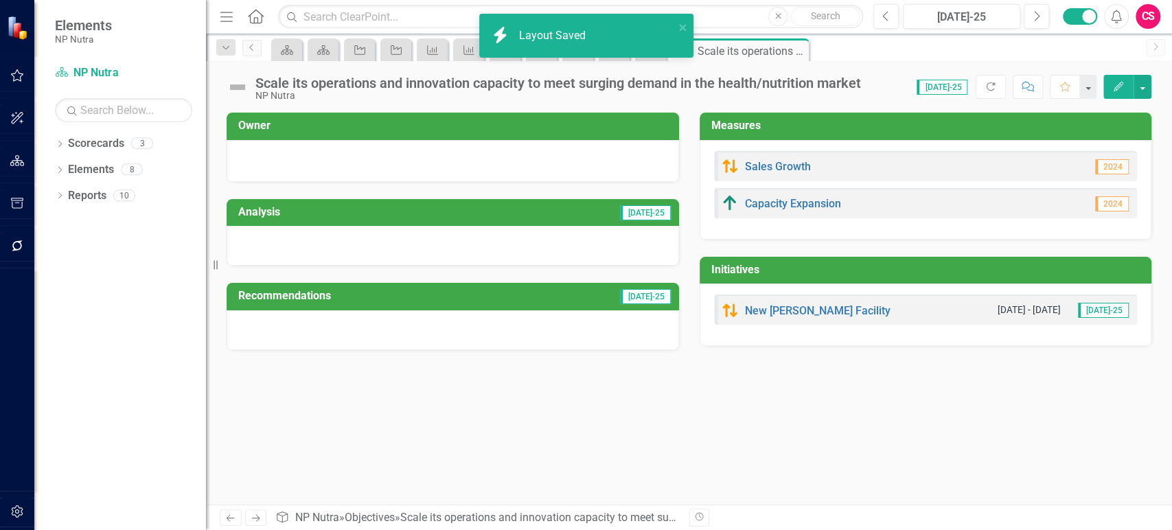
click at [1110, 86] on button "Edit" at bounding box center [1118, 87] width 30 height 24
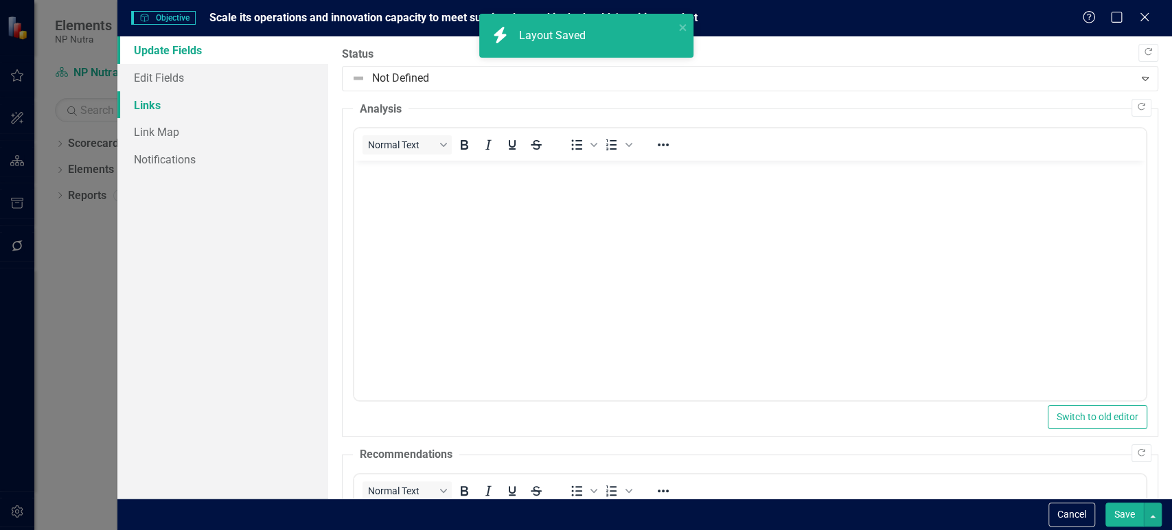
click at [225, 92] on link "Links" at bounding box center [222, 104] width 211 height 27
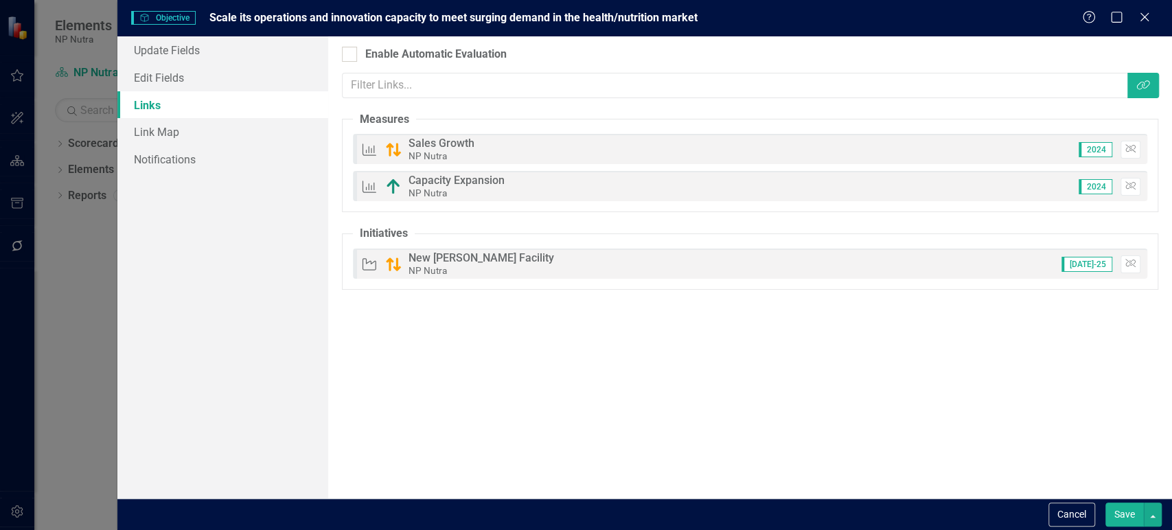
drag, startPoint x: 341, startPoint y: 54, endPoint x: 400, endPoint y: 62, distance: 58.9
click at [342, 54] on input "Enable Automatic Evaluation" at bounding box center [346, 51] width 9 height 9
checkbox input "true"
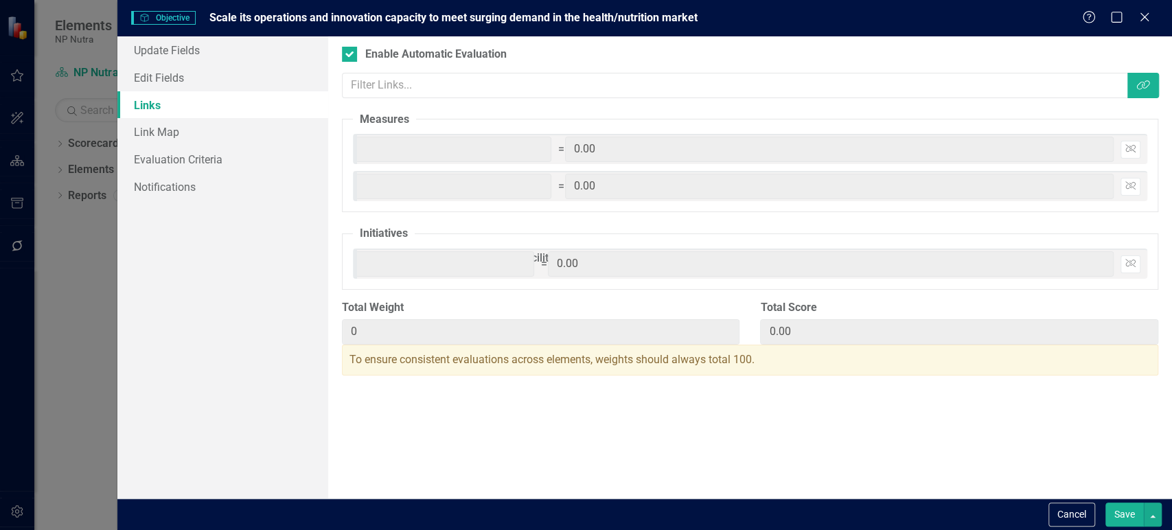
drag, startPoint x: 985, startPoint y: 152, endPoint x: 951, endPoint y: 152, distance: 34.3
click at [951, 152] on div "2024 0 * 2 = 0.00 Unlink" at bounding box center [867, 149] width 548 height 25
type input "5"
type input "0.10"
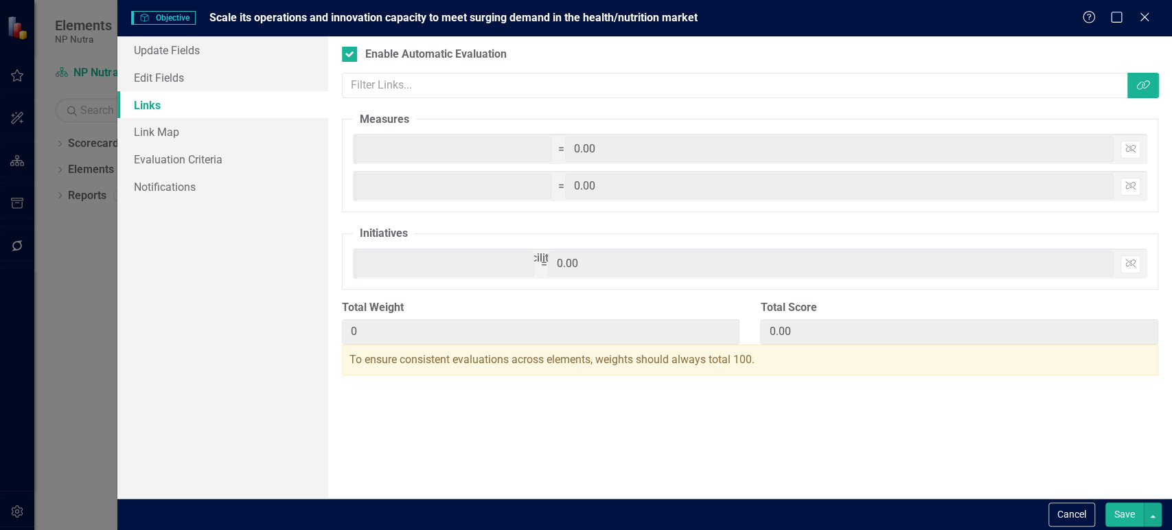
type input "0.10"
type input "50"
type input "1.00"
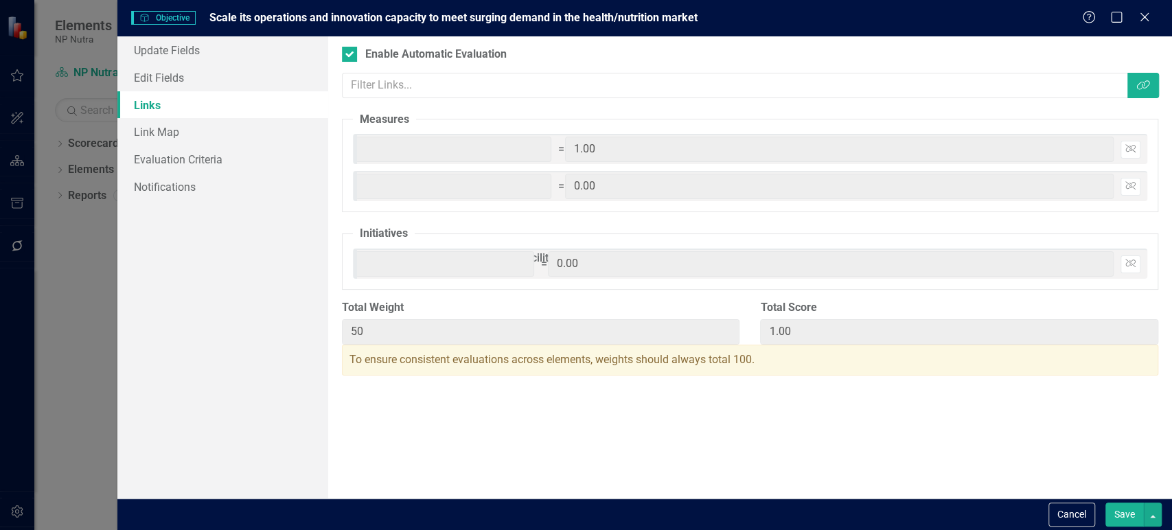
type input "50"
drag, startPoint x: 991, startPoint y: 186, endPoint x: 962, endPoint y: 185, distance: 29.5
click at [962, 185] on div "2024 0 * 3 = 0.00 Unlink" at bounding box center [867, 186] width 548 height 25
type input "5"
type input "55"
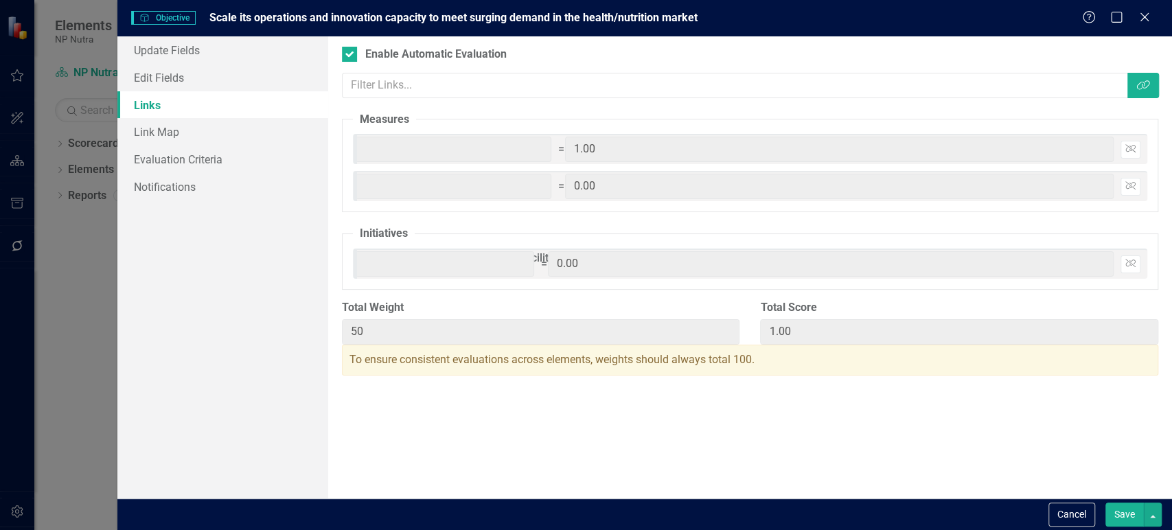
type input "1.15"
type input "0.15"
type input "50"
type input "100"
type input "2.50"
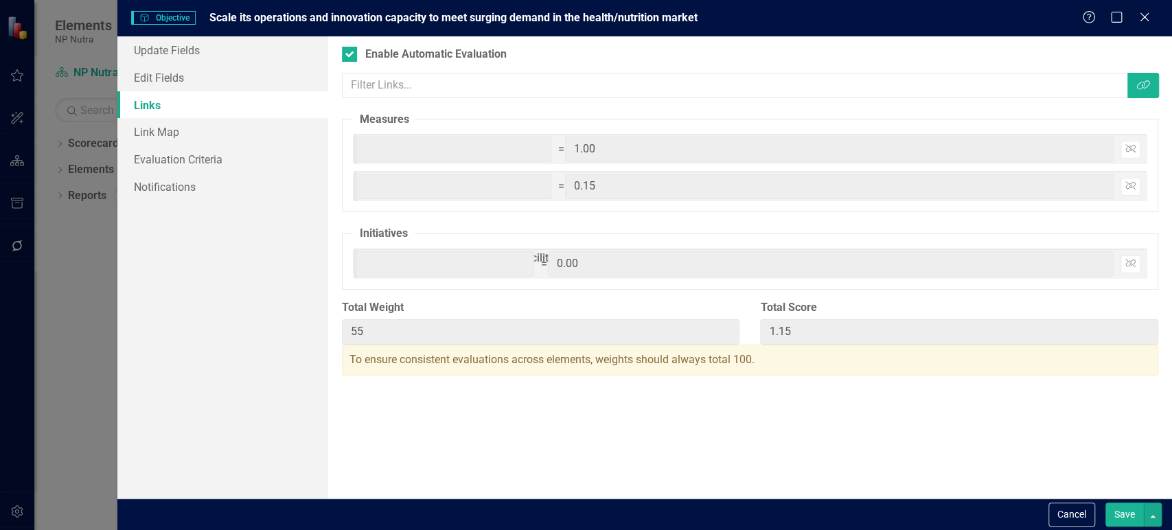
type input "1.50"
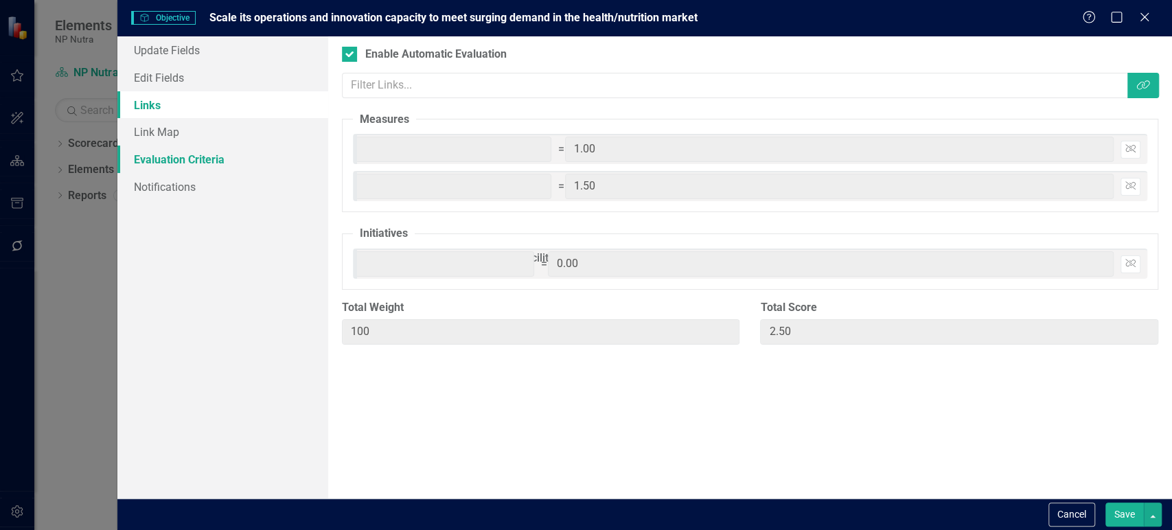
type input "50"
click at [288, 161] on link "Evaluation Criteria" at bounding box center [222, 159] width 211 height 27
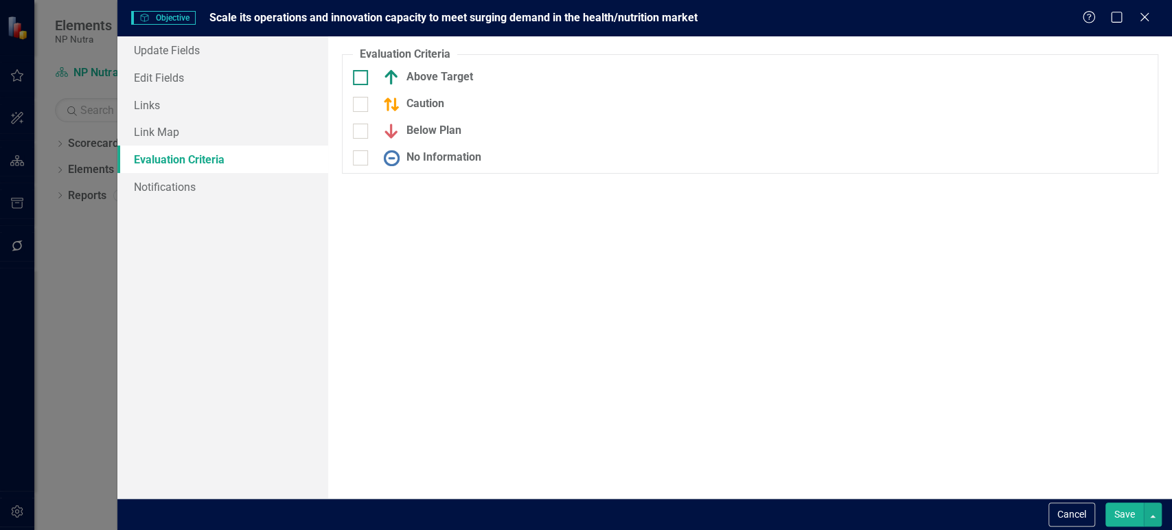
click at [364, 70] on div at bounding box center [360, 77] width 15 height 15
click at [362, 70] on input "Above Target" at bounding box center [357, 74] width 9 height 9
checkbox input "true"
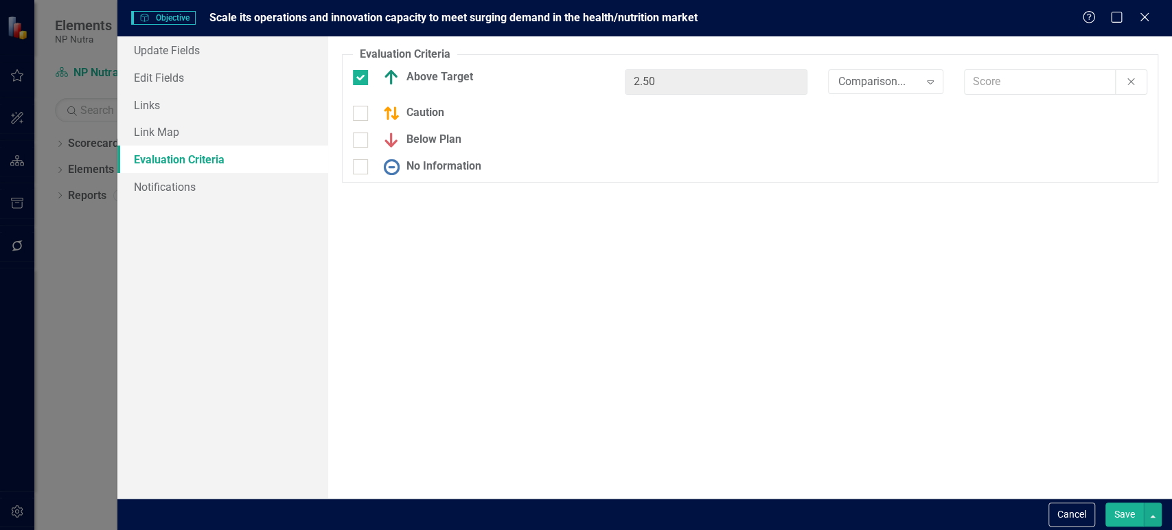
click at [361, 102] on div "Above Target 2.50 Comparison... Expand Off Target" at bounding box center [750, 87] width 815 height 36
click at [364, 111] on div at bounding box center [360, 113] width 15 height 15
click at [362, 111] on input "Caution" at bounding box center [357, 110] width 9 height 9
checkbox input "true"
click at [360, 141] on input "Below Plan" at bounding box center [357, 137] width 9 height 9
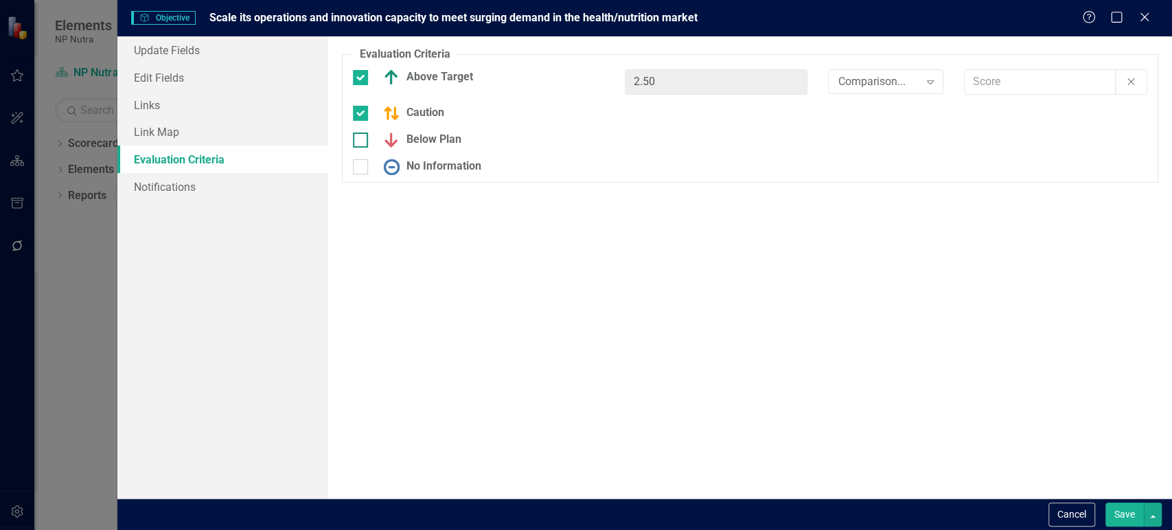
checkbox input "true"
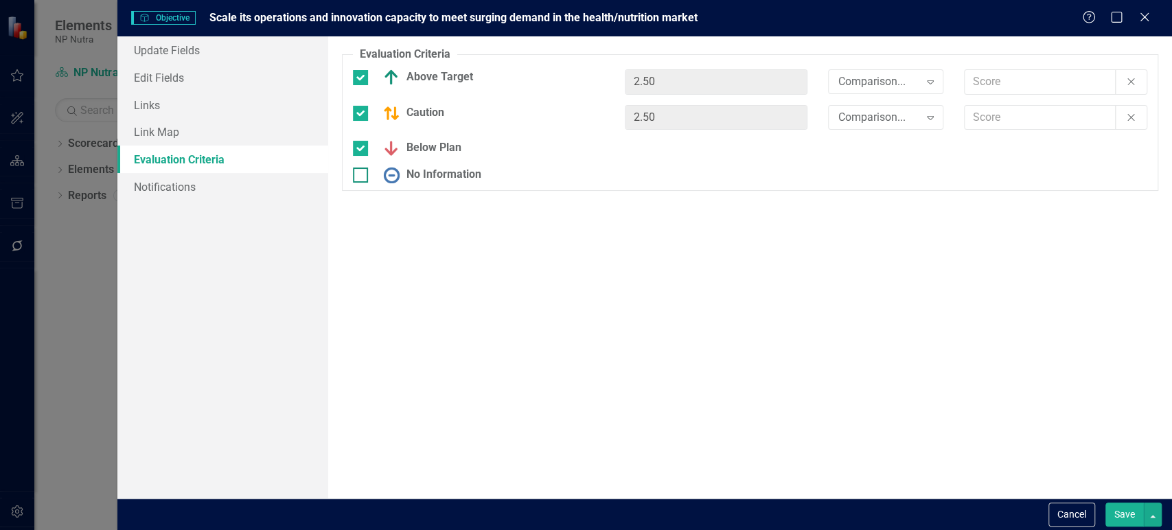
click at [358, 176] on input "No Information" at bounding box center [357, 172] width 9 height 9
checkbox input "true"
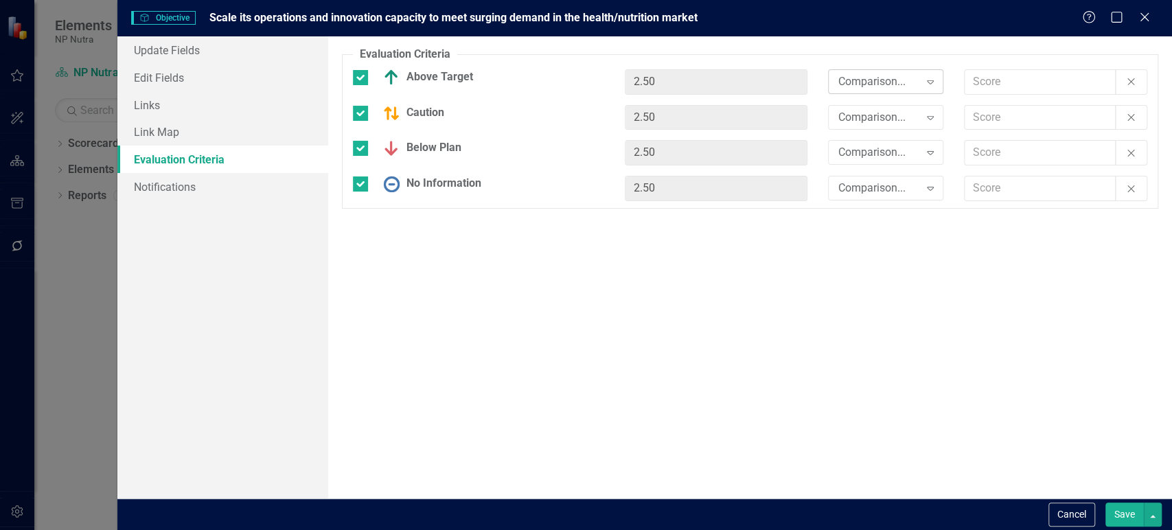
click at [884, 84] on div "Comparison..." at bounding box center [878, 81] width 81 height 16
click at [862, 127] on div "Comparison... Expand" at bounding box center [885, 117] width 115 height 25
click at [857, 162] on div "Comparison... Expand" at bounding box center [885, 152] width 115 height 25
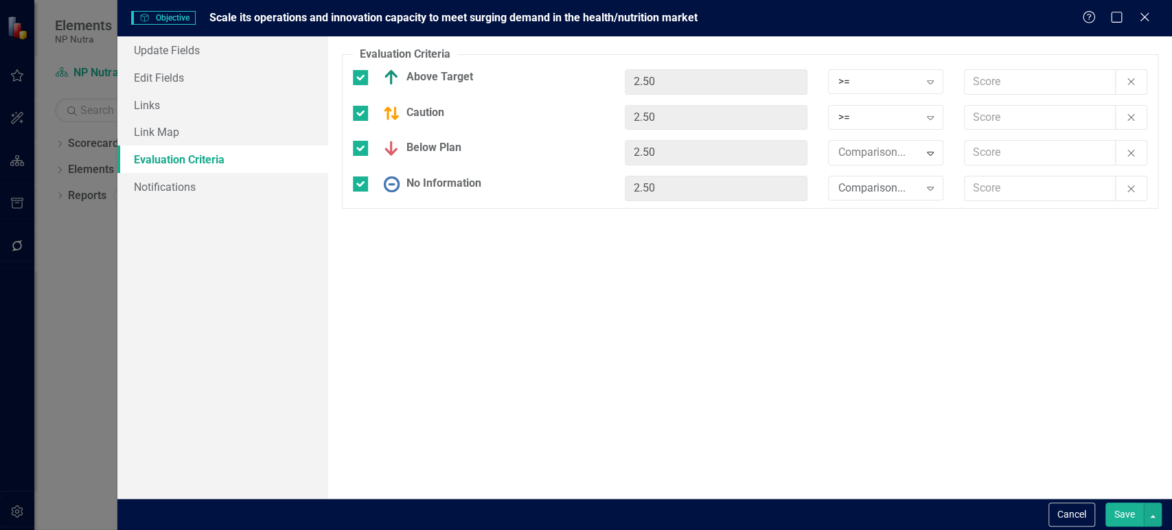
click at [874, 189] on div "Comparison..." at bounding box center [878, 189] width 81 height 16
click at [989, 65] on fieldset "Evaluation Criteria Objectives are unique in ClearPoint as they can be evaluate…" at bounding box center [750, 128] width 816 height 162
click at [989, 76] on input "text" at bounding box center [1040, 81] width 151 height 25
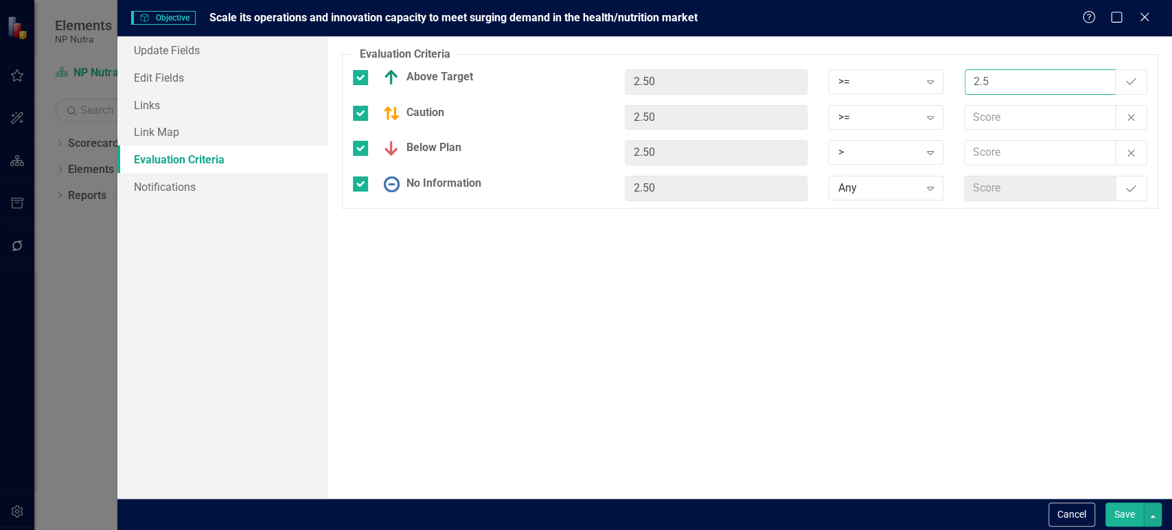
type input "2.5"
type input "1.5"
type input "0"
click at [887, 88] on div ">=" at bounding box center [878, 81] width 81 height 16
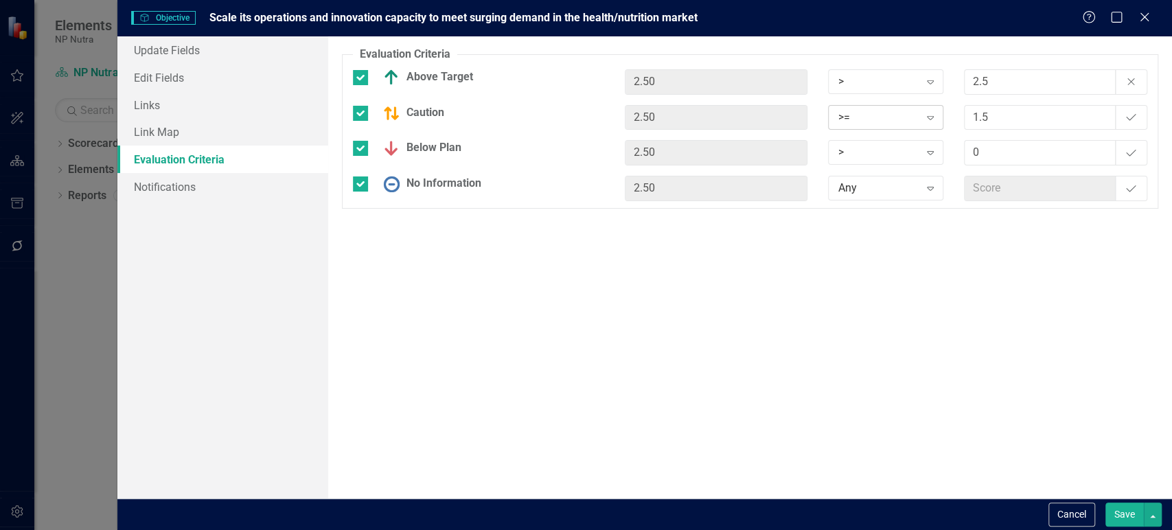
click at [884, 121] on div ">=" at bounding box center [878, 117] width 81 height 16
click at [1120, 515] on button "Save" at bounding box center [1124, 515] width 38 height 24
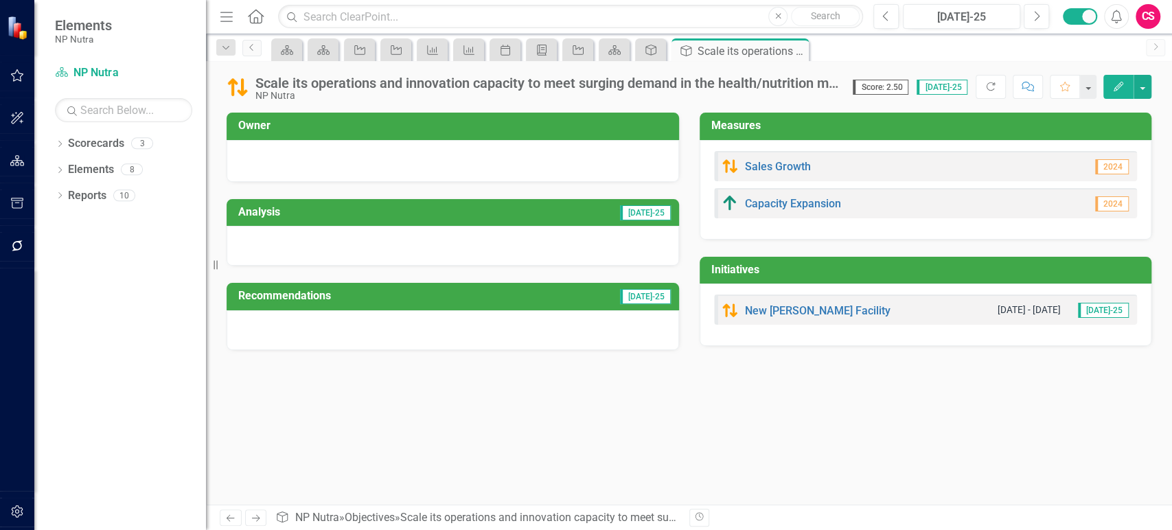
click at [593, 236] on div at bounding box center [453, 246] width 452 height 40
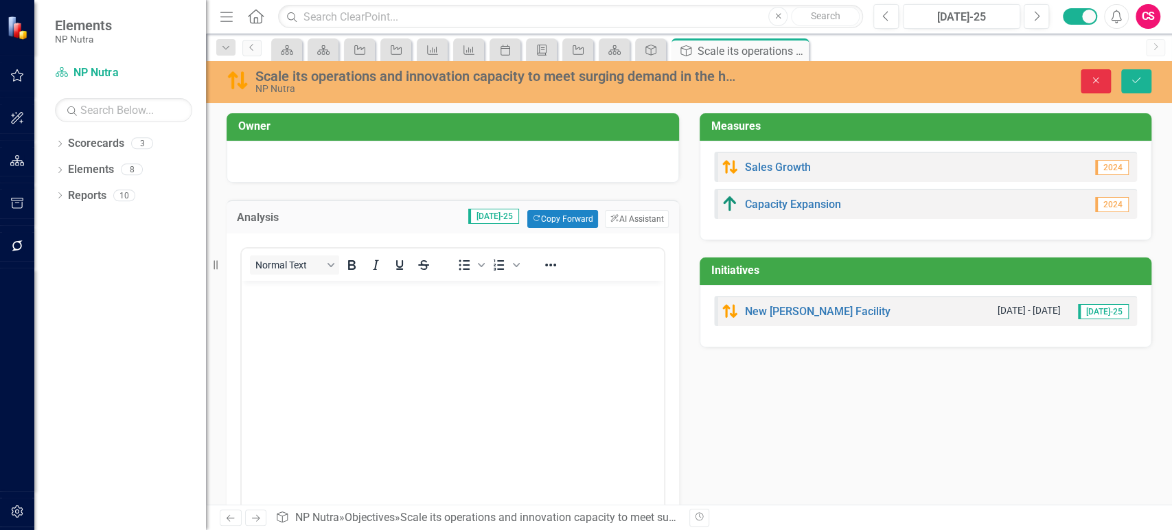
click at [1091, 78] on icon "Close" at bounding box center [1096, 81] width 12 height 10
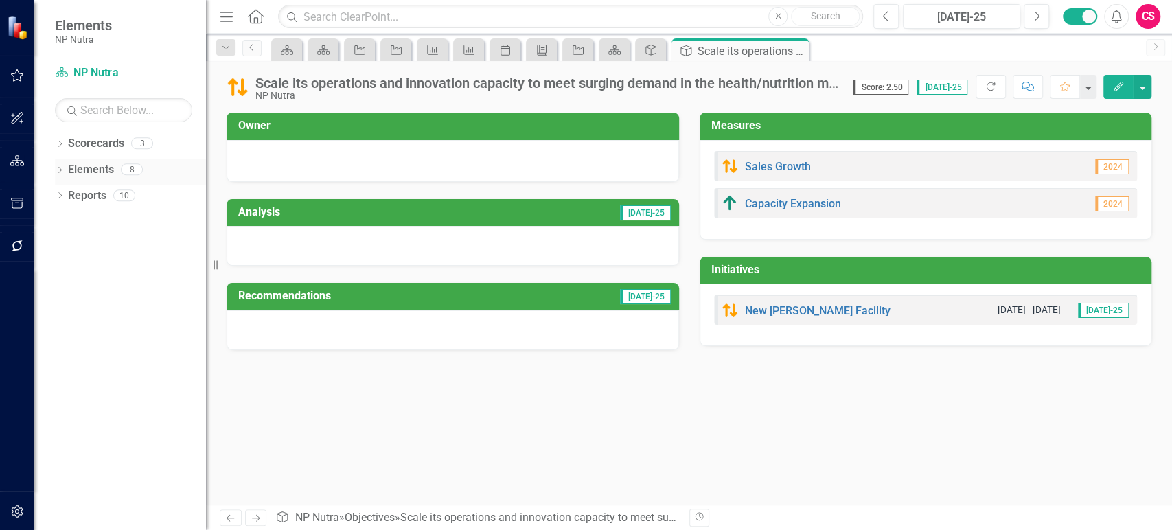
click at [102, 165] on link "Elements" at bounding box center [91, 170] width 46 height 16
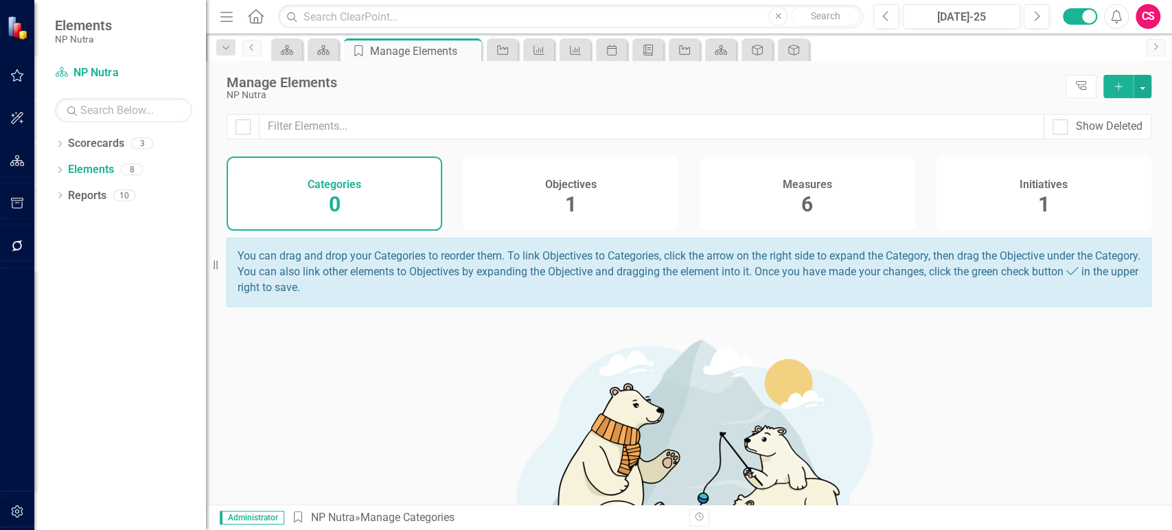
click at [1025, 193] on div "Initiatives 1" at bounding box center [1044, 194] width 216 height 74
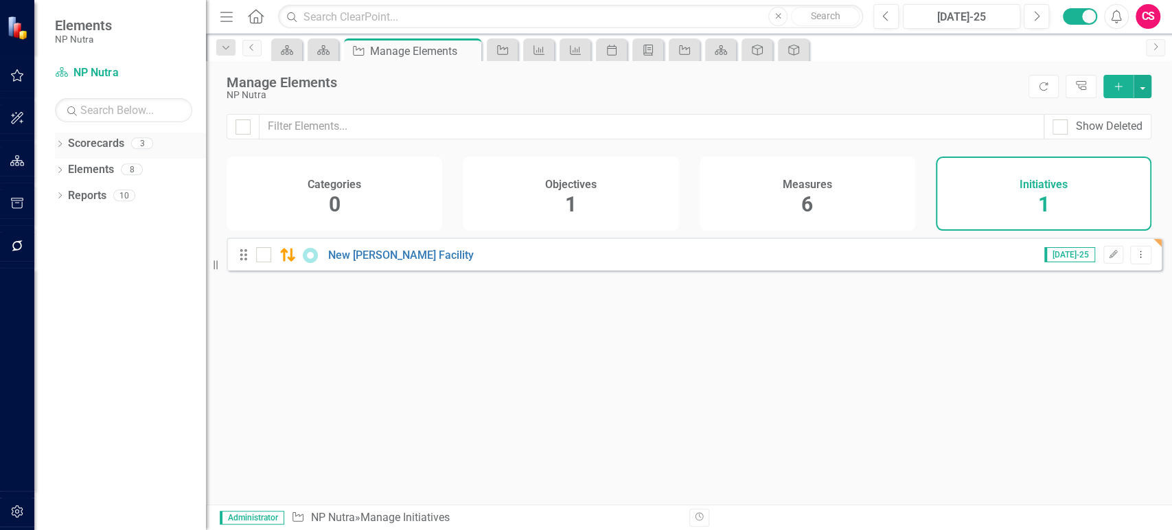
click at [107, 142] on link "Scorecards" at bounding box center [96, 144] width 56 height 16
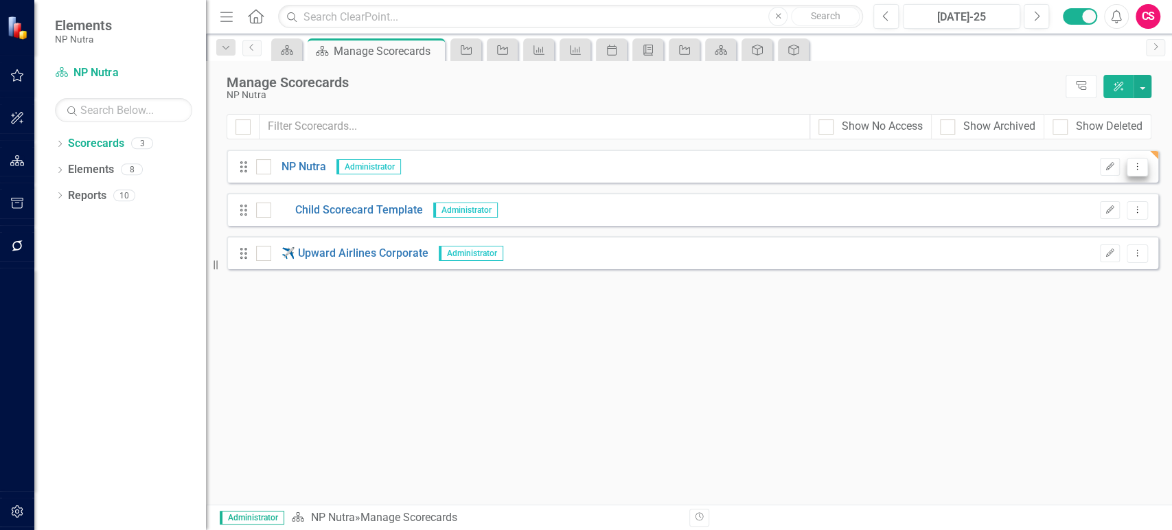
click at [1134, 163] on icon "Dropdown Menu" at bounding box center [1137, 166] width 12 height 9
click at [1045, 241] on link "Copy Forward Copy Forward Scorecard" at bounding box center [1071, 239] width 152 height 25
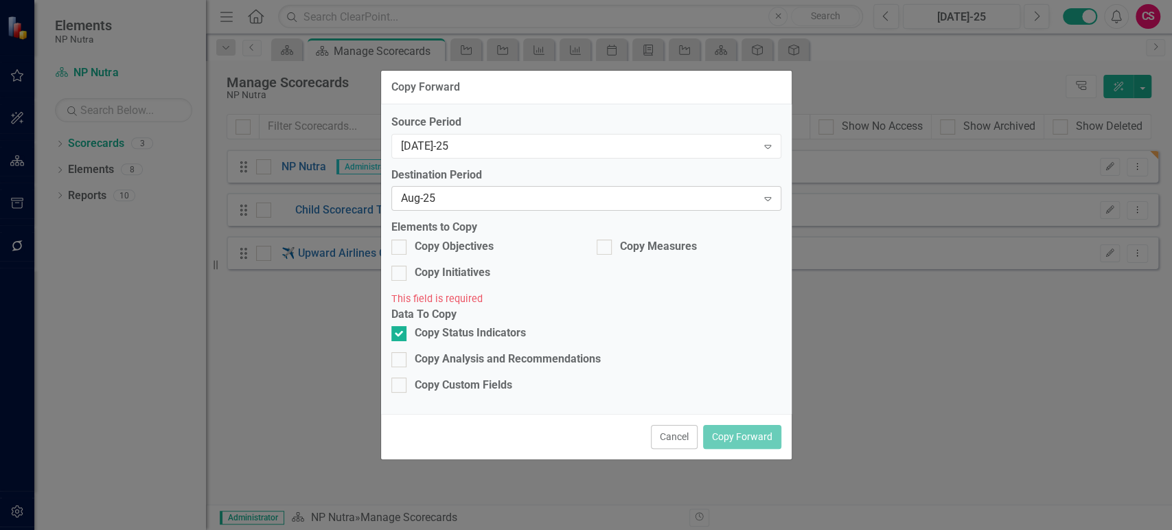
click at [498, 207] on div "Aug-25" at bounding box center [579, 199] width 356 height 16
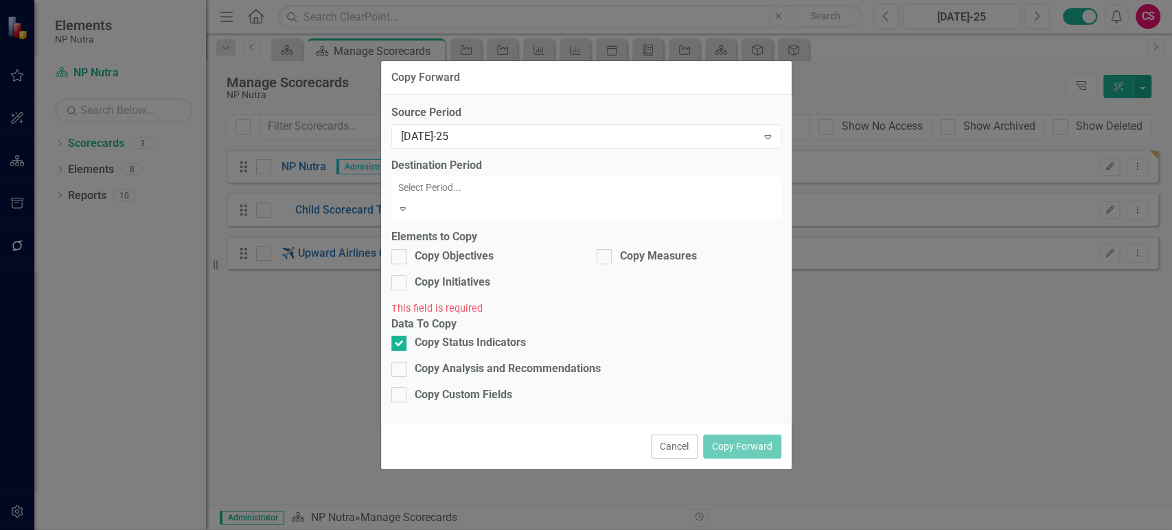
scroll to position [929, 0]
click at [473, 529] on div "Jun-25" at bounding box center [589, 537] width 1150 height 16
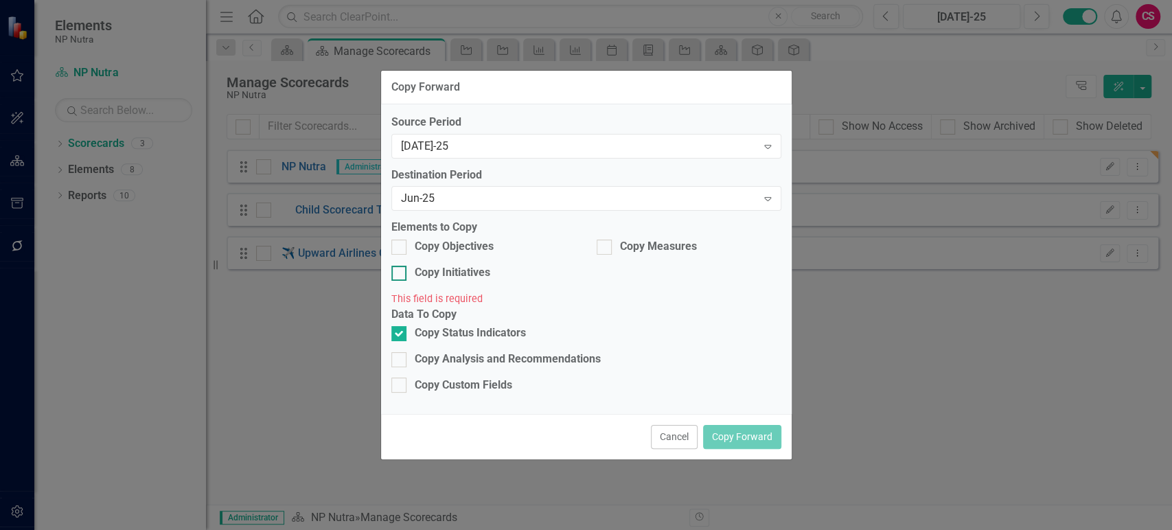
click at [449, 273] on div "Copy Initiatives" at bounding box center [453, 273] width 76 height 16
click at [400, 273] on input "Copy Initiatives" at bounding box center [395, 270] width 9 height 9
checkbox input "true"
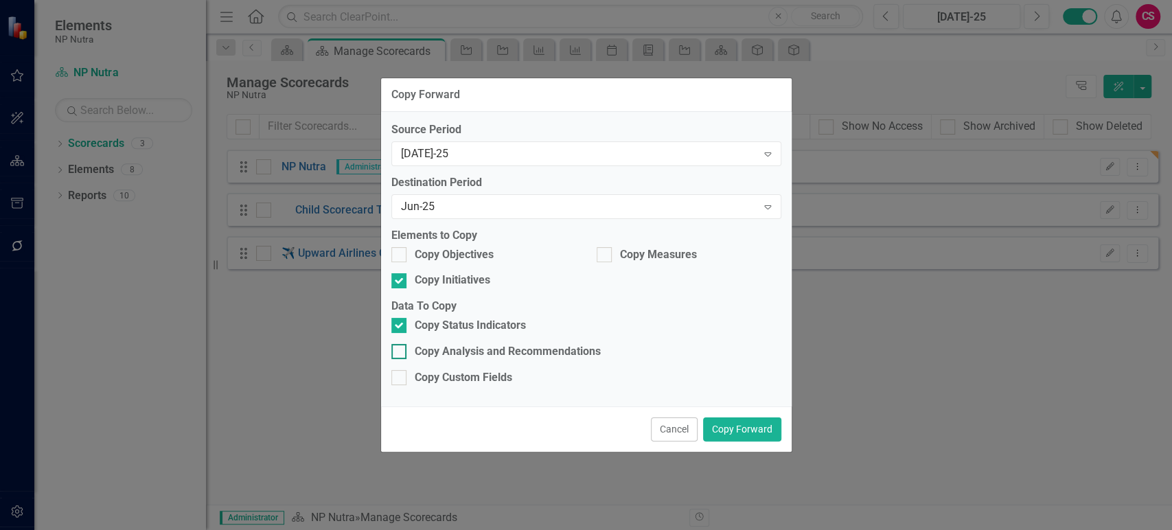
click at [435, 356] on div "Copy Analysis and Recommendations" at bounding box center [508, 352] width 186 height 16
click at [400, 353] on input "Copy Analysis and Recommendations" at bounding box center [395, 348] width 9 height 9
checkbox input "true"
click at [436, 371] on div "Copy Custom Fields" at bounding box center [463, 378] width 97 height 16
click at [400, 371] on input "Copy Custom Fields" at bounding box center [395, 374] width 9 height 9
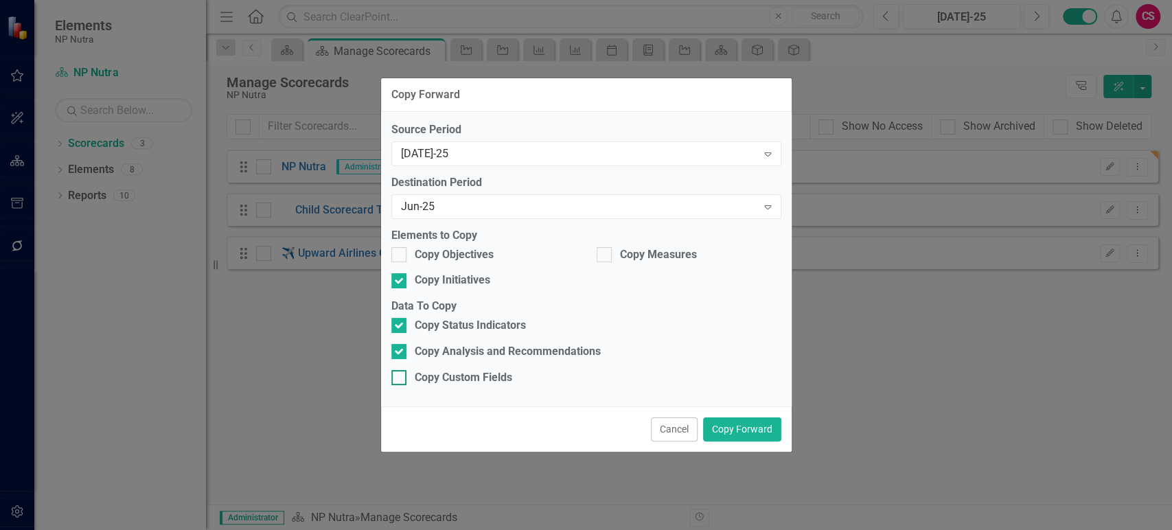
checkbox input "true"
click at [736, 417] on button "Copy Forward" at bounding box center [742, 429] width 78 height 24
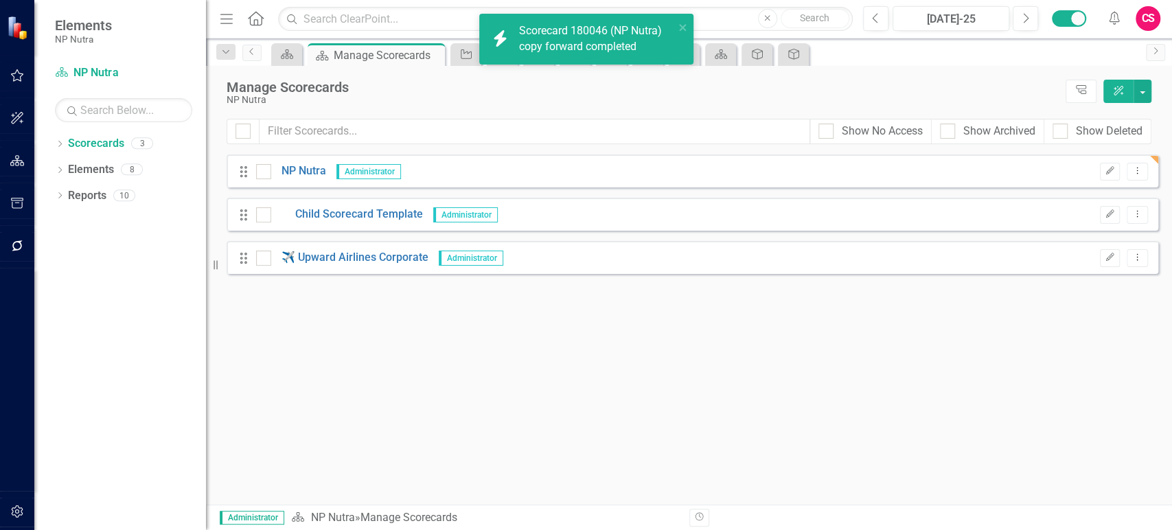
click at [890, 31] on div "Menu Home Search Close Search Previous Jul-25 Next Alerts CS User Edit Profile …" at bounding box center [689, 19] width 966 height 38
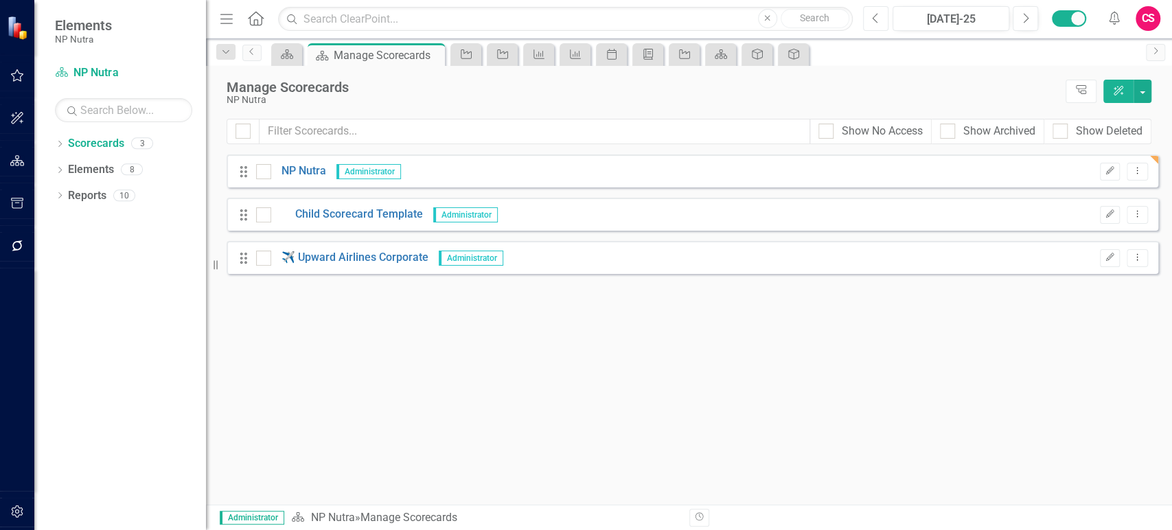
click at [879, 18] on icon "Previous" at bounding box center [876, 18] width 8 height 12
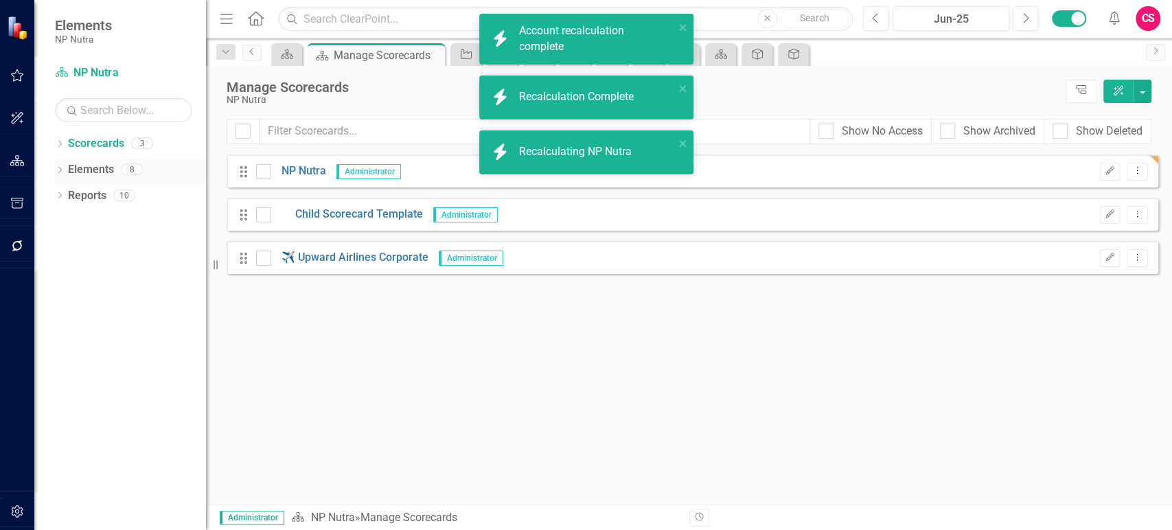
click at [100, 168] on link "Elements" at bounding box center [91, 170] width 46 height 16
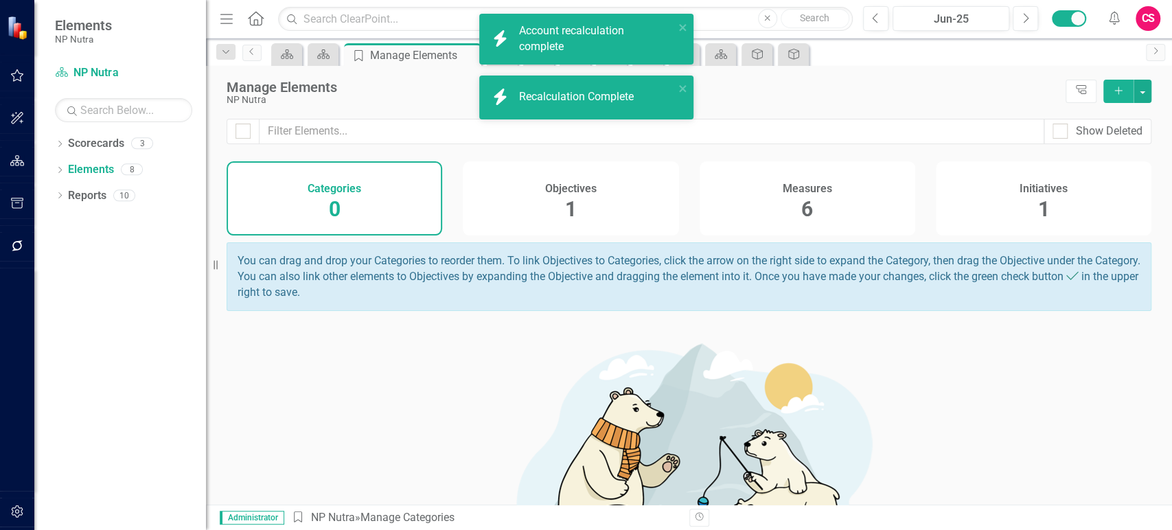
click at [974, 205] on div "Initiatives 1" at bounding box center [1044, 198] width 216 height 74
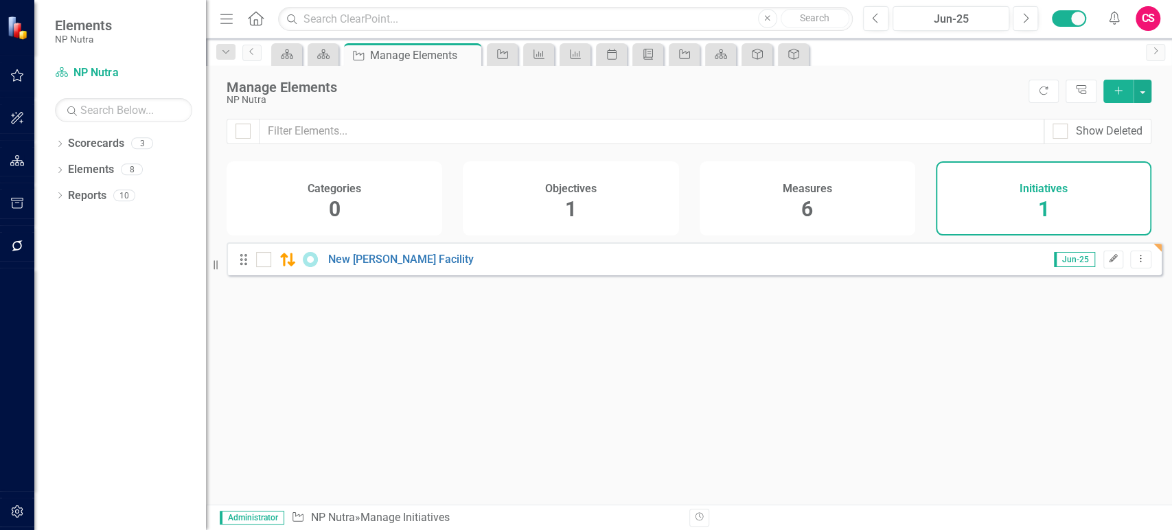
click at [1110, 263] on icon "button" at bounding box center [1114, 259] width 8 height 8
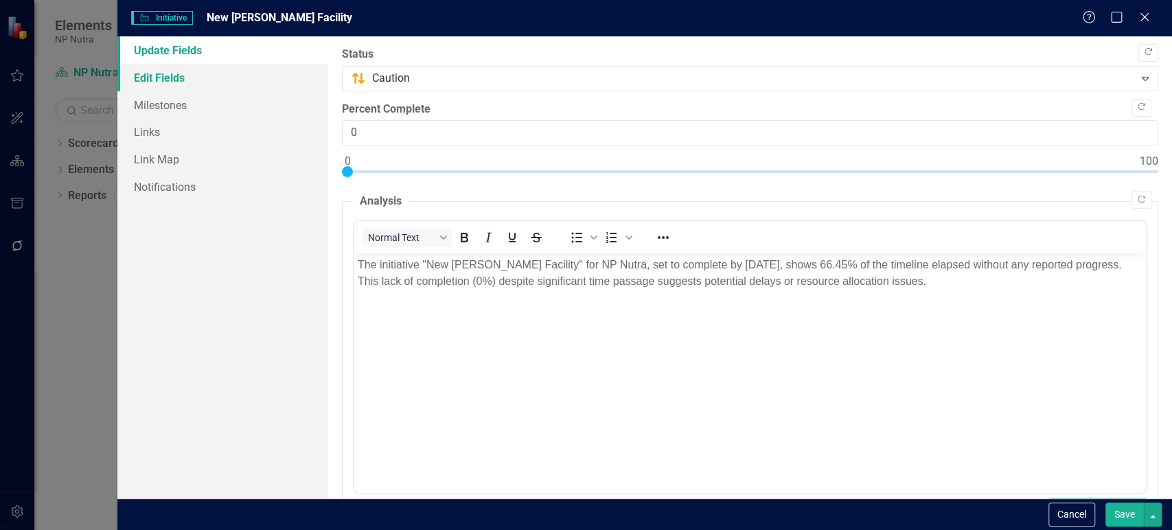
click at [187, 86] on link "Edit Fields" at bounding box center [222, 77] width 211 height 27
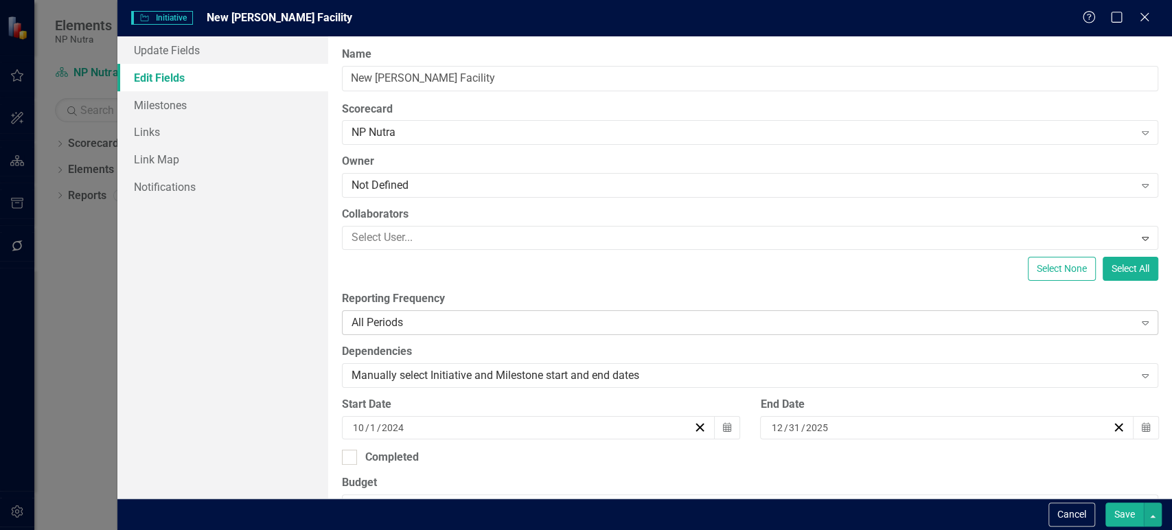
click at [430, 324] on div "All Periods" at bounding box center [743, 323] width 783 height 16
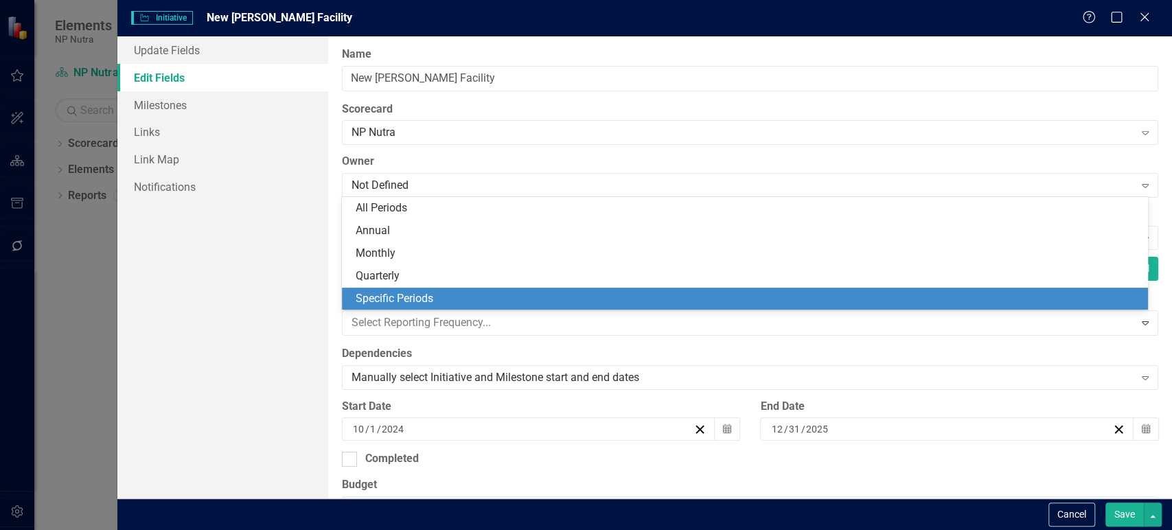
click at [404, 279] on div "Quarterly" at bounding box center [748, 276] width 785 height 16
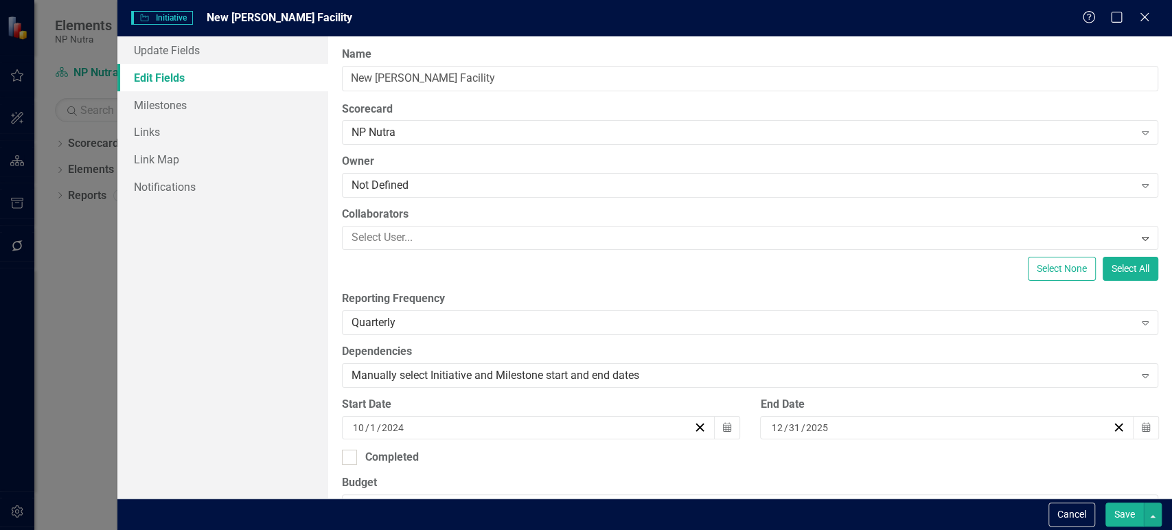
click at [1131, 505] on button "Save" at bounding box center [1124, 515] width 38 height 24
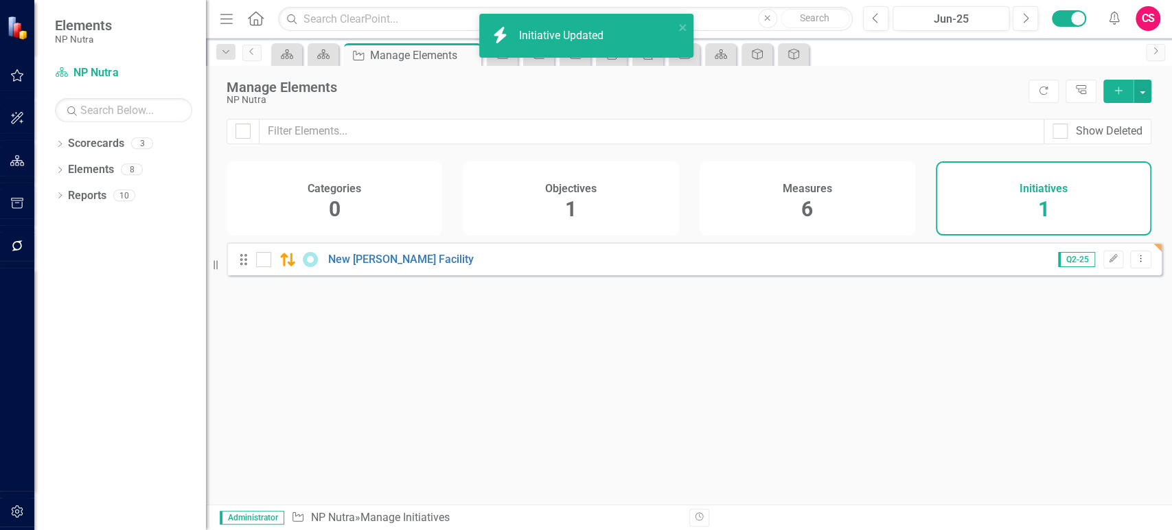
click at [544, 200] on div "Objectives 1" at bounding box center [571, 198] width 216 height 74
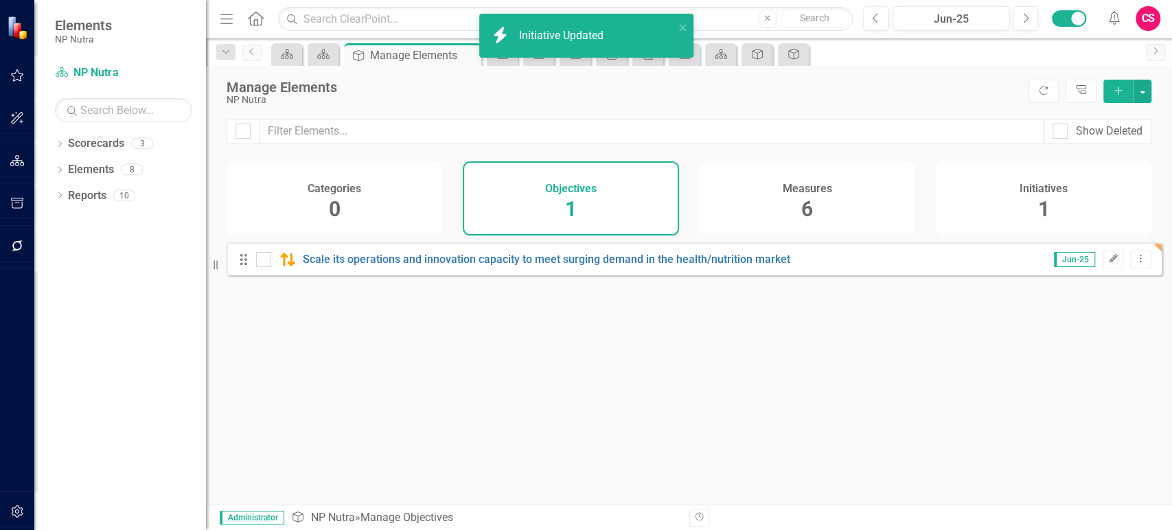
click at [1111, 263] on button "Edit" at bounding box center [1113, 260] width 20 height 18
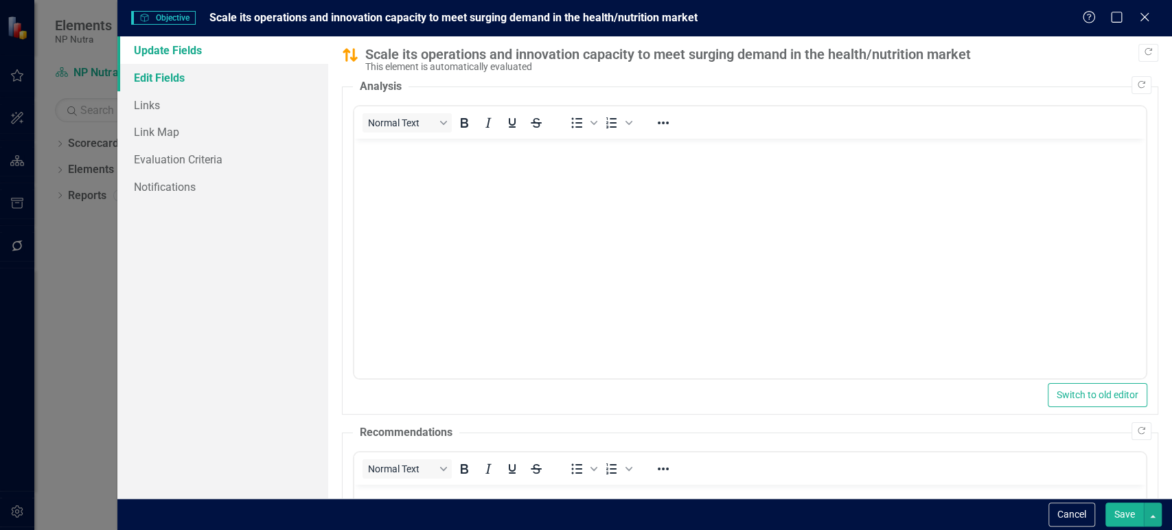
click at [216, 84] on link "Edit Fields" at bounding box center [222, 77] width 211 height 27
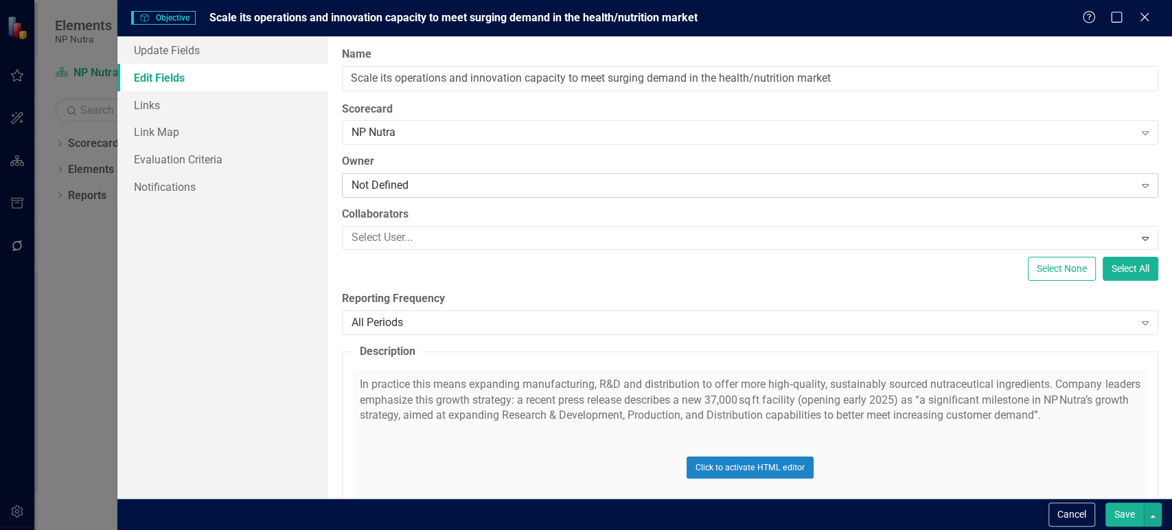
click at [456, 196] on div "Not Defined Expand" at bounding box center [750, 185] width 816 height 25
click at [428, 311] on div "All Periods Expand" at bounding box center [750, 322] width 816 height 25
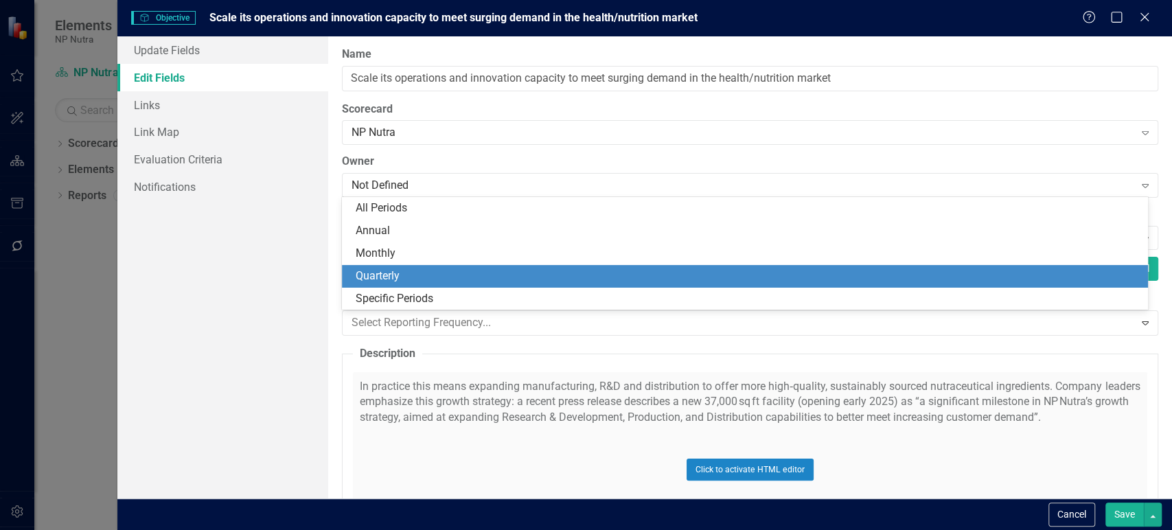
click at [434, 275] on div "Quarterly" at bounding box center [748, 276] width 785 height 16
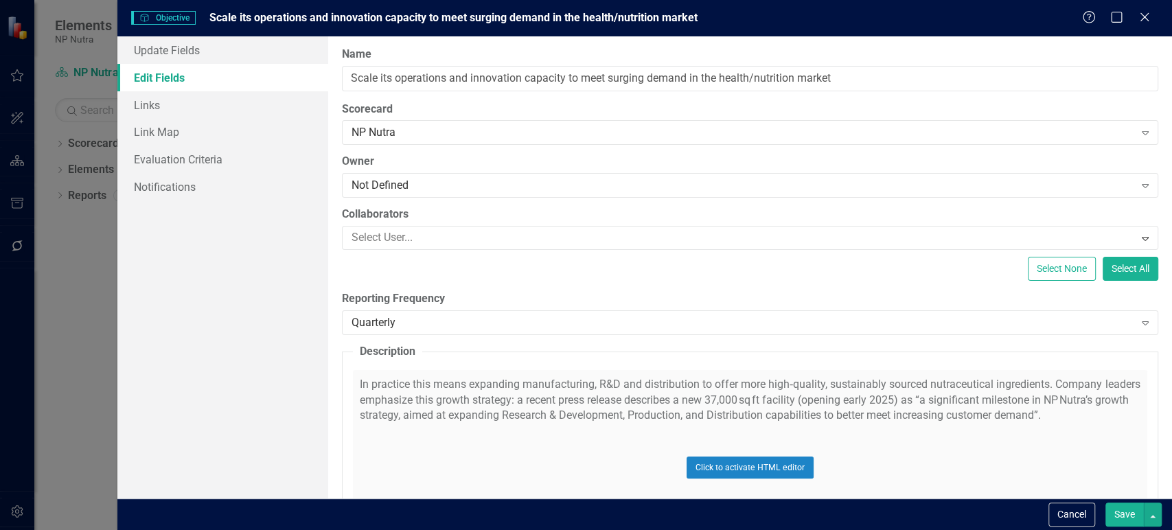
click at [1111, 502] on div "Cancel Save" at bounding box center [644, 514] width 1055 height 32
click at [1114, 507] on button "Save" at bounding box center [1124, 515] width 38 height 24
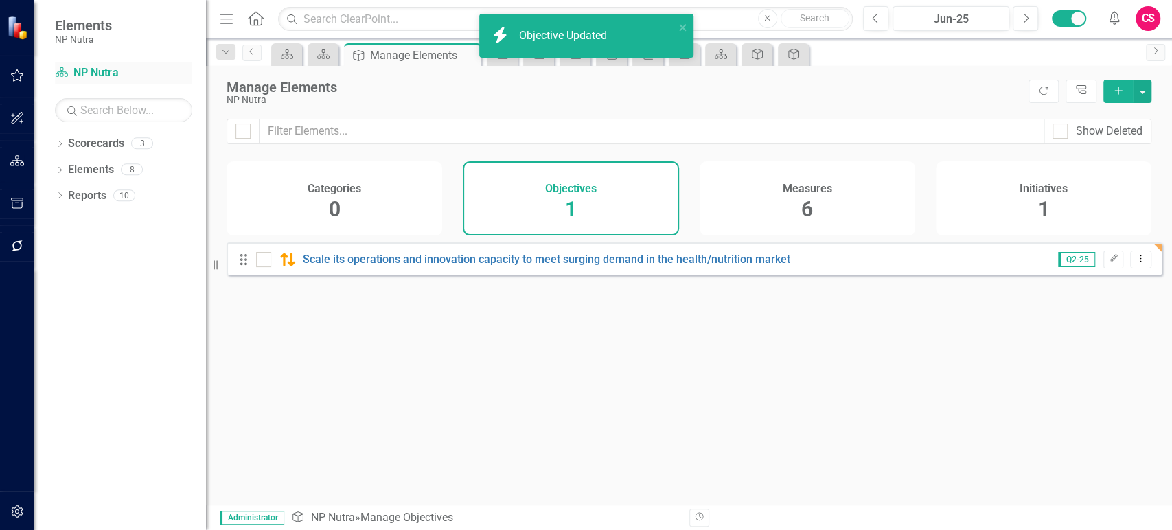
click at [71, 67] on link "Scorecard NP Nutra" at bounding box center [123, 73] width 137 height 16
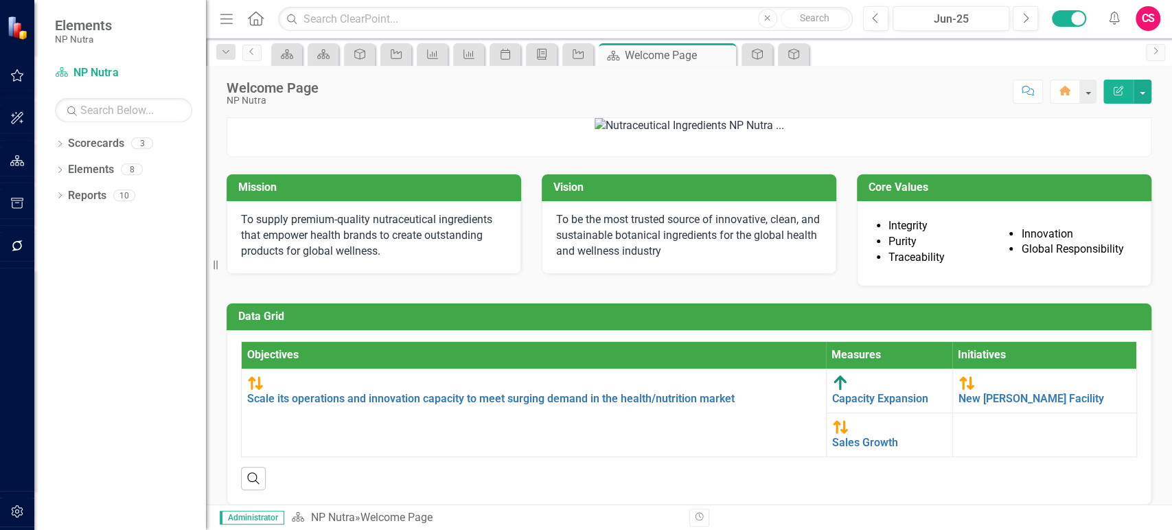
click at [1111, 91] on button "Edit Report" at bounding box center [1118, 92] width 30 height 24
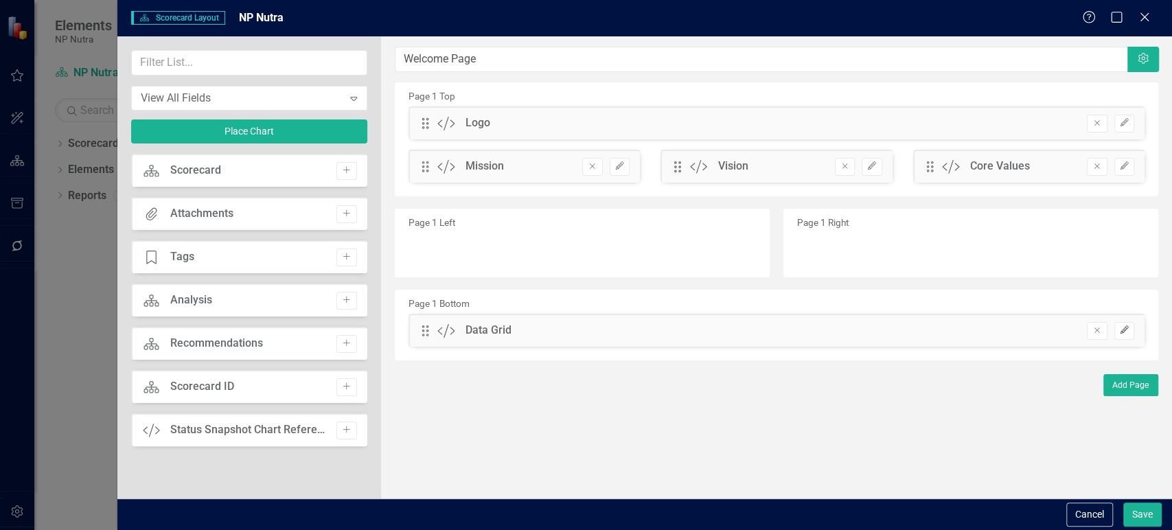
click at [1124, 335] on button "Edit" at bounding box center [1124, 331] width 20 height 18
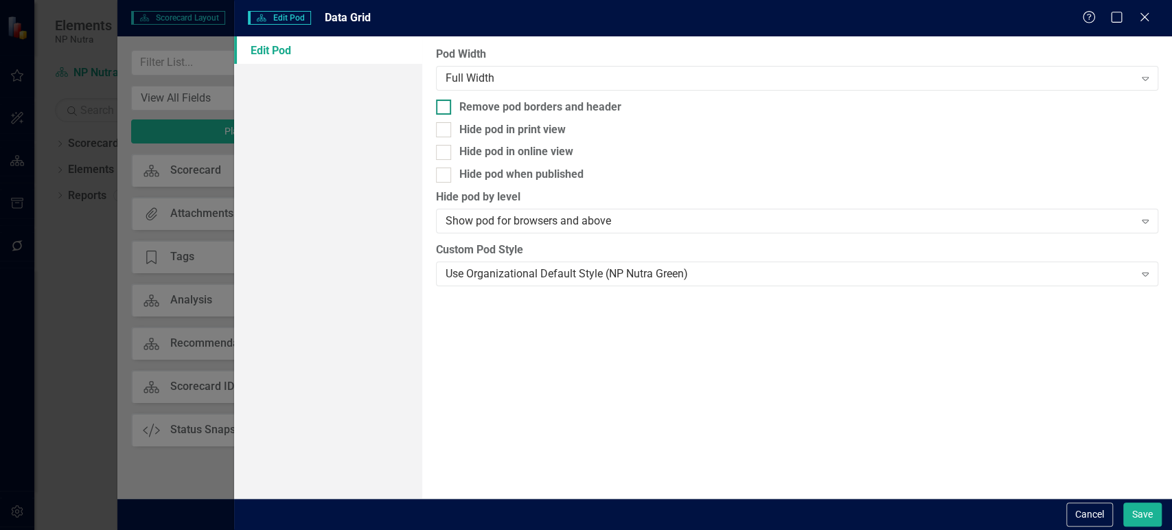
click at [471, 102] on div "Remove pod borders and header" at bounding box center [540, 108] width 162 height 16
click at [445, 102] on input "Remove pod borders and header" at bounding box center [440, 104] width 9 height 9
checkbox input "true"
click at [1140, 511] on button "Save" at bounding box center [1142, 515] width 38 height 24
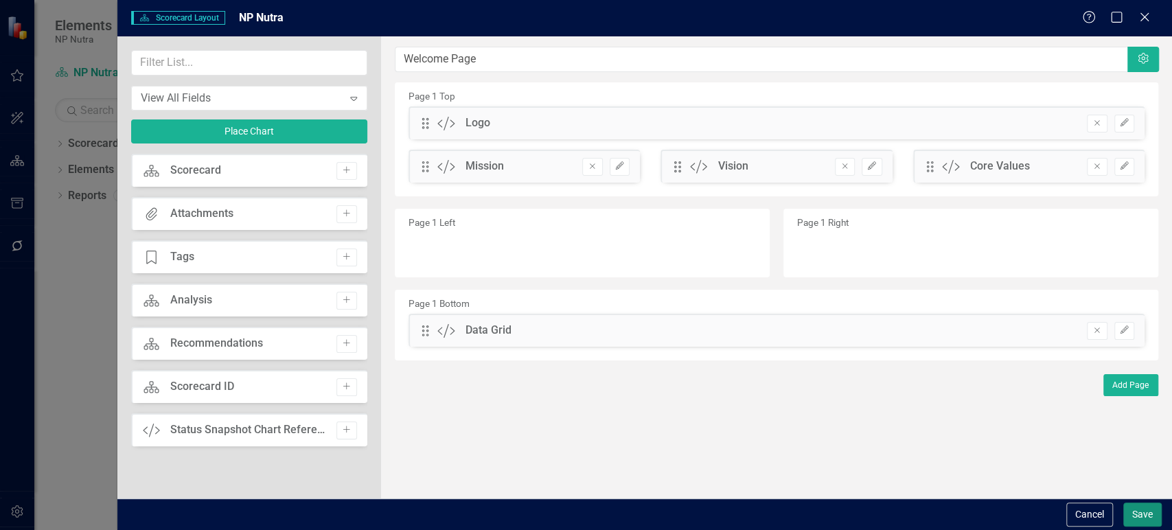
click at [1140, 511] on button "Save" at bounding box center [1142, 515] width 38 height 24
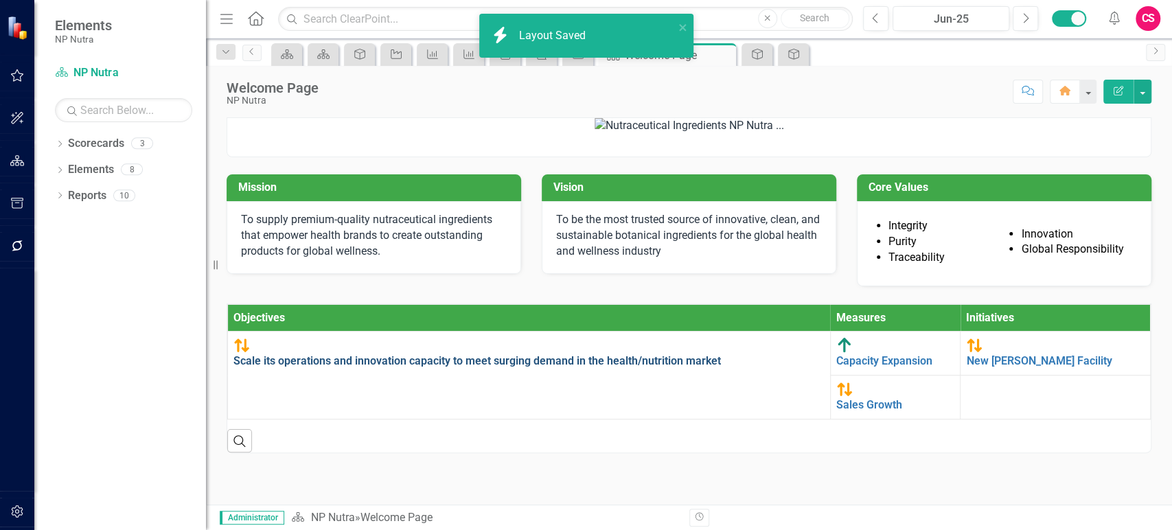
click at [428, 367] on link "Scale its operations and innovation capacity to meet surging demand in the heal…" at bounding box center [476, 360] width 487 height 13
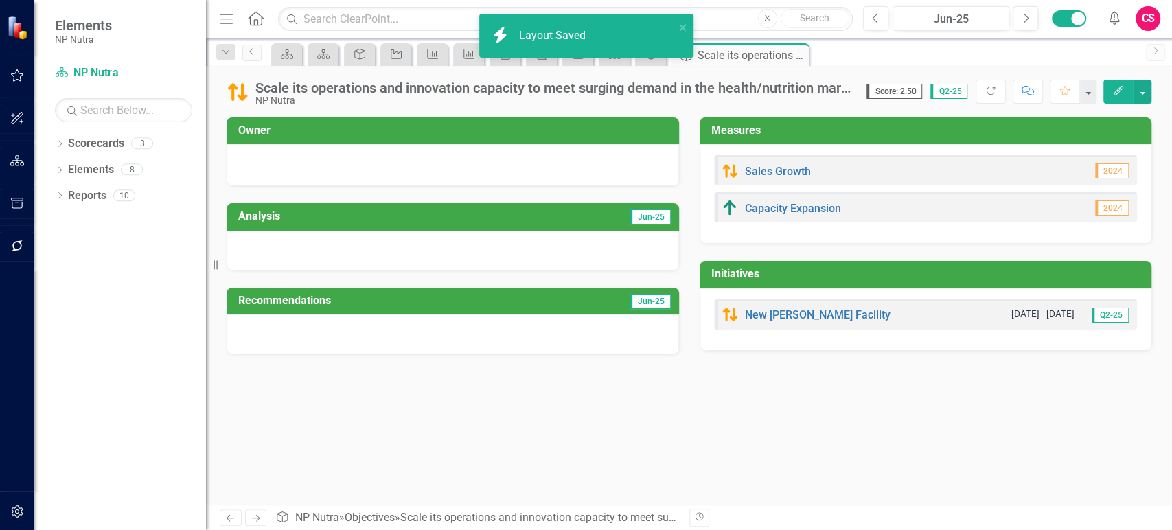
click at [476, 262] on div at bounding box center [453, 251] width 452 height 40
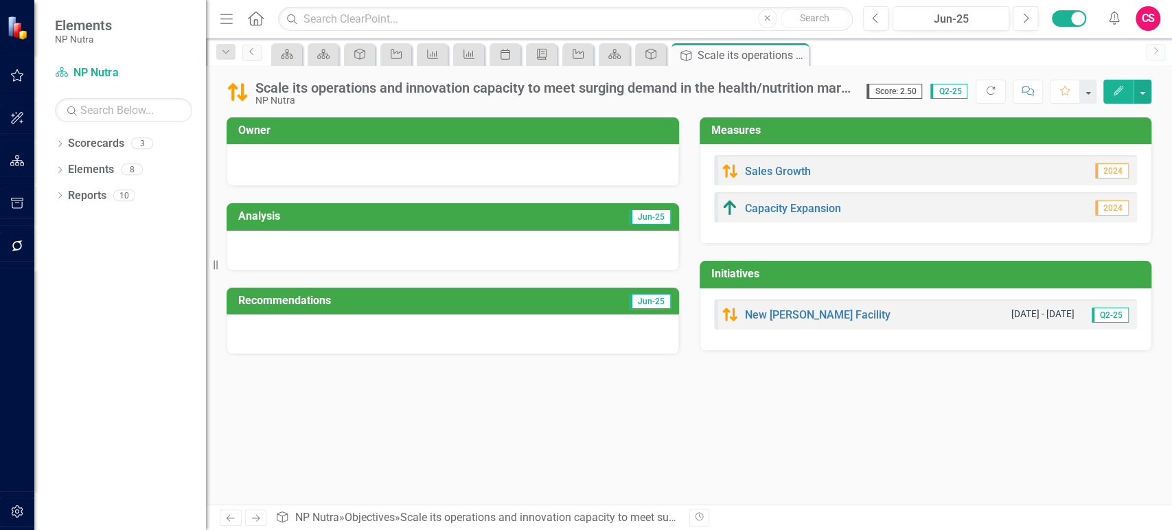
click at [476, 262] on div at bounding box center [453, 251] width 452 height 40
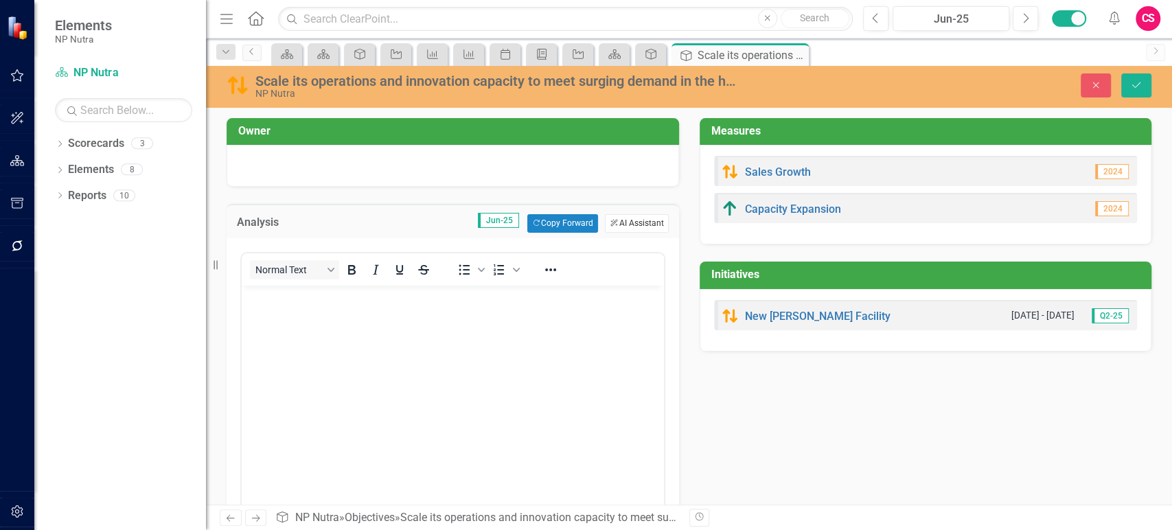
click at [642, 227] on button "ClearPoint AI AI Assistant" at bounding box center [636, 223] width 63 height 18
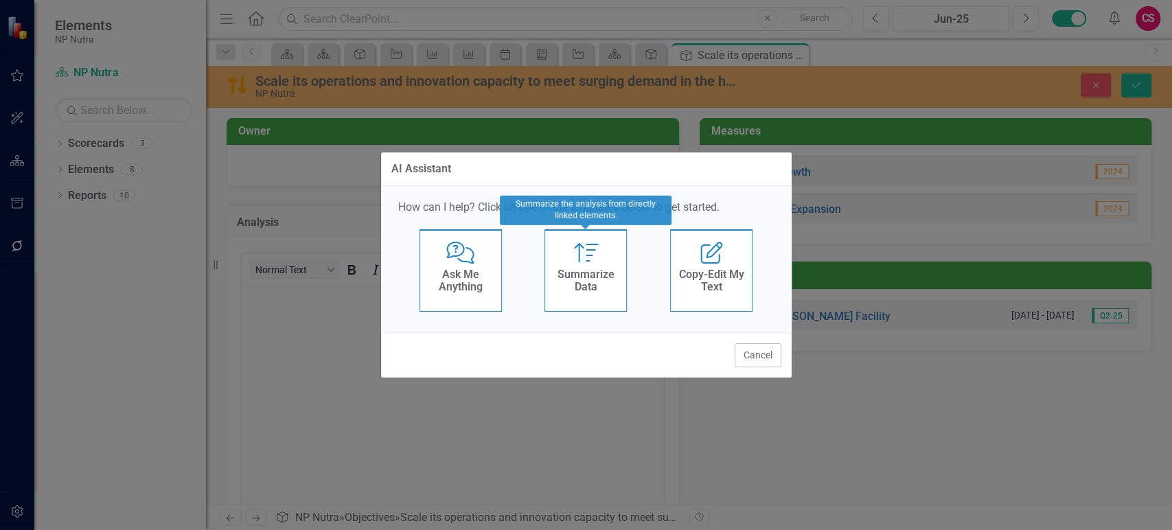
click at [593, 279] on h4 "Summarize Data" at bounding box center [585, 280] width 67 height 24
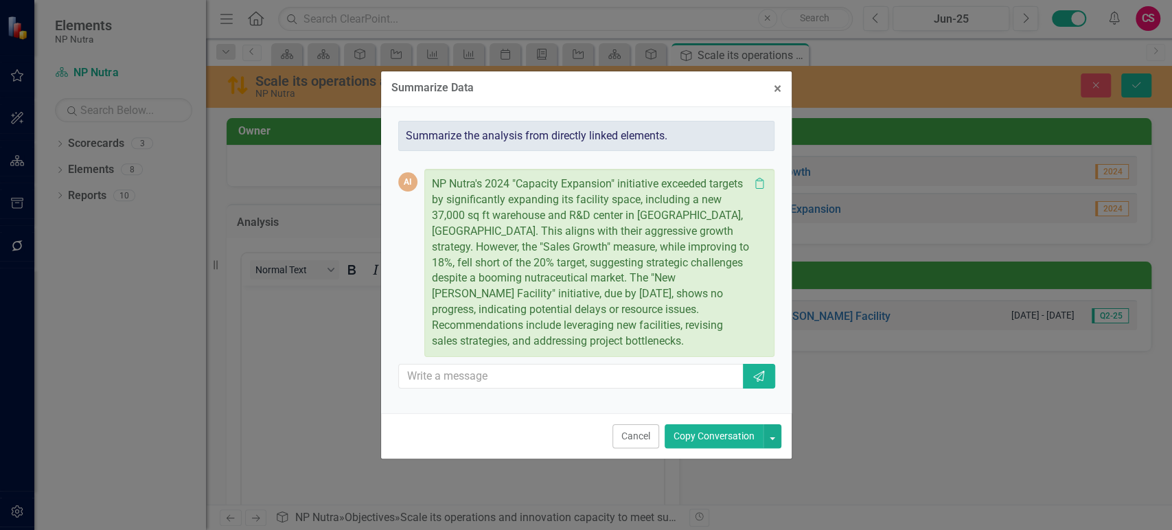
click at [698, 430] on button "Copy Conversation" at bounding box center [714, 436] width 99 height 24
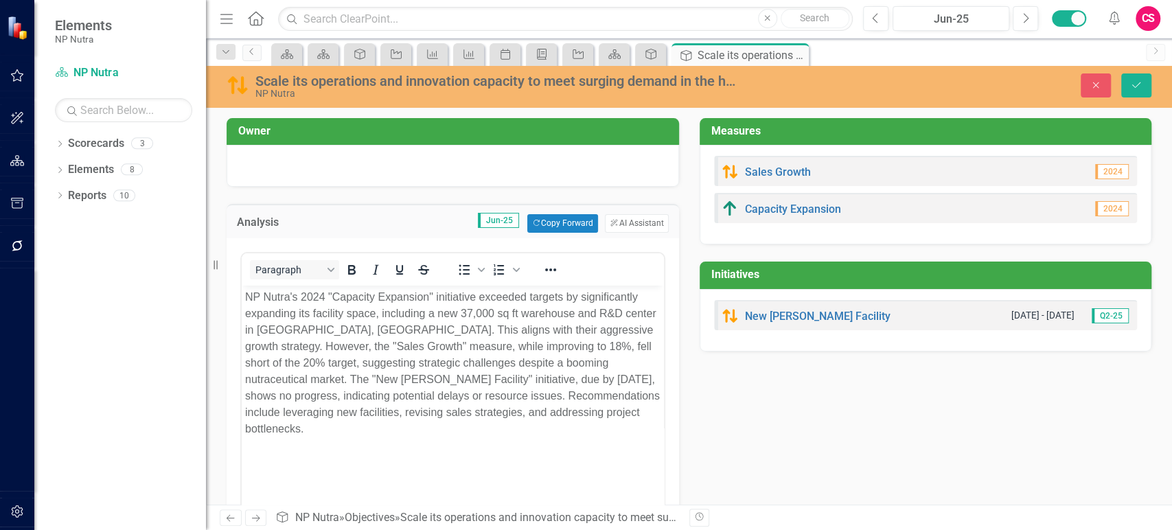
scroll to position [165, 0]
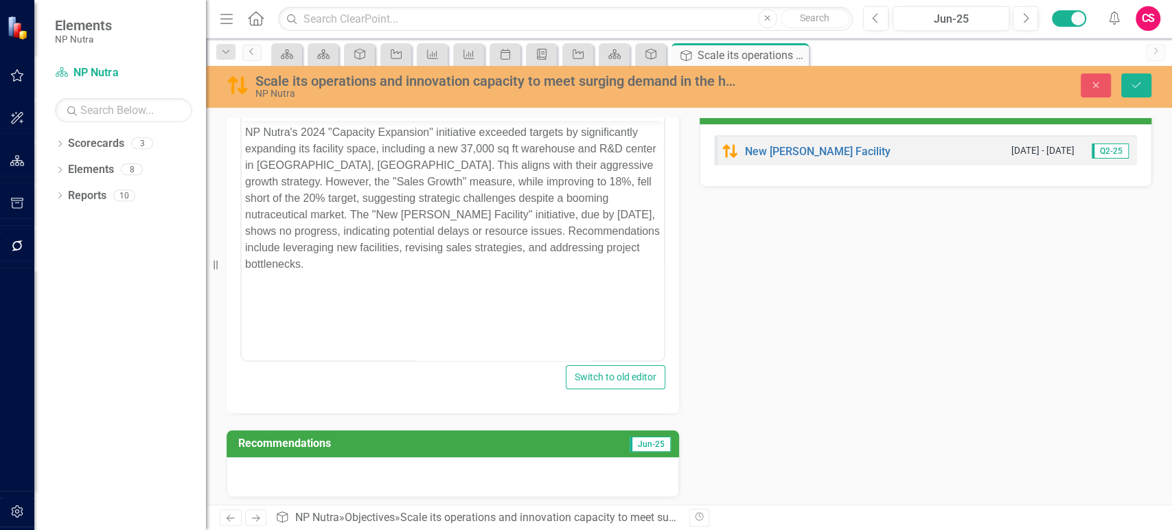
click at [590, 434] on td "Jun-25" at bounding box center [604, 445] width 137 height 23
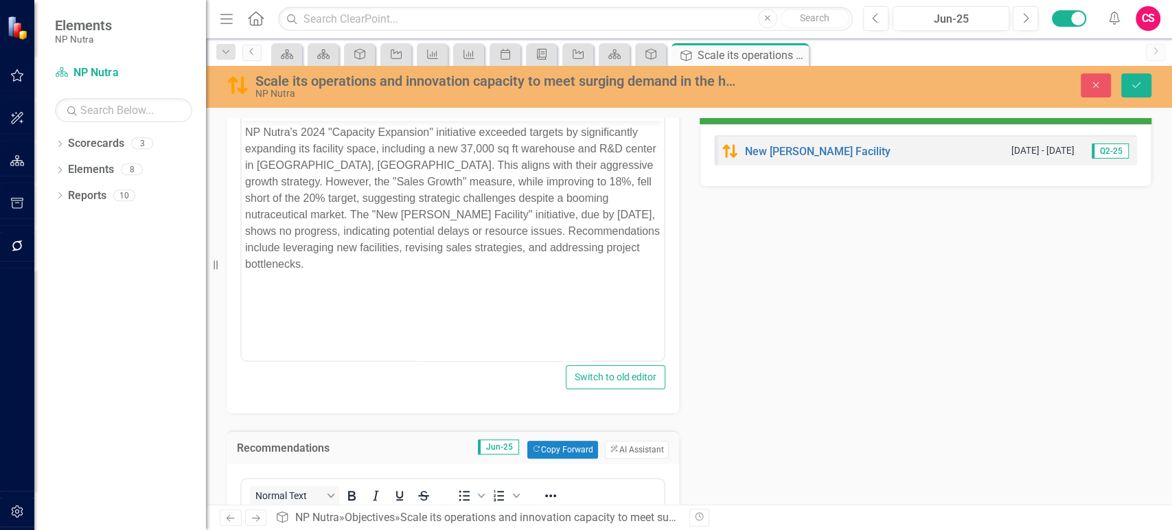
scroll to position [0, 0]
click at [629, 444] on button "ClearPoint AI AI Assistant" at bounding box center [636, 450] width 63 height 18
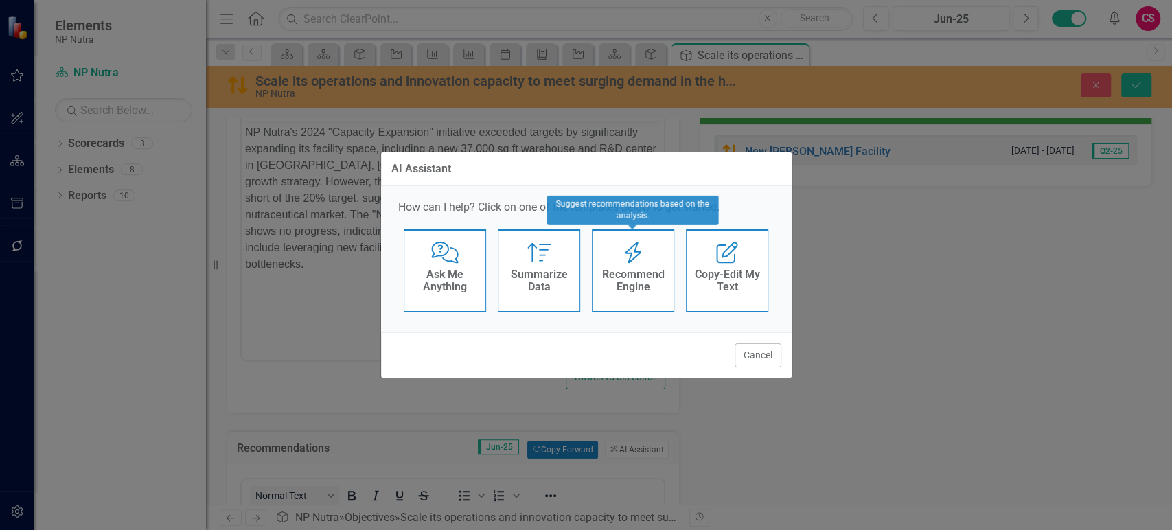
click at [631, 279] on h4 "Recommend Engine" at bounding box center [632, 280] width 67 height 24
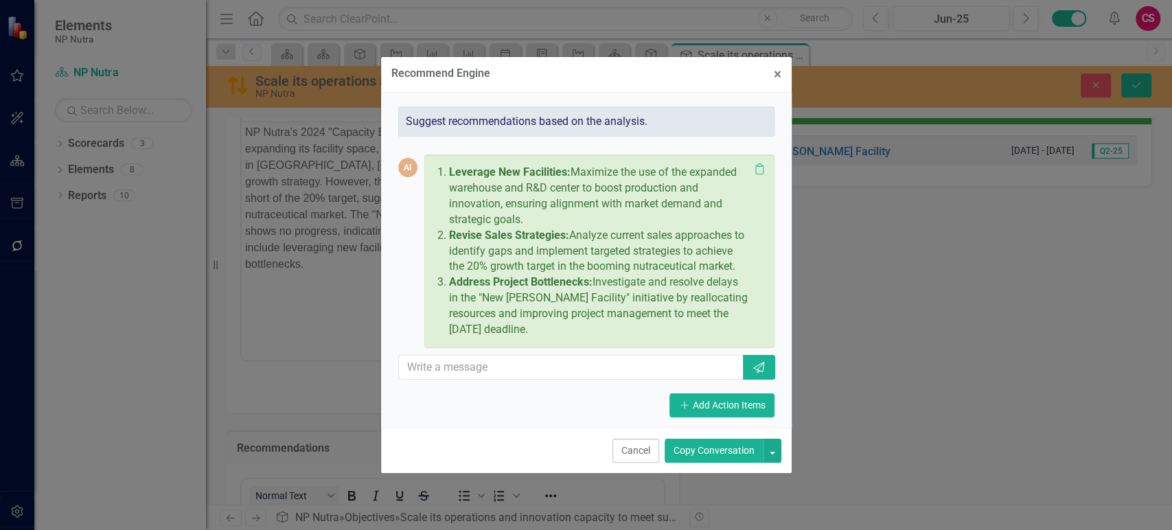
click at [694, 451] on button "Copy Conversation" at bounding box center [714, 451] width 99 height 24
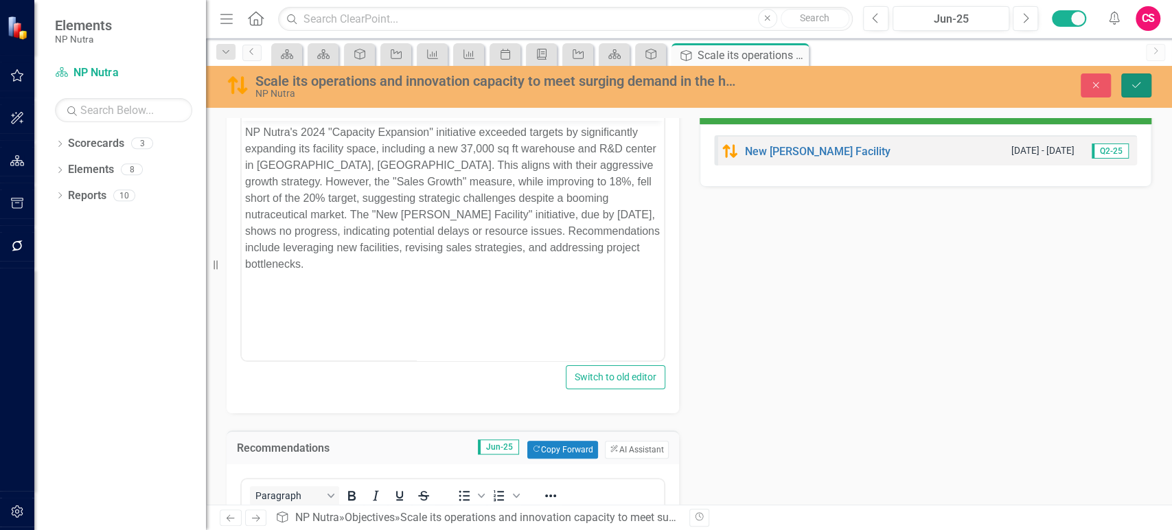
click at [1133, 87] on button "Save" at bounding box center [1136, 85] width 30 height 24
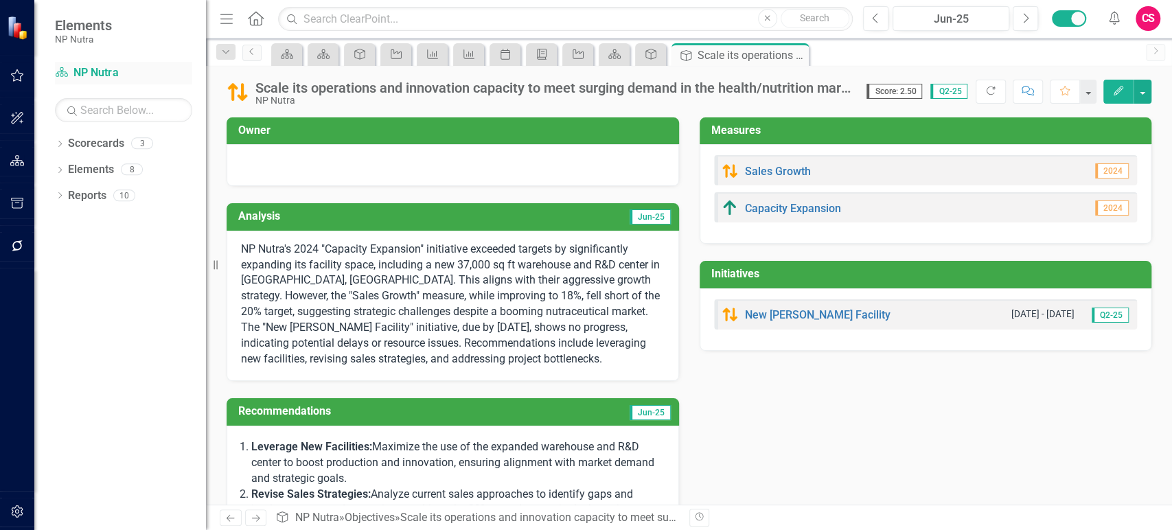
click at [110, 73] on link "Scorecard NP Nutra" at bounding box center [123, 73] width 137 height 16
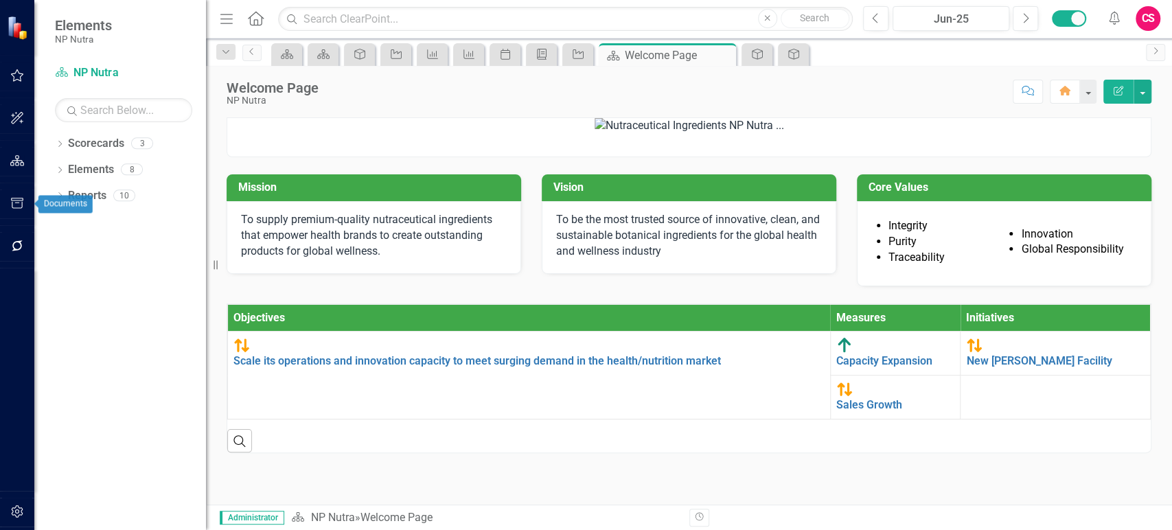
click at [20, 210] on button "button" at bounding box center [17, 203] width 31 height 29
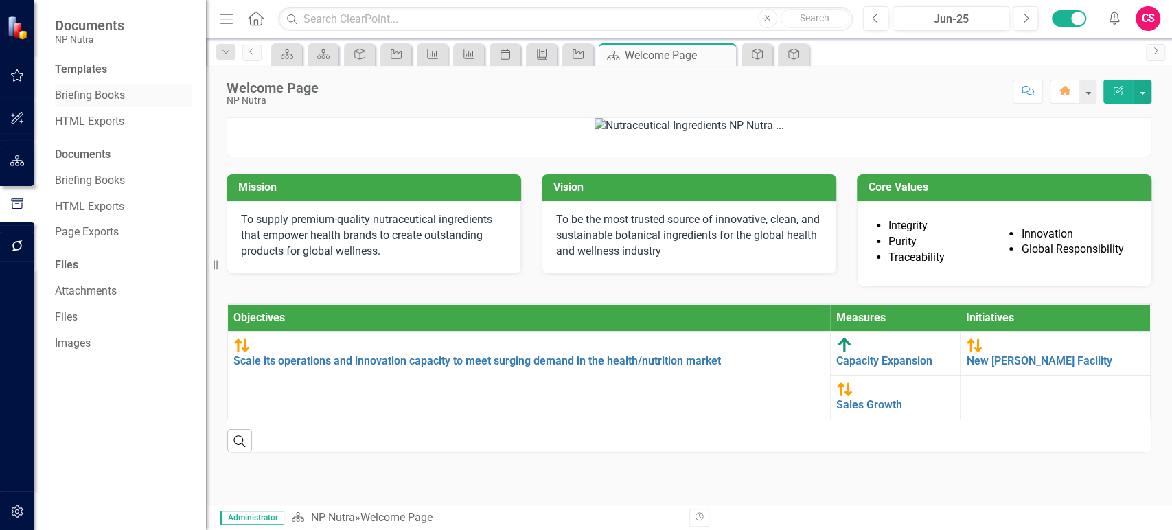
click at [94, 97] on link "Briefing Books" at bounding box center [123, 96] width 137 height 16
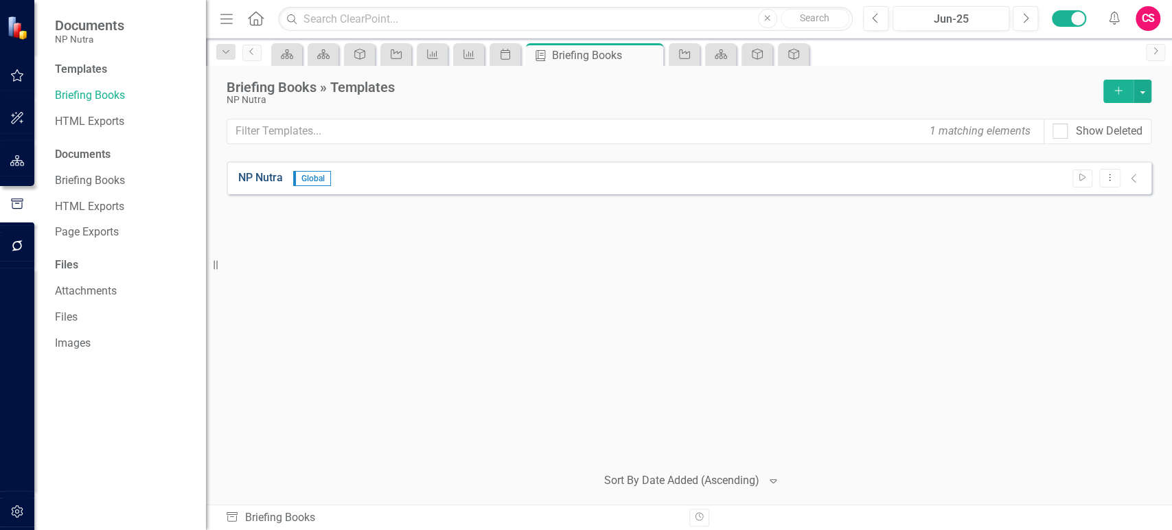
click at [251, 174] on link "NP Nutra" at bounding box center [260, 178] width 45 height 16
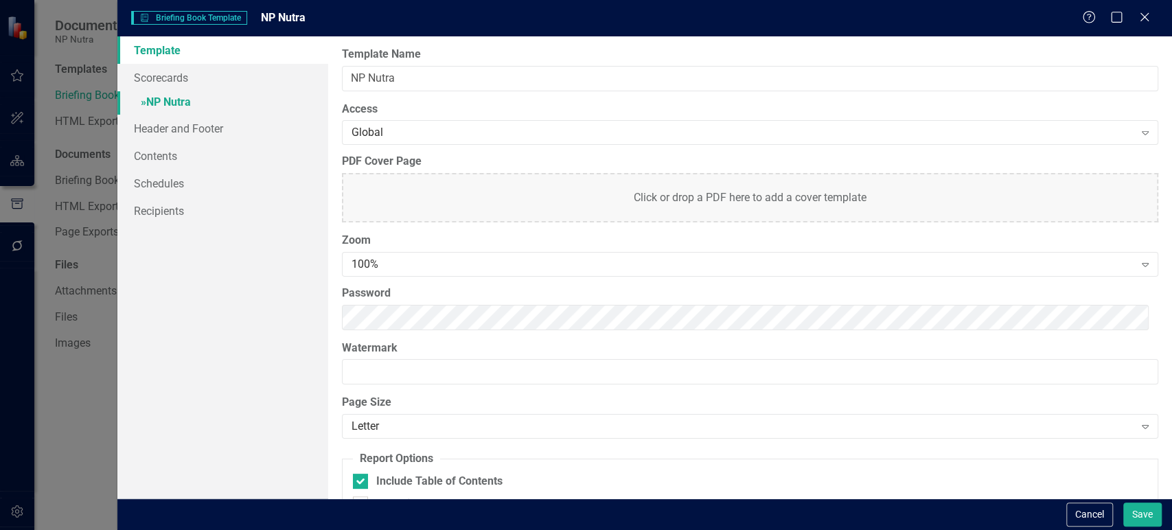
click at [178, 104] on link "» NP Nutra" at bounding box center [222, 103] width 211 height 24
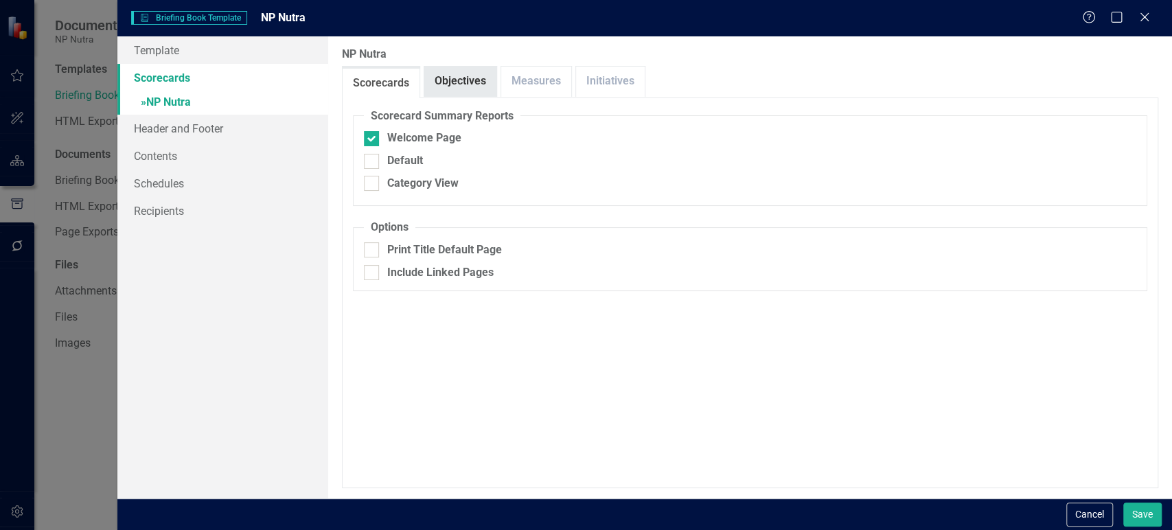
click at [442, 87] on link "Objectives" at bounding box center [460, 82] width 72 height 30
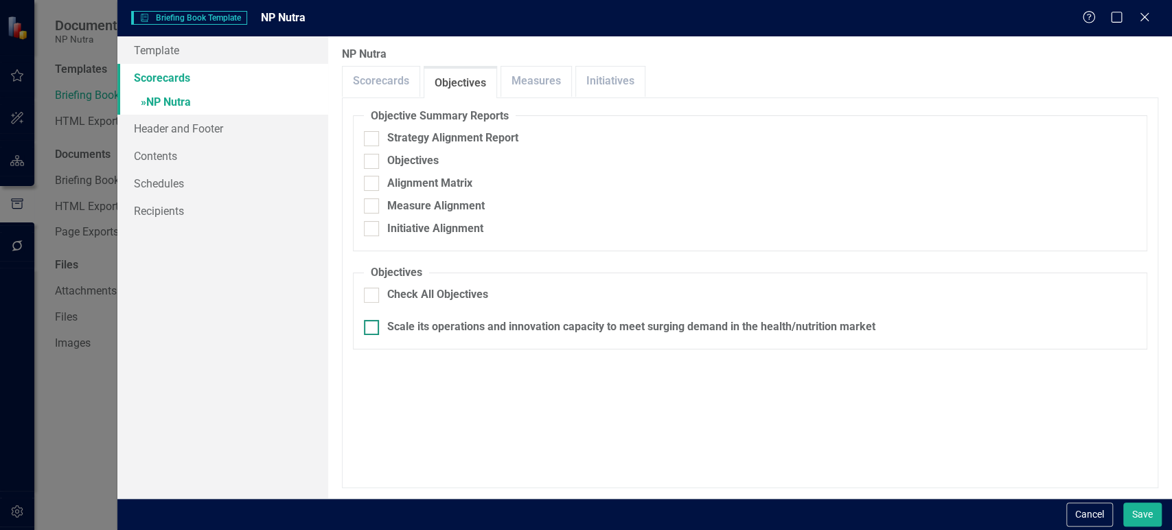
click at [409, 333] on div "Scale its operations and innovation capacity to meet surging demand in the heal…" at bounding box center [631, 327] width 488 height 16
click at [373, 329] on input "Scale its operations and innovation capacity to meet surging demand in the heal…" at bounding box center [368, 324] width 9 height 9
checkbox input "true"
click at [544, 80] on link "Measures" at bounding box center [536, 82] width 70 height 30
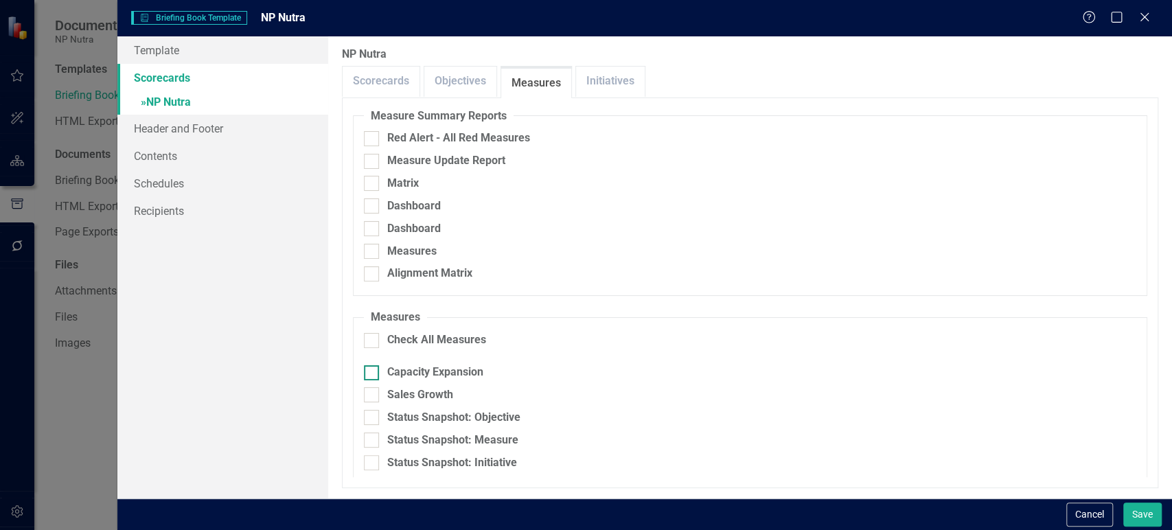
click at [412, 369] on div "Capacity Expansion" at bounding box center [435, 373] width 96 height 16
click at [373, 369] on input "Capacity Expansion" at bounding box center [368, 369] width 9 height 9
checkbox input "true"
click at [407, 390] on div "Sales Growth" at bounding box center [420, 395] width 66 height 16
click at [373, 390] on input "Sales Growth" at bounding box center [368, 391] width 9 height 9
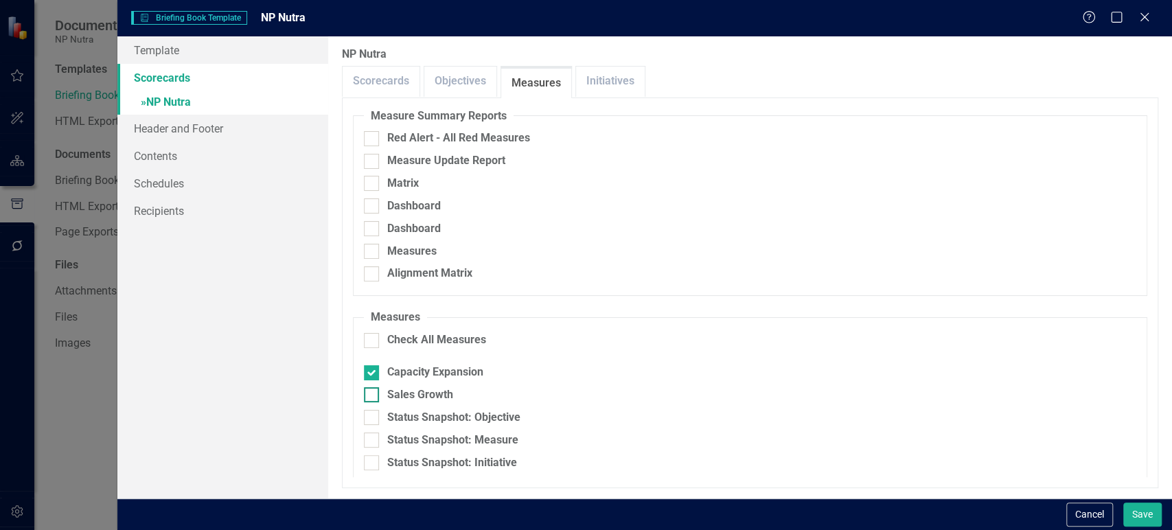
checkbox input "true"
click at [593, 88] on link "Initiatives" at bounding box center [610, 82] width 69 height 30
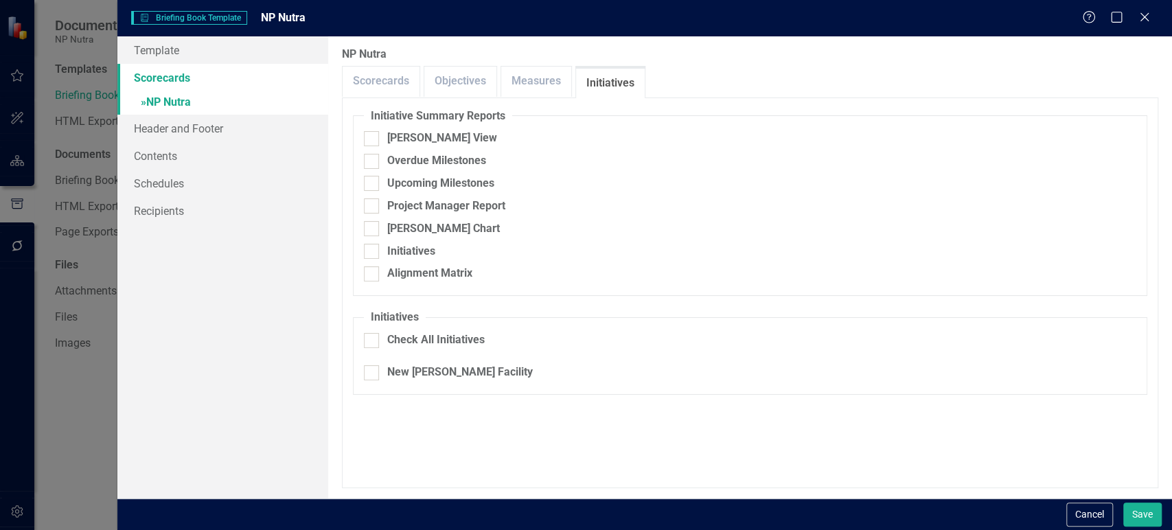
click at [418, 363] on fieldset "Initiatives Check All Initiatives New Carson Facility" at bounding box center [750, 352] width 794 height 85
click at [424, 378] on div "New [PERSON_NAME] Facility" at bounding box center [460, 373] width 146 height 16
click at [373, 374] on input "New [PERSON_NAME] Facility" at bounding box center [368, 369] width 9 height 9
checkbox input "true"
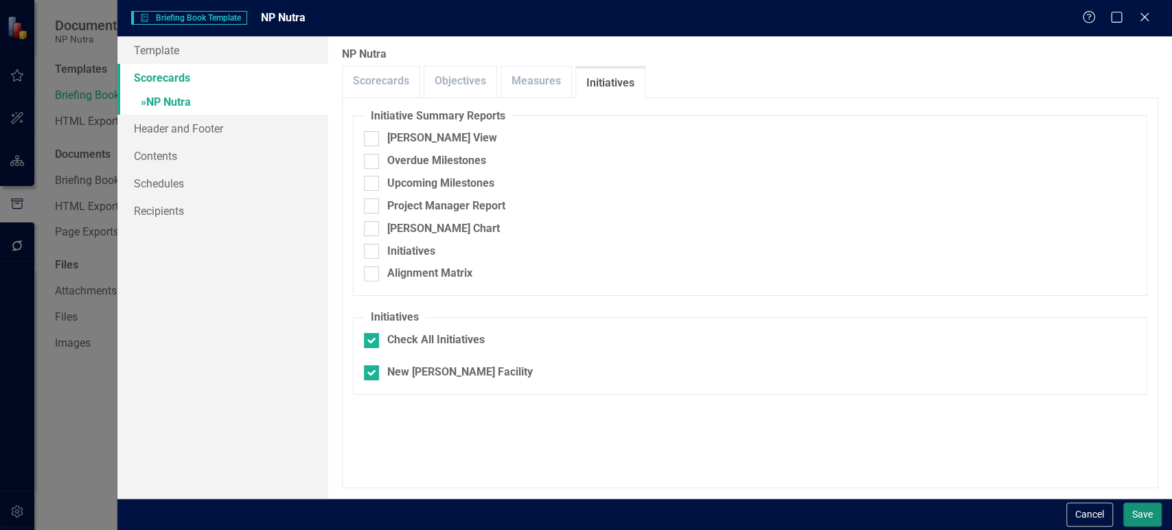
click at [1145, 514] on button "Save" at bounding box center [1142, 515] width 38 height 24
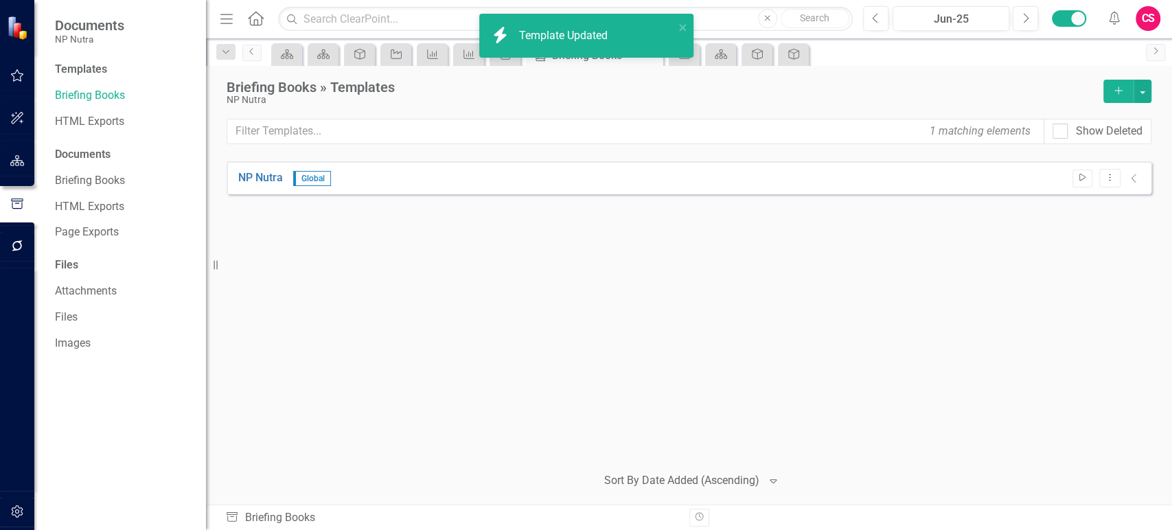
click at [1075, 170] on button "Start" at bounding box center [1082, 179] width 20 height 18
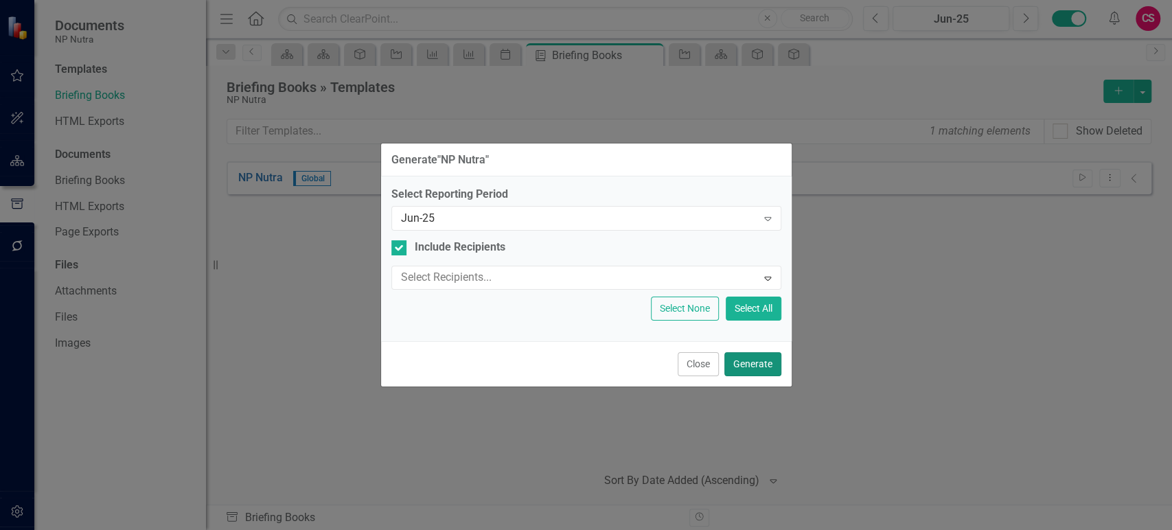
click at [745, 365] on button "Generate" at bounding box center [752, 364] width 57 height 24
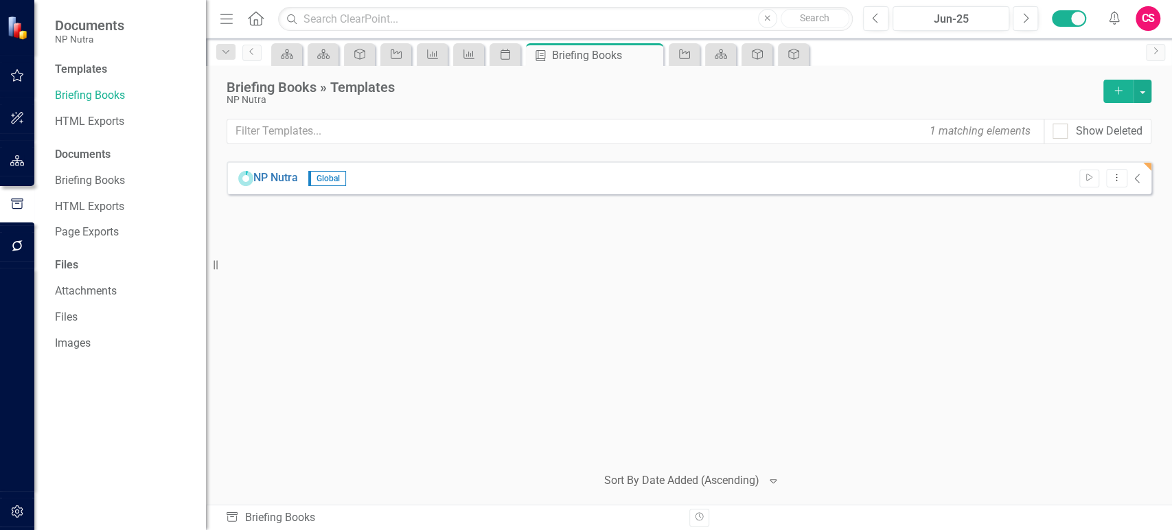
click at [653, 471] on div "Sort By Date Added (Ascending)" at bounding box center [681, 481] width 169 height 24
drag, startPoint x: 586, startPoint y: 535, endPoint x: 587, endPoint y: 547, distance: 11.7
click at [587, 529] on html "Documents NP Nutra Templates Briefing Books HTML Exports Documents Briefing Boo…" at bounding box center [586, 265] width 1172 height 530
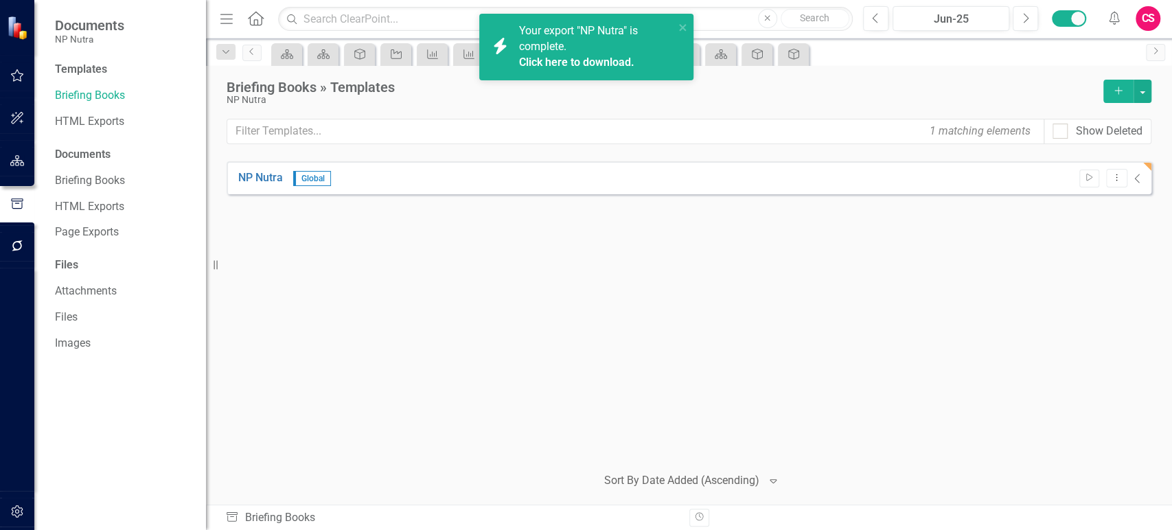
click at [610, 65] on link "Click here to download." at bounding box center [576, 62] width 115 height 13
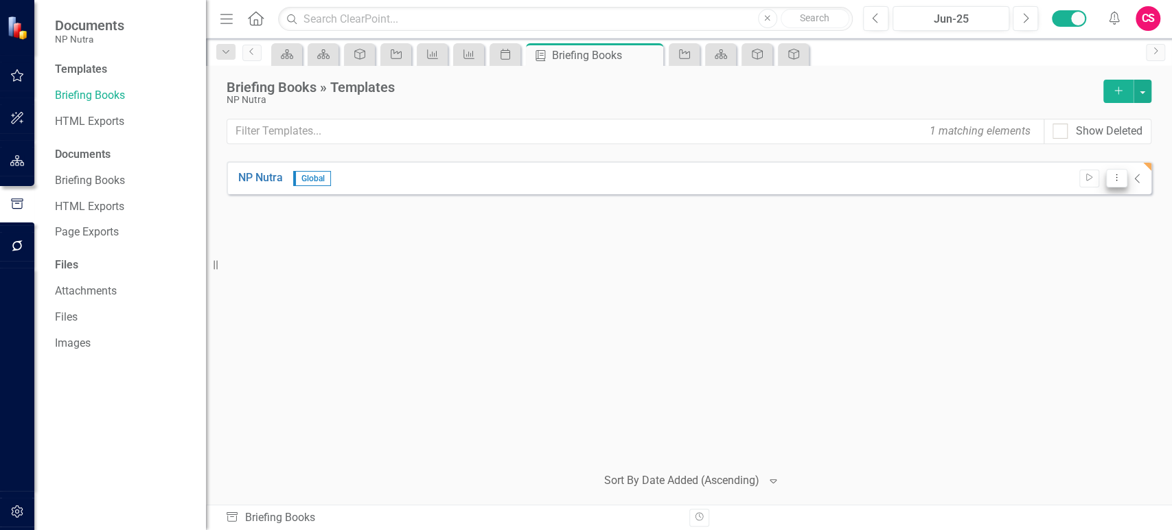
click at [1117, 169] on button "Dropdown Menu" at bounding box center [1116, 178] width 21 height 19
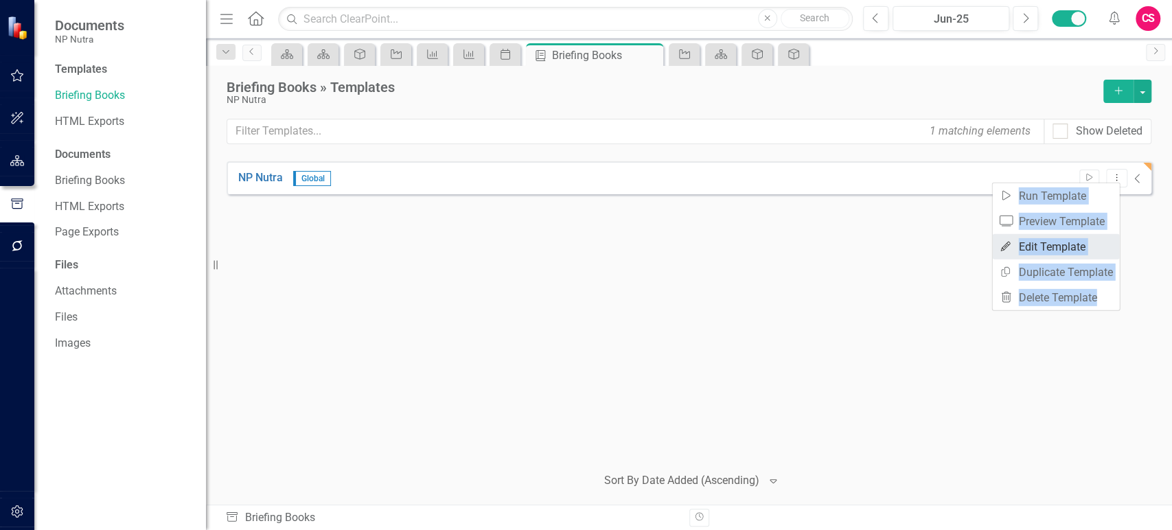
click at [1021, 240] on link "Edit Edit Template" at bounding box center [1055, 246] width 127 height 25
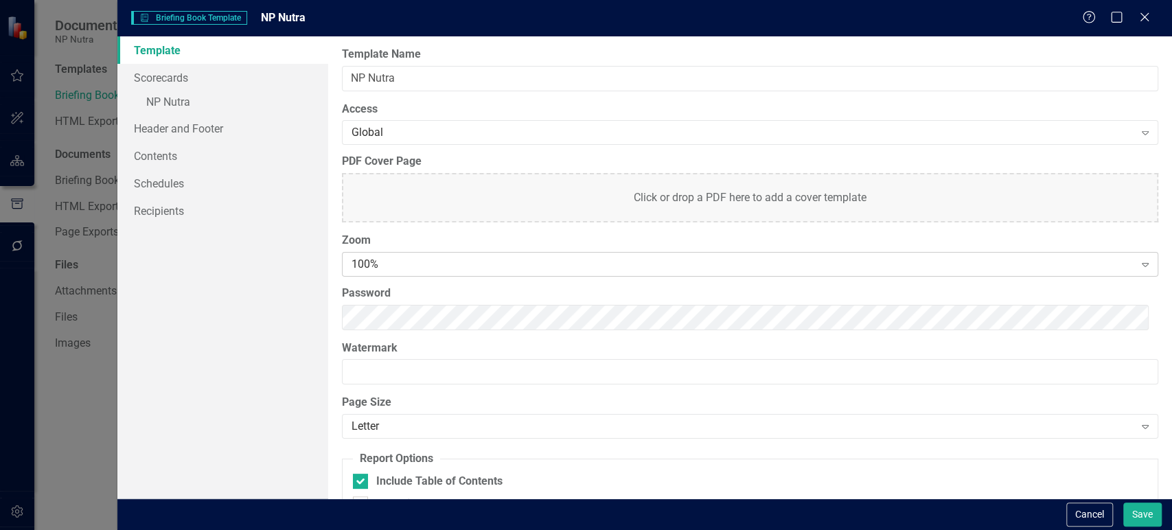
scroll to position [60, 0]
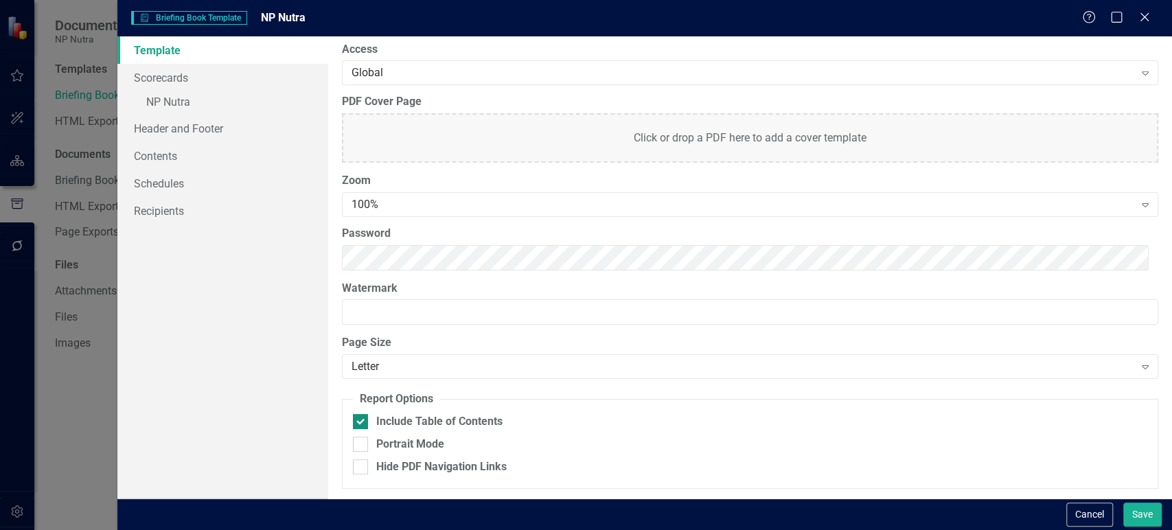
click at [360, 424] on div at bounding box center [360, 421] width 15 height 15
click at [360, 423] on input "Include Table of Contents" at bounding box center [357, 418] width 9 height 9
checkbox input "false"
click at [196, 221] on link "Recipients" at bounding box center [222, 210] width 211 height 27
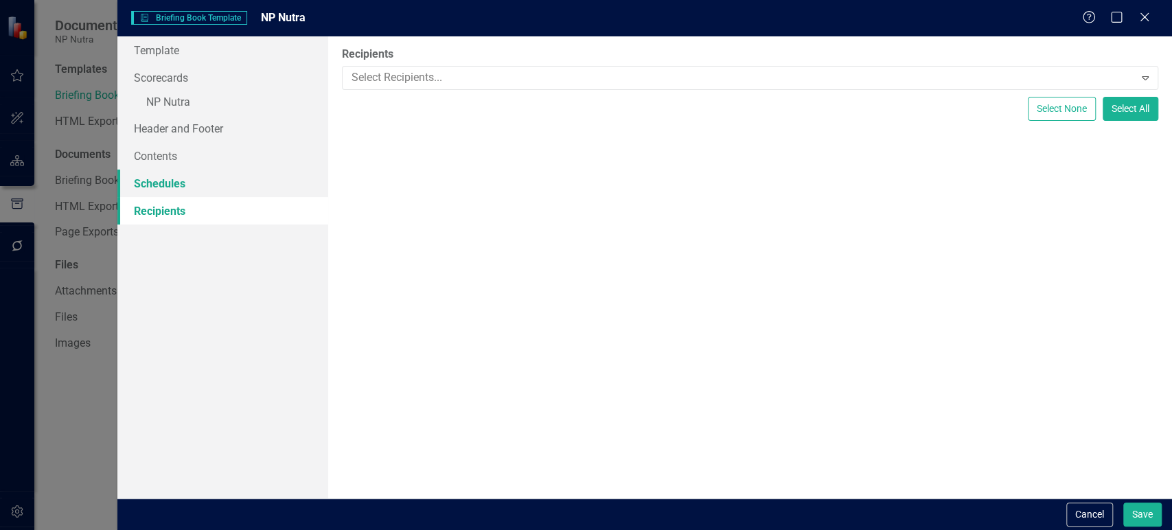
click at [225, 176] on link "Schedules" at bounding box center [222, 183] width 211 height 27
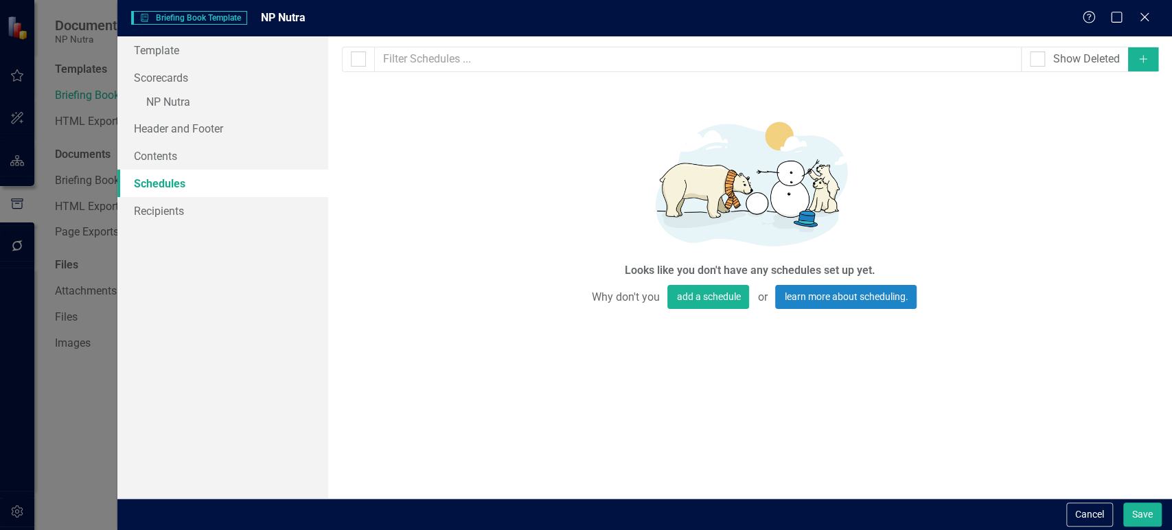
click at [1167, 520] on div "Cancel Save" at bounding box center [644, 514] width 1055 height 32
click at [1151, 517] on button "Save" at bounding box center [1142, 515] width 38 height 24
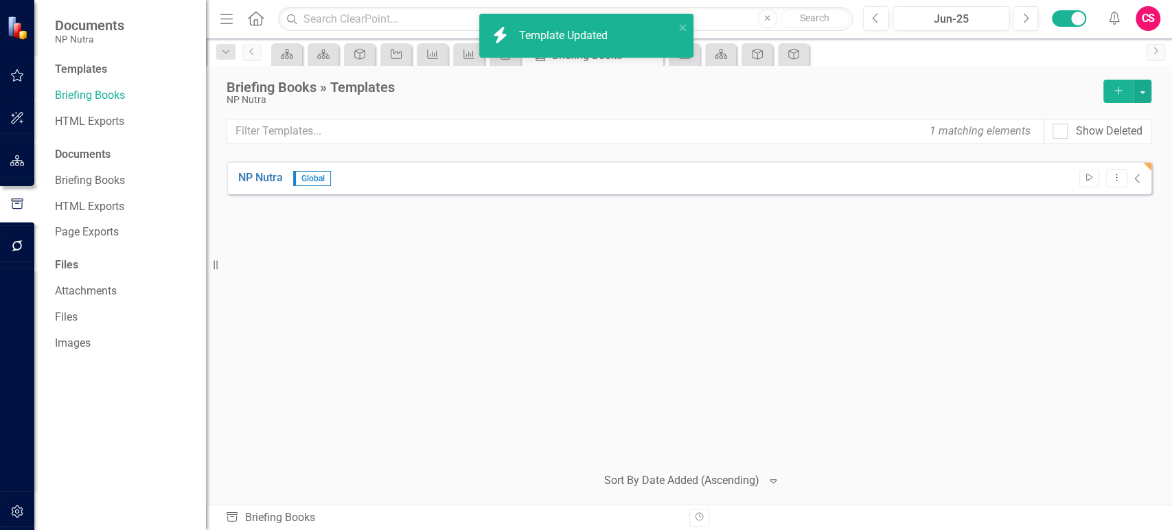
click at [1087, 176] on icon "Start" at bounding box center [1089, 178] width 10 height 8
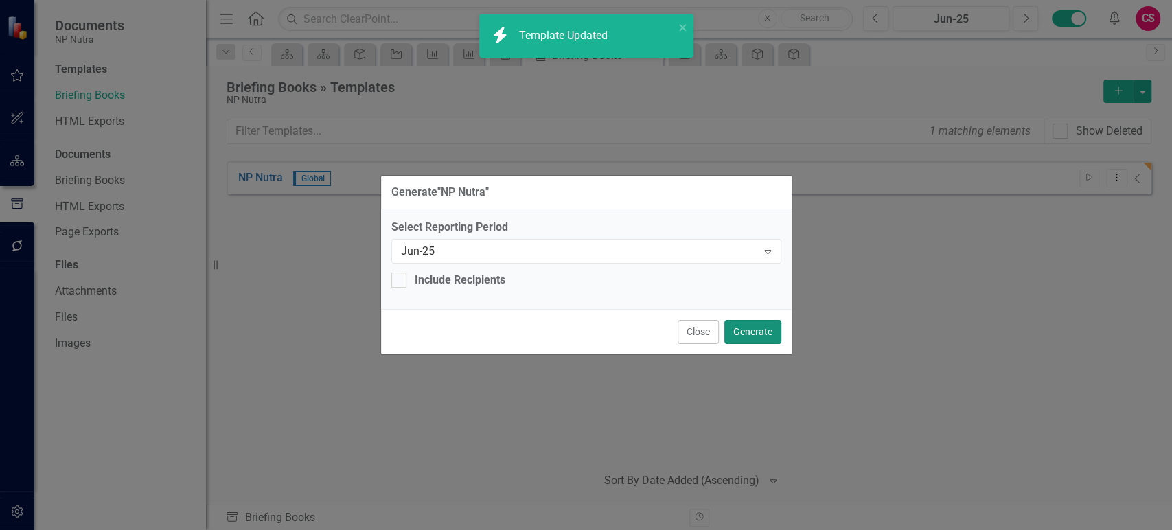
click at [748, 324] on button "Generate" at bounding box center [752, 332] width 57 height 24
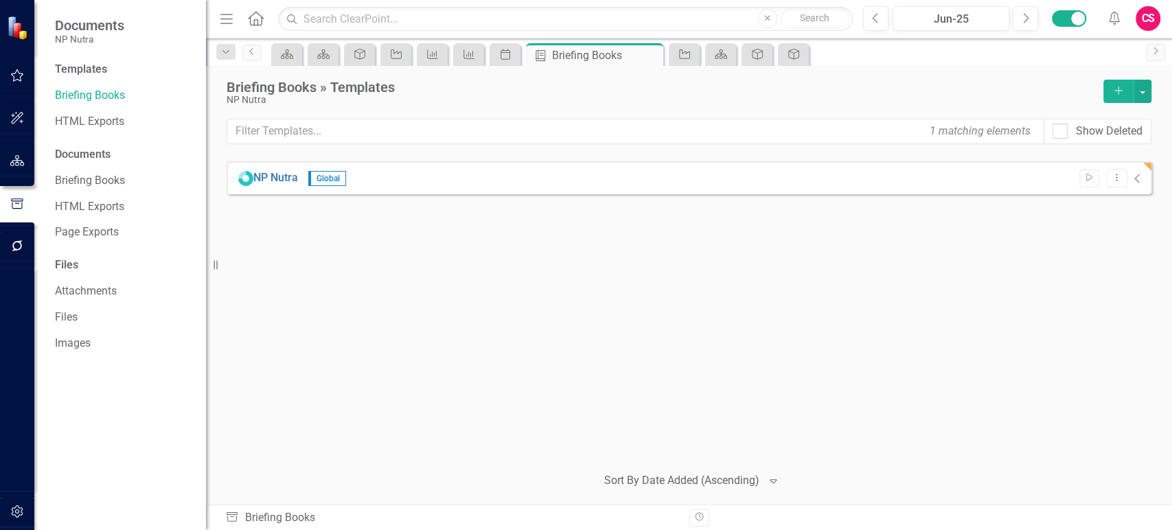
click at [1137, 173] on icon "Collapse" at bounding box center [1137, 178] width 7 height 11
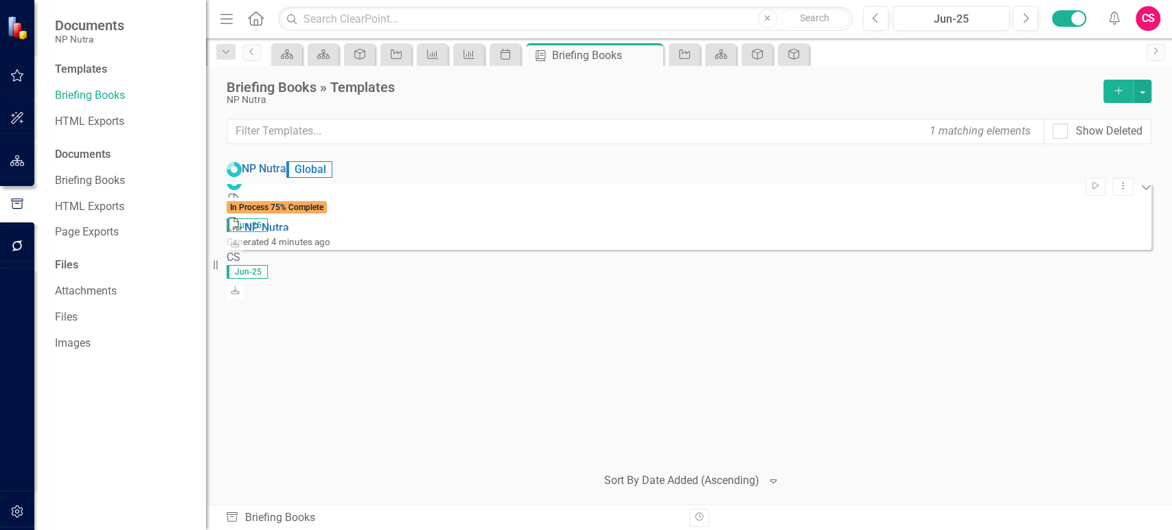
click at [1140, 181] on icon "Expanded" at bounding box center [1145, 186] width 11 height 11
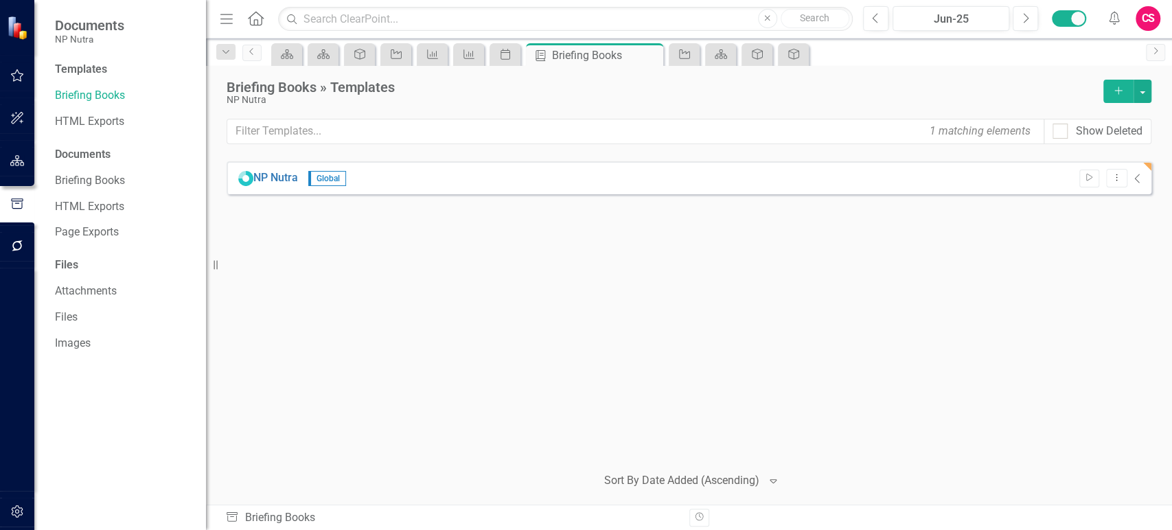
click at [252, 12] on icon at bounding box center [256, 18] width 16 height 14
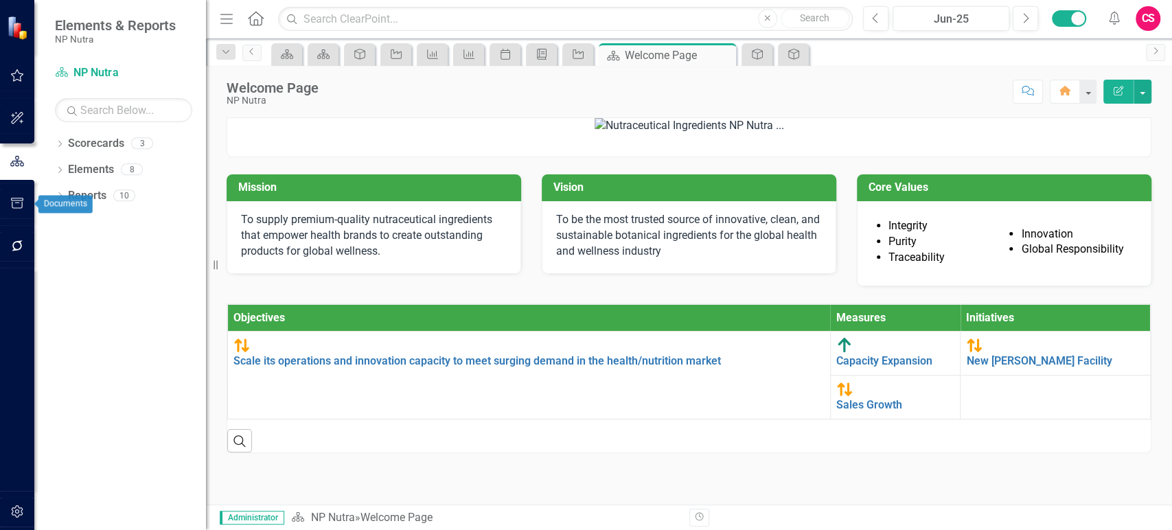
click at [22, 194] on button "button" at bounding box center [17, 203] width 31 height 29
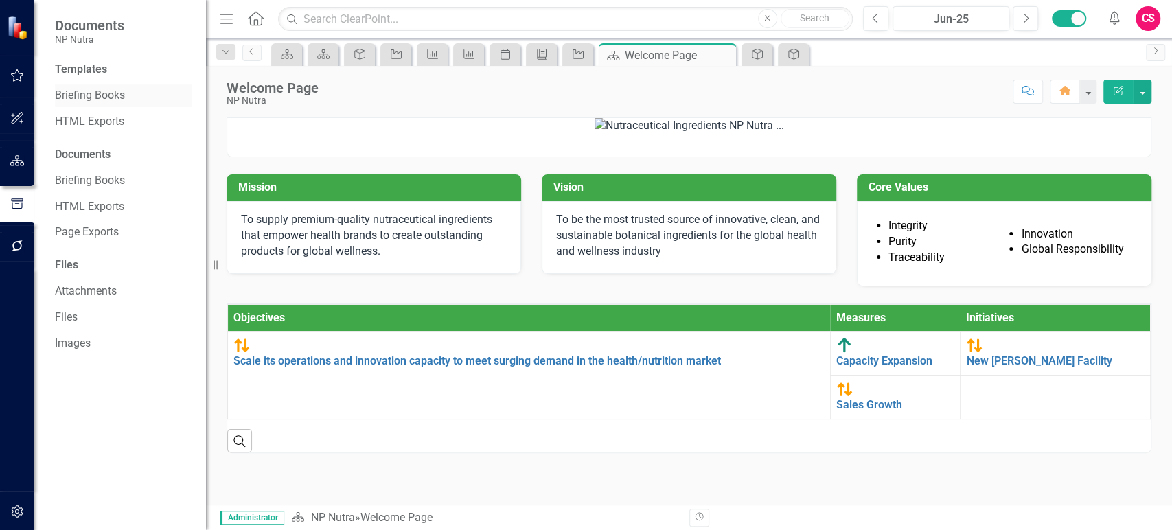
click at [104, 97] on link "Briefing Books" at bounding box center [123, 96] width 137 height 16
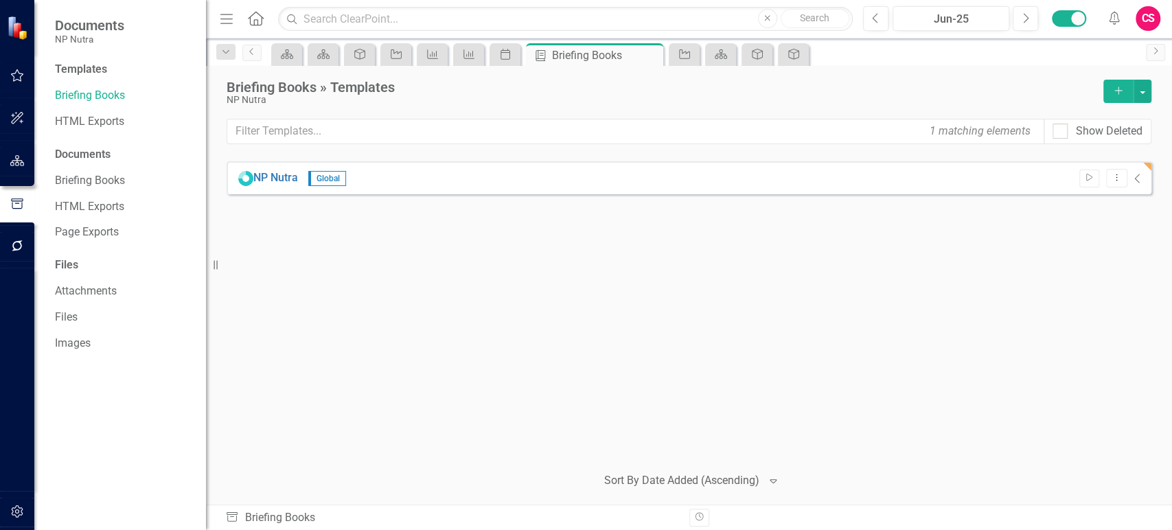
click at [1123, 180] on div "Start Dropdown Menu Collapse" at bounding box center [1106, 178] width 69 height 19
click at [1142, 178] on div "NP Nutra Global Start Dropdown Menu Collapse" at bounding box center [689, 177] width 925 height 33
click at [1138, 173] on icon "Collapse" at bounding box center [1137, 178] width 7 height 11
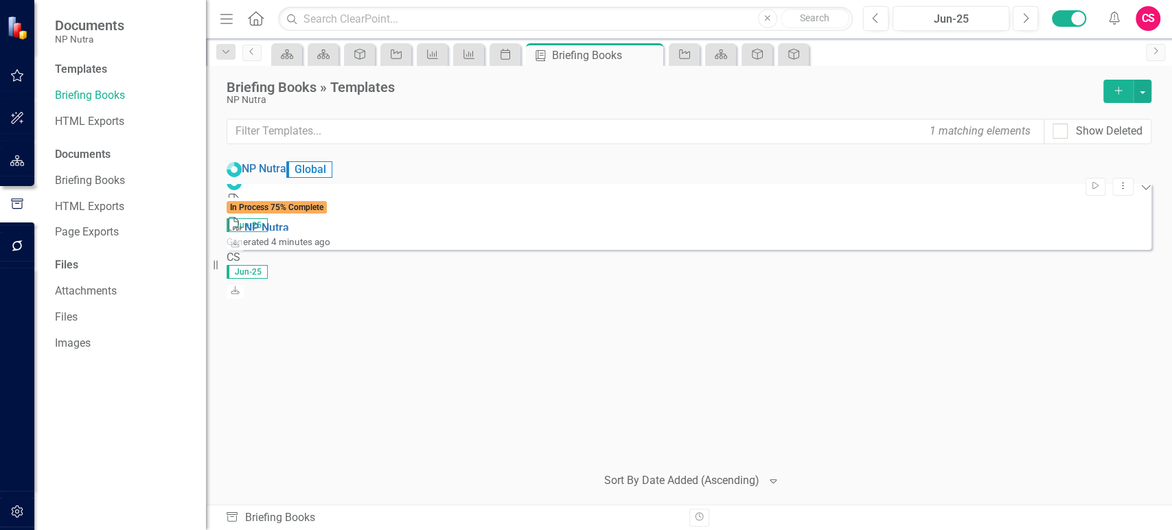
click at [1140, 181] on icon "Expanded" at bounding box center [1145, 186] width 11 height 11
